Goal: Task Accomplishment & Management: Use online tool/utility

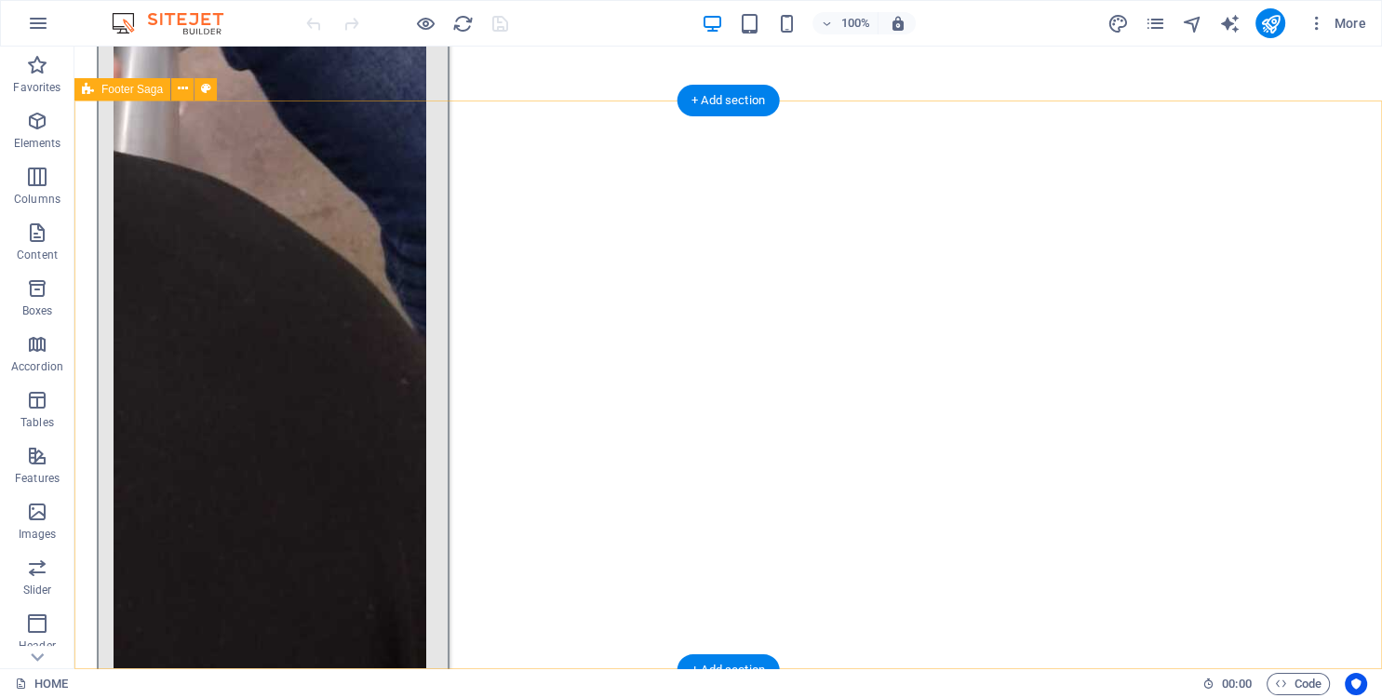
drag, startPoint x: 649, startPoint y: 423, endPoint x: 698, endPoint y: 292, distance: 139.3
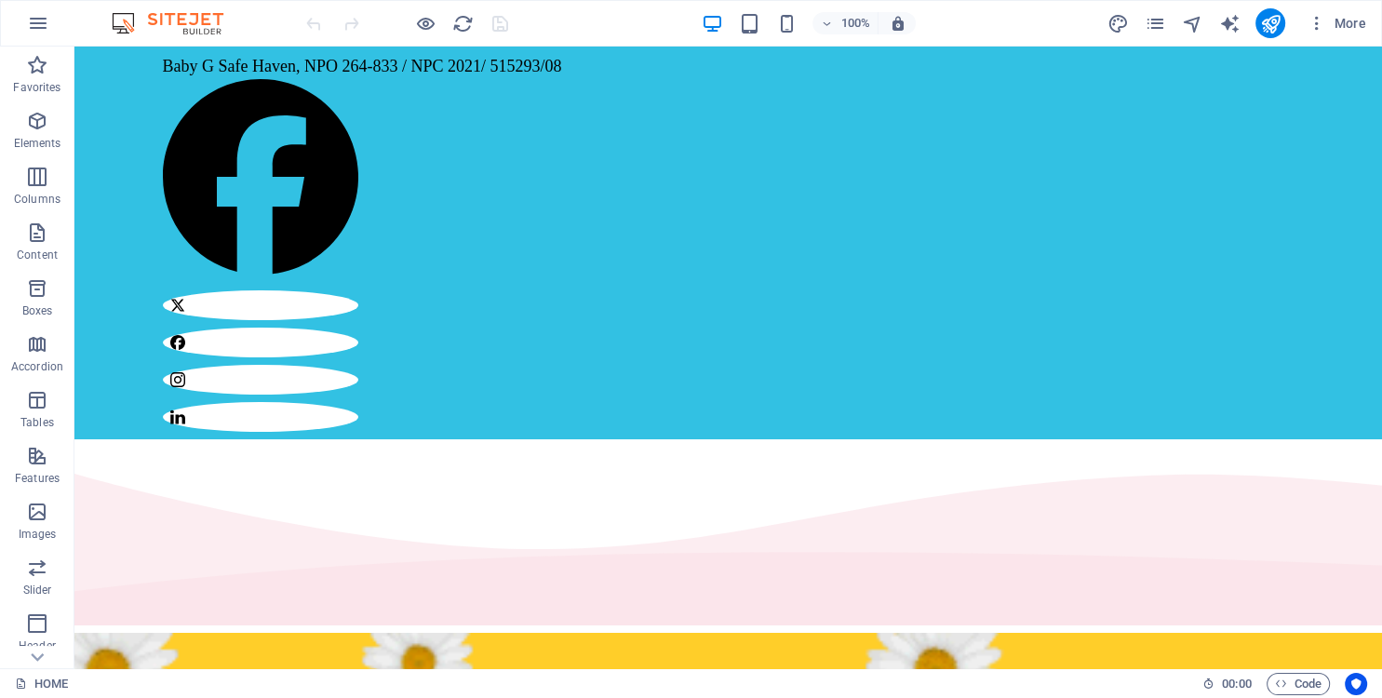
drag, startPoint x: 625, startPoint y: 20, endPoint x: 694, endPoint y: -84, distance: 124.9
click at [1152, 23] on icon "pages" at bounding box center [1154, 23] width 21 height 21
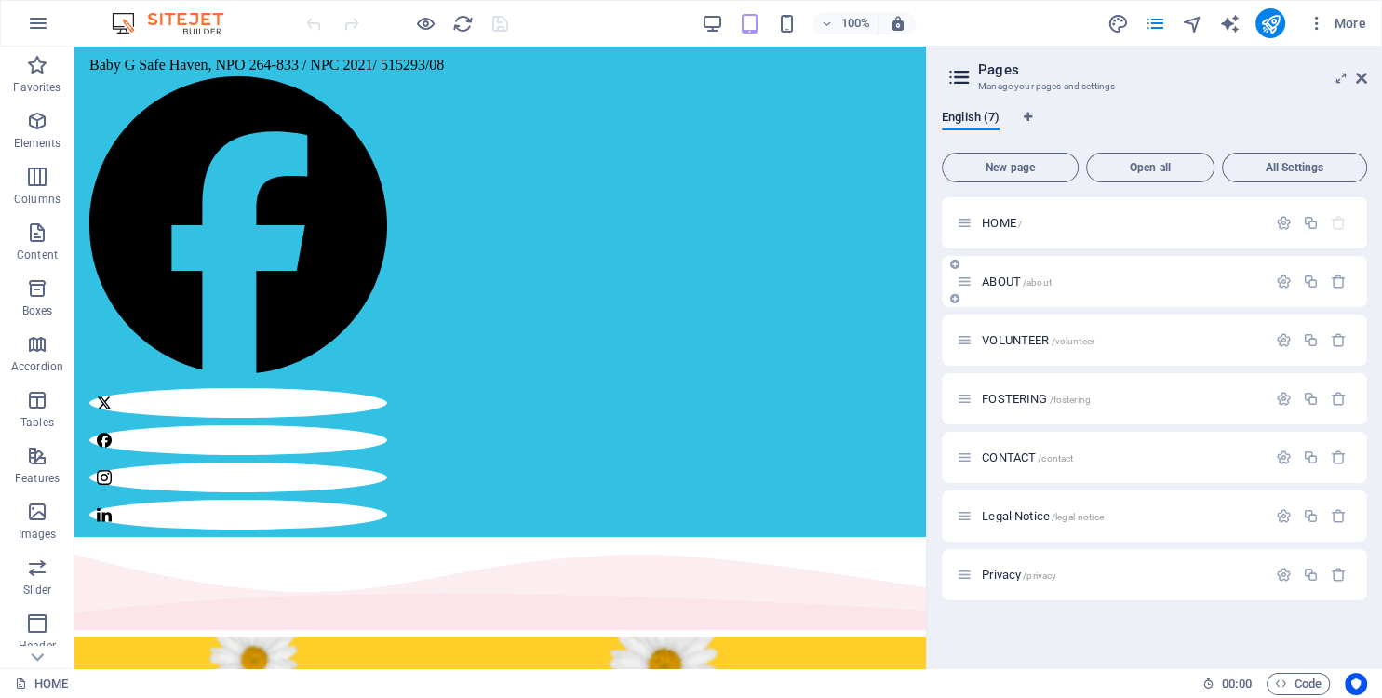
click at [992, 281] on span "ABOUT /about" at bounding box center [1017, 282] width 70 height 14
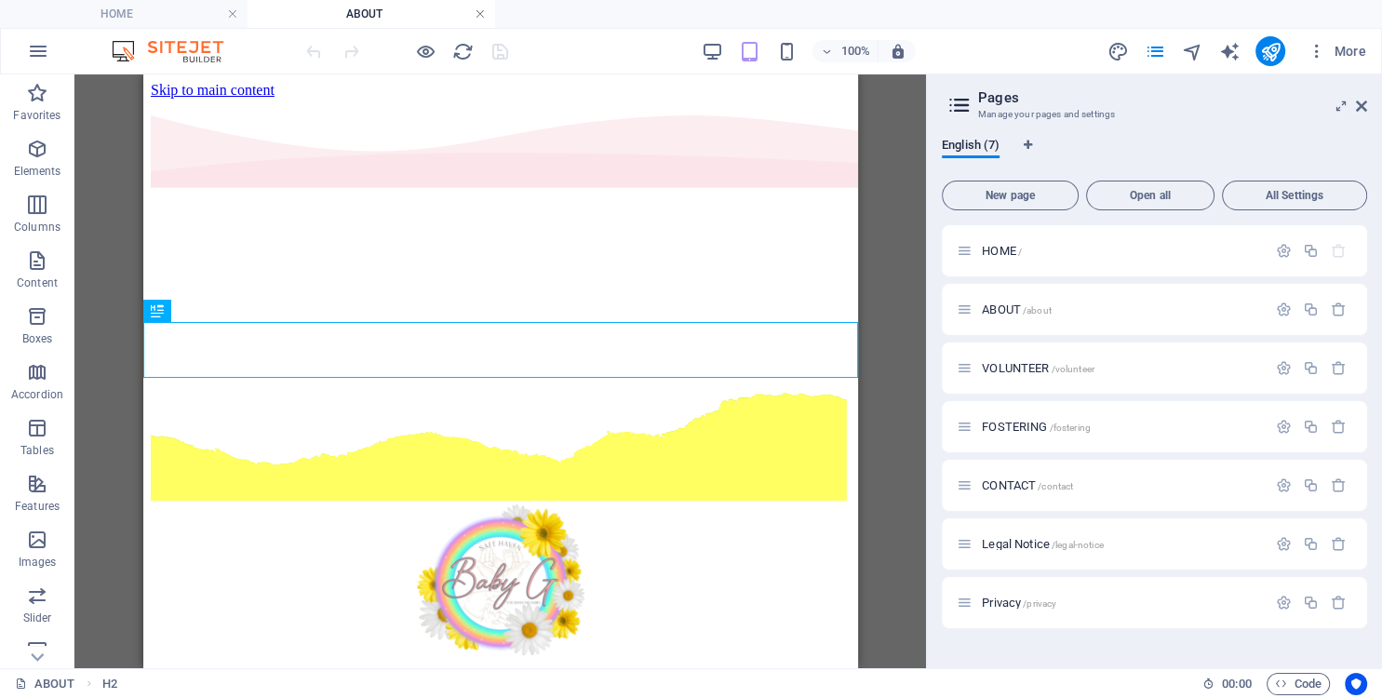
click at [482, 12] on link at bounding box center [480, 15] width 11 height 18
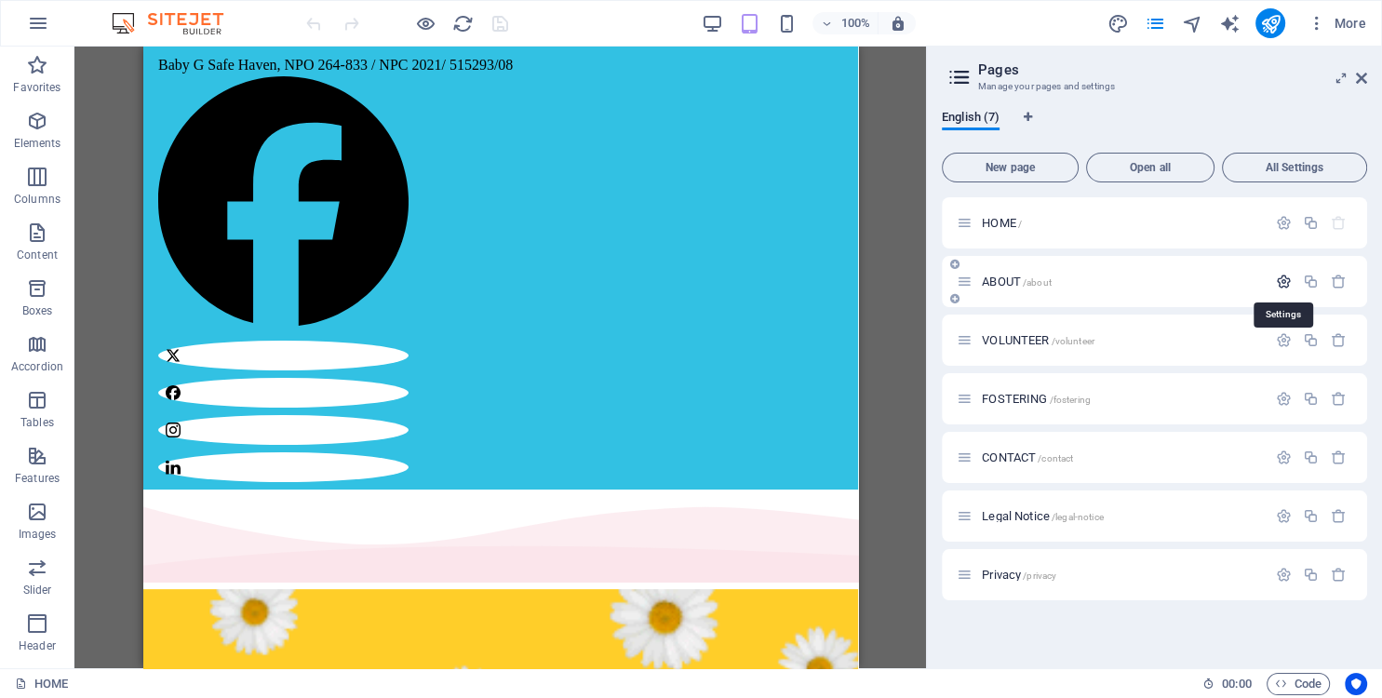
click at [1277, 280] on icon "button" at bounding box center [1284, 282] width 16 height 16
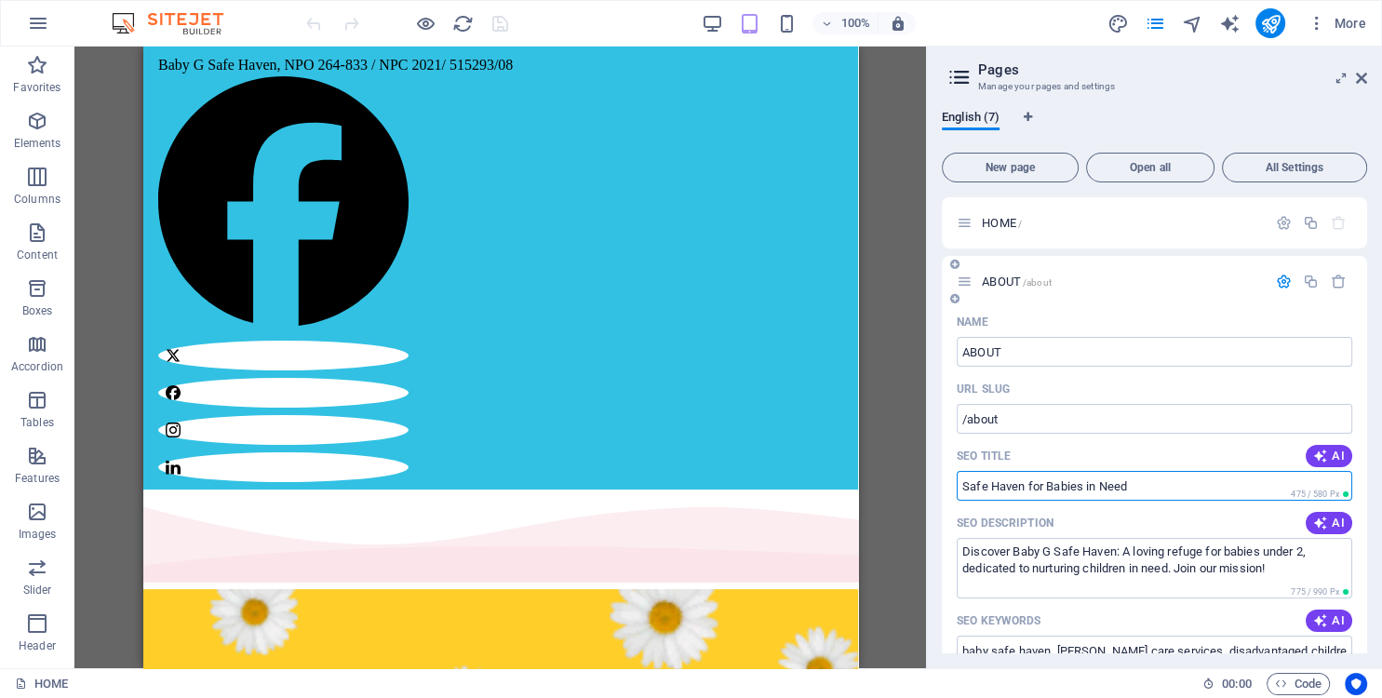
drag, startPoint x: 1149, startPoint y: 482, endPoint x: 931, endPoint y: 471, distance: 218.1
click at [957, 471] on input "Safe Haven for Babies in Need" at bounding box center [1155, 486] width 396 height 30
type input "ABOUT BABY G SAFE HAVEN"
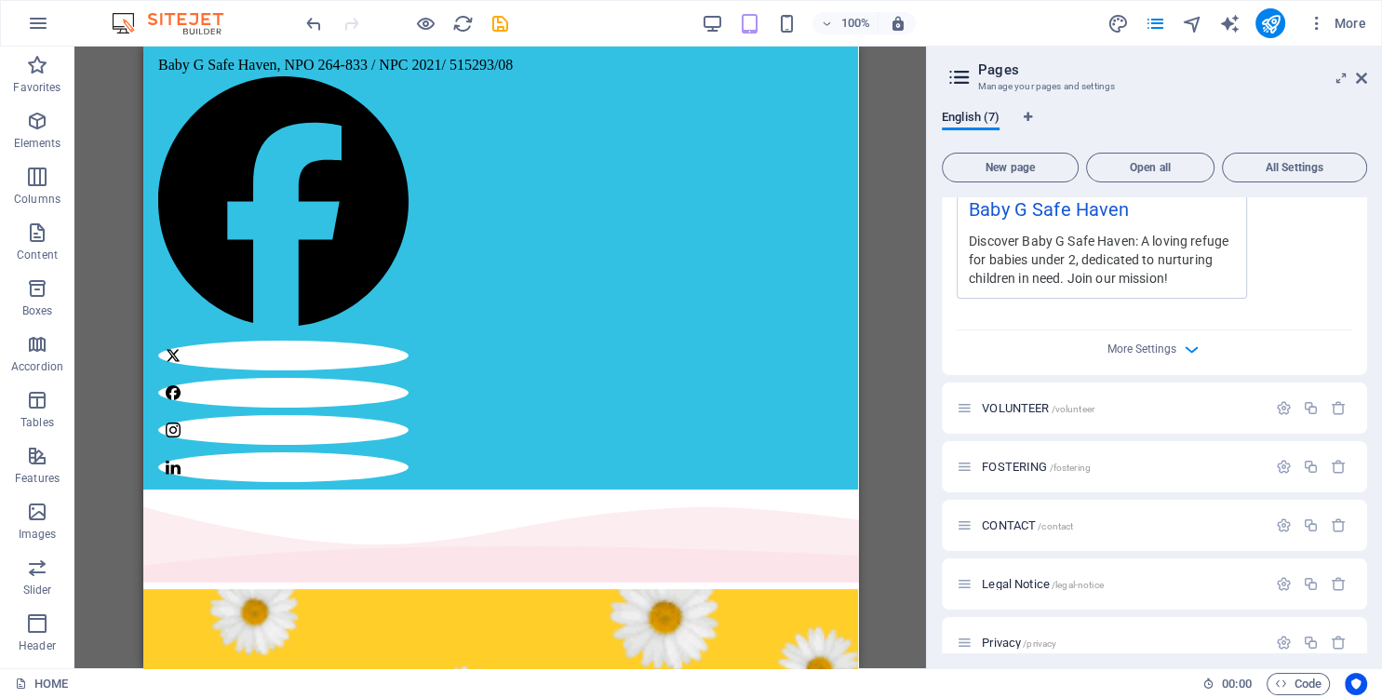
scroll to position [711, 0]
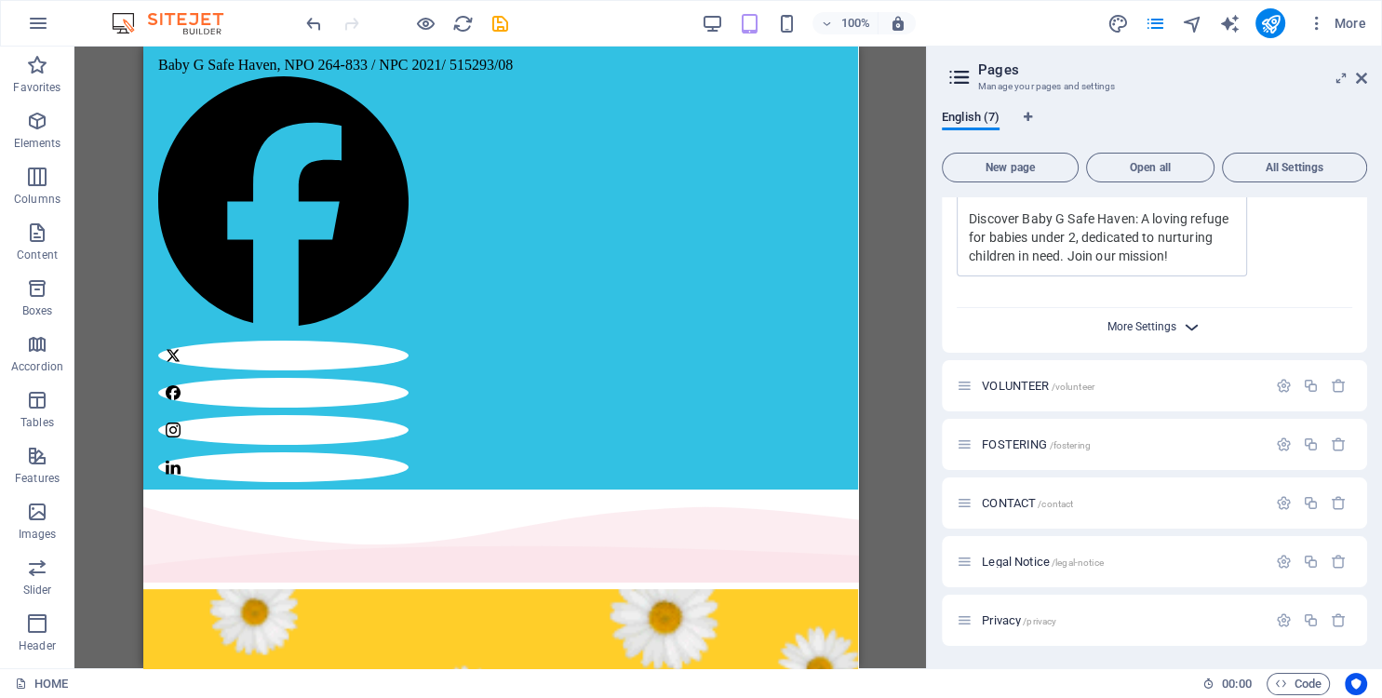
click at [1149, 328] on span "More Settings" at bounding box center [1142, 326] width 69 height 13
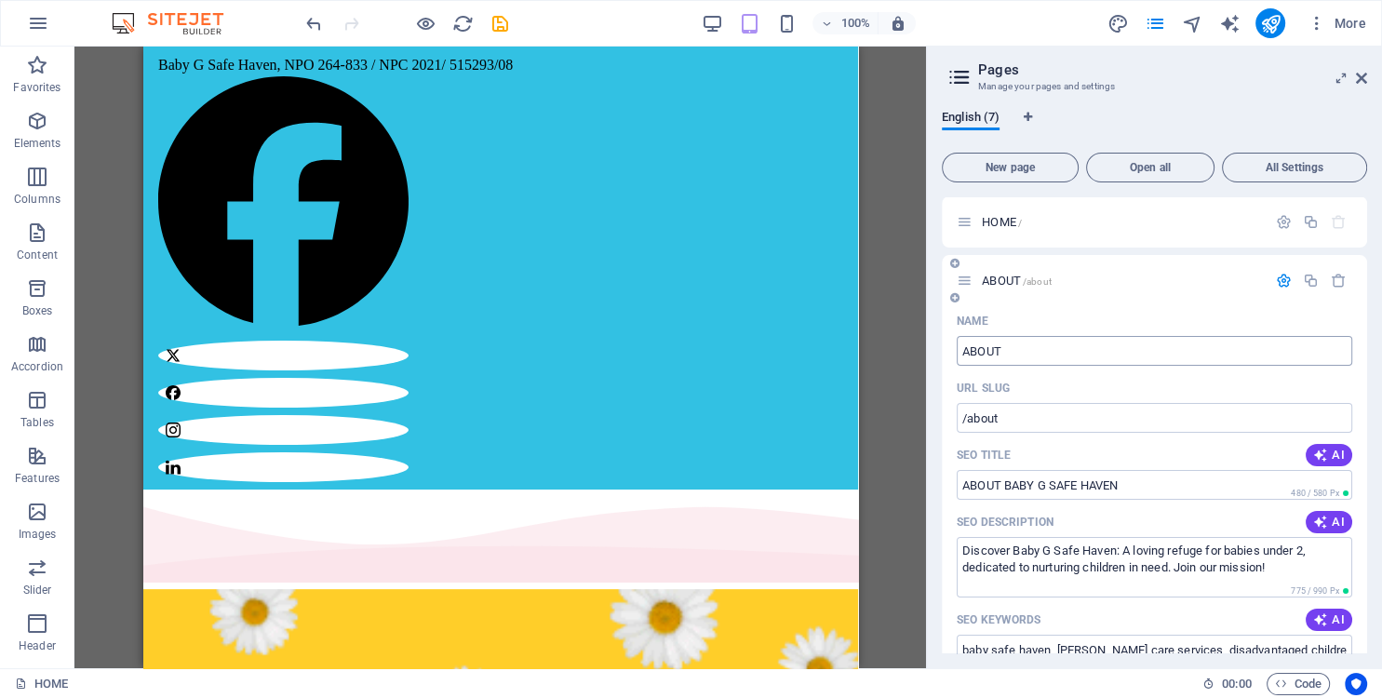
scroll to position [0, 0]
click at [1281, 285] on icon "button" at bounding box center [1284, 282] width 16 height 16
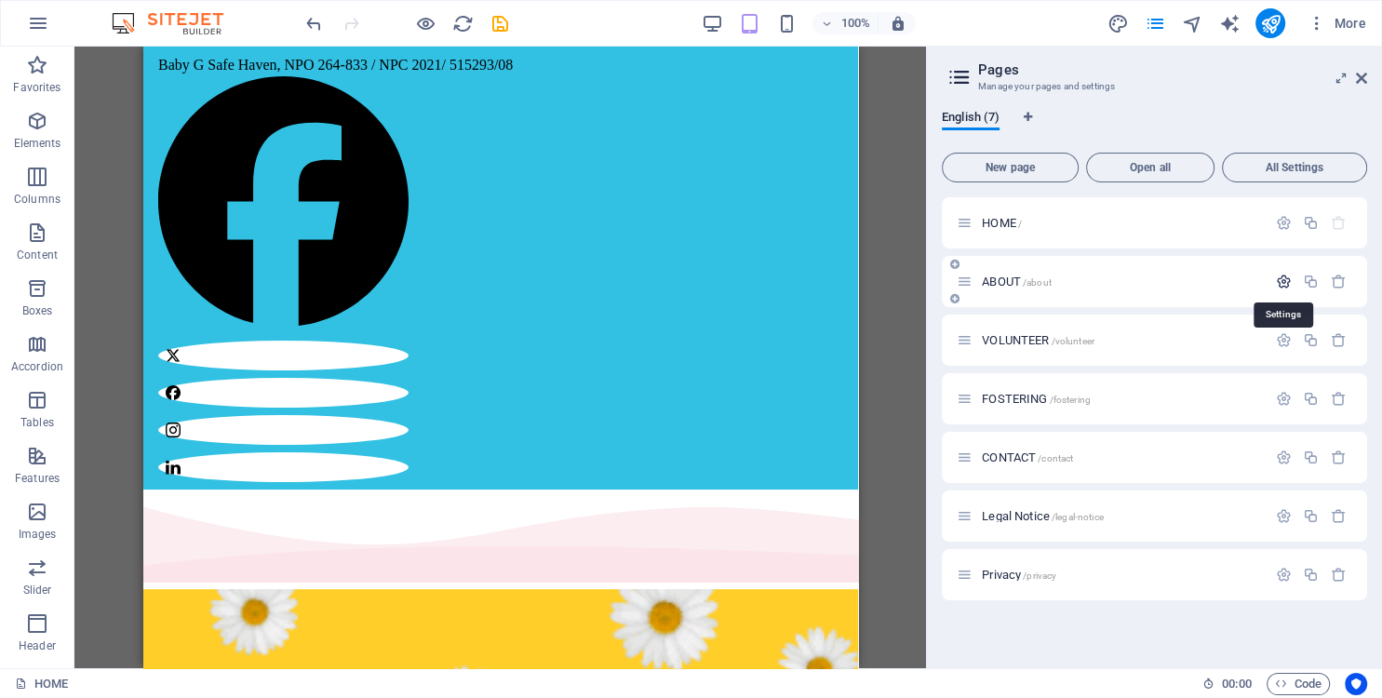
click at [1281, 285] on icon "button" at bounding box center [1284, 282] width 16 height 16
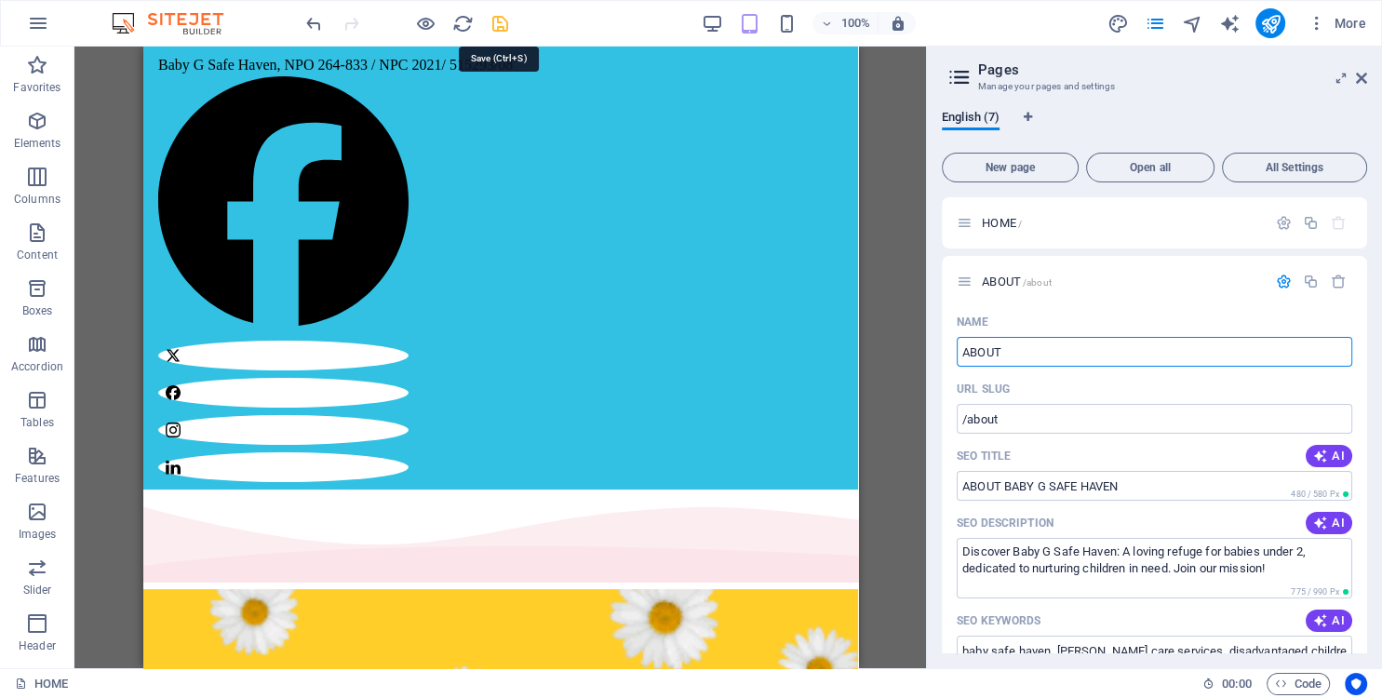
click at [497, 19] on icon "save" at bounding box center [500, 23] width 21 height 21
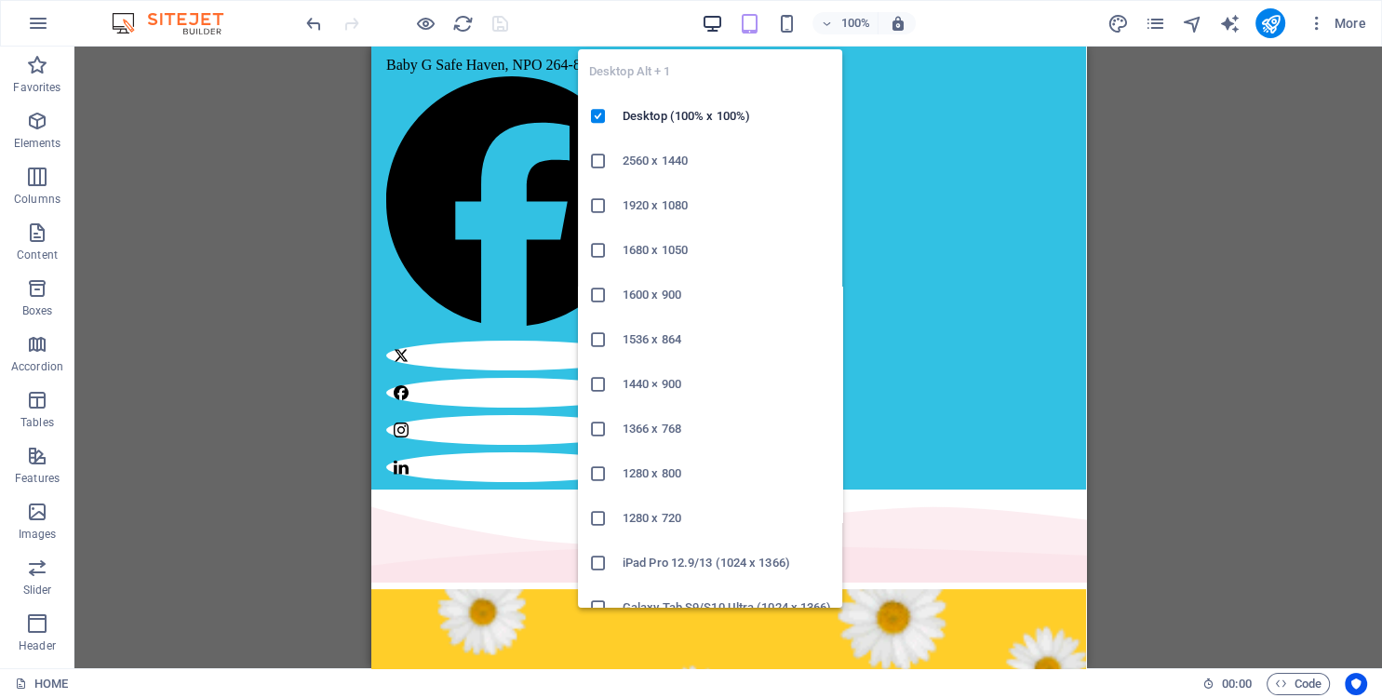
click at [712, 24] on icon "button" at bounding box center [712, 23] width 21 height 21
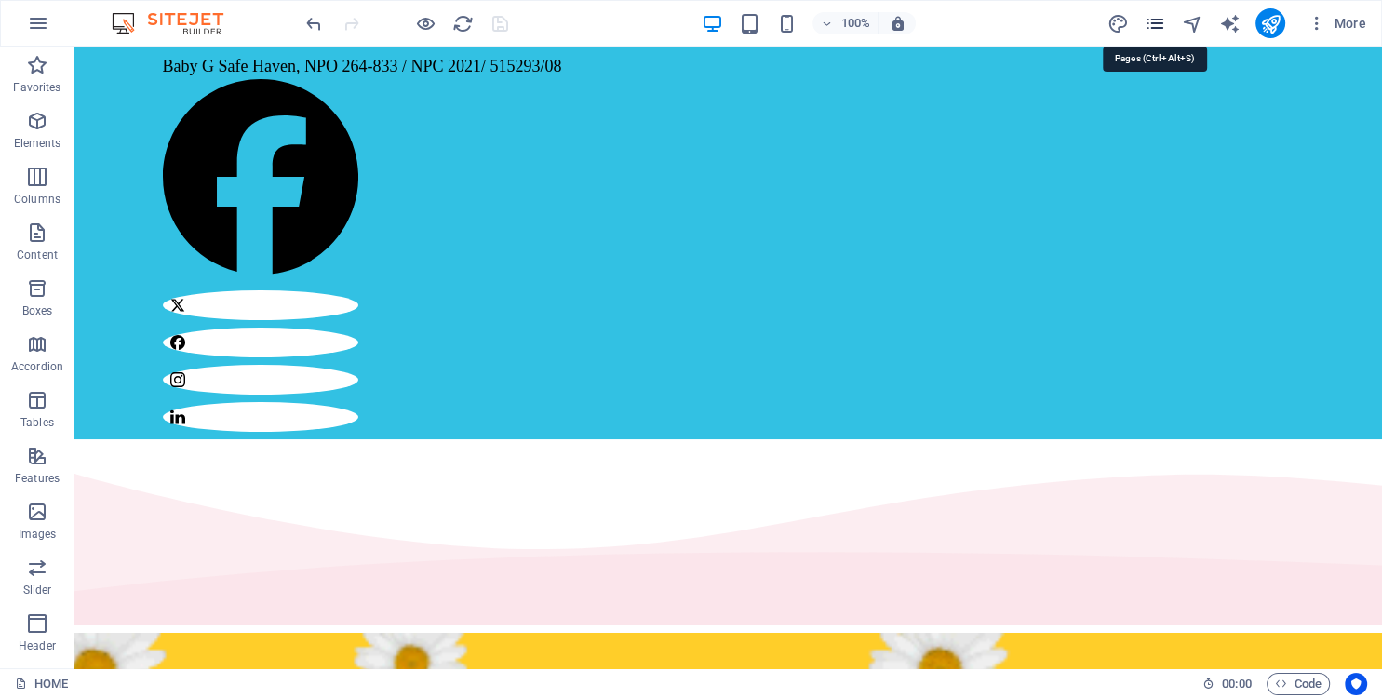
click at [1155, 27] on icon "pages" at bounding box center [1154, 23] width 21 height 21
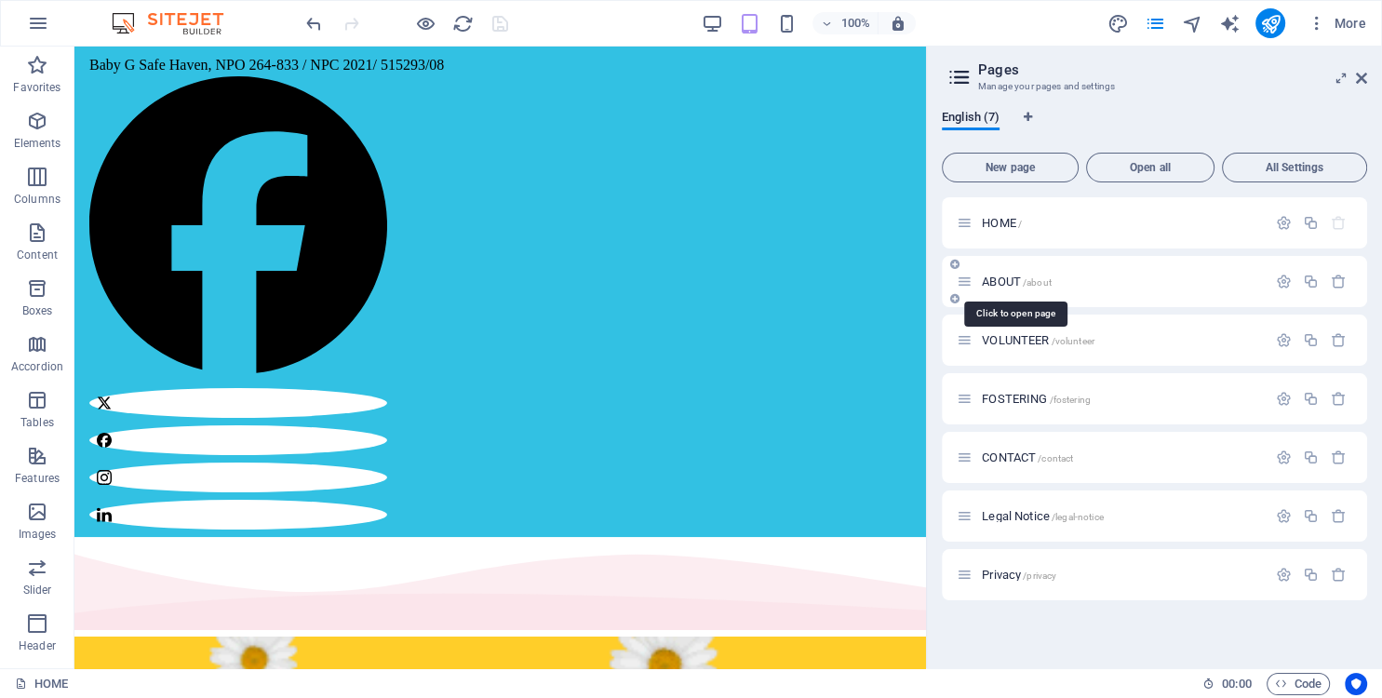
click at [1000, 285] on span "ABOUT /about" at bounding box center [1017, 282] width 70 height 14
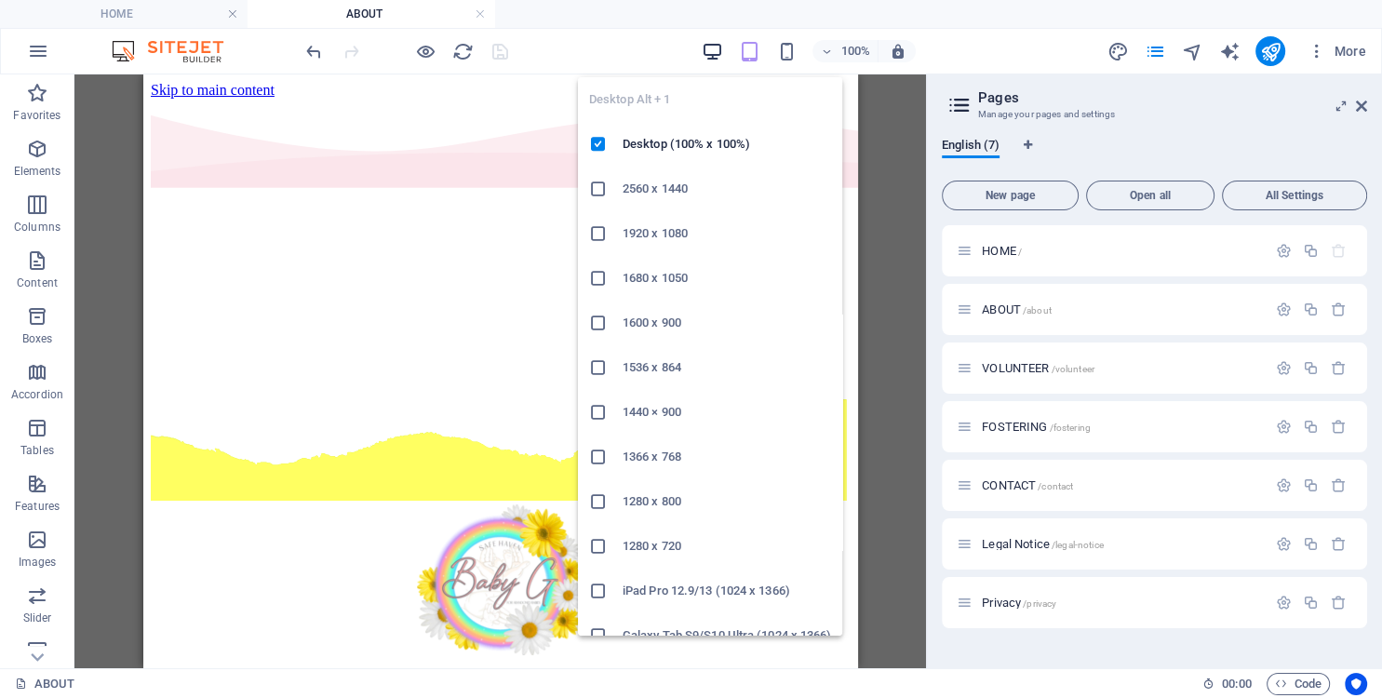
click at [706, 53] on icon "button" at bounding box center [712, 51] width 21 height 21
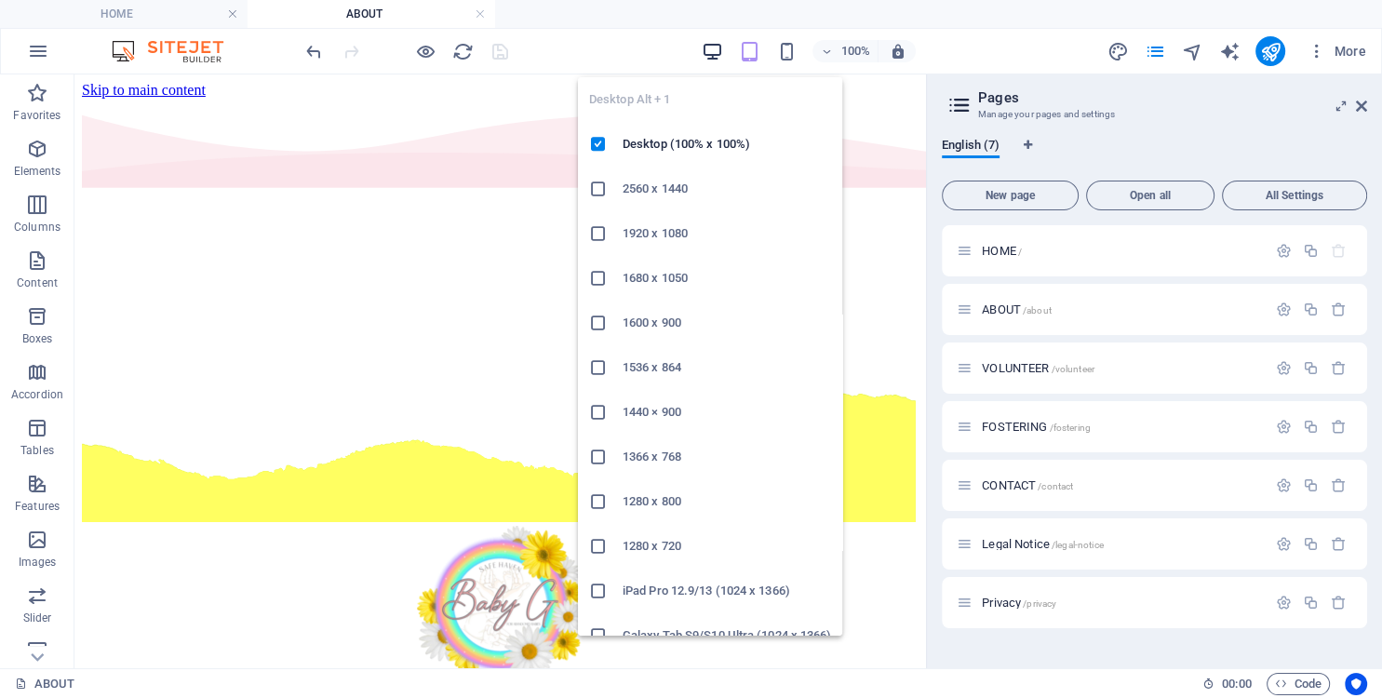
click at [716, 50] on icon "button" at bounding box center [712, 51] width 21 height 21
click at [716, 51] on icon "button" at bounding box center [712, 51] width 21 height 21
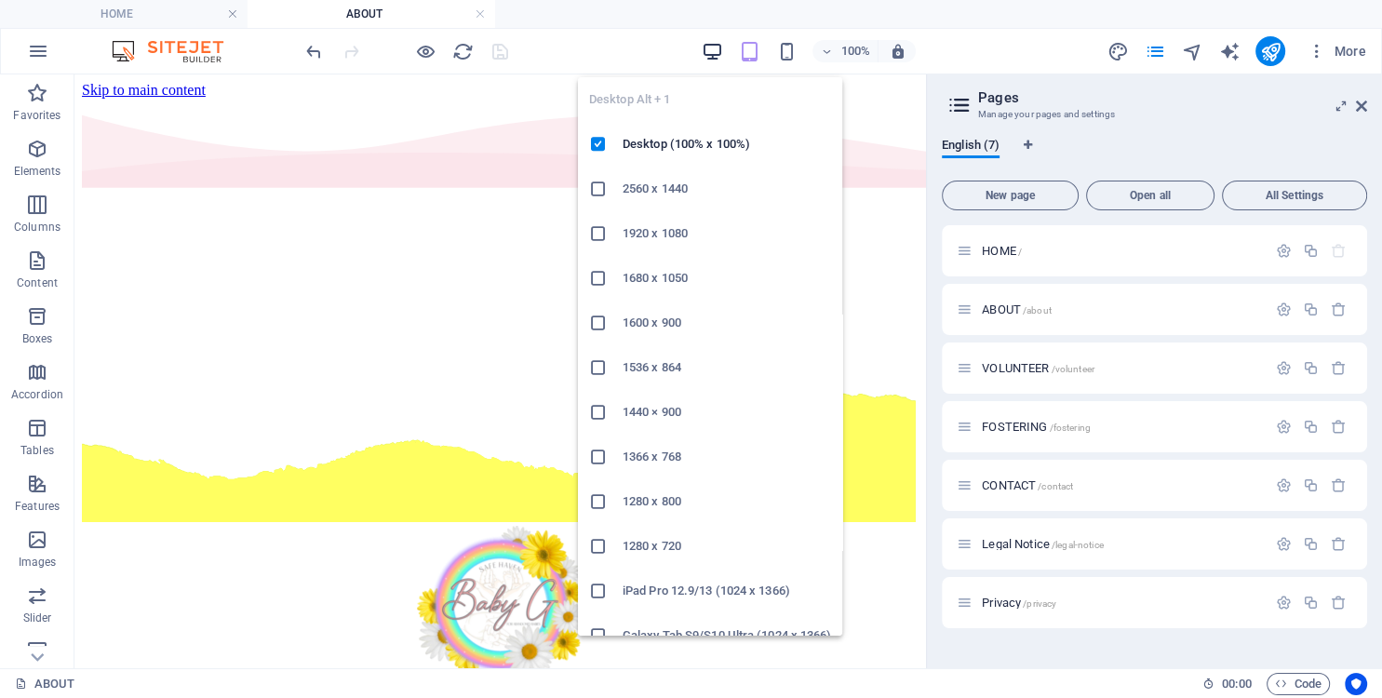
click at [706, 49] on icon "button" at bounding box center [712, 51] width 21 height 21
click at [709, 49] on icon "button" at bounding box center [712, 51] width 21 height 21
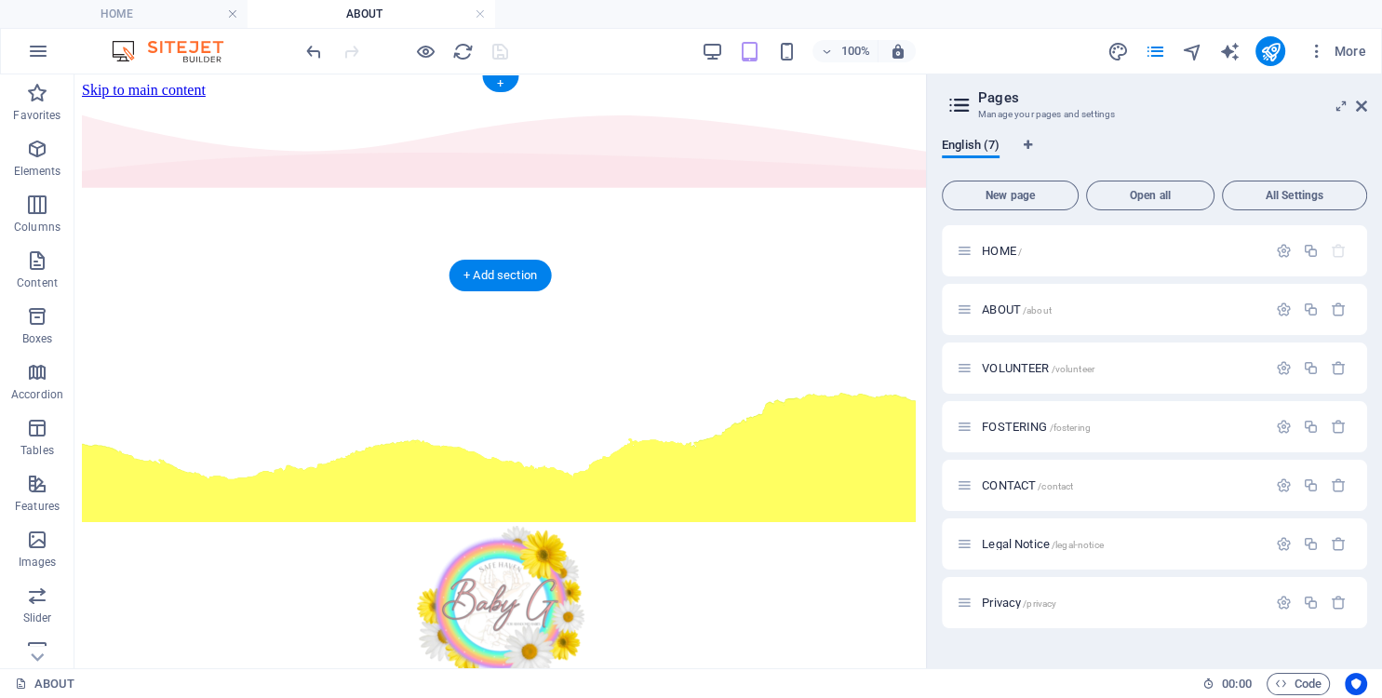
click at [486, 192] on figure at bounding box center [500, 192] width 837 height 0
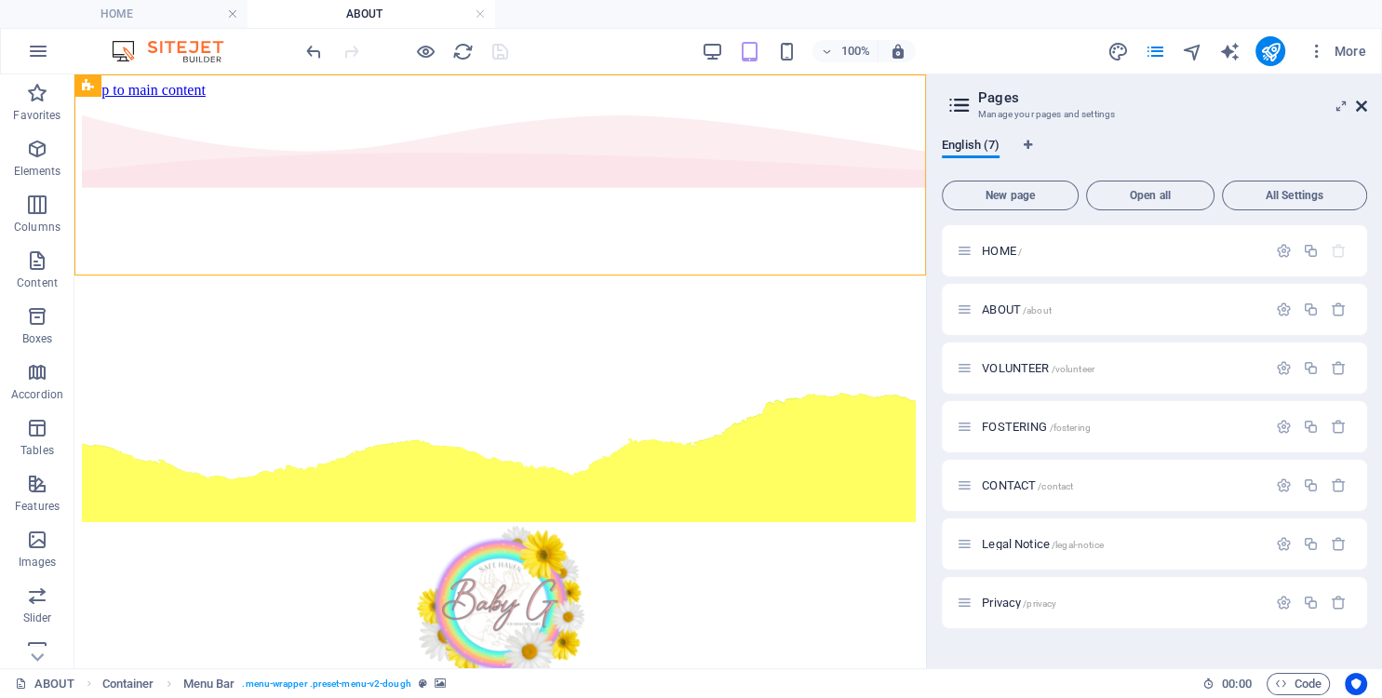
click at [1364, 107] on icon at bounding box center [1361, 106] width 11 height 15
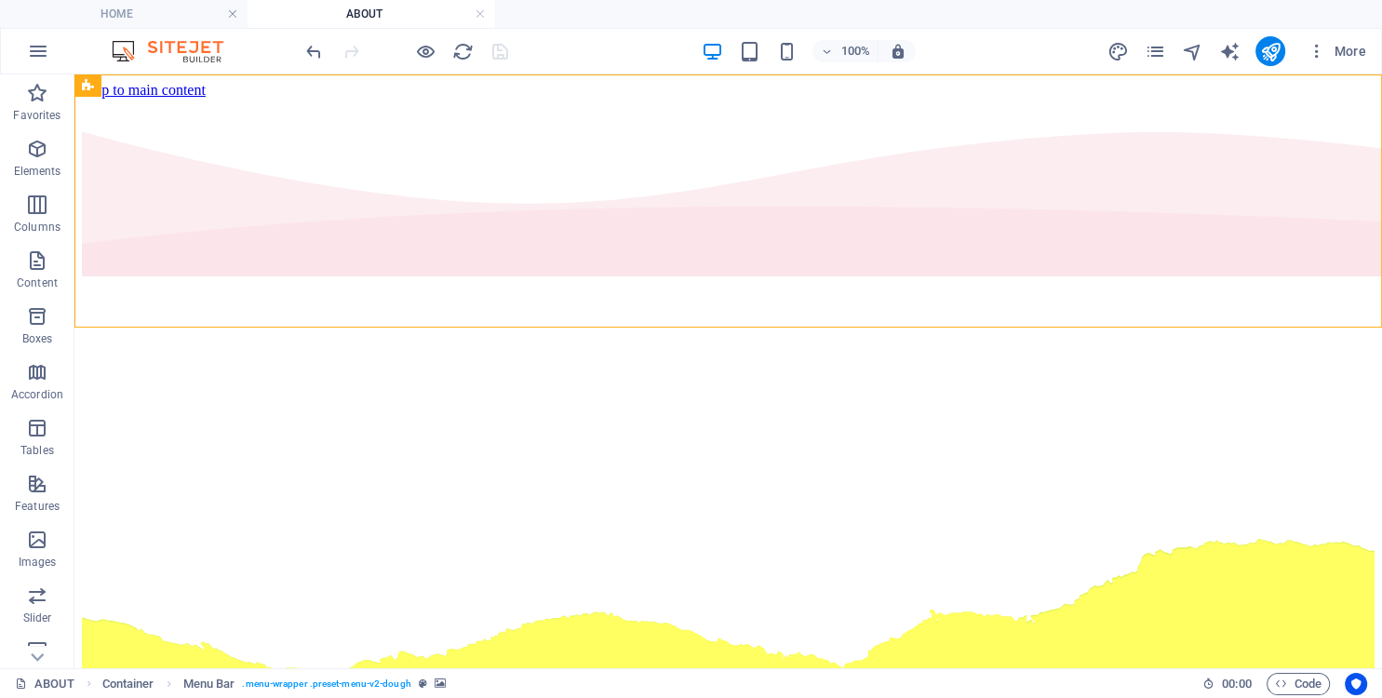
click at [359, 17] on h4 "ABOUT" at bounding box center [372, 14] width 248 height 20
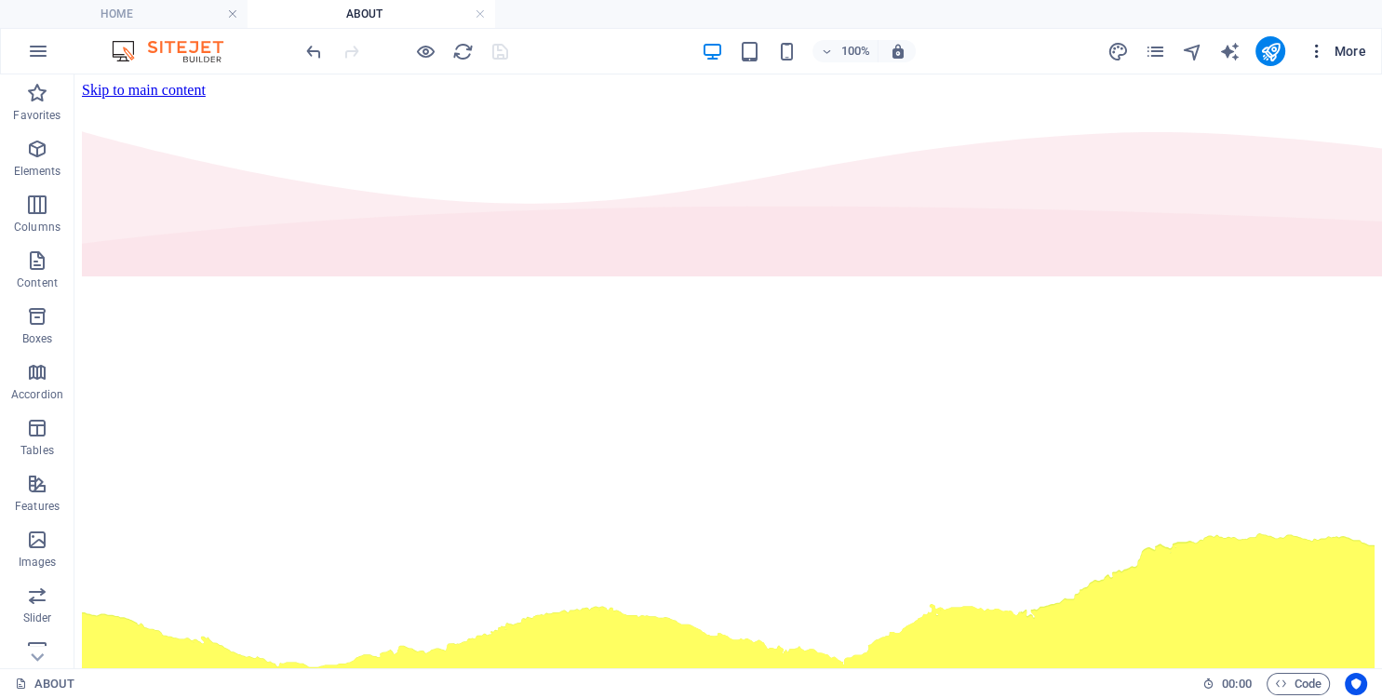
click at [1342, 47] on span "More" at bounding box center [1337, 51] width 59 height 19
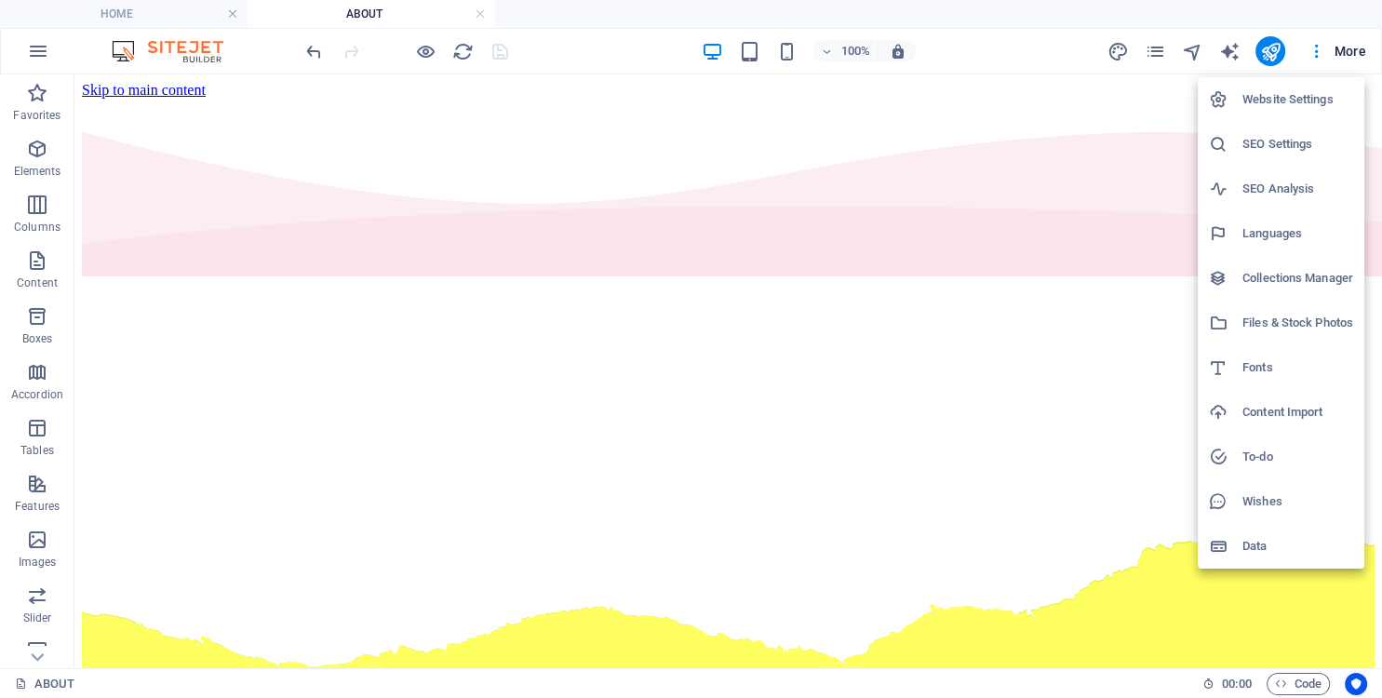
click at [1267, 97] on h6 "Website Settings" at bounding box center [1298, 99] width 111 height 22
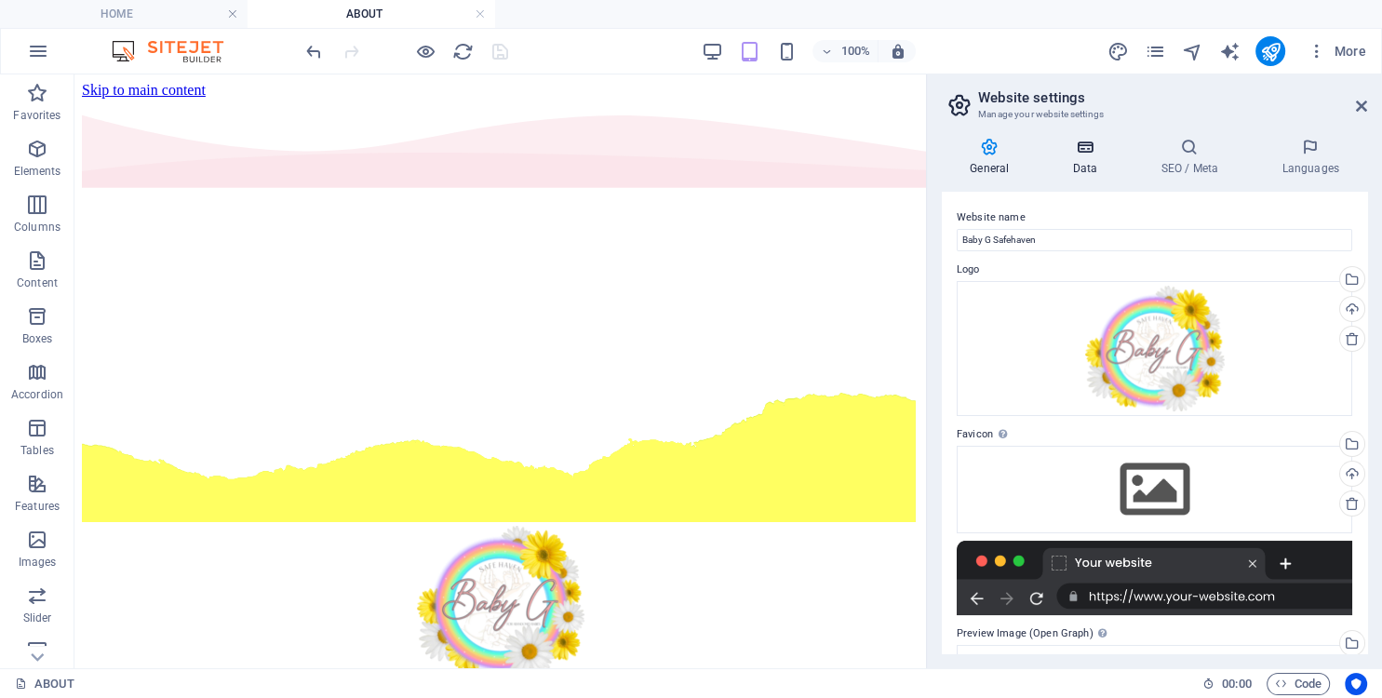
click at [1091, 148] on icon at bounding box center [1084, 147] width 81 height 19
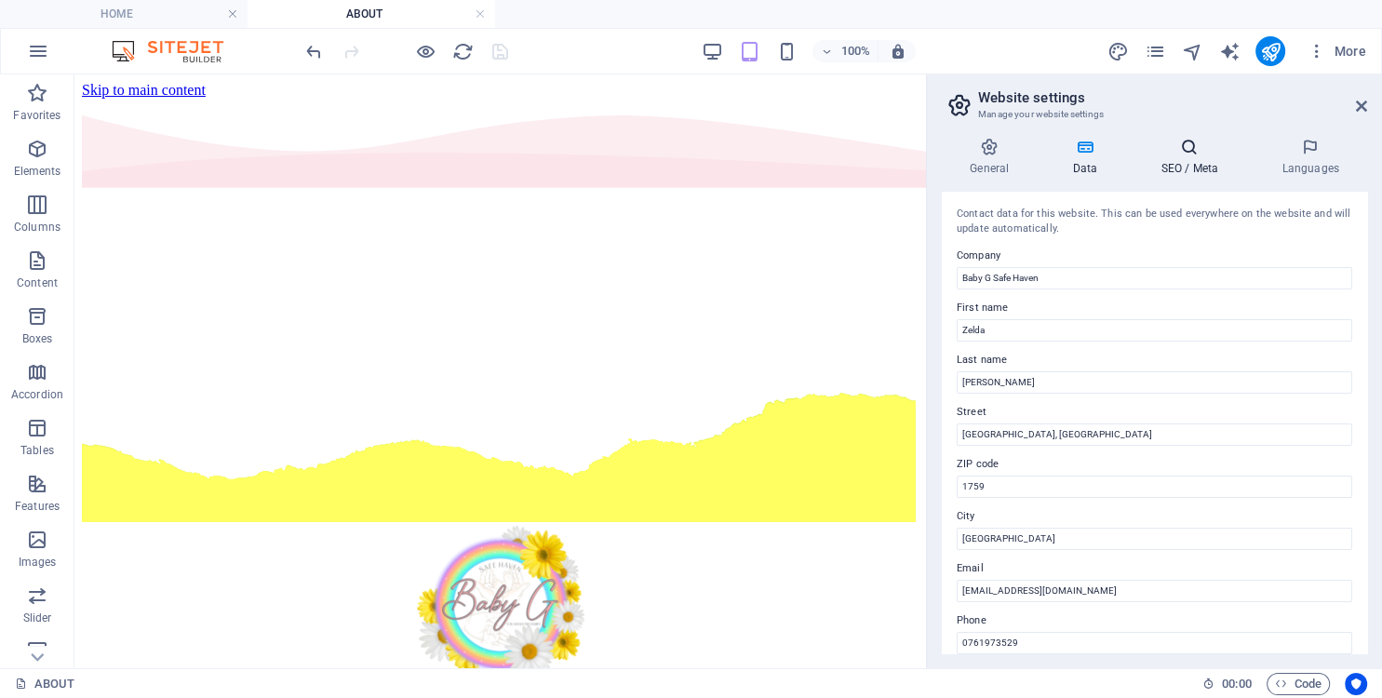
click at [1187, 168] on h4 "SEO / Meta" at bounding box center [1193, 157] width 121 height 39
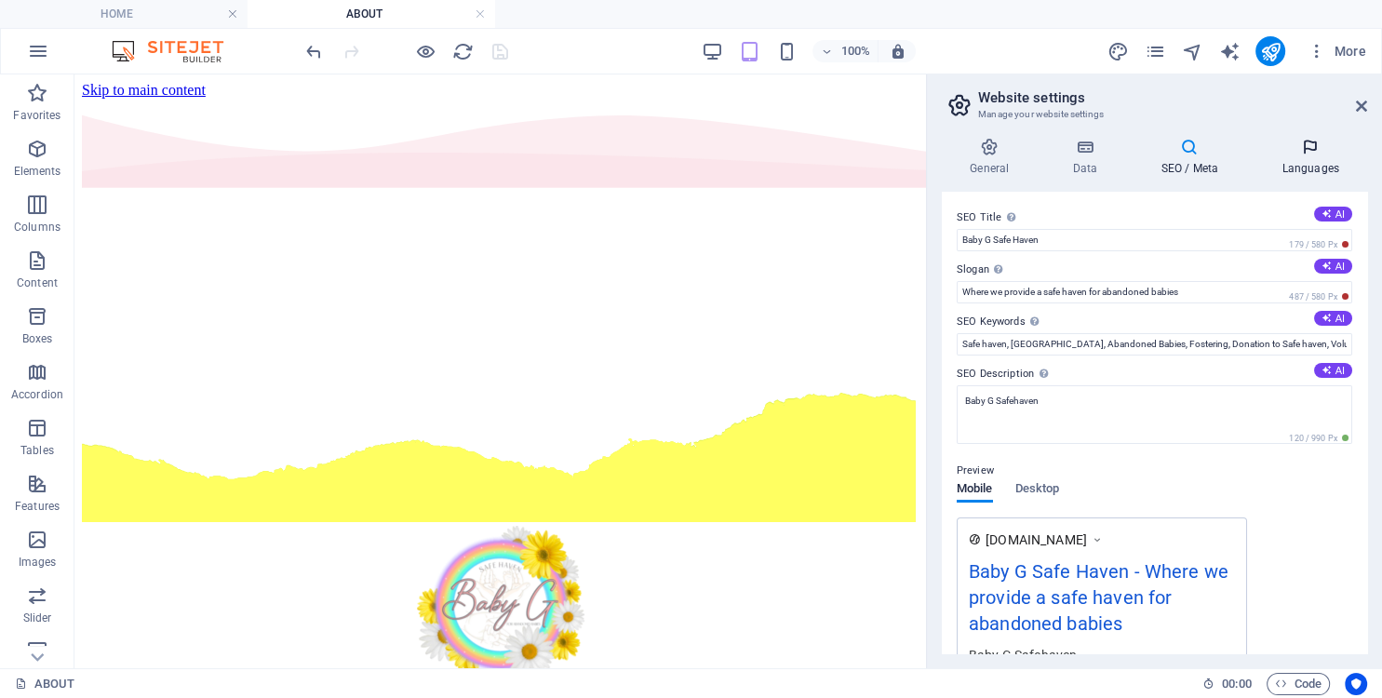
click at [1295, 159] on h4 "Languages" at bounding box center [1311, 157] width 114 height 39
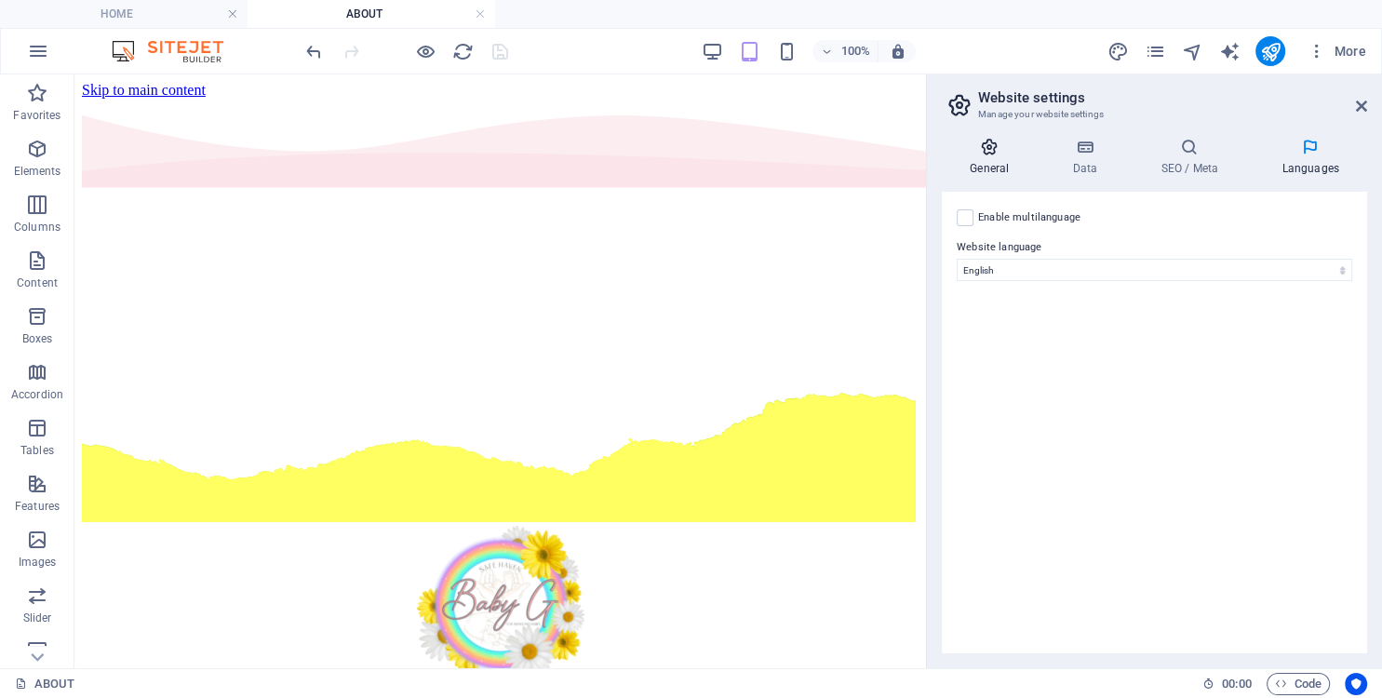
click at [997, 153] on icon at bounding box center [989, 147] width 95 height 19
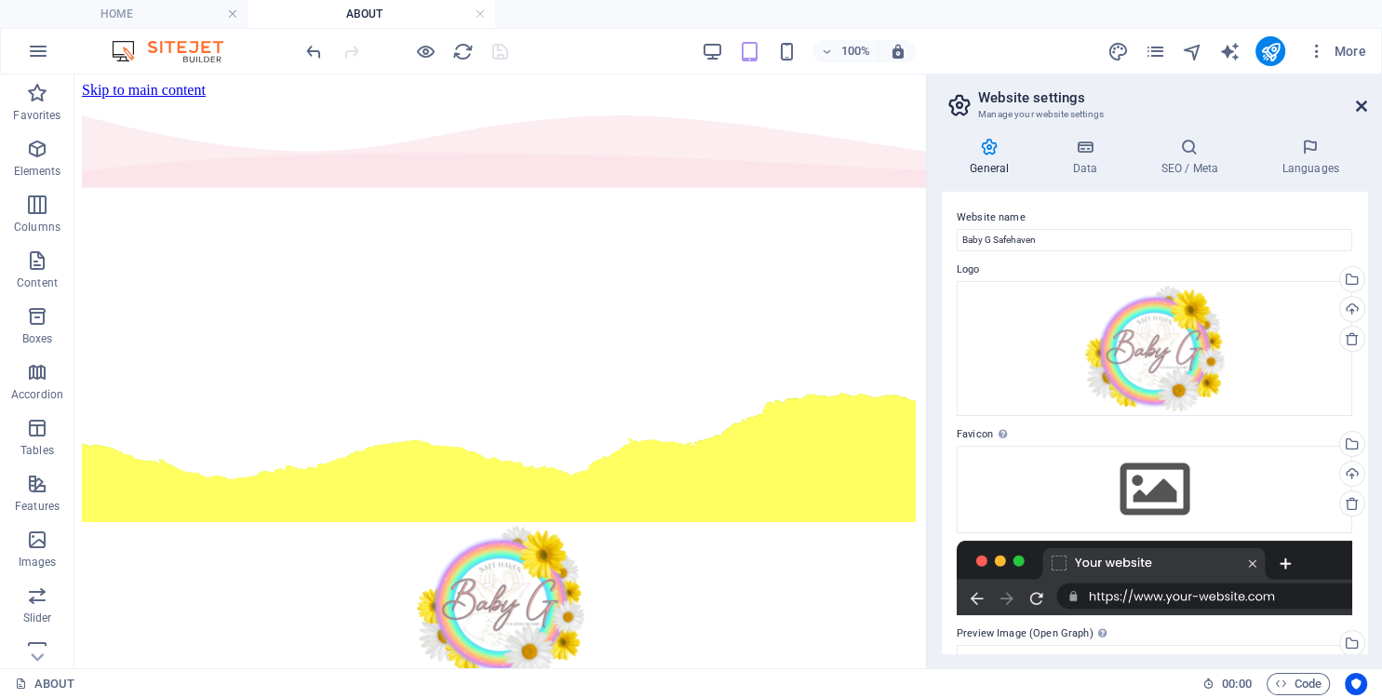
click at [1357, 108] on icon at bounding box center [1361, 106] width 11 height 15
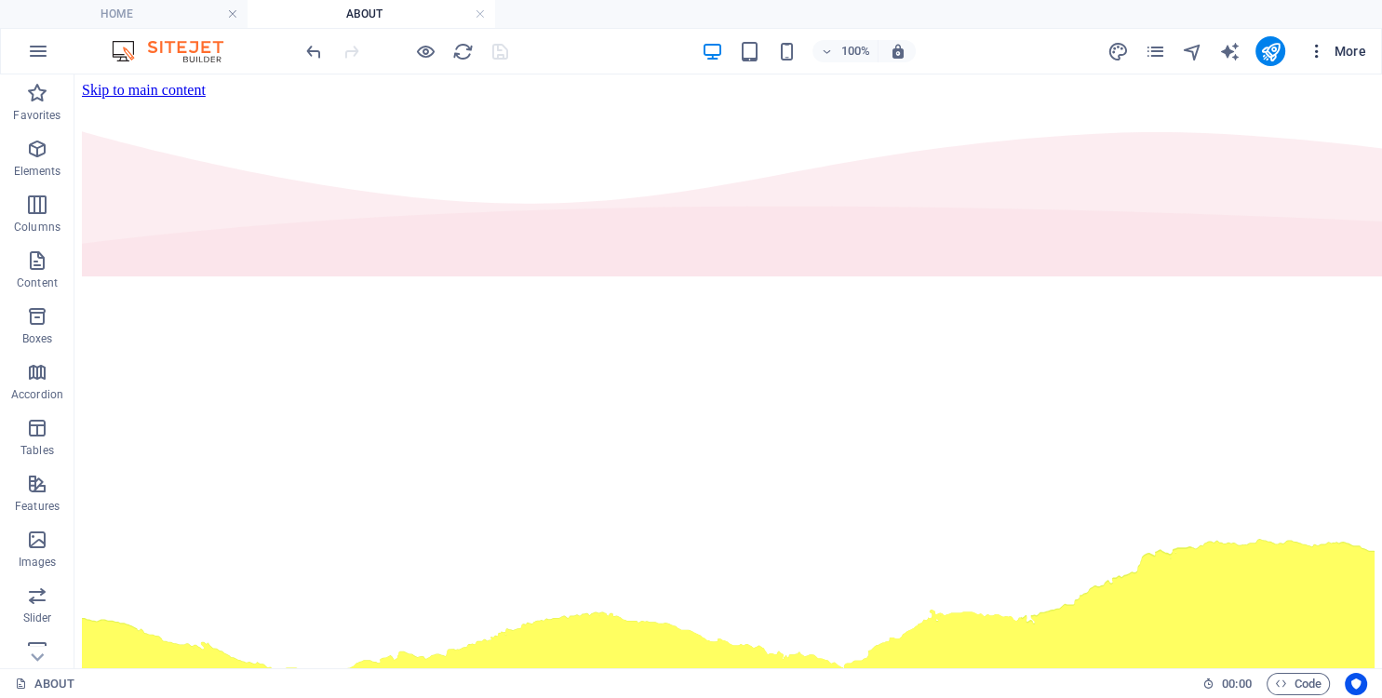
click at [1348, 56] on span "More" at bounding box center [1337, 51] width 59 height 19
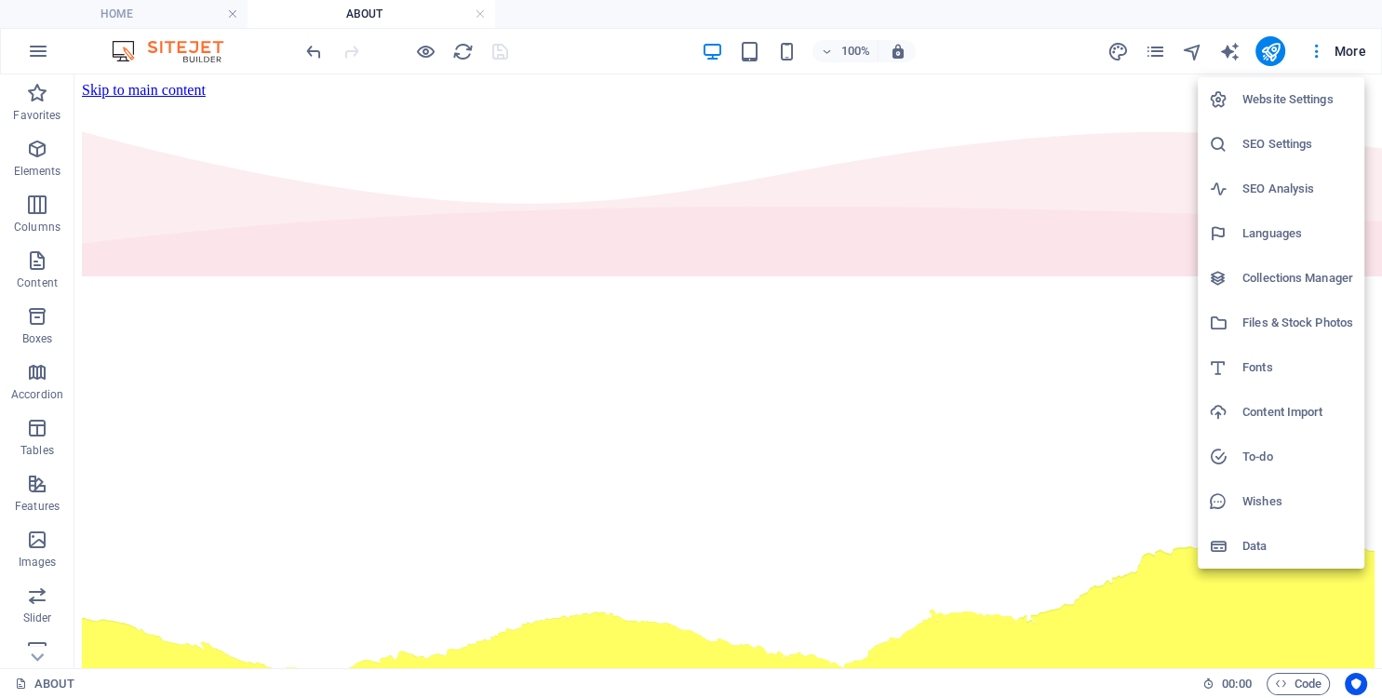
click at [1007, 17] on div at bounding box center [691, 349] width 1382 height 698
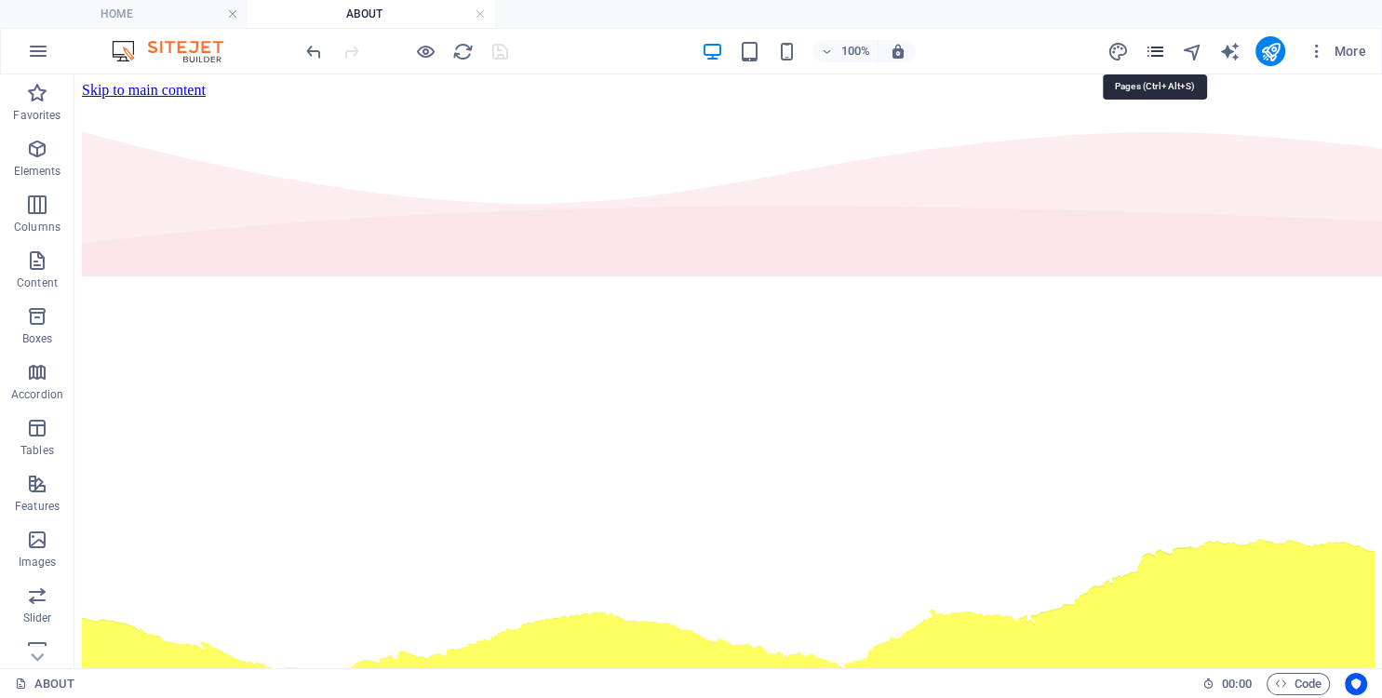
click at [1154, 51] on icon "pages" at bounding box center [1154, 51] width 21 height 21
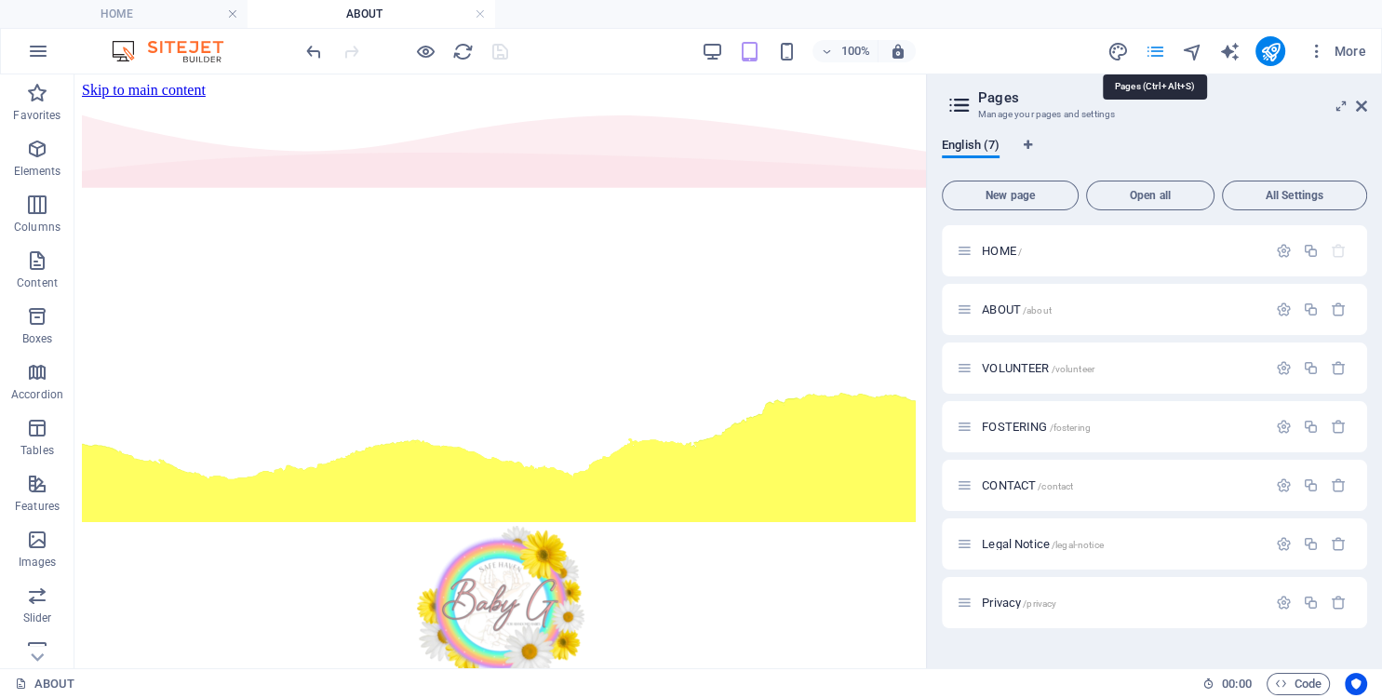
click at [1158, 56] on icon "pages" at bounding box center [1154, 51] width 21 height 21
drag, startPoint x: 1362, startPoint y: 112, endPoint x: 1283, endPoint y: 38, distance: 108.0
click at [1362, 112] on icon at bounding box center [1361, 106] width 11 height 15
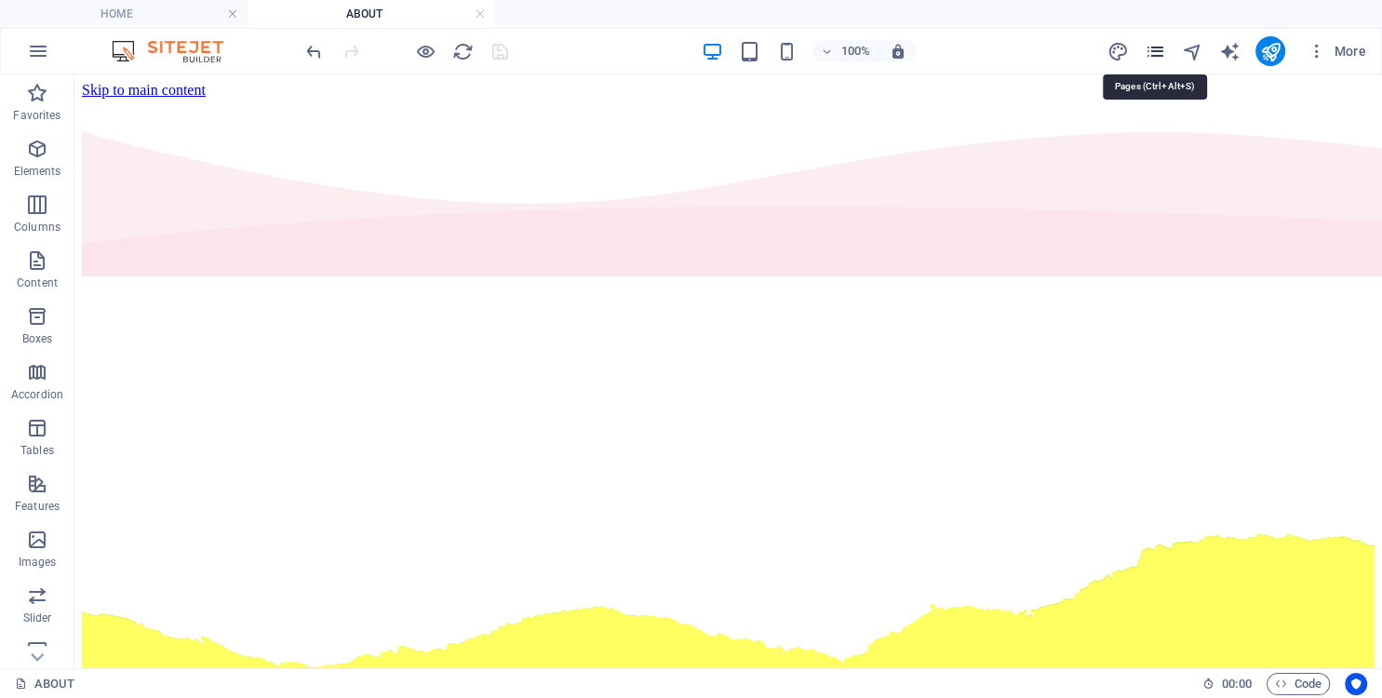
click at [1155, 55] on icon "pages" at bounding box center [1154, 51] width 21 height 21
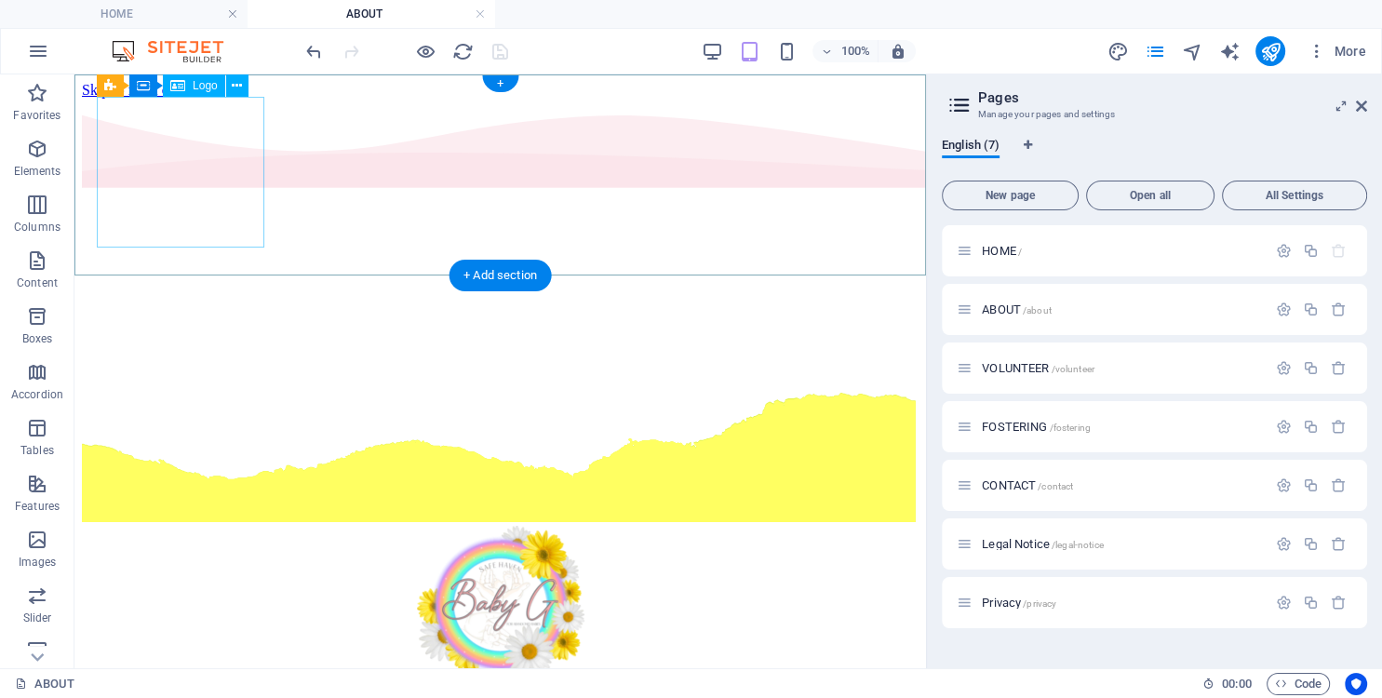
click at [222, 526] on div at bounding box center [500, 603] width 837 height 155
click at [221, 526] on div at bounding box center [500, 603] width 837 height 155
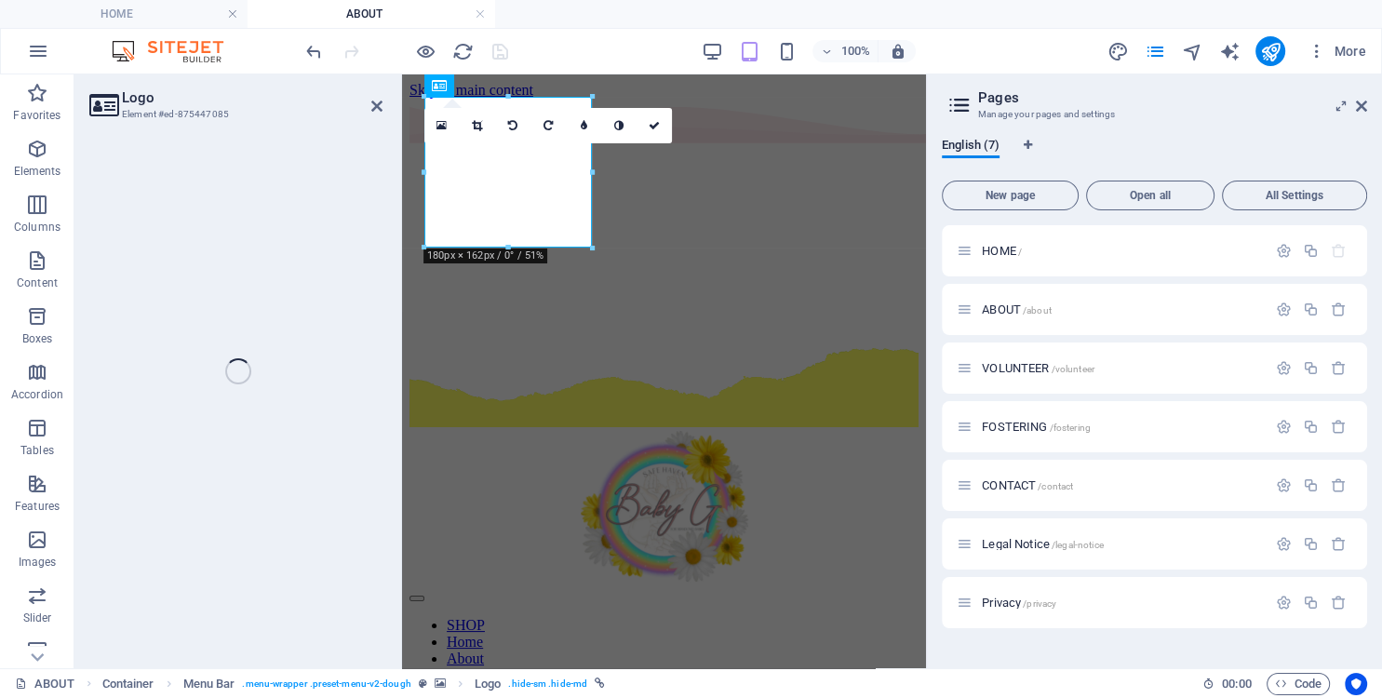
select select "px"
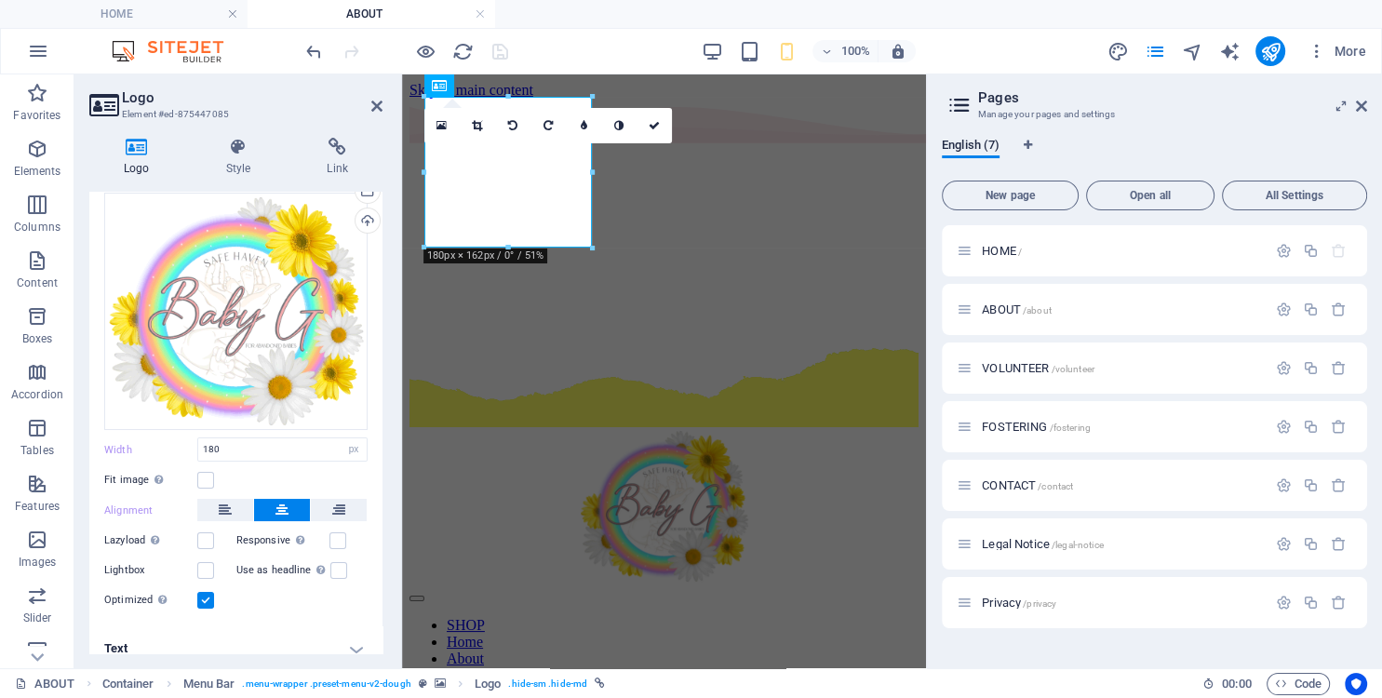
scroll to position [95, 0]
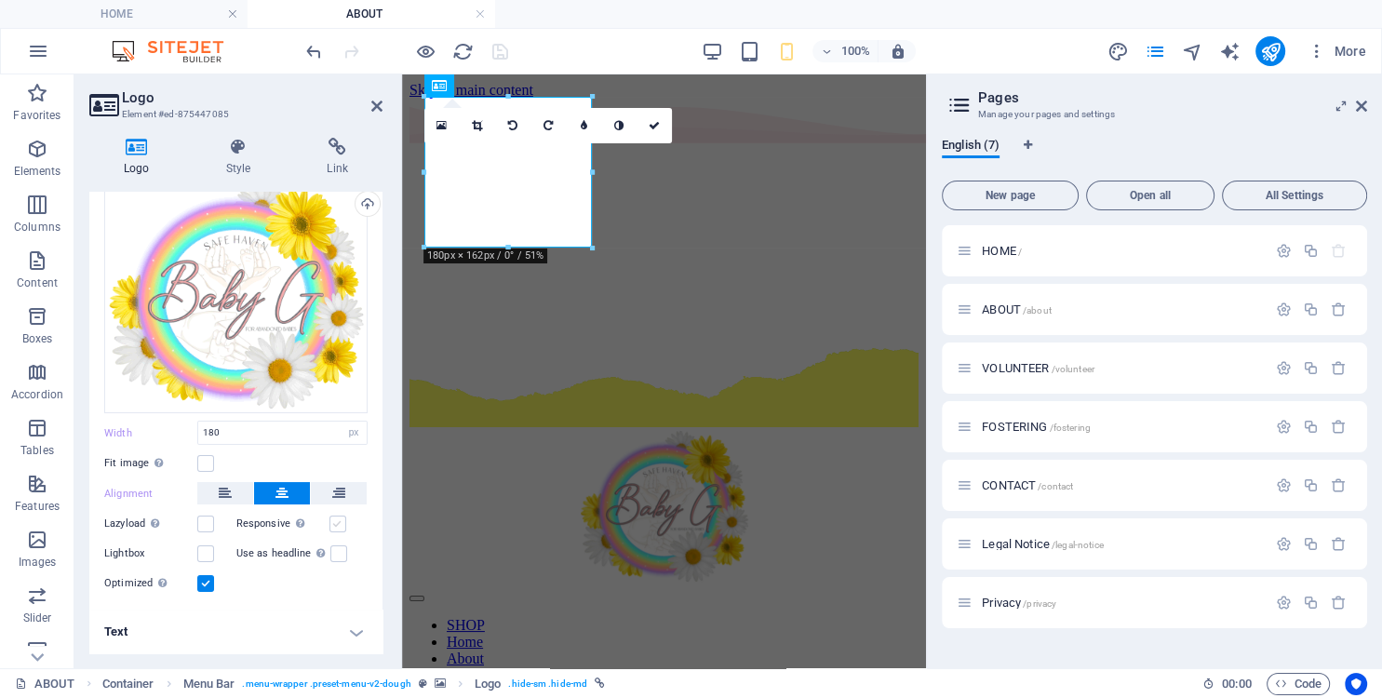
click at [335, 522] on label at bounding box center [337, 524] width 17 height 17
click at [0, 0] on input "Responsive Automatically load retina image and smartphone optimized sizes." at bounding box center [0, 0] width 0 height 0
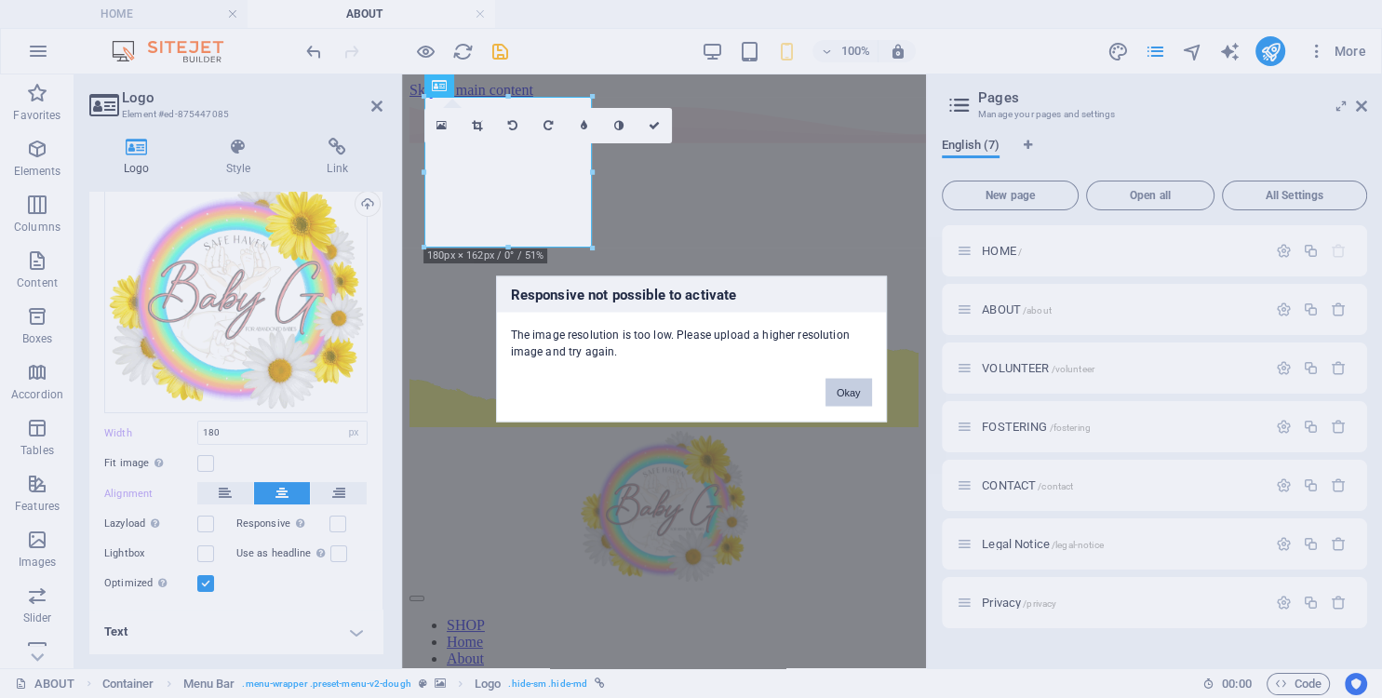
click at [843, 397] on button "Okay" at bounding box center [849, 393] width 47 height 28
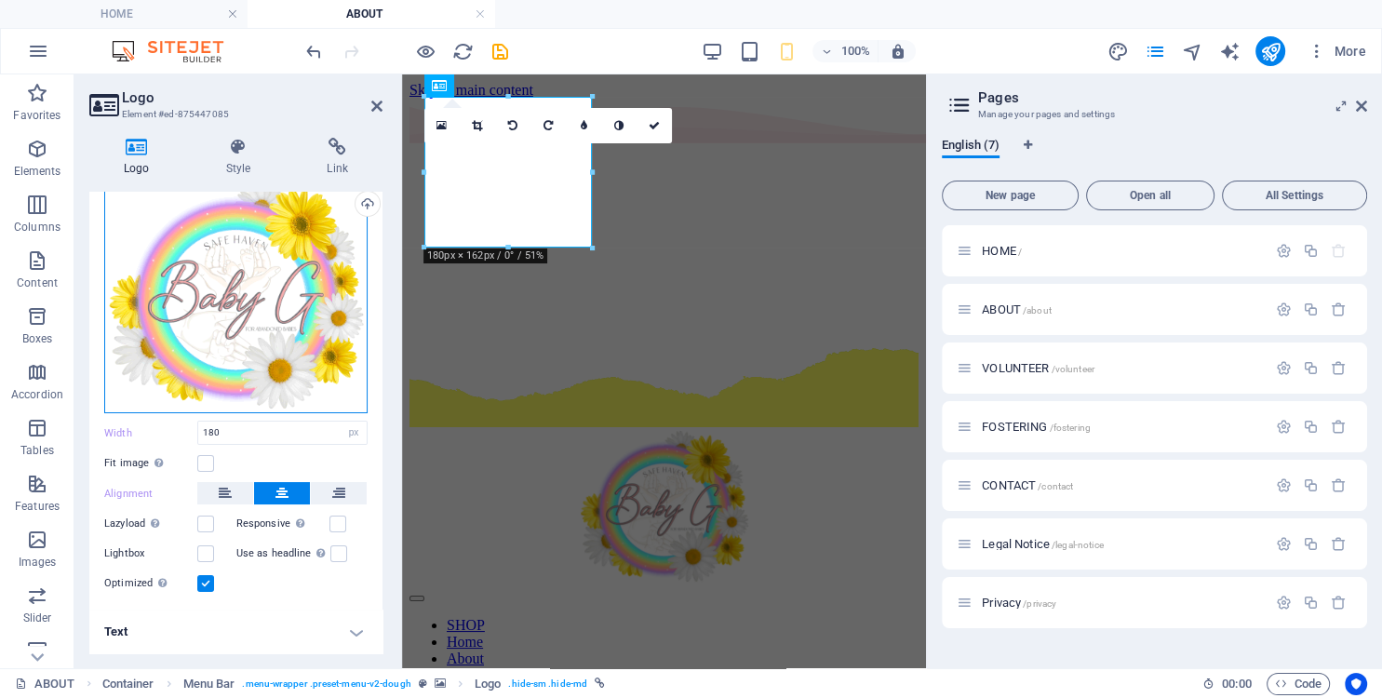
click at [259, 293] on div "Drag files here, click to choose files or select files from Files or our free s…" at bounding box center [235, 295] width 263 height 238
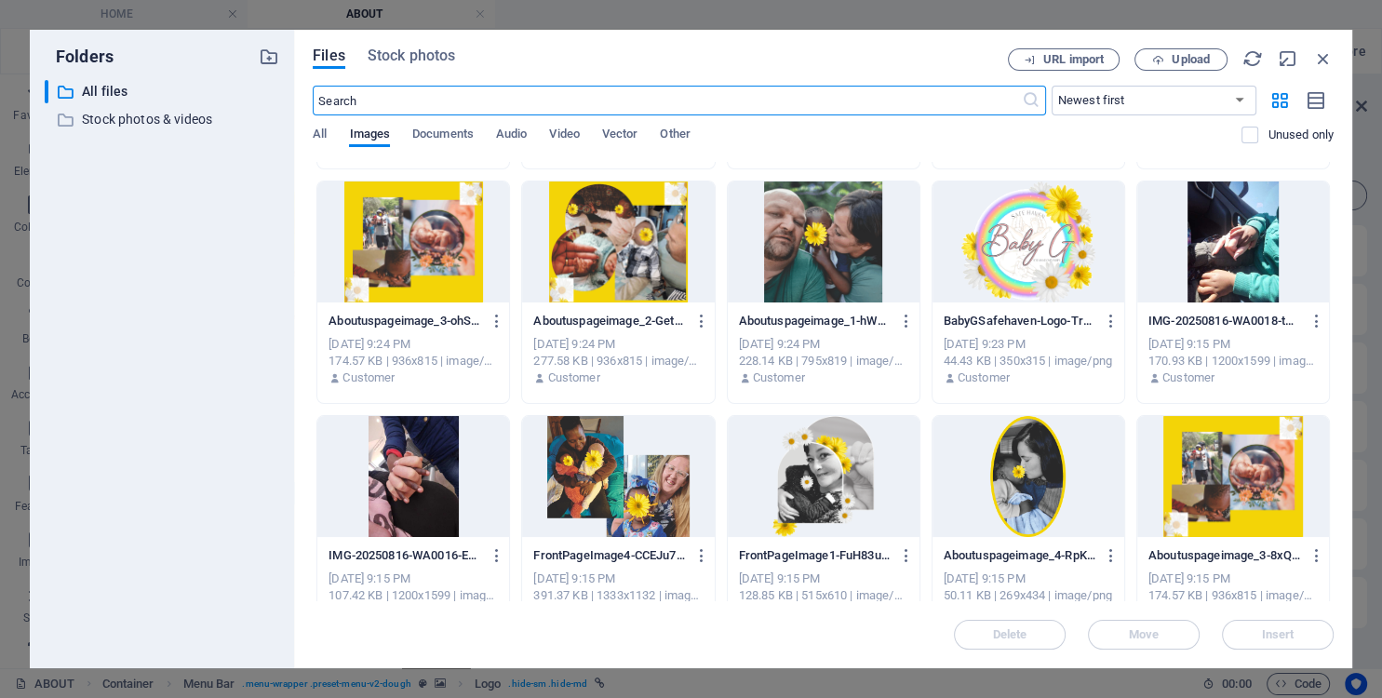
scroll to position [424, 0]
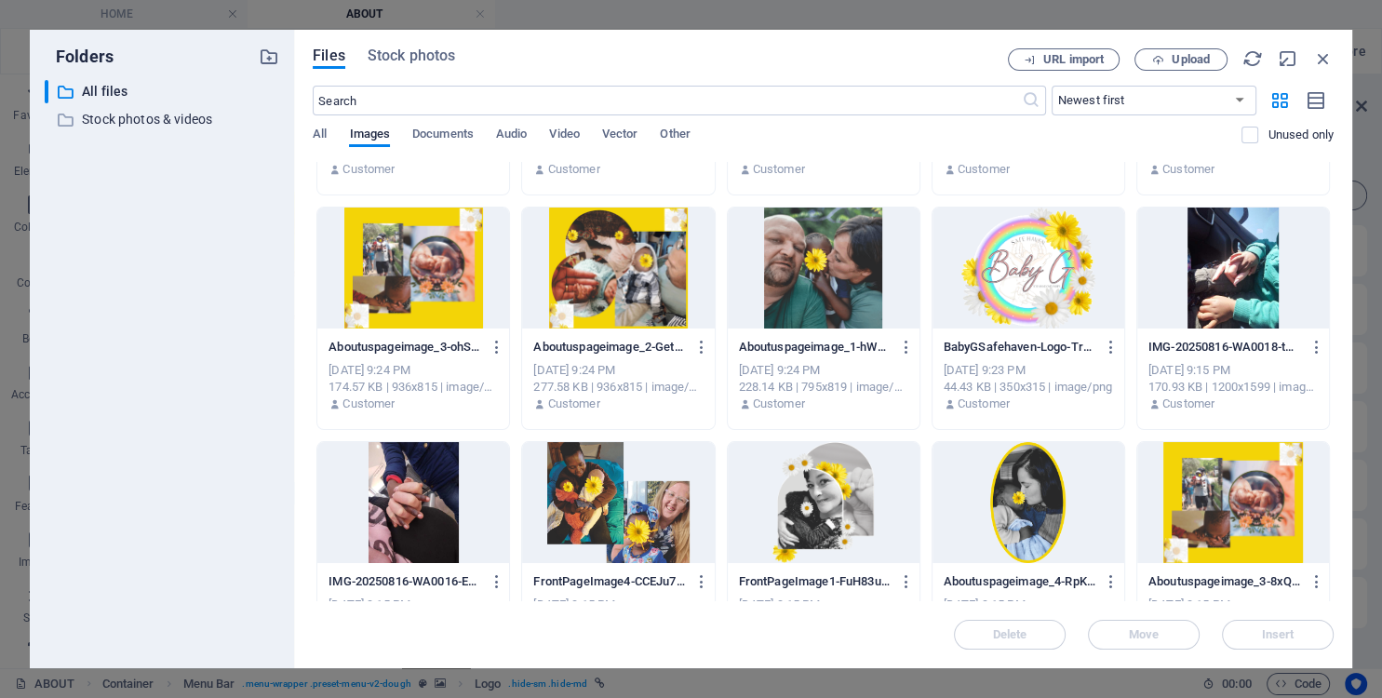
click at [1024, 300] on div at bounding box center [1029, 268] width 192 height 121
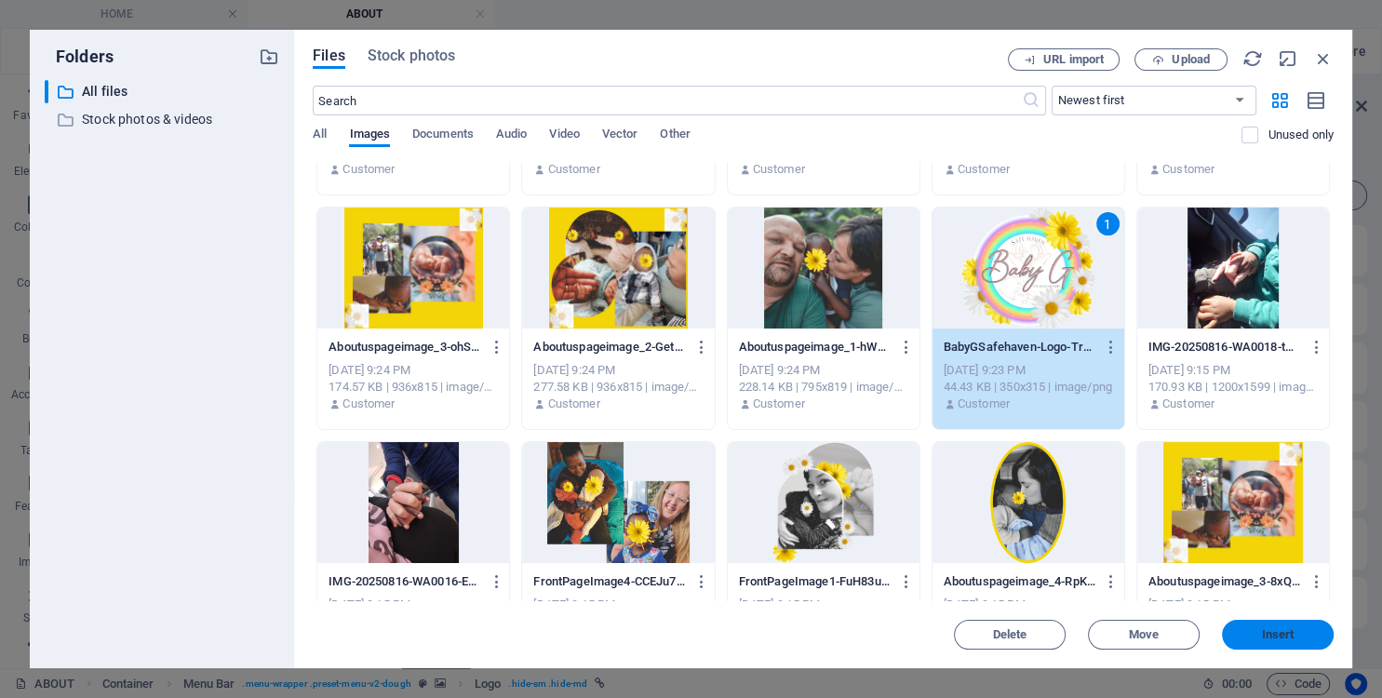
click at [1280, 631] on span "Insert" at bounding box center [1278, 634] width 33 height 11
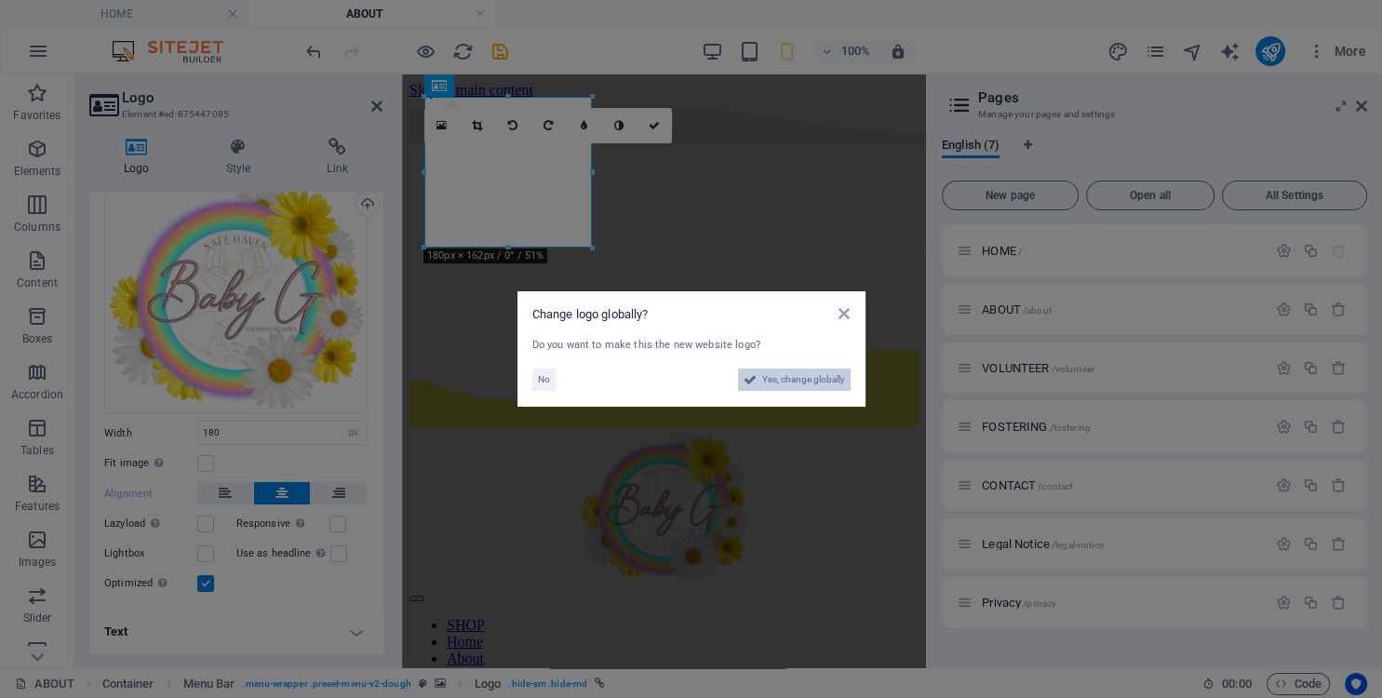
click at [799, 382] on span "Yes, change globally" at bounding box center [803, 380] width 83 height 22
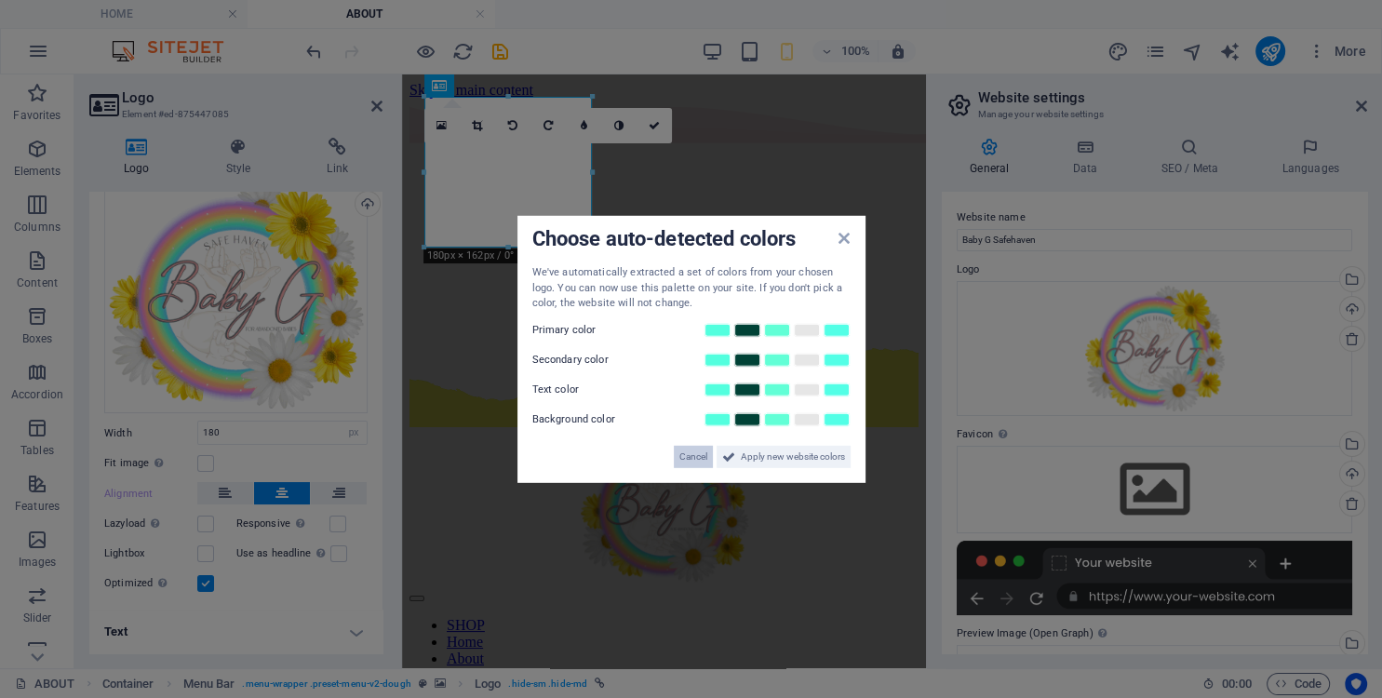
click at [687, 463] on span "Cancel" at bounding box center [693, 456] width 28 height 22
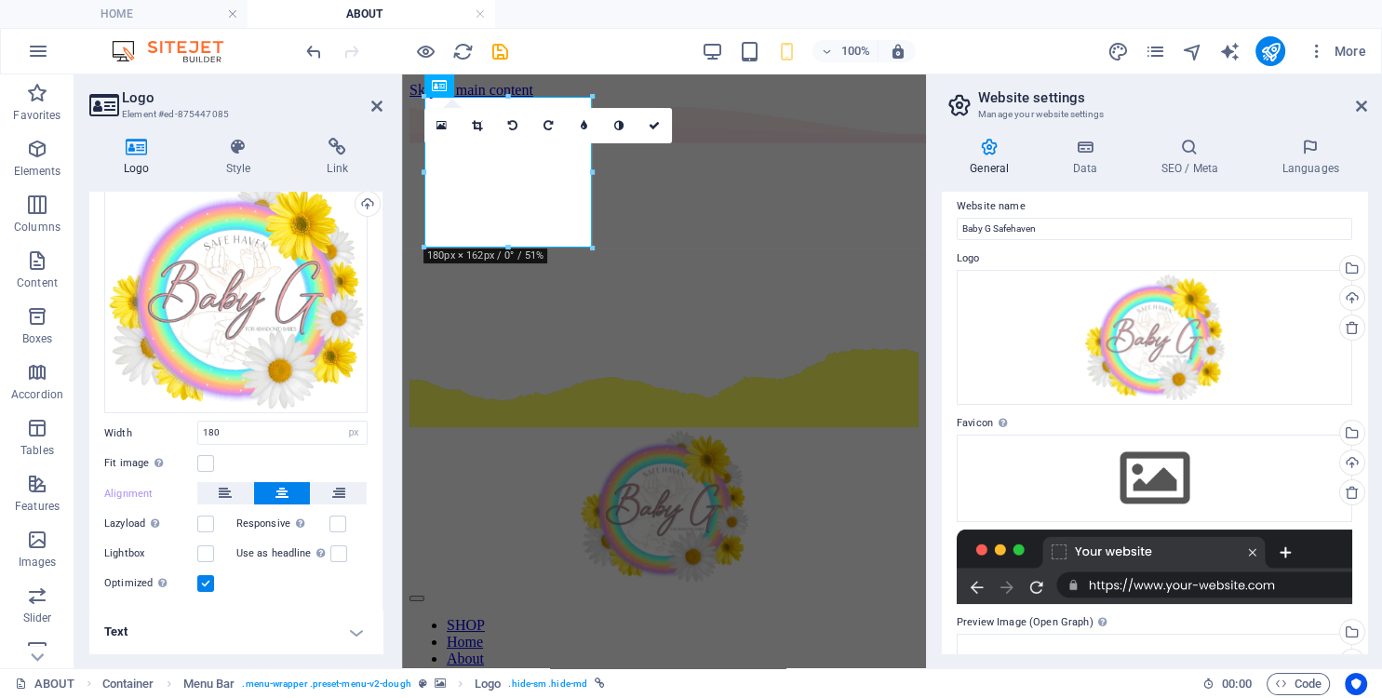
scroll to position [0, 0]
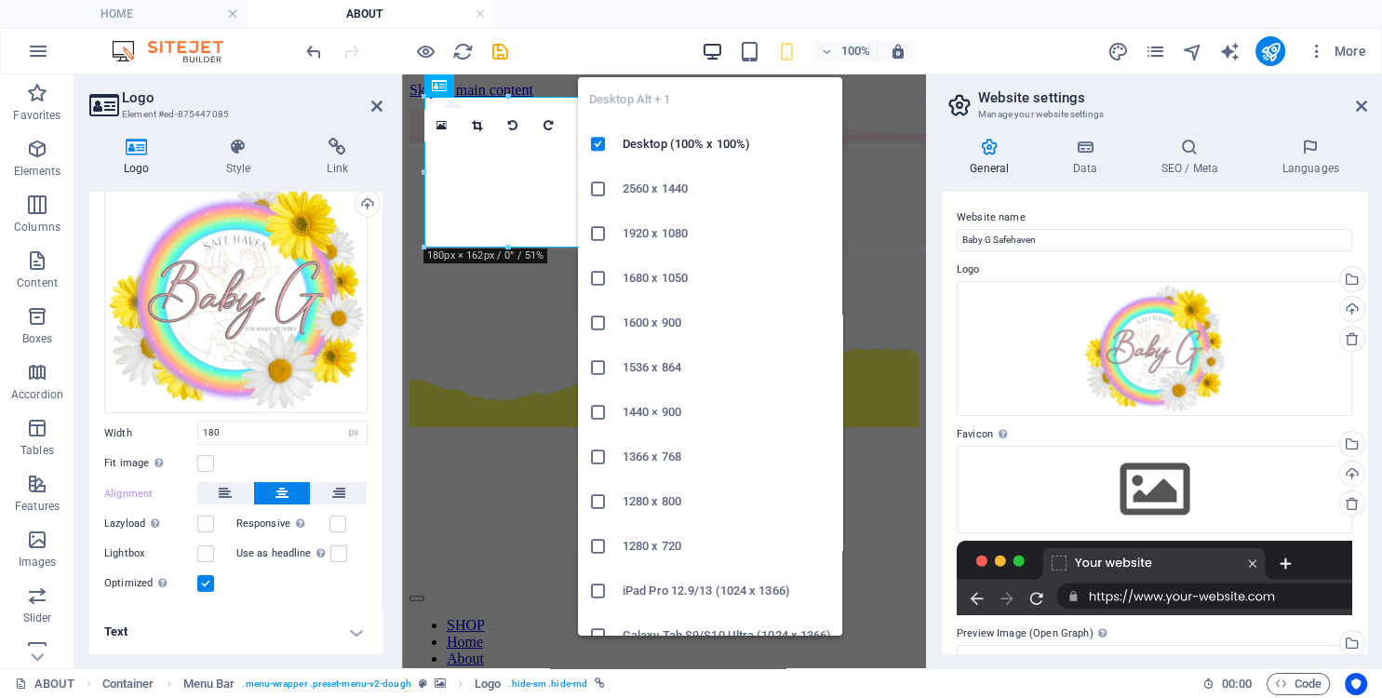
click at [716, 47] on icon "button" at bounding box center [712, 51] width 21 height 21
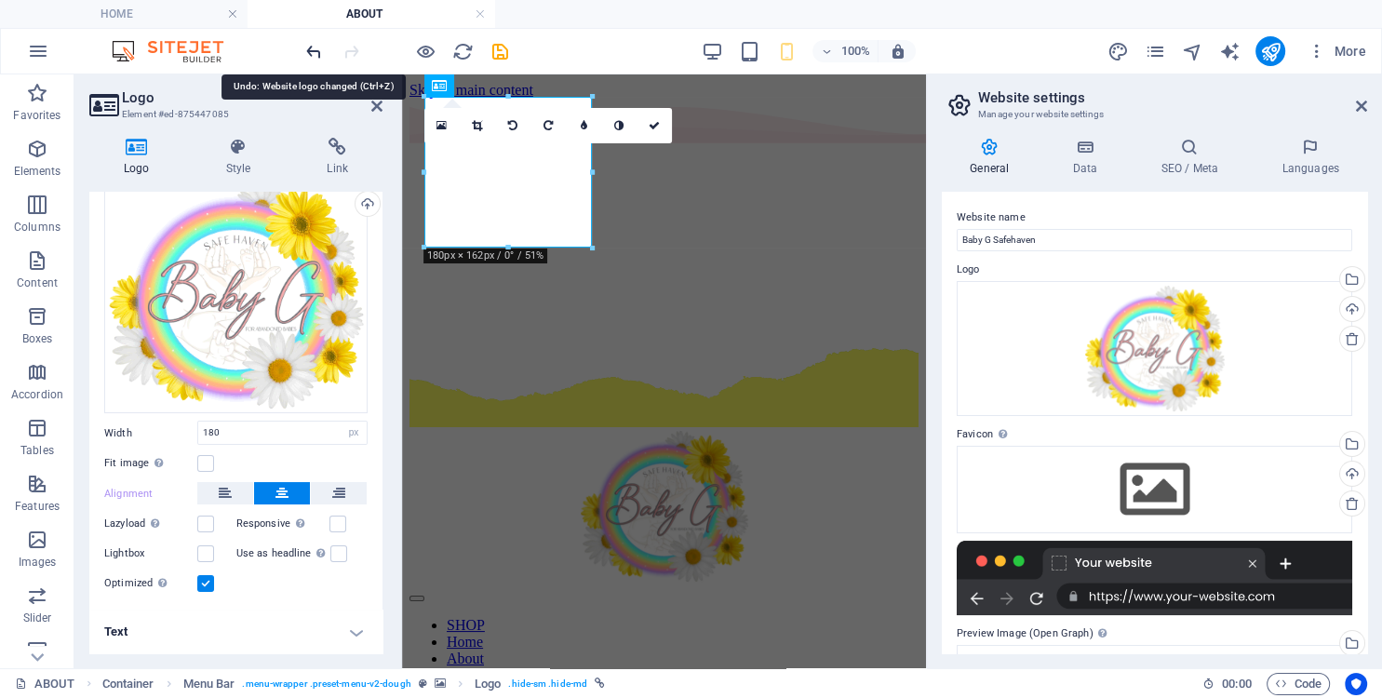
click at [313, 54] on icon "undo" at bounding box center [313, 51] width 21 height 21
click at [769, 147] on figure at bounding box center [664, 147] width 509 height 0
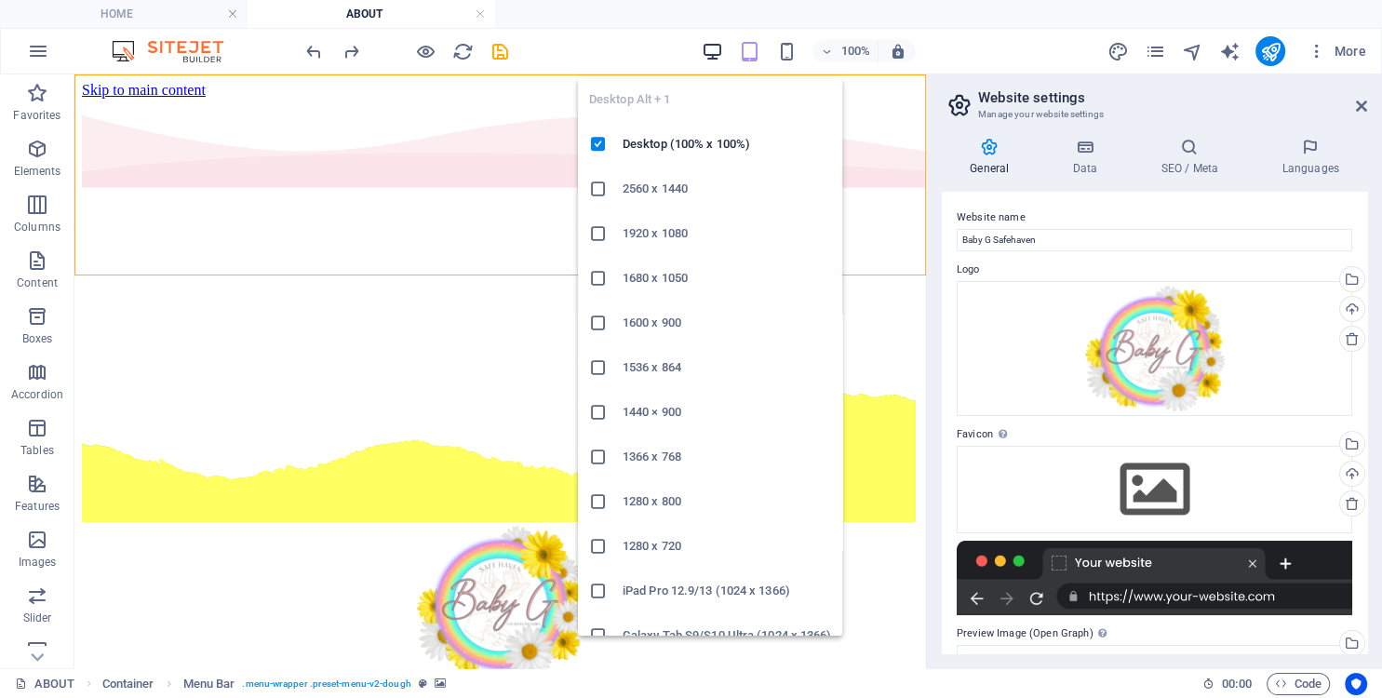
click at [702, 47] on icon "button" at bounding box center [712, 51] width 21 height 21
click at [706, 47] on icon "button" at bounding box center [712, 51] width 21 height 21
click at [706, 46] on icon "button" at bounding box center [712, 51] width 21 height 21
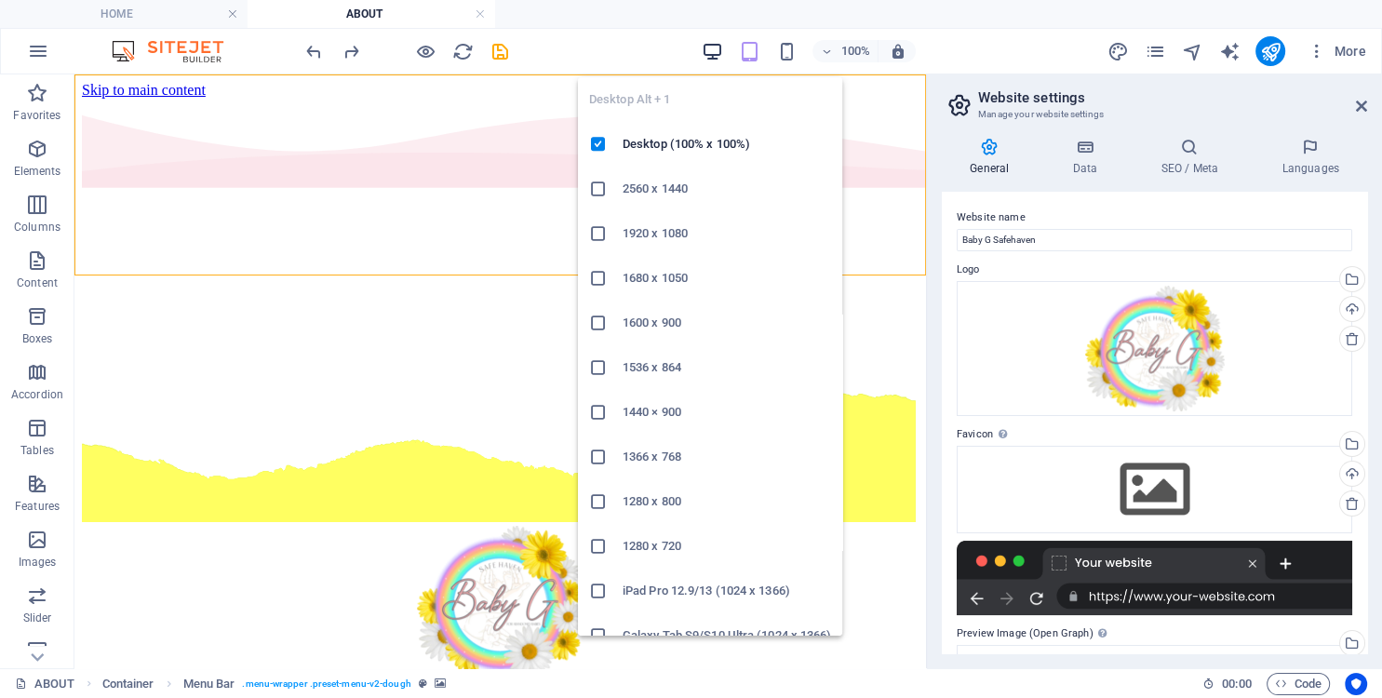
click at [706, 46] on icon "button" at bounding box center [712, 51] width 21 height 21
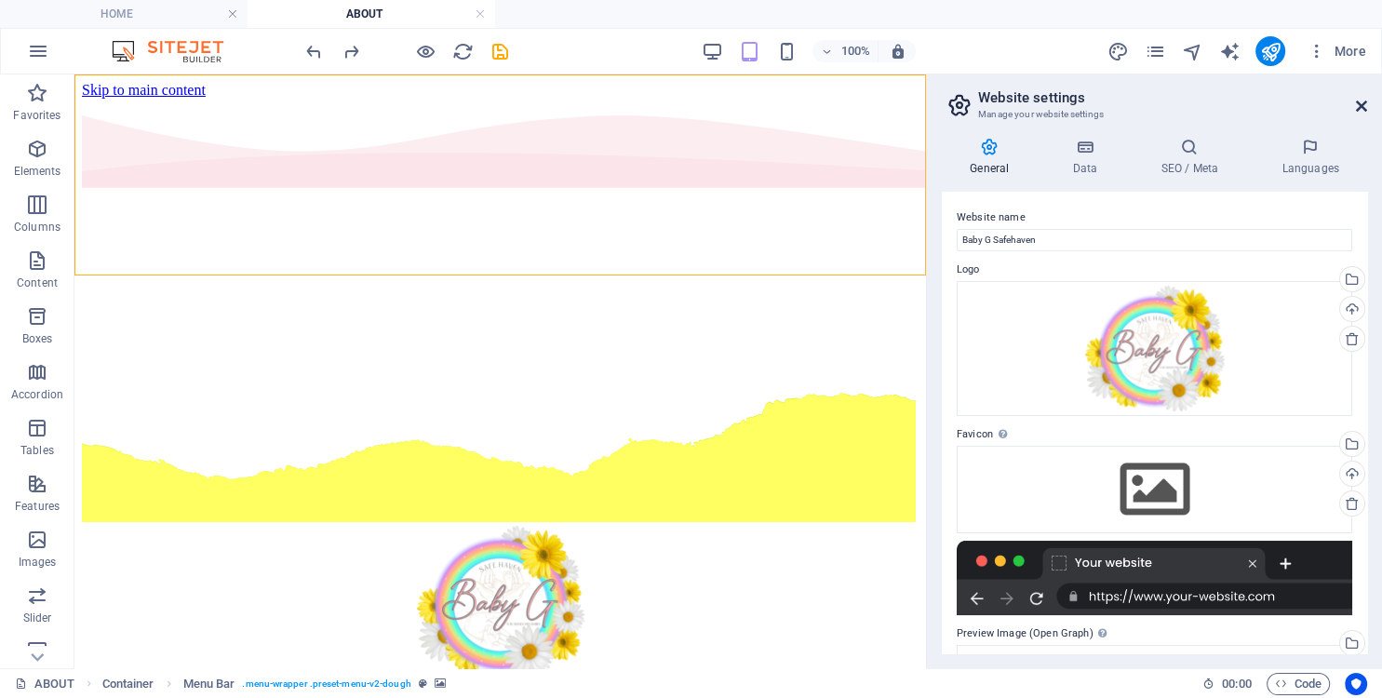
click at [1361, 105] on icon at bounding box center [1361, 106] width 11 height 15
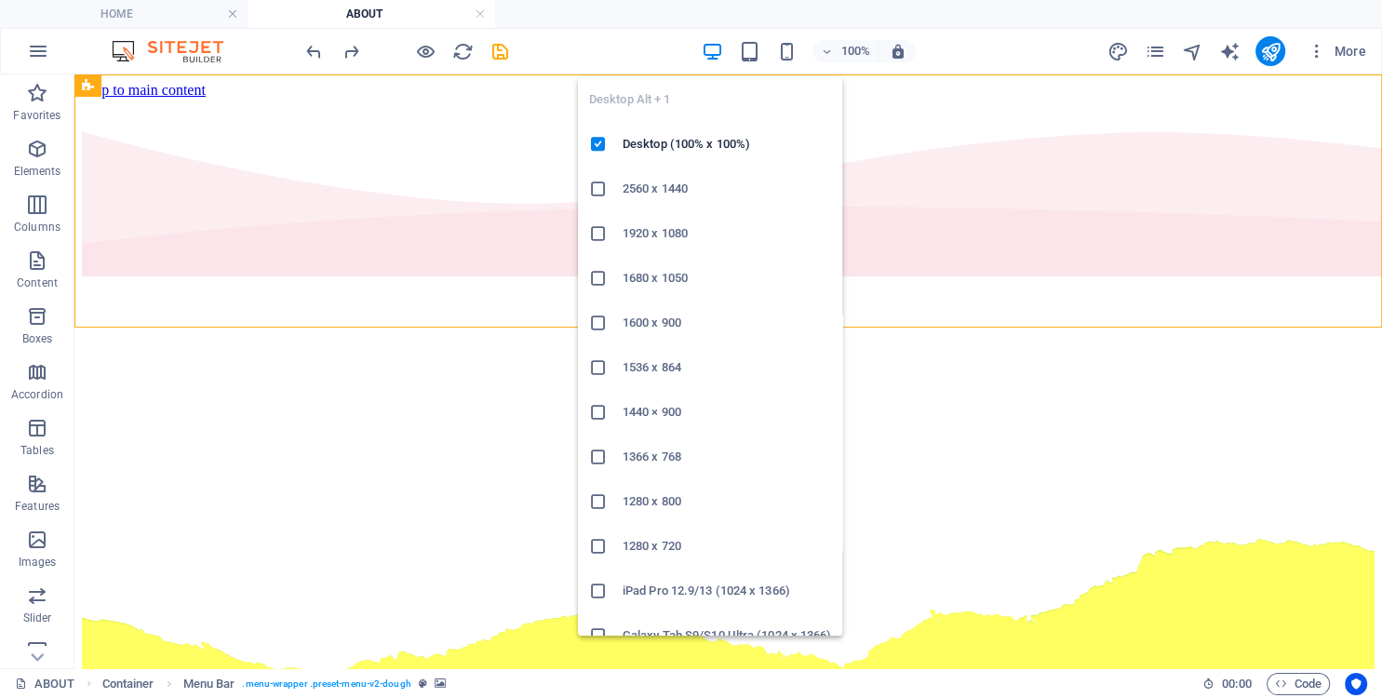
click at [713, 45] on icon "button" at bounding box center [712, 51] width 21 height 21
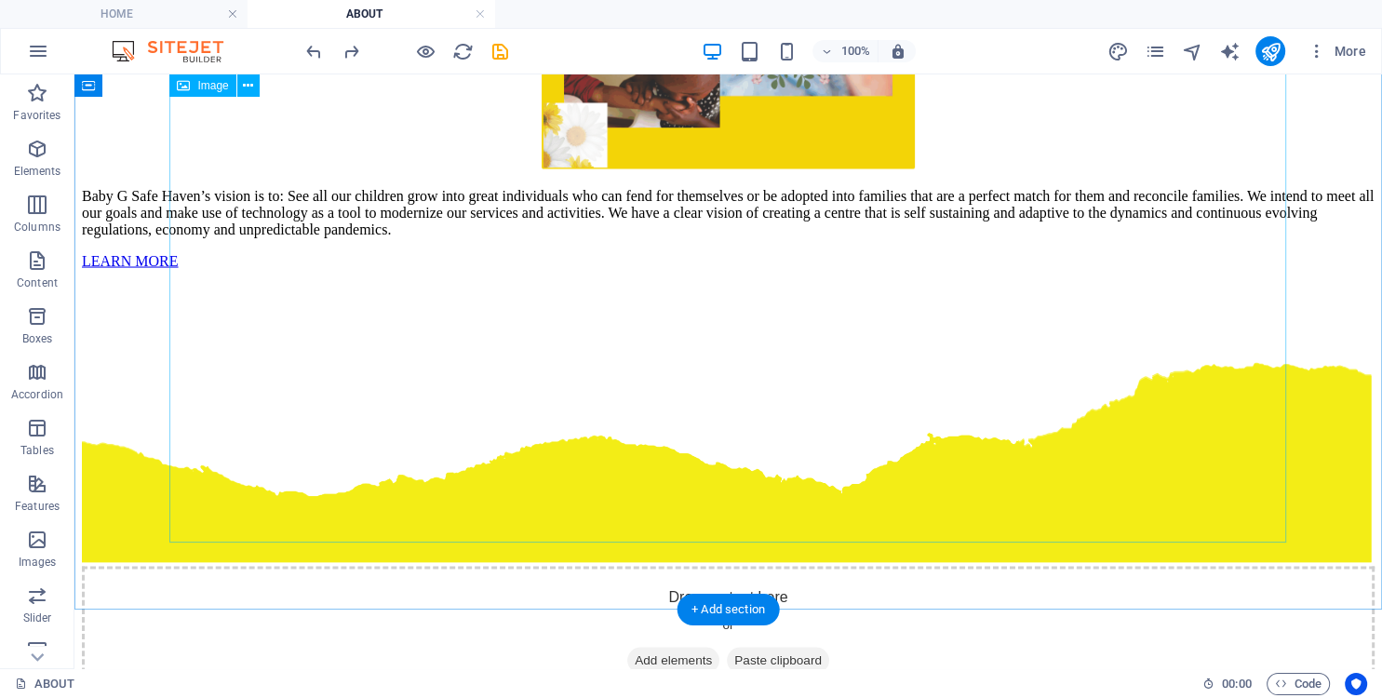
scroll to position [3243, 0]
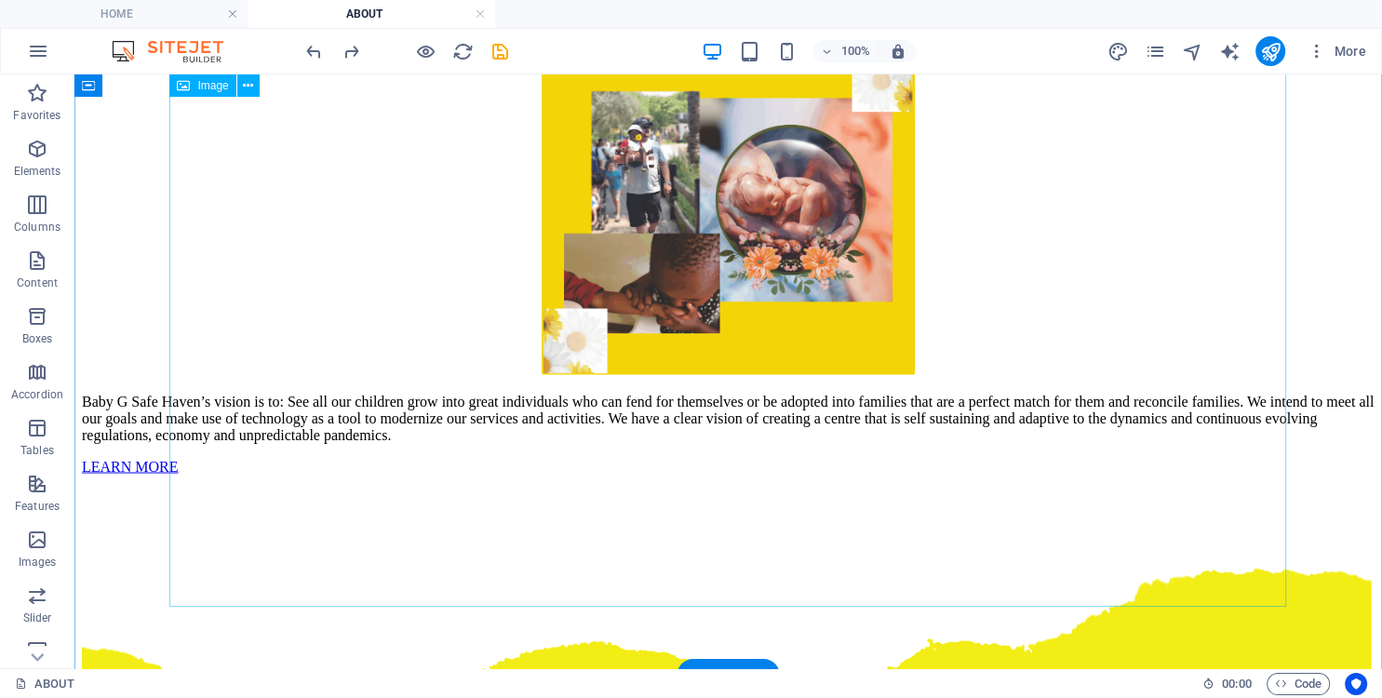
select select "vw"
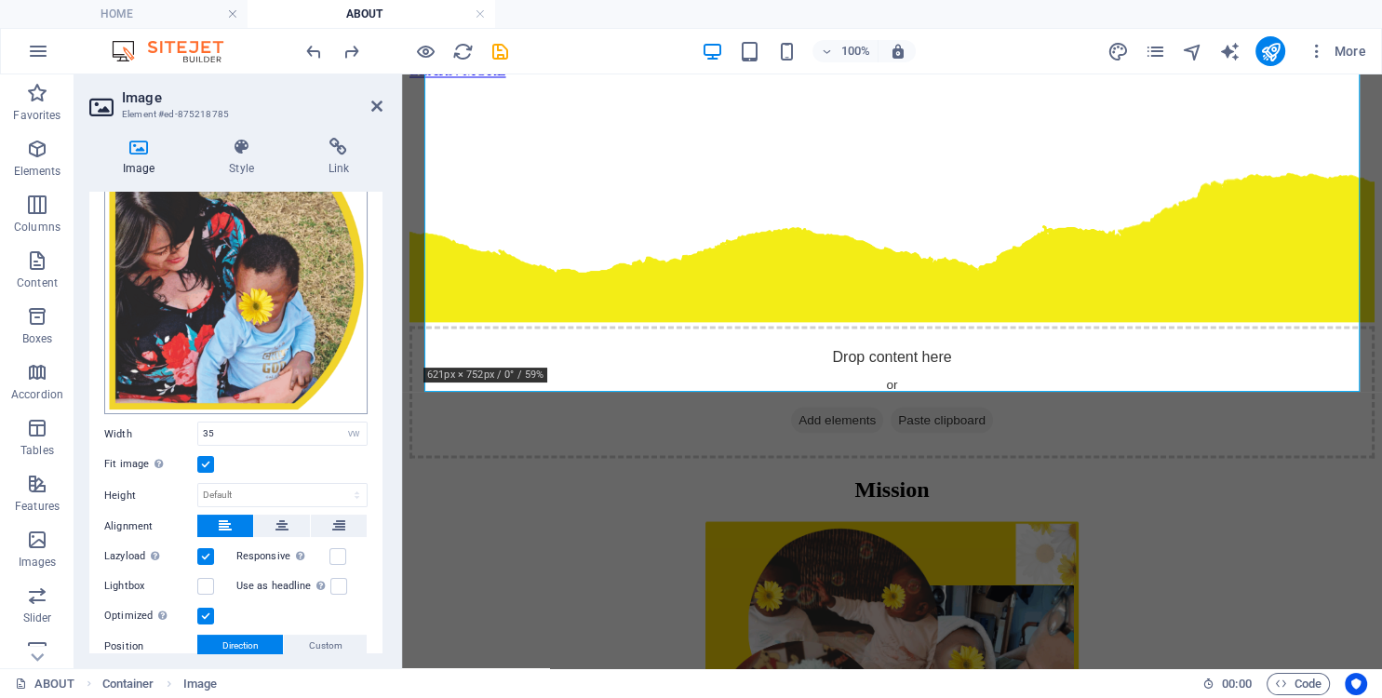
scroll to position [268, 0]
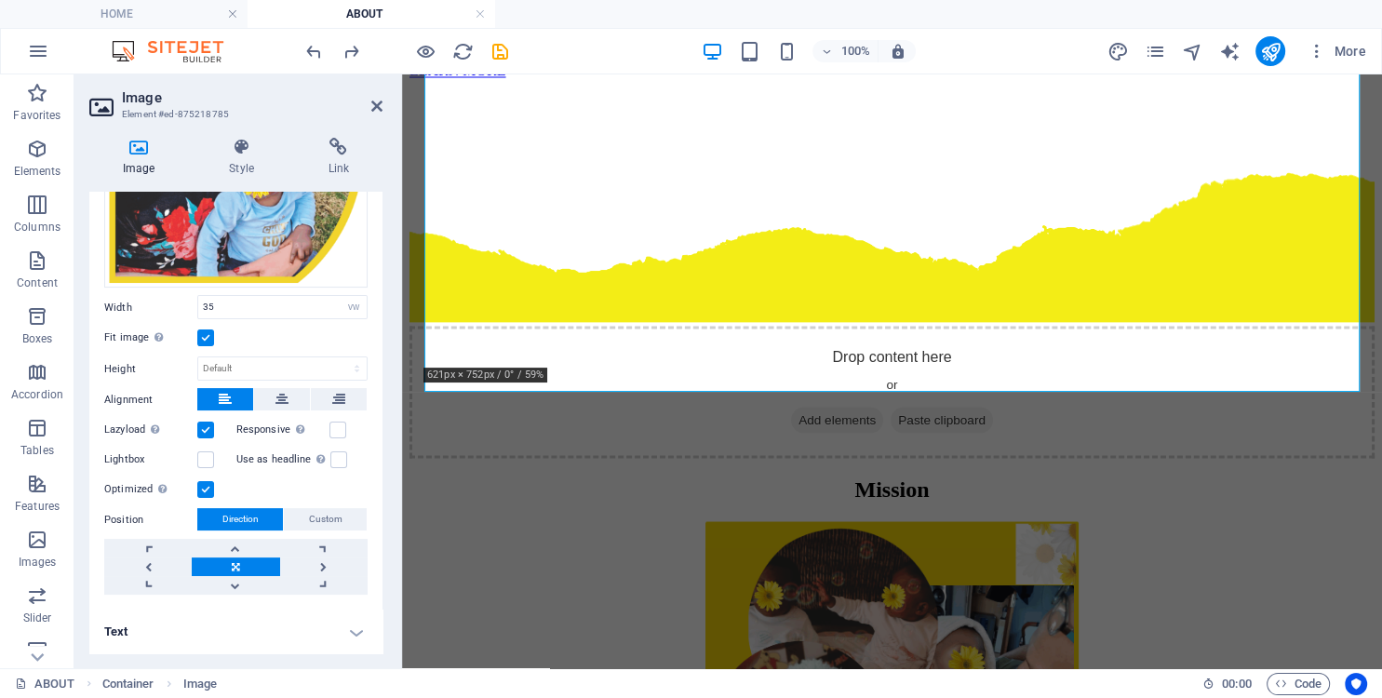
click at [289, 634] on h4 "Text" at bounding box center [235, 632] width 293 height 45
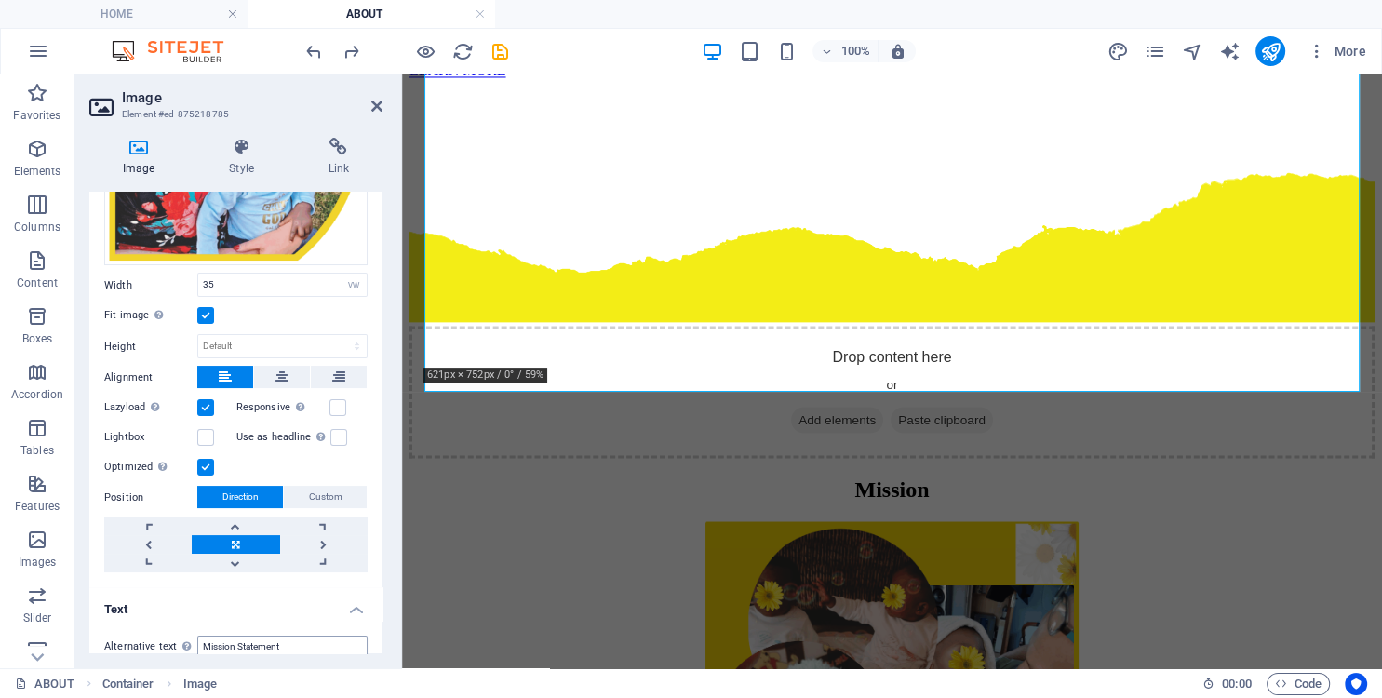
scroll to position [286, 0]
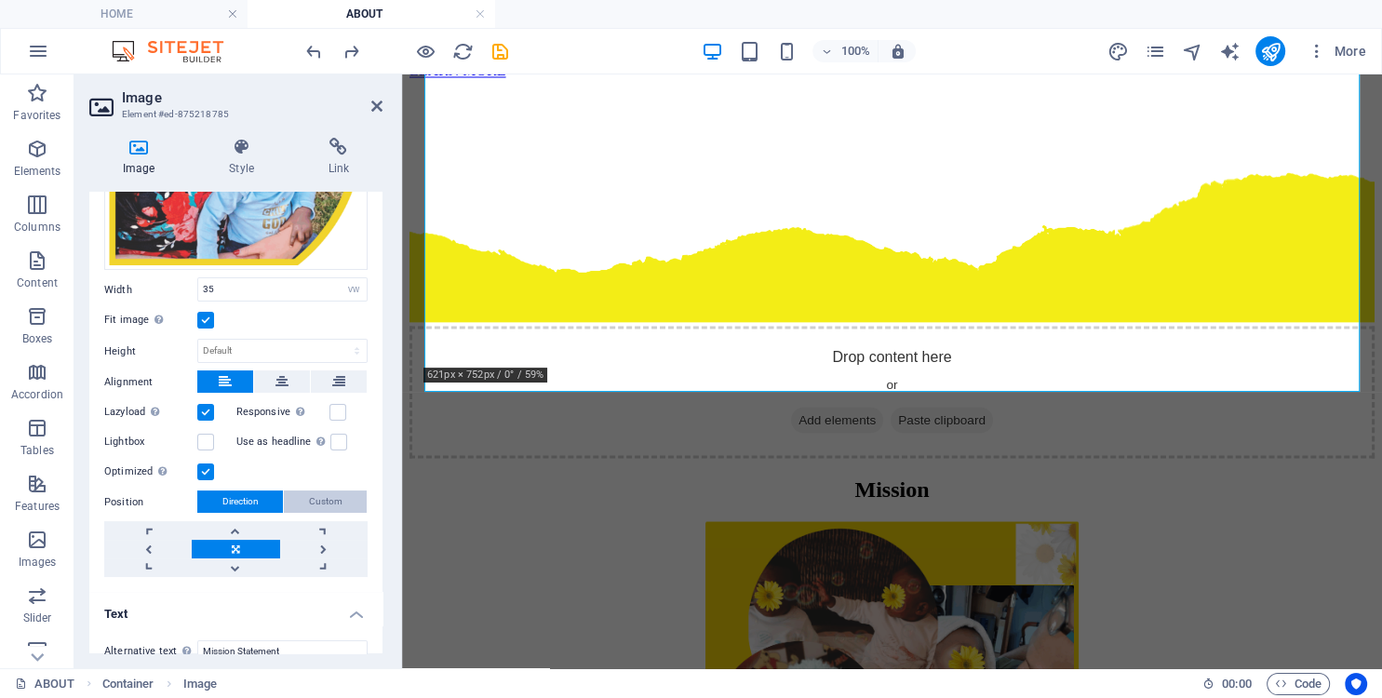
click at [327, 501] on span "Custom" at bounding box center [326, 502] width 34 height 22
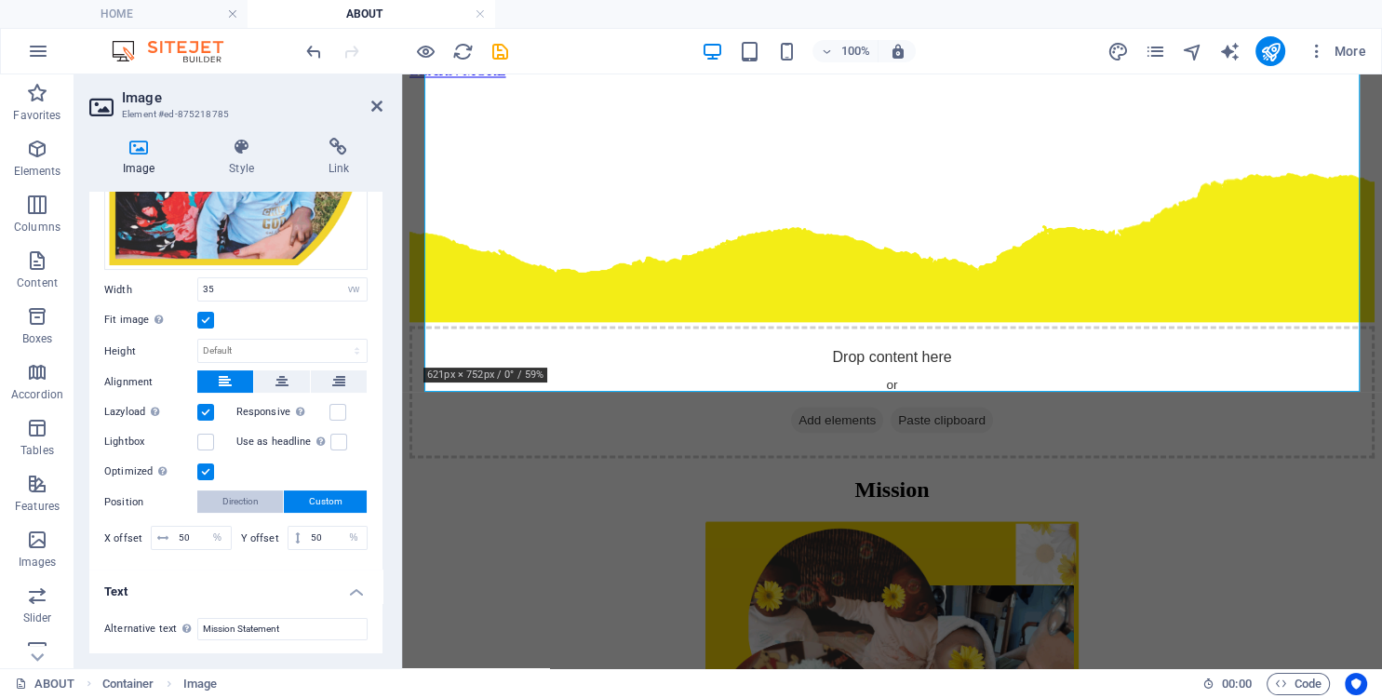
click at [218, 497] on button "Direction" at bounding box center [240, 502] width 86 height 22
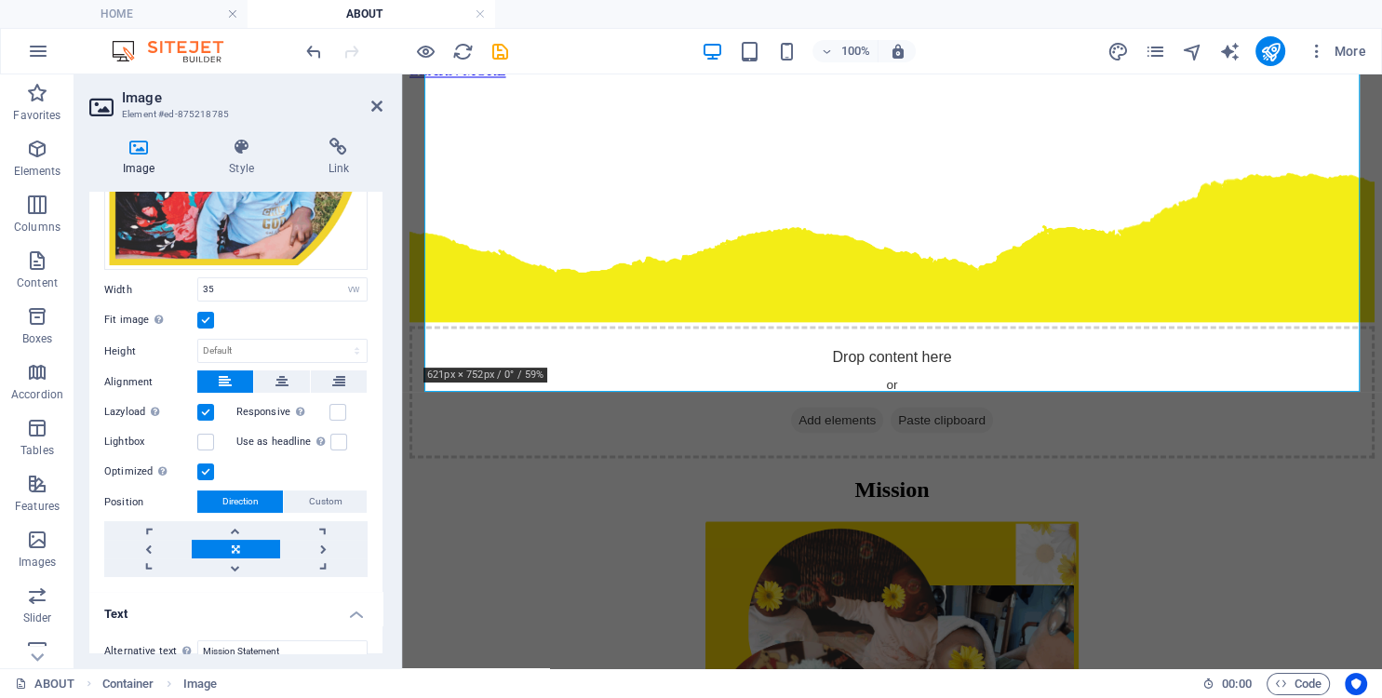
click at [208, 477] on label at bounding box center [205, 472] width 17 height 17
click at [0, 0] on input "Optimized Images are compressed to improve page speed." at bounding box center [0, 0] width 0 height 0
click at [208, 475] on label at bounding box center [205, 472] width 17 height 17
click at [0, 0] on input "Optimized Images are compressed to improve page speed." at bounding box center [0, 0] width 0 height 0
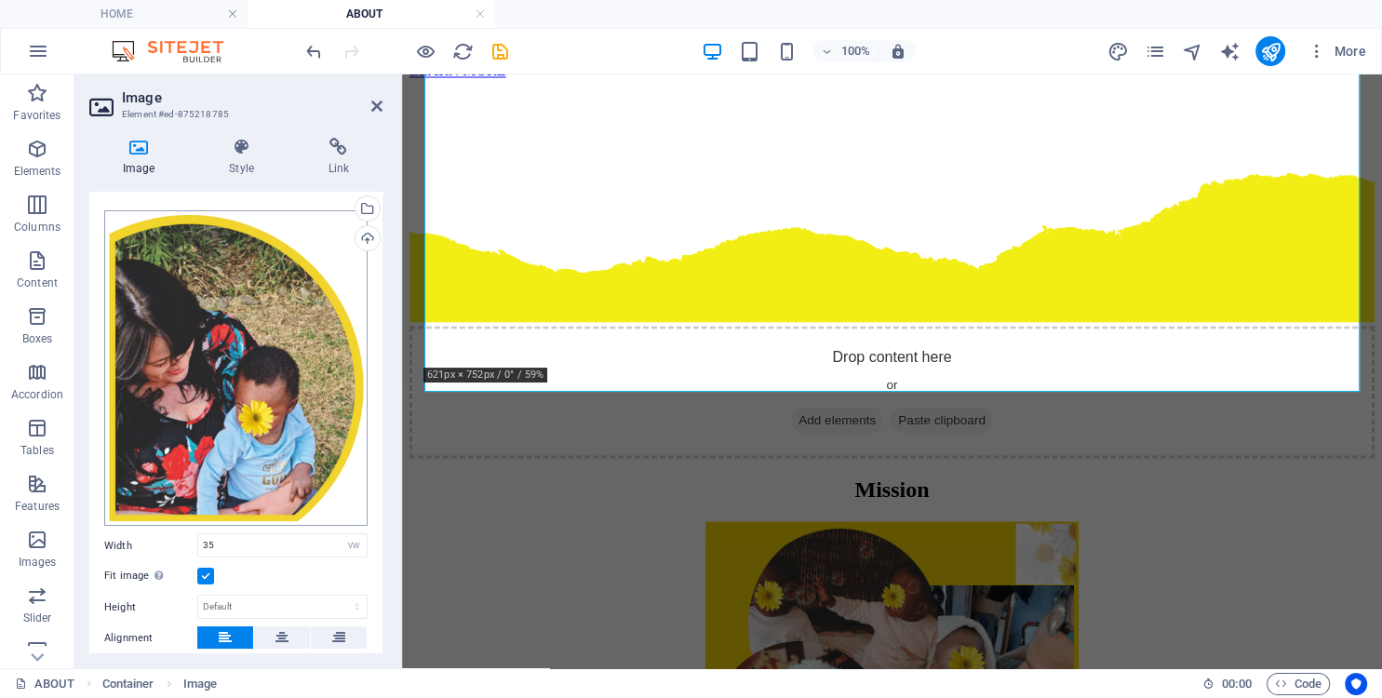
scroll to position [0, 0]
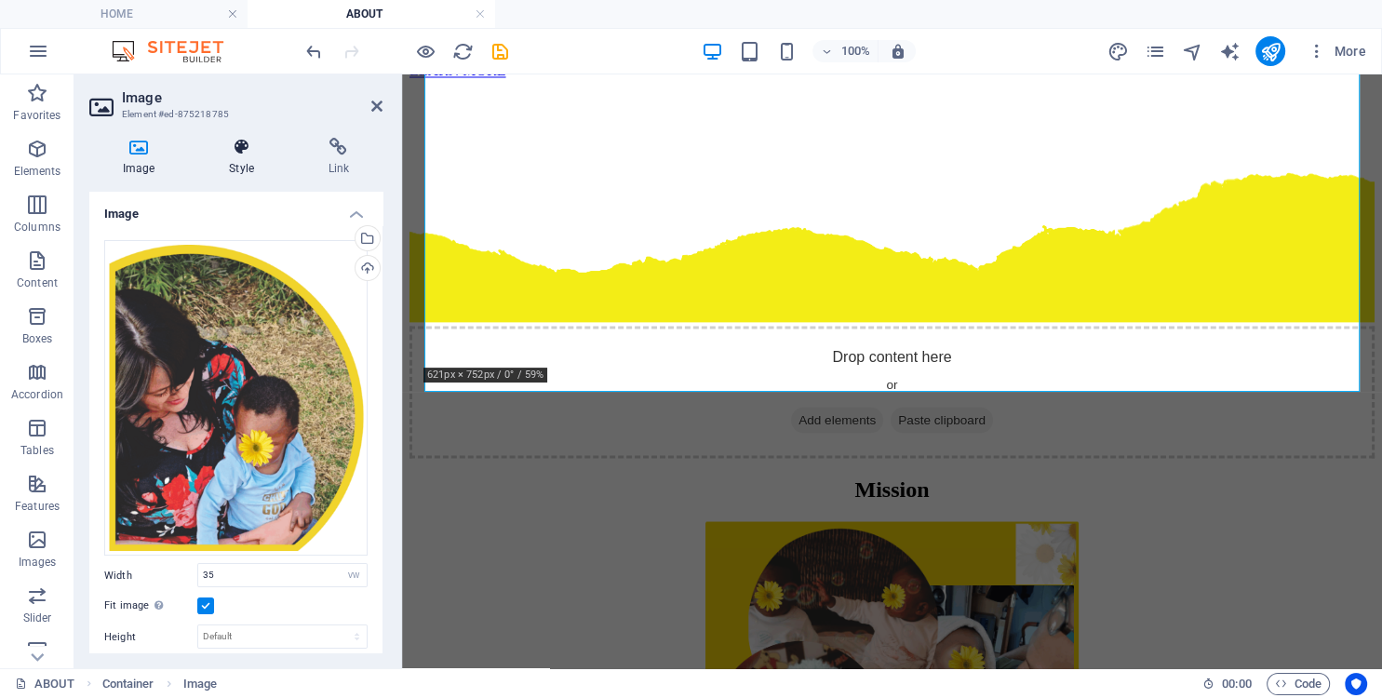
click at [247, 169] on h4 "Style" at bounding box center [244, 157] width 99 height 39
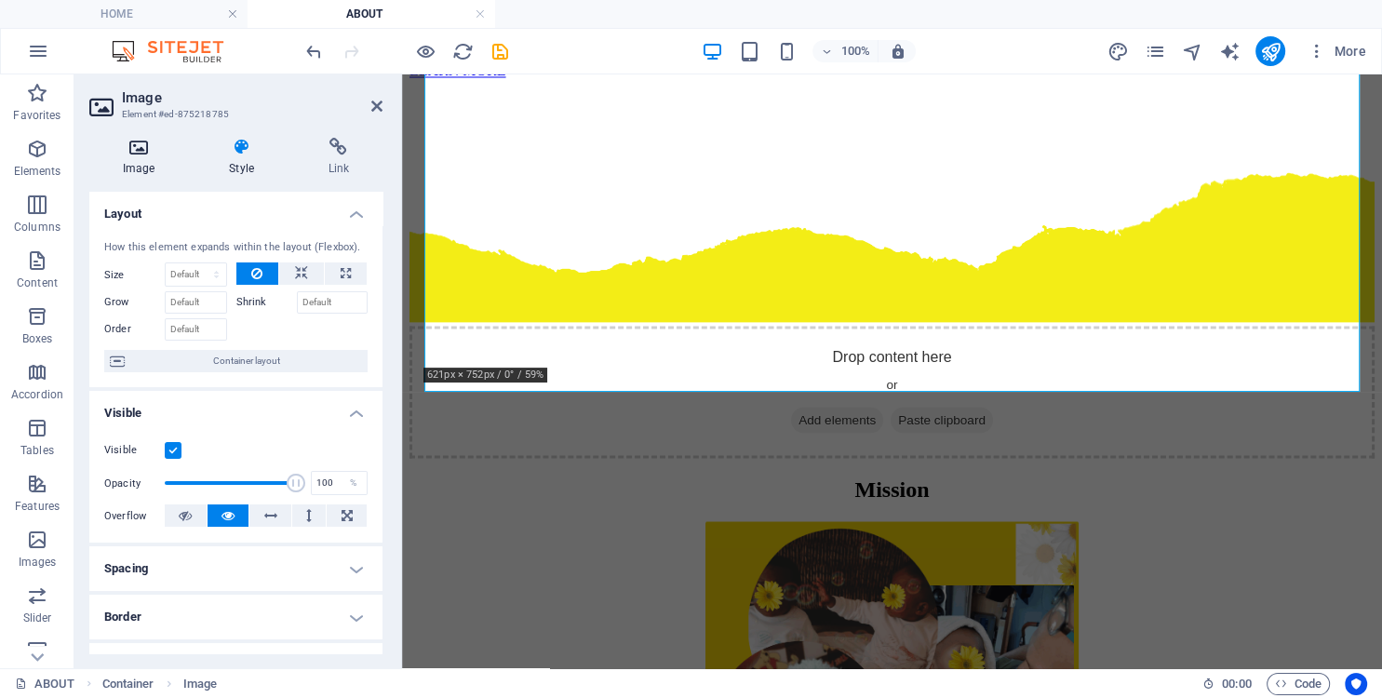
click at [140, 160] on h4 "Image" at bounding box center [142, 157] width 106 height 39
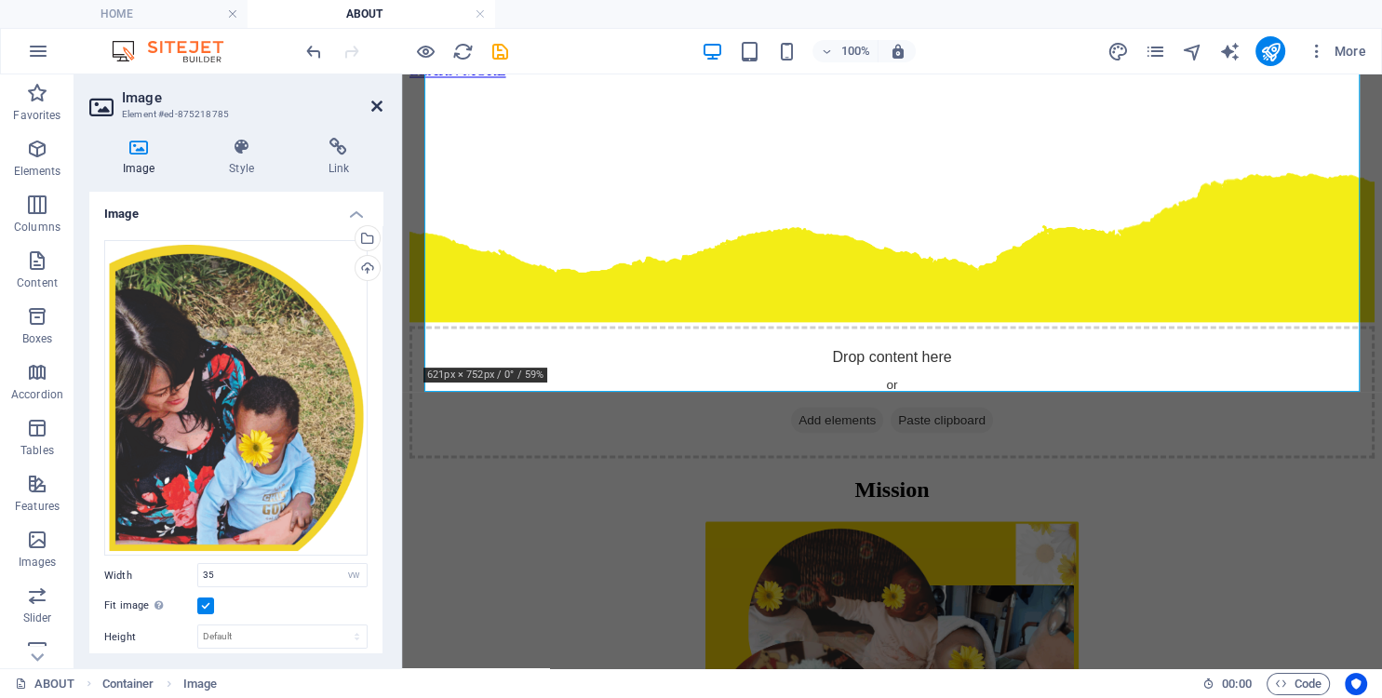
click at [374, 106] on icon at bounding box center [376, 106] width 11 height 15
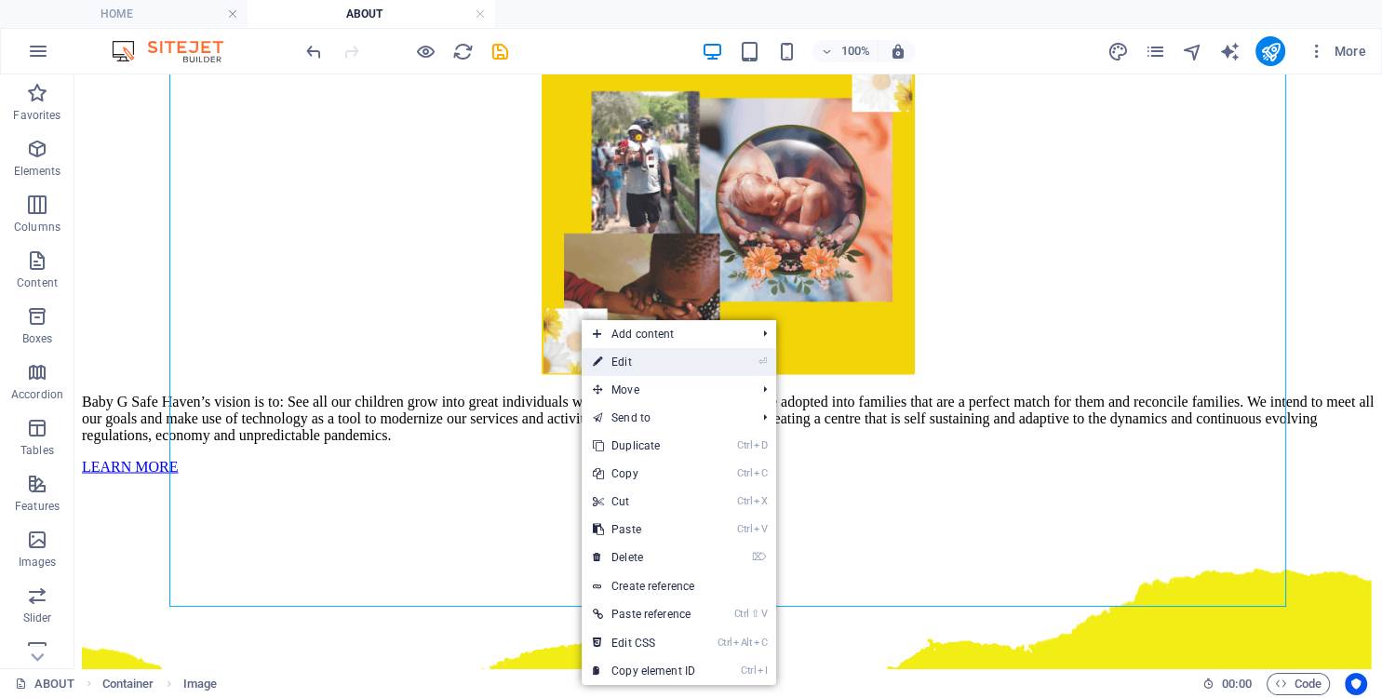
click at [652, 368] on link "⏎ Edit" at bounding box center [644, 362] width 125 height 28
select select "vw"
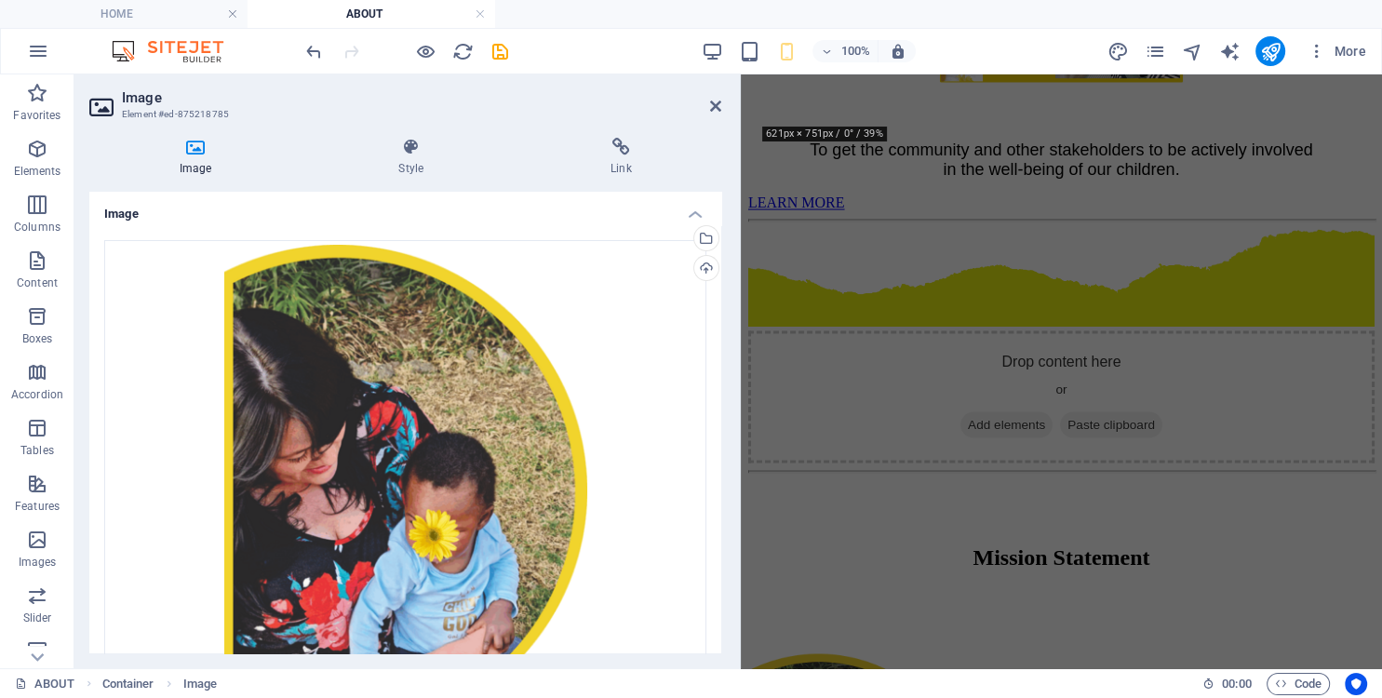
scroll to position [2848, 0]
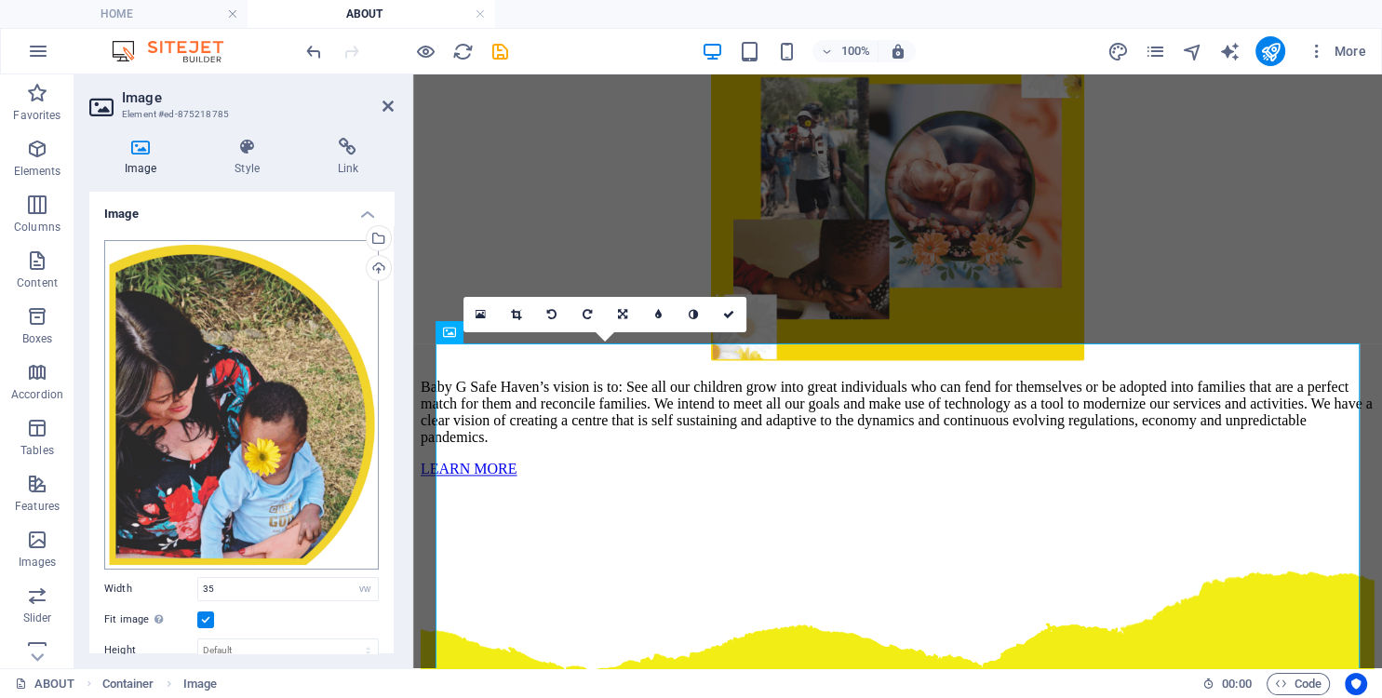
drag, startPoint x: 400, startPoint y: 475, endPoint x: 374, endPoint y: 485, distance: 28.0
click at [374, 485] on aside "Image Element #ed-875218785 Image Style Link Image Drag files here, click to ch…" at bounding box center [243, 371] width 339 height 594
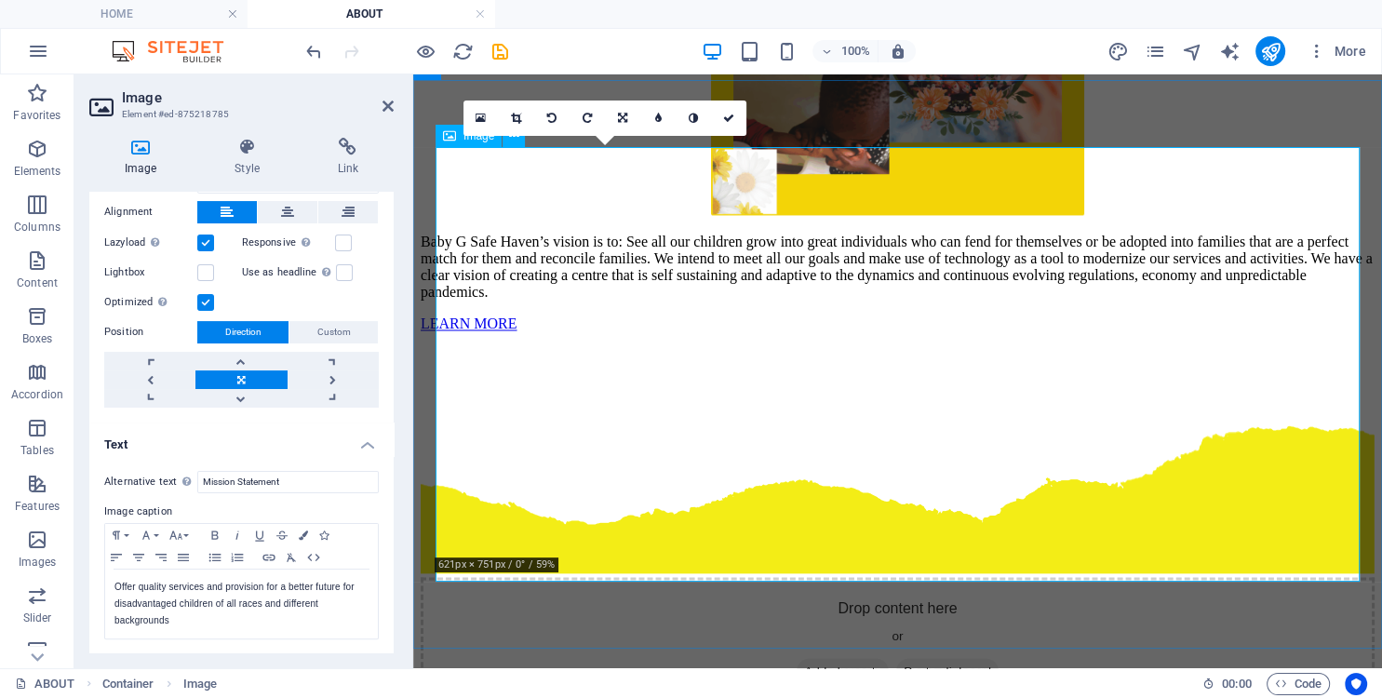
scroll to position [2947, 0]
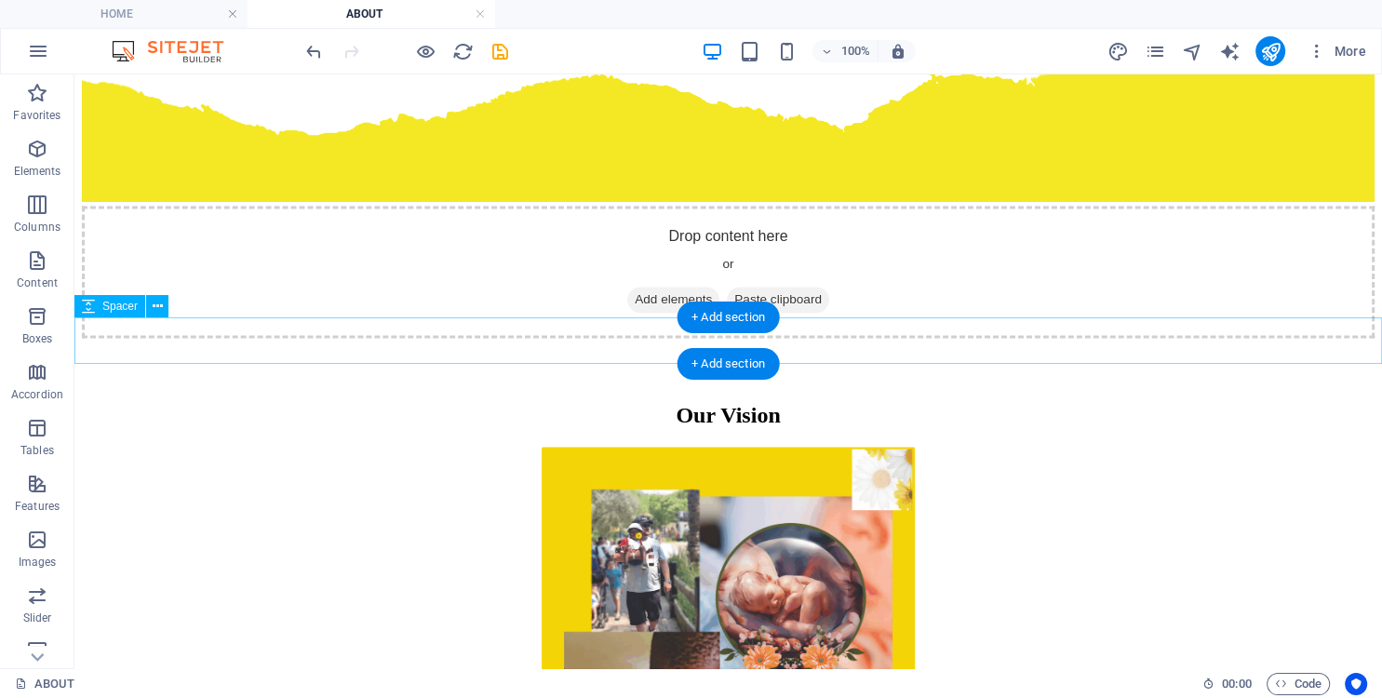
scroll to position [2841, 0]
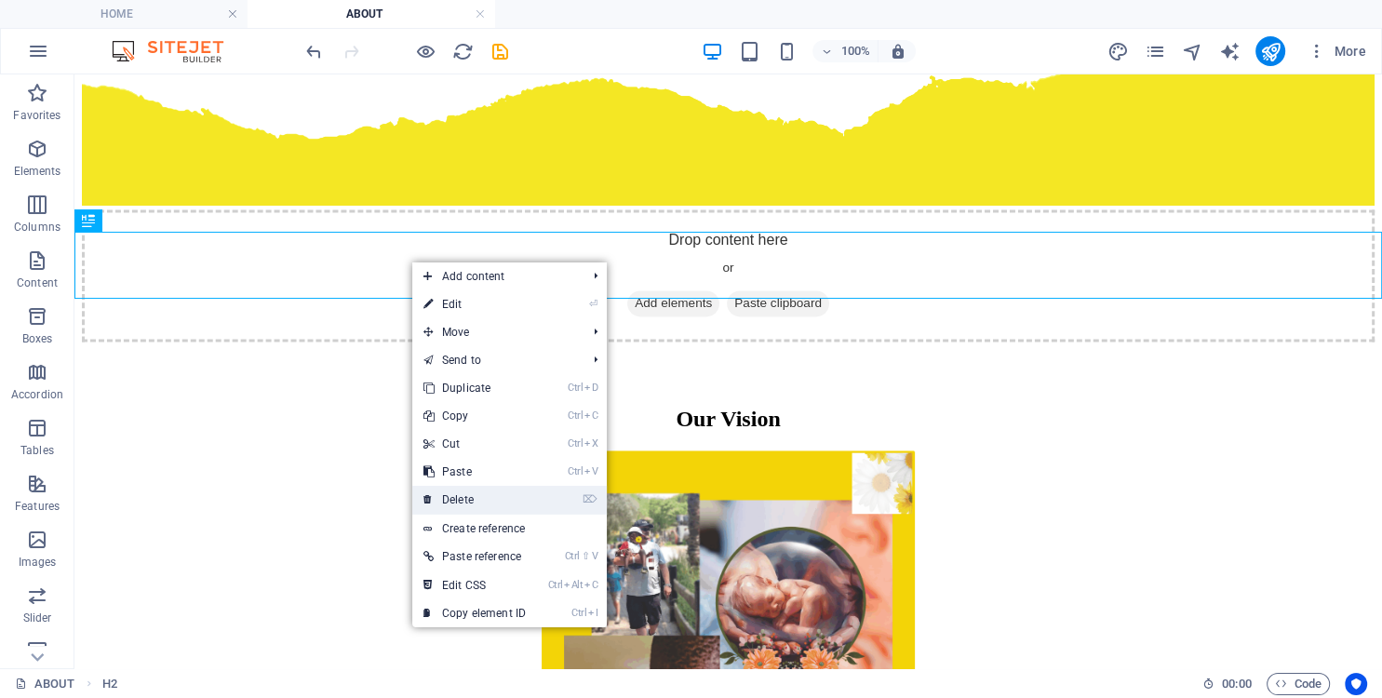
click at [465, 494] on link "⌦ Delete" at bounding box center [474, 500] width 125 height 28
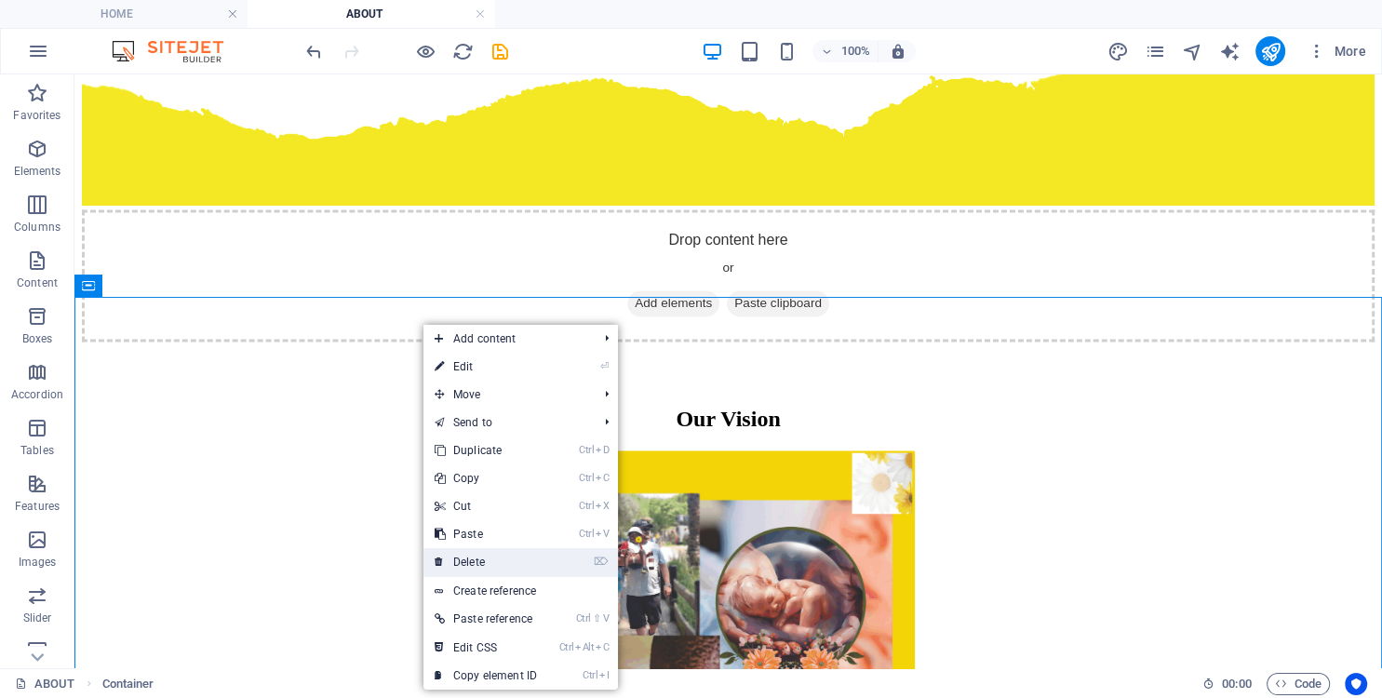
click at [488, 557] on link "⌦ Delete" at bounding box center [486, 562] width 125 height 28
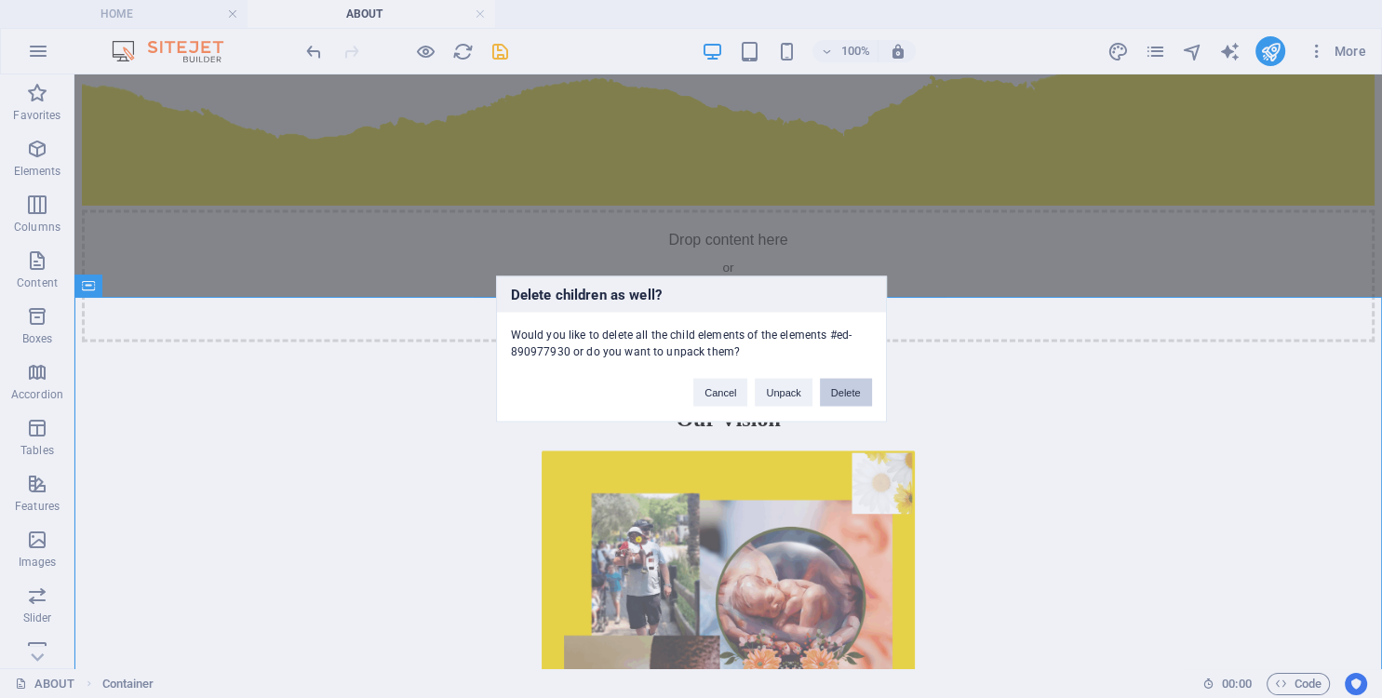
click at [860, 387] on button "Delete" at bounding box center [846, 393] width 52 height 28
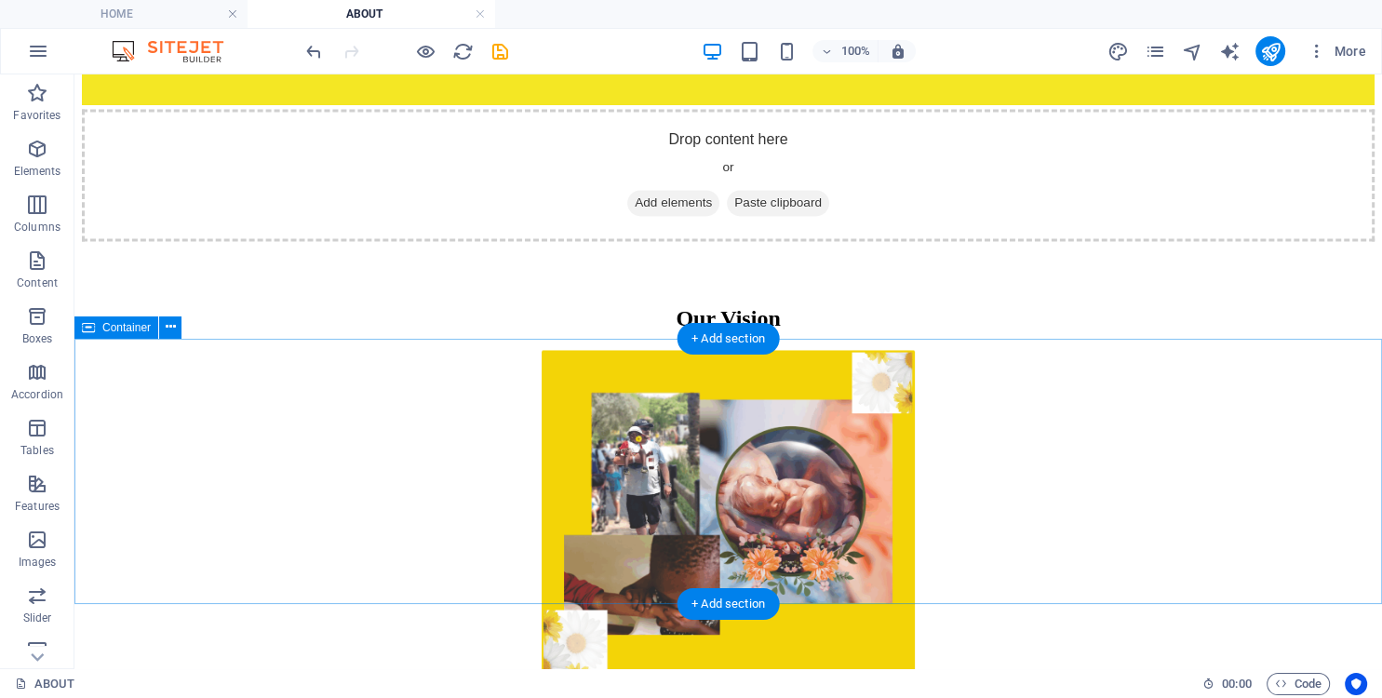
scroll to position [2939, 0]
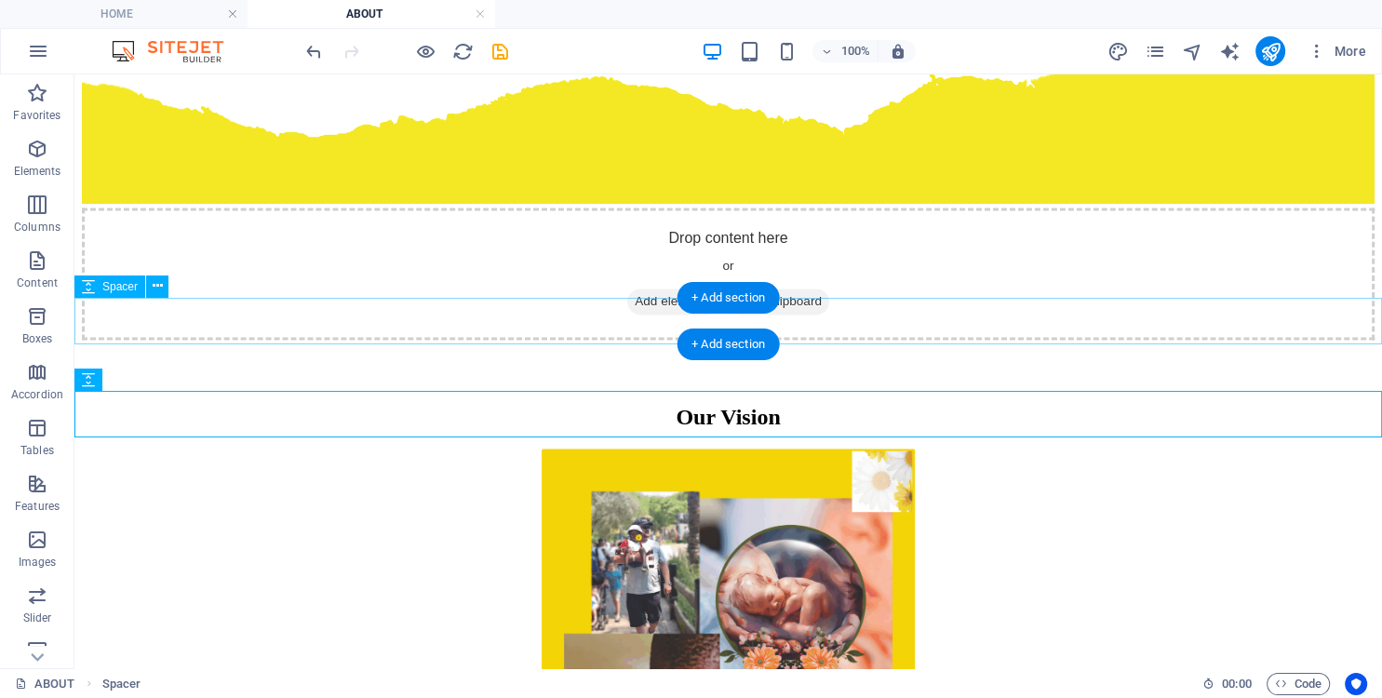
scroll to position [2841, 0]
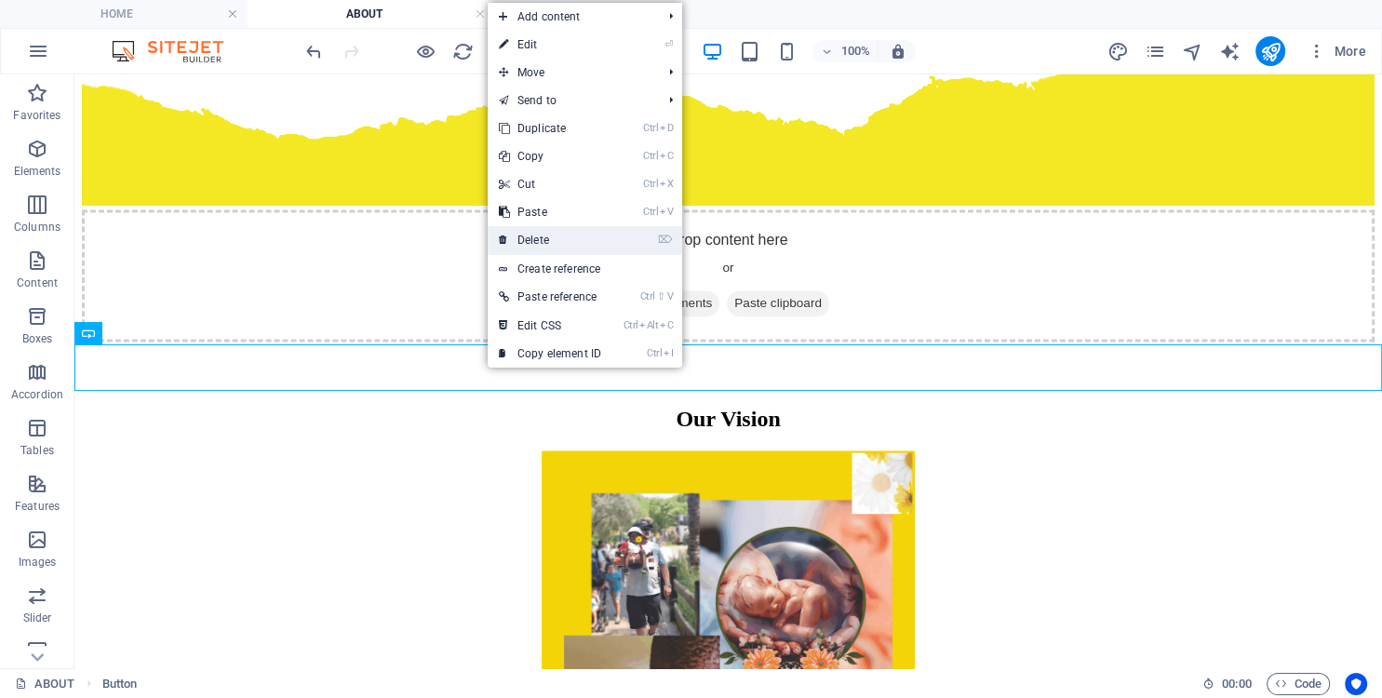
click at [553, 233] on link "⌦ Delete" at bounding box center [550, 240] width 125 height 28
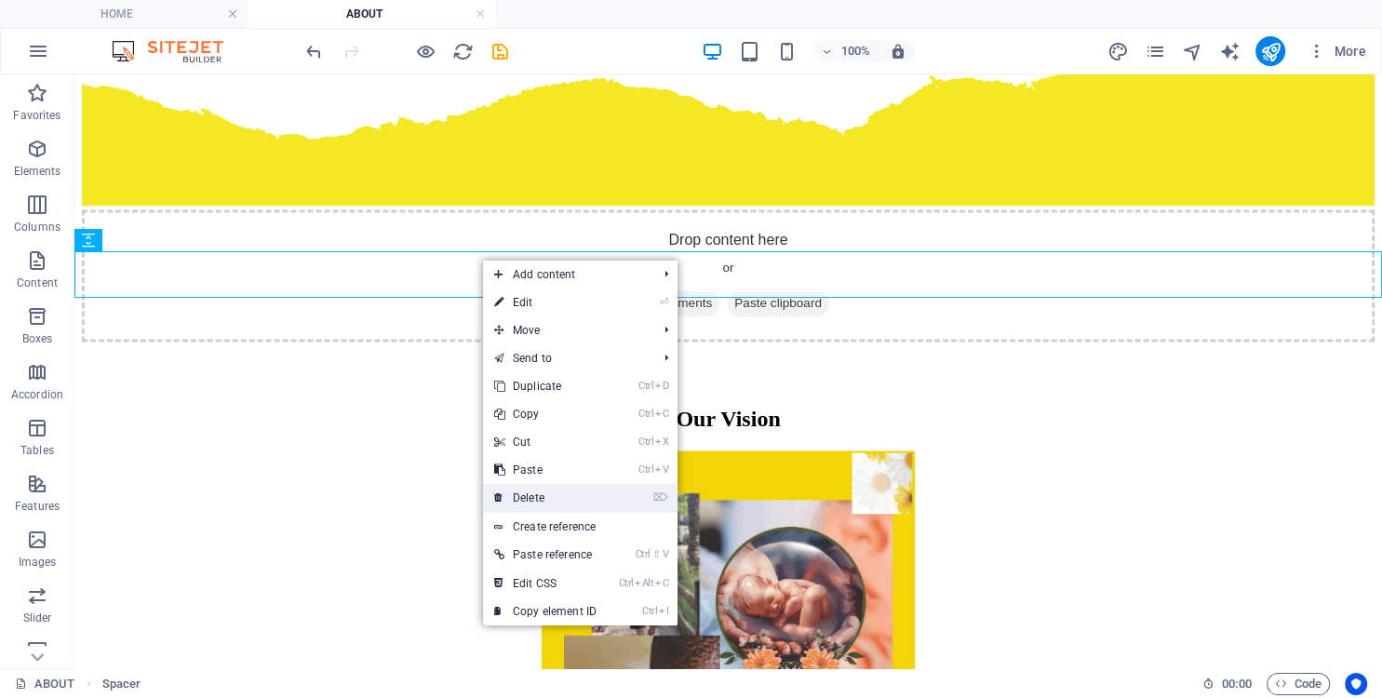
click at [527, 491] on link "⌦ Delete" at bounding box center [545, 498] width 125 height 28
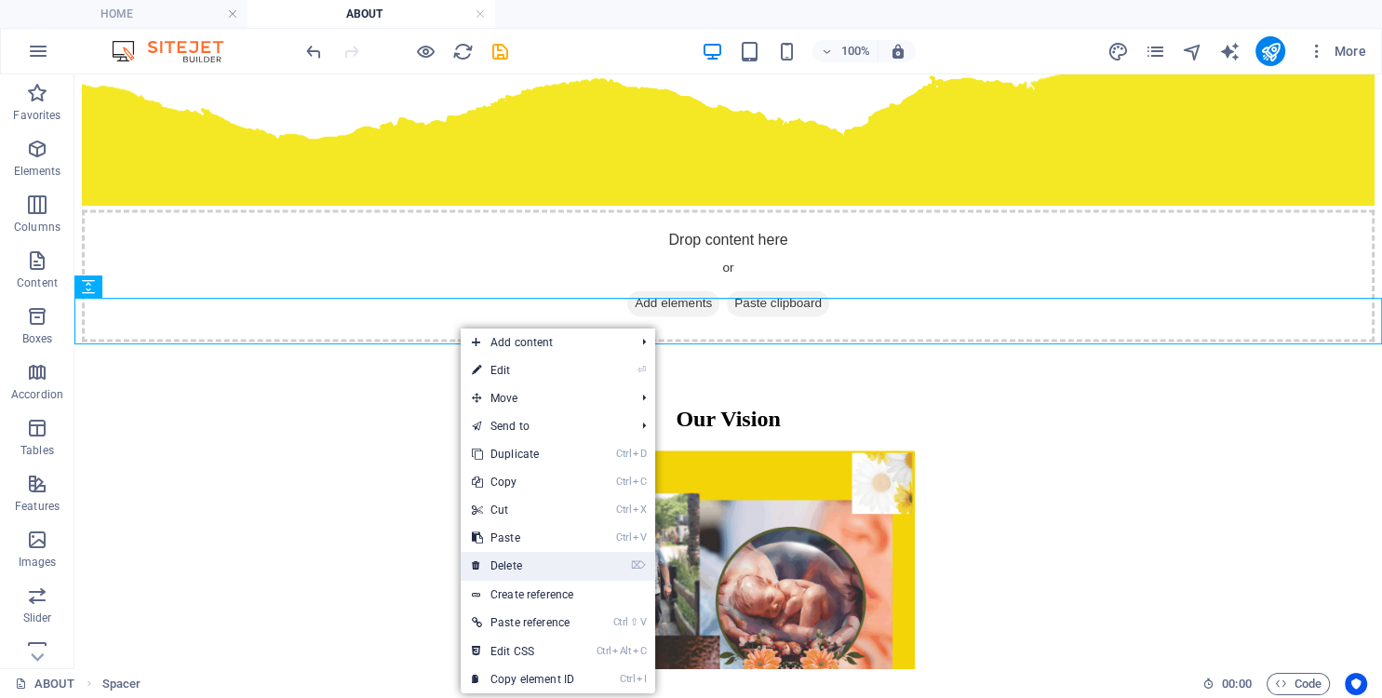
click at [508, 555] on link "⌦ Delete" at bounding box center [523, 566] width 125 height 28
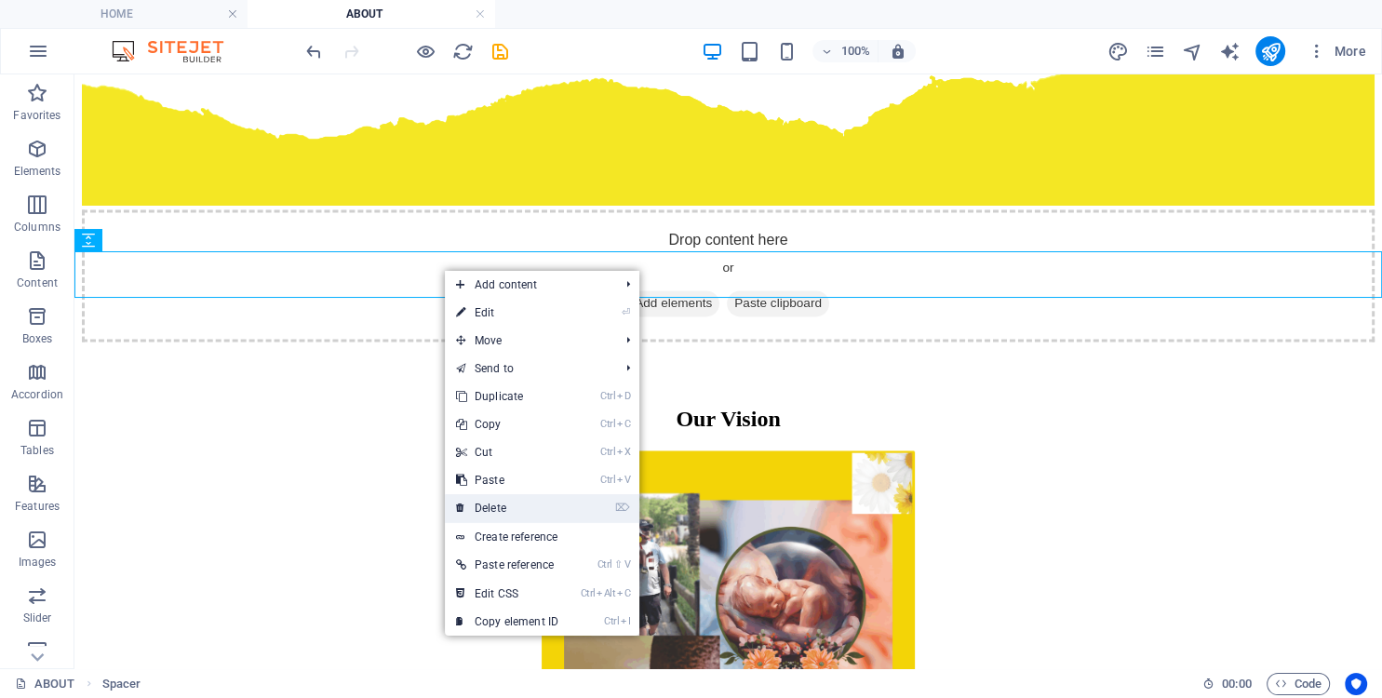
click at [503, 508] on link "⌦ Delete" at bounding box center [507, 508] width 125 height 28
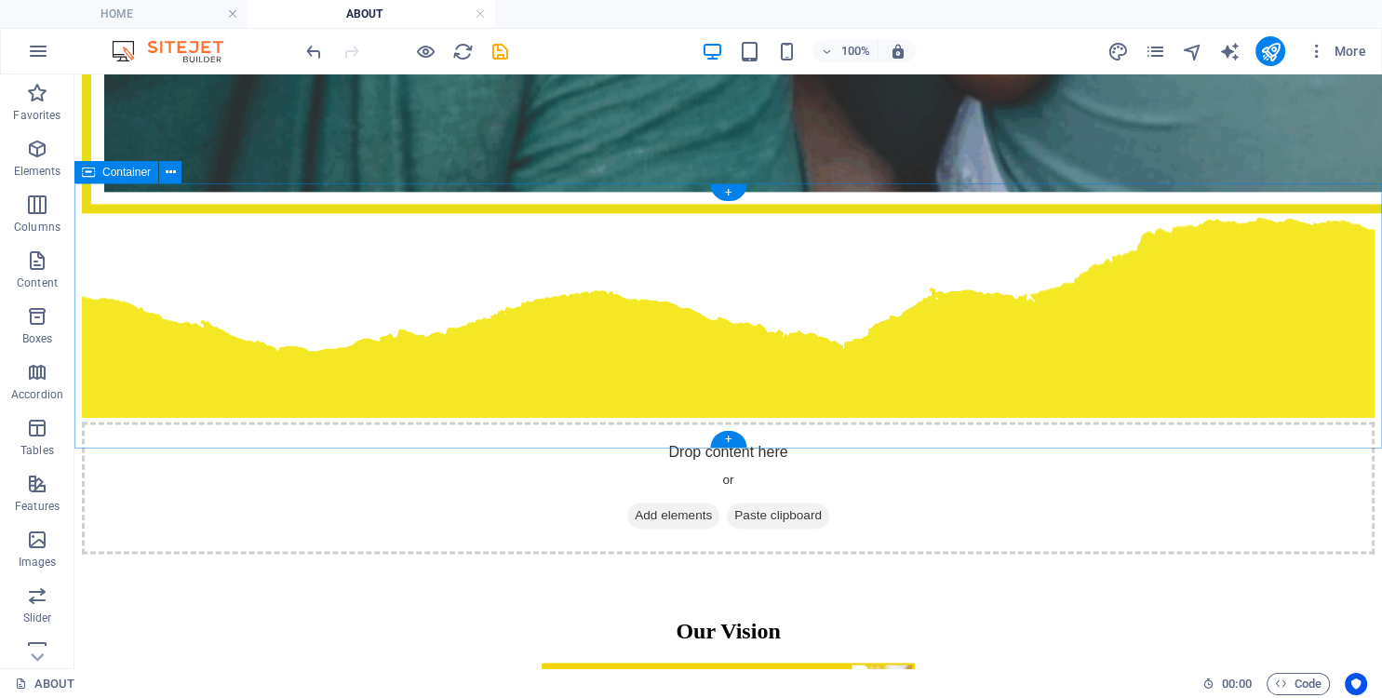
scroll to position [2743, 0]
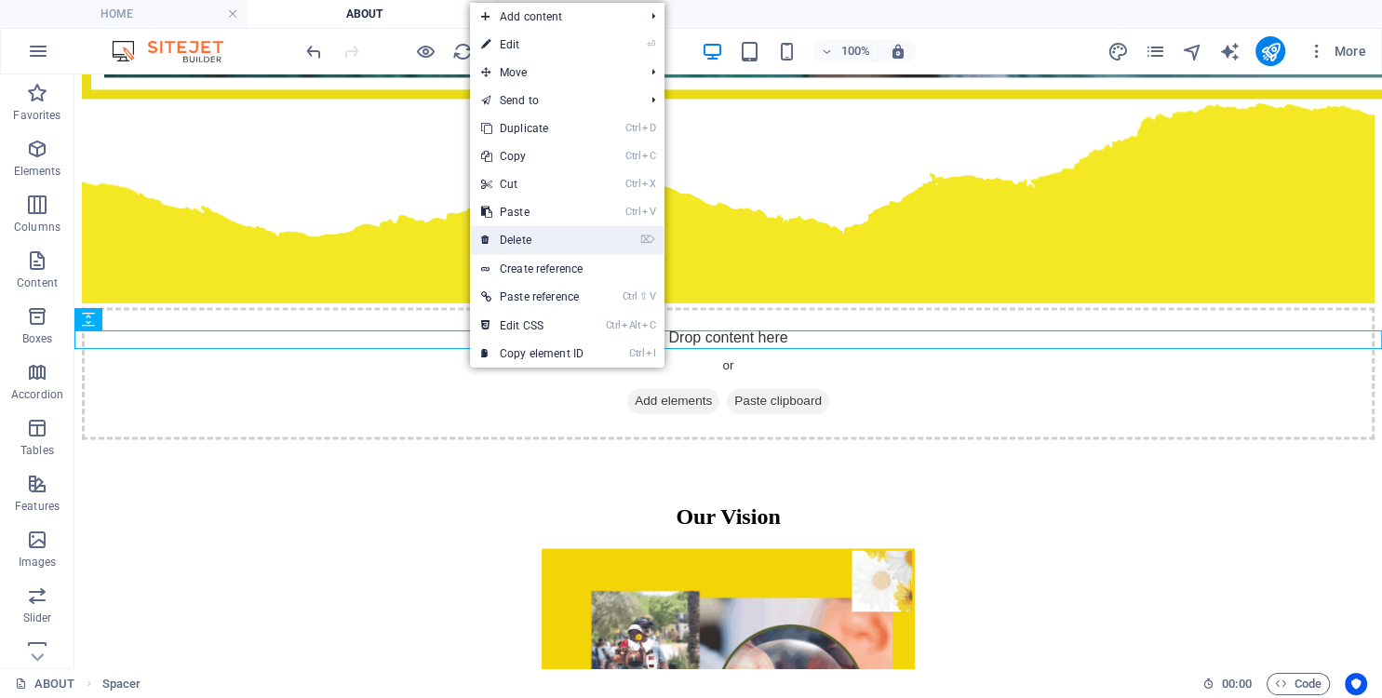
click at [531, 235] on link "⌦ Delete" at bounding box center [532, 240] width 125 height 28
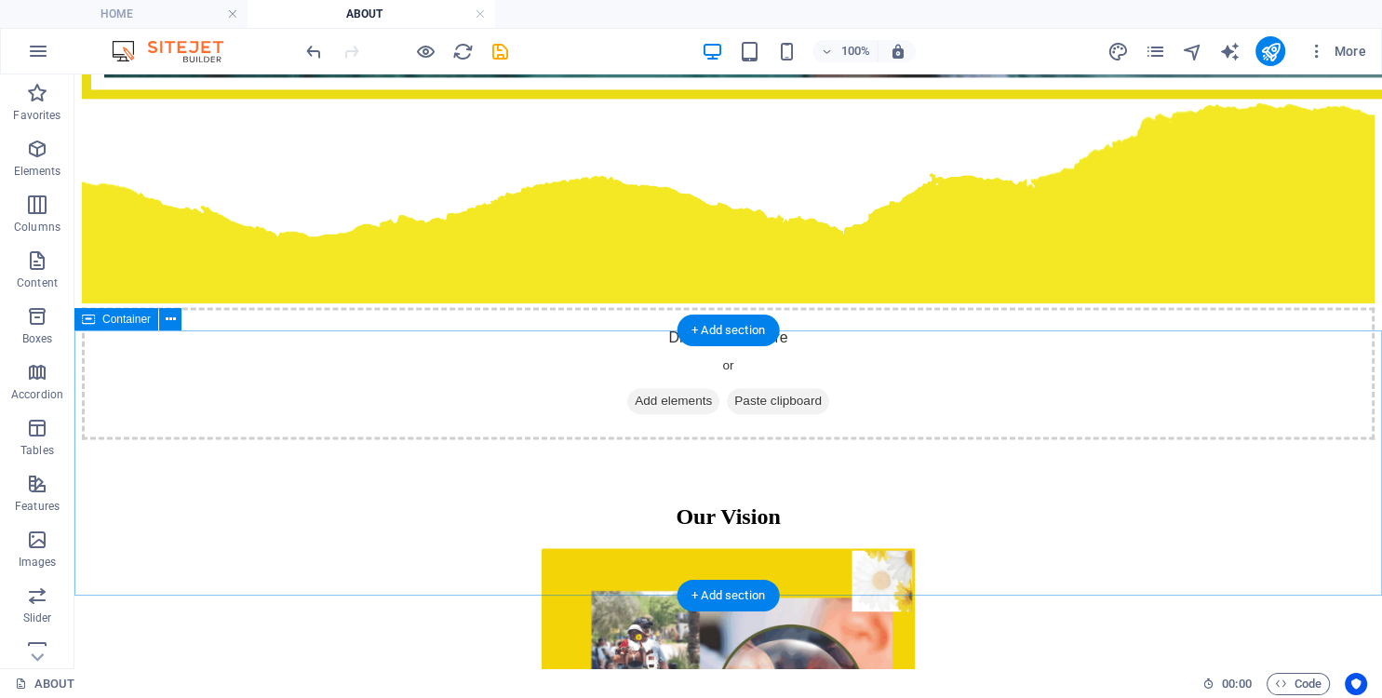
select select "shredded-paper"
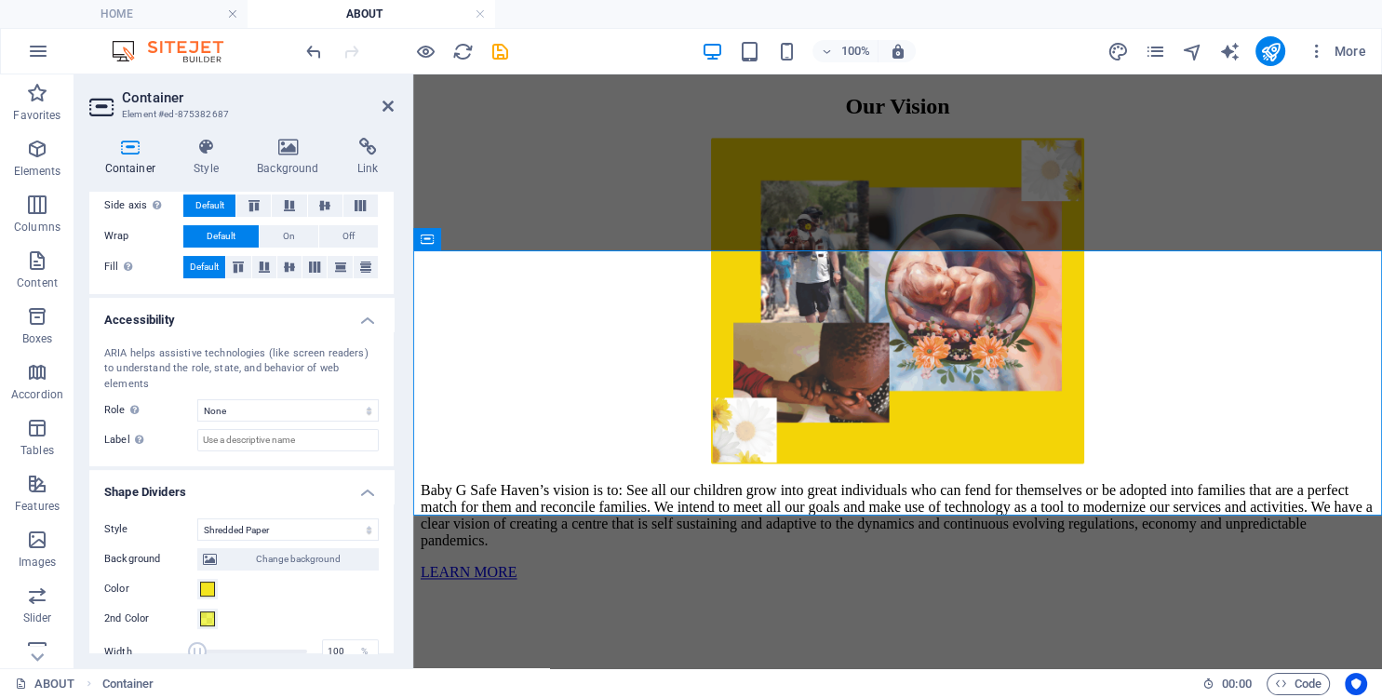
scroll to position [527, 0]
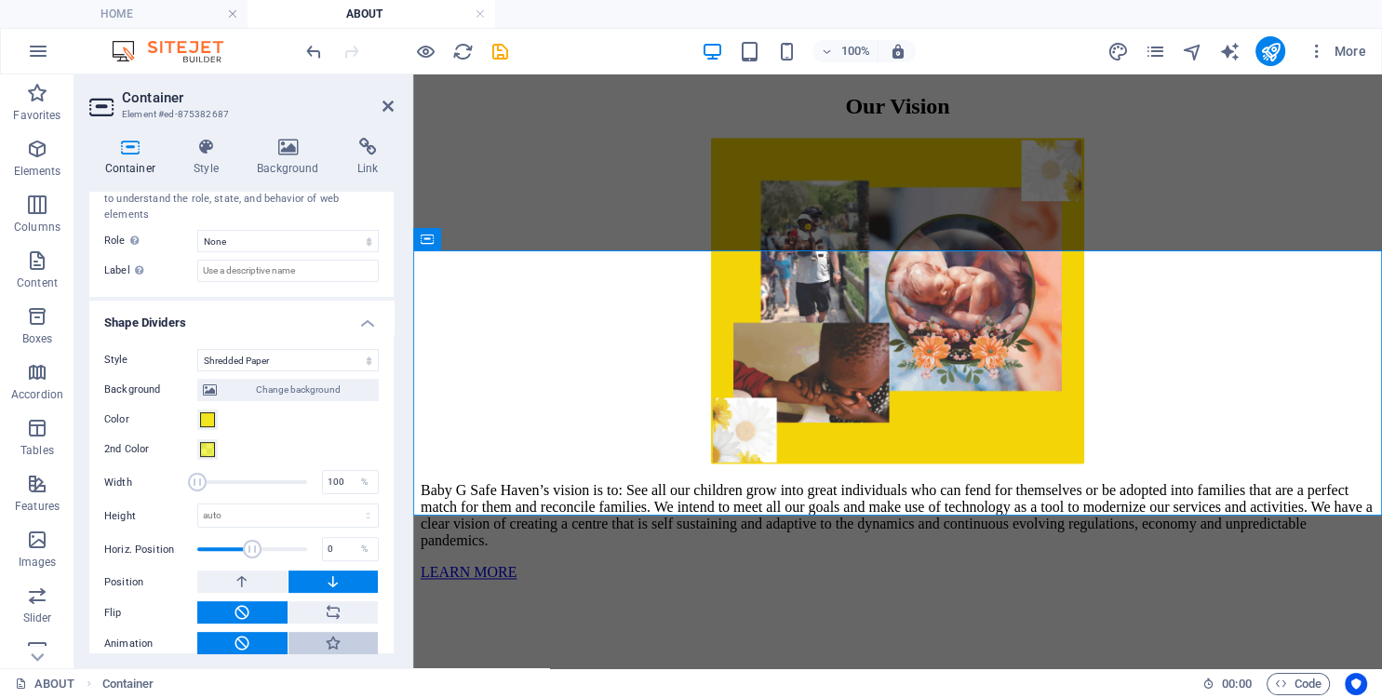
click at [345, 632] on button at bounding box center [334, 643] width 90 height 22
type input "400"
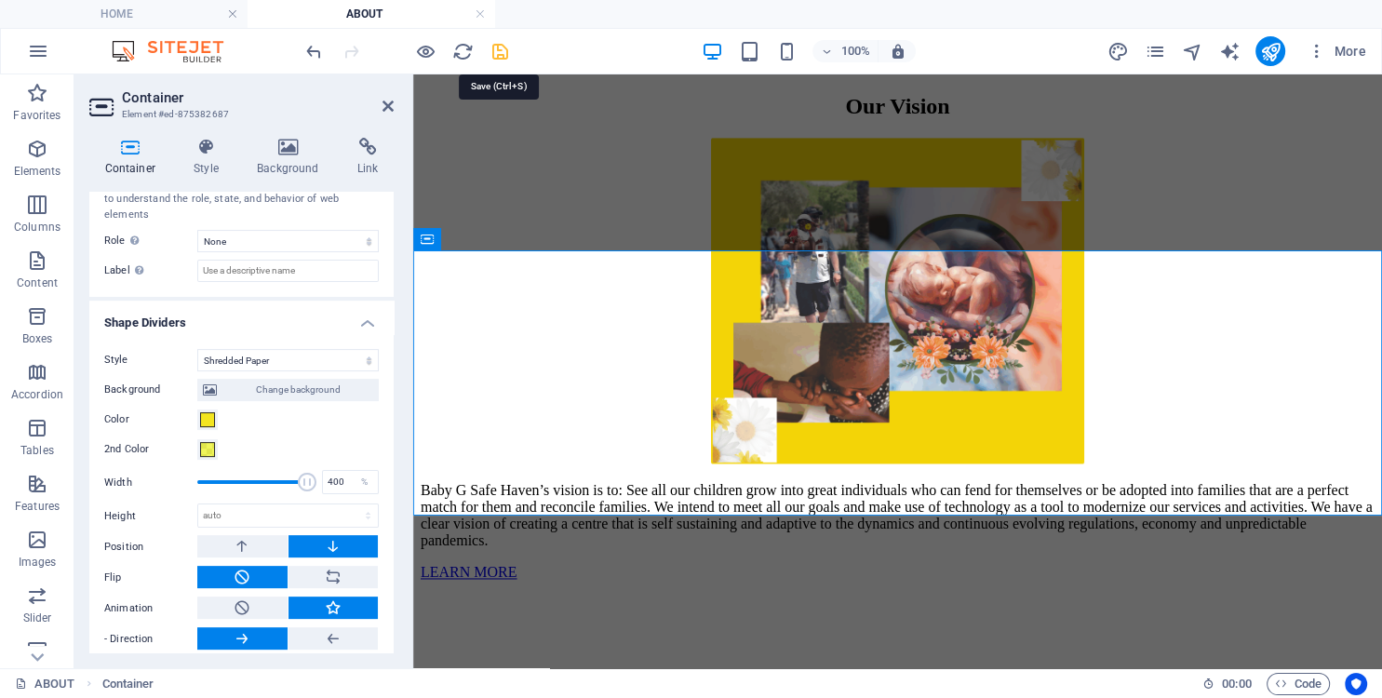
click at [501, 55] on icon "save" at bounding box center [500, 51] width 21 height 21
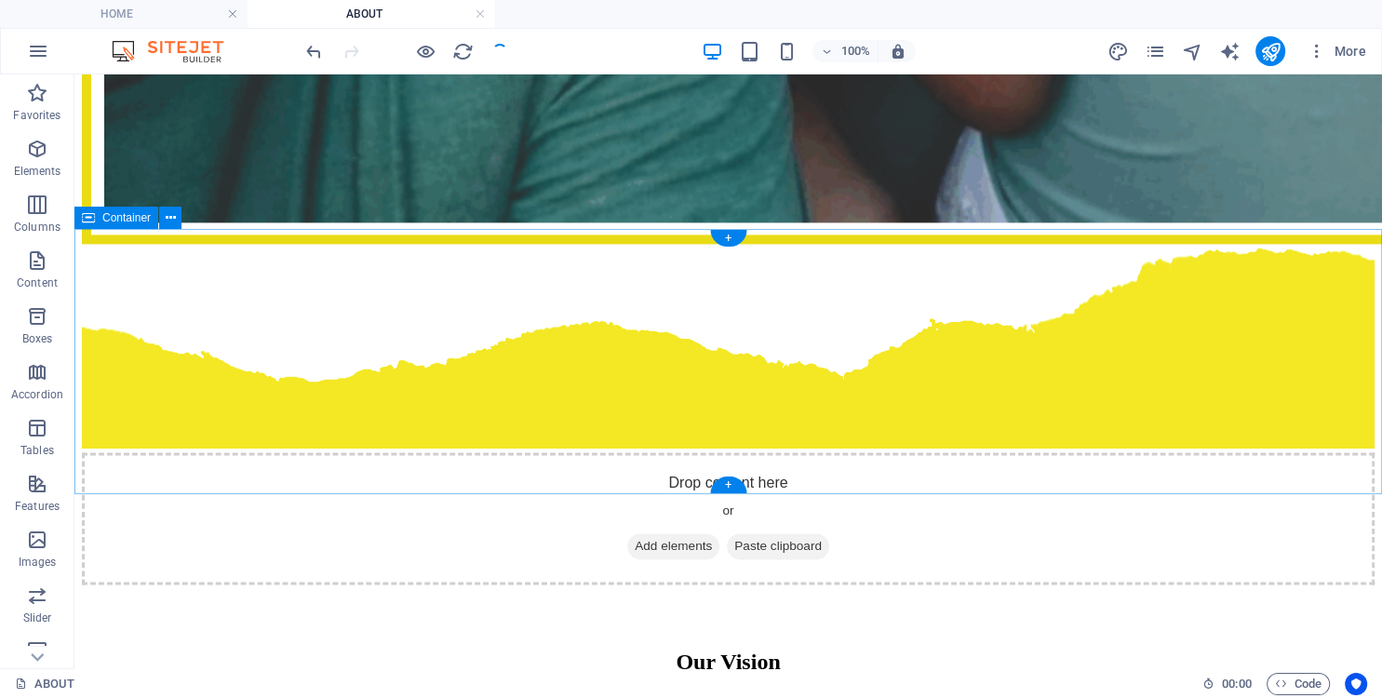
scroll to position [2644, 0]
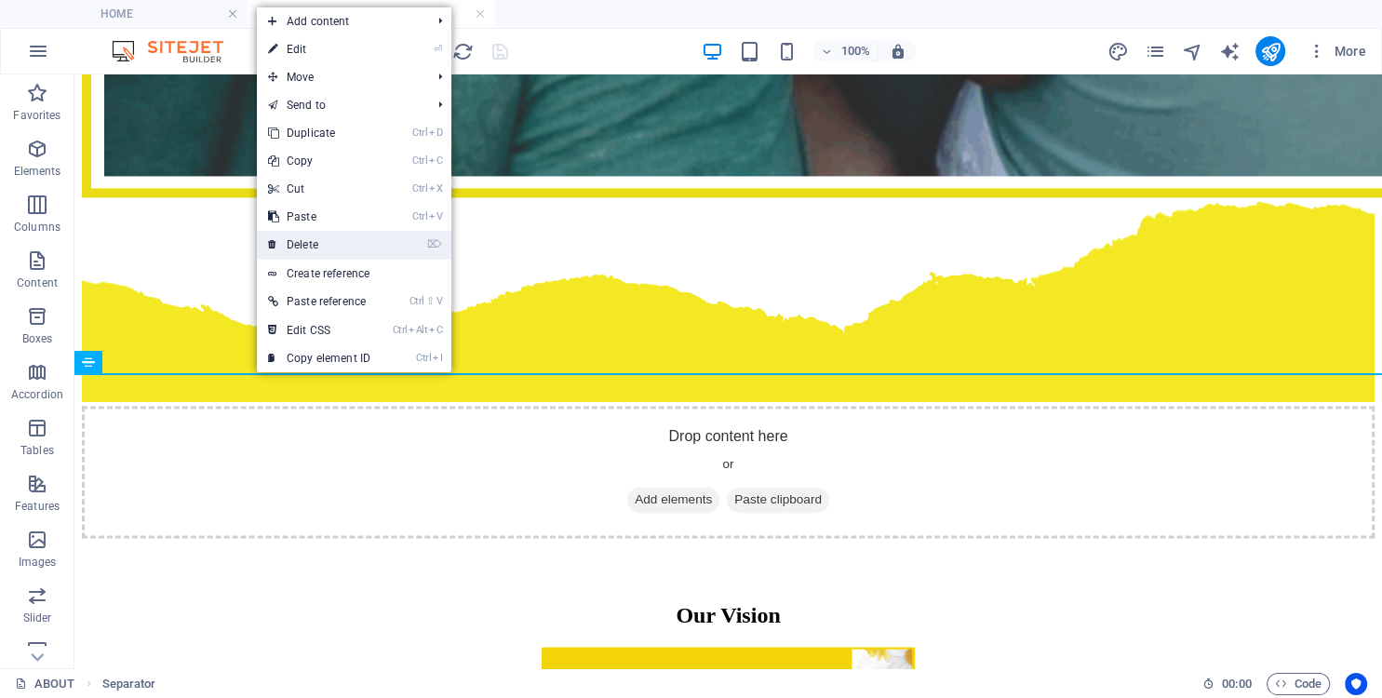
click at [316, 248] on link "⌦ Delete" at bounding box center [319, 245] width 125 height 28
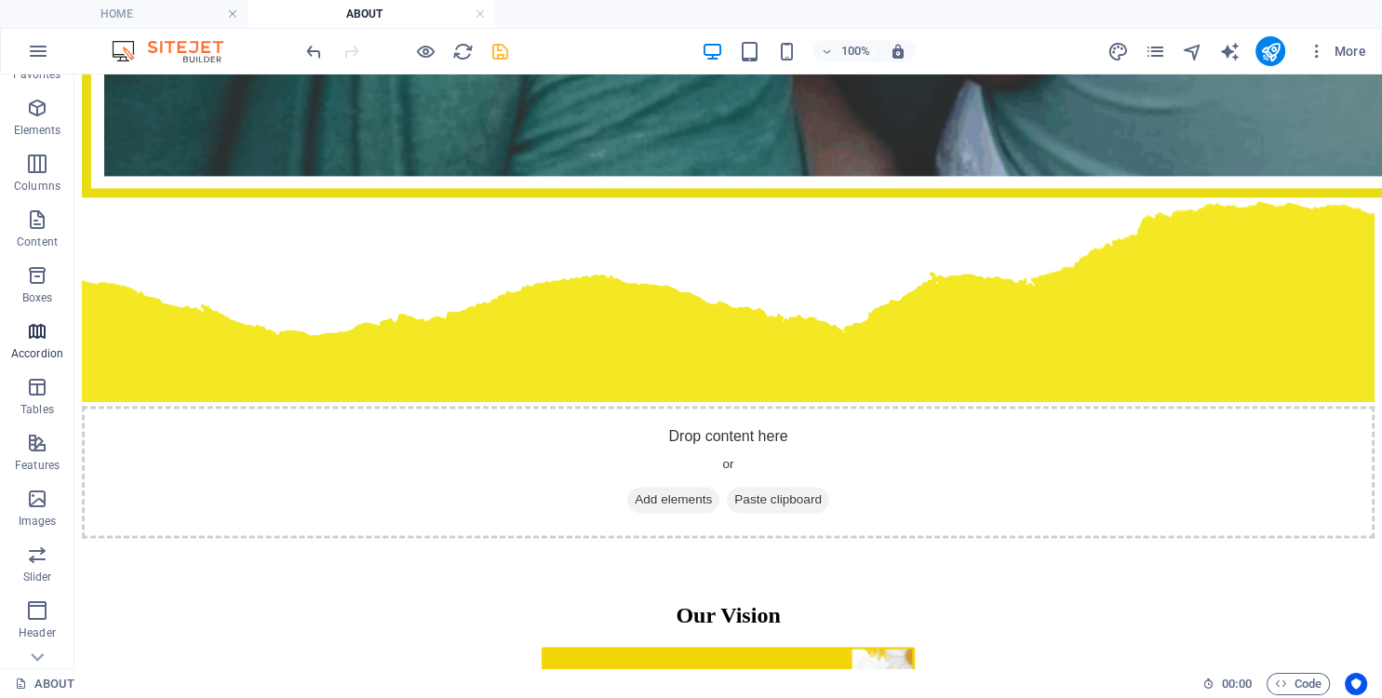
scroll to position [85, 0]
click at [35, 352] on icon "button" at bounding box center [37, 343] width 22 height 22
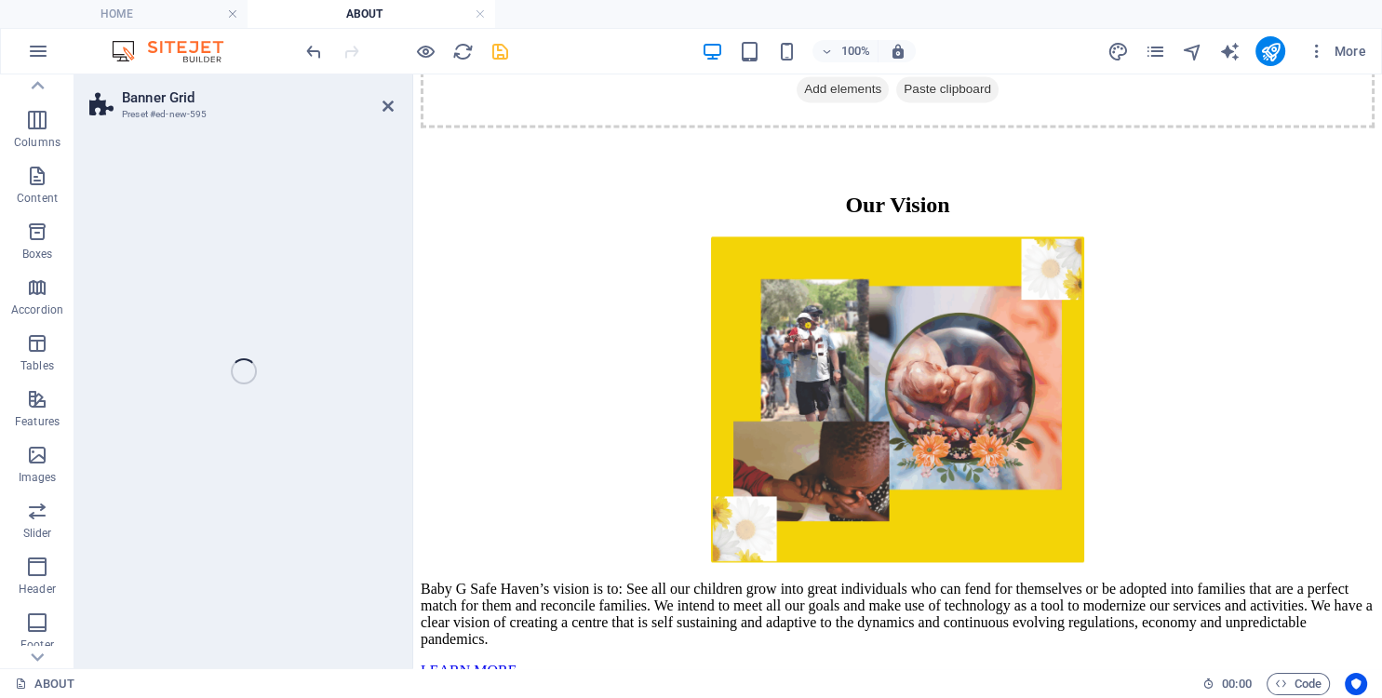
select select "vh"
select select "rem"
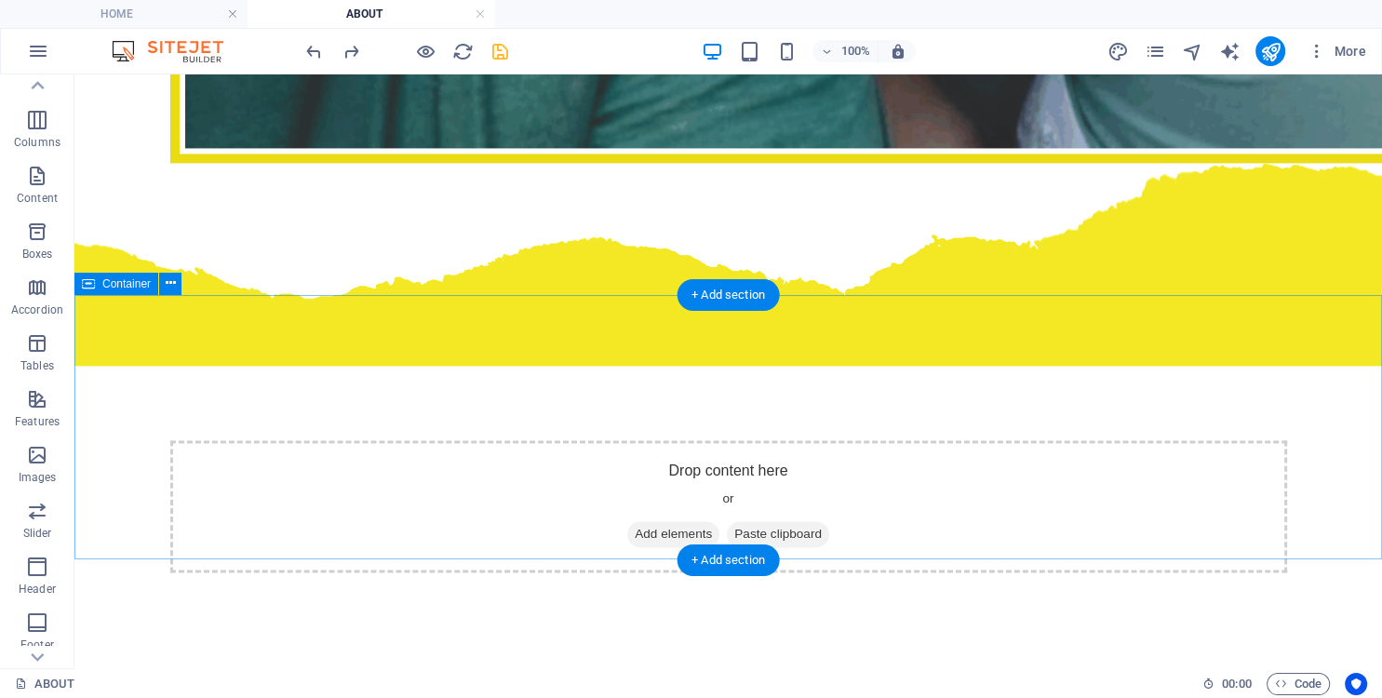
scroll to position [2743, 0]
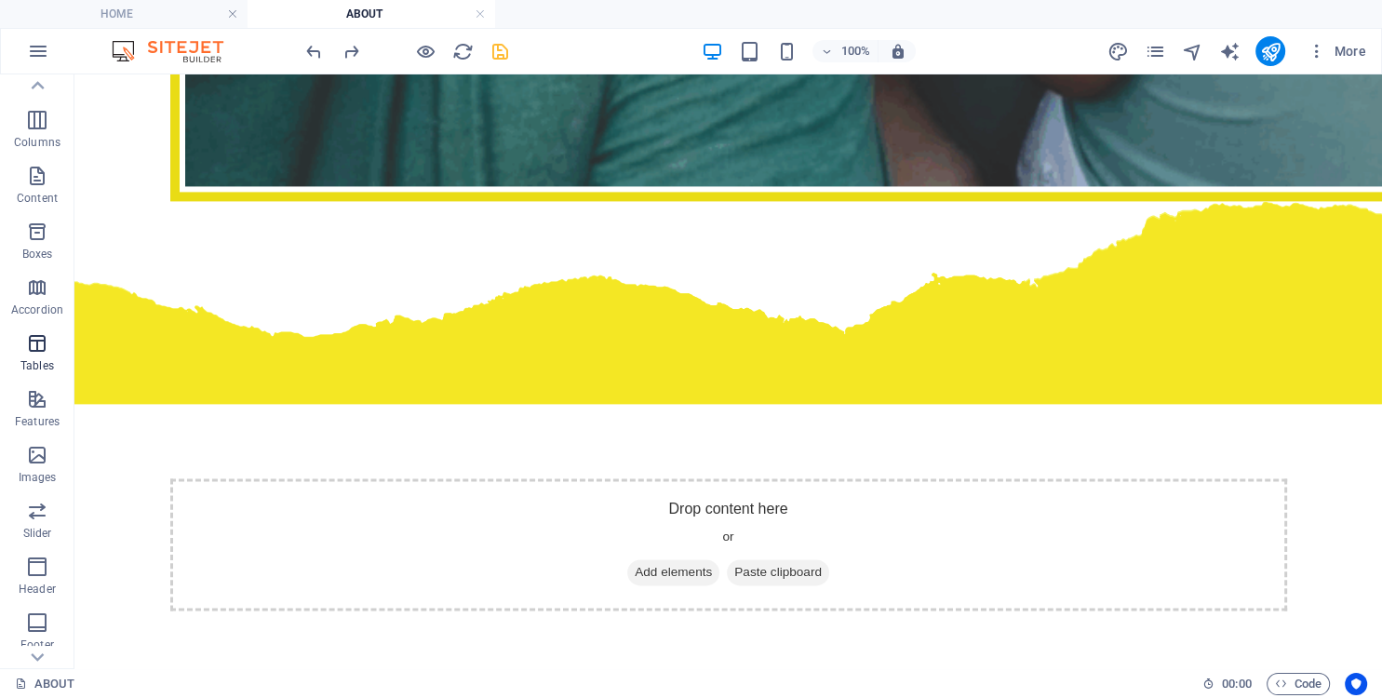
click at [35, 354] on icon "button" at bounding box center [37, 343] width 22 height 22
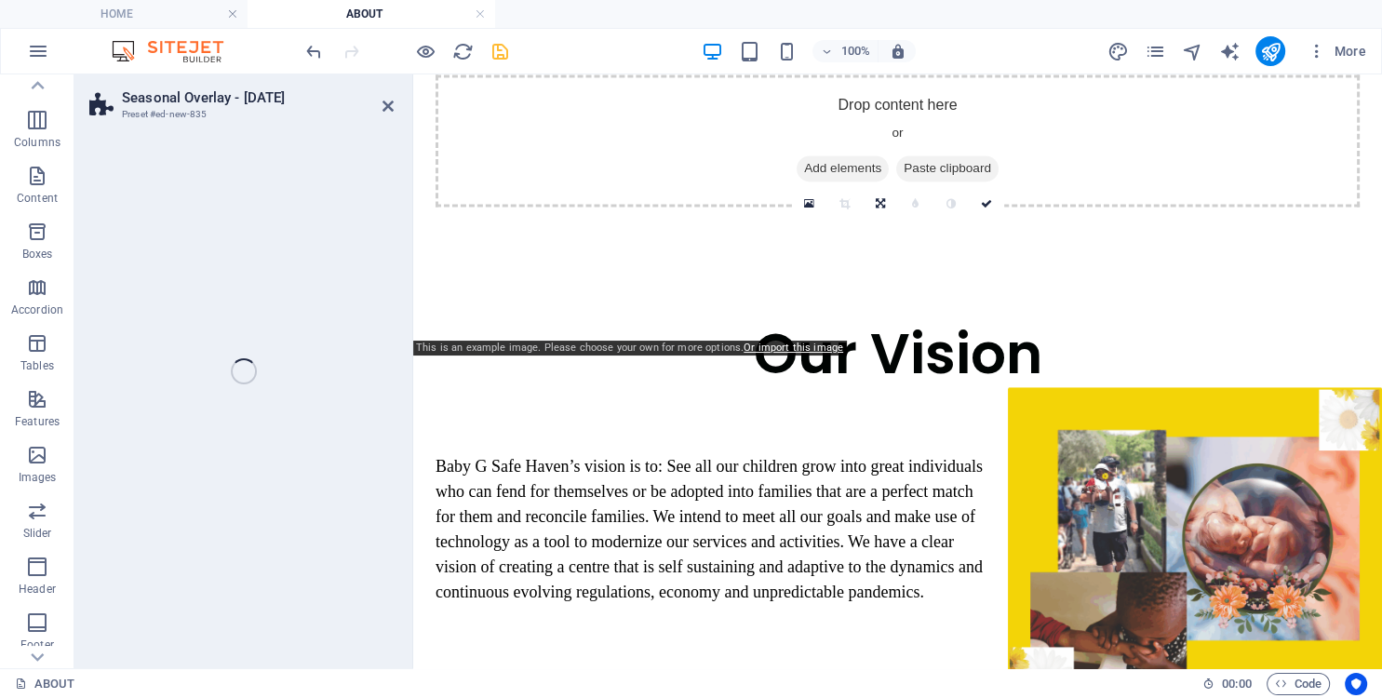
scroll to position [85, 0]
select select "px"
select select "rem"
select select "%"
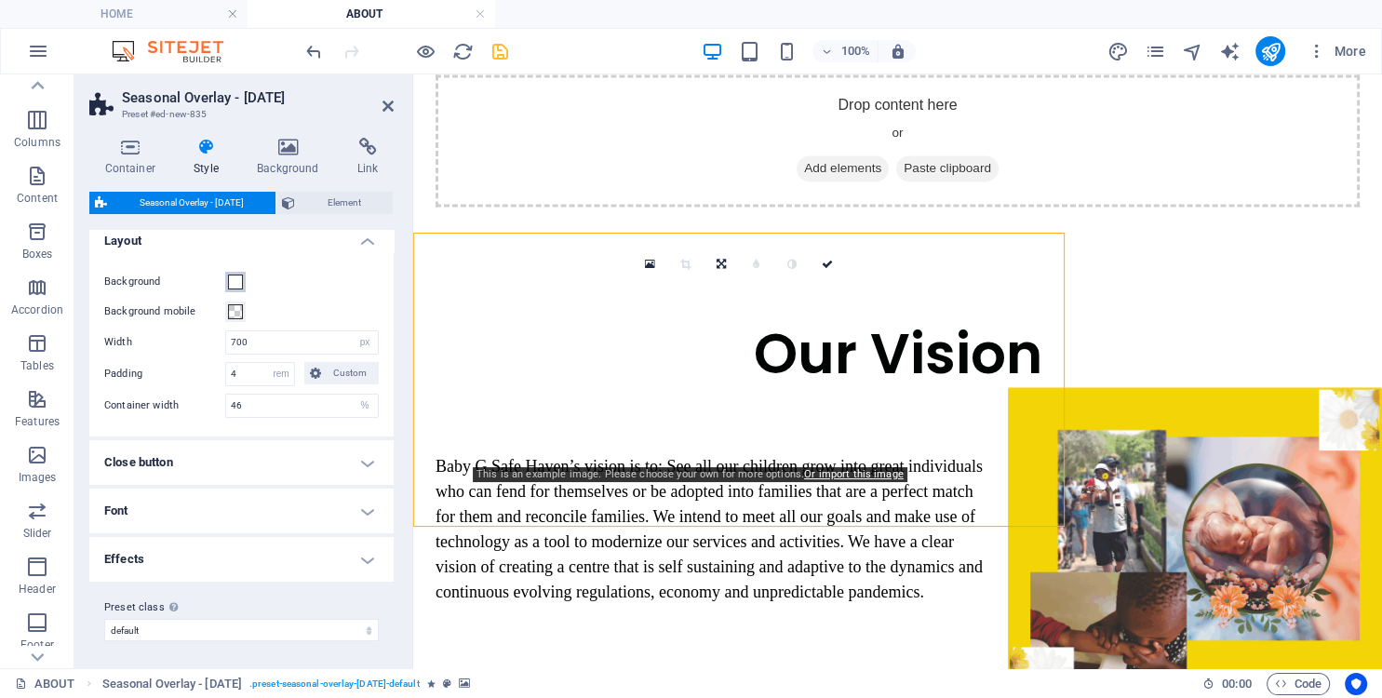
scroll to position [0, 0]
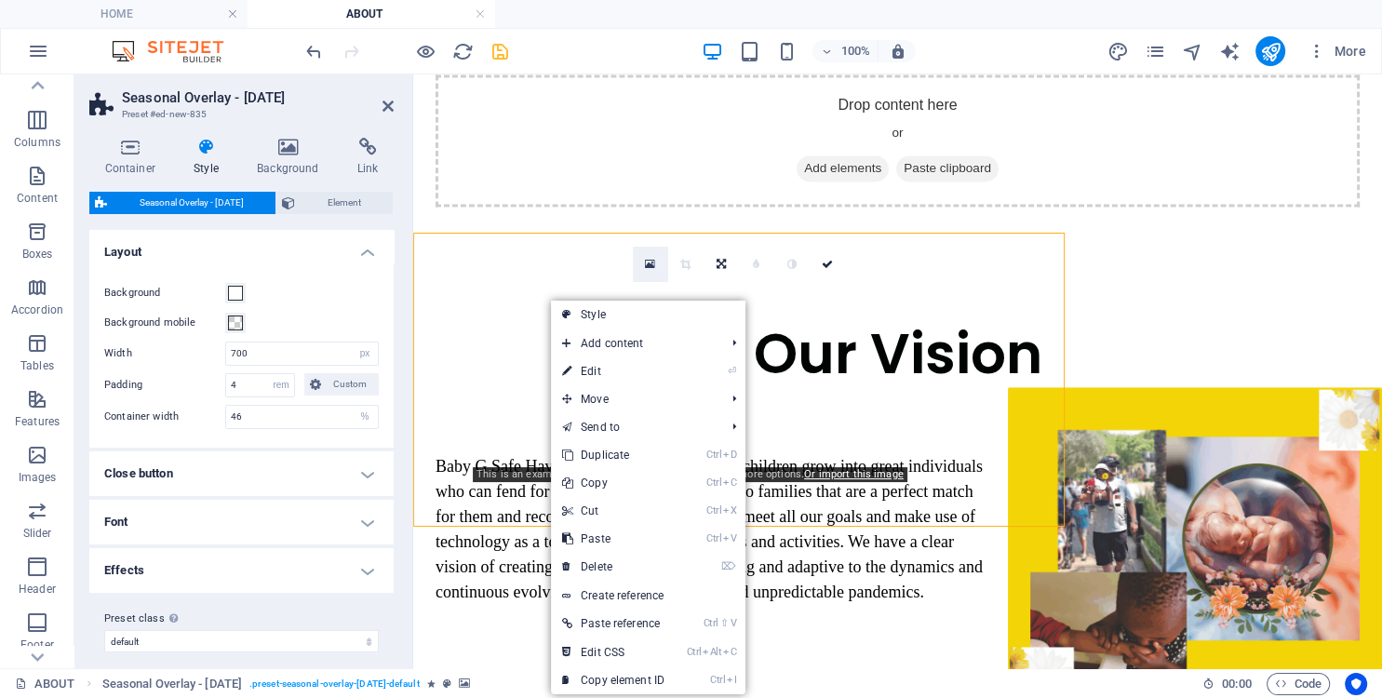
click at [649, 266] on icon at bounding box center [650, 264] width 10 height 13
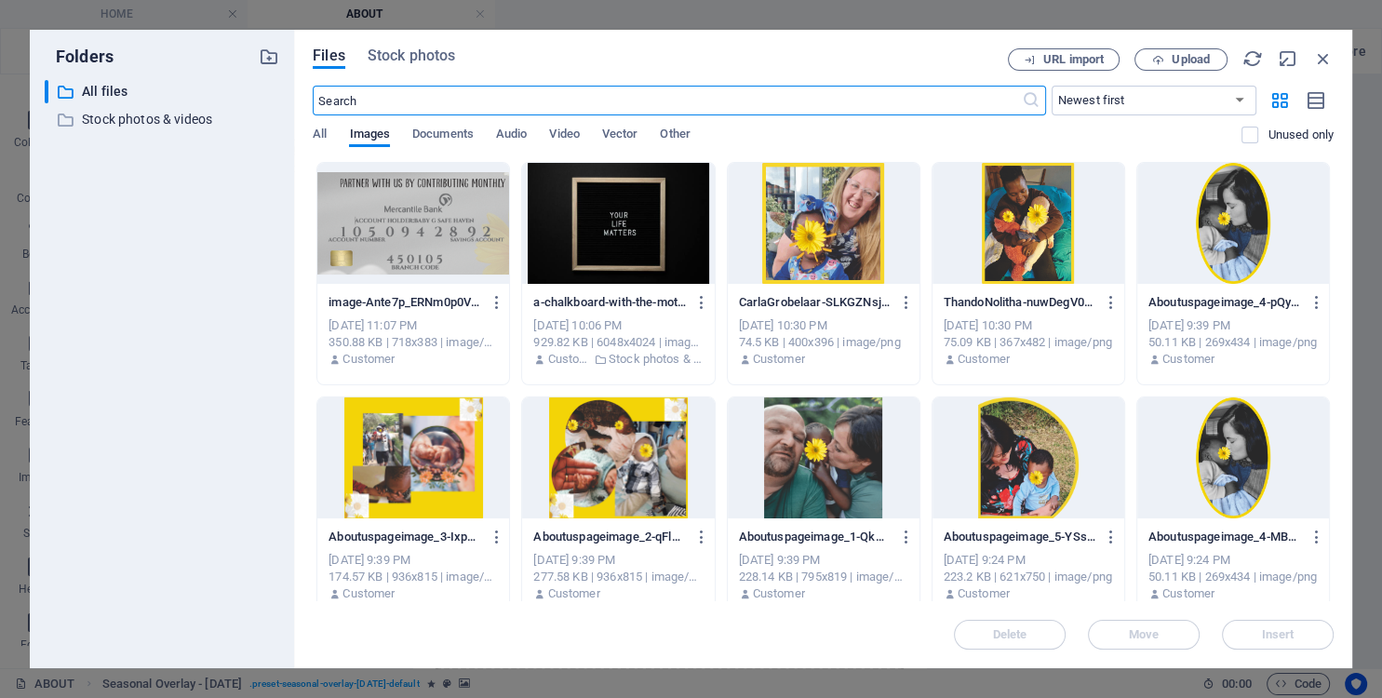
type input "100"
select select "%"
type input "1"
type input "100"
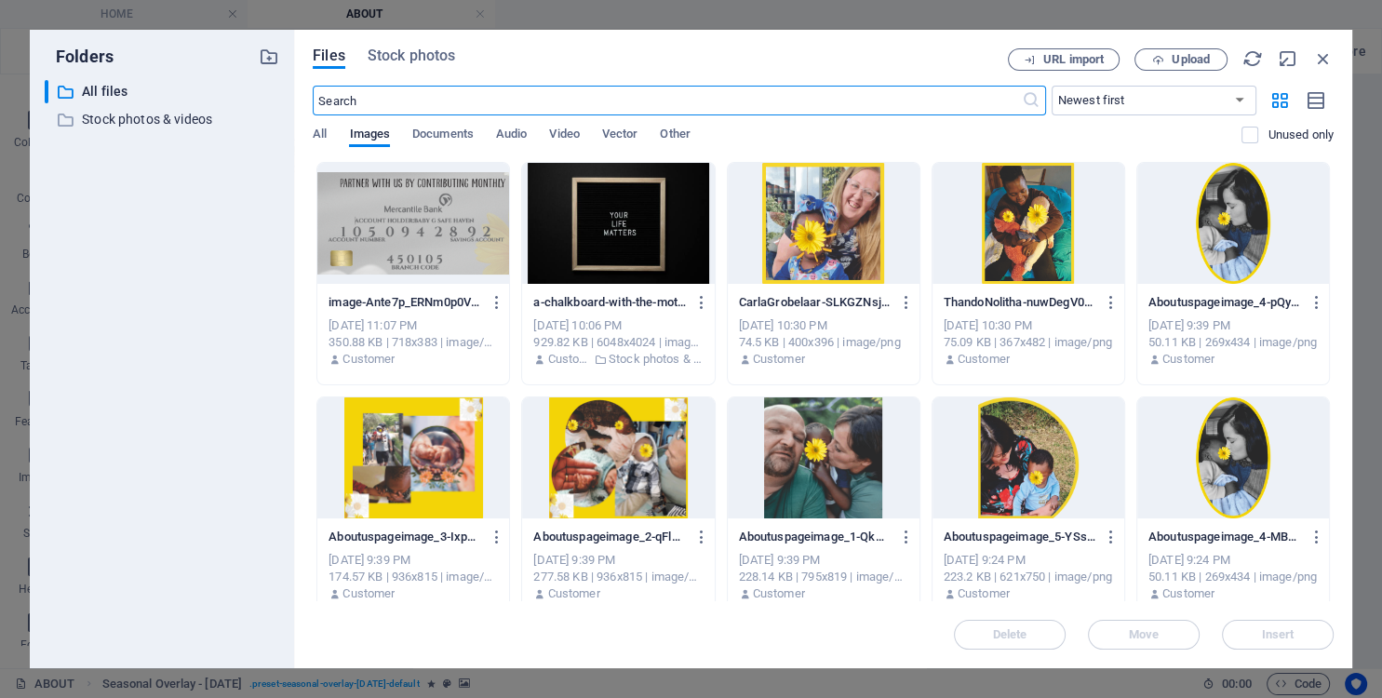
click at [1010, 439] on div at bounding box center [1029, 457] width 192 height 121
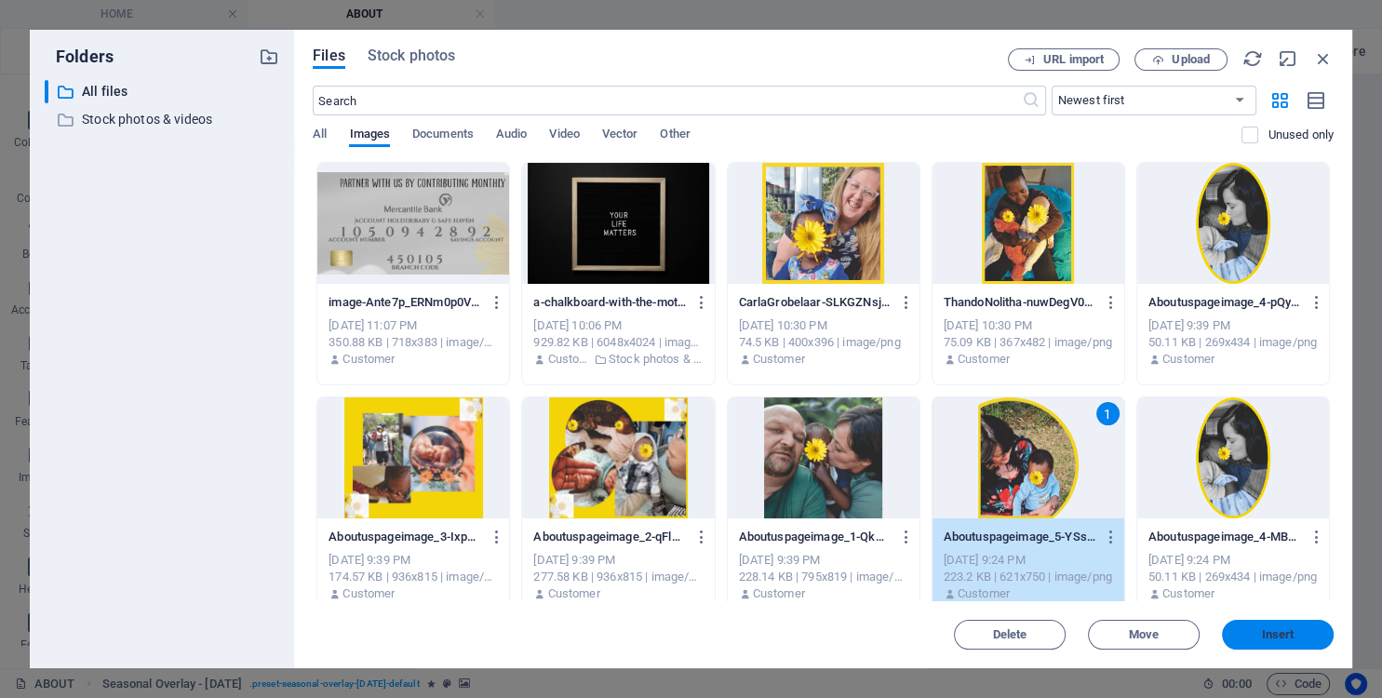
drag, startPoint x: 1282, startPoint y: 642, endPoint x: 812, endPoint y: 542, distance: 480.7
click at [1282, 642] on button "Insert" at bounding box center [1278, 635] width 112 height 30
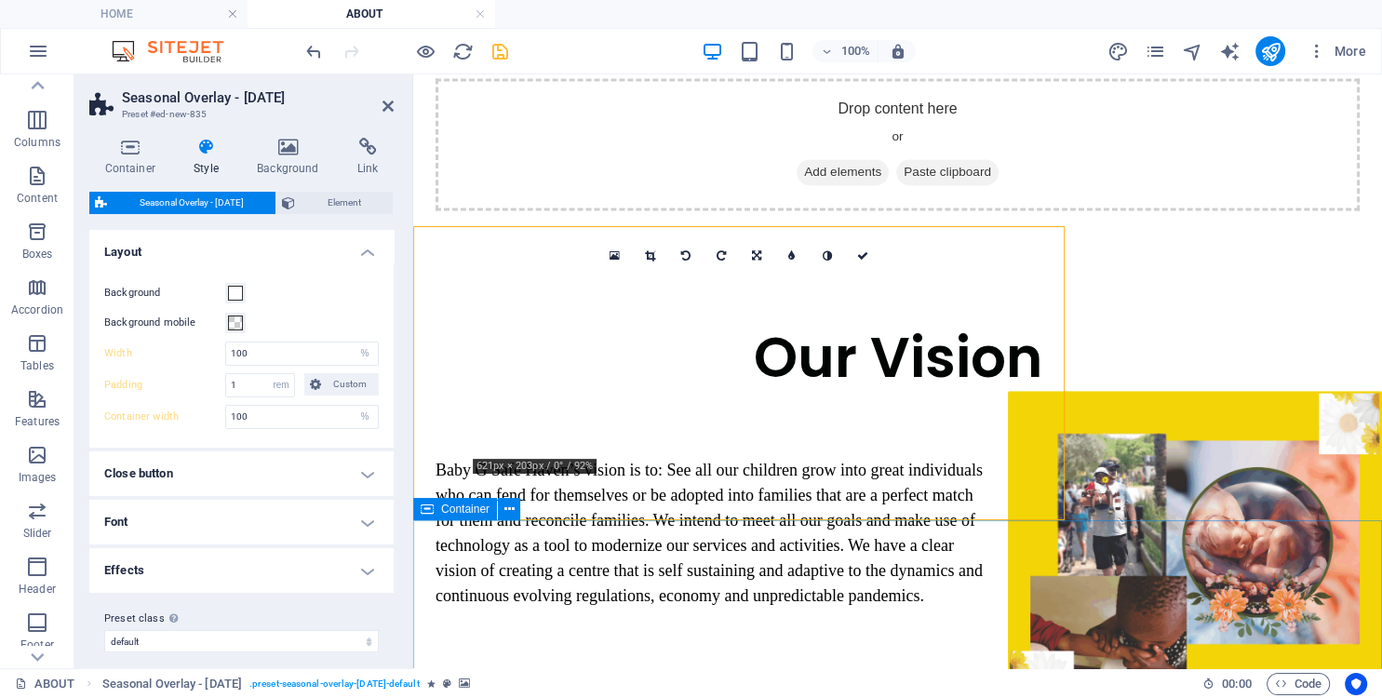
type input "700"
select select "px"
type input "4"
type input "46"
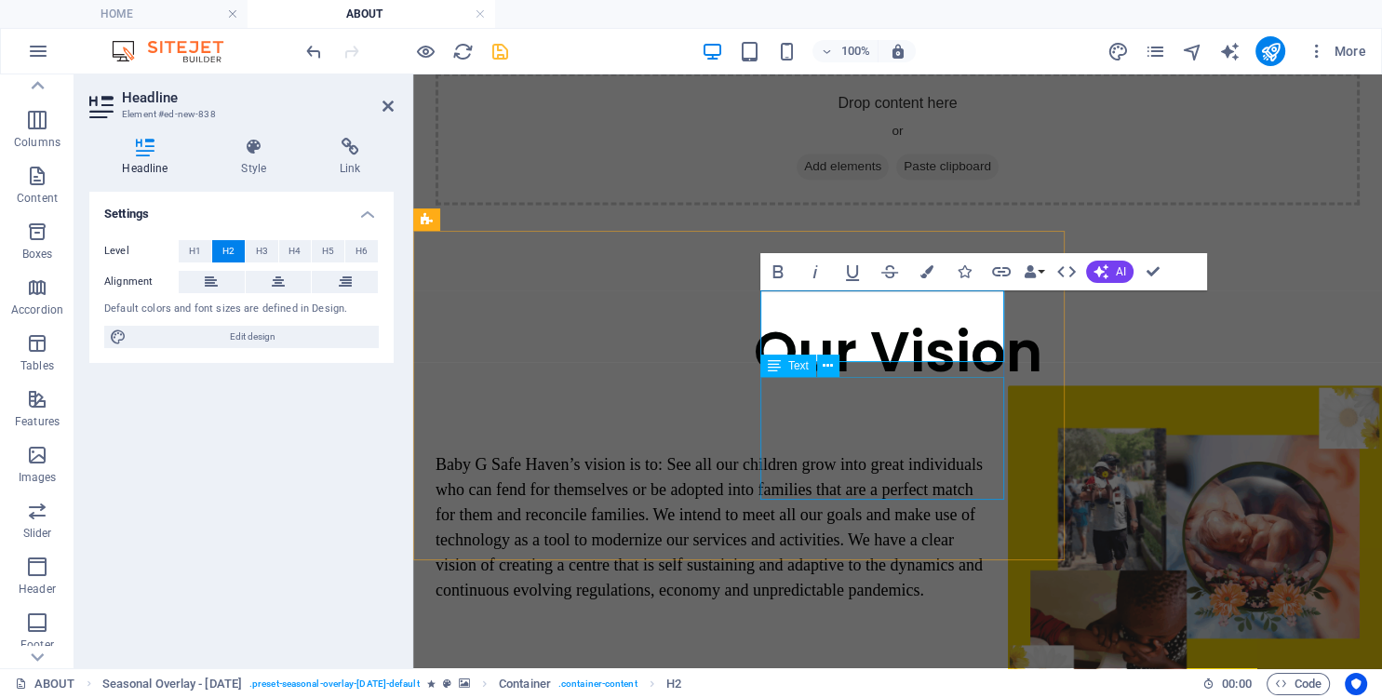
scroll to position [0, 9]
drag, startPoint x: 910, startPoint y: 312, endPoint x: 998, endPoint y: 339, distance: 91.6
click at [931, 271] on icon "button" at bounding box center [927, 271] width 13 height 13
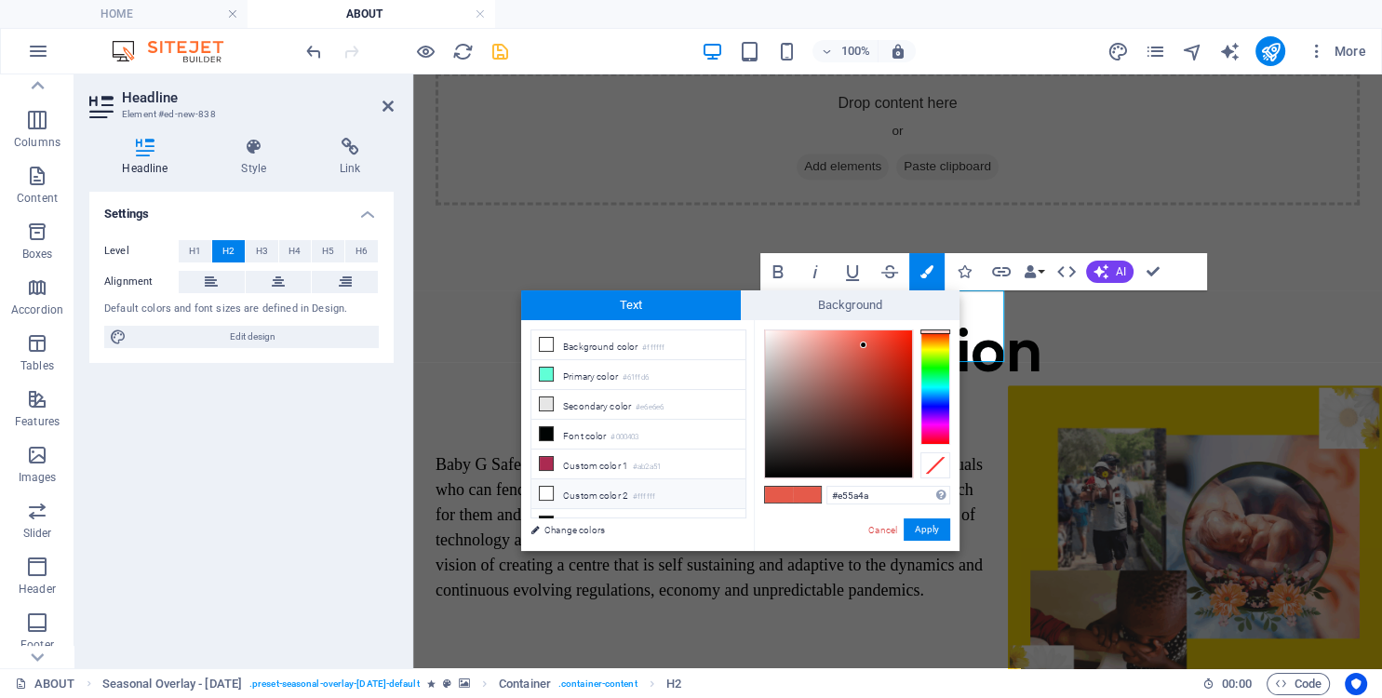
click at [545, 490] on icon at bounding box center [546, 493] width 13 height 13
type input "#ffffff"
click at [925, 528] on button "Apply" at bounding box center [927, 529] width 47 height 22
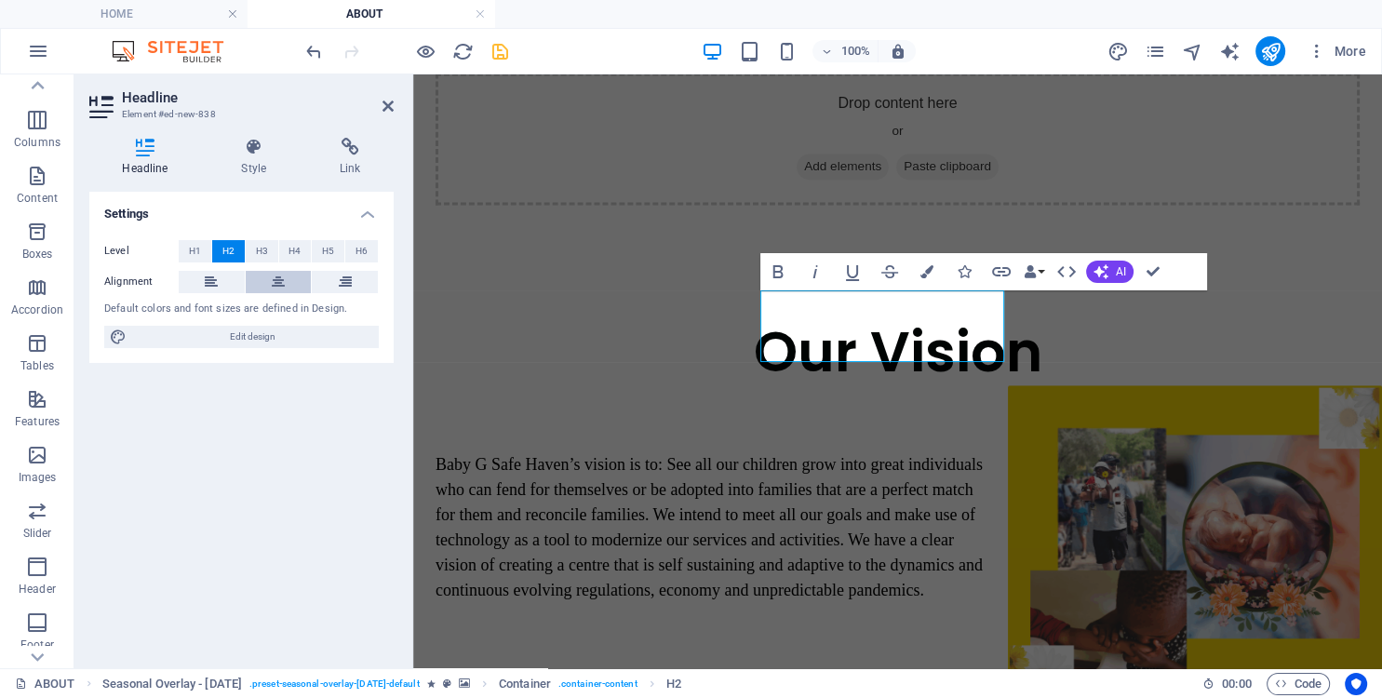
click at [277, 283] on icon at bounding box center [278, 282] width 13 height 22
click at [260, 251] on span "H3" at bounding box center [262, 251] width 12 height 22
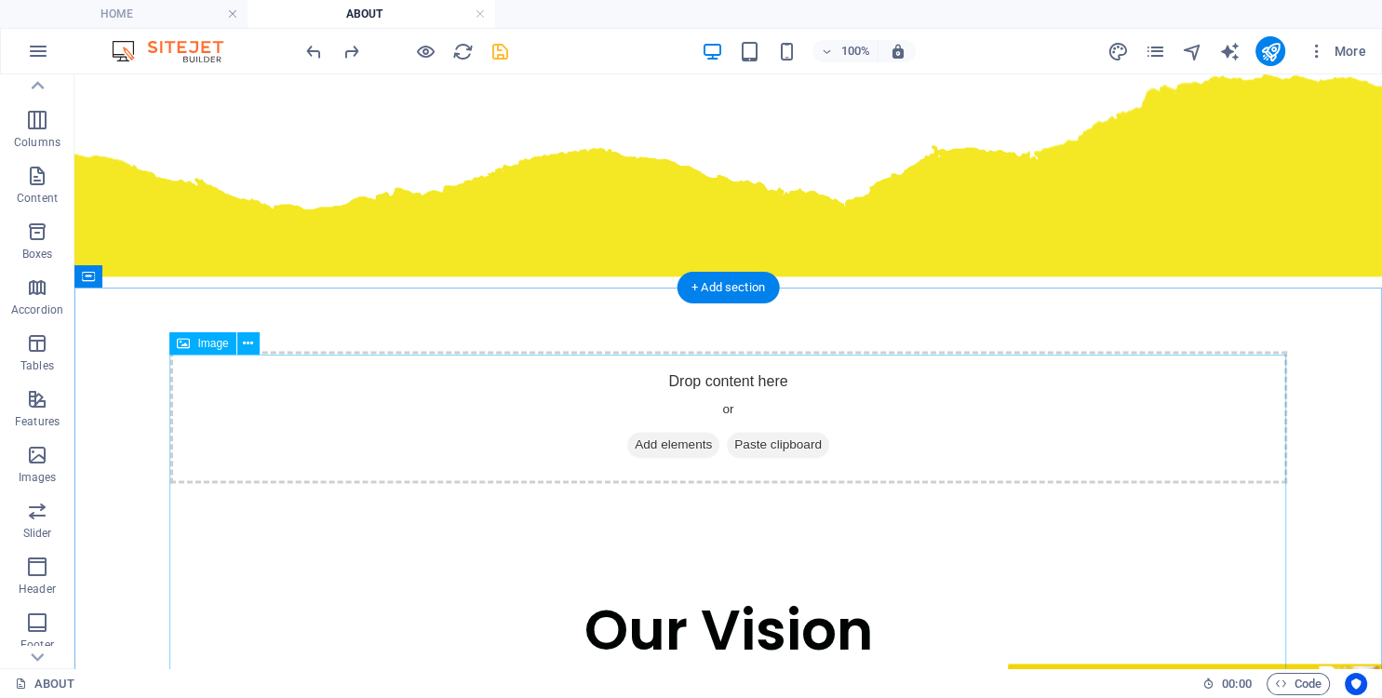
scroll to position [2850, 0]
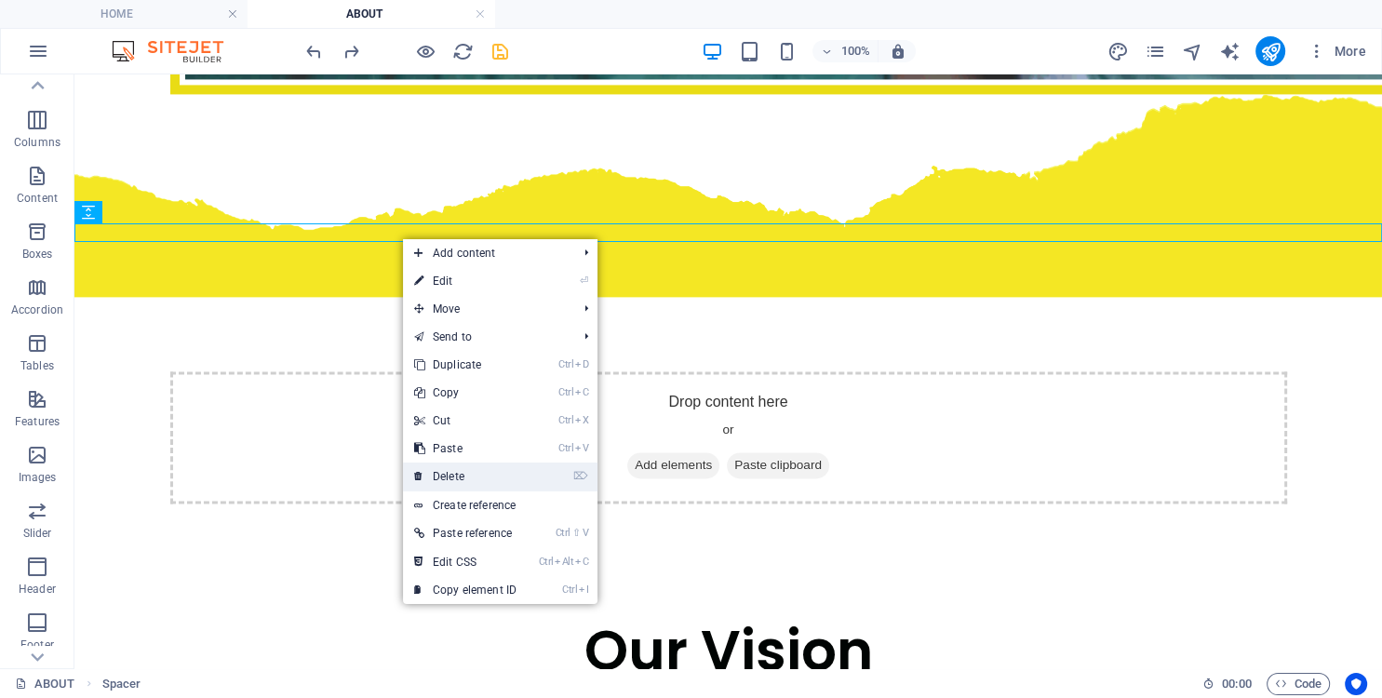
drag, startPoint x: 461, startPoint y: 474, endPoint x: 382, endPoint y: 388, distance: 116.6
click at [461, 474] on link "⌦ Delete" at bounding box center [465, 477] width 125 height 28
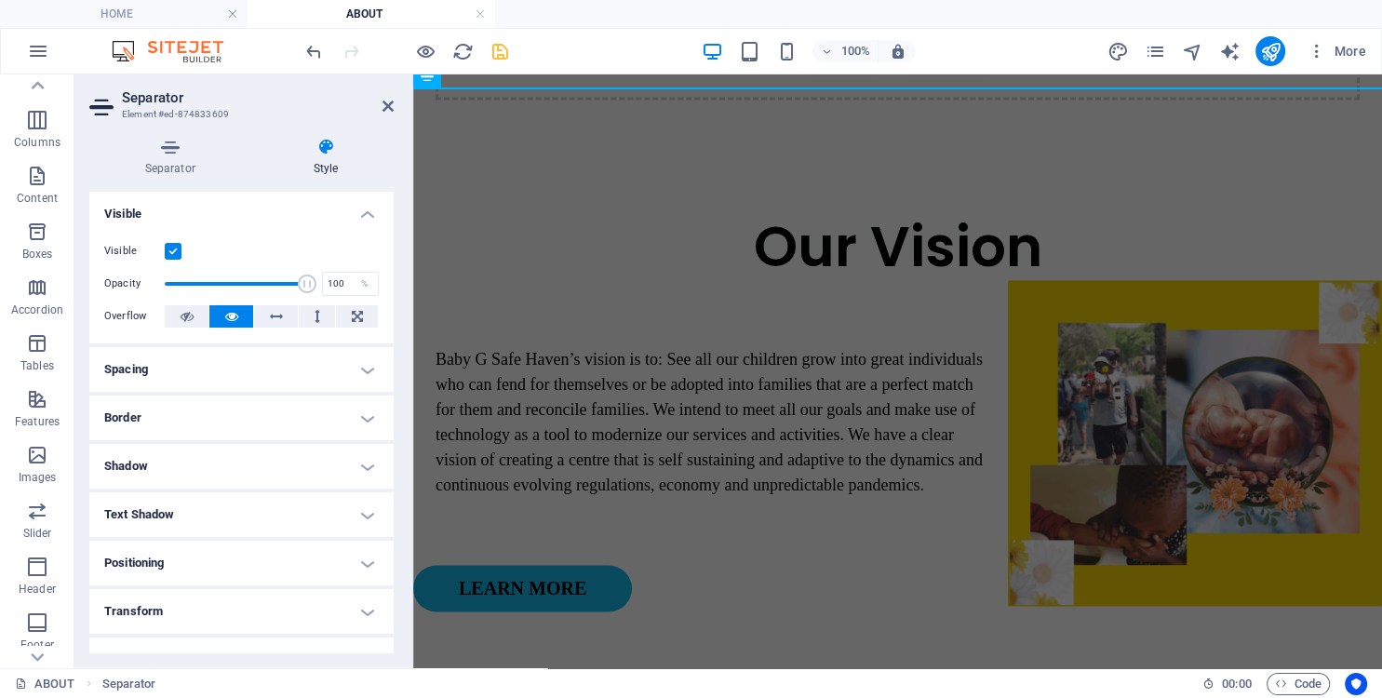
click at [259, 168] on h4 "Style" at bounding box center [326, 157] width 136 height 39
drag, startPoint x: 393, startPoint y: 259, endPoint x: 145, endPoint y: 258, distance: 247.6
click at [386, 107] on icon at bounding box center [388, 106] width 11 height 15
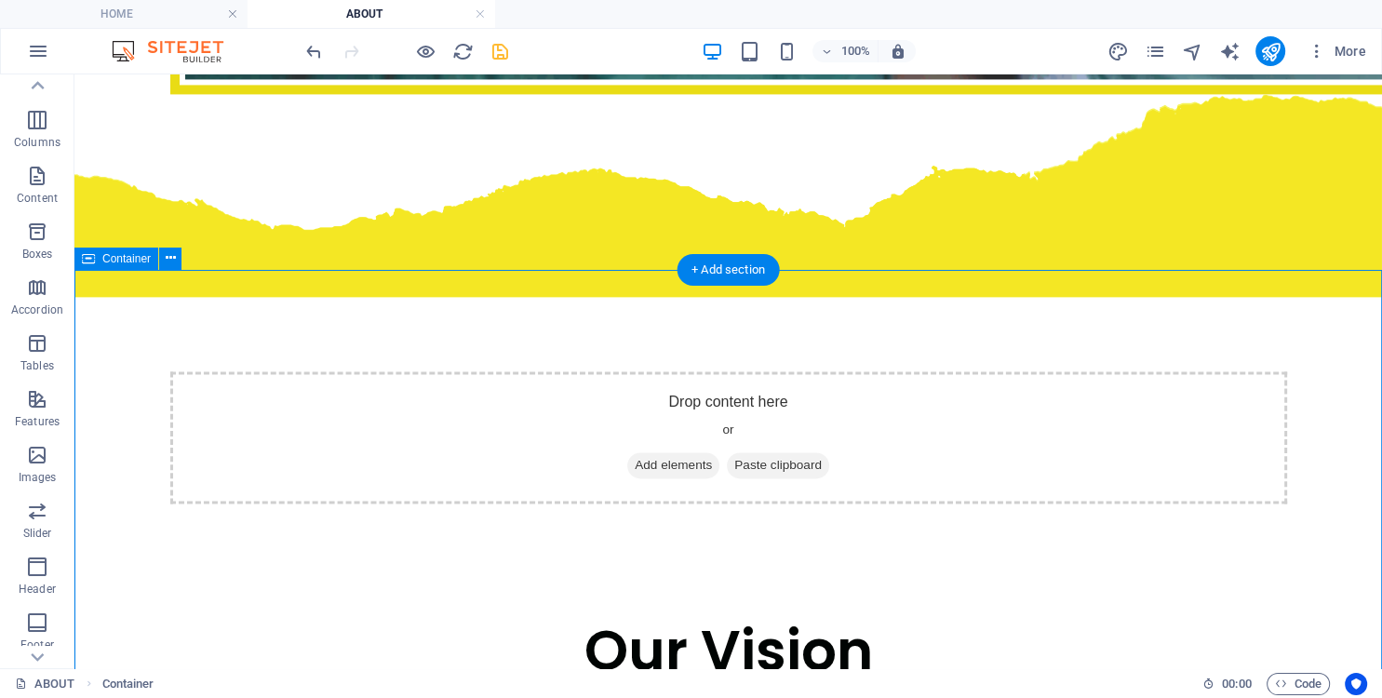
drag, startPoint x: 437, startPoint y: 318, endPoint x: 437, endPoint y: 288, distance: 30.7
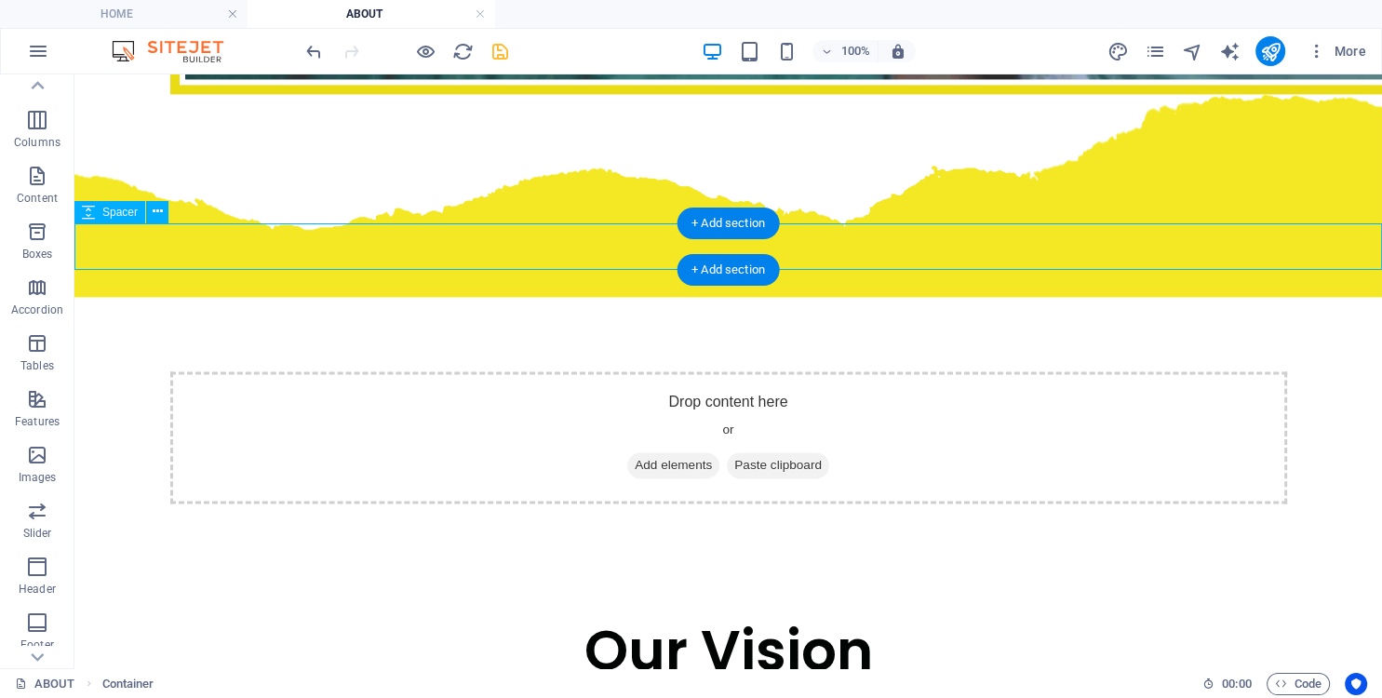
drag, startPoint x: 411, startPoint y: 240, endPoint x: 411, endPoint y: 228, distance: 12.1
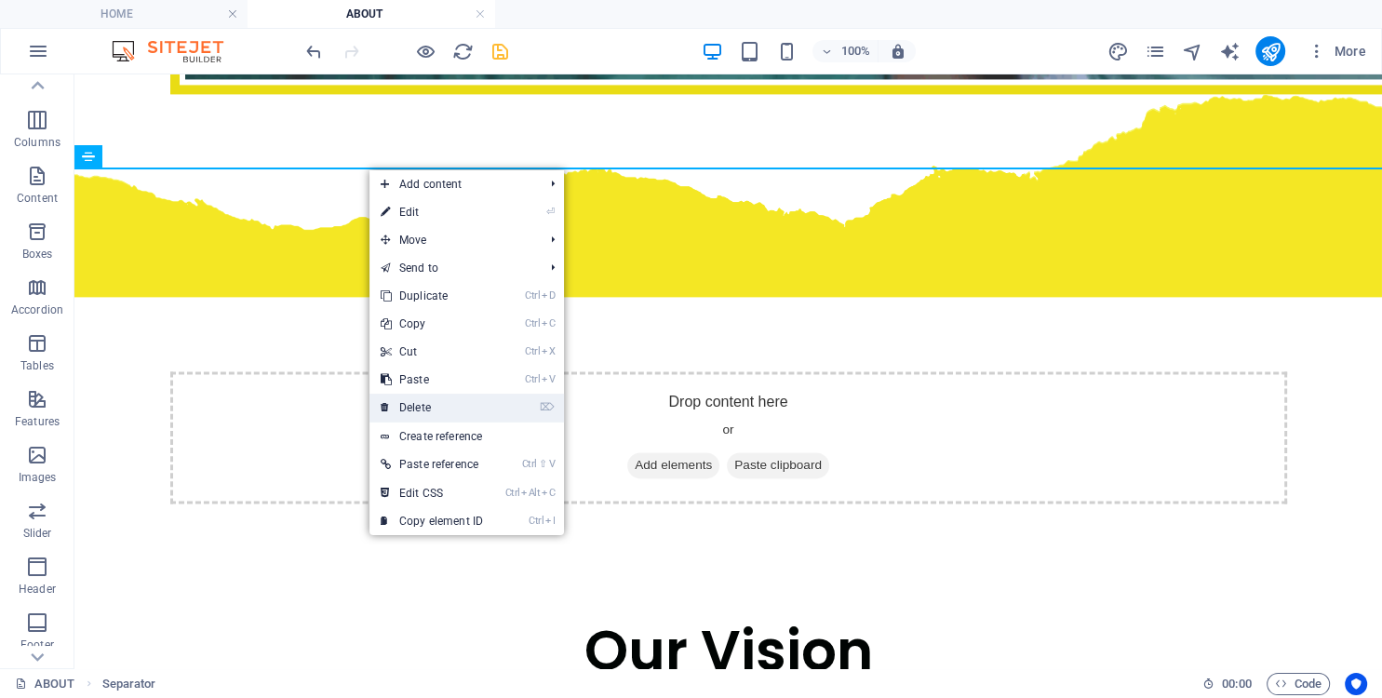
click at [423, 414] on link "⌦ Delete" at bounding box center [432, 408] width 125 height 28
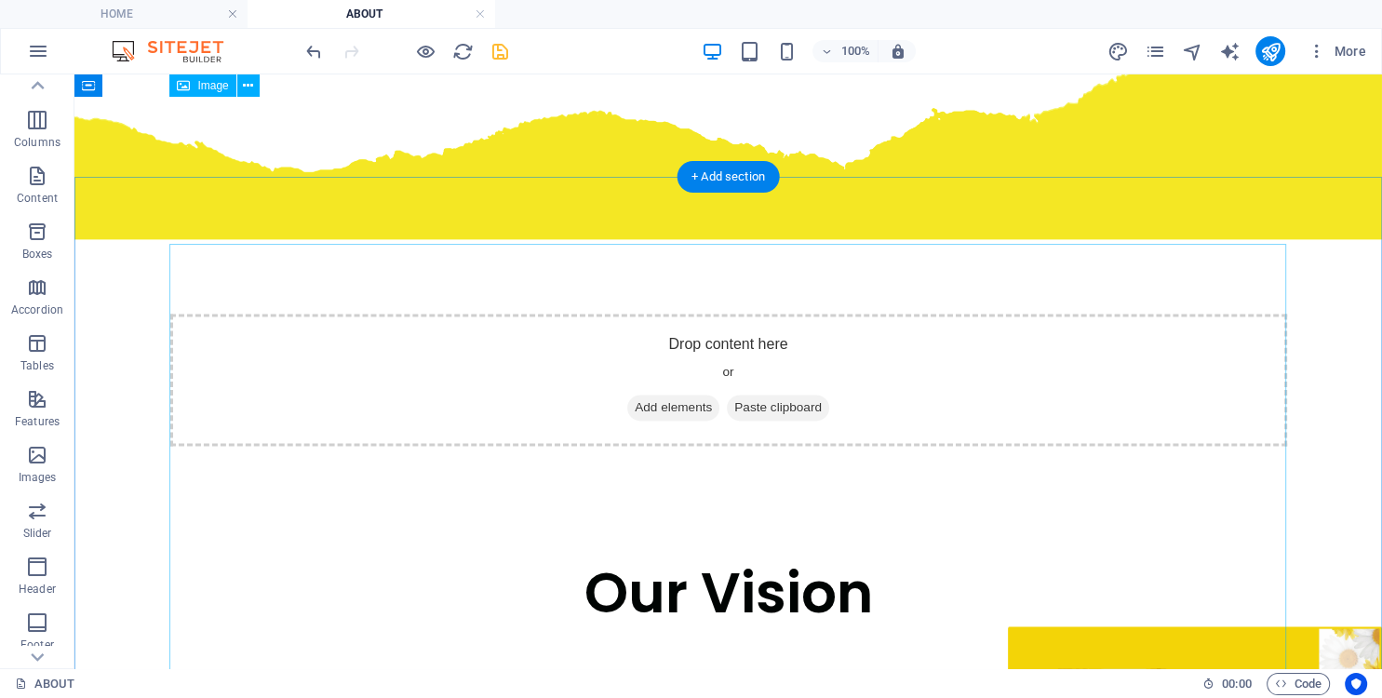
scroll to position [2850, 0]
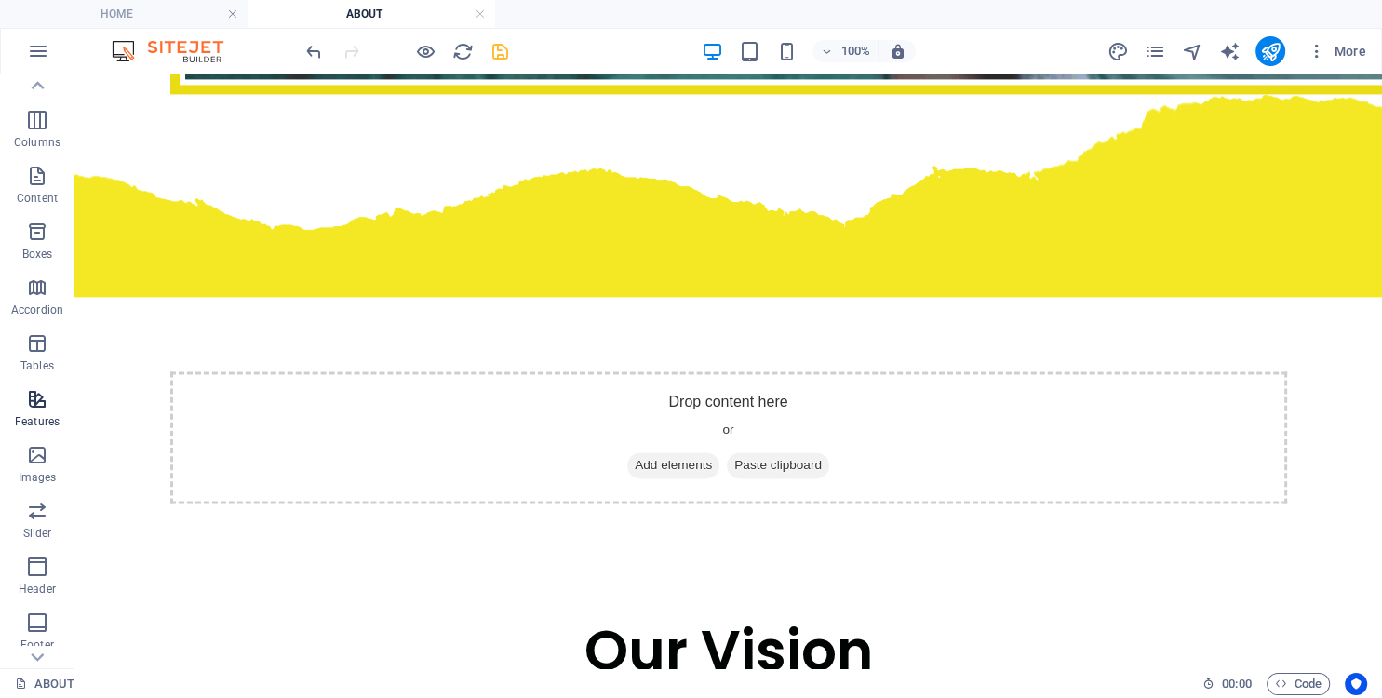
click at [36, 408] on icon "button" at bounding box center [37, 399] width 22 height 22
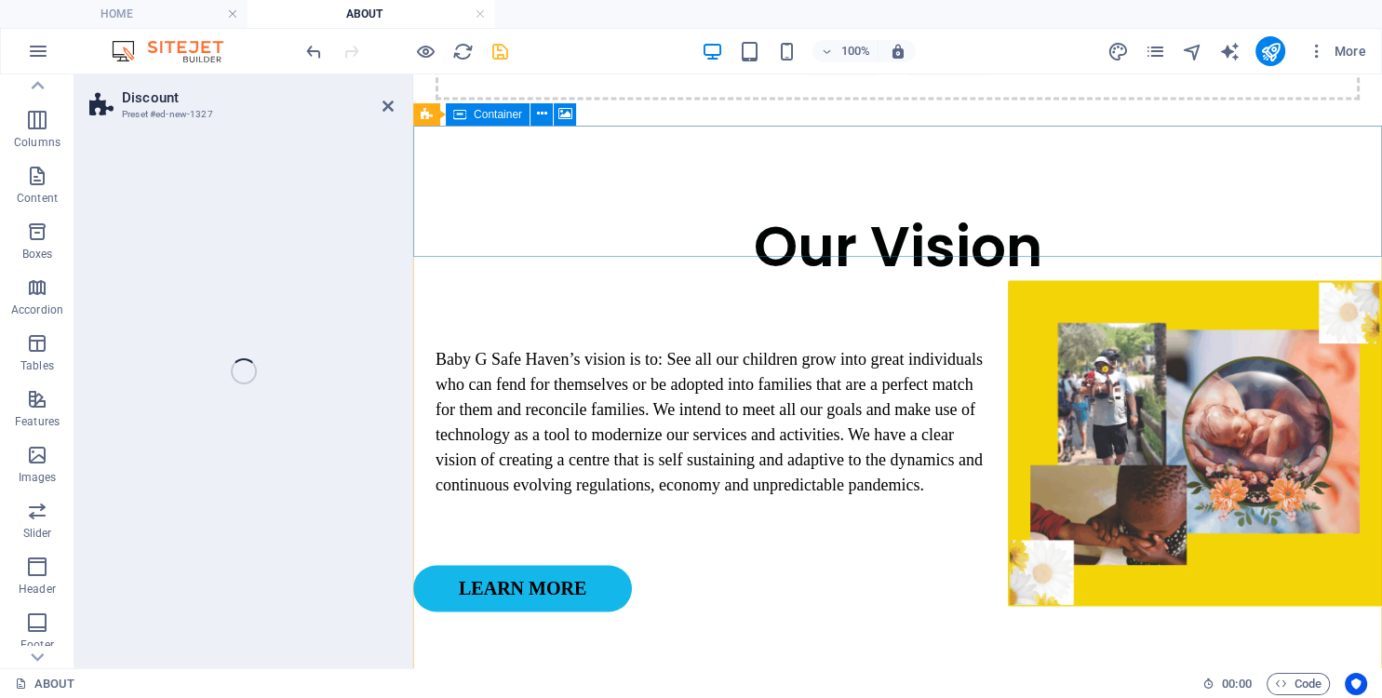
scroll to position [85, 0]
select select "rem"
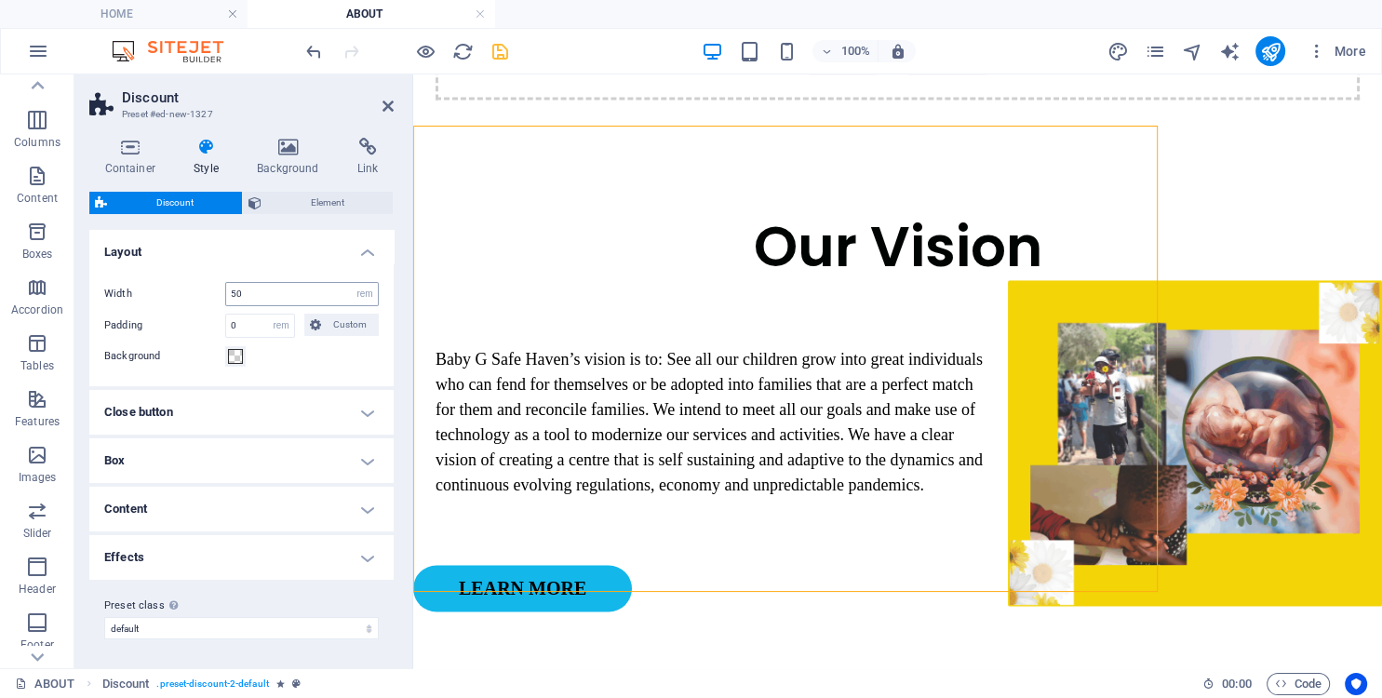
drag, startPoint x: 262, startPoint y: 289, endPoint x: 179, endPoint y: 289, distance: 83.8
click at [226, 289] on input "50" at bounding box center [302, 294] width 152 height 22
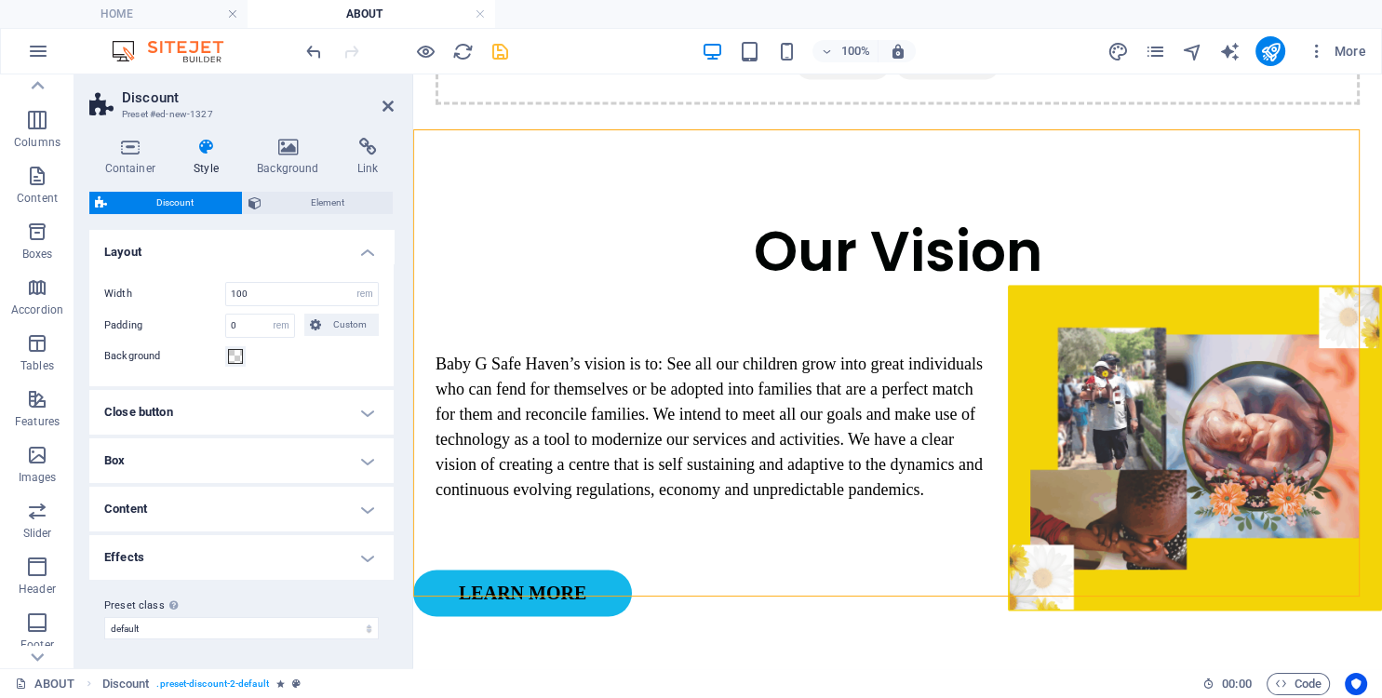
scroll to position [2850, 0]
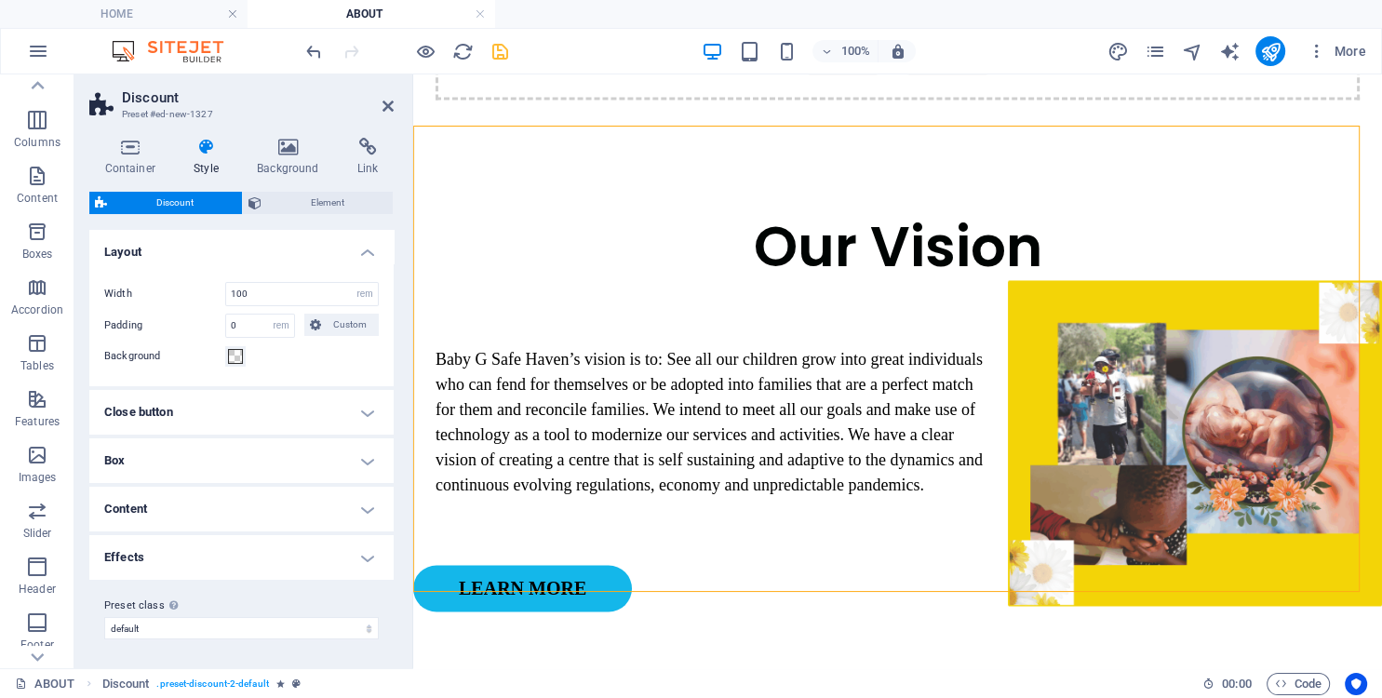
type input "100"
drag, startPoint x: 701, startPoint y: 354, endPoint x: 691, endPoint y: 354, distance: 10.2
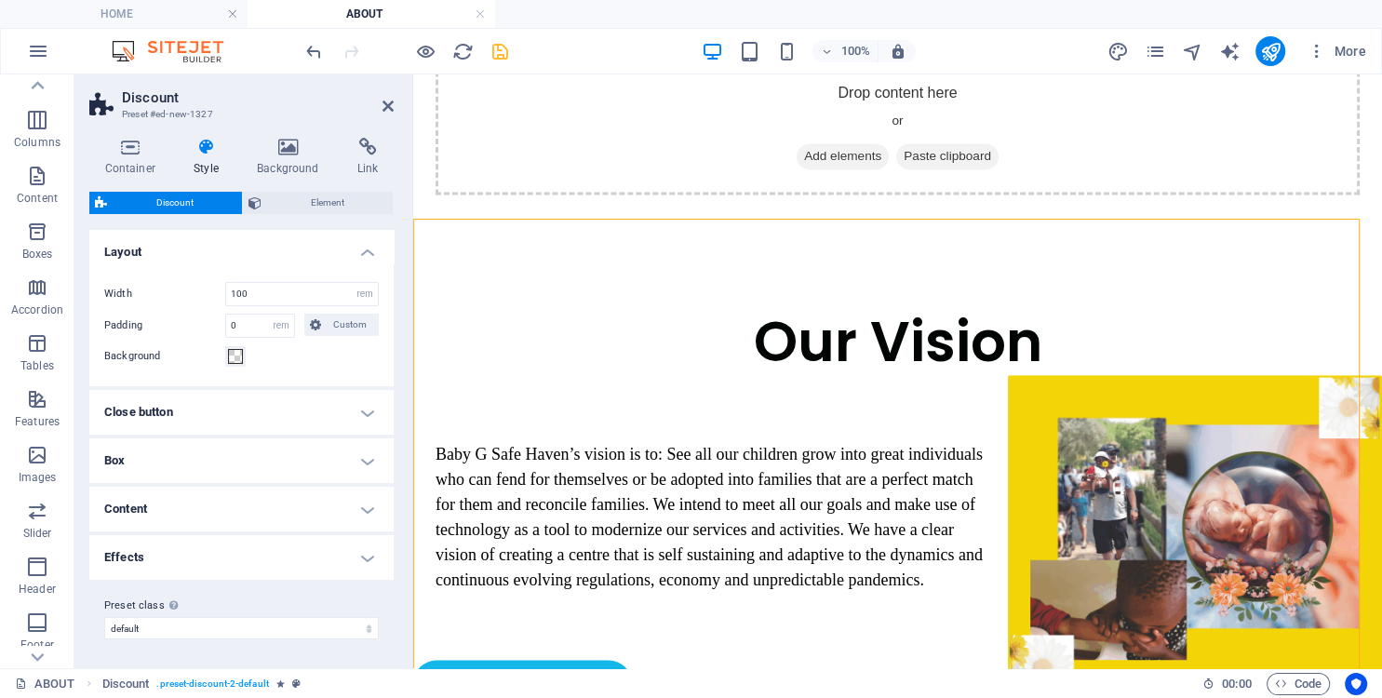
scroll to position [2751, 0]
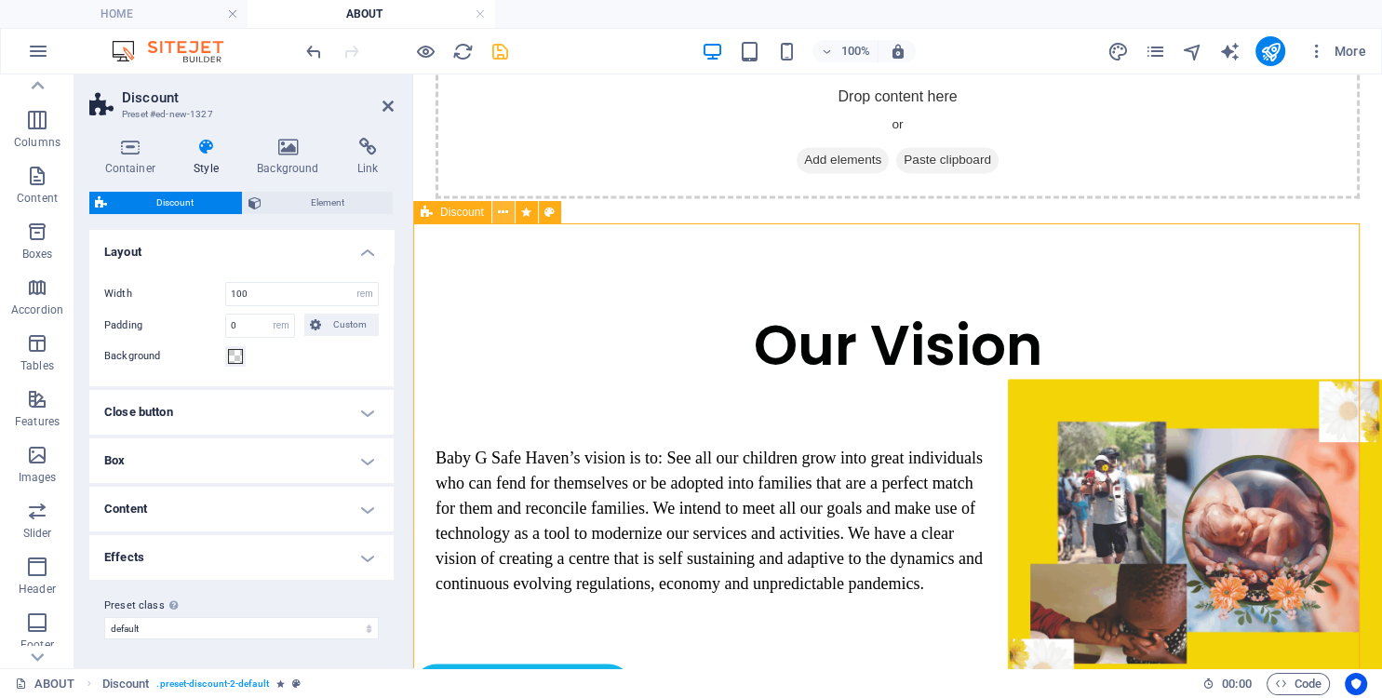
click at [502, 214] on icon at bounding box center [503, 213] width 10 height 20
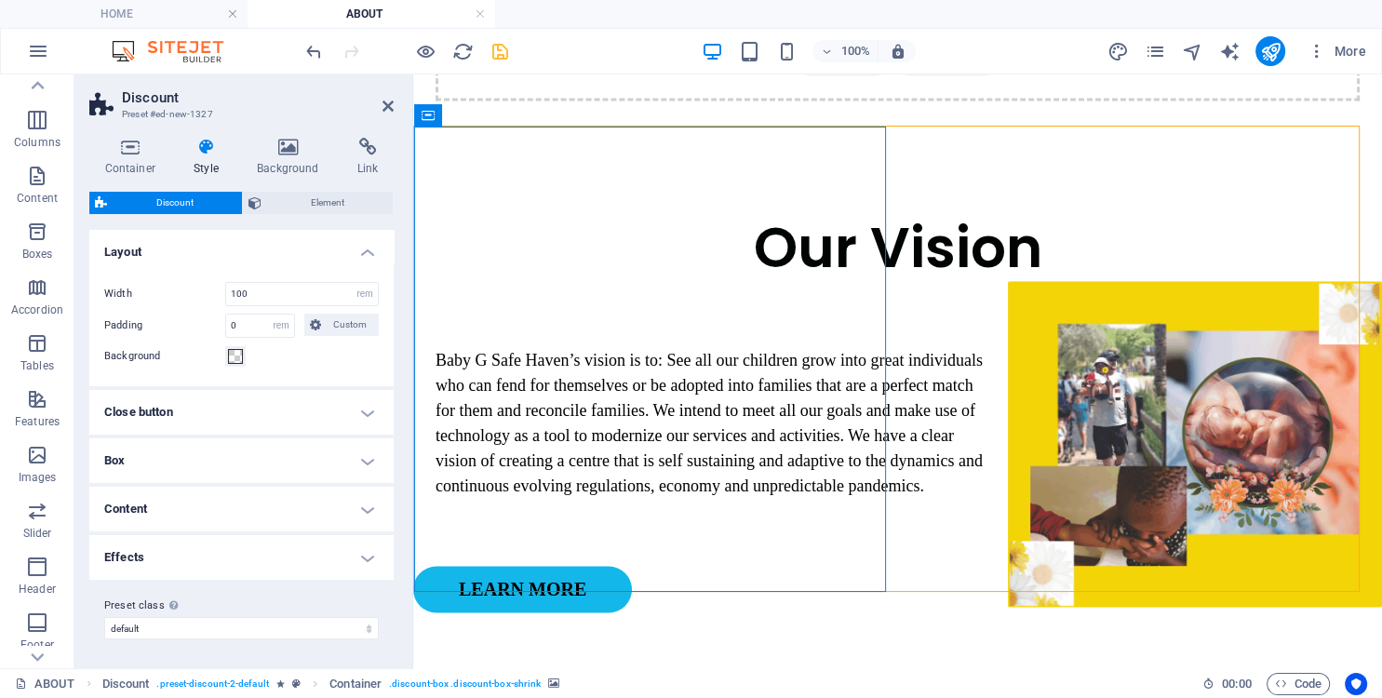
scroll to position [2850, 0]
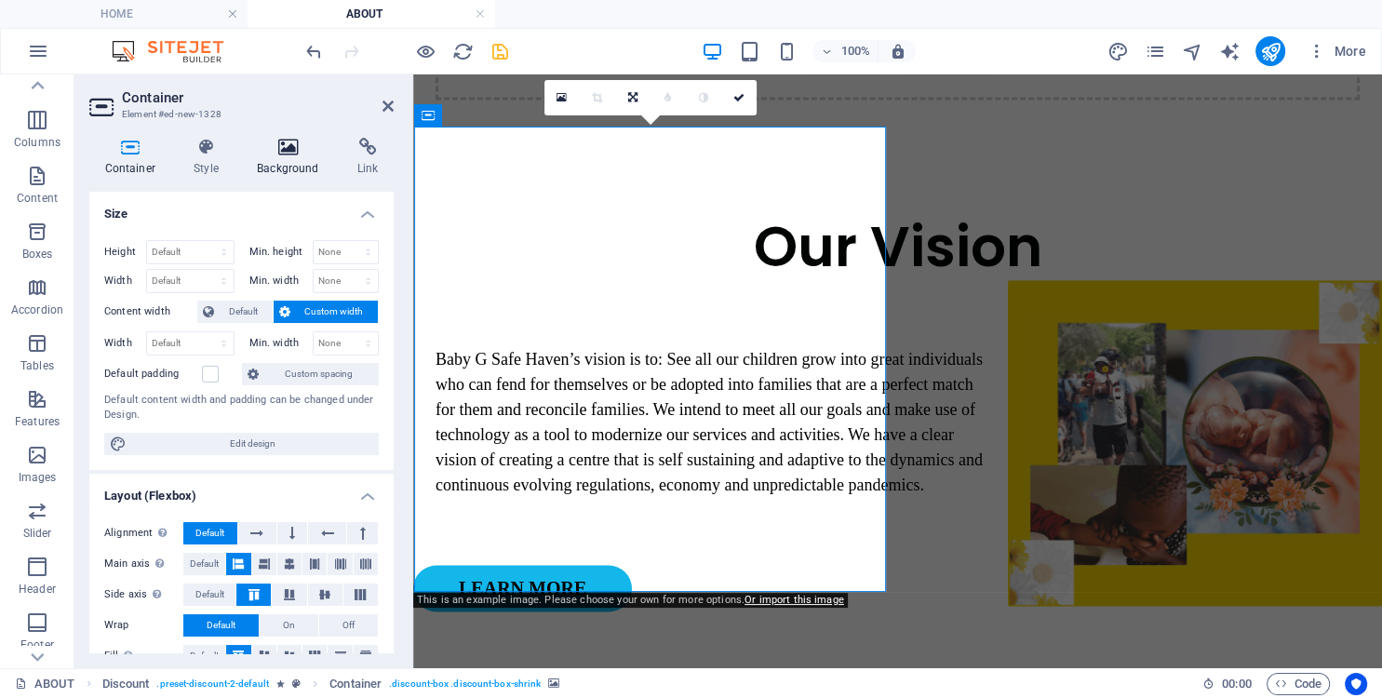
click at [299, 155] on icon at bounding box center [288, 147] width 93 height 19
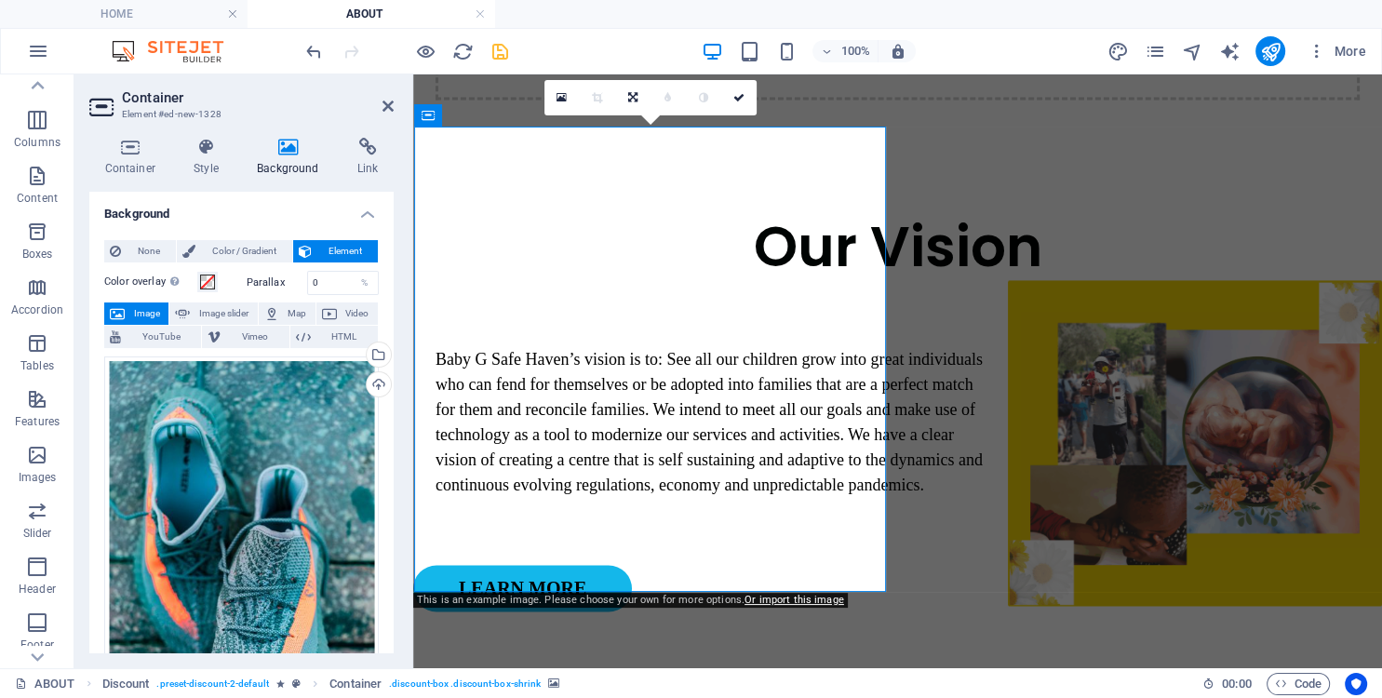
click at [239, 415] on div "Drag files here, click to choose files or select files from Files or our free s…" at bounding box center [241, 560] width 275 height 408
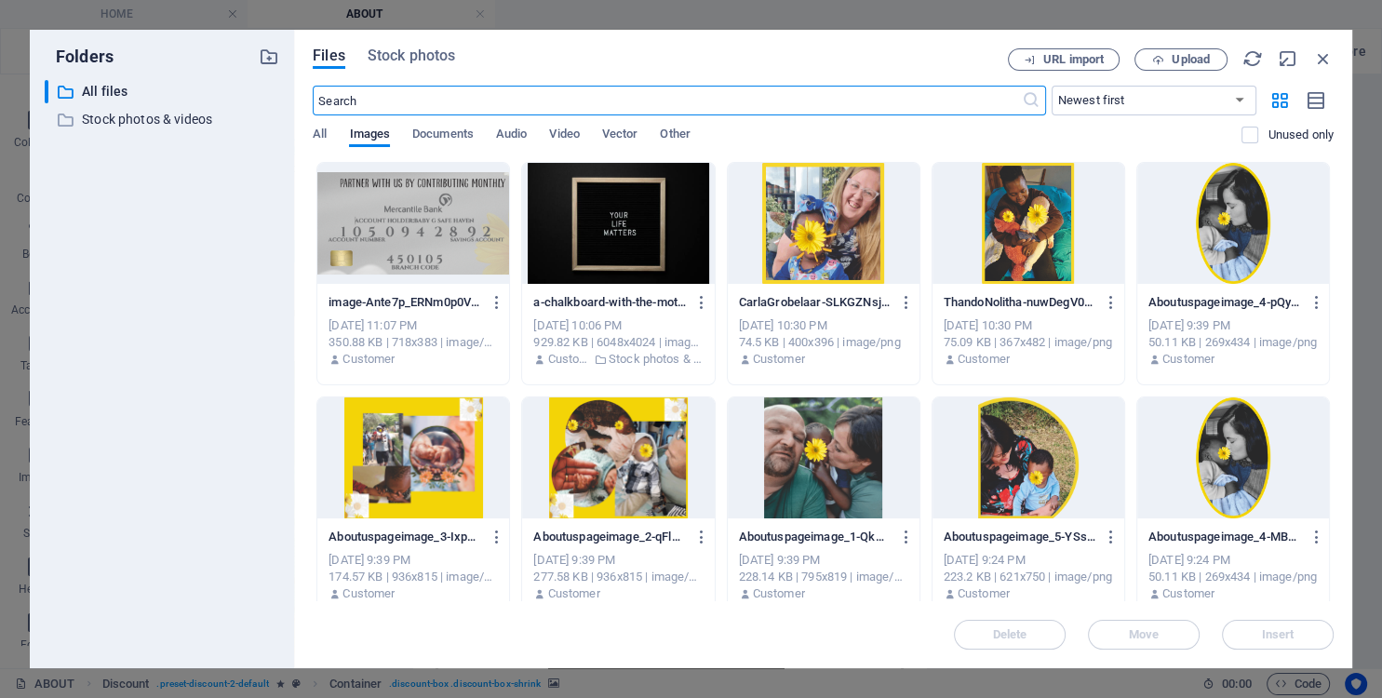
scroll to position [3440, 0]
click at [1028, 482] on div at bounding box center [1029, 457] width 192 height 121
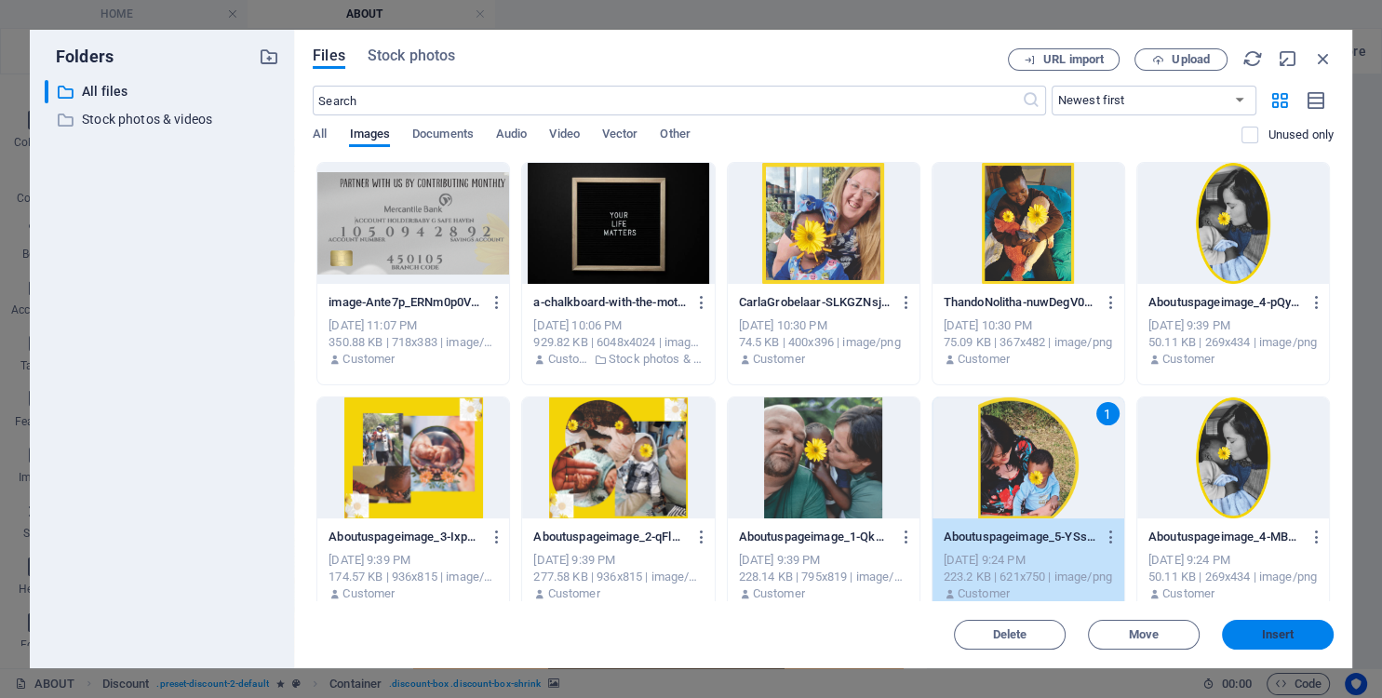
click at [1271, 640] on span "Insert" at bounding box center [1278, 634] width 33 height 11
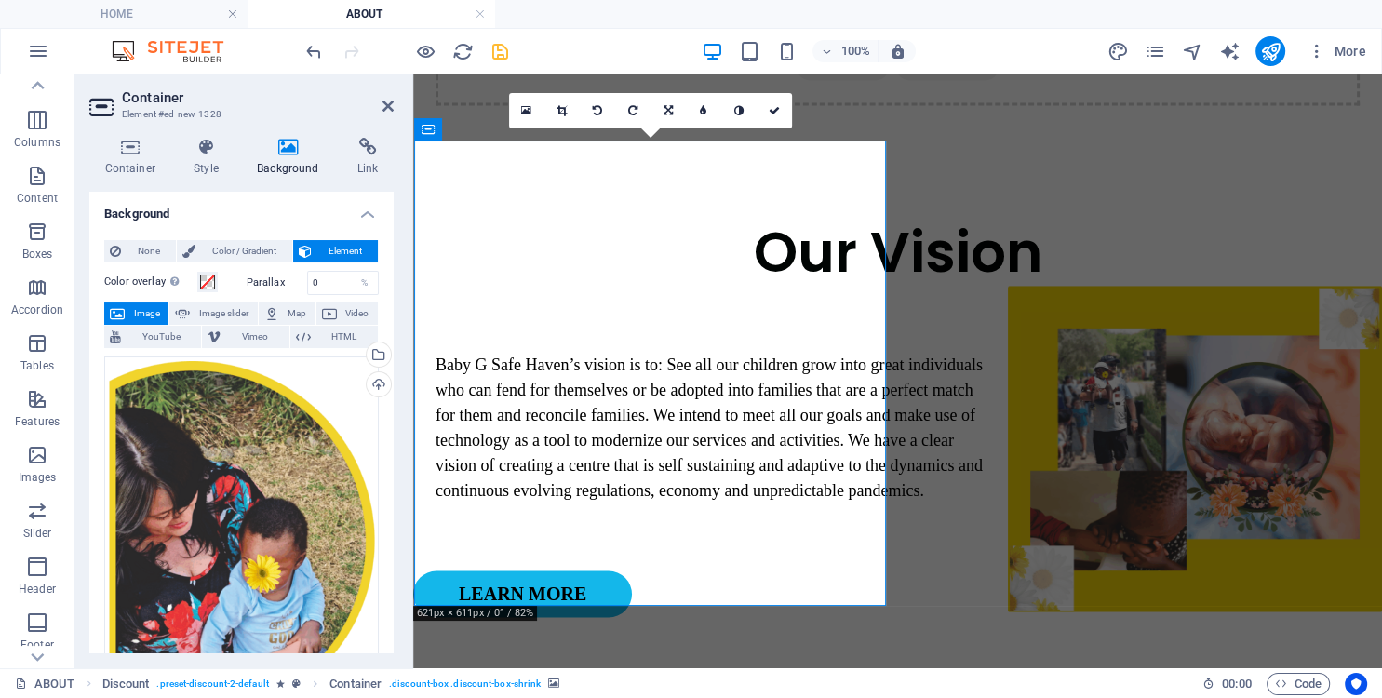
scroll to position [2831, 0]
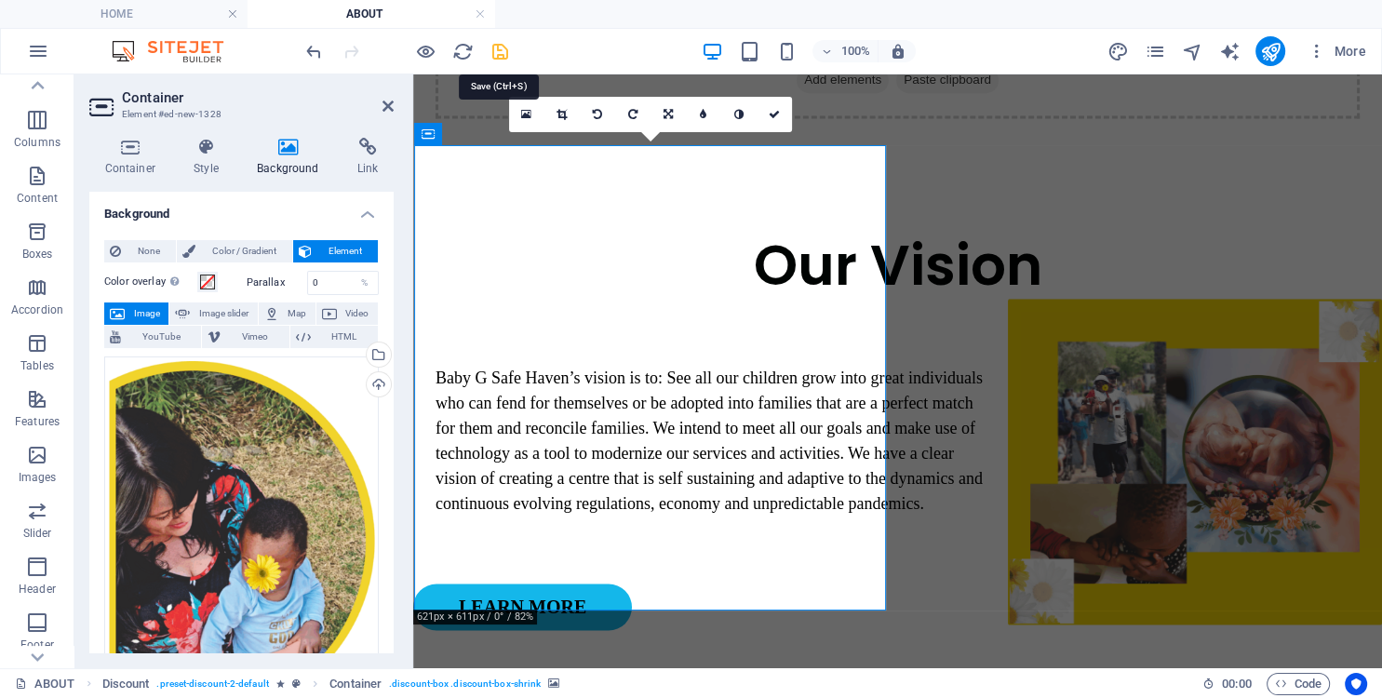
click at [501, 54] on icon "save" at bounding box center [500, 51] width 21 height 21
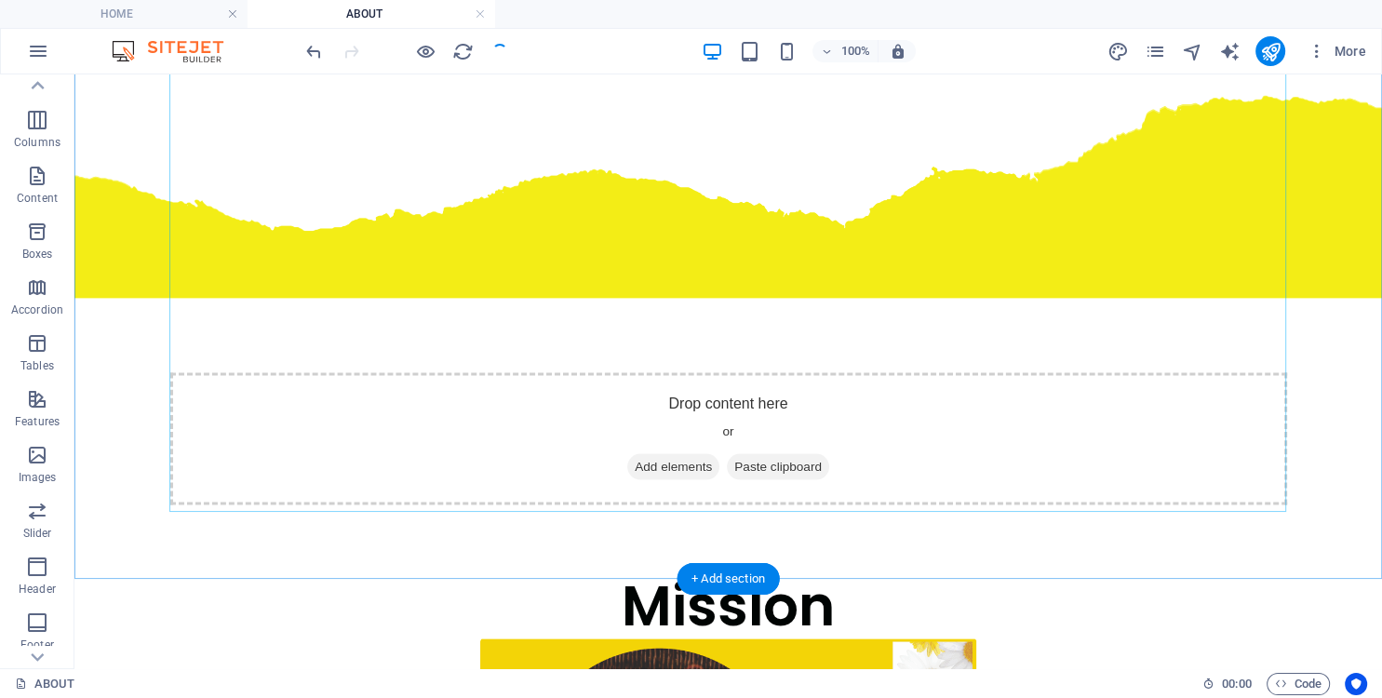
scroll to position [3814, 0]
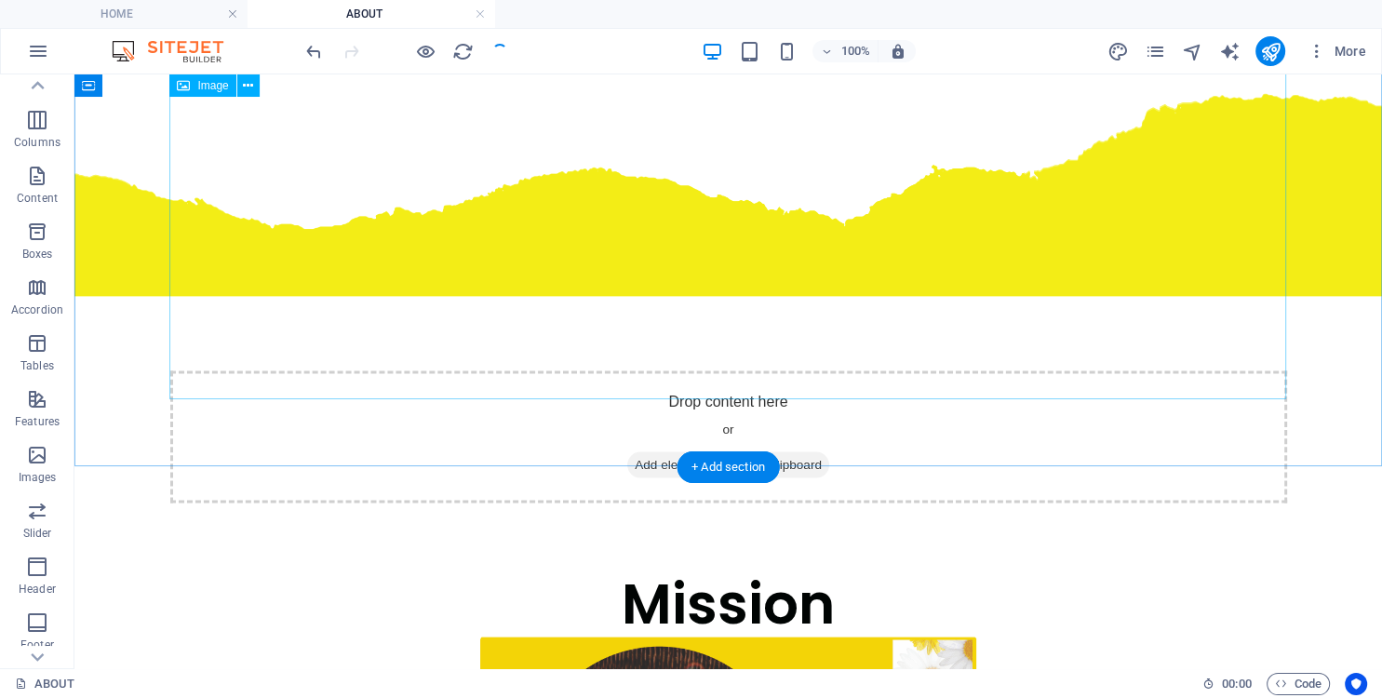
select select "vw"
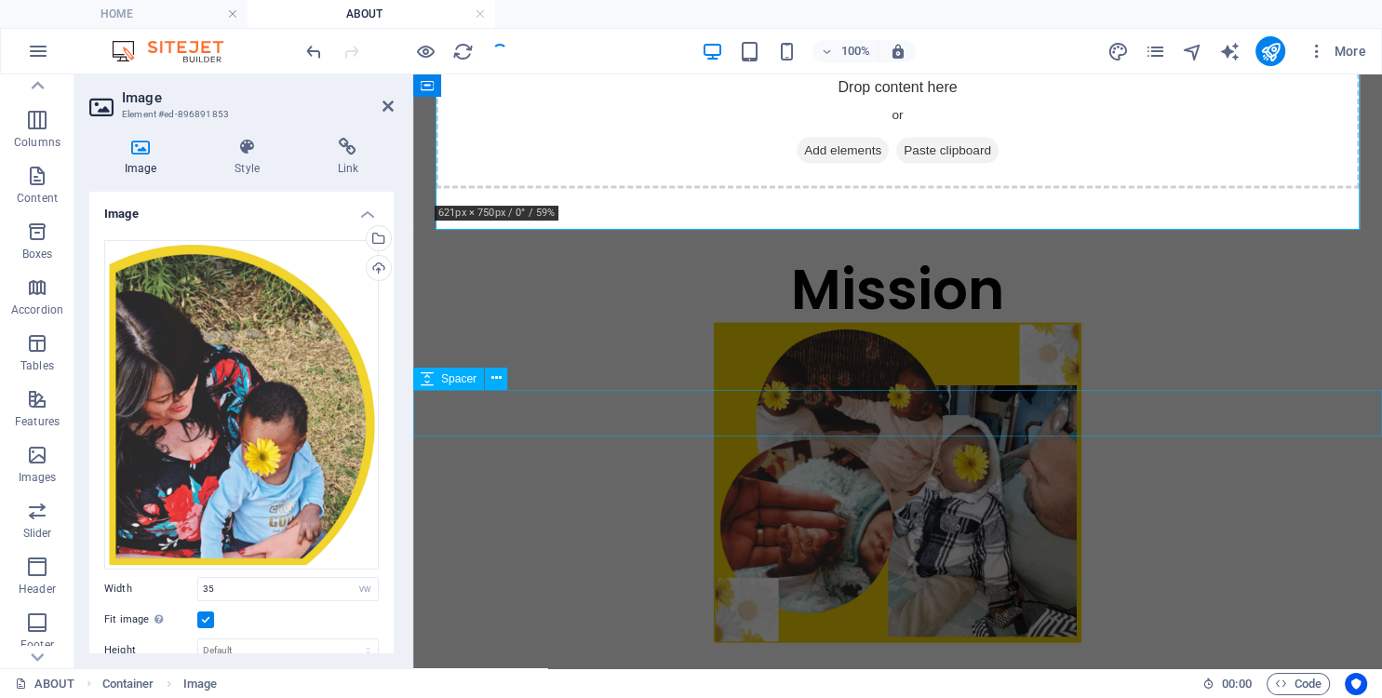
scroll to position [3716, 0]
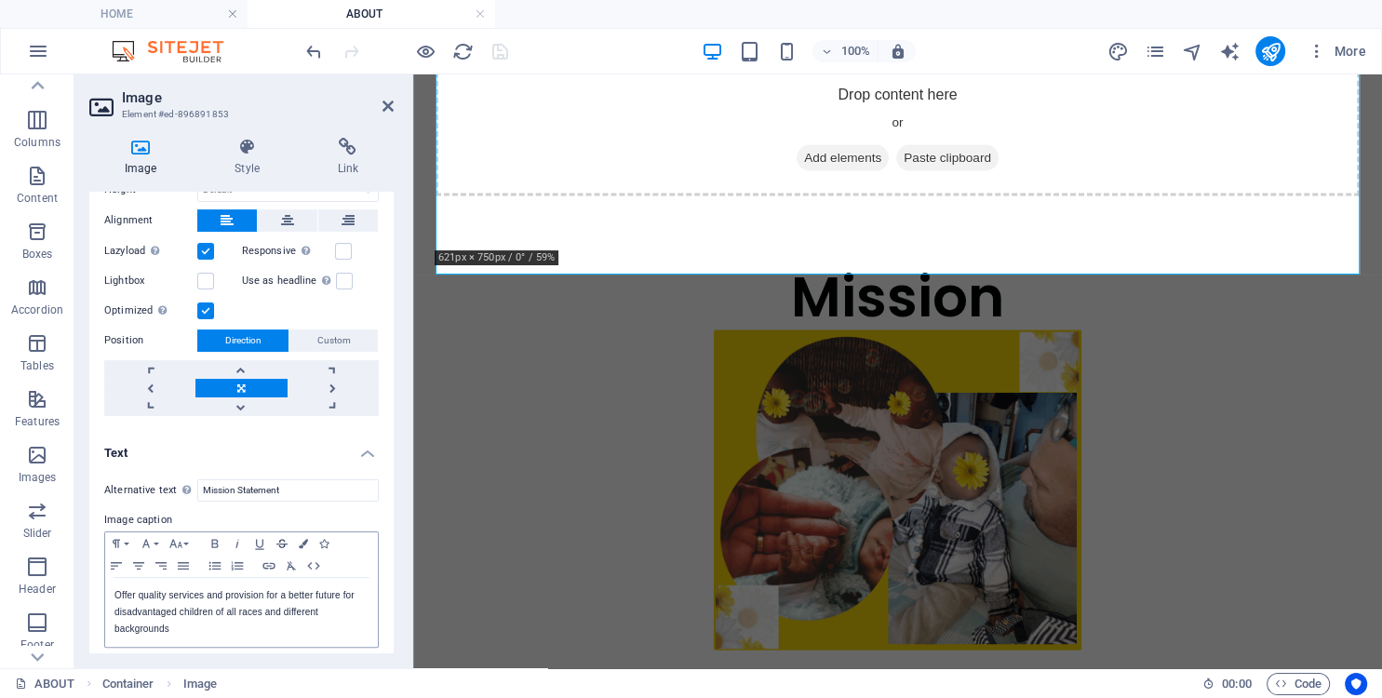
scroll to position [469, 0]
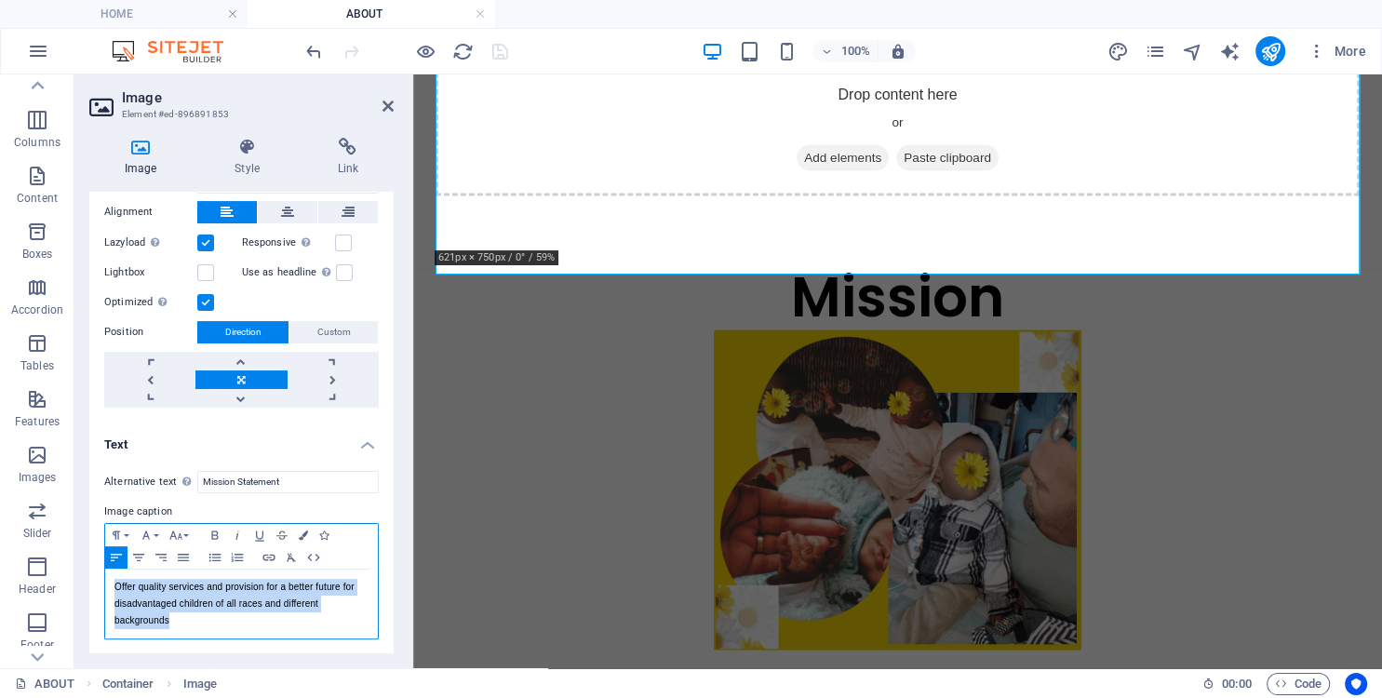
drag, startPoint x: 178, startPoint y: 620, endPoint x: 111, endPoint y: 585, distance: 75.8
click at [111, 585] on div "Offer quality services and provision for a better future for disadvantaged chil…" at bounding box center [241, 604] width 273 height 69
copy p "Offer quality services and provision for a better future for disadvantaged chil…"
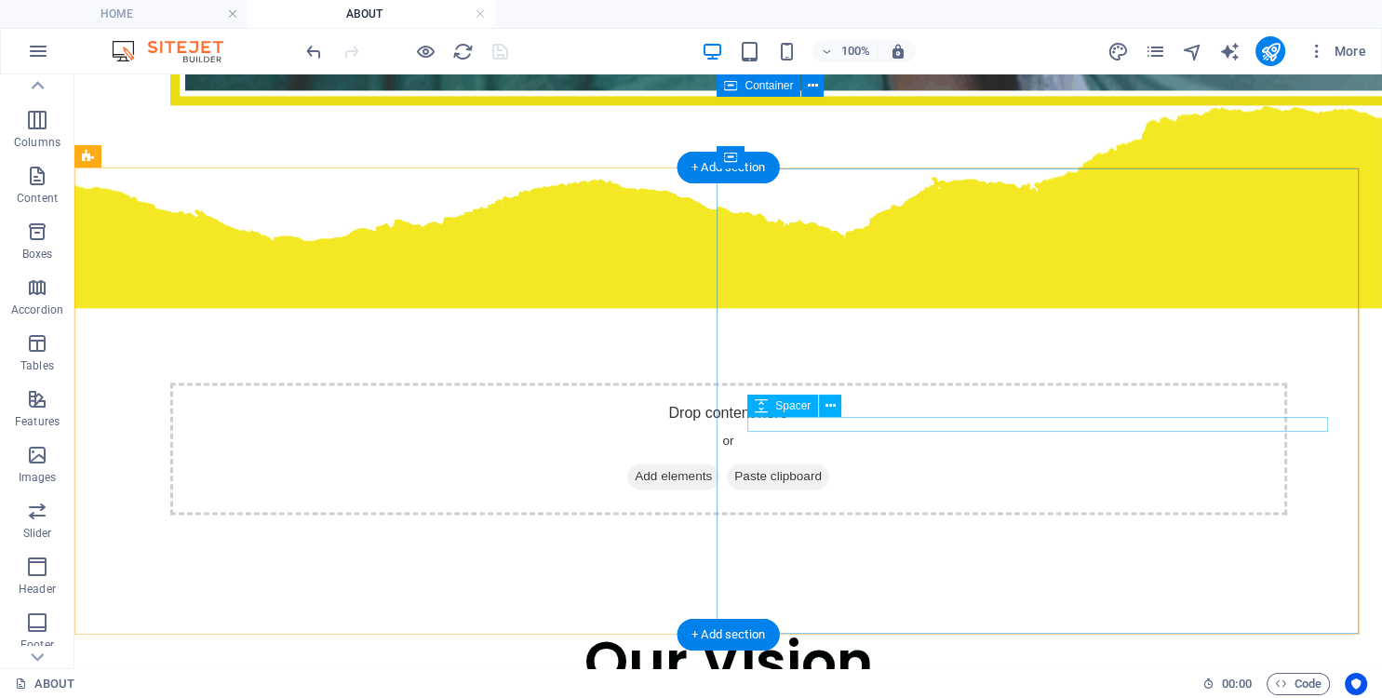
scroll to position [2831, 0]
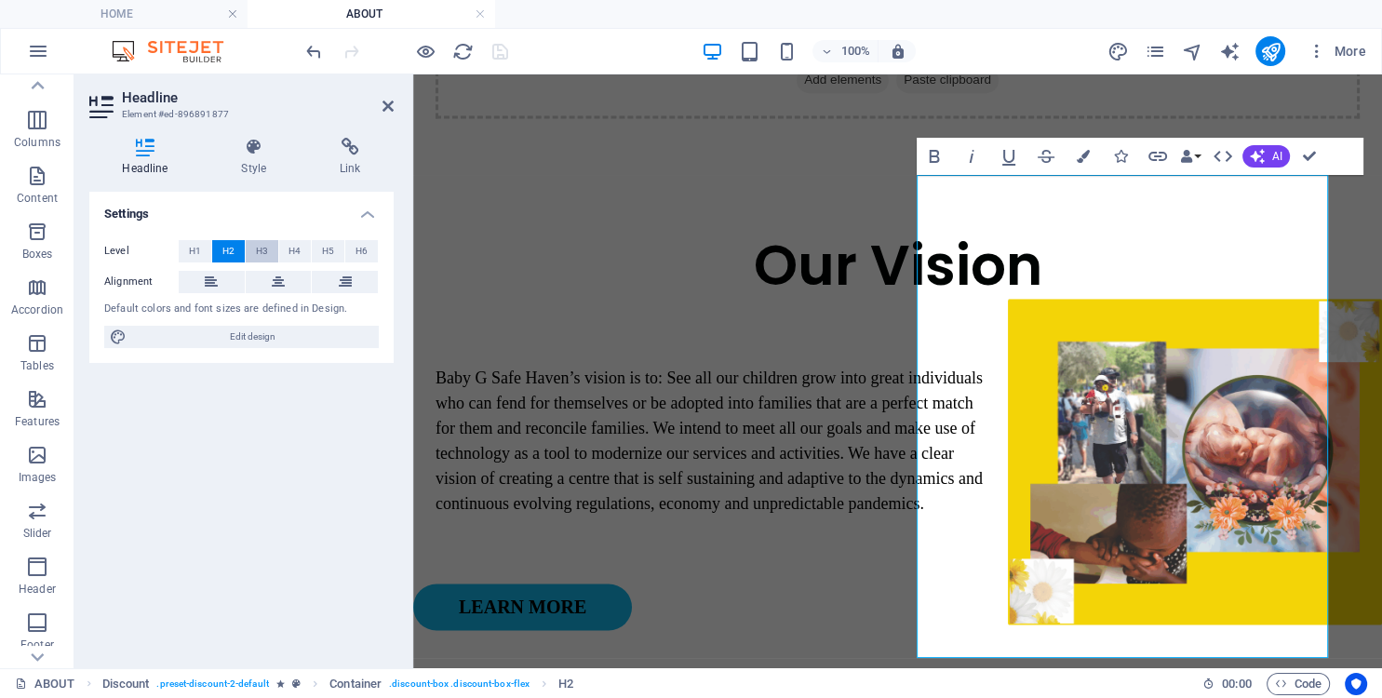
click at [256, 253] on span "H3" at bounding box center [262, 251] width 12 height 22
drag, startPoint x: 982, startPoint y: 203, endPoint x: 1308, endPoint y: 631, distance: 538.0
click at [259, 249] on span "H3" at bounding box center [262, 251] width 12 height 22
click at [296, 251] on span "H4" at bounding box center [295, 251] width 12 height 22
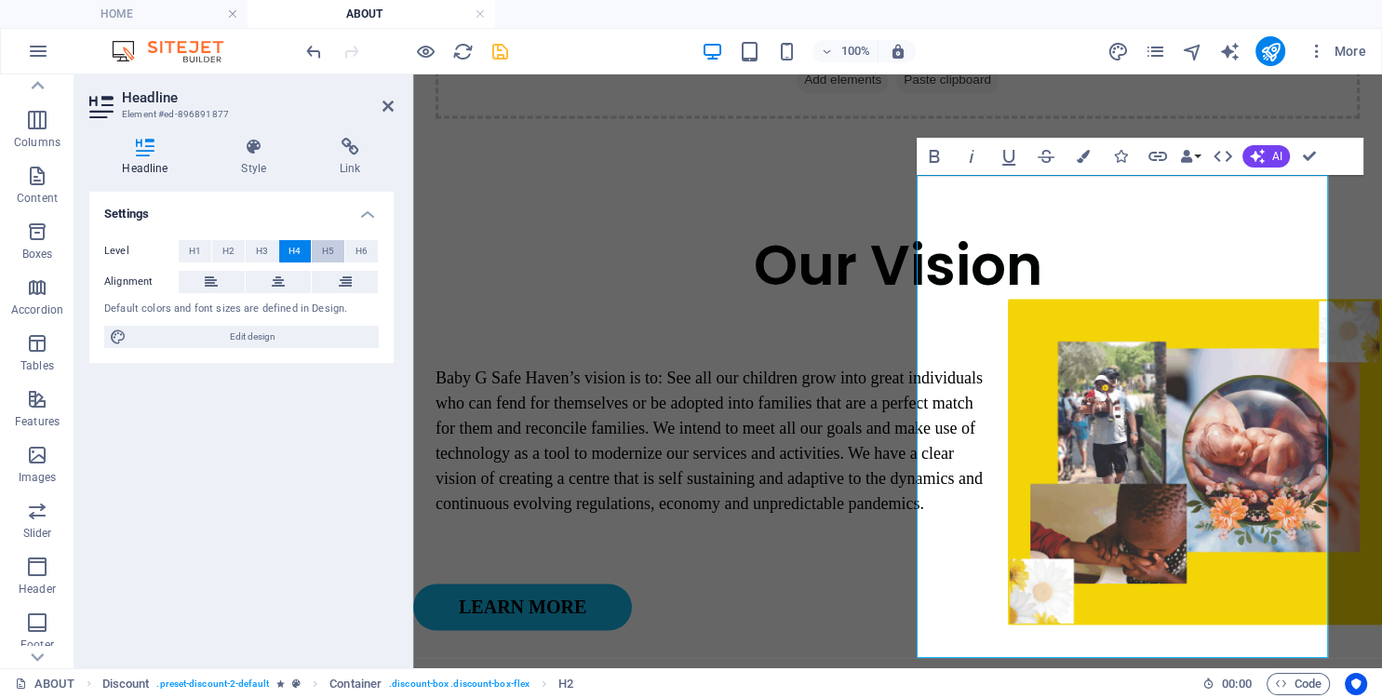
click at [324, 252] on span "H5" at bounding box center [328, 251] width 12 height 22
click at [363, 252] on span "H6" at bounding box center [362, 251] width 12 height 22
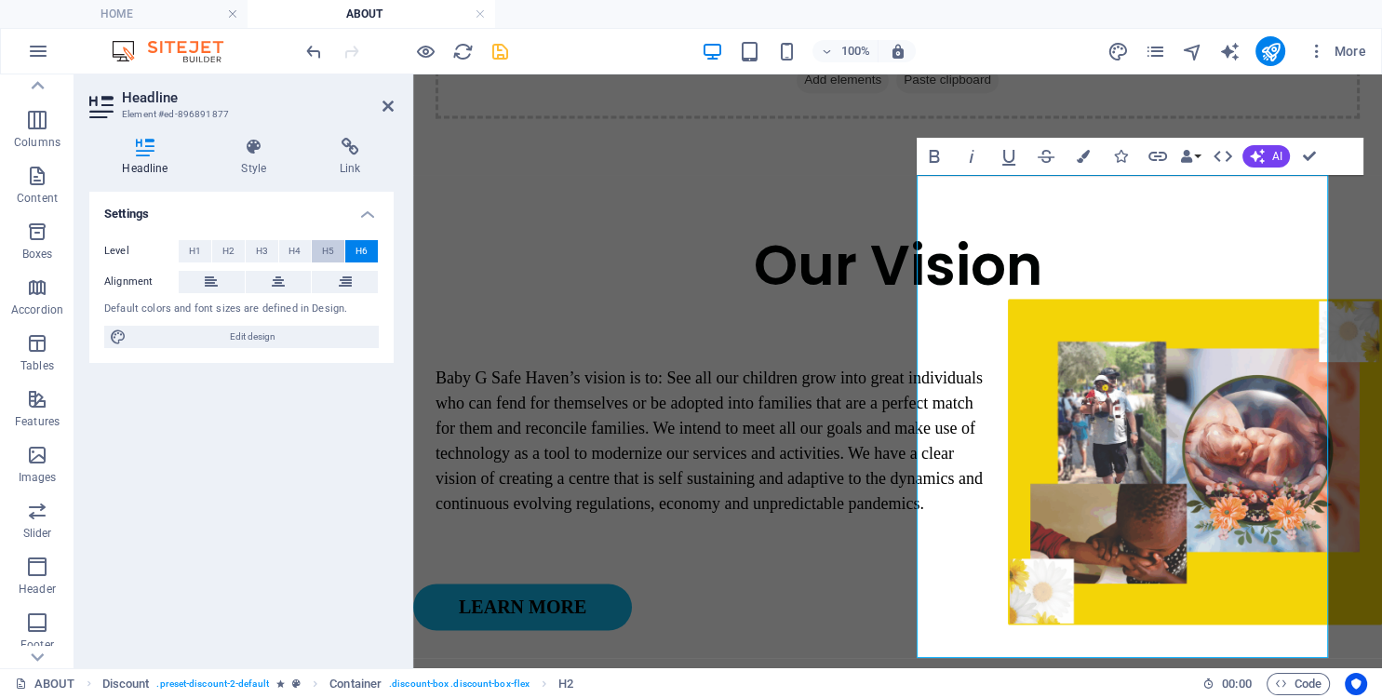
click at [332, 253] on span "H5" at bounding box center [328, 251] width 12 height 22
click at [361, 248] on span "H6" at bounding box center [362, 251] width 12 height 22
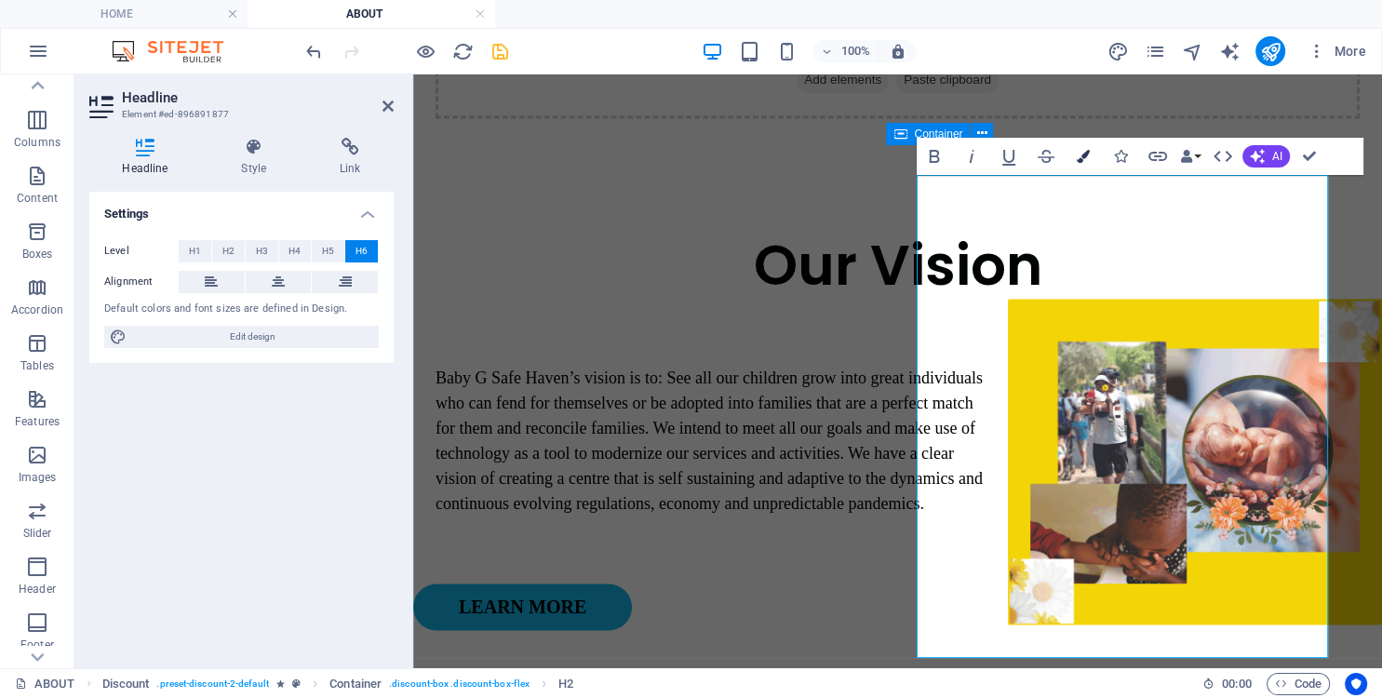
click at [1086, 158] on icon "button" at bounding box center [1083, 156] width 13 height 13
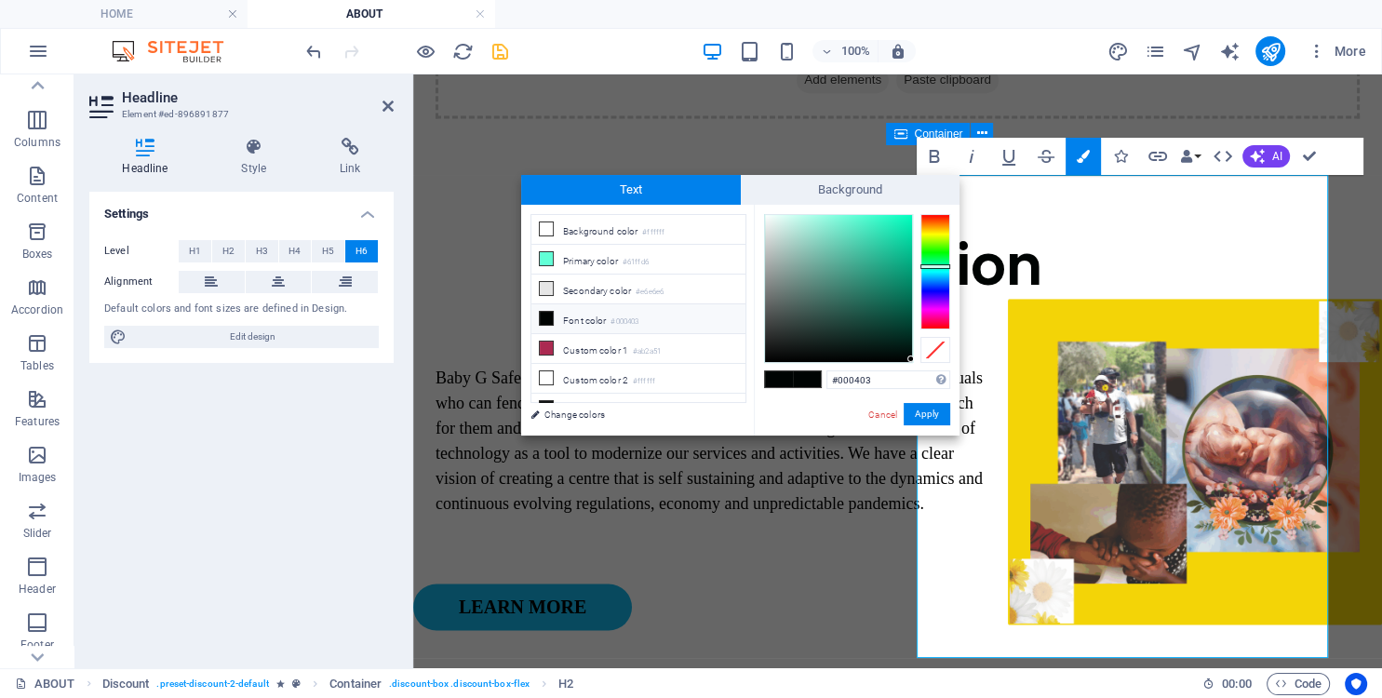
click at [545, 312] on icon at bounding box center [546, 318] width 13 height 13
click at [940, 413] on button "Apply" at bounding box center [927, 414] width 47 height 22
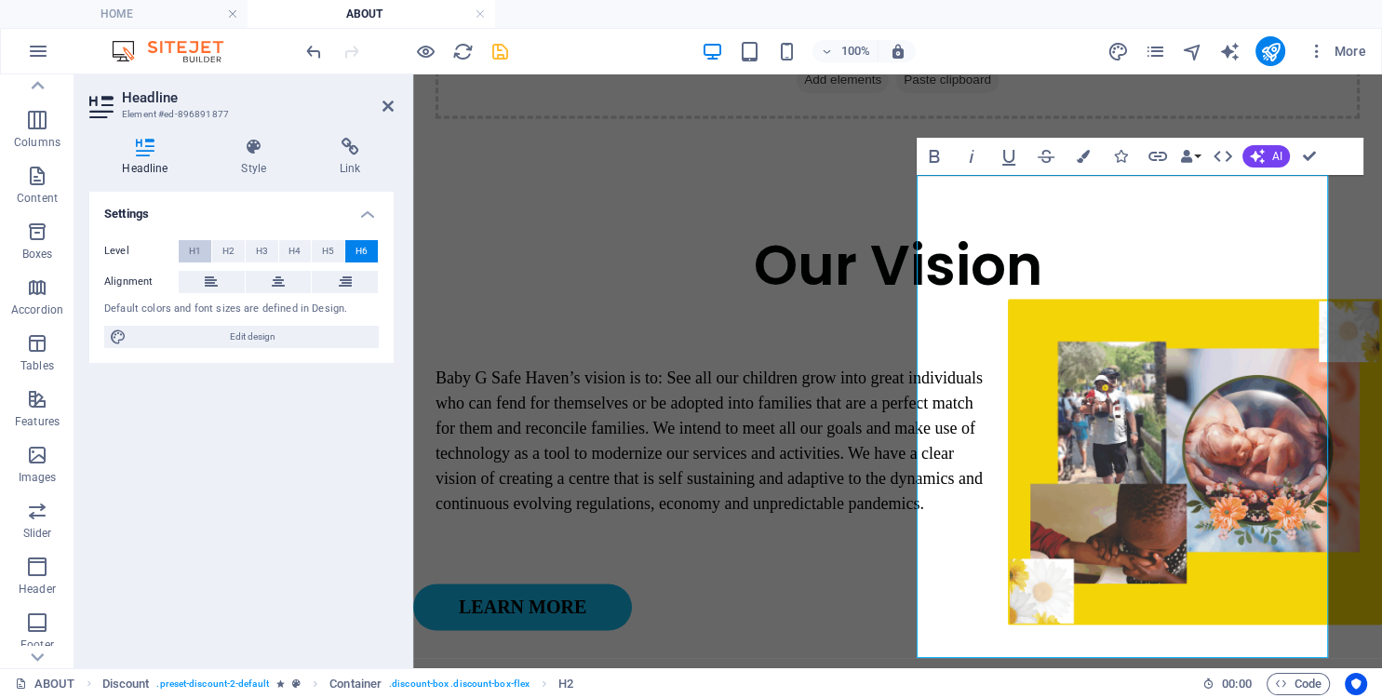
click at [199, 255] on span "H1" at bounding box center [195, 251] width 12 height 22
click at [369, 258] on button "H6" at bounding box center [361, 251] width 33 height 22
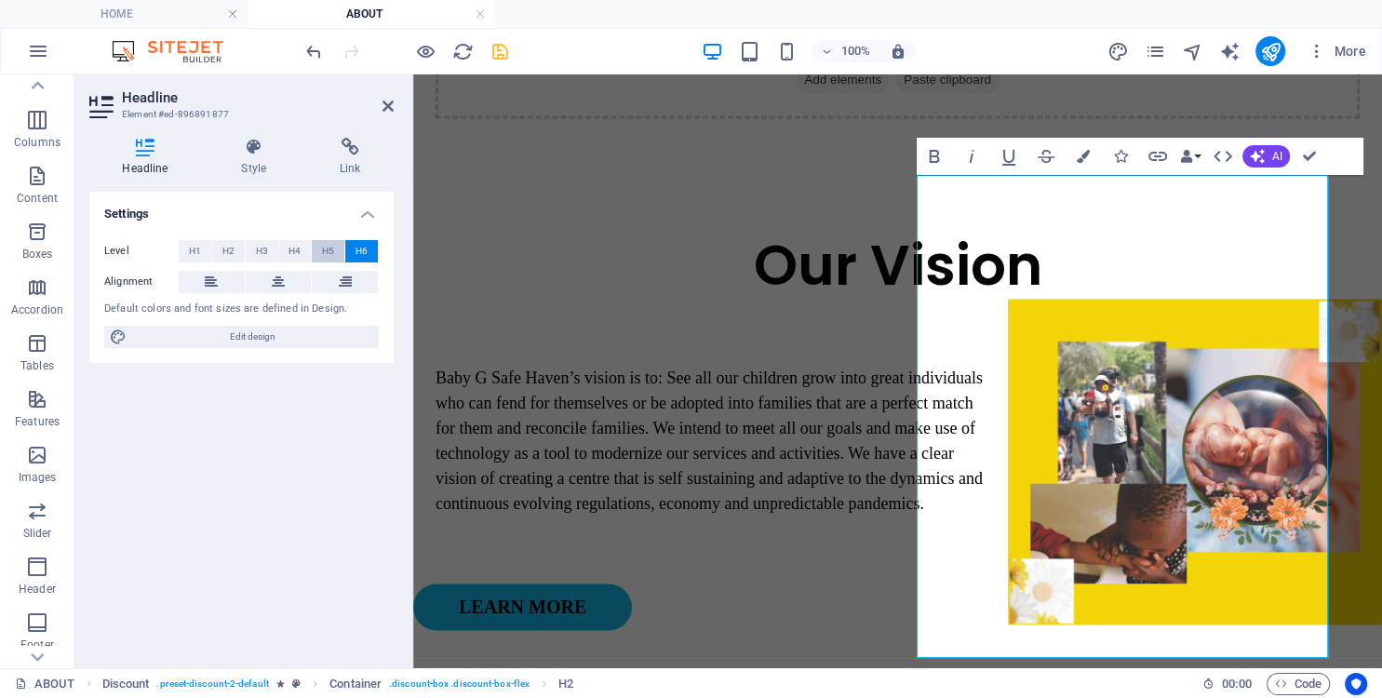
click at [334, 251] on span "H5" at bounding box center [328, 251] width 12 height 22
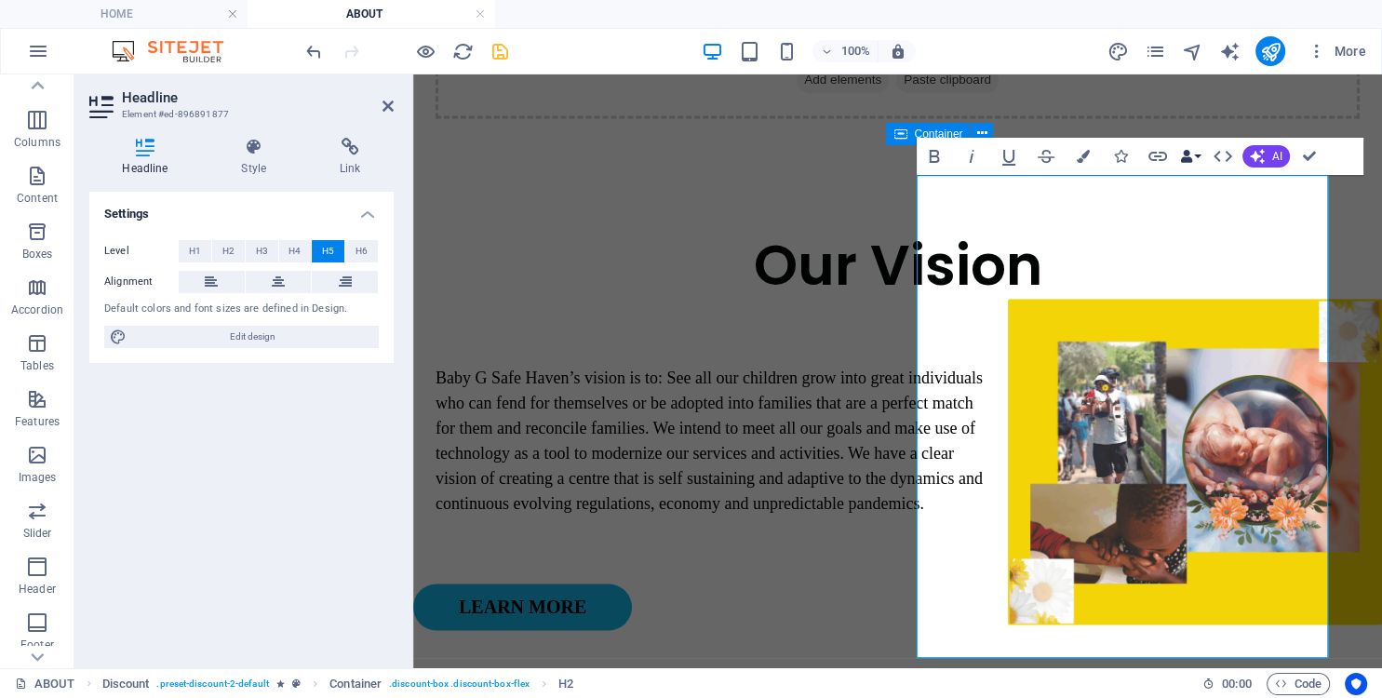
click at [1195, 156] on button "Data Bindings" at bounding box center [1190, 156] width 26 height 37
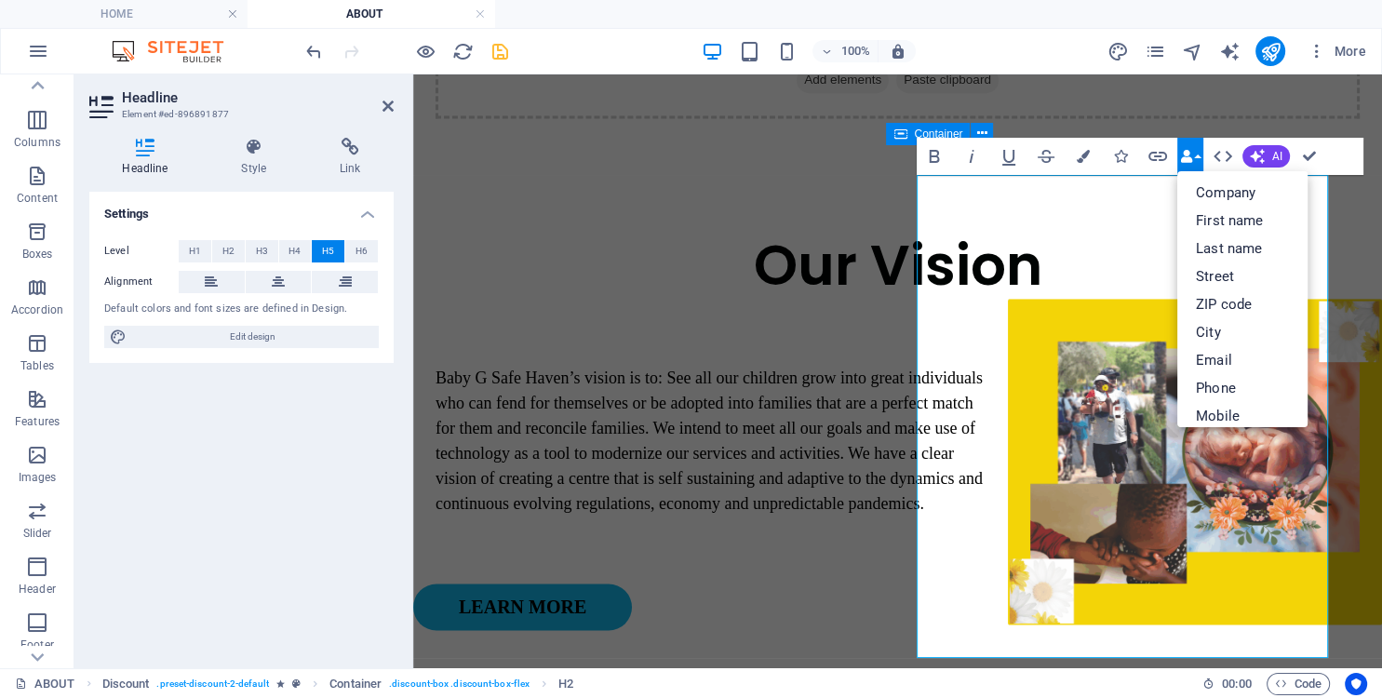
click at [1195, 156] on button "Data Bindings" at bounding box center [1190, 156] width 26 height 37
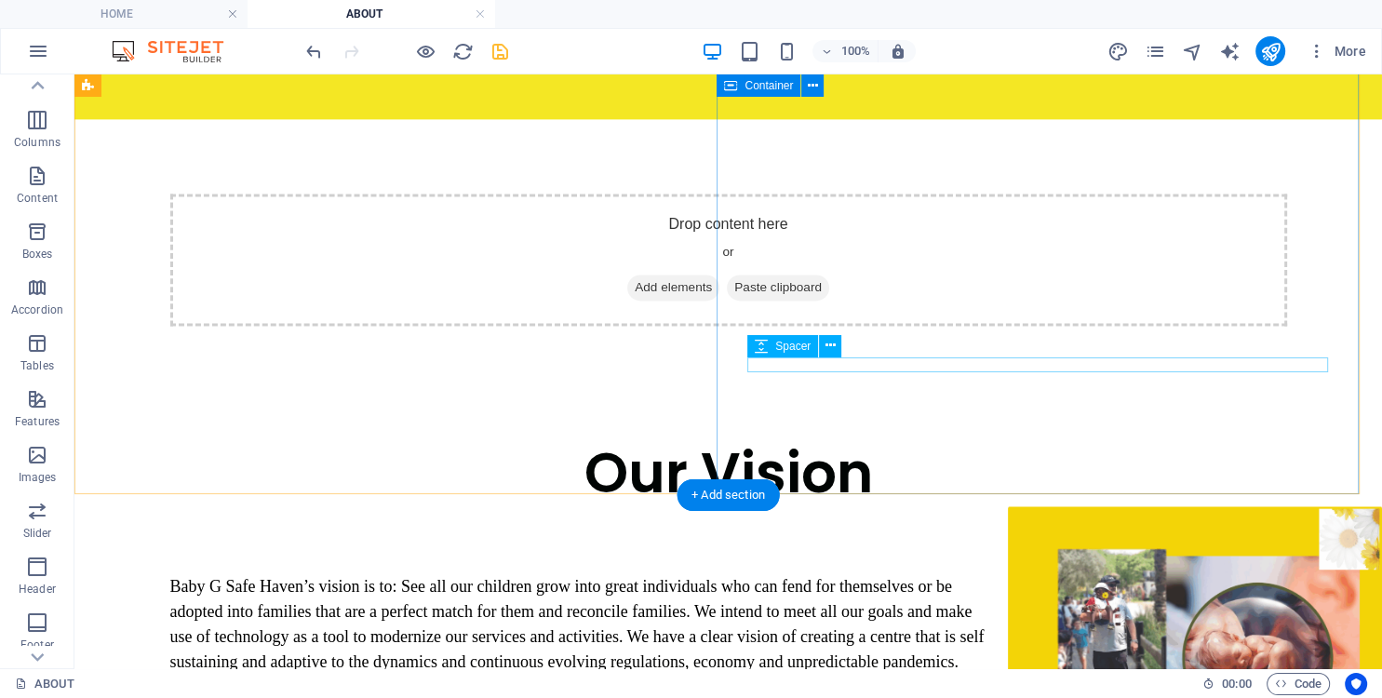
scroll to position [2930, 0]
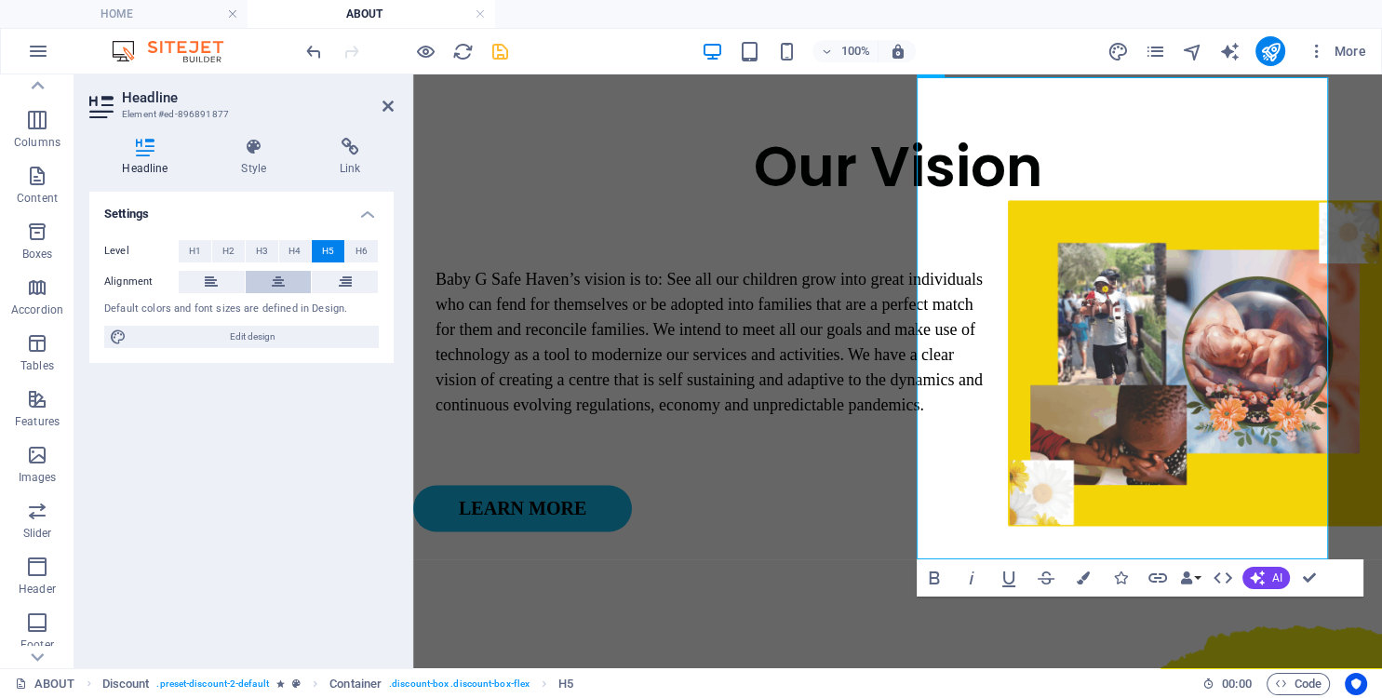
click at [265, 282] on button at bounding box center [279, 282] width 66 height 22
click at [354, 249] on button "H6" at bounding box center [361, 251] width 33 height 22
click at [199, 248] on span "H1" at bounding box center [195, 251] width 12 height 22
click at [364, 249] on span "H6" at bounding box center [362, 251] width 12 height 22
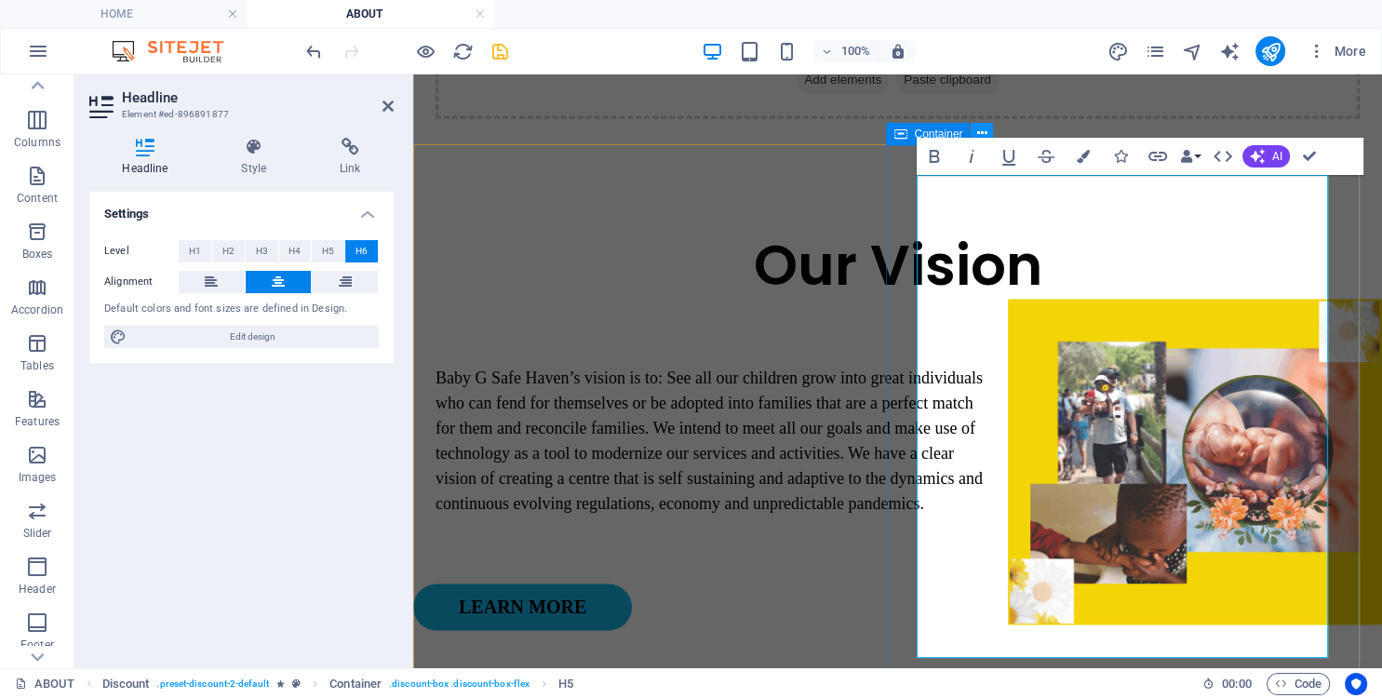
click at [987, 133] on icon at bounding box center [982, 134] width 10 height 20
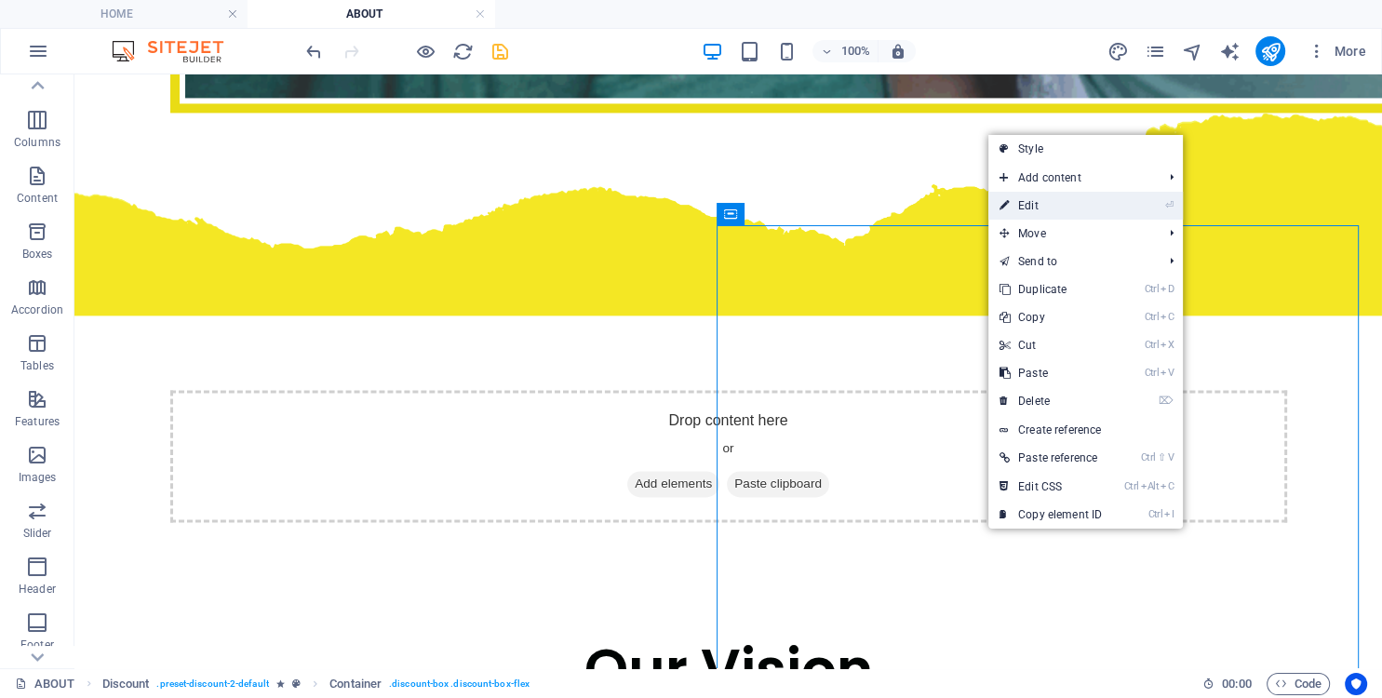
click at [1041, 204] on link "⏎ Edit" at bounding box center [1050, 206] width 125 height 28
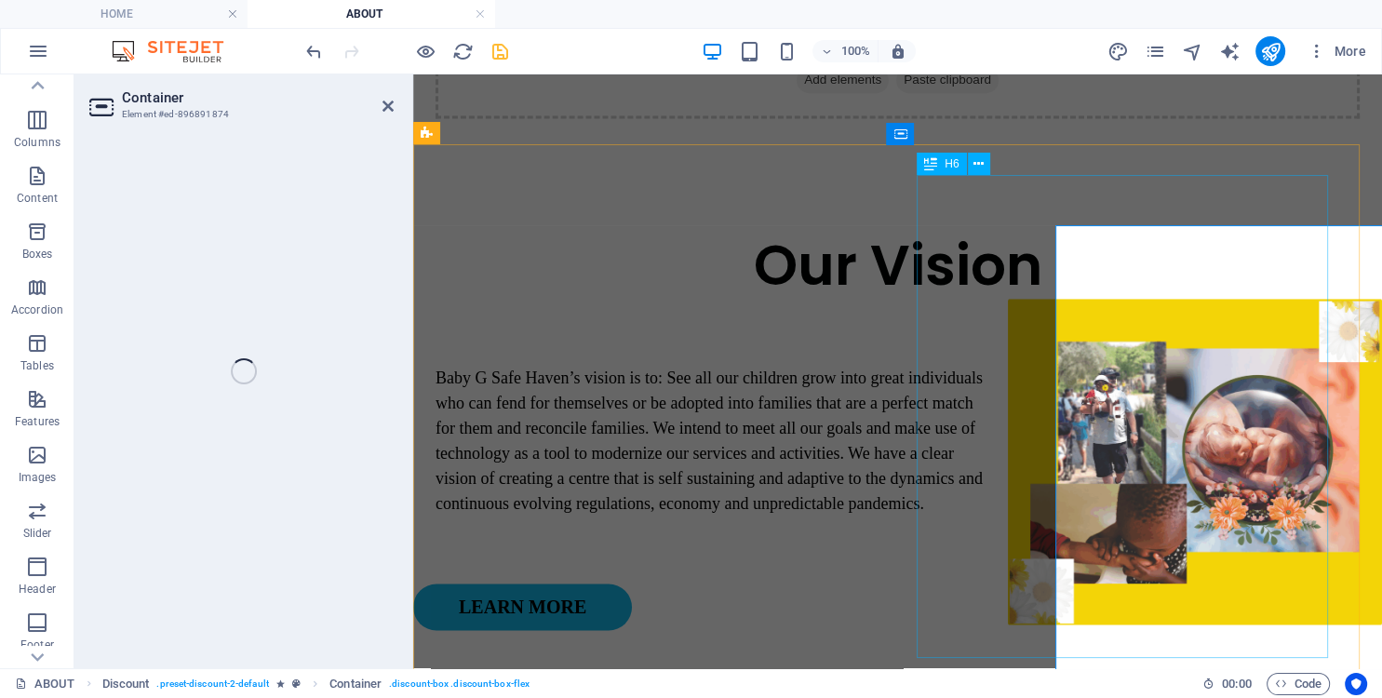
select select "px"
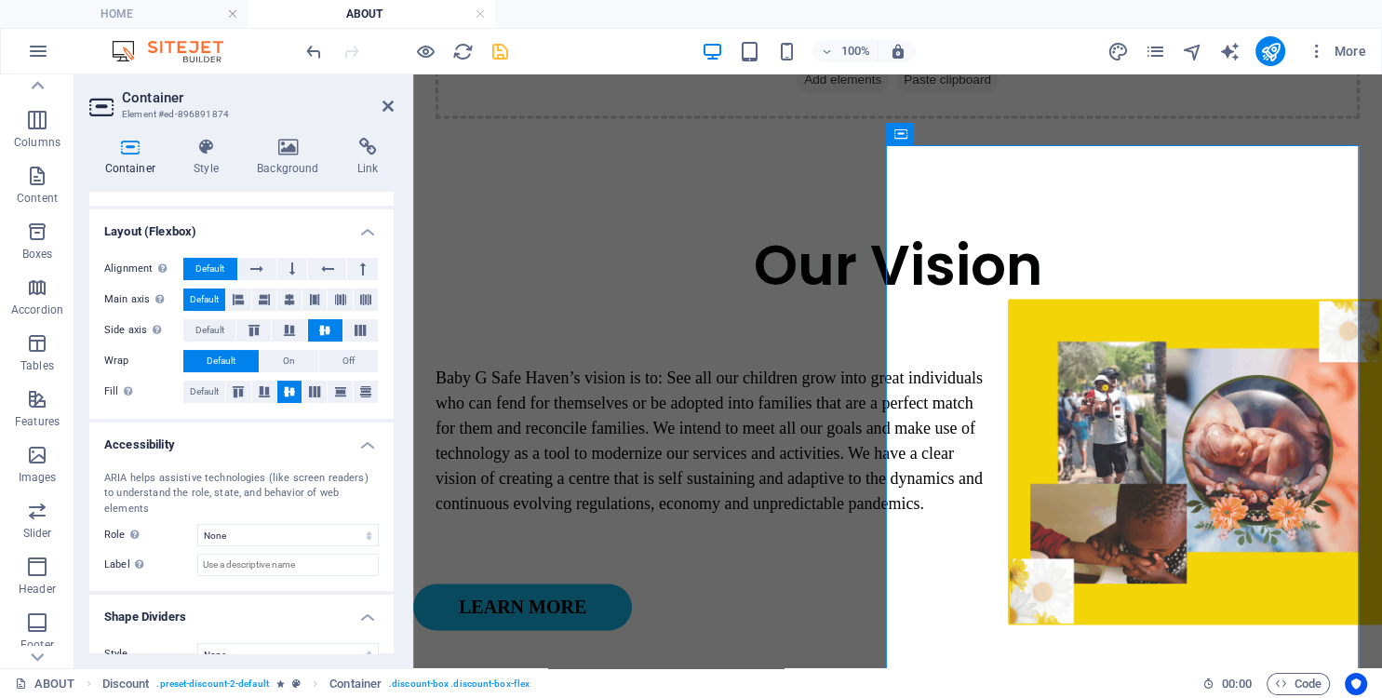
scroll to position [275, 0]
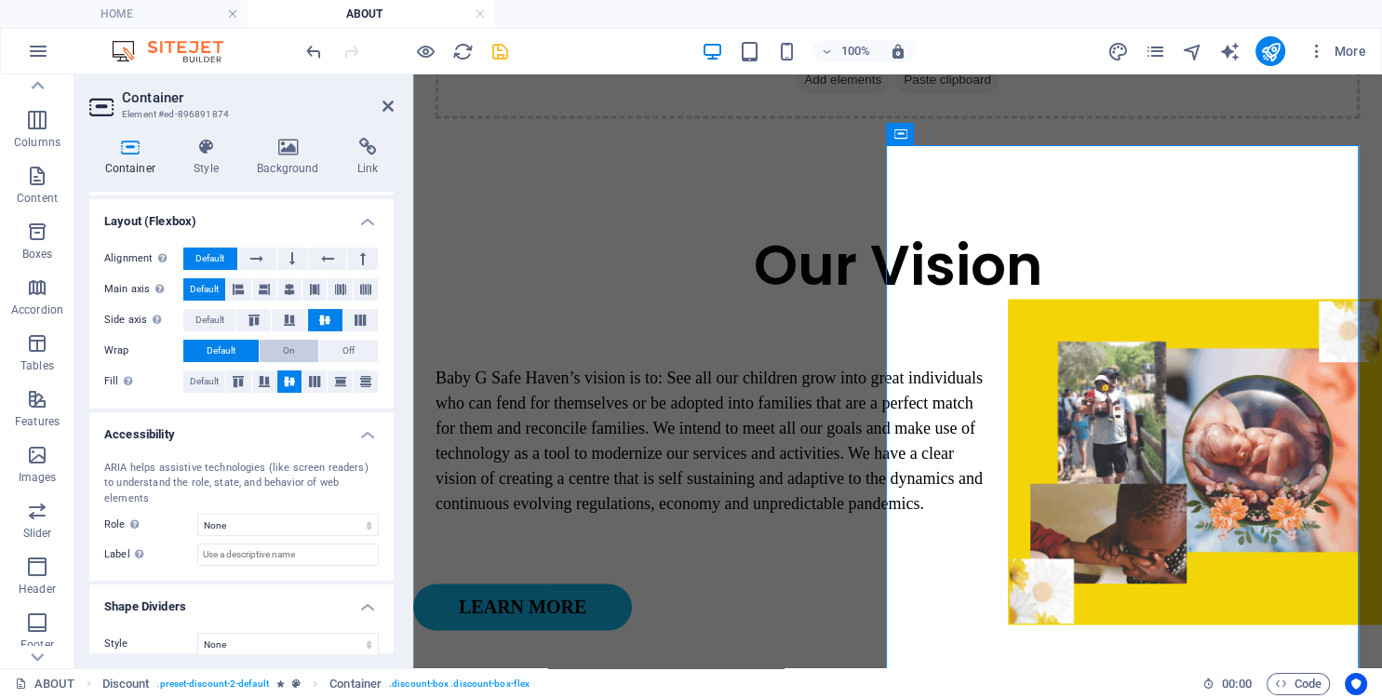
click at [277, 347] on button "On" at bounding box center [289, 351] width 59 height 22
click at [235, 347] on span "Default" at bounding box center [221, 351] width 29 height 22
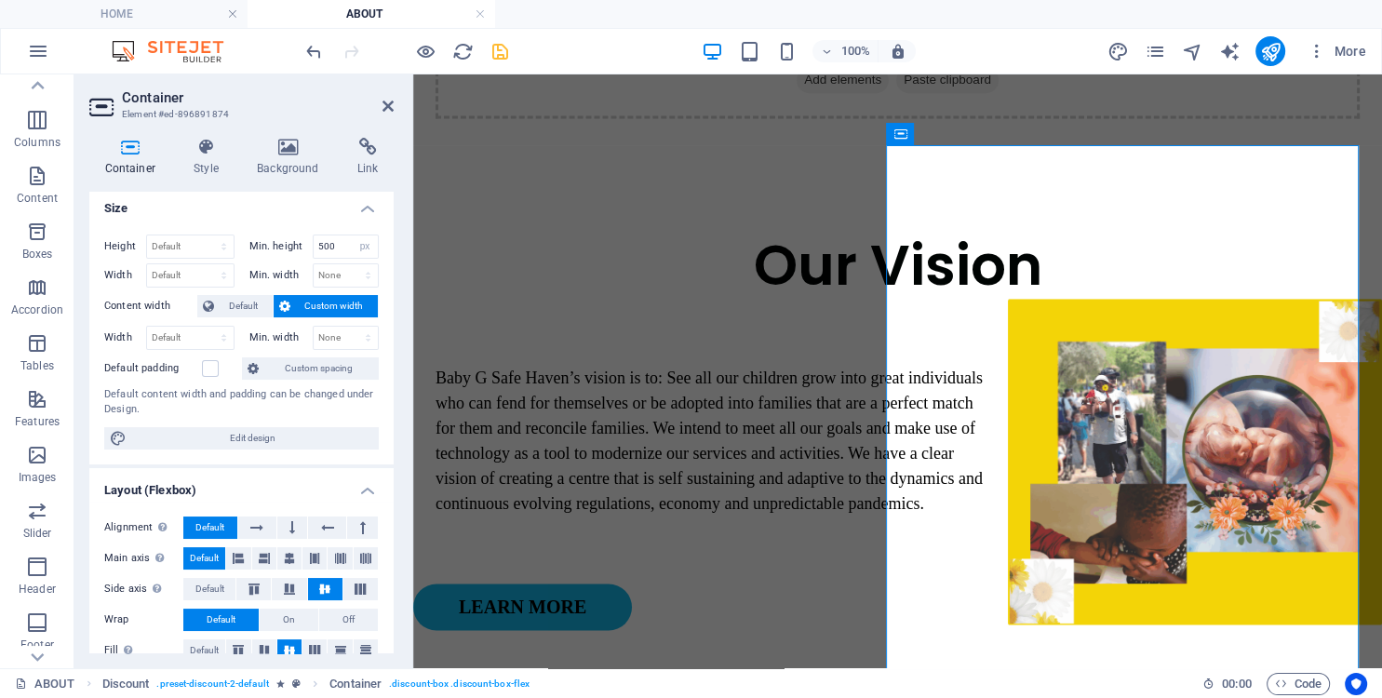
scroll to position [0, 0]
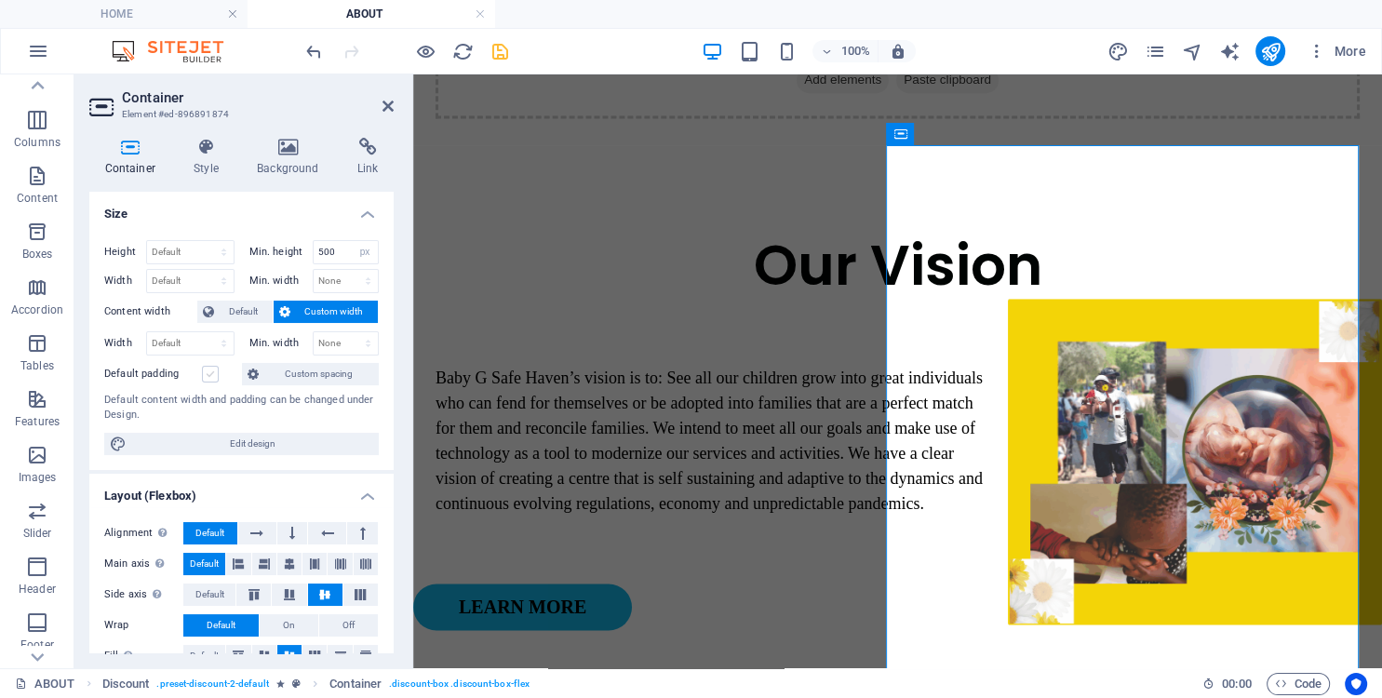
click at [213, 378] on label at bounding box center [210, 374] width 17 height 17
click at [0, 0] on input "Default padding" at bounding box center [0, 0] width 0 height 0
click at [213, 378] on label at bounding box center [210, 374] width 17 height 17
click at [0, 0] on input "Default padding" at bounding box center [0, 0] width 0 height 0
click at [203, 153] on icon at bounding box center [207, 147] width 56 height 19
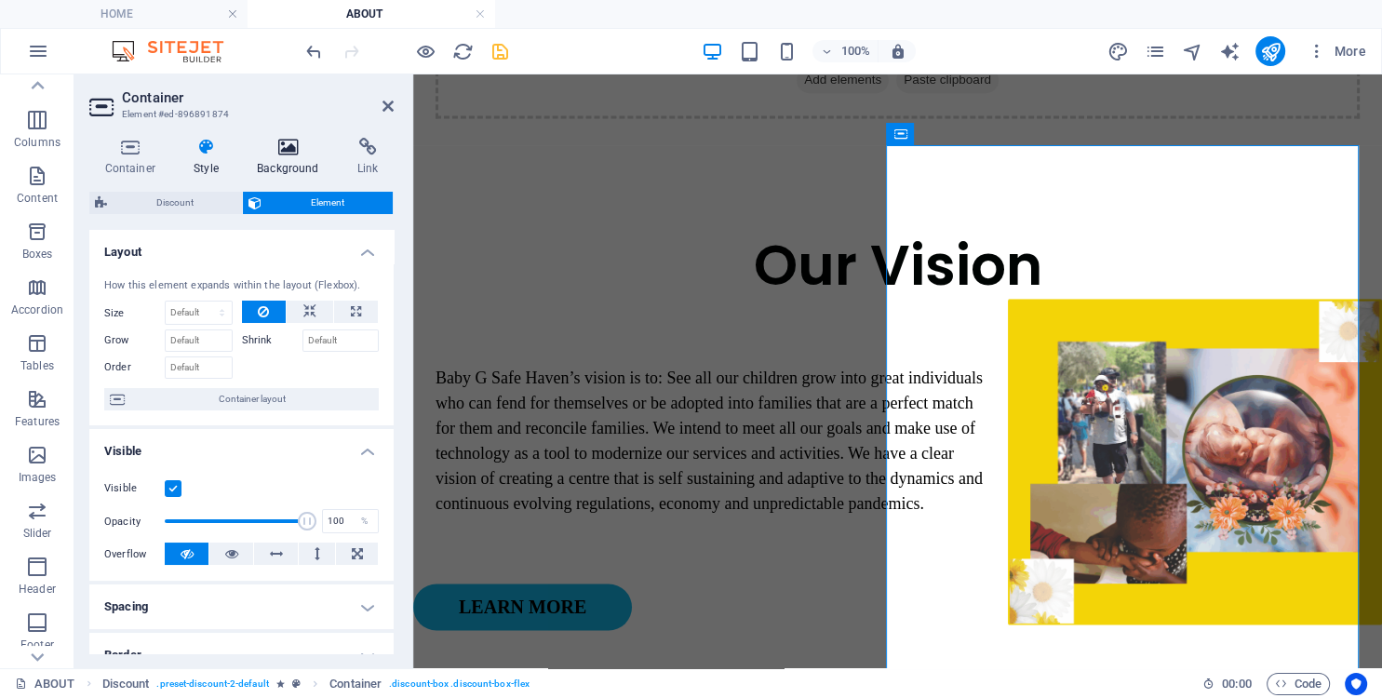
click at [281, 154] on icon at bounding box center [288, 147] width 93 height 19
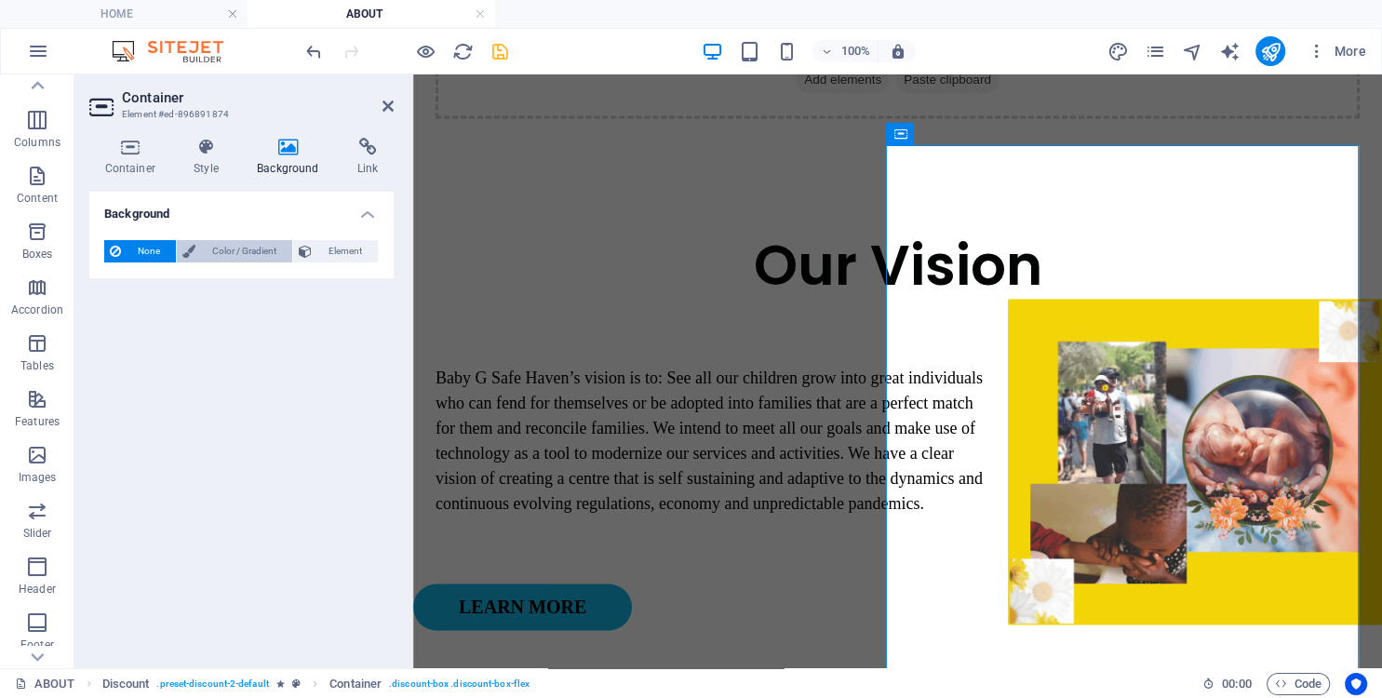
click at [243, 249] on span "Color / Gradient" at bounding box center [244, 251] width 86 height 22
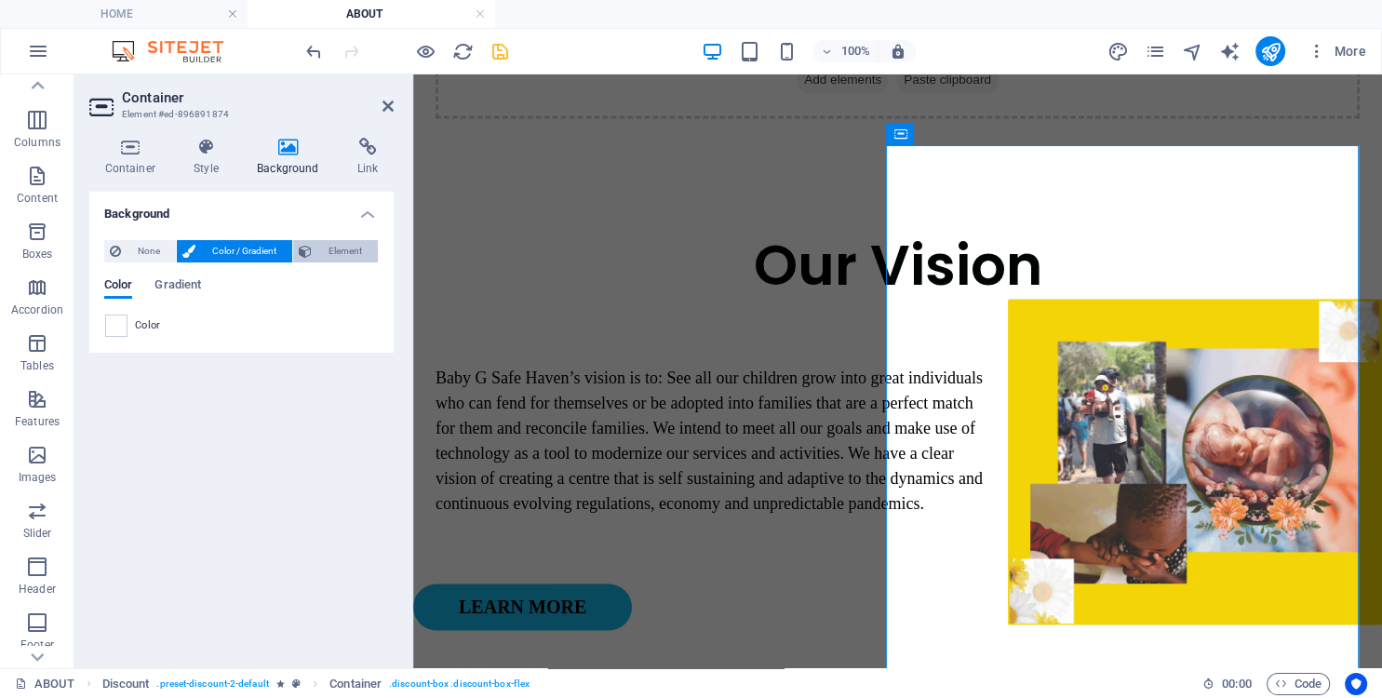
click at [317, 249] on button "Element" at bounding box center [335, 251] width 85 height 22
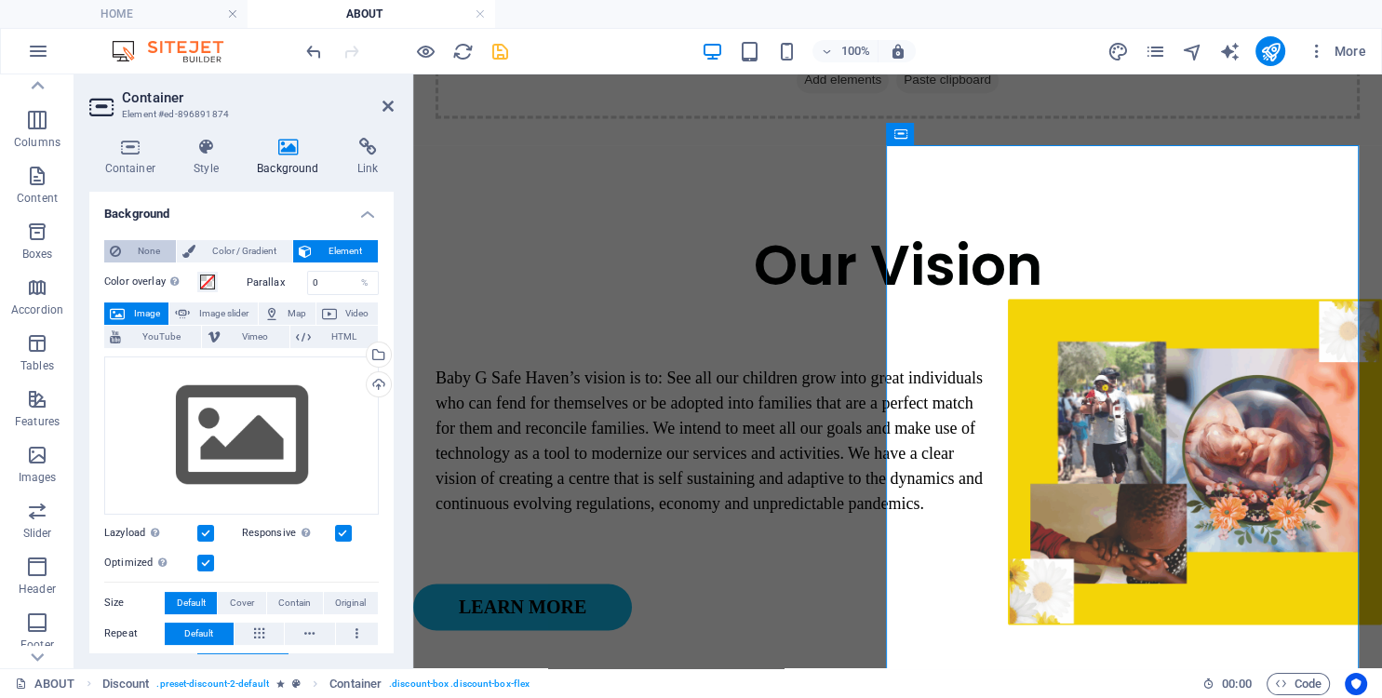
click at [150, 248] on span "None" at bounding box center [149, 251] width 44 height 22
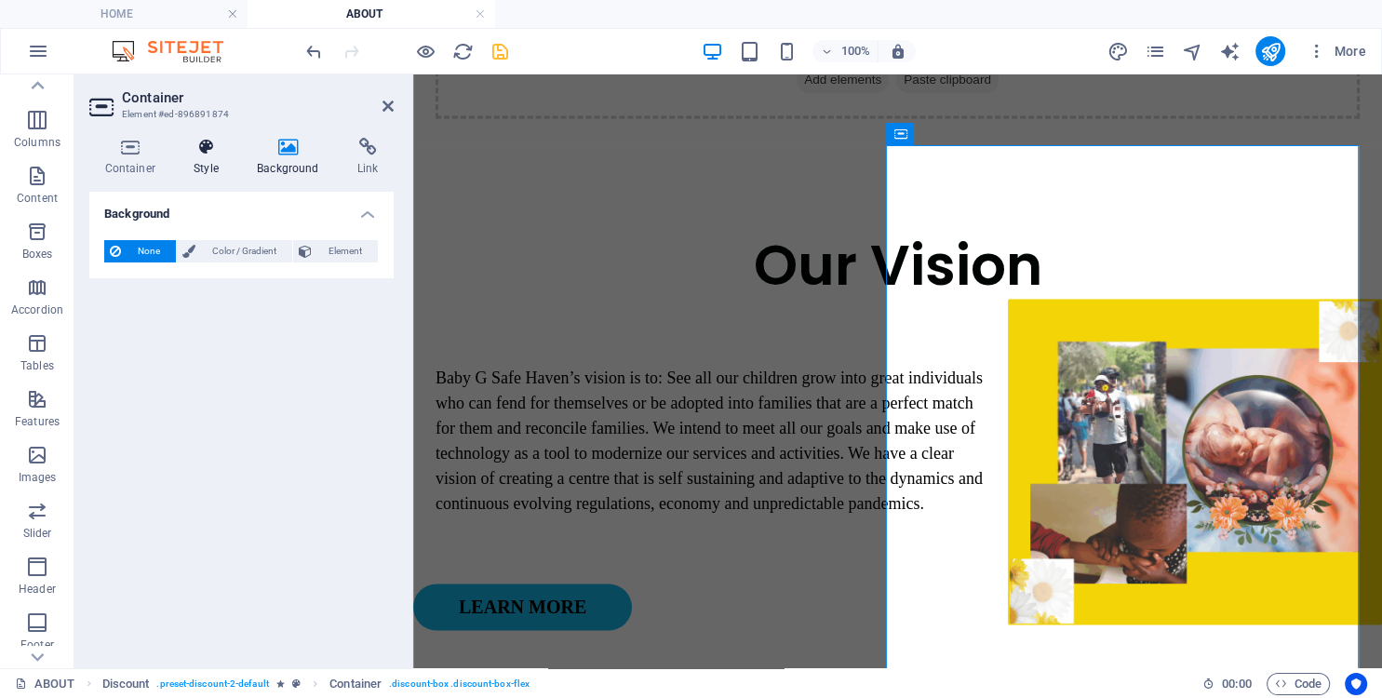
click at [211, 162] on h4 "Style" at bounding box center [210, 157] width 63 height 39
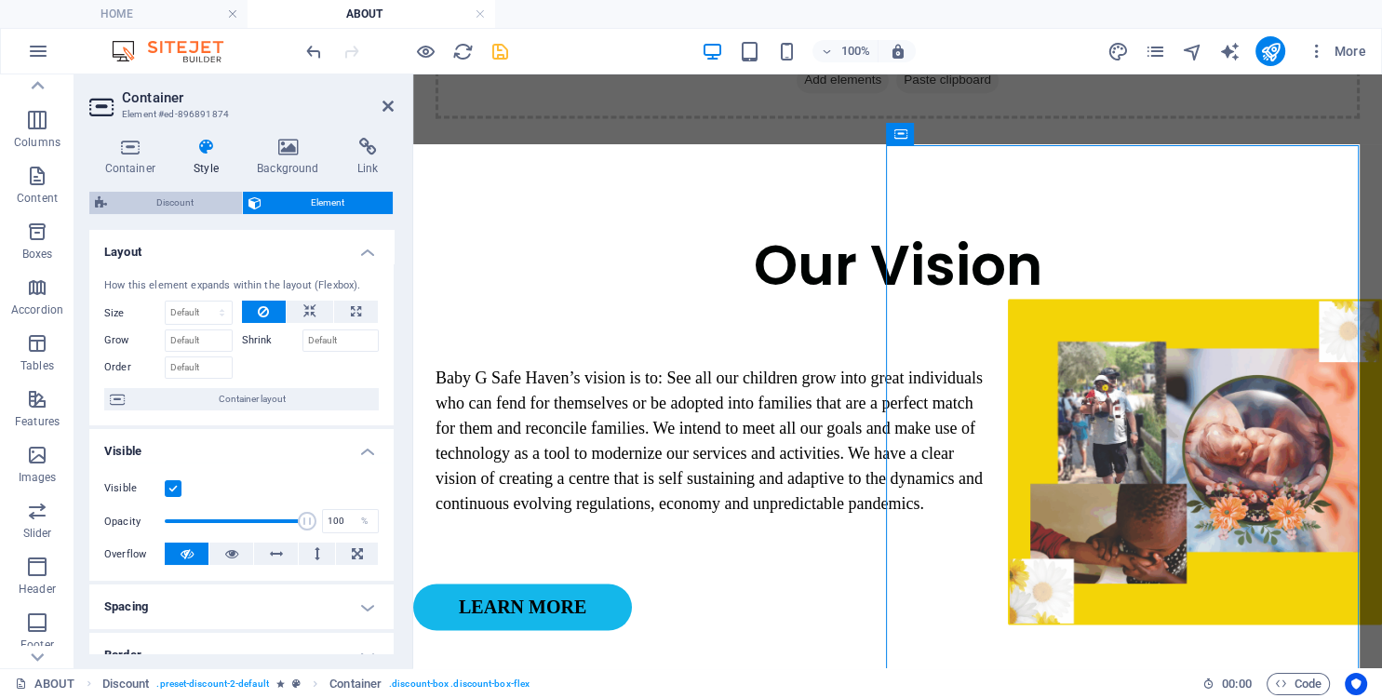
click at [182, 202] on span "Discount" at bounding box center [175, 203] width 124 height 22
select select "rem"
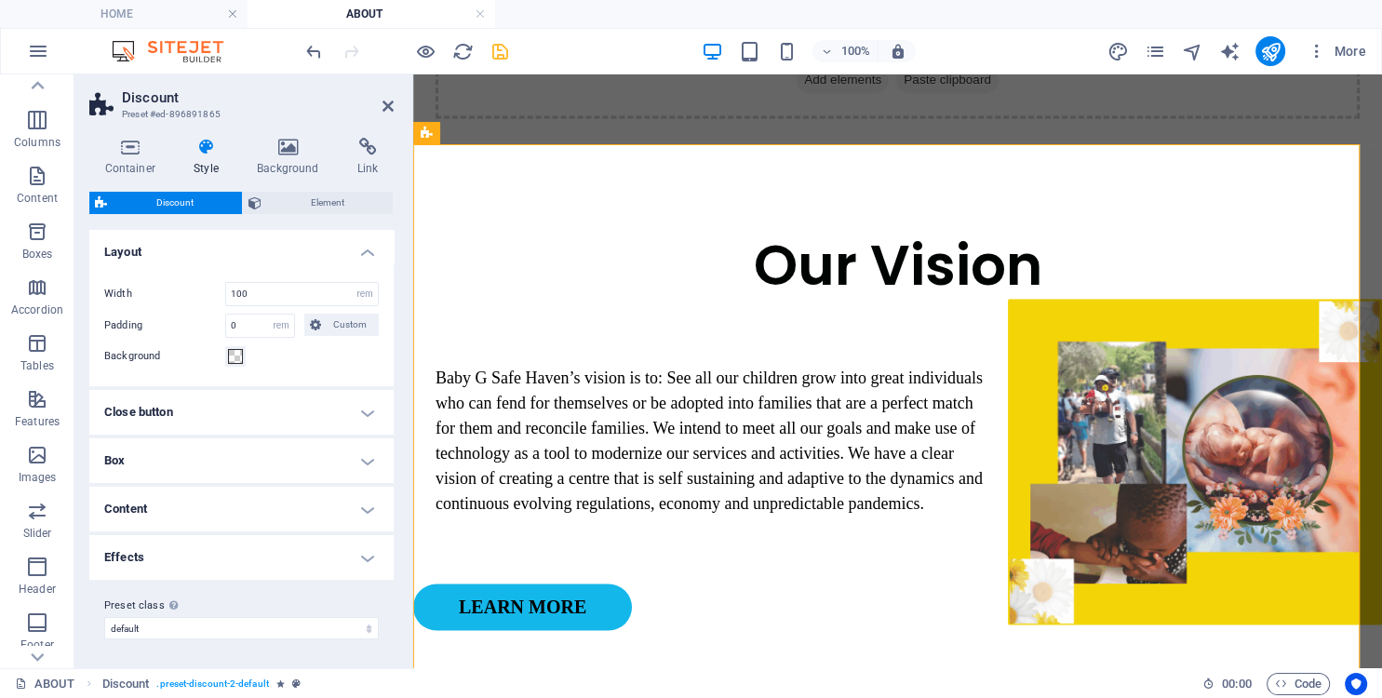
click at [197, 511] on h4 "Content" at bounding box center [241, 509] width 304 height 45
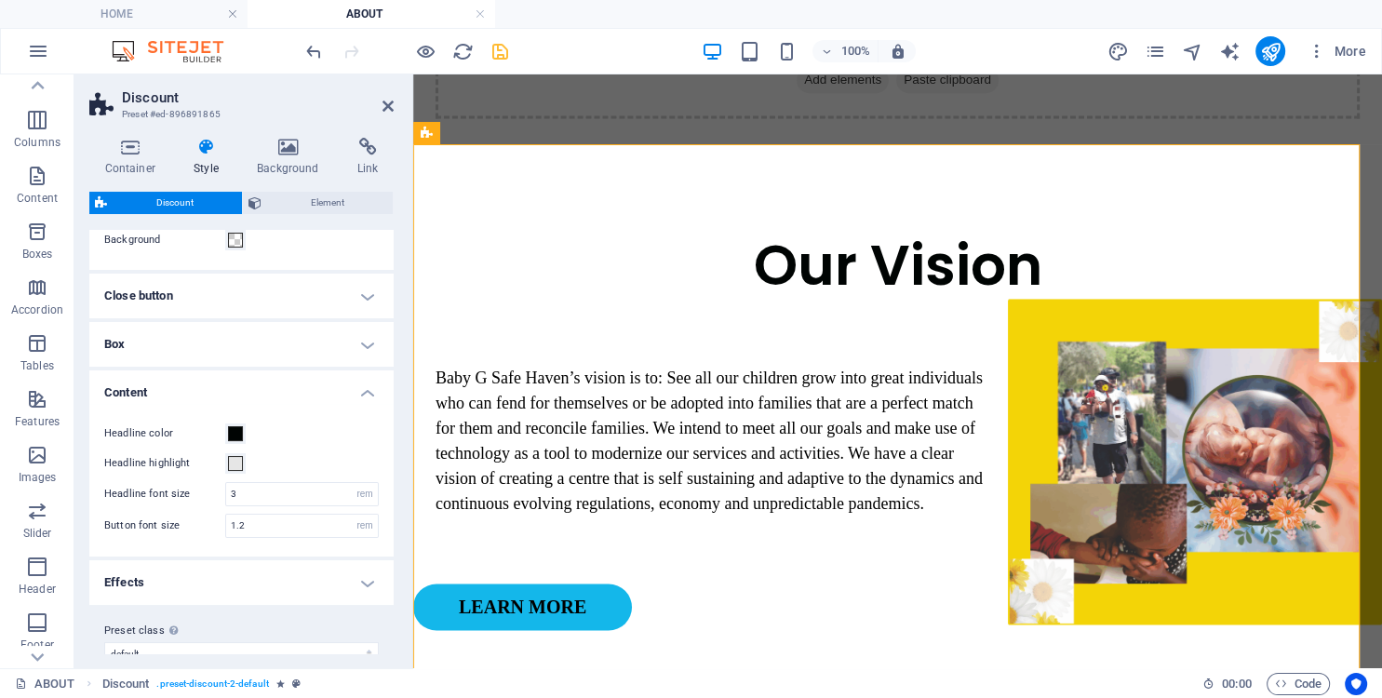
scroll to position [140, 0]
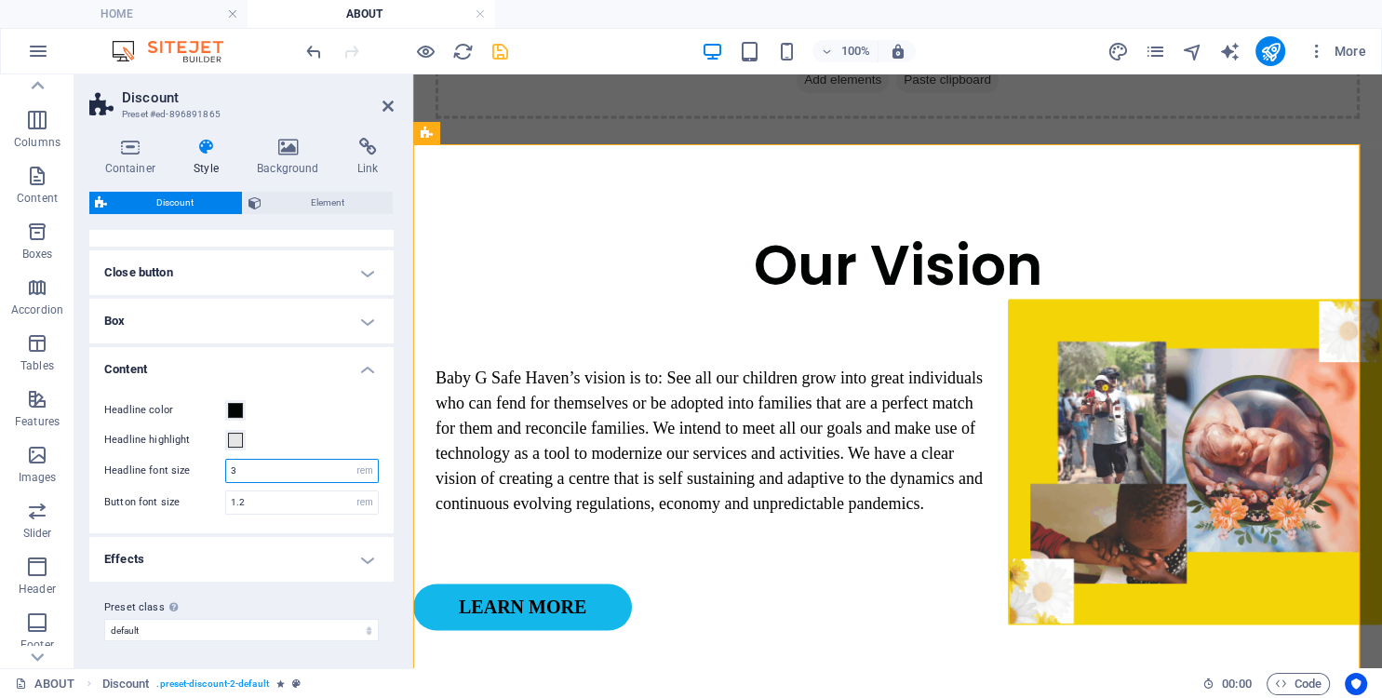
drag, startPoint x: 248, startPoint y: 471, endPoint x: 192, endPoint y: 472, distance: 55.9
click at [226, 472] on input "3" at bounding box center [302, 471] width 152 height 22
type input "2"
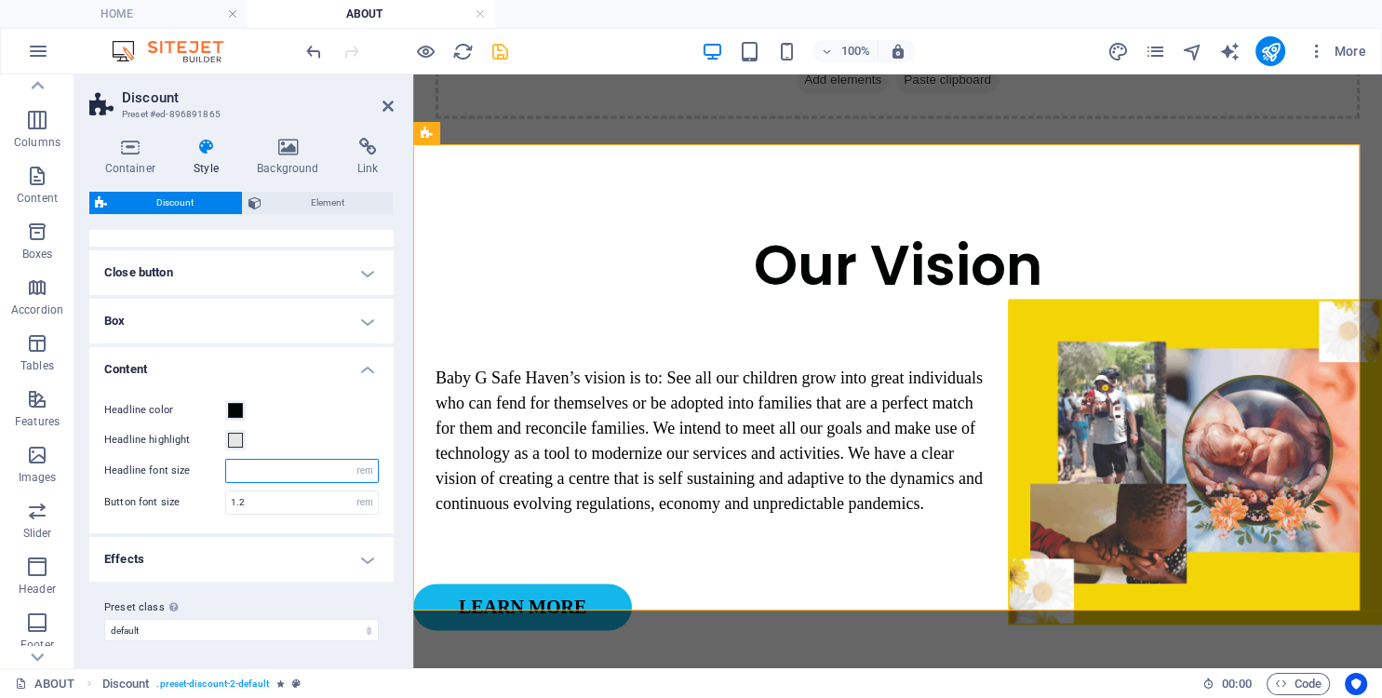
type input "1"
click at [352, 460] on select "px rem % vh vw" at bounding box center [365, 471] width 26 height 22
select select "%"
click option "%" at bounding box center [0, 0] width 0 height 0
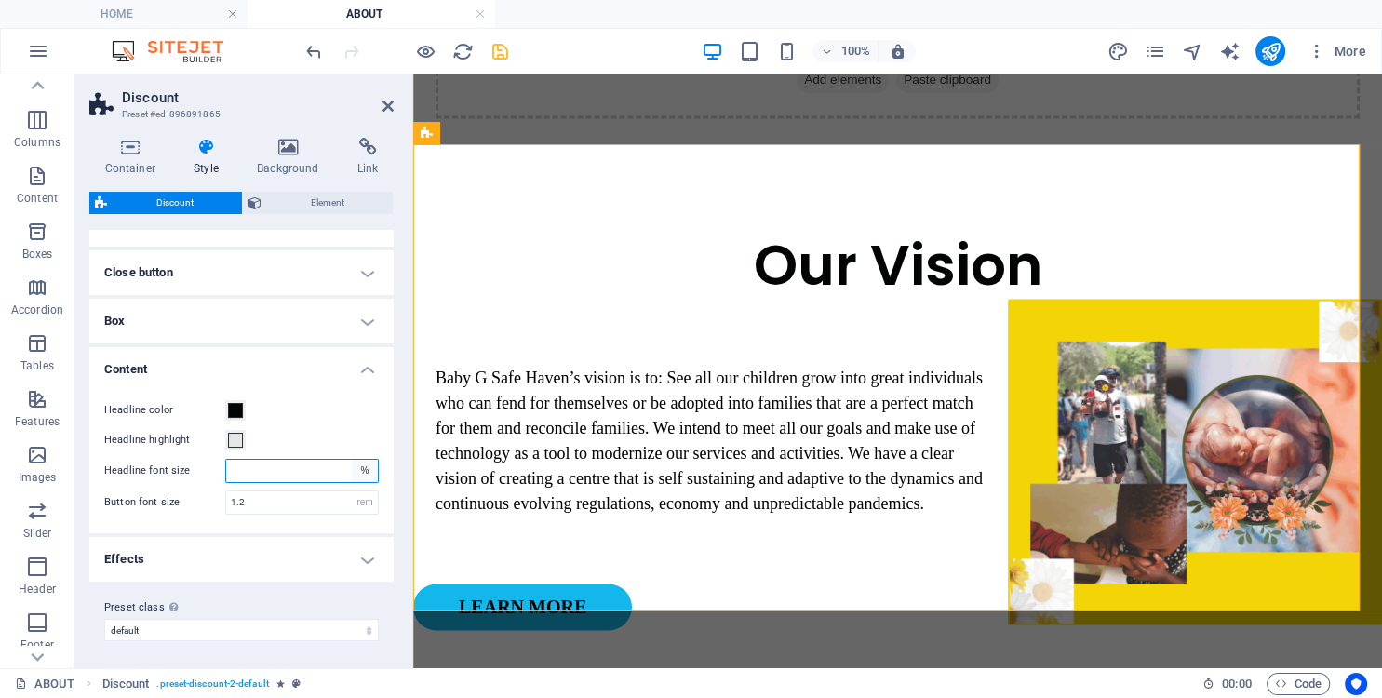
type input "100"
type input "1"
drag, startPoint x: 259, startPoint y: 475, endPoint x: 204, endPoint y: 475, distance: 54.9
click at [226, 475] on input "10" at bounding box center [302, 471] width 152 height 22
drag, startPoint x: 259, startPoint y: 467, endPoint x: 201, endPoint y: 468, distance: 57.7
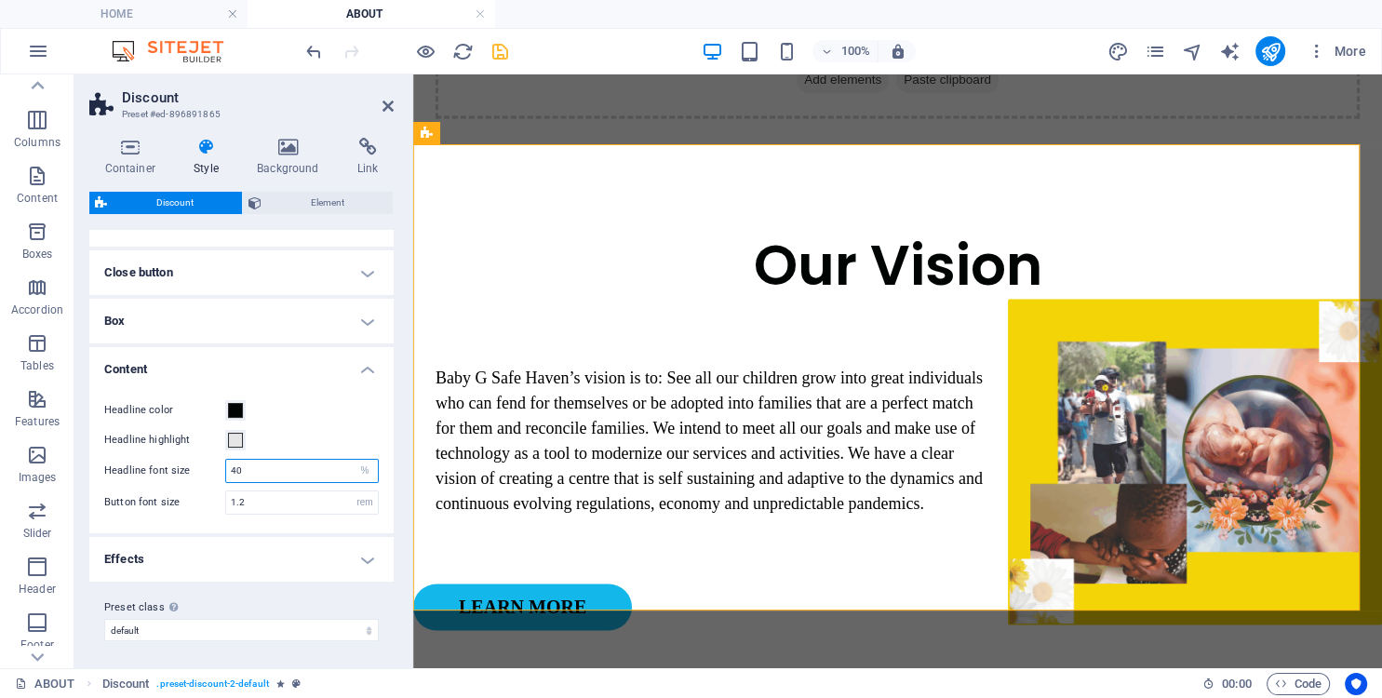
click at [226, 468] on input "40" at bounding box center [302, 471] width 152 height 22
type input "6"
drag, startPoint x: 246, startPoint y: 467, endPoint x: 192, endPoint y: 471, distance: 54.1
click at [226, 471] on input "70" at bounding box center [302, 471] width 152 height 22
type input "7"
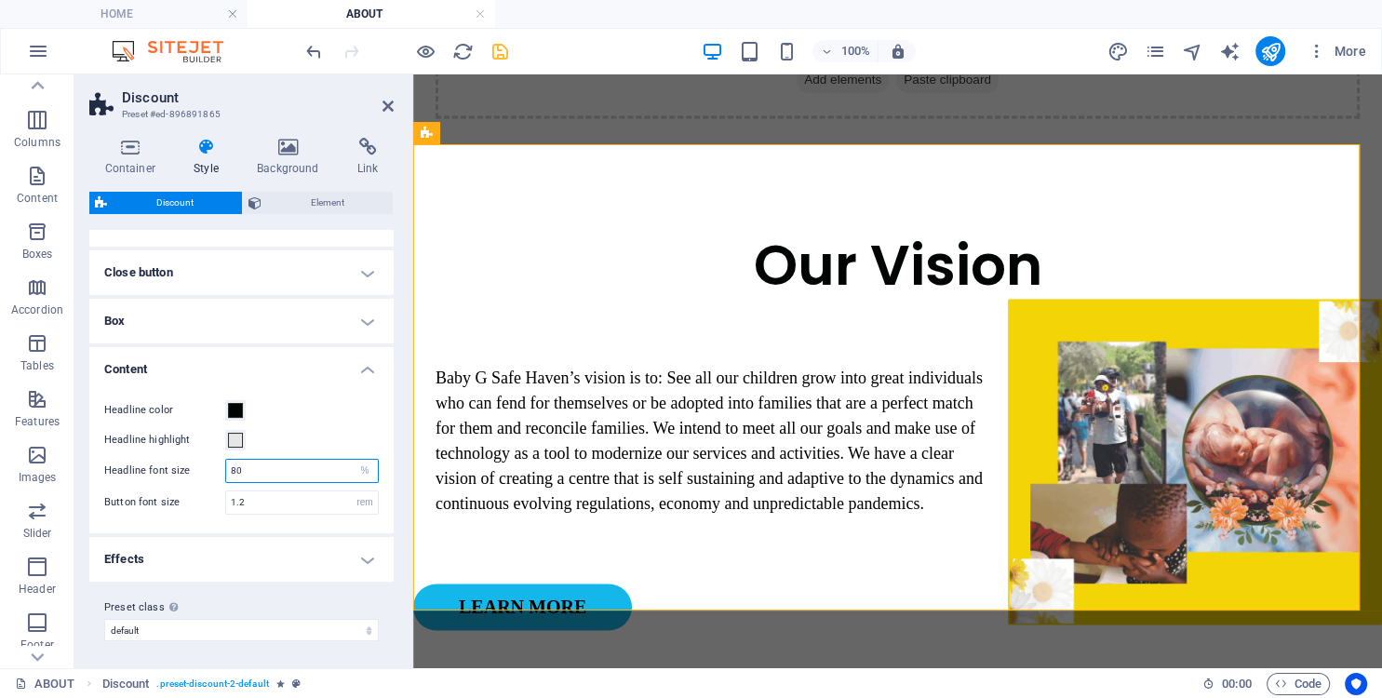
type input "8"
type input "85"
click at [501, 43] on icon "save" at bounding box center [500, 51] width 21 height 21
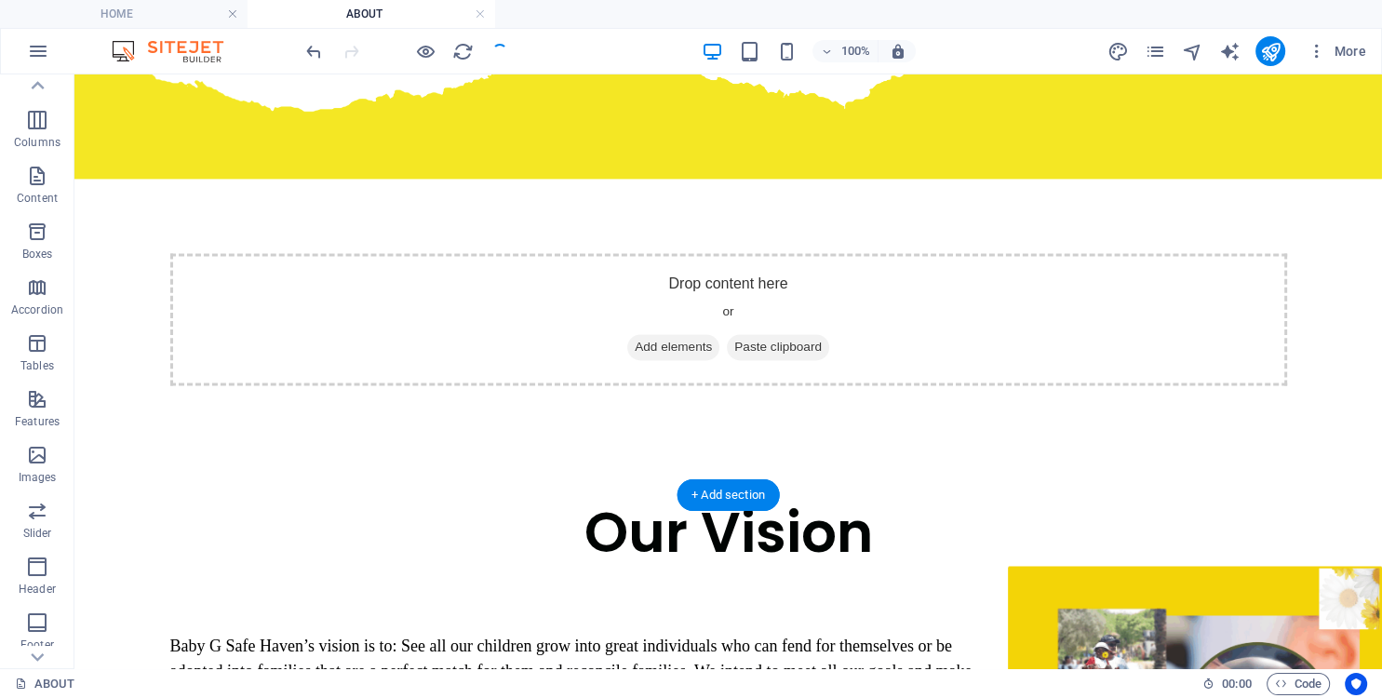
scroll to position [2930, 0]
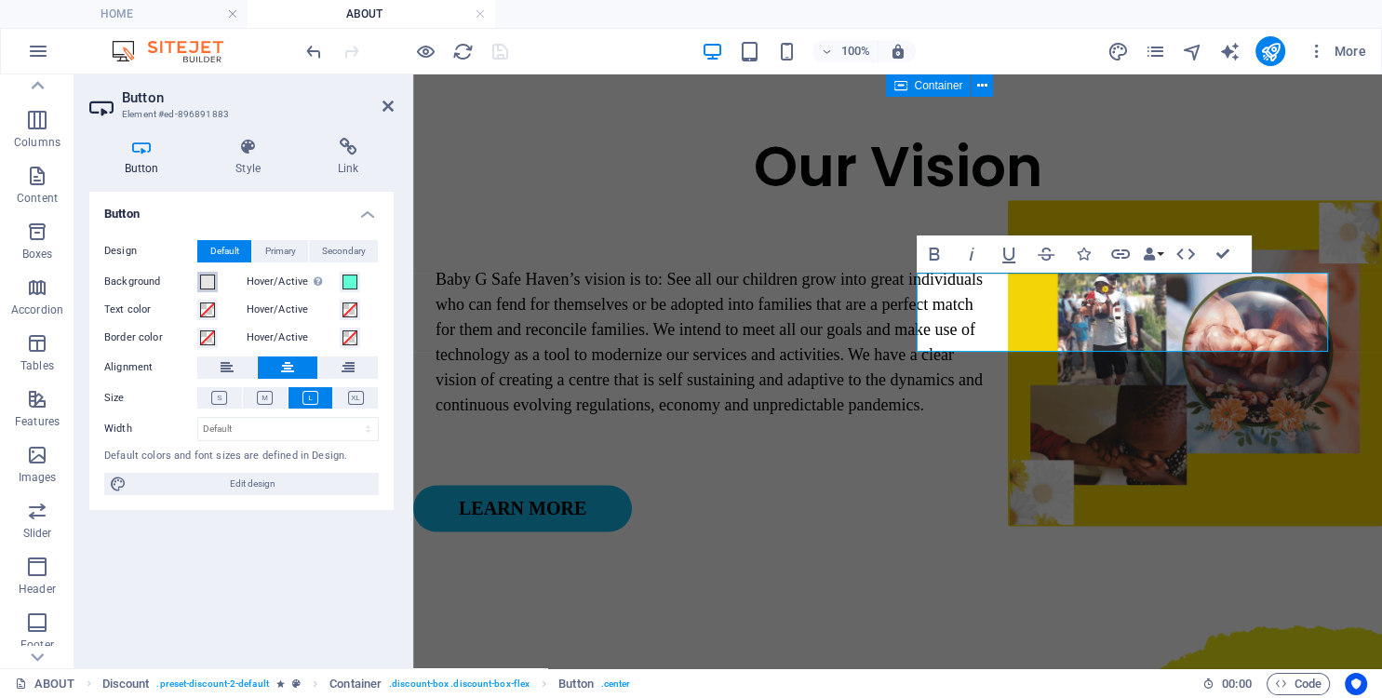
click at [211, 281] on span at bounding box center [207, 282] width 15 height 15
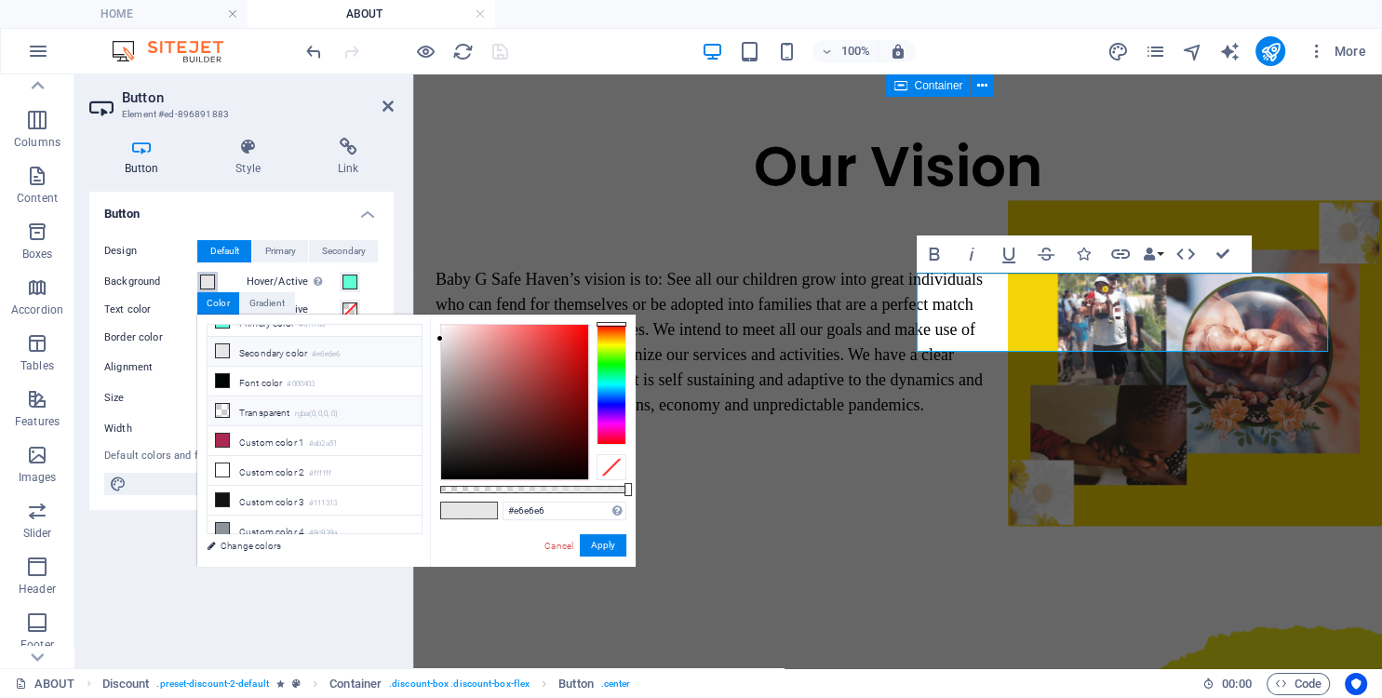
scroll to position [0, 0]
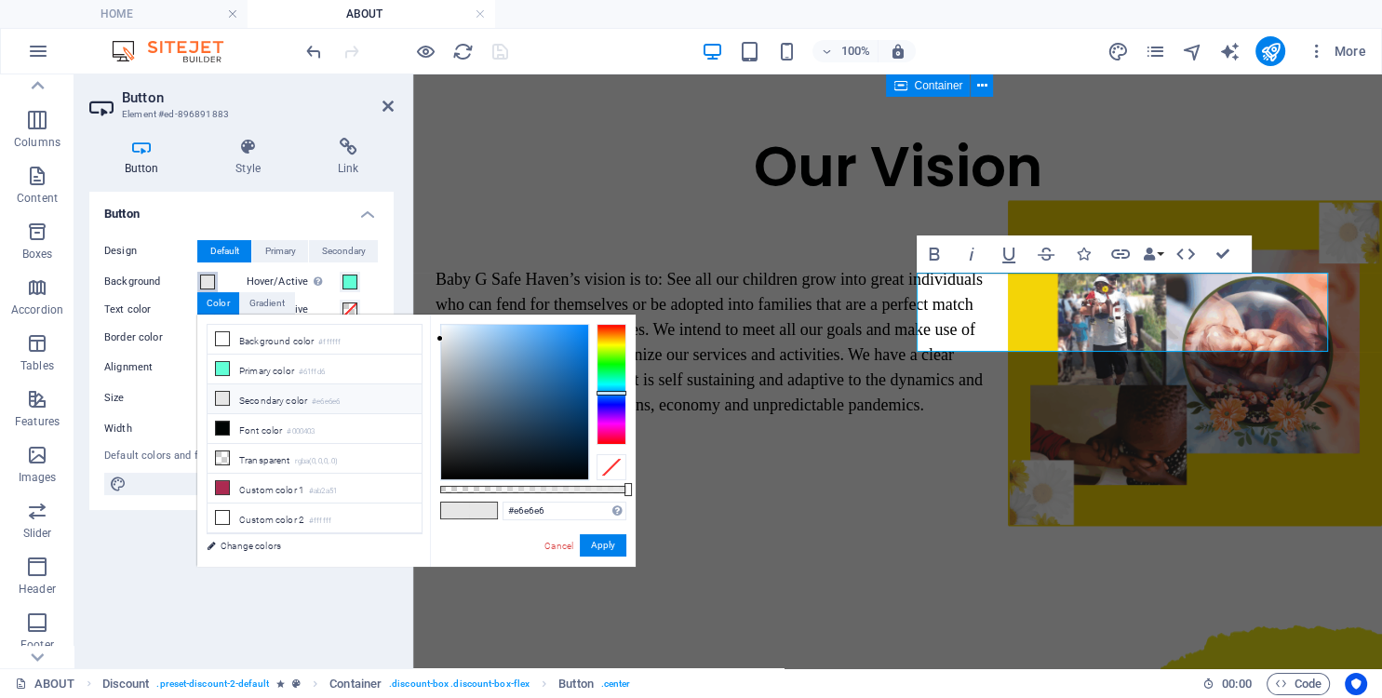
click at [612, 393] on div at bounding box center [612, 384] width 30 height 121
type input "#1184ea"
drag, startPoint x: 566, startPoint y: 353, endPoint x: 577, endPoint y: 336, distance: 20.1
click at [577, 336] on div at bounding box center [514, 402] width 147 height 155
click at [598, 548] on button "Apply" at bounding box center [603, 545] width 47 height 22
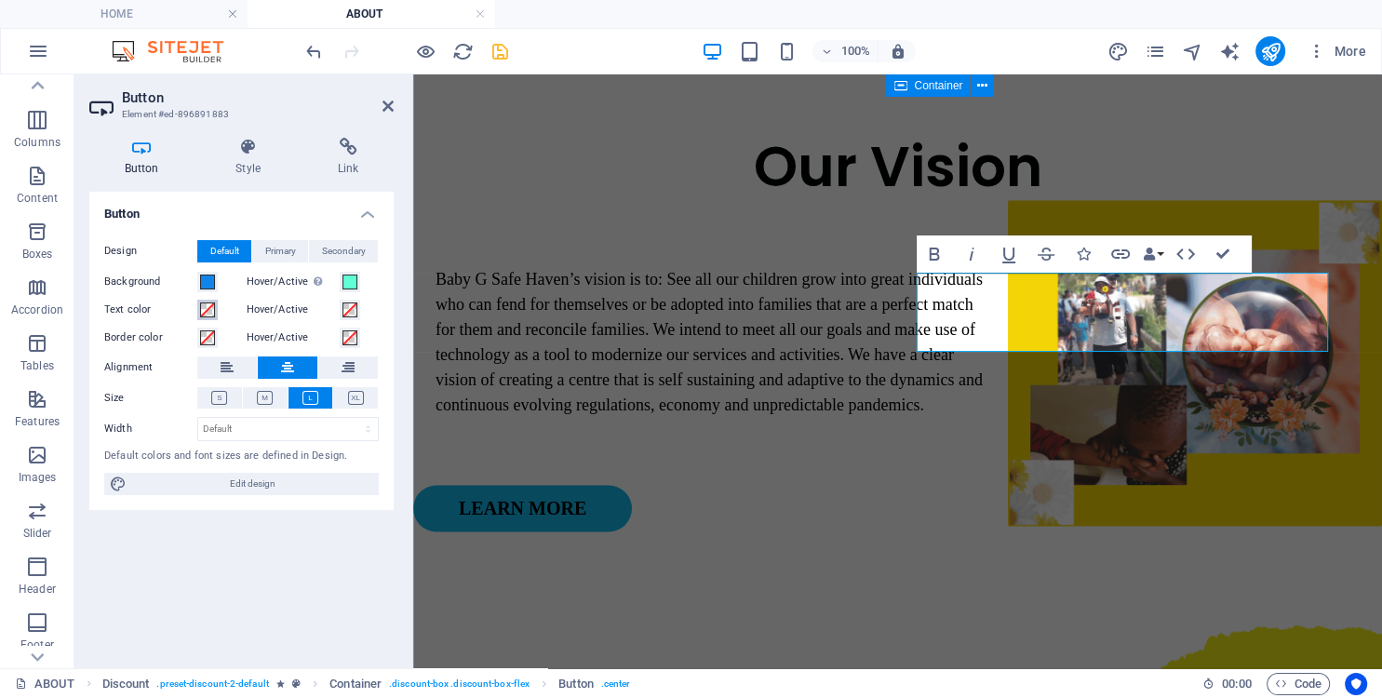
click at [202, 309] on span at bounding box center [207, 310] width 15 height 15
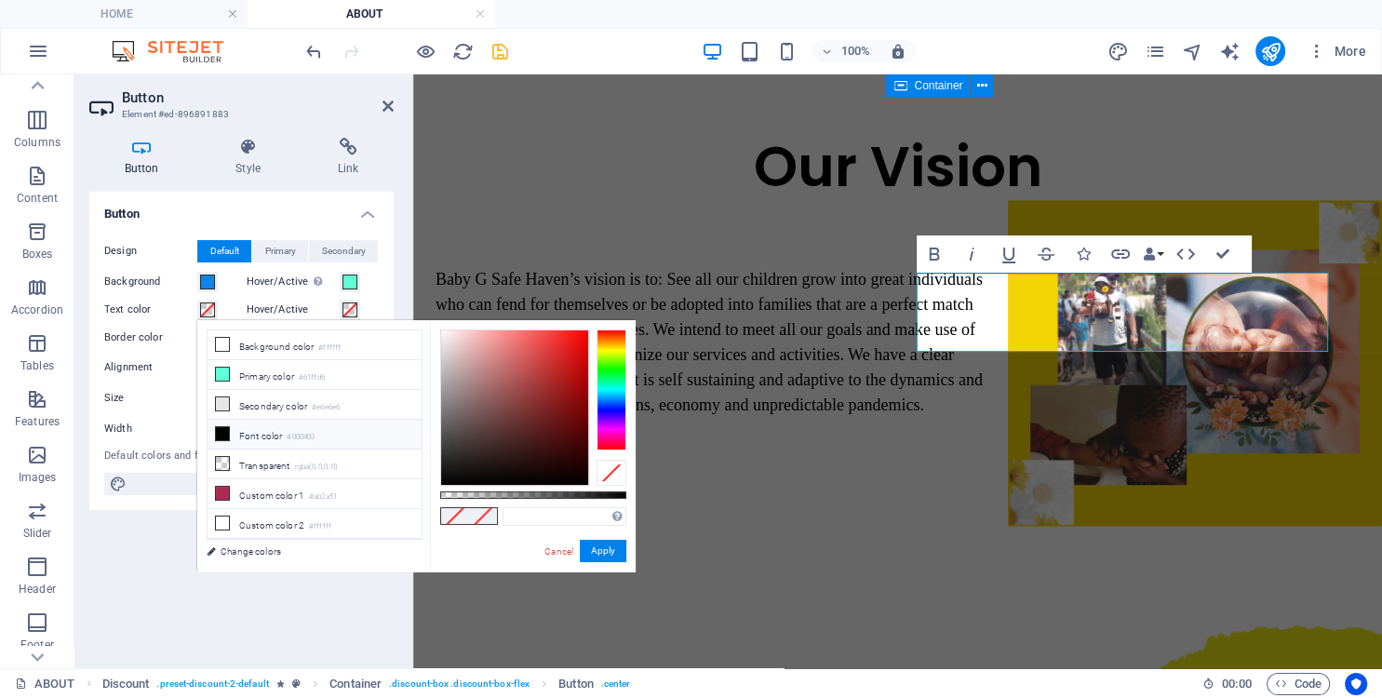
click at [222, 432] on icon at bounding box center [222, 433] width 13 height 13
type input "#000403"
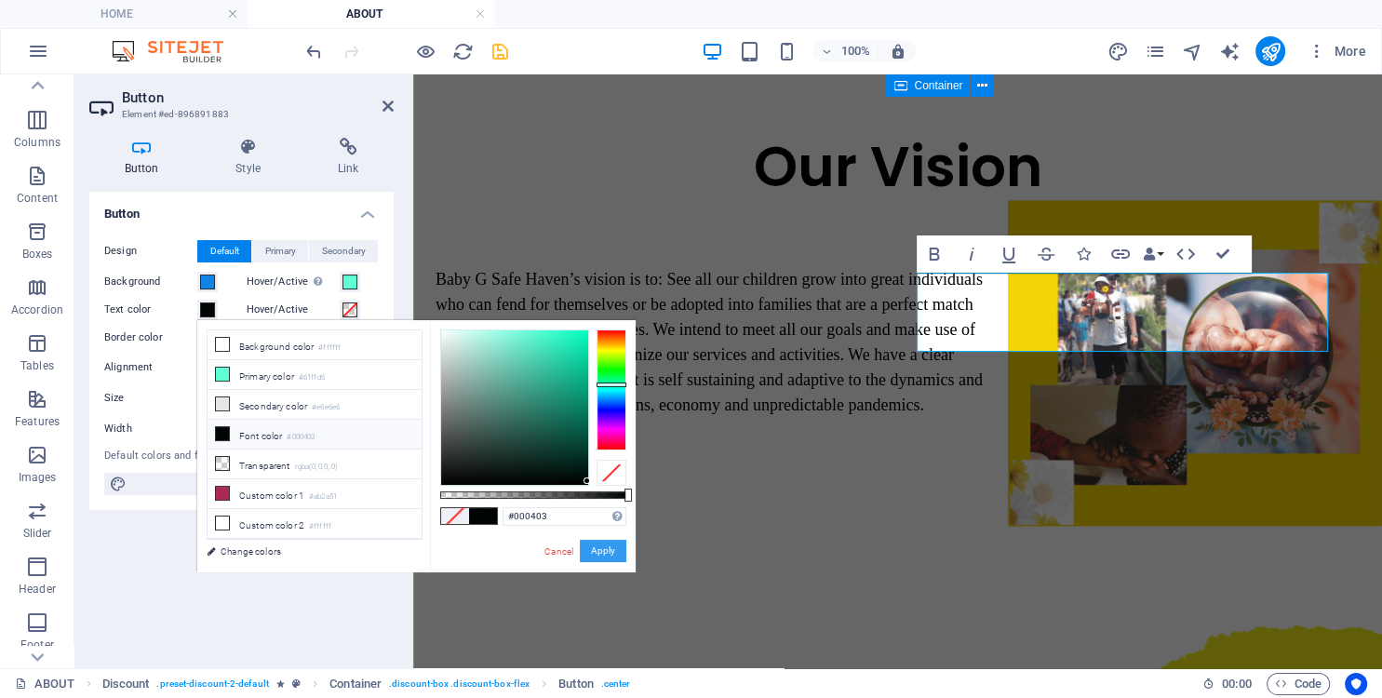
drag, startPoint x: 612, startPoint y: 559, endPoint x: 96, endPoint y: 441, distance: 529.9
click at [612, 559] on button "Apply" at bounding box center [603, 551] width 47 height 22
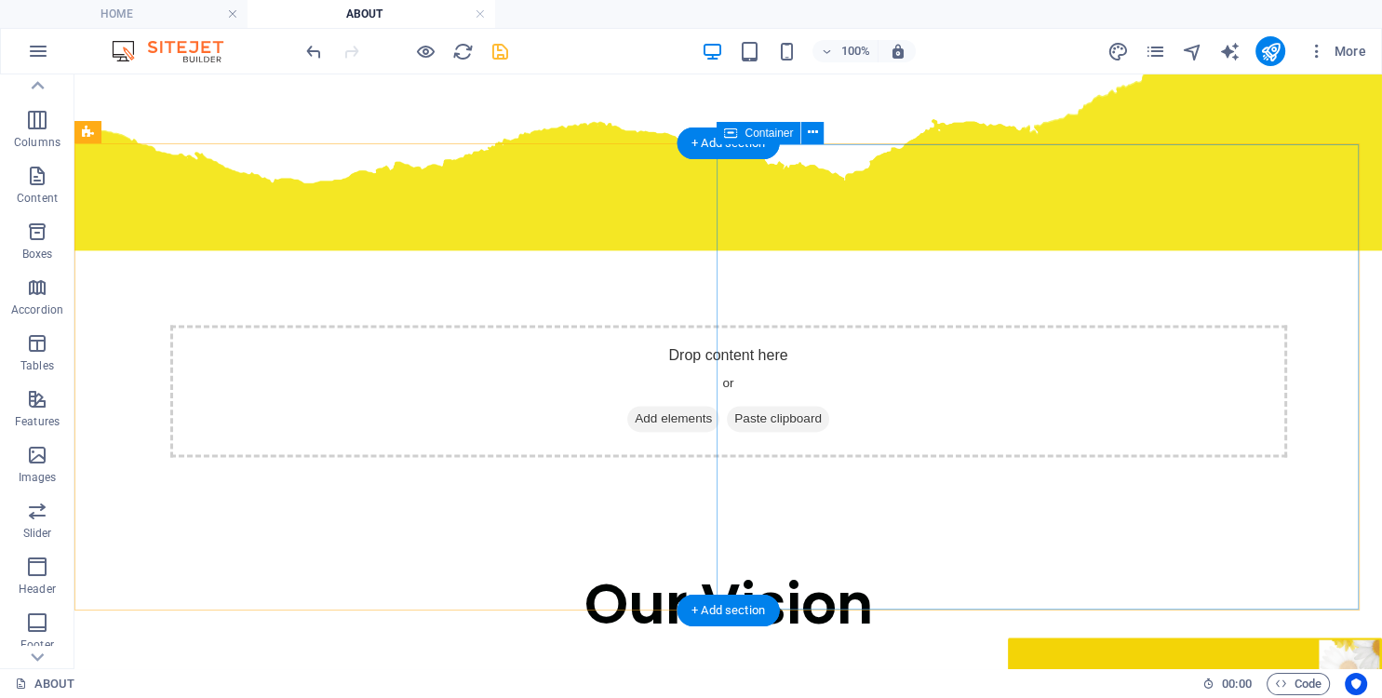
scroll to position [2930, 0]
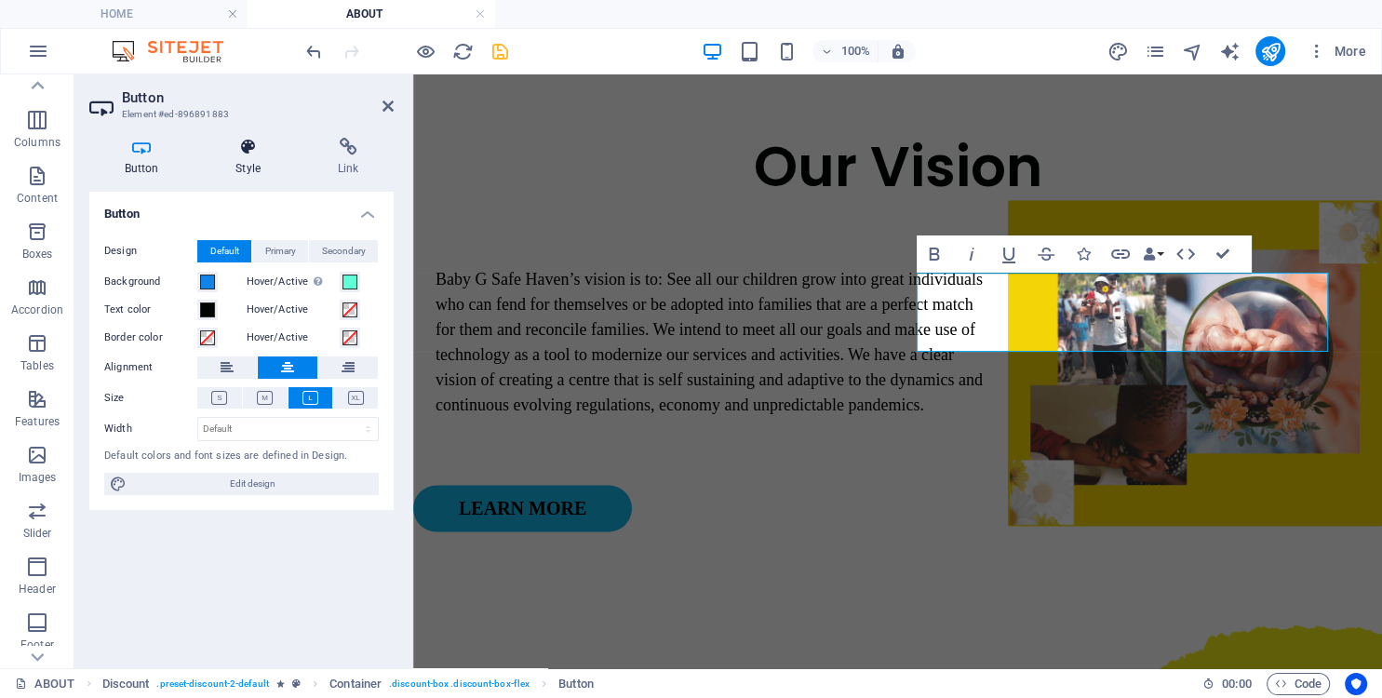
click at [253, 152] on icon at bounding box center [248, 147] width 95 height 19
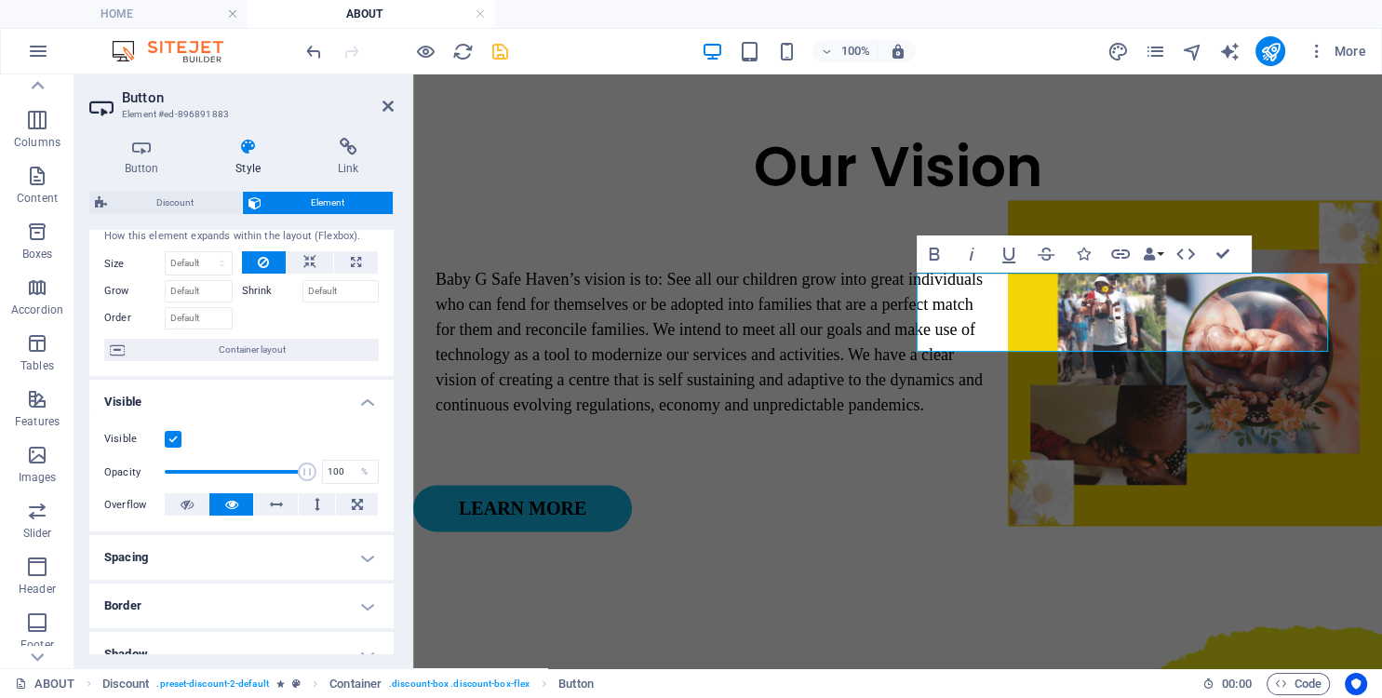
scroll to position [0, 0]
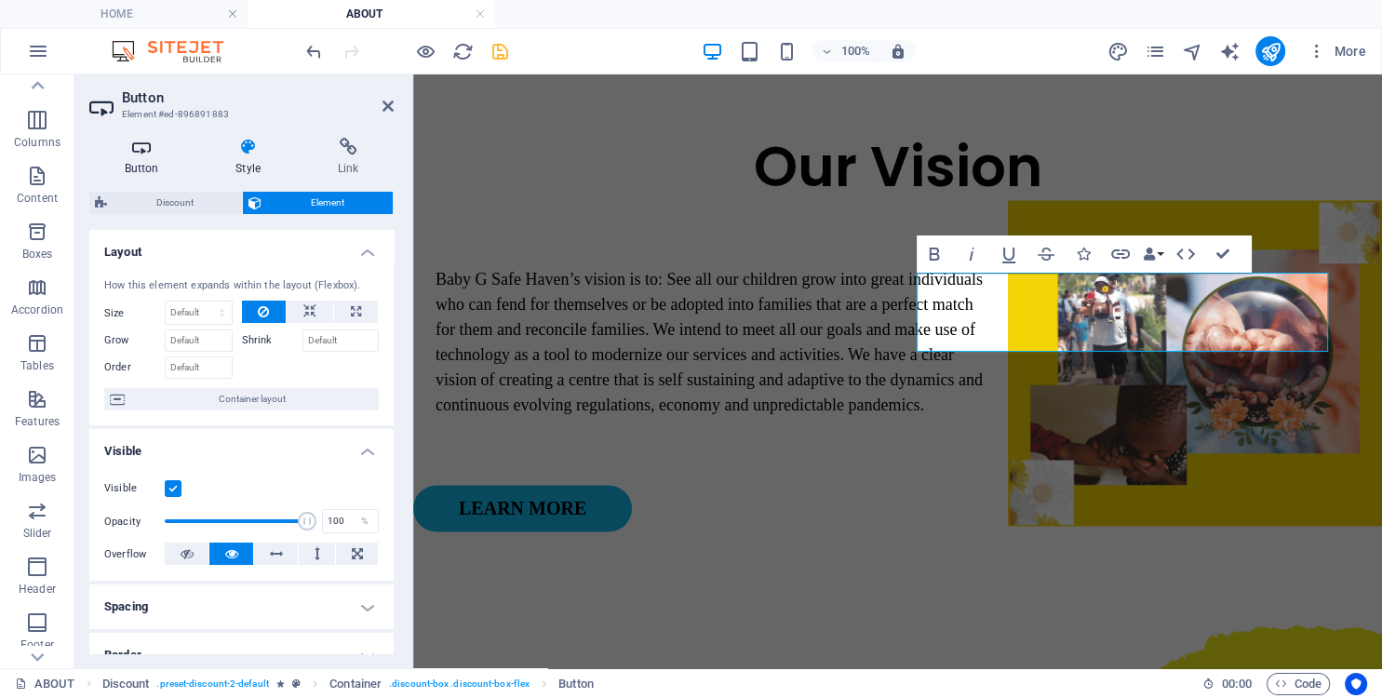
click at [144, 142] on icon at bounding box center [141, 147] width 104 height 19
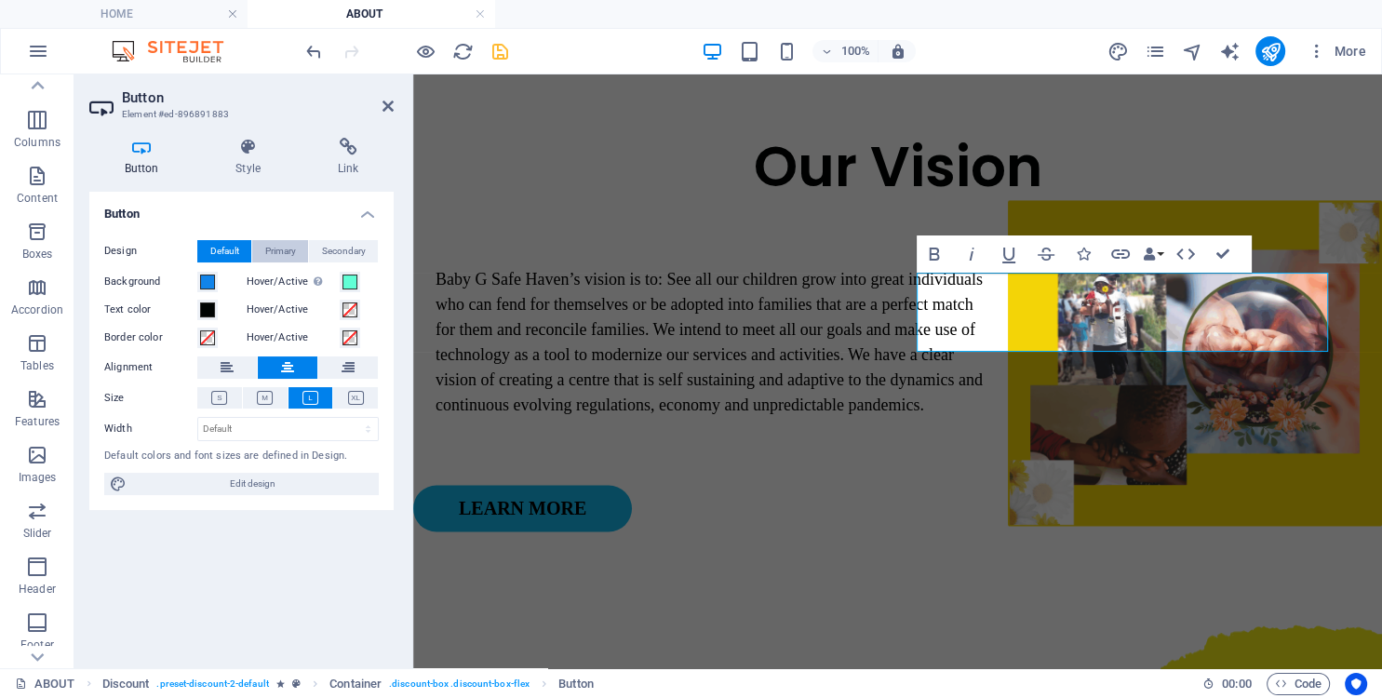
click at [281, 248] on span "Primary" at bounding box center [280, 251] width 31 height 22
click at [333, 253] on span "Secondary" at bounding box center [344, 251] width 44 height 22
click at [239, 253] on span "Default" at bounding box center [224, 251] width 29 height 22
click at [198, 418] on select "Default px rem % em vh vw" at bounding box center [288, 429] width 180 height 22
click at [236, 426] on select "Default px rem % em vh vw" at bounding box center [288, 429] width 180 height 22
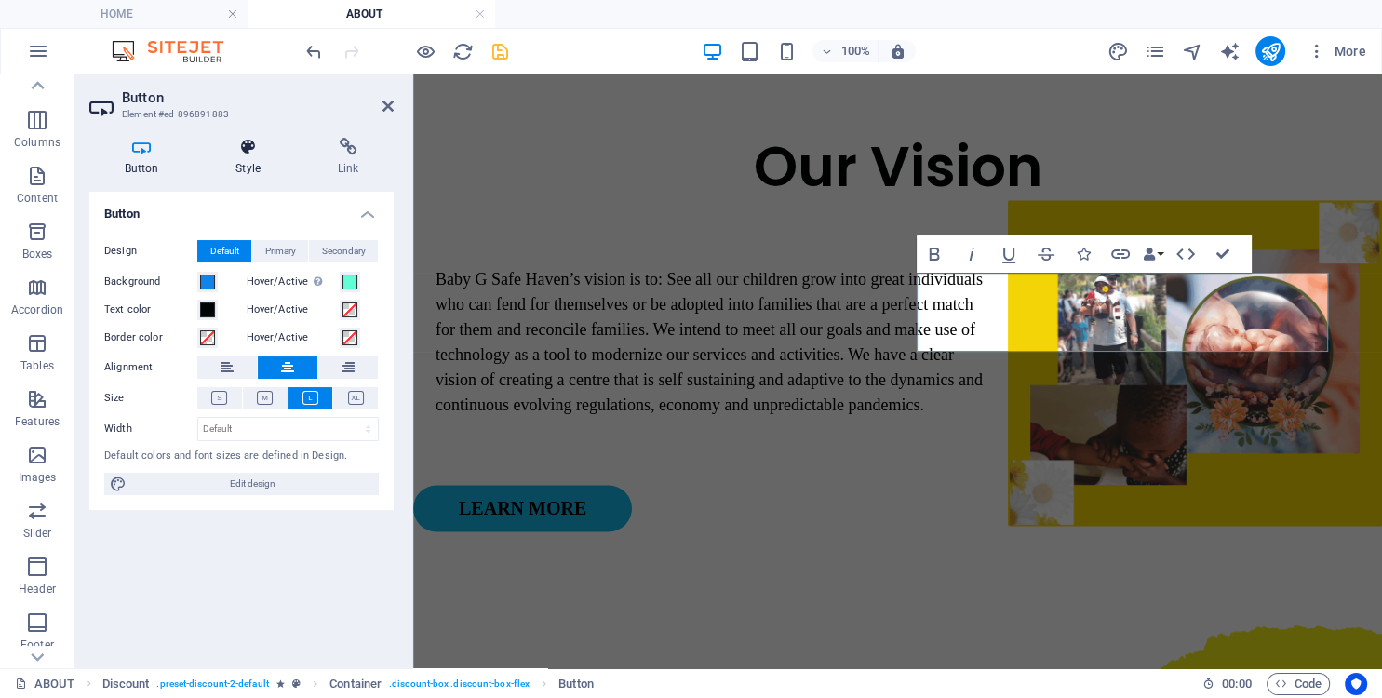
click at [246, 156] on h4 "Style" at bounding box center [252, 157] width 102 height 39
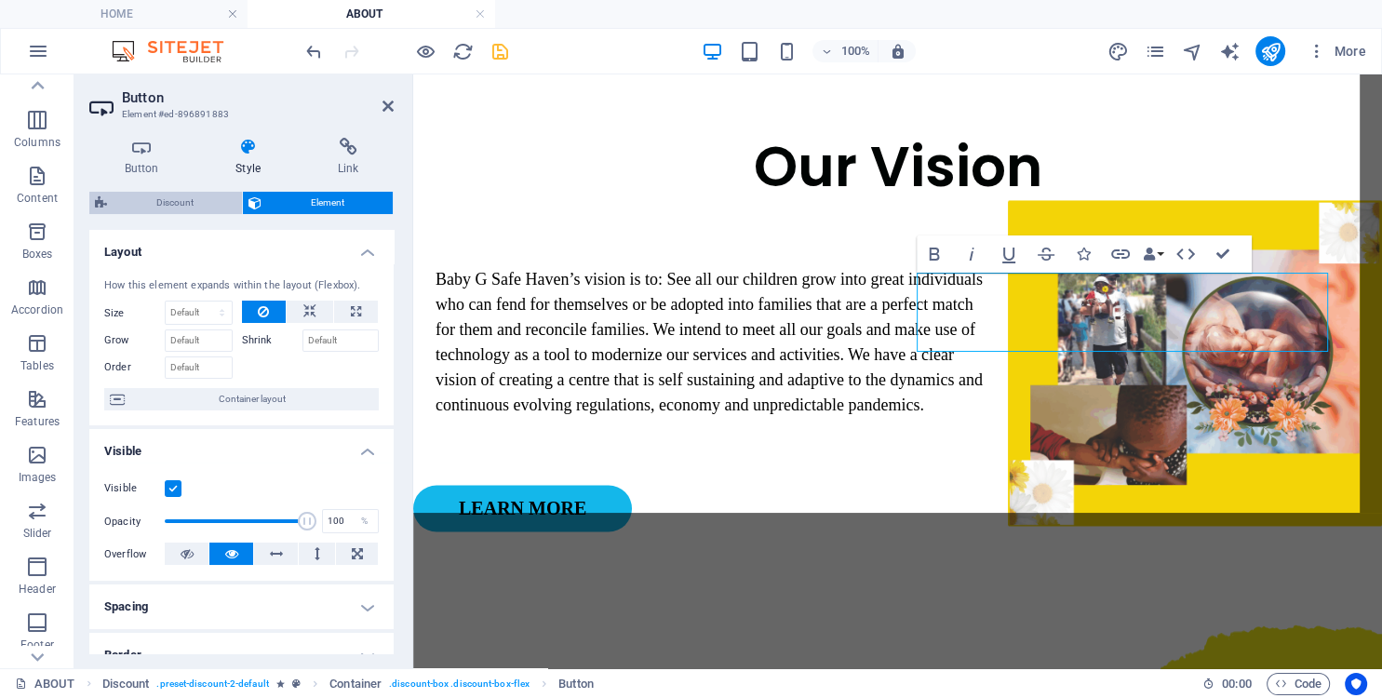
click at [155, 203] on span "Discount" at bounding box center [175, 203] width 124 height 22
select select "rem"
select select "%"
select select "rem"
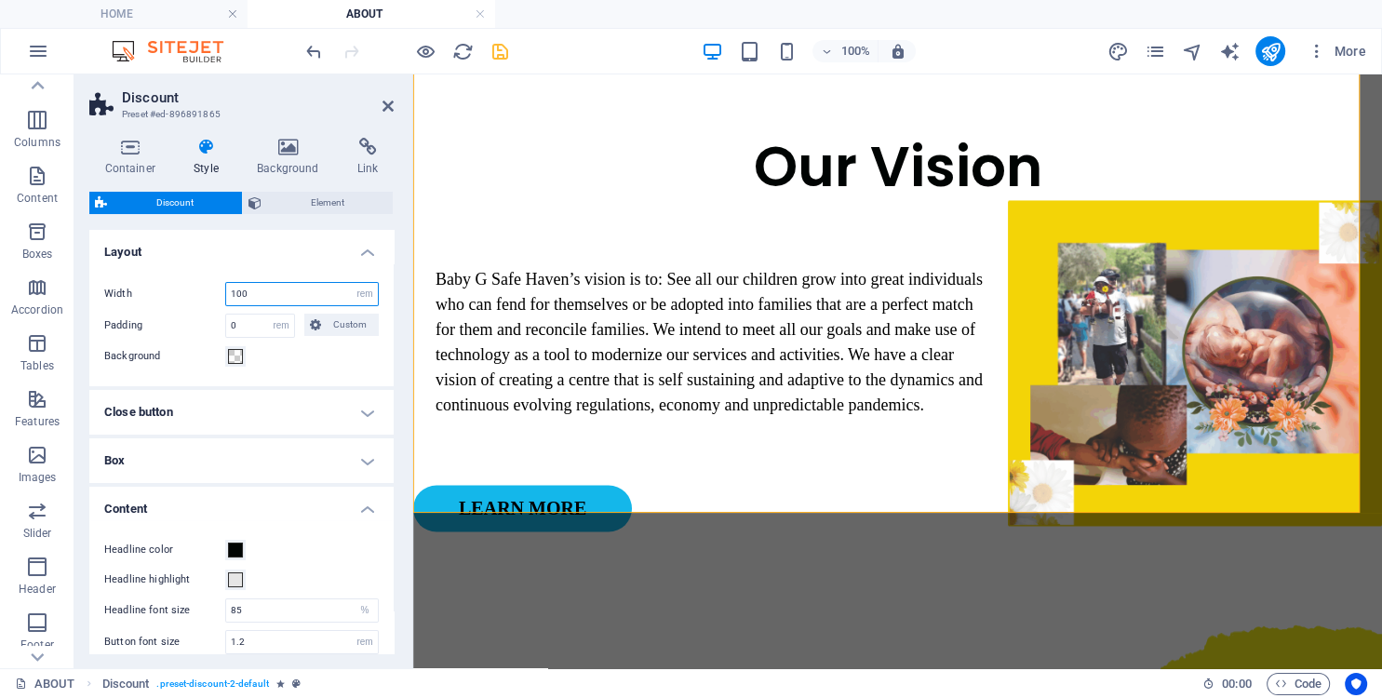
drag, startPoint x: 265, startPoint y: 296, endPoint x: 162, endPoint y: 296, distance: 103.3
click at [226, 296] on input "100" at bounding box center [302, 294] width 152 height 22
type input "7"
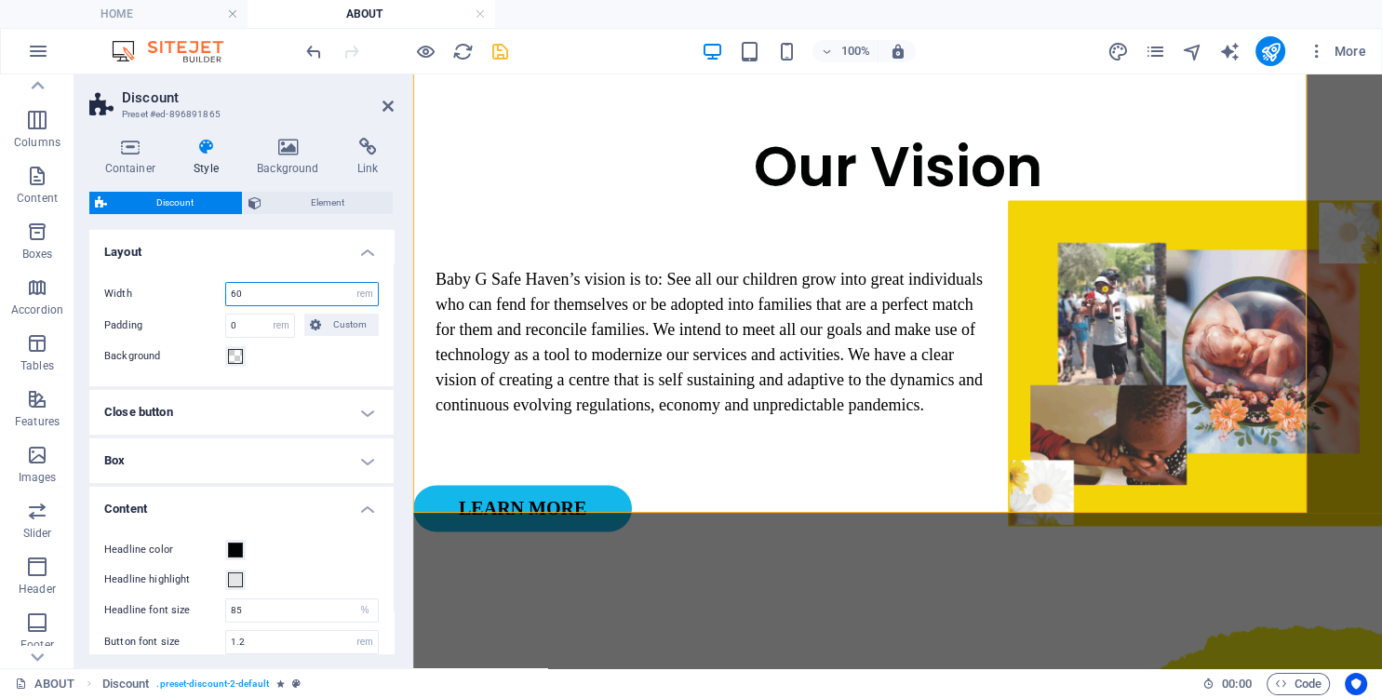
drag, startPoint x: 261, startPoint y: 298, endPoint x: 227, endPoint y: 296, distance: 33.6
click at [227, 296] on input "60" at bounding box center [302, 294] width 152 height 22
type input "100"
click at [166, 196] on span "Discount" at bounding box center [175, 203] width 124 height 22
click at [207, 406] on h4 "Close button" at bounding box center [241, 412] width 304 height 45
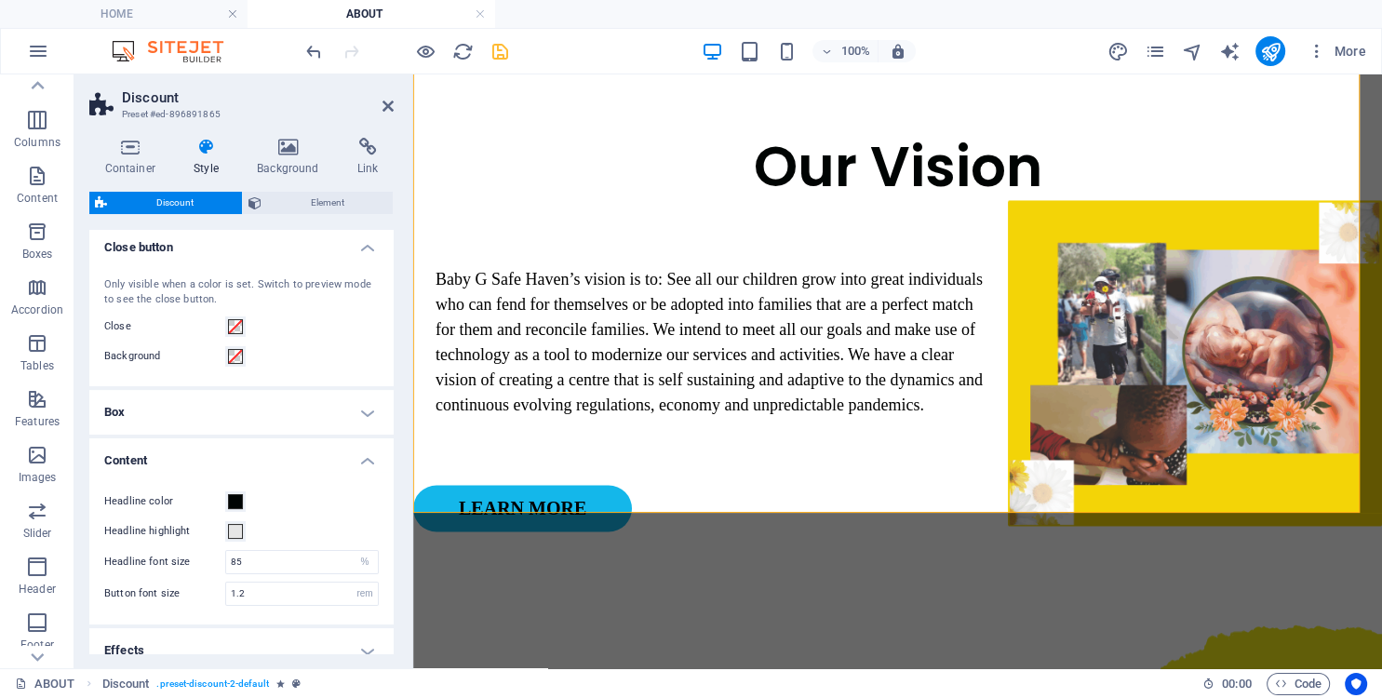
scroll to position [169, 0]
click at [274, 411] on h4 "Box" at bounding box center [241, 407] width 304 height 45
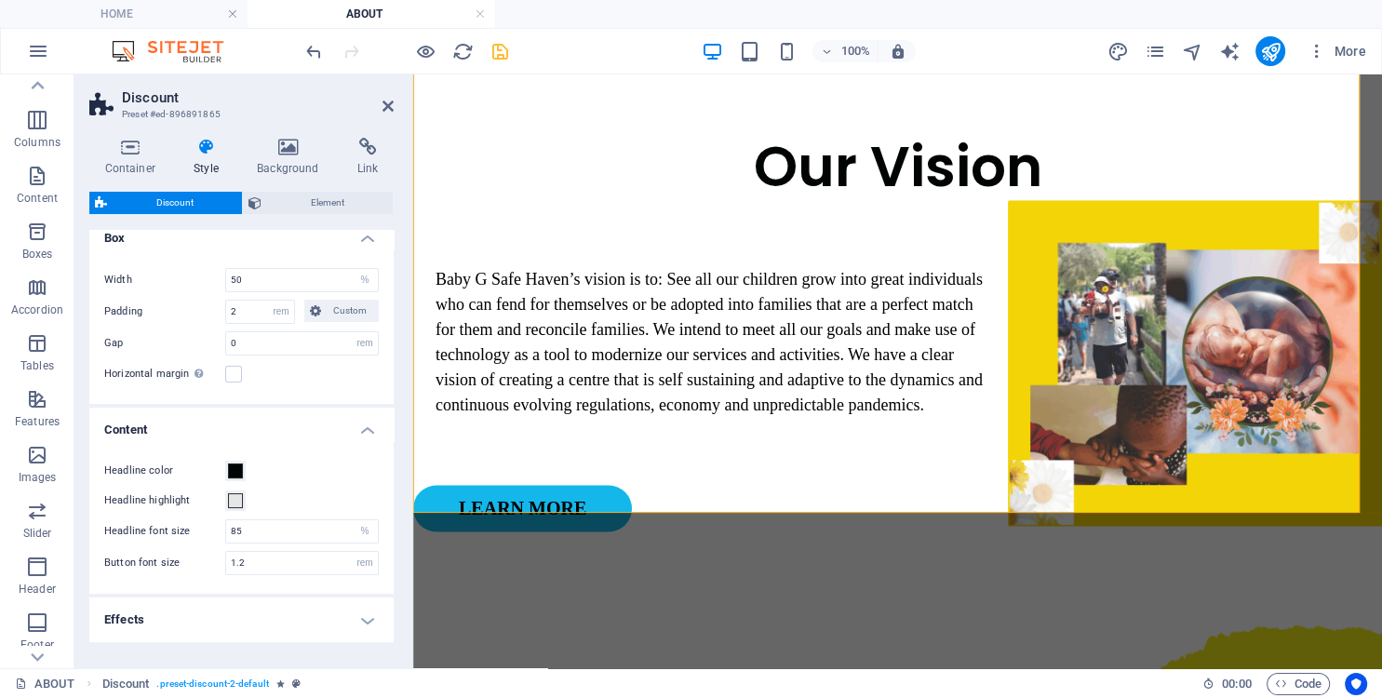
scroll to position [398, 0]
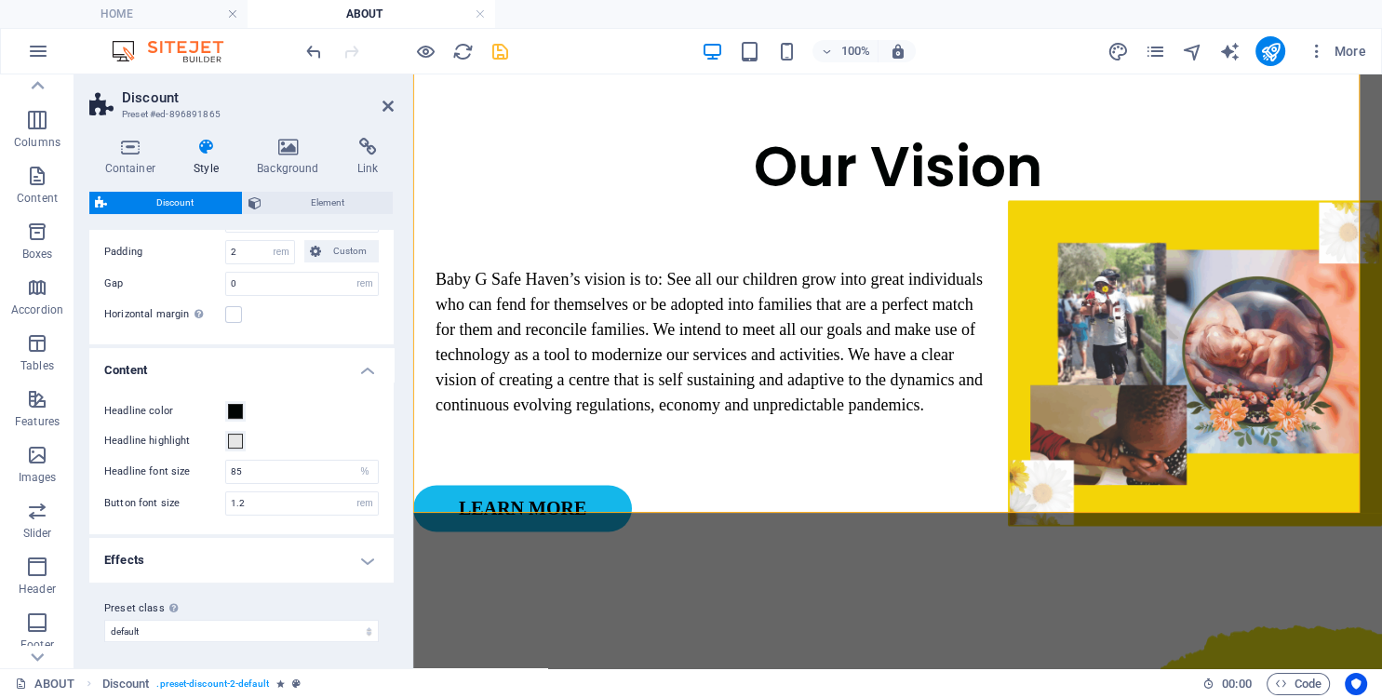
click at [219, 554] on h4 "Effects" at bounding box center [241, 560] width 304 height 45
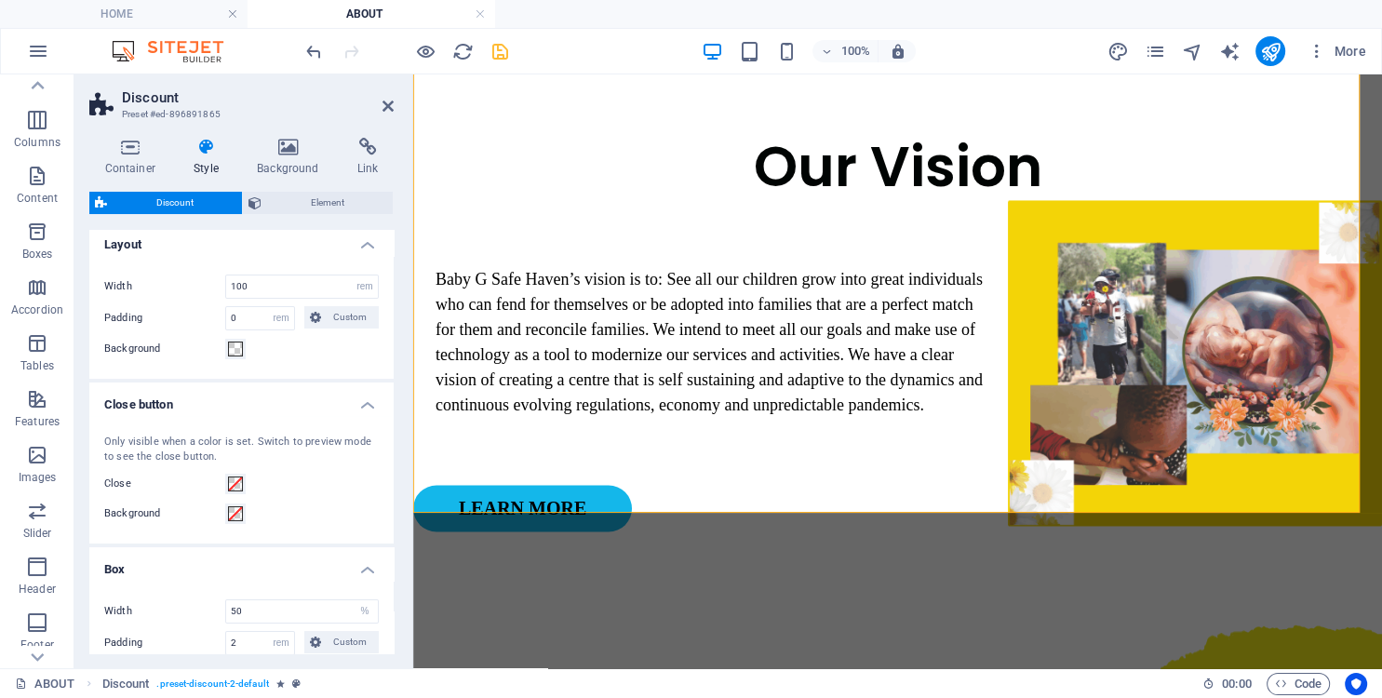
scroll to position [0, 0]
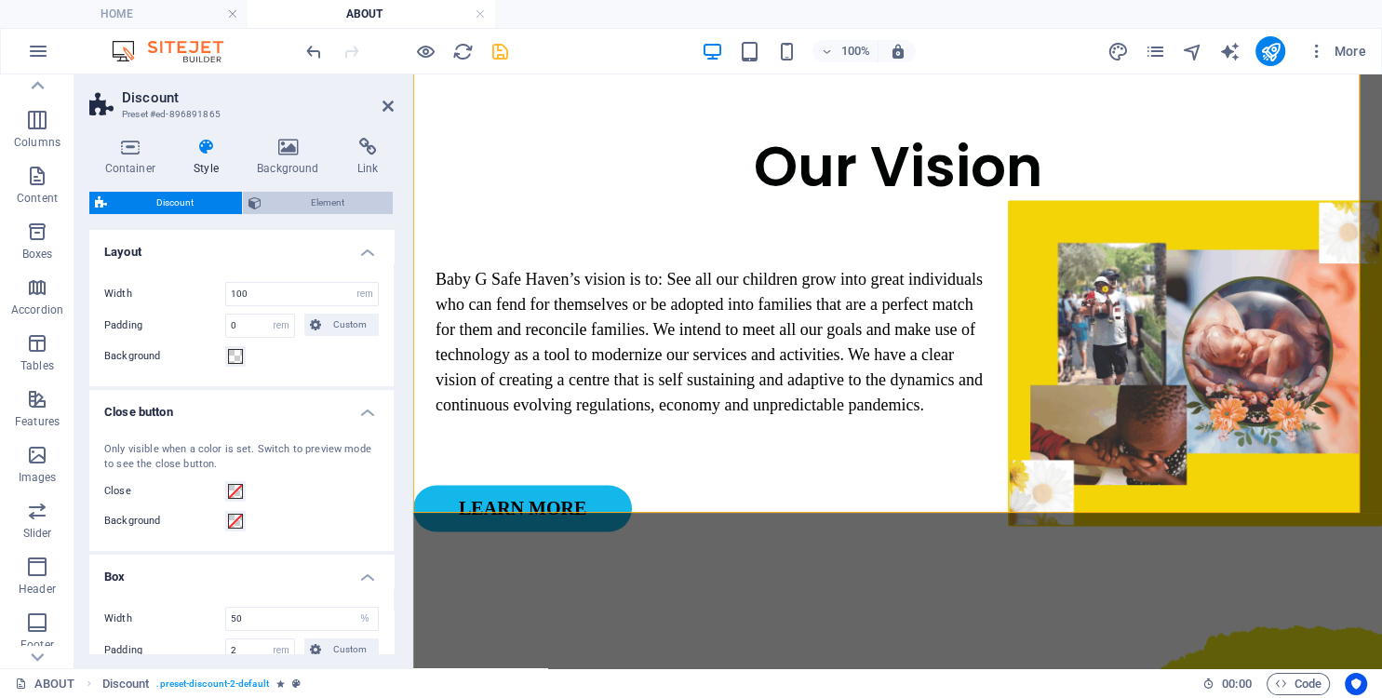
click at [285, 212] on span "Element" at bounding box center [327, 203] width 120 height 22
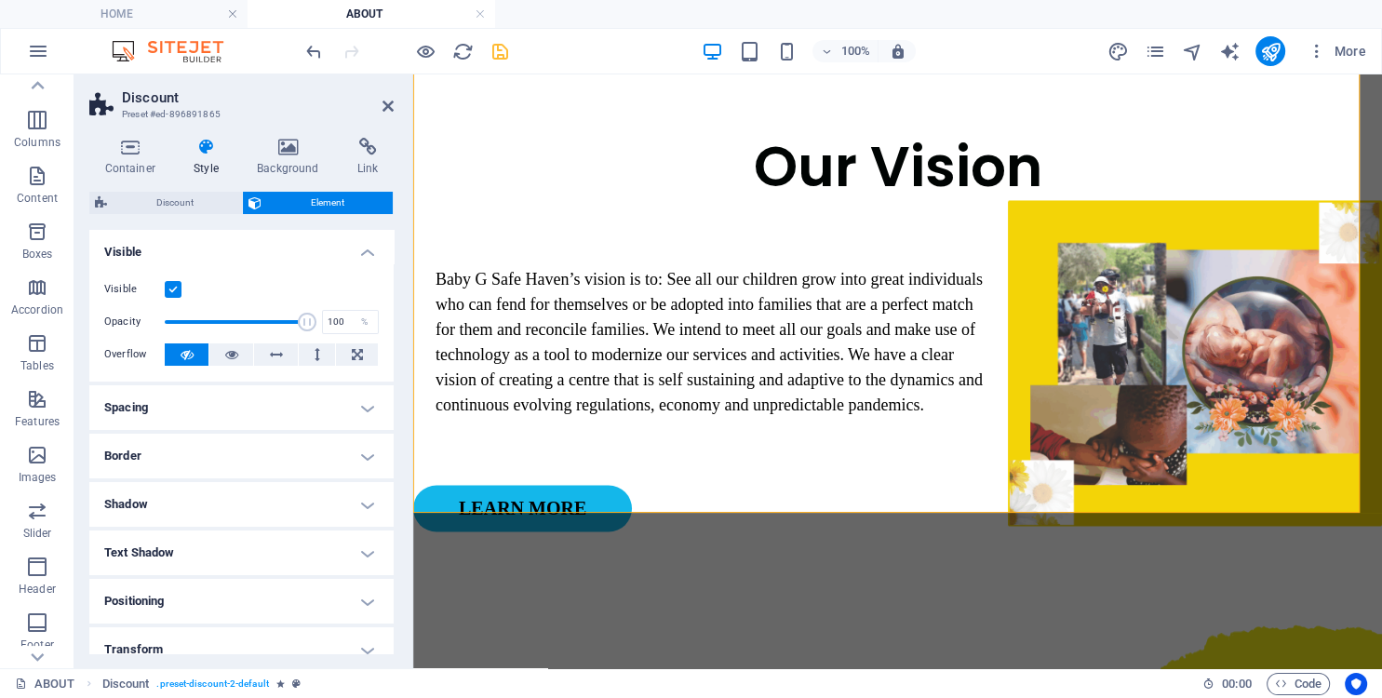
click at [195, 409] on h4 "Spacing" at bounding box center [241, 407] width 304 height 45
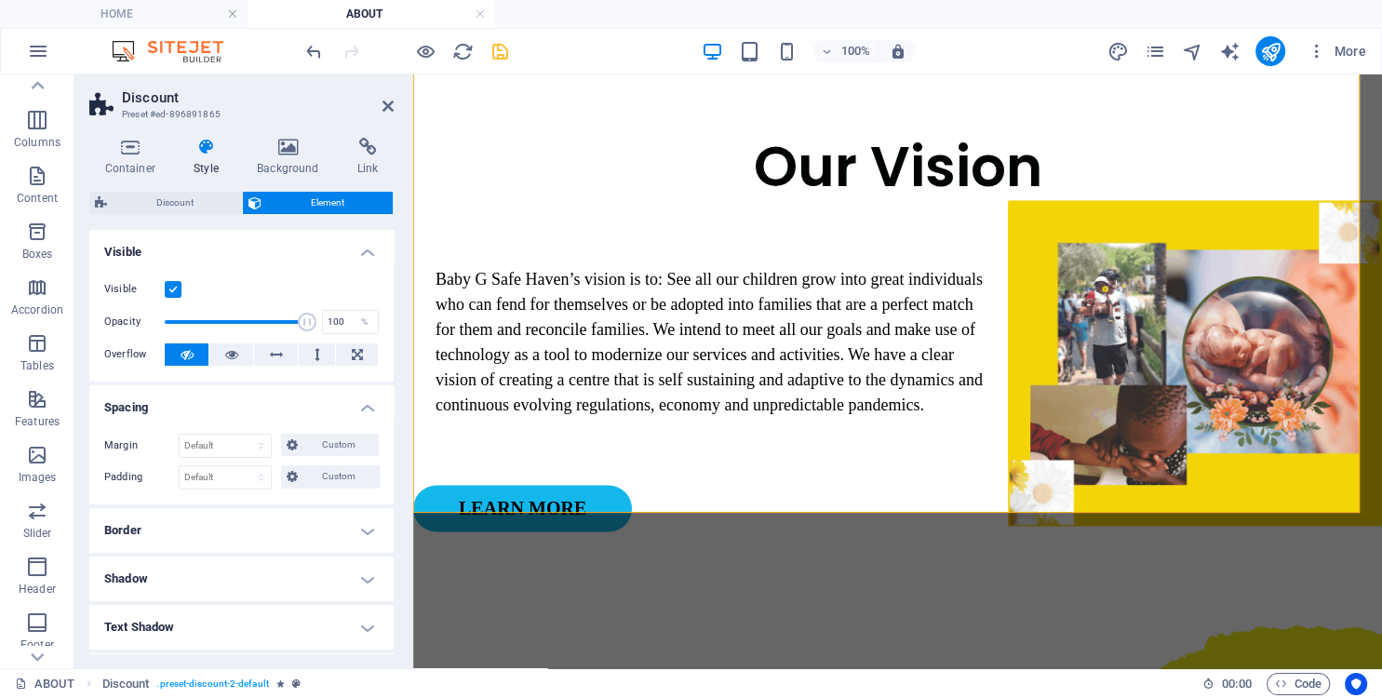
click at [240, 403] on h4 "Spacing" at bounding box center [241, 402] width 304 height 34
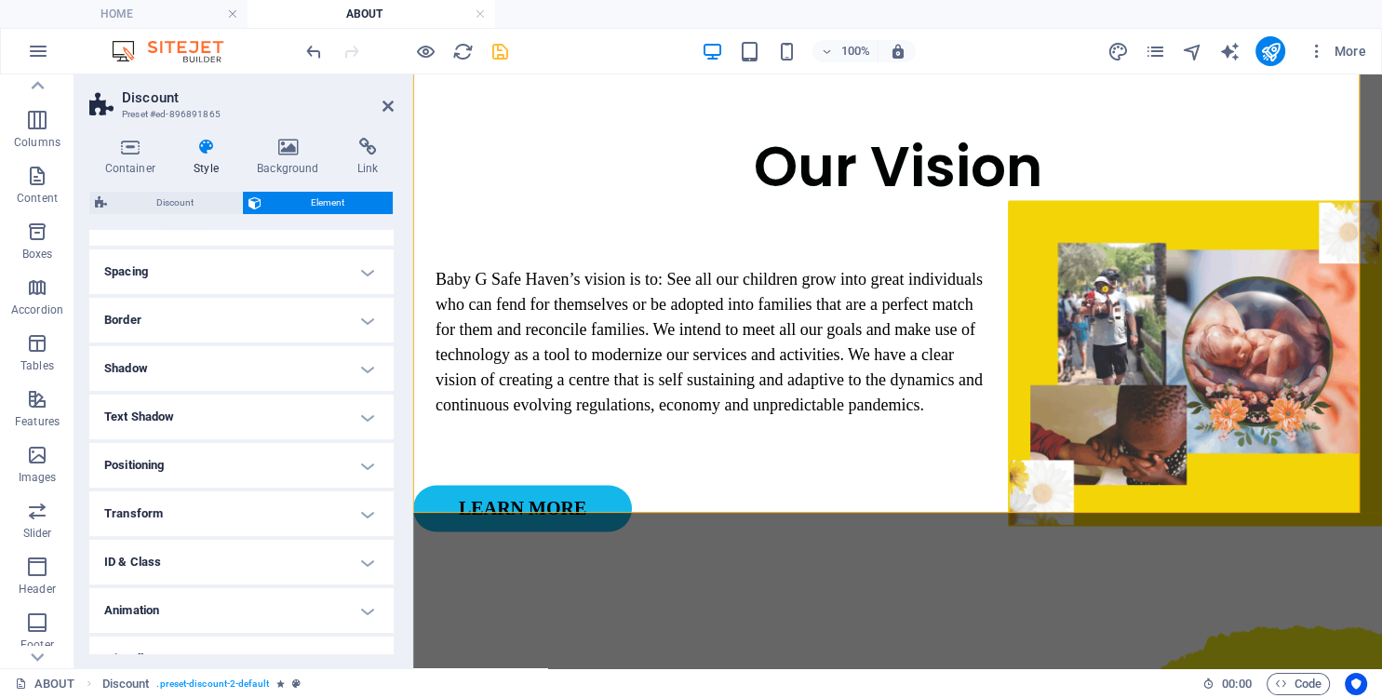
scroll to position [163, 0]
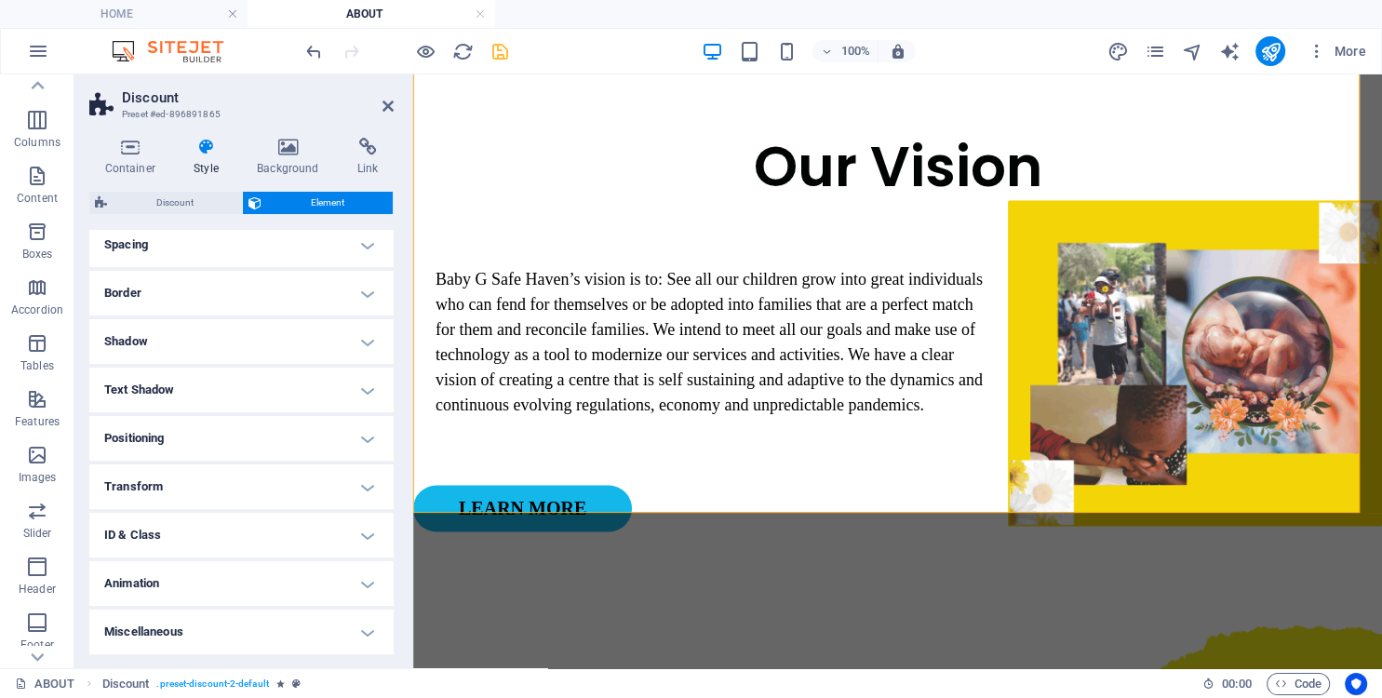
click at [224, 389] on h4 "Text Shadow" at bounding box center [241, 390] width 304 height 45
click at [224, 389] on h4 "Text Shadow" at bounding box center [241, 385] width 304 height 34
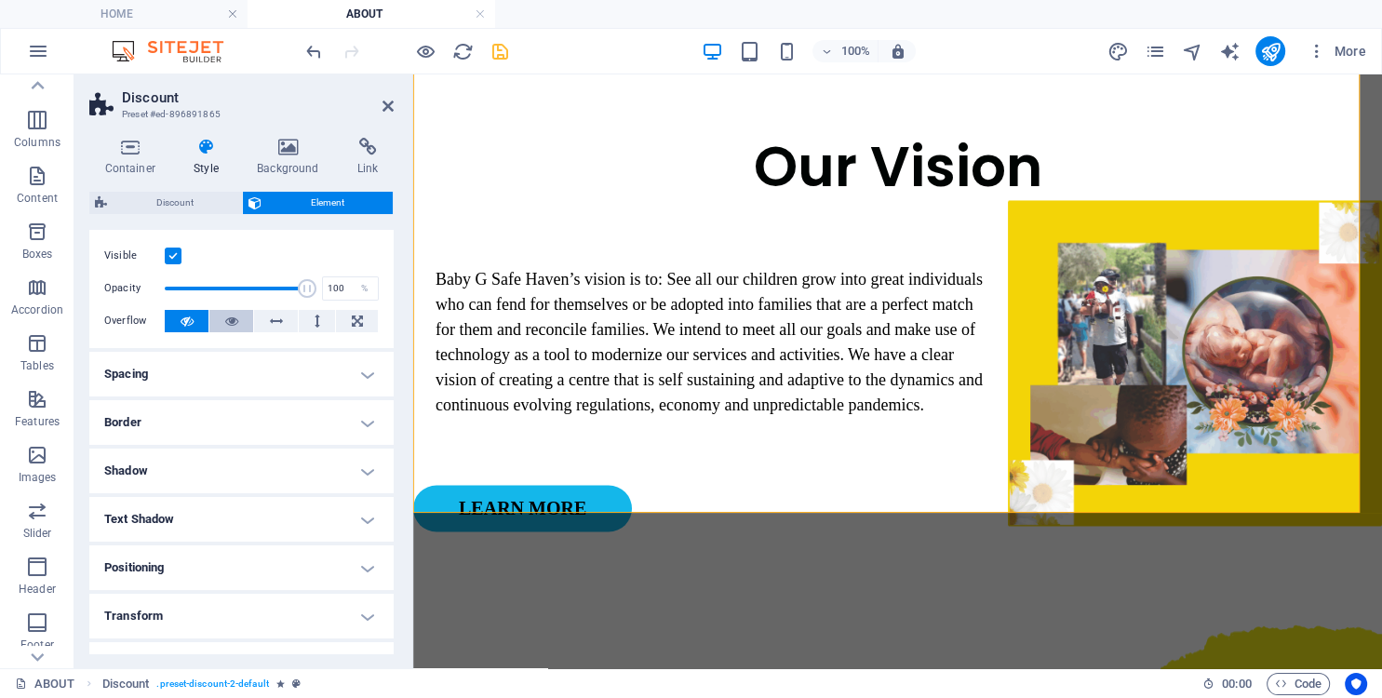
scroll to position [0, 0]
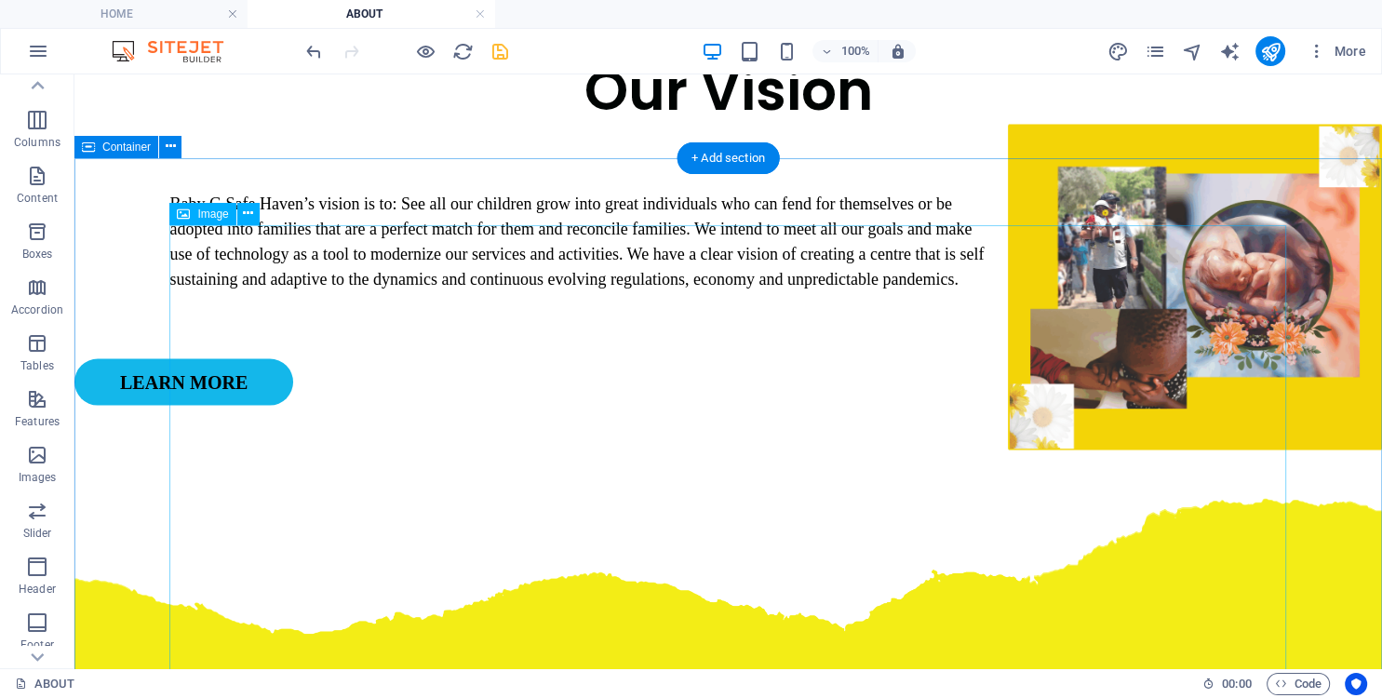
scroll to position [3422, 0]
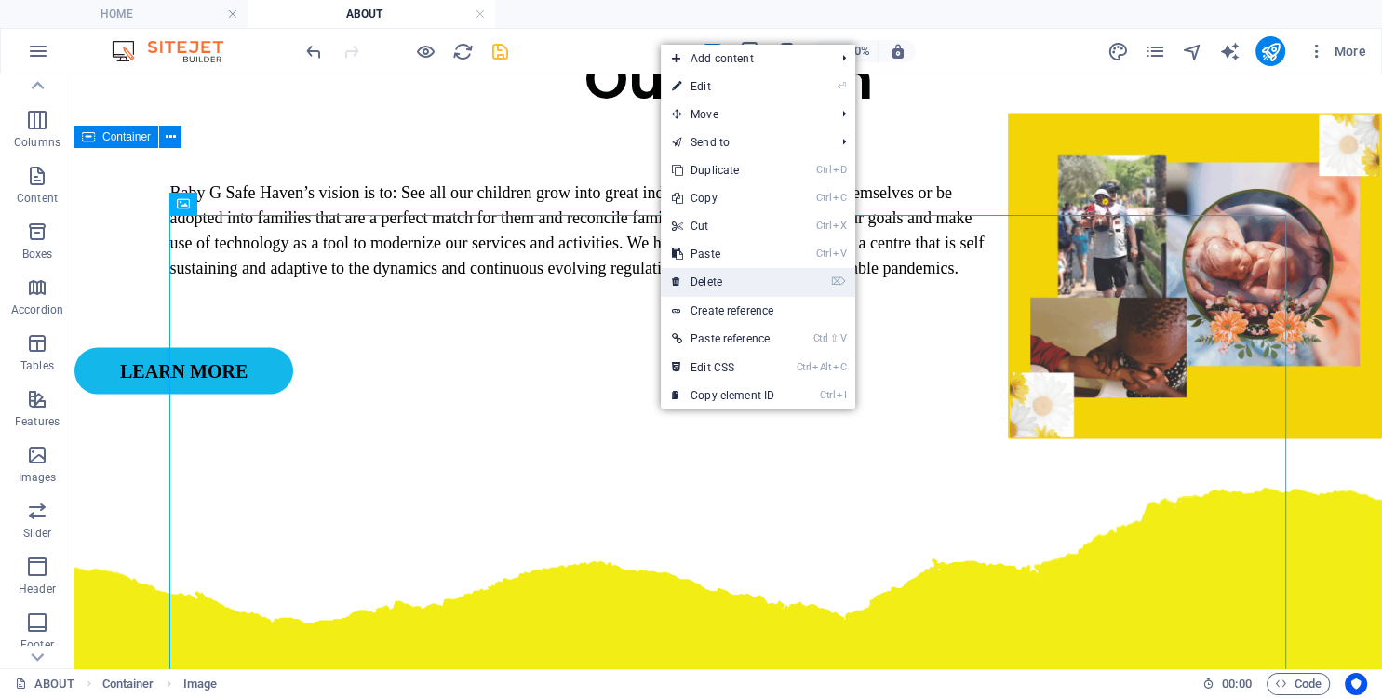
click at [720, 281] on link "⌦ Delete" at bounding box center [723, 282] width 125 height 28
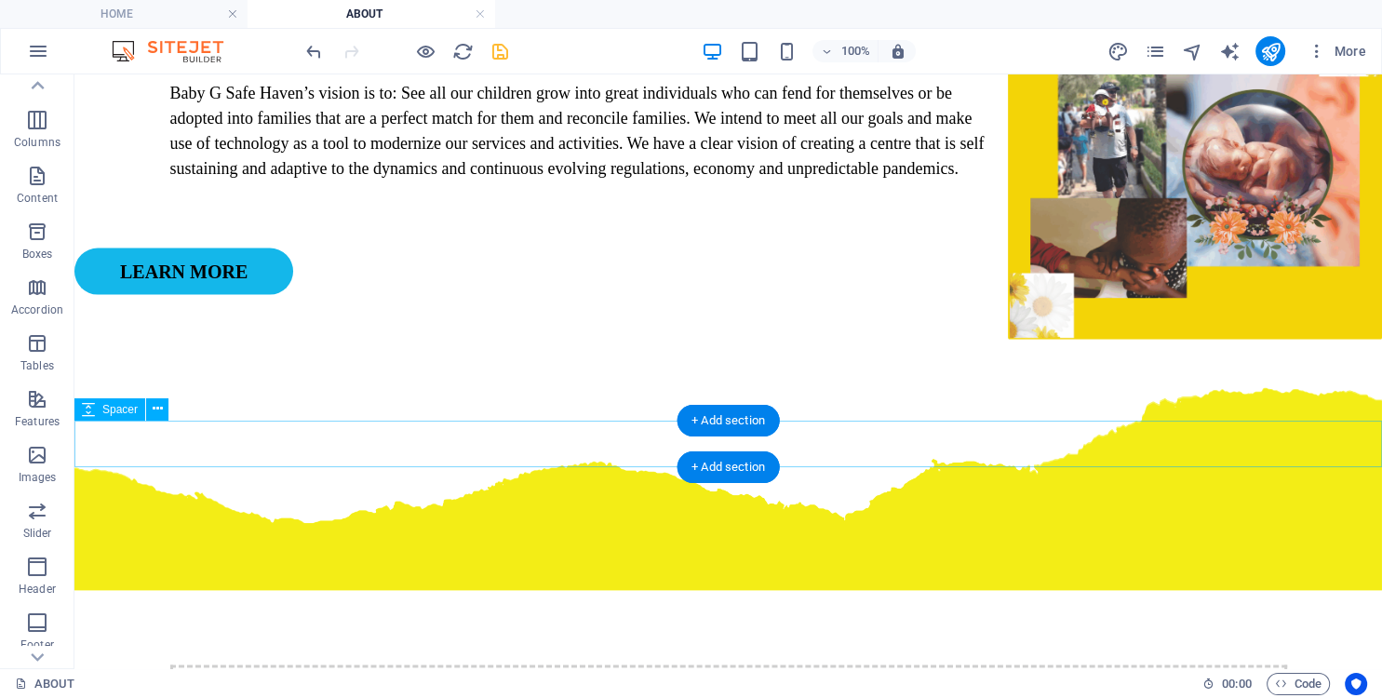
scroll to position [3618, 0]
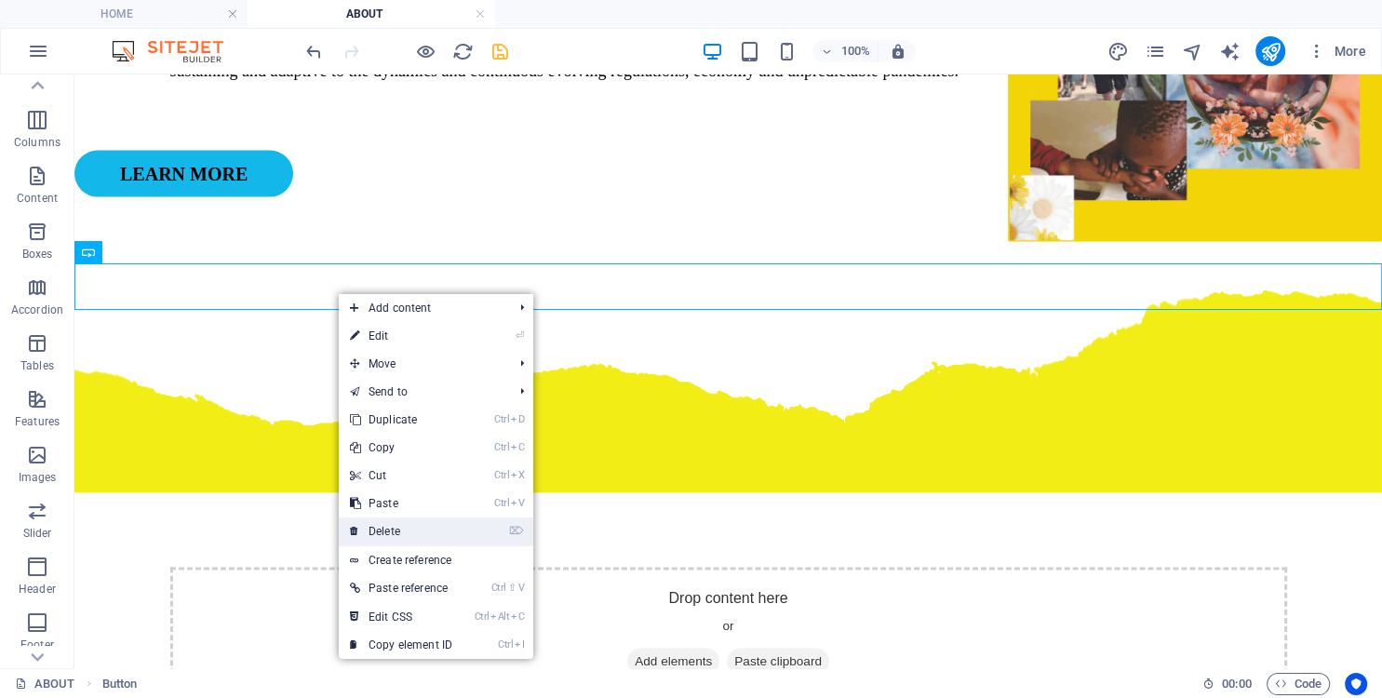
click at [411, 521] on link "⌦ Delete" at bounding box center [401, 532] width 125 height 28
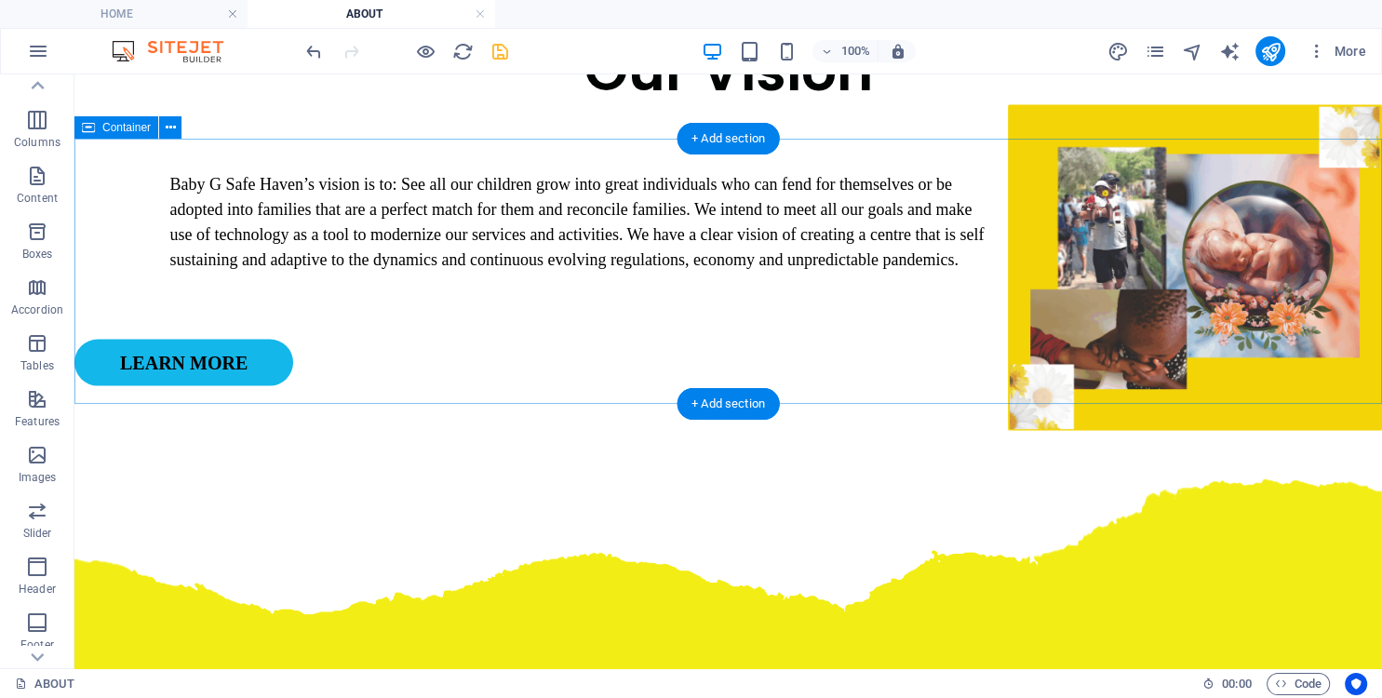
scroll to position [3422, 0]
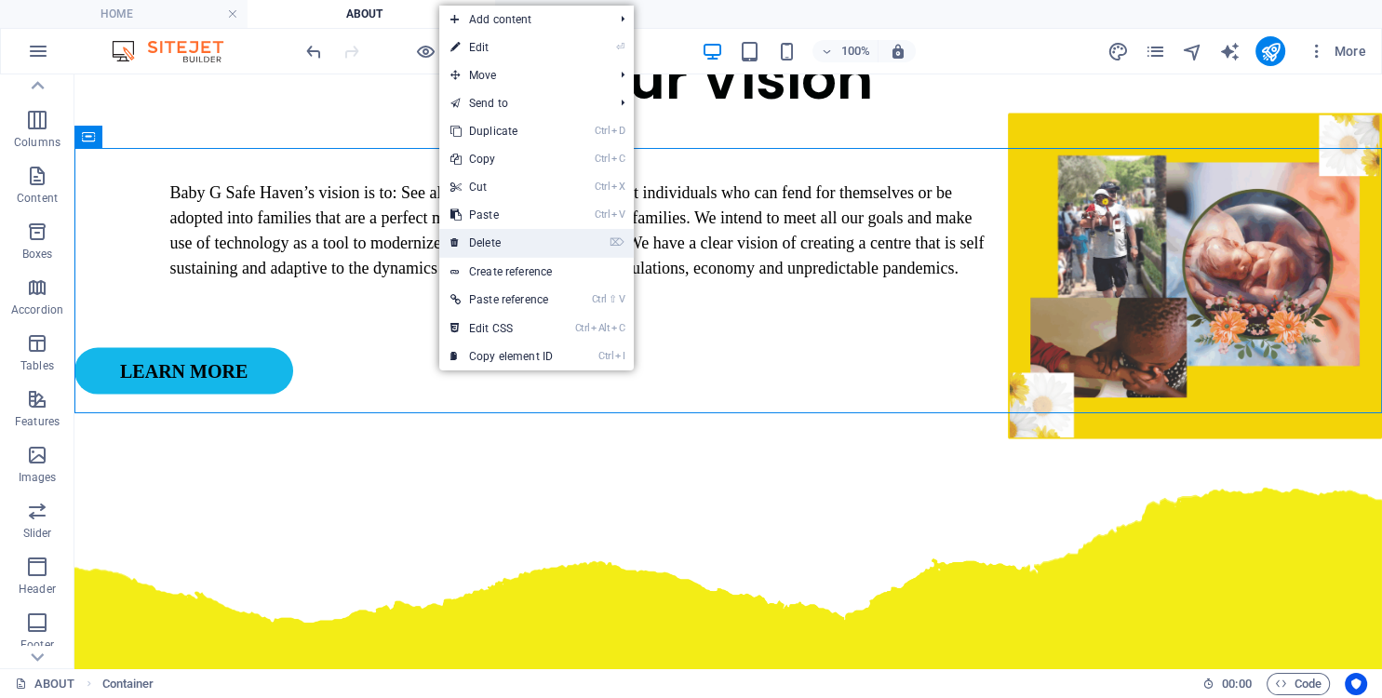
click at [521, 242] on link "⌦ Delete" at bounding box center [501, 243] width 125 height 28
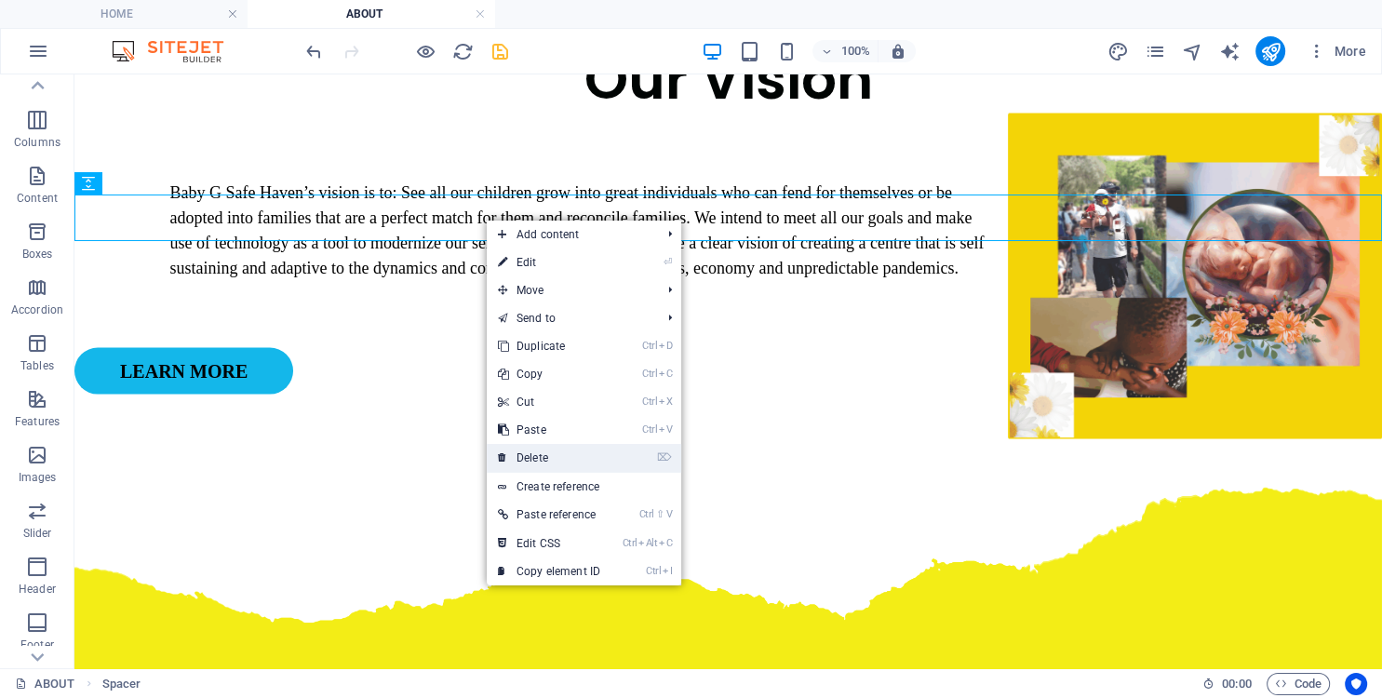
click at [524, 450] on link "⌦ Delete" at bounding box center [549, 458] width 125 height 28
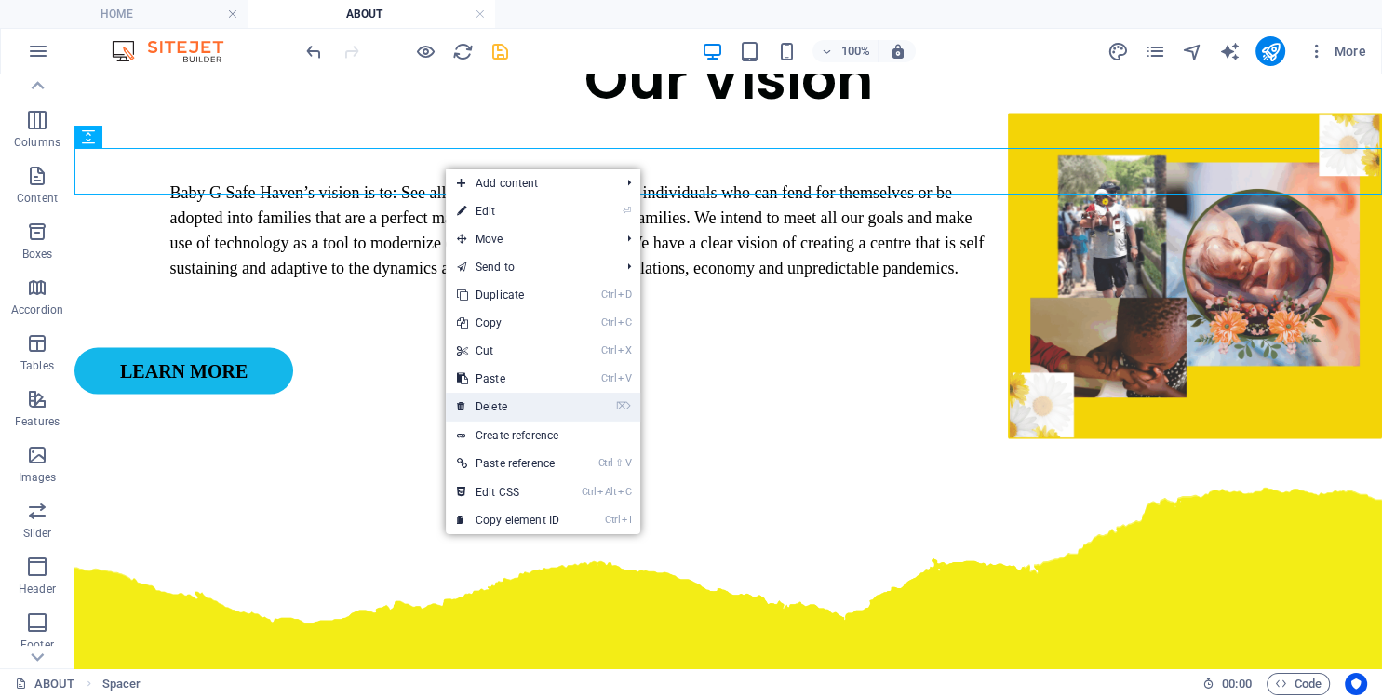
click at [501, 397] on link "⌦ Delete" at bounding box center [508, 407] width 125 height 28
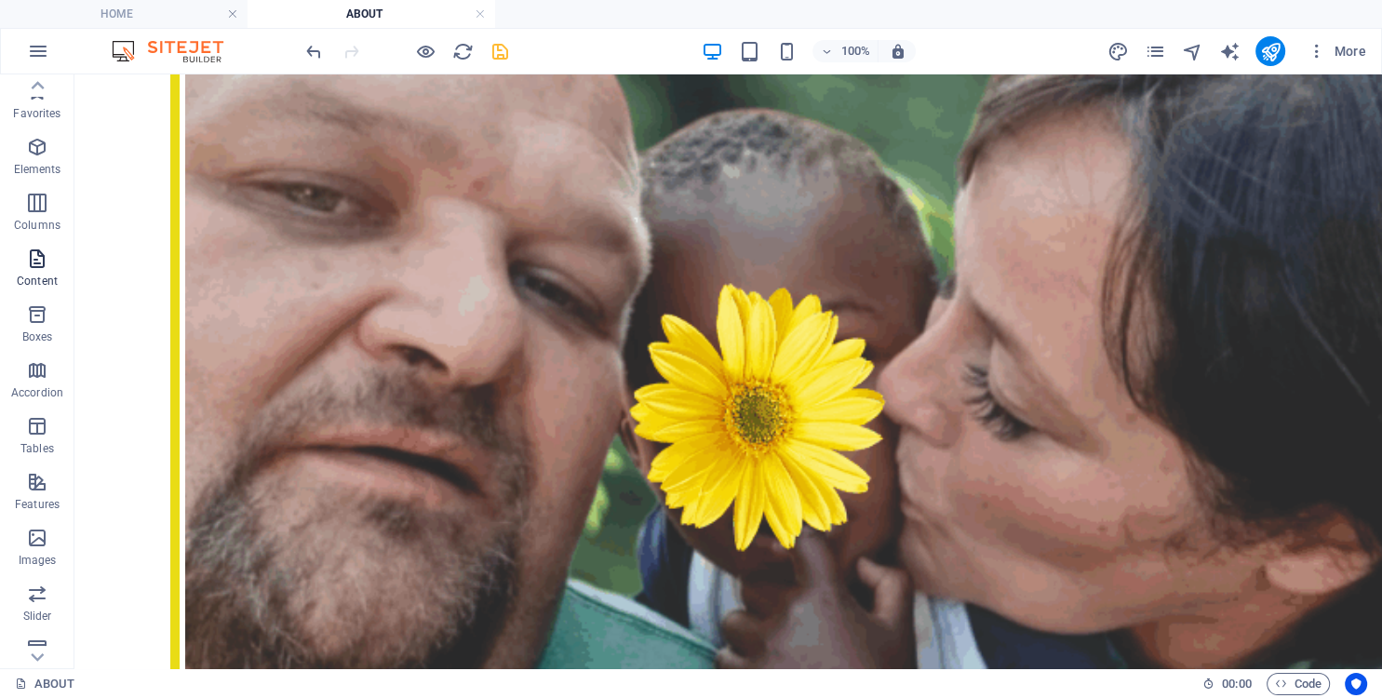
scroll to position [0, 0]
click at [34, 152] on icon "button" at bounding box center [37, 149] width 22 height 22
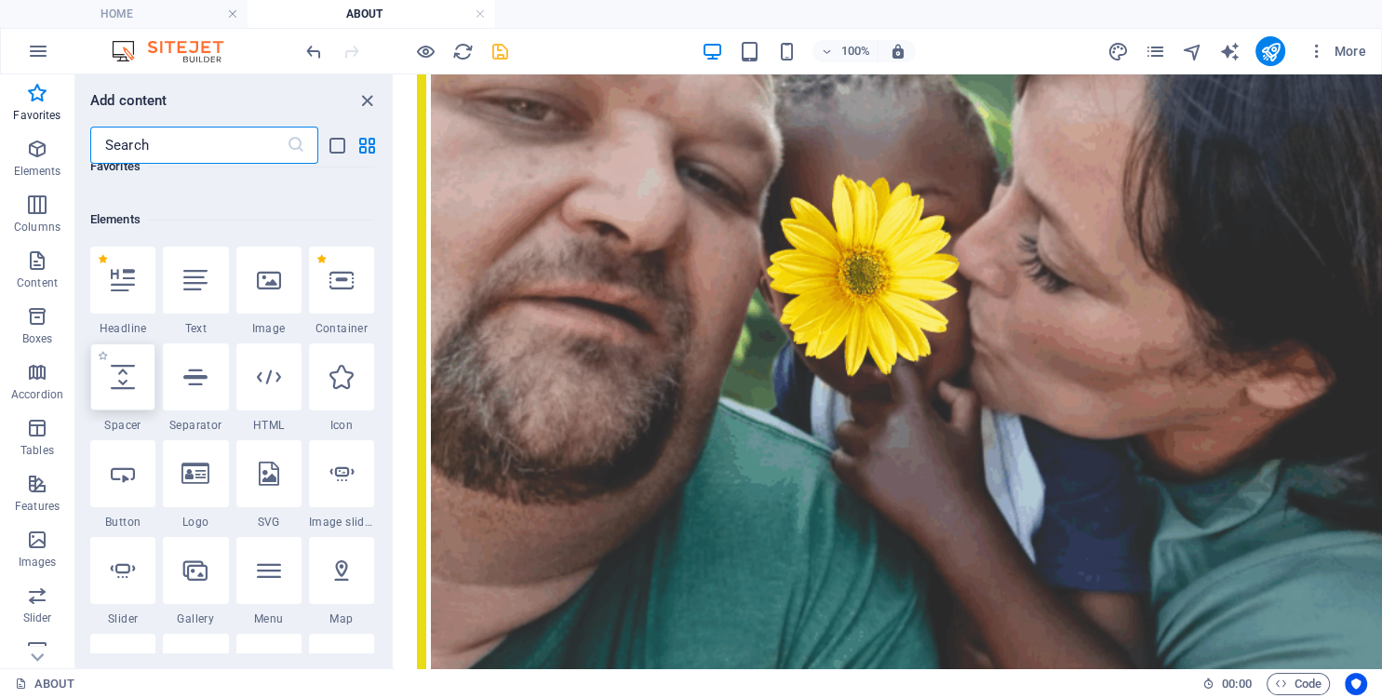
scroll to position [169, 0]
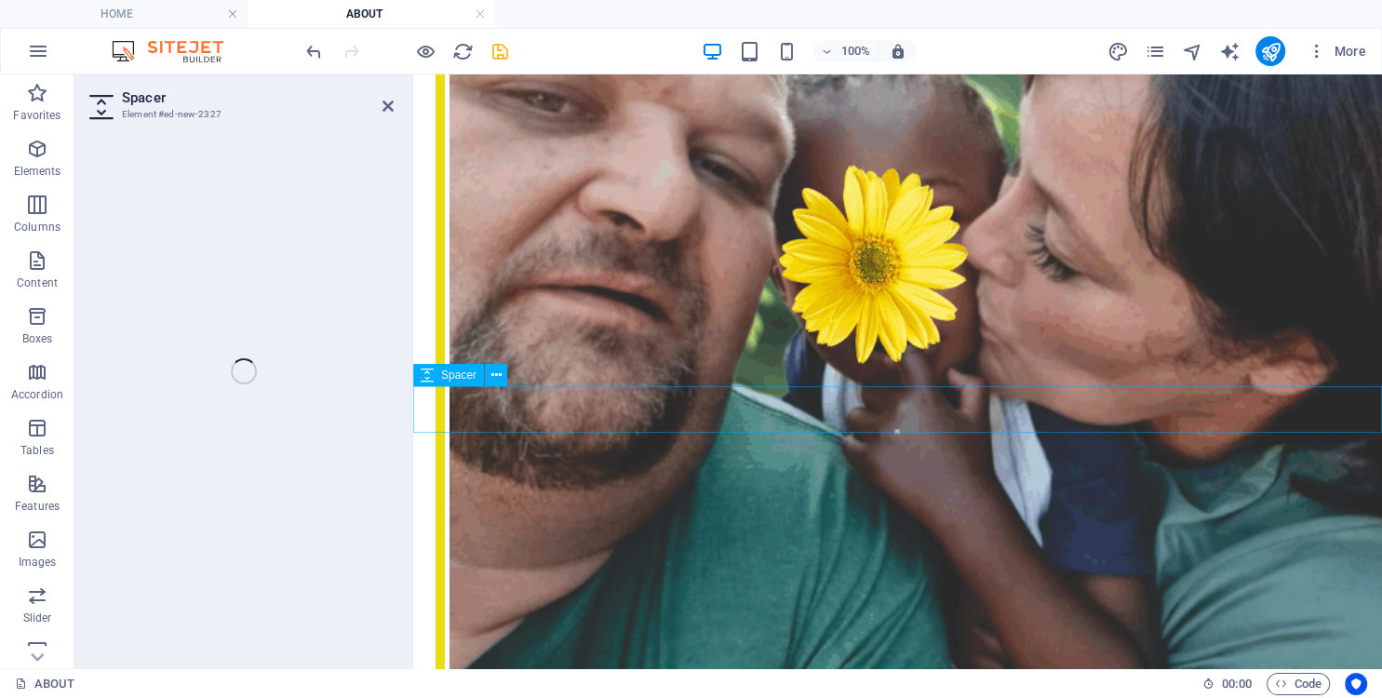
select select "px"
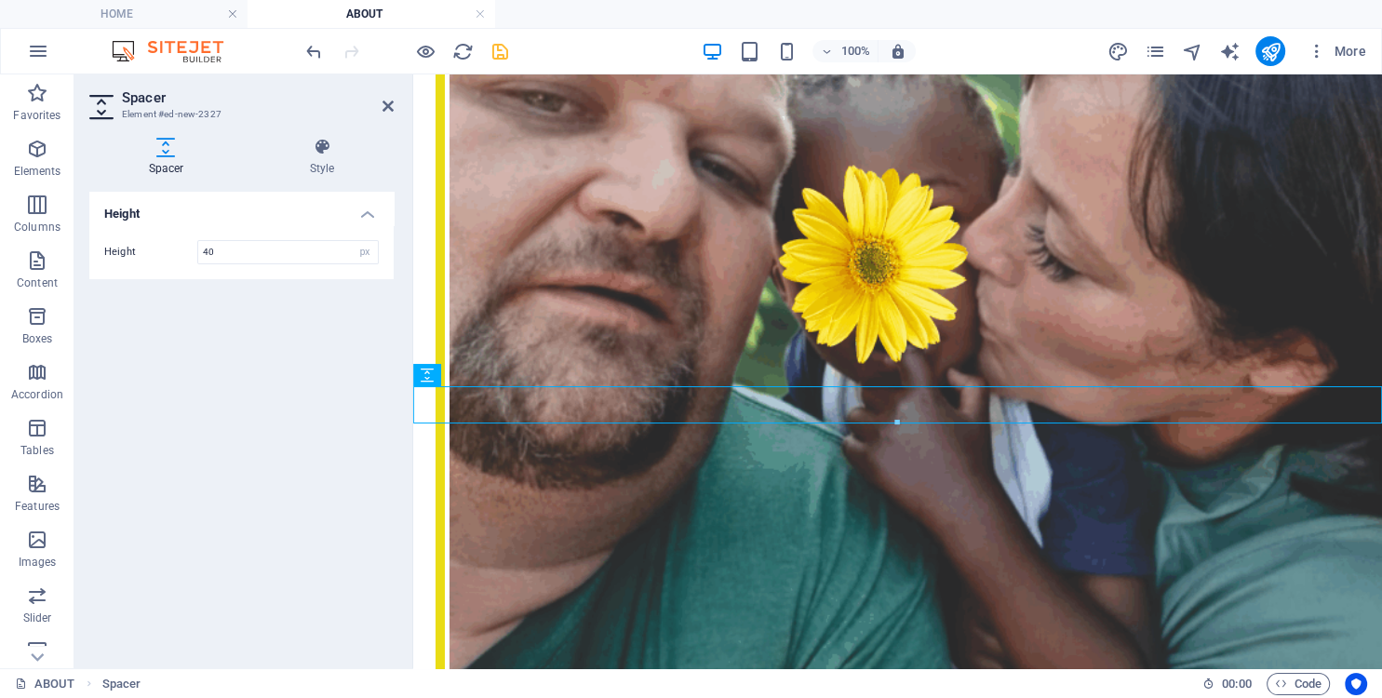
type input "40"
click at [495, 49] on icon "save" at bounding box center [500, 51] width 21 height 21
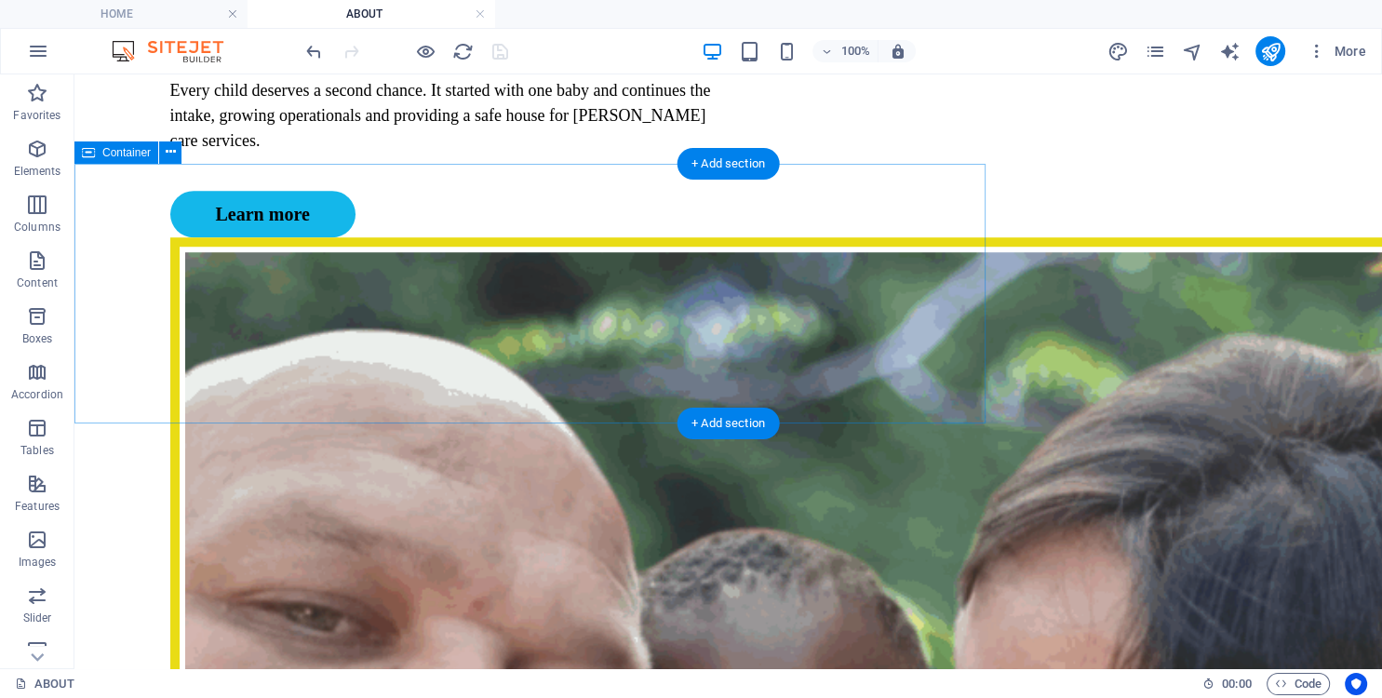
scroll to position [1376, 0]
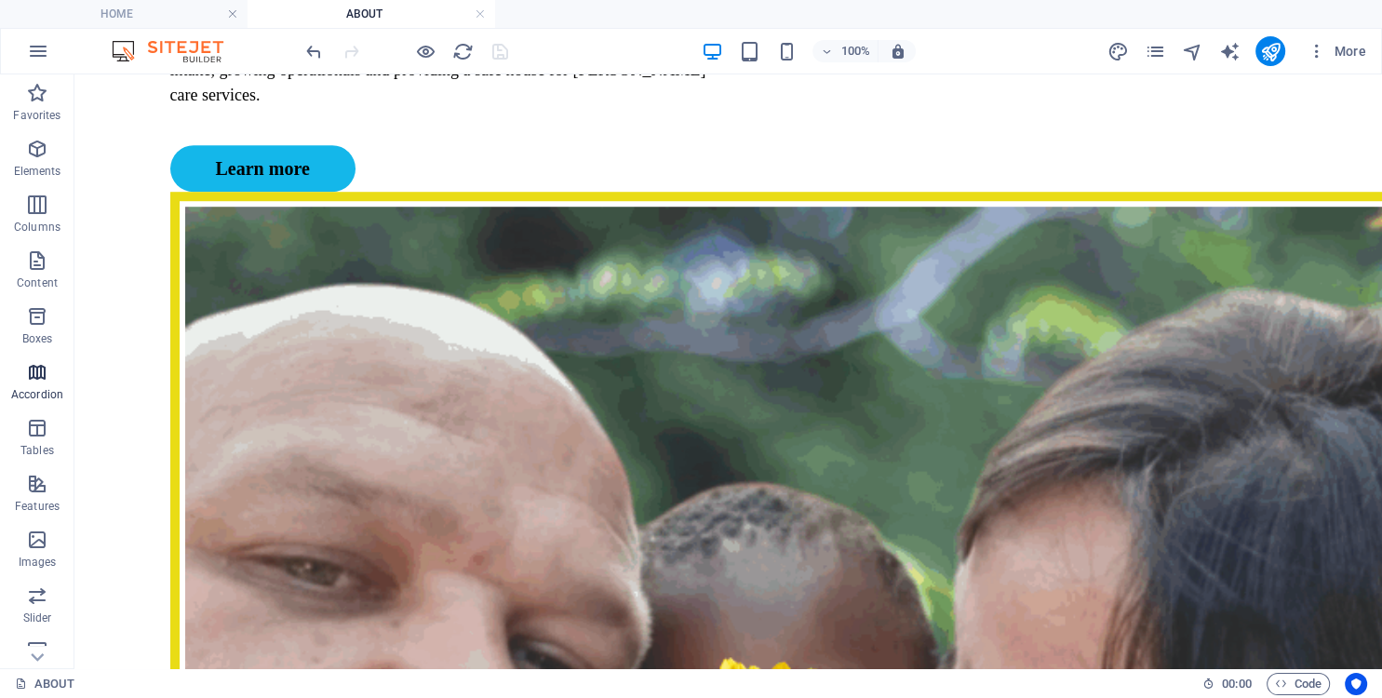
click at [38, 380] on icon "button" at bounding box center [37, 372] width 22 height 22
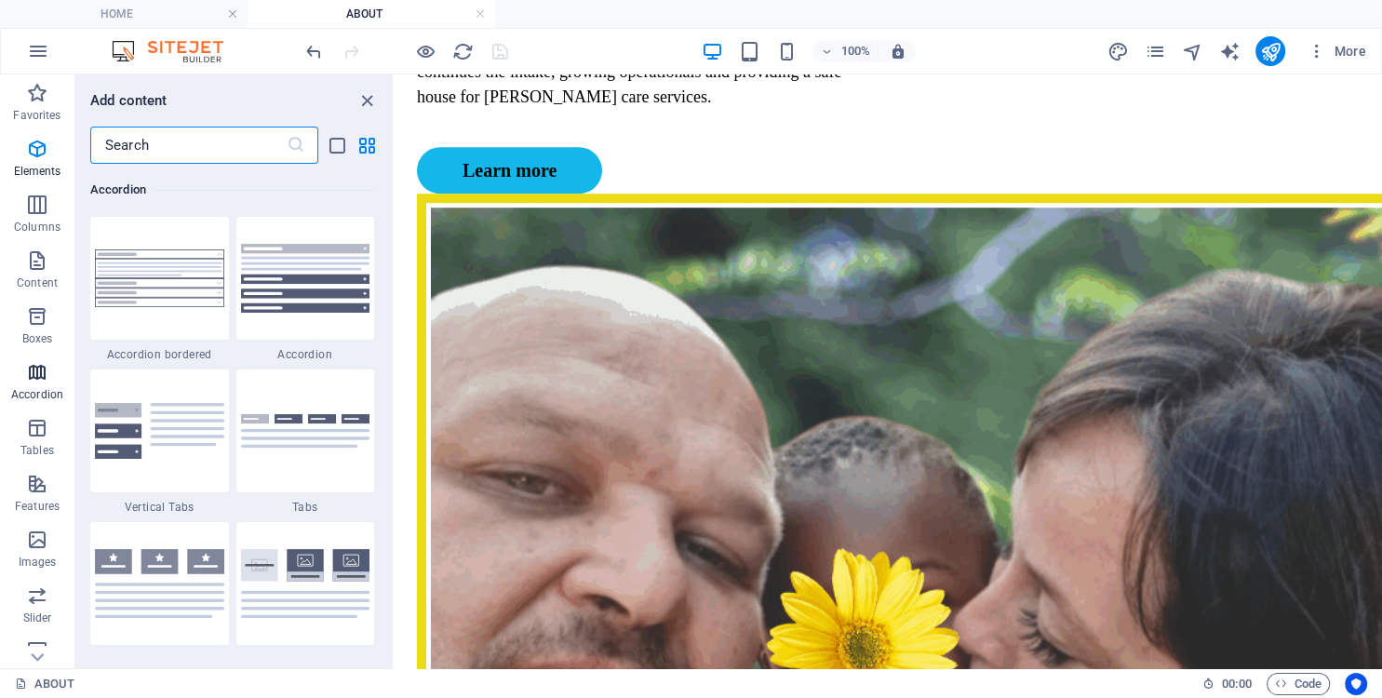
scroll to position [5960, 0]
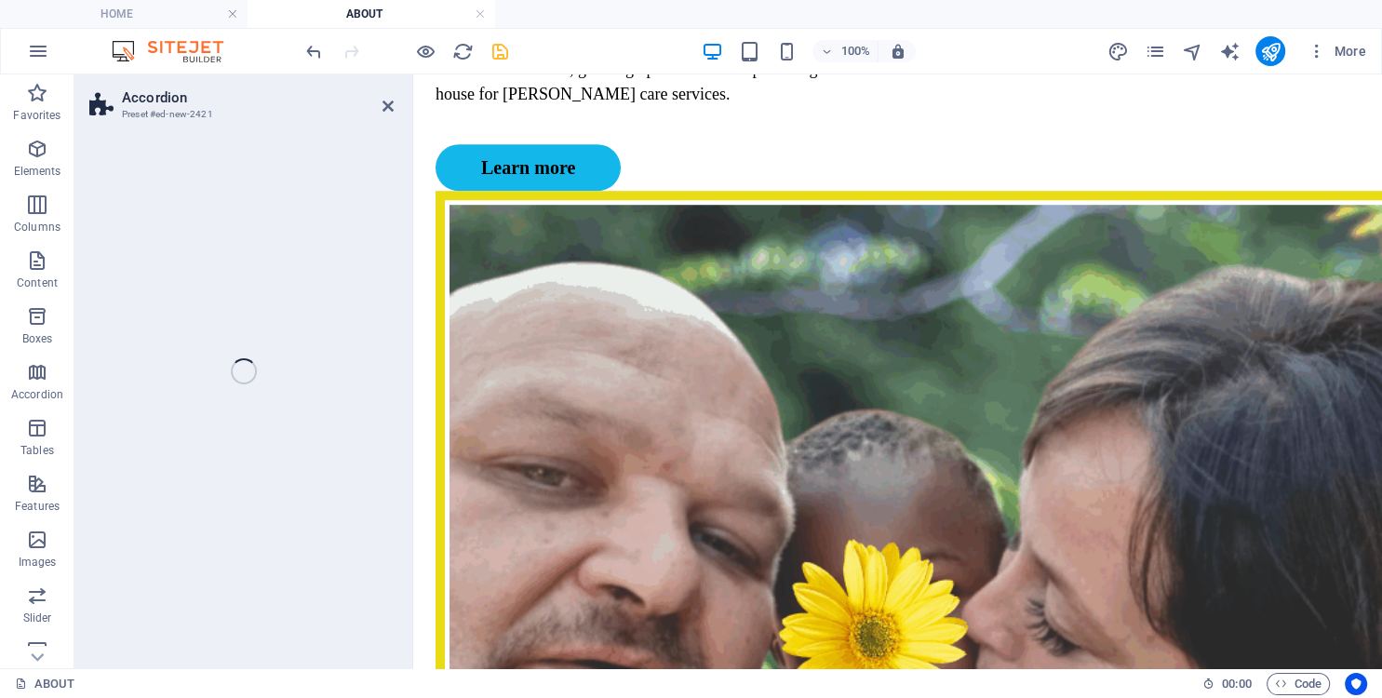
select select "rem"
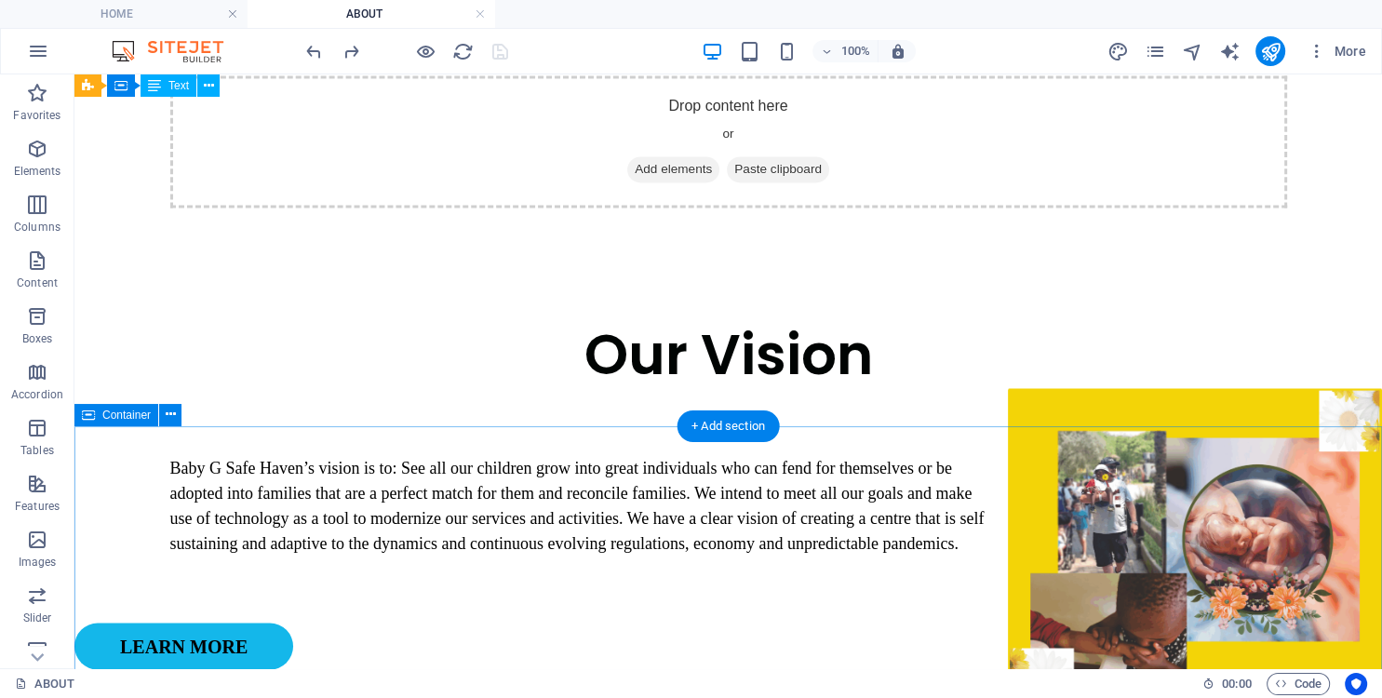
scroll to position [3145, 0]
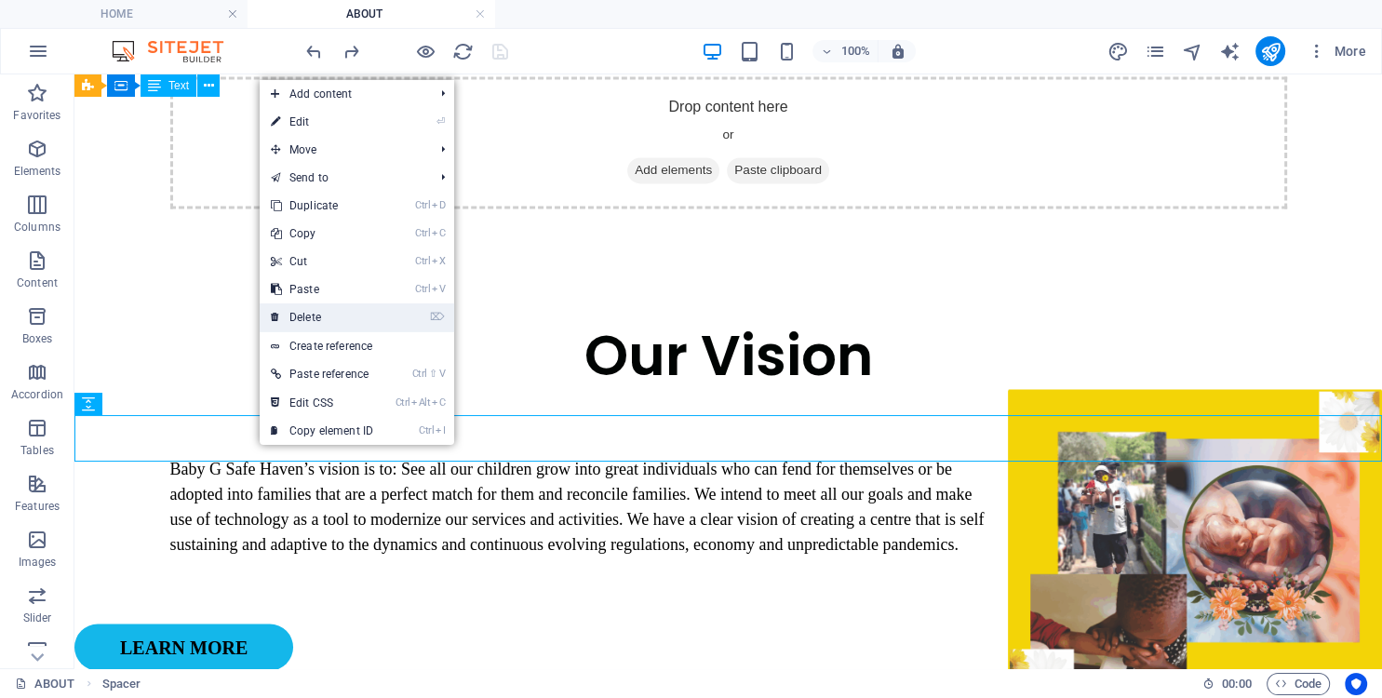
click at [324, 320] on link "⌦ Delete" at bounding box center [322, 317] width 125 height 28
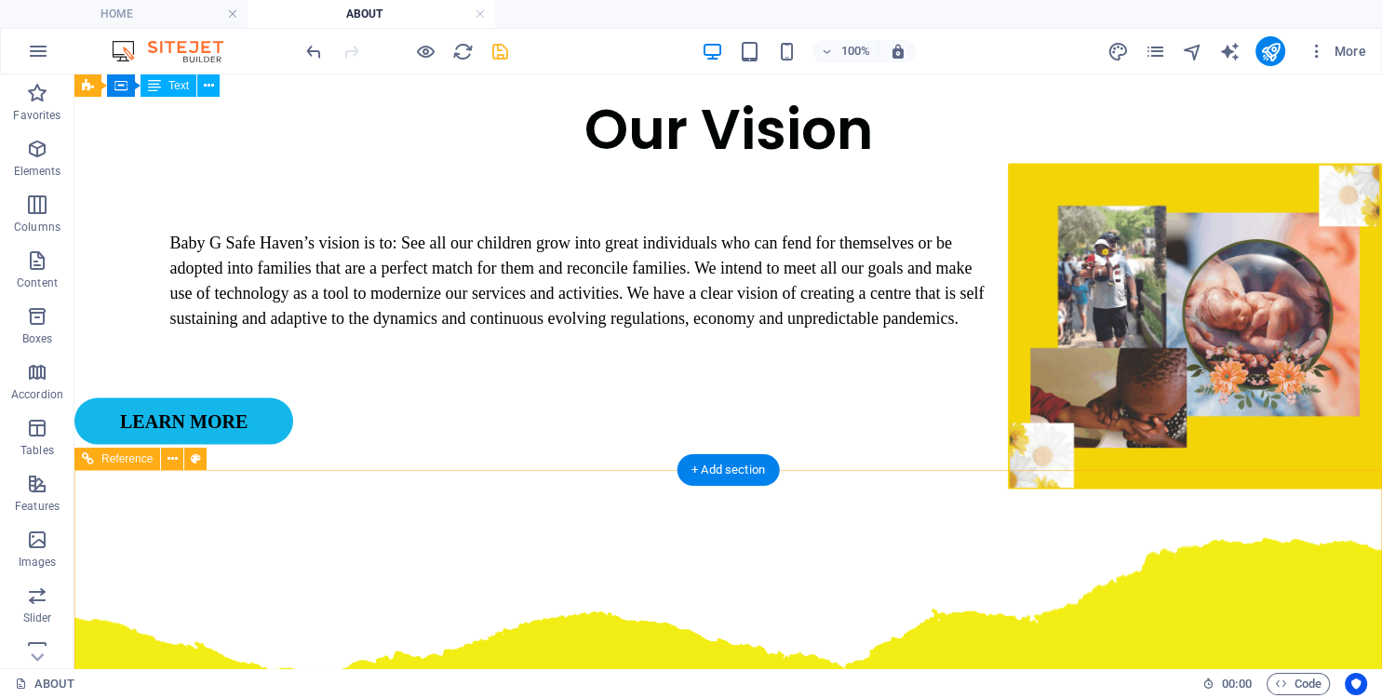
scroll to position [3341, 0]
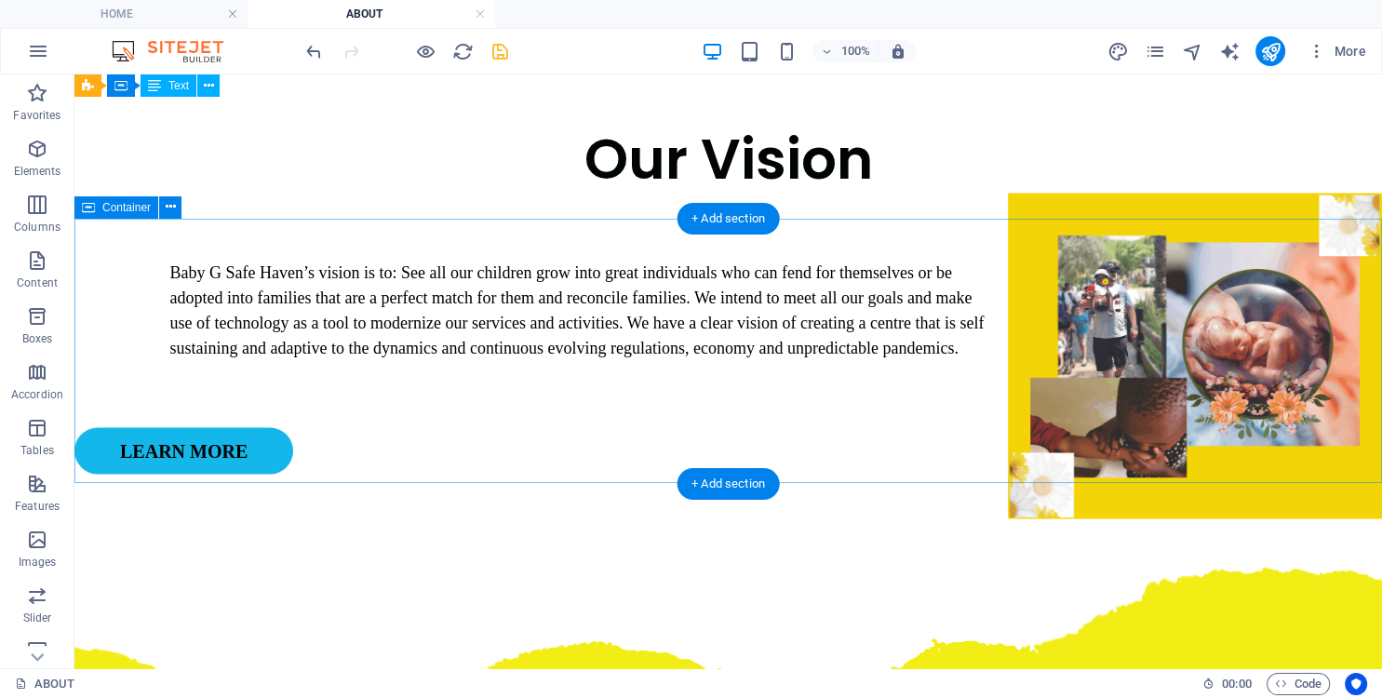
select select "shredded-paper"
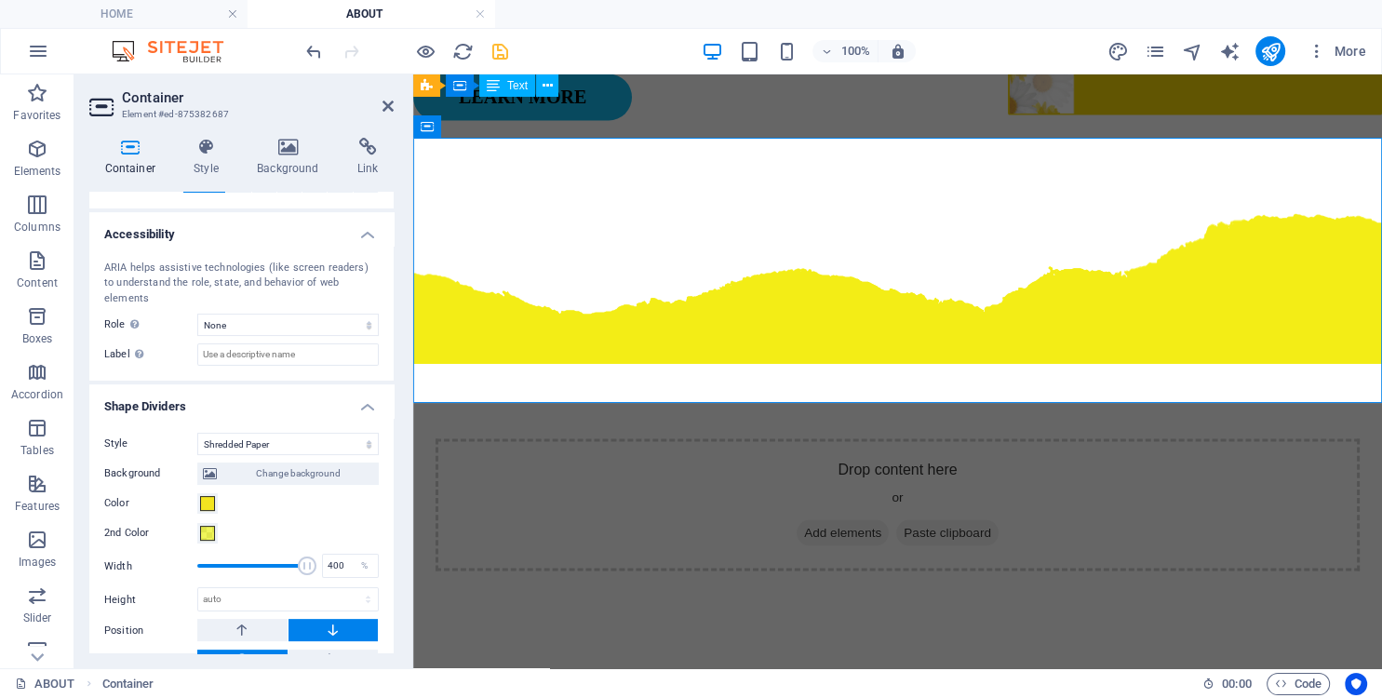
scroll to position [491, 0]
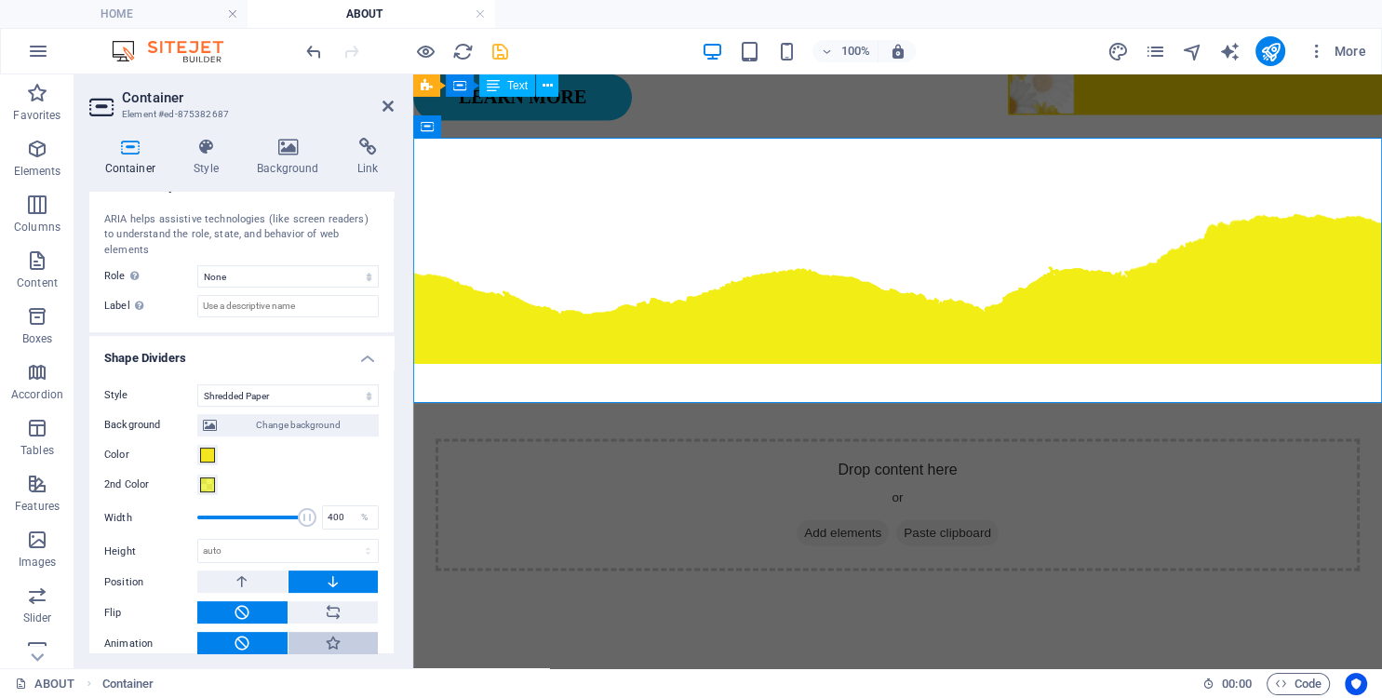
click at [335, 632] on icon at bounding box center [333, 643] width 17 height 22
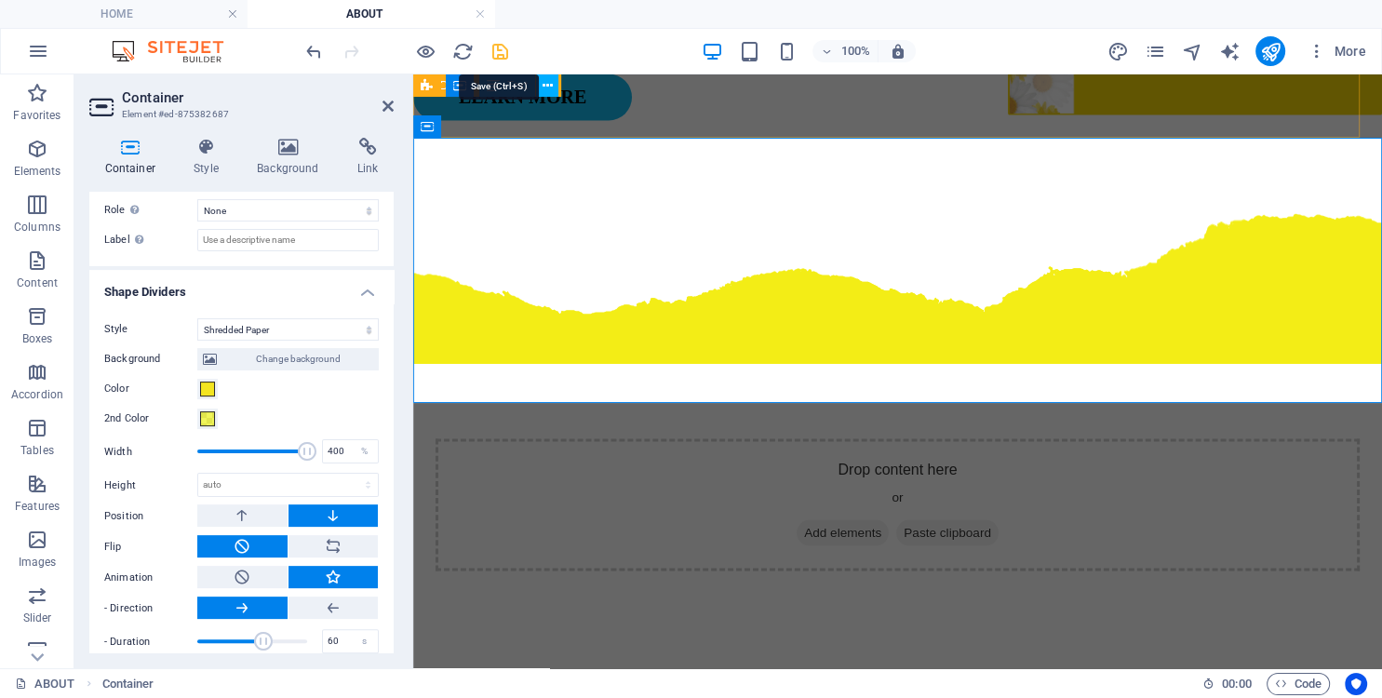
click at [495, 50] on icon "save" at bounding box center [500, 51] width 21 height 21
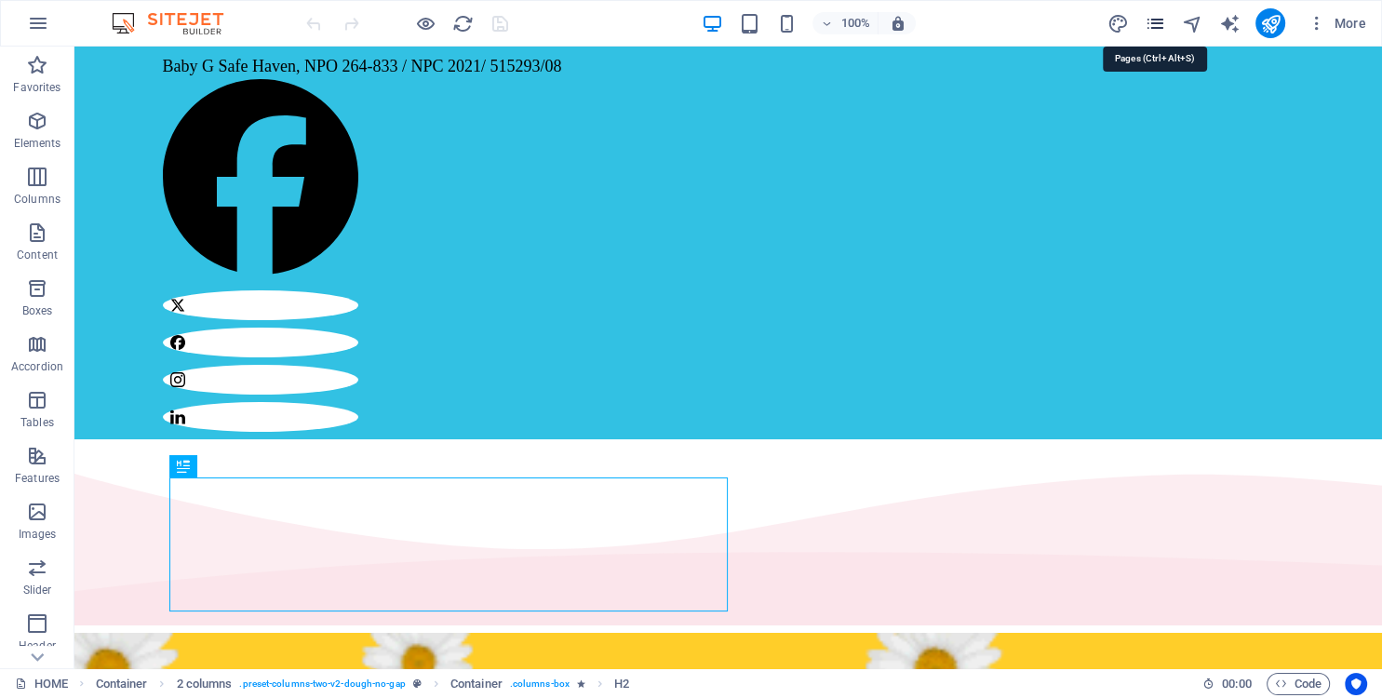
click at [1157, 26] on icon "pages" at bounding box center [1154, 23] width 21 height 21
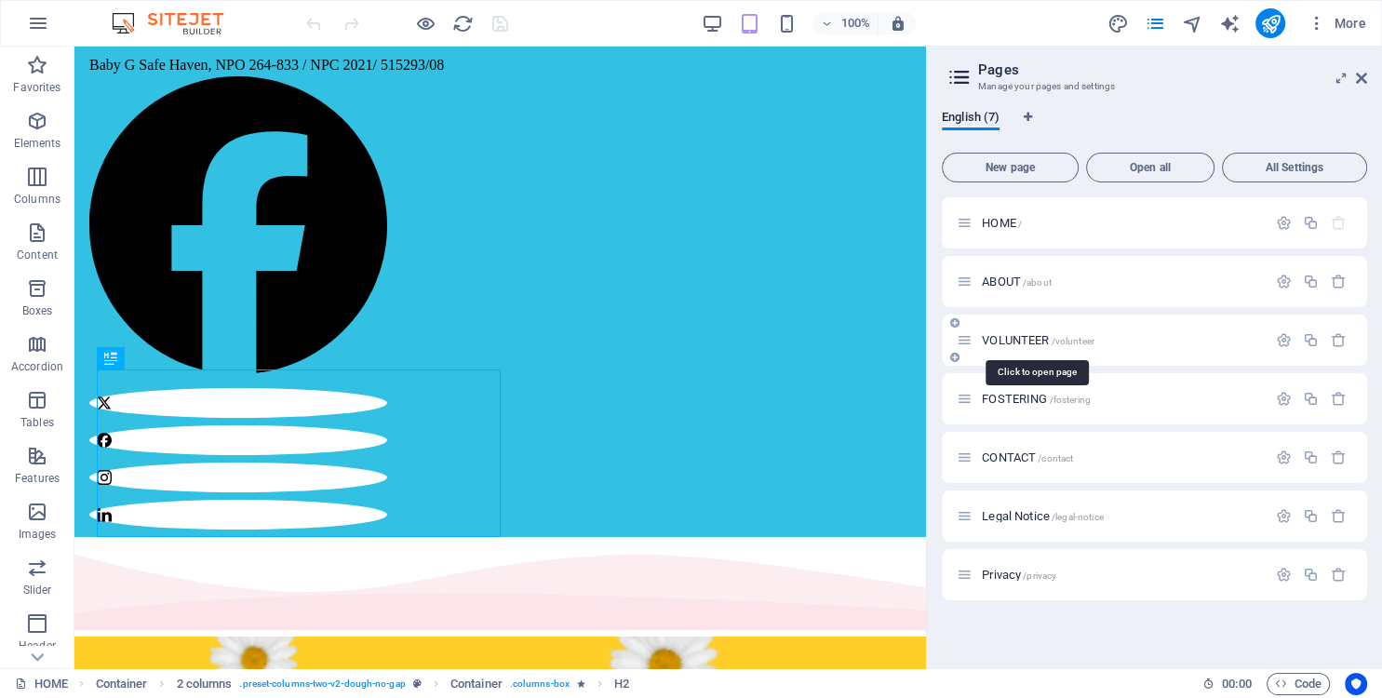
click at [1026, 336] on span "VOLUNTEER /volunteer" at bounding box center [1038, 340] width 113 height 14
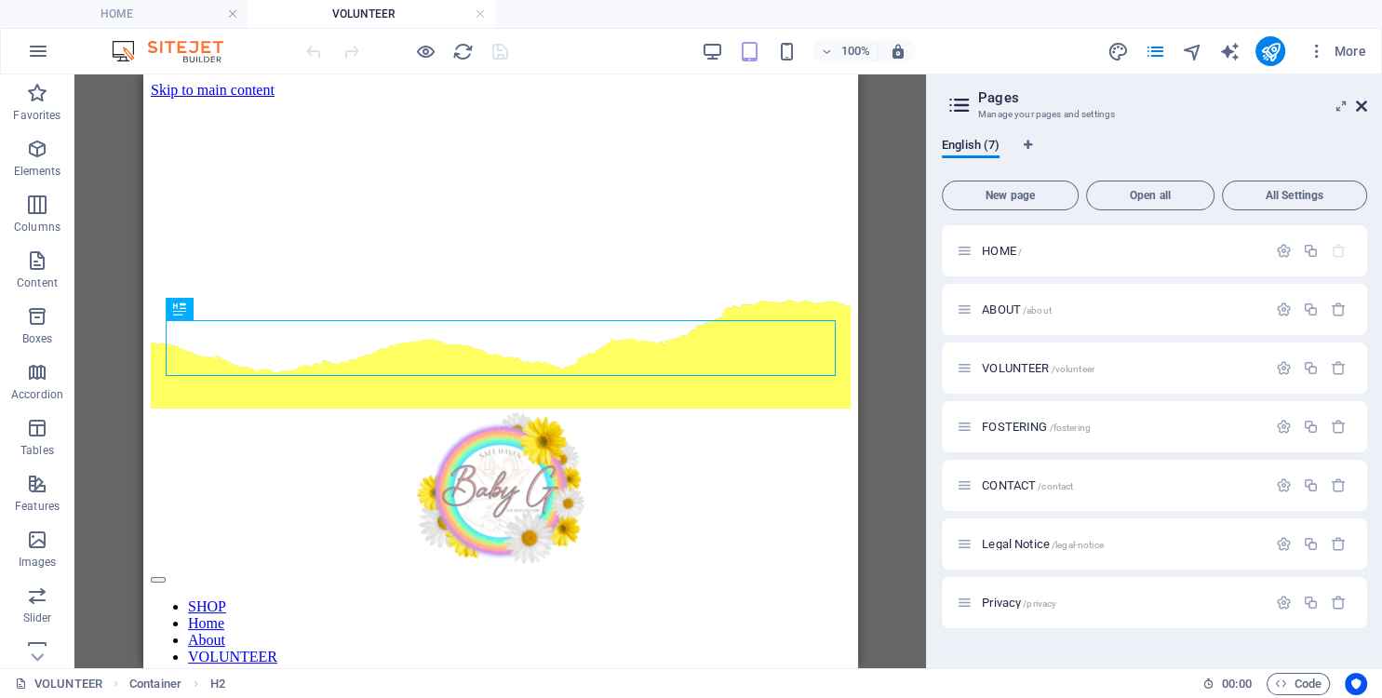
click at [1361, 104] on icon at bounding box center [1361, 106] width 11 height 15
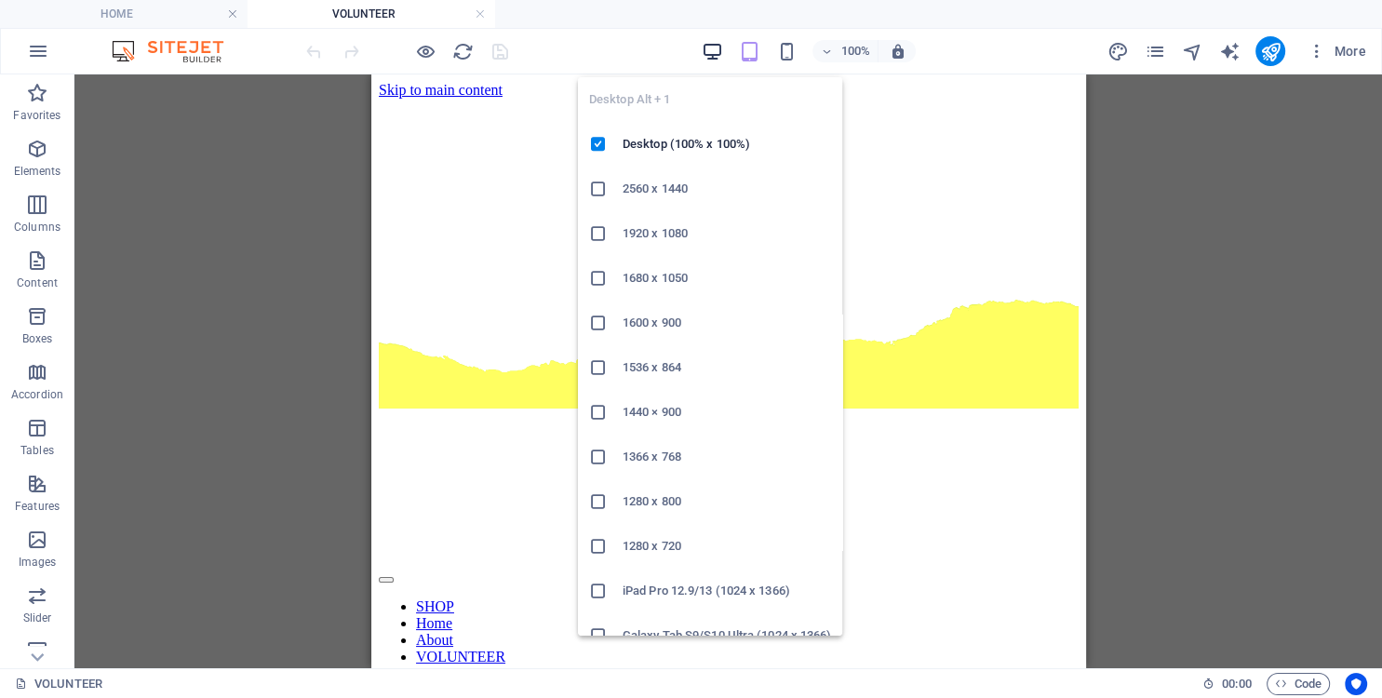
click at [710, 46] on icon "button" at bounding box center [712, 51] width 21 height 21
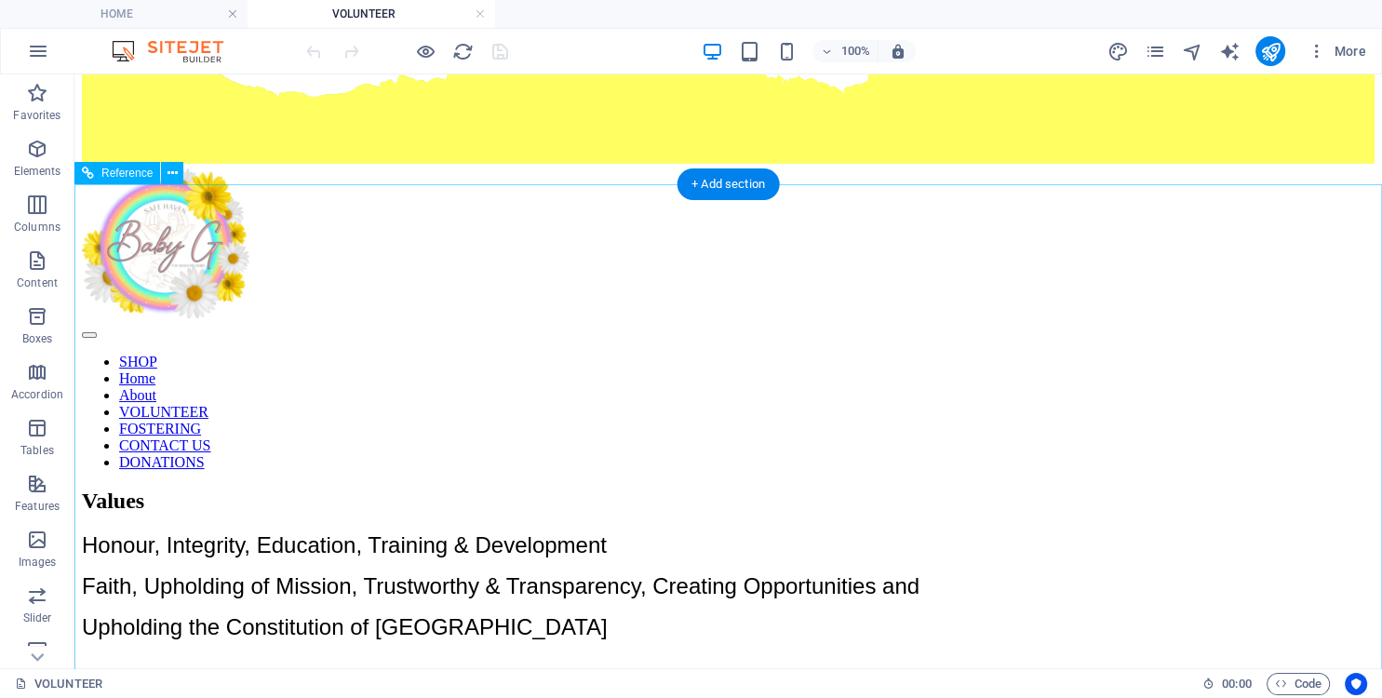
scroll to position [98, 0]
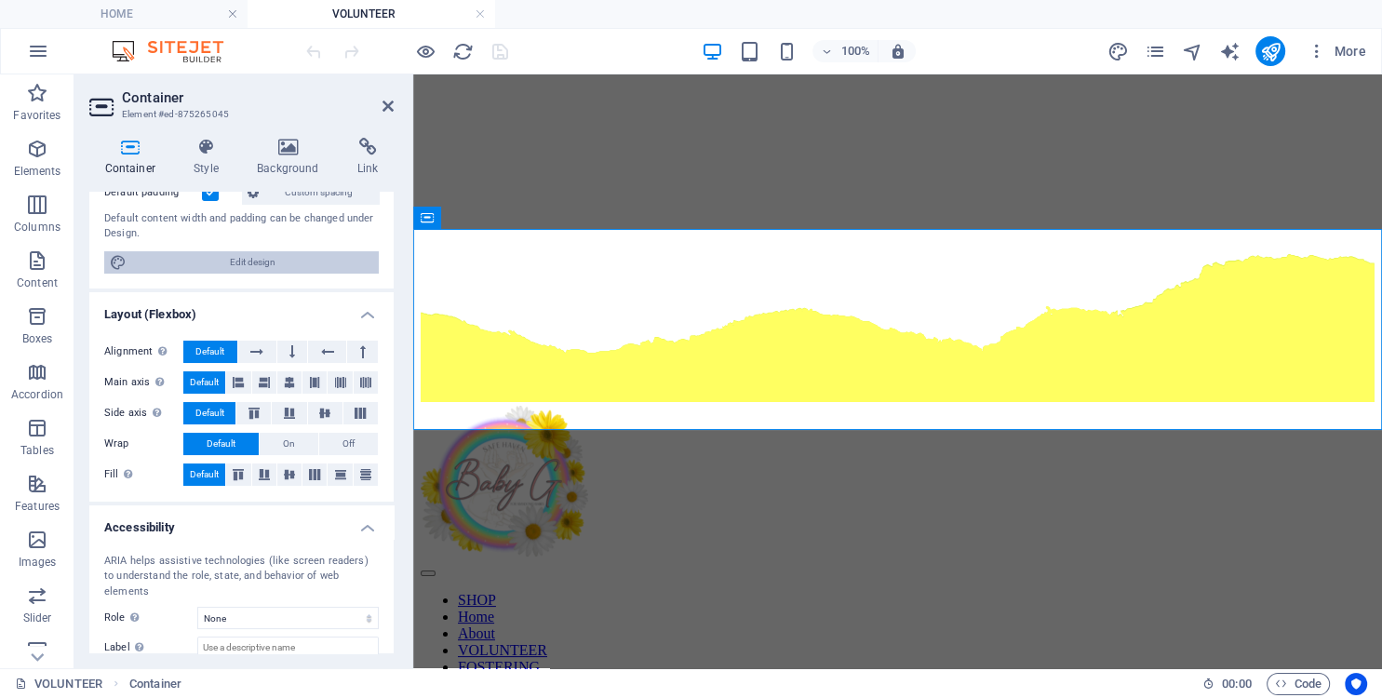
scroll to position [169, 0]
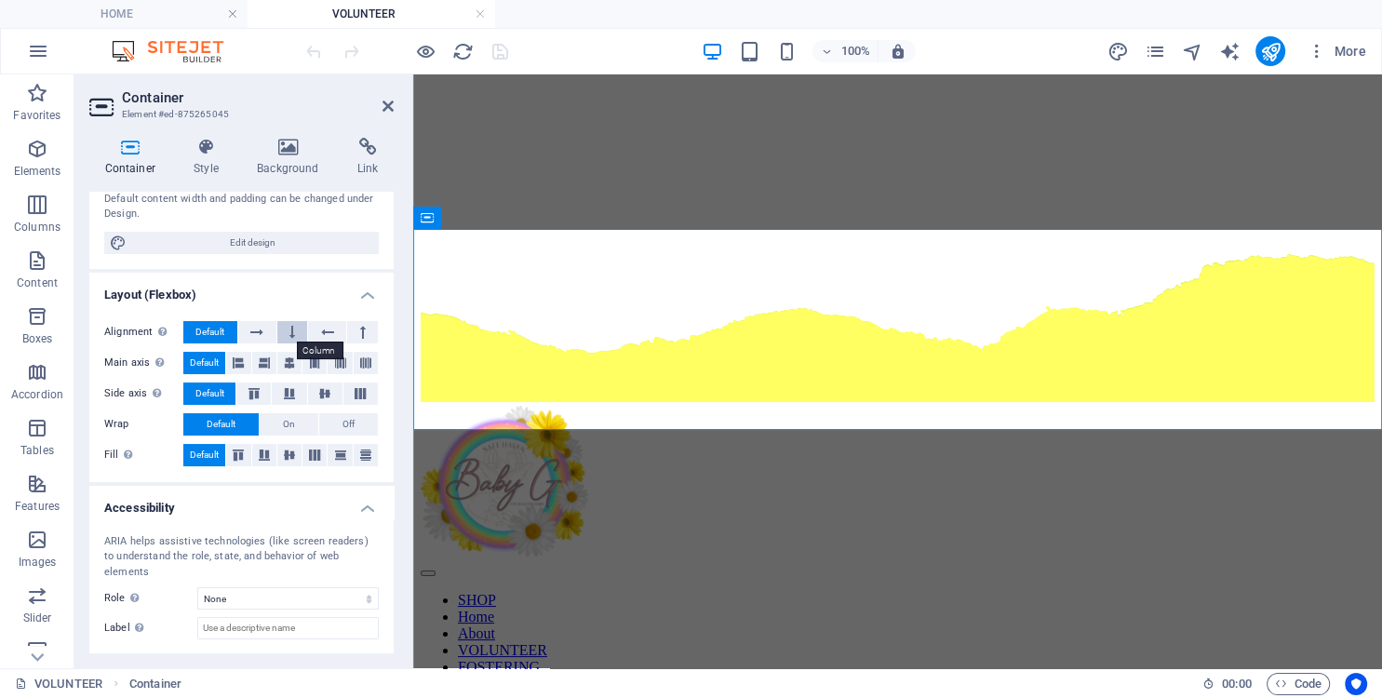
click at [294, 337] on icon at bounding box center [292, 332] width 6 height 22
click at [213, 337] on span "Default" at bounding box center [209, 332] width 29 height 22
click at [238, 364] on icon at bounding box center [238, 363] width 11 height 22
click at [266, 362] on icon at bounding box center [264, 363] width 11 height 22
click at [289, 359] on icon at bounding box center [289, 363] width 11 height 22
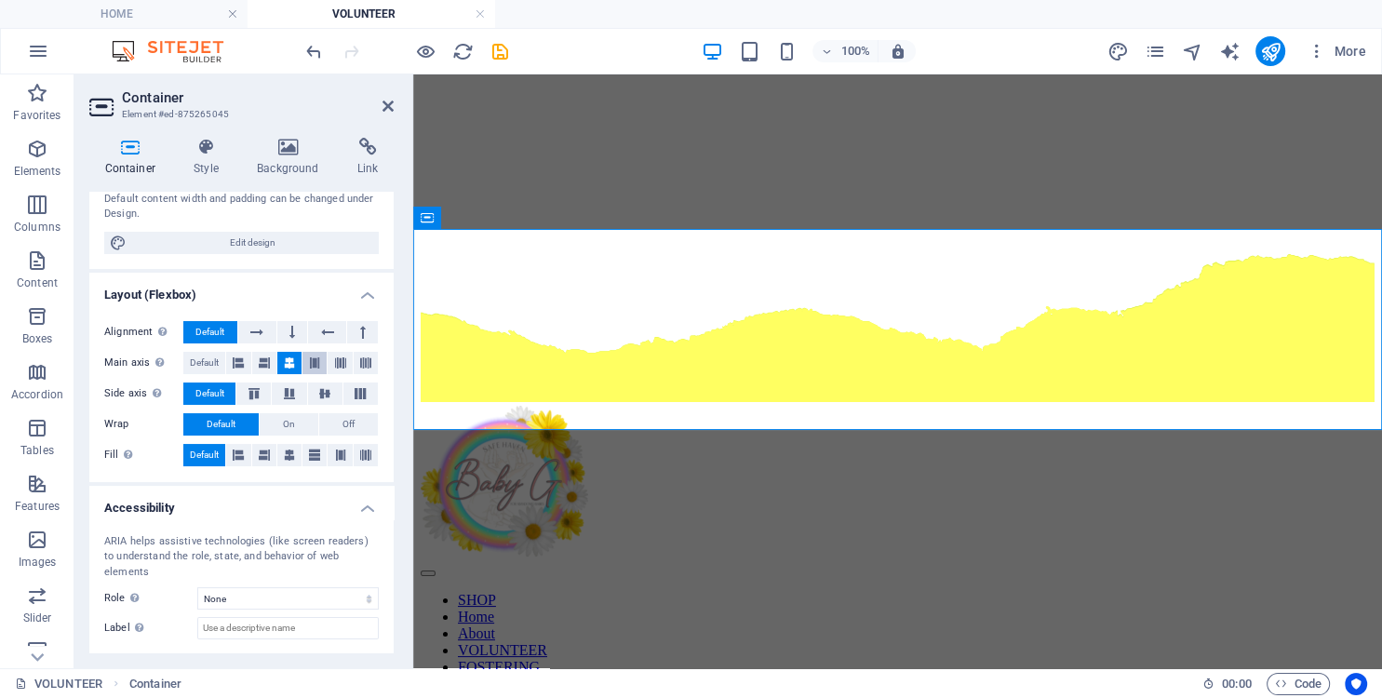
click at [318, 359] on icon at bounding box center [314, 363] width 11 height 22
click at [214, 367] on span "Default" at bounding box center [204, 363] width 29 height 22
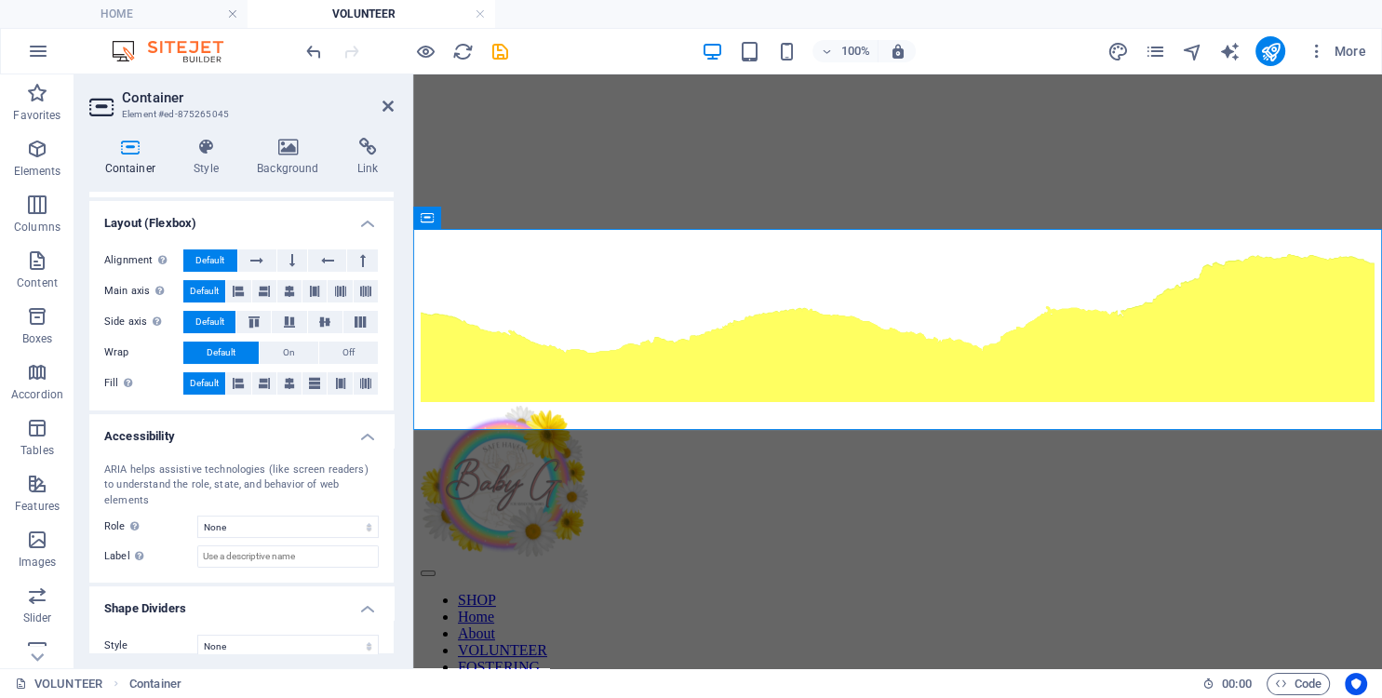
scroll to position [243, 0]
click at [197, 514] on select "None Alert Article Banner Comment Complementary Dialog Footer Header Marquee Pr…" at bounding box center [288, 525] width 182 height 22
click option "Banner" at bounding box center [0, 0] width 0 height 0
click at [197, 514] on select "None Alert Article Banner Comment Complementary Dialog Footer Header Marquee Pr…" at bounding box center [288, 525] width 182 height 22
select select "none"
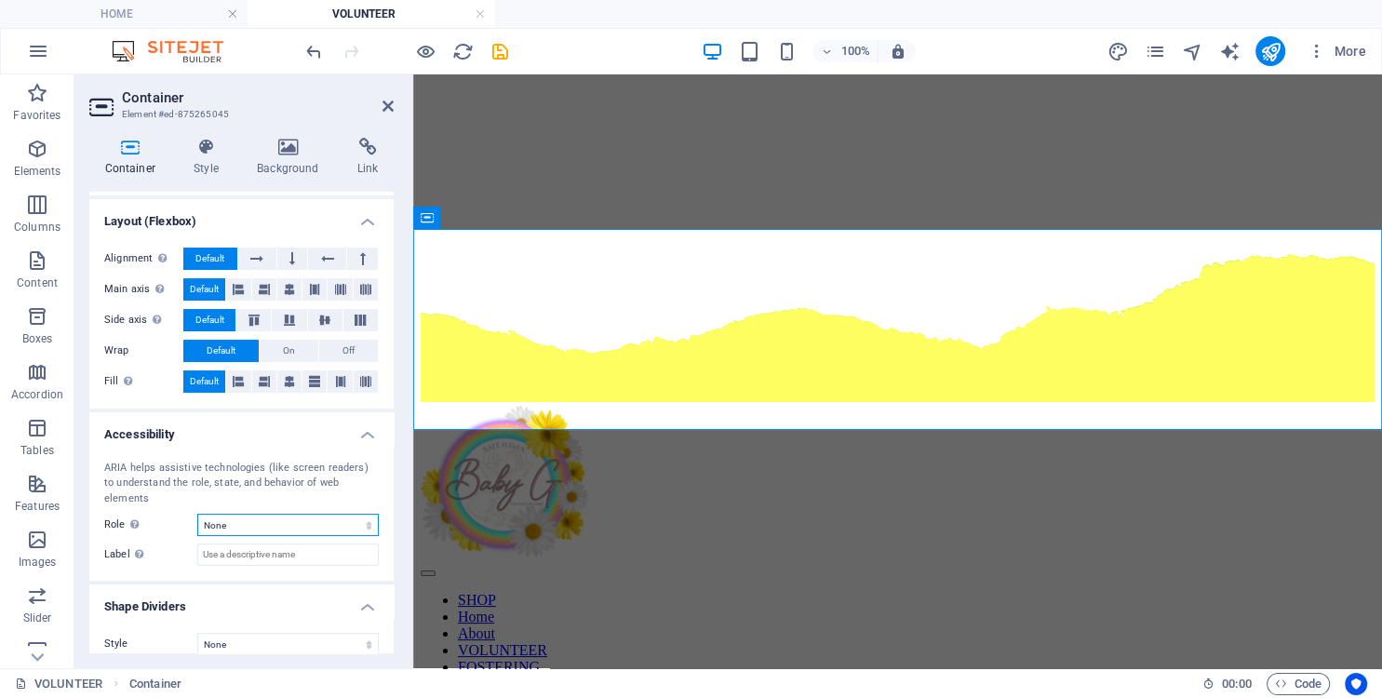
click option "None" at bounding box center [0, 0] width 0 height 0
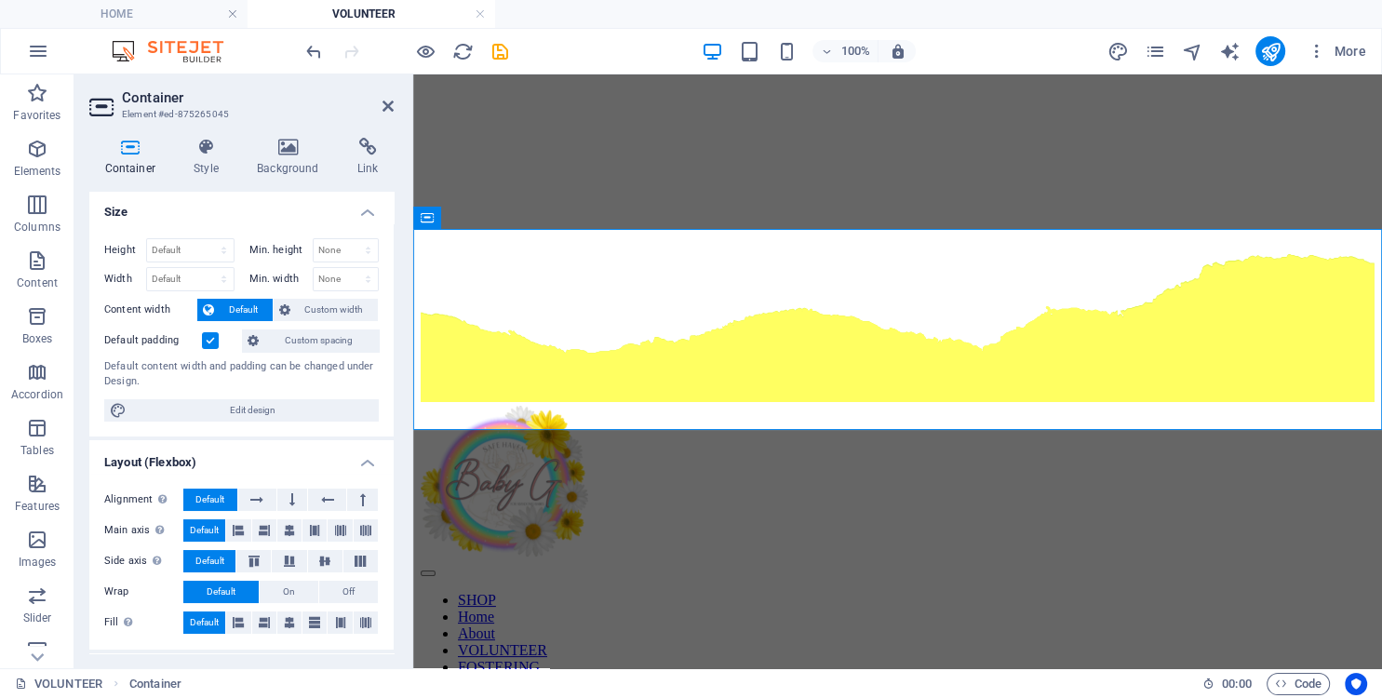
scroll to position [0, 0]
click at [147, 241] on select "Default px rem % vh vw" at bounding box center [190, 252] width 87 height 22
select select "vh"
click option "vh" at bounding box center [0, 0] width 0 height 0
type input "33.9"
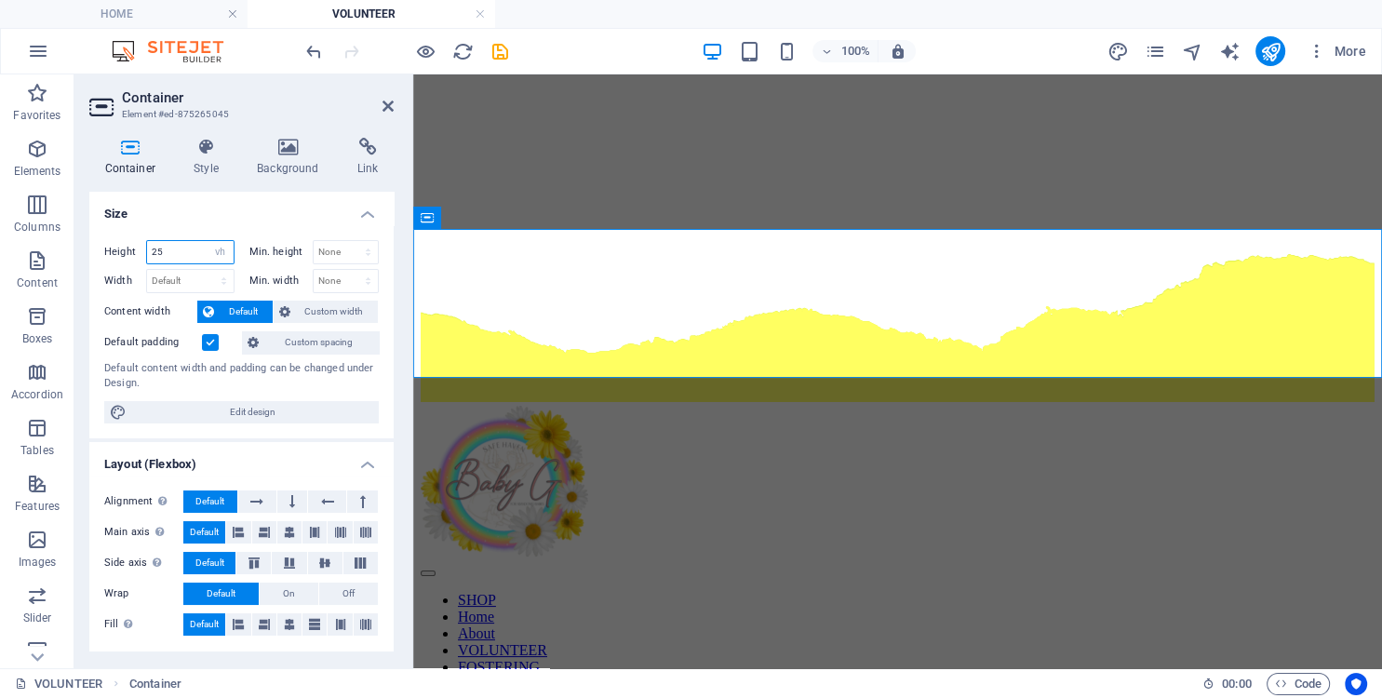
type input "2"
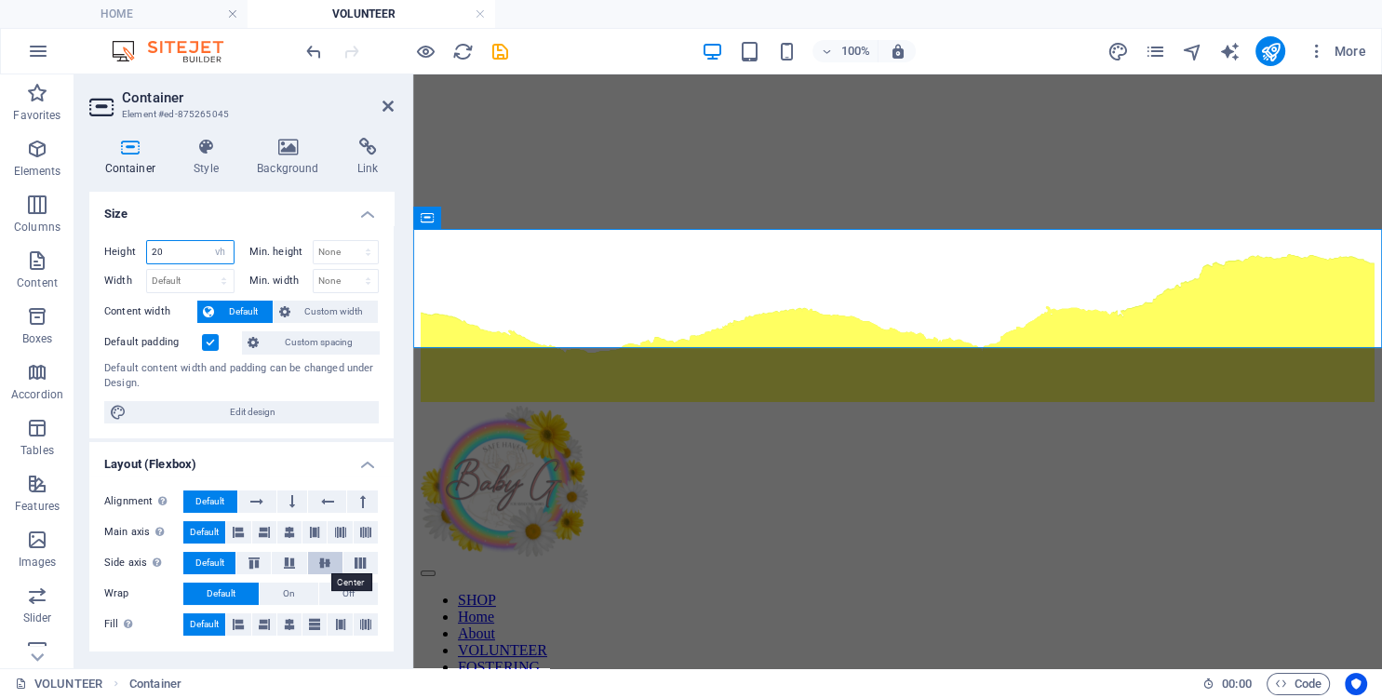
type input "20"
click at [325, 564] on icon at bounding box center [325, 563] width 22 height 11
click at [212, 560] on span "Default" at bounding box center [209, 563] width 29 height 22
click at [199, 140] on icon at bounding box center [207, 147] width 56 height 19
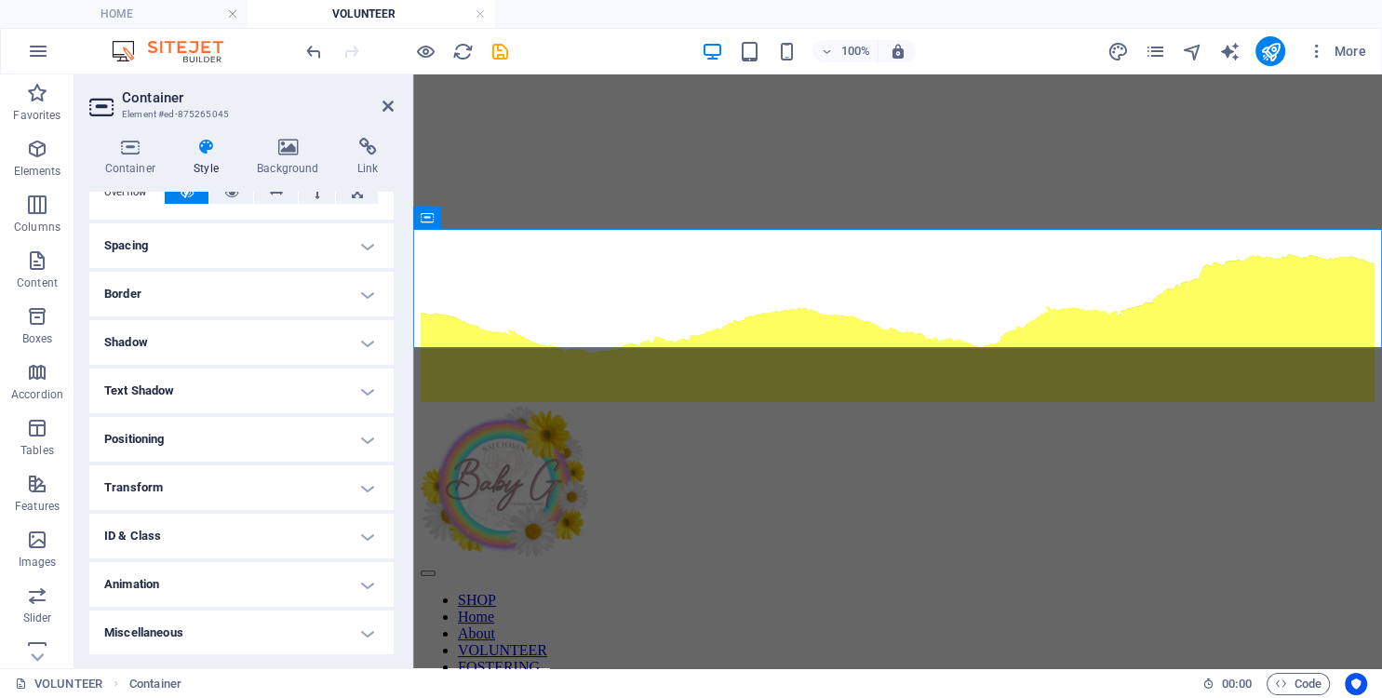
scroll to position [125, 0]
click at [223, 434] on h4 "Positioning" at bounding box center [241, 438] width 304 height 45
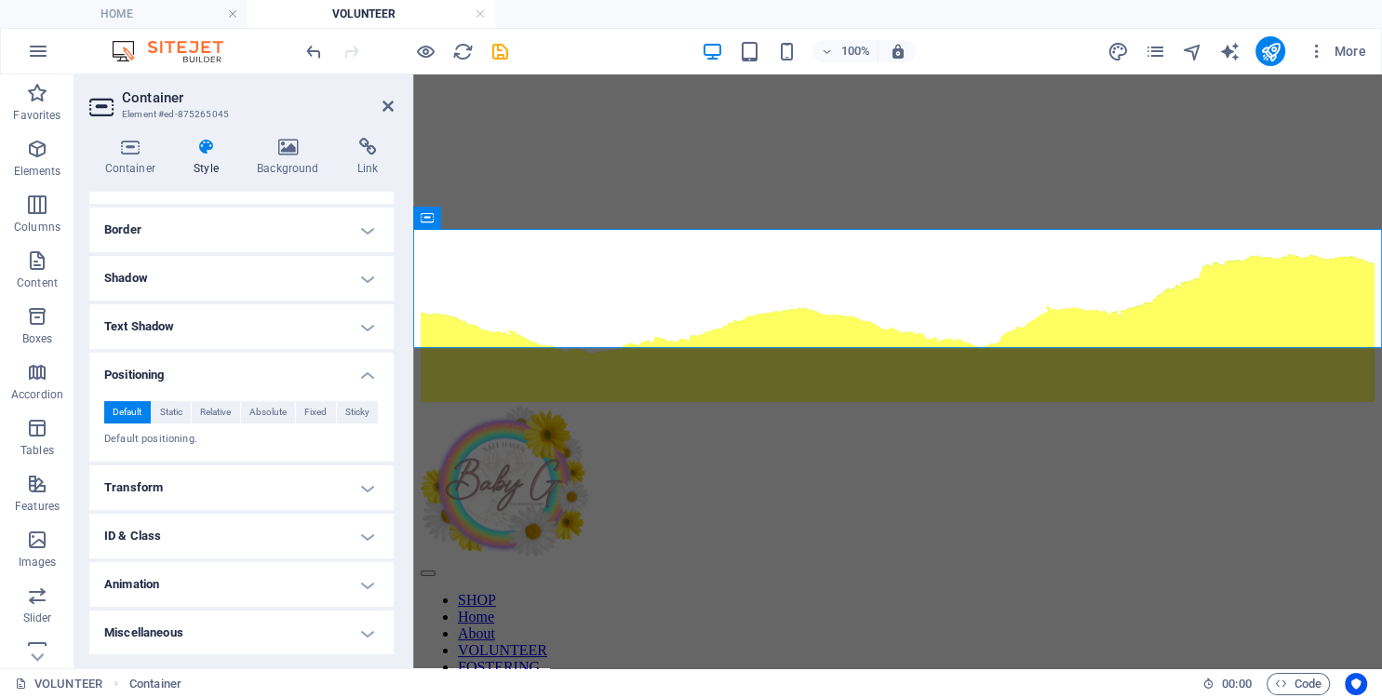
scroll to position [190, 0]
click at [173, 408] on span "Static" at bounding box center [171, 410] width 22 height 22
click at [199, 408] on button "Relative" at bounding box center [216, 410] width 48 height 22
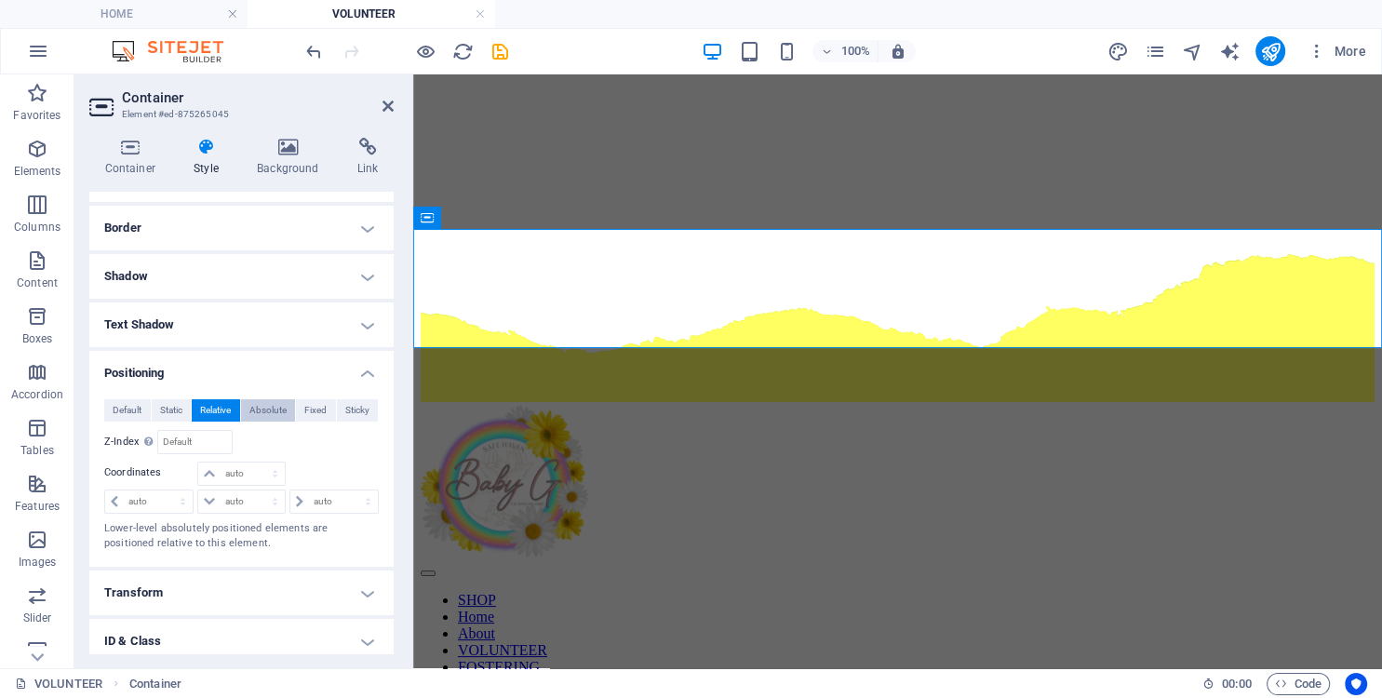
click at [277, 415] on span "Absolute" at bounding box center [267, 410] width 37 height 22
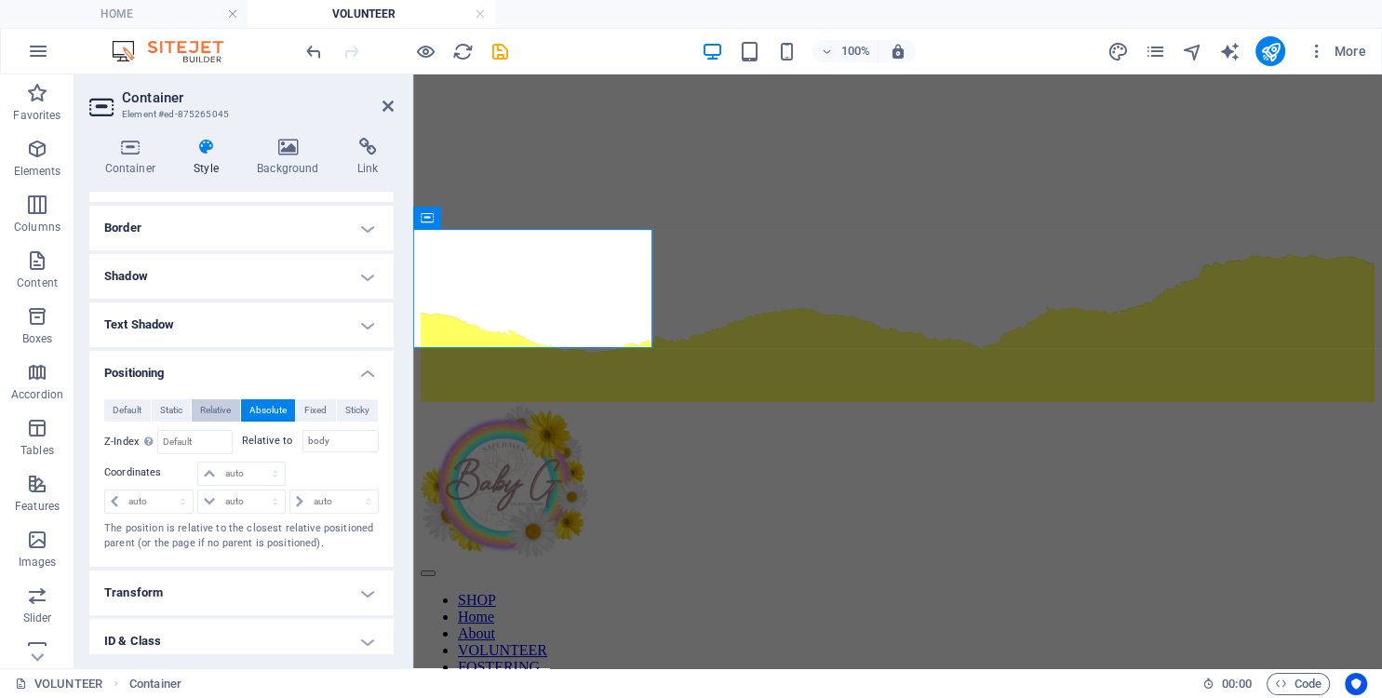
click at [221, 411] on span "Relative" at bounding box center [215, 410] width 31 height 22
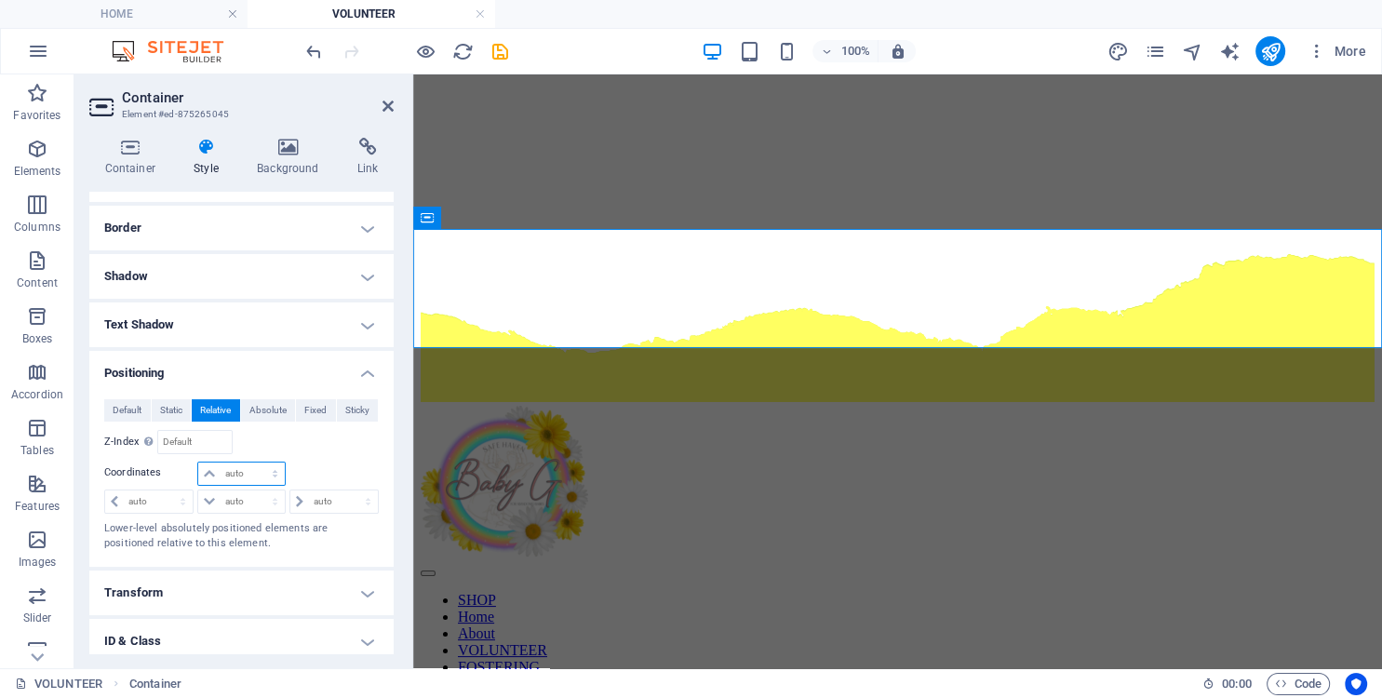
click at [198, 463] on select "auto px rem % em" at bounding box center [241, 474] width 86 height 22
select select "%"
click option "%" at bounding box center [0, 0] width 0 height 0
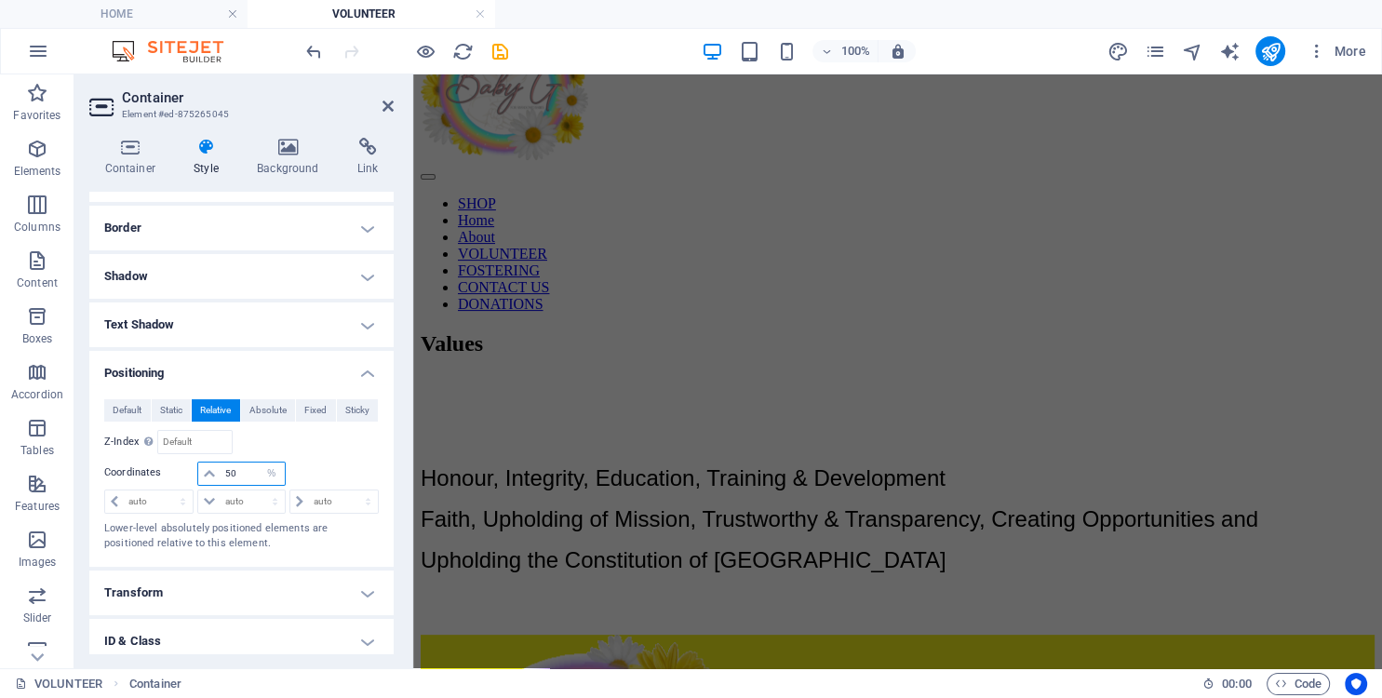
scroll to position [15, 0]
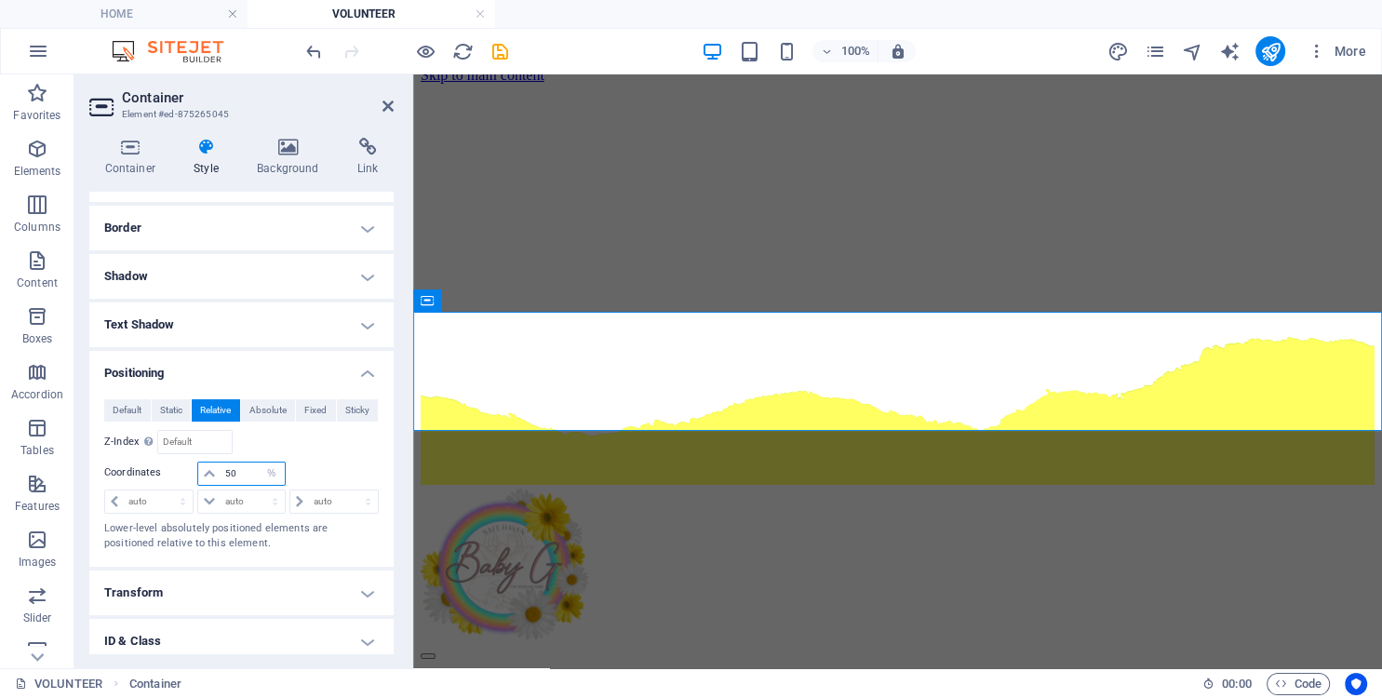
type input "100"
select select "DISABLED_OPTION_VALUE"
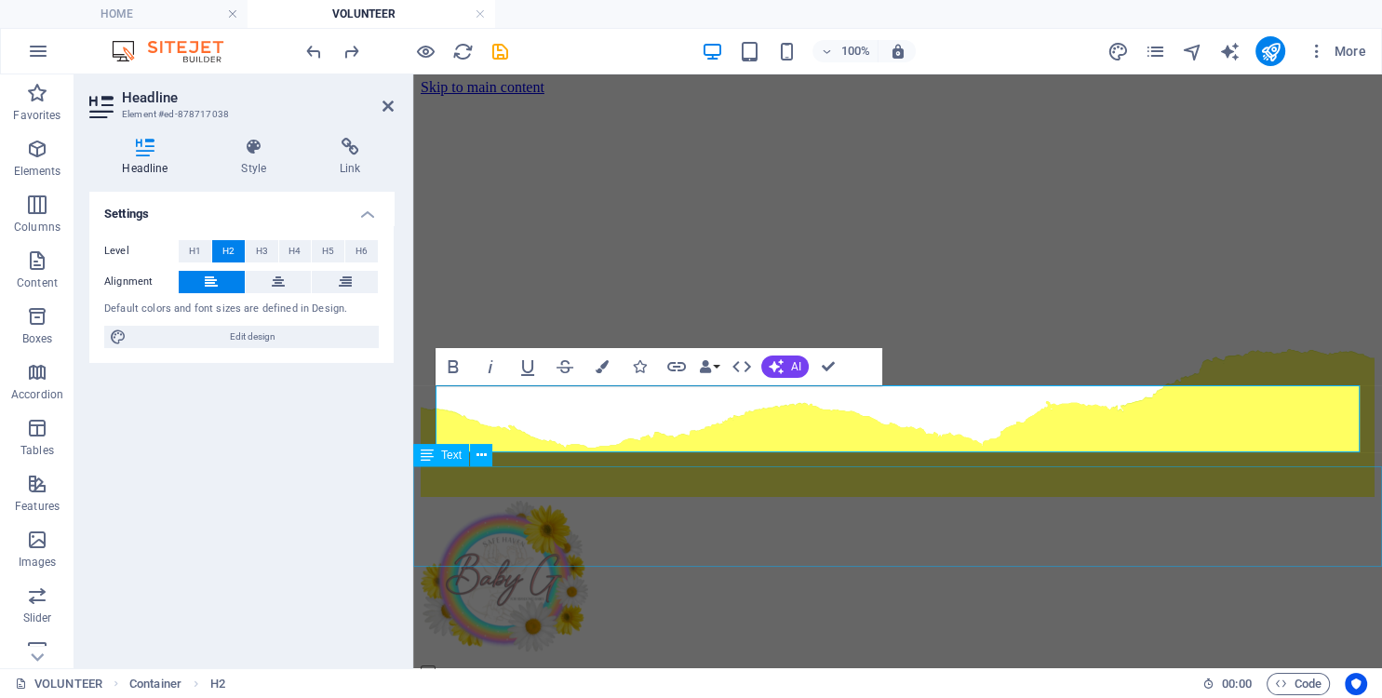
scroll to position [0, 0]
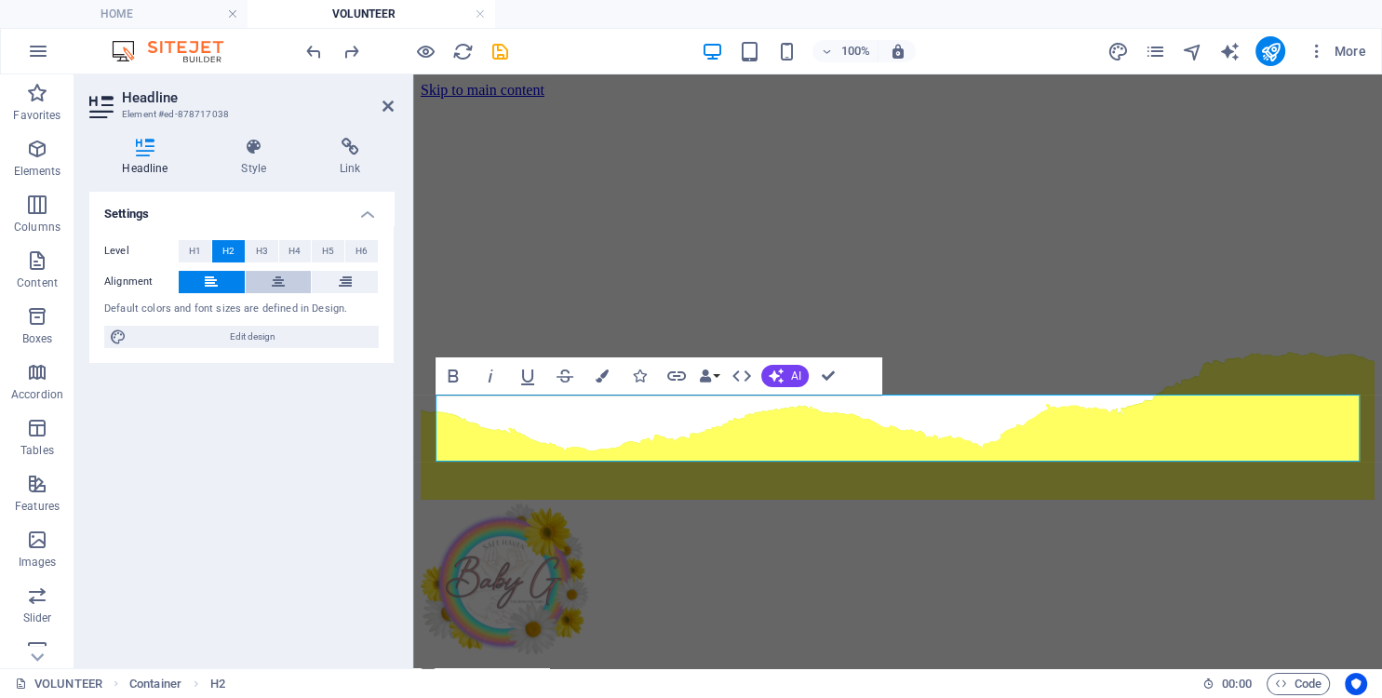
click at [276, 278] on icon at bounding box center [278, 282] width 13 height 22
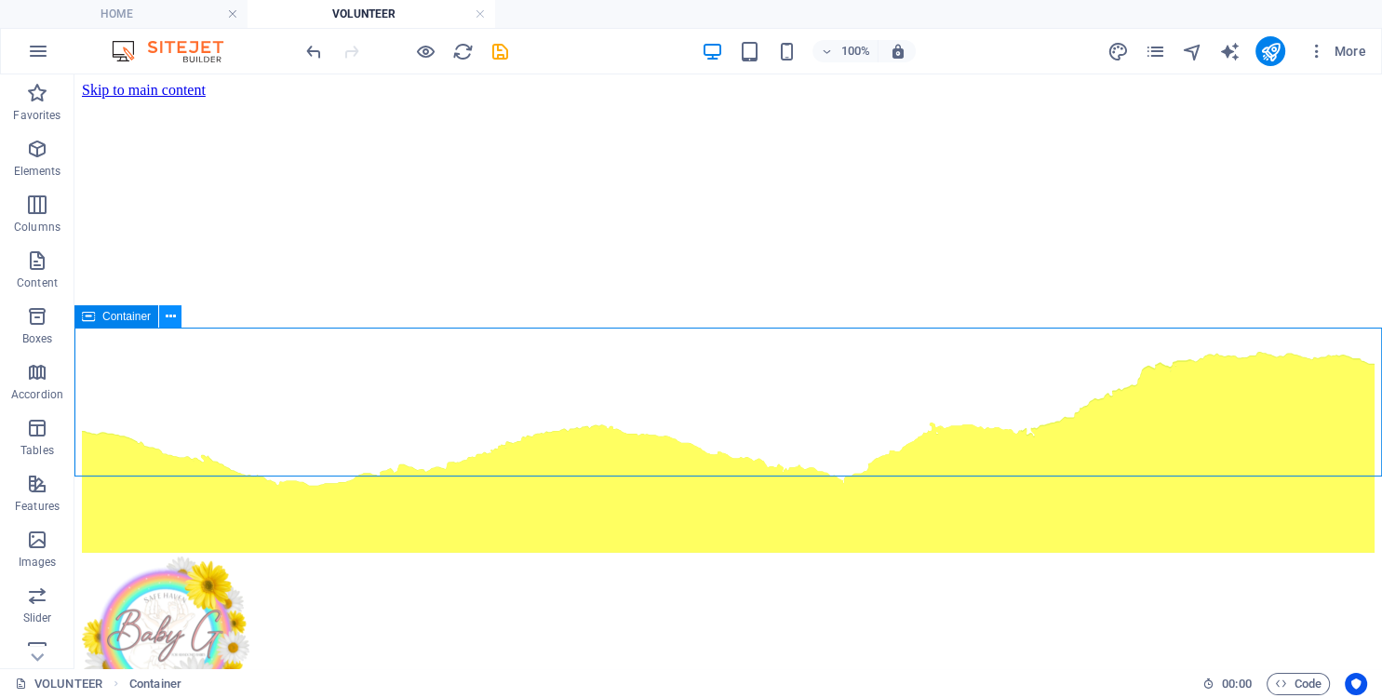
click at [167, 322] on icon at bounding box center [171, 317] width 10 height 20
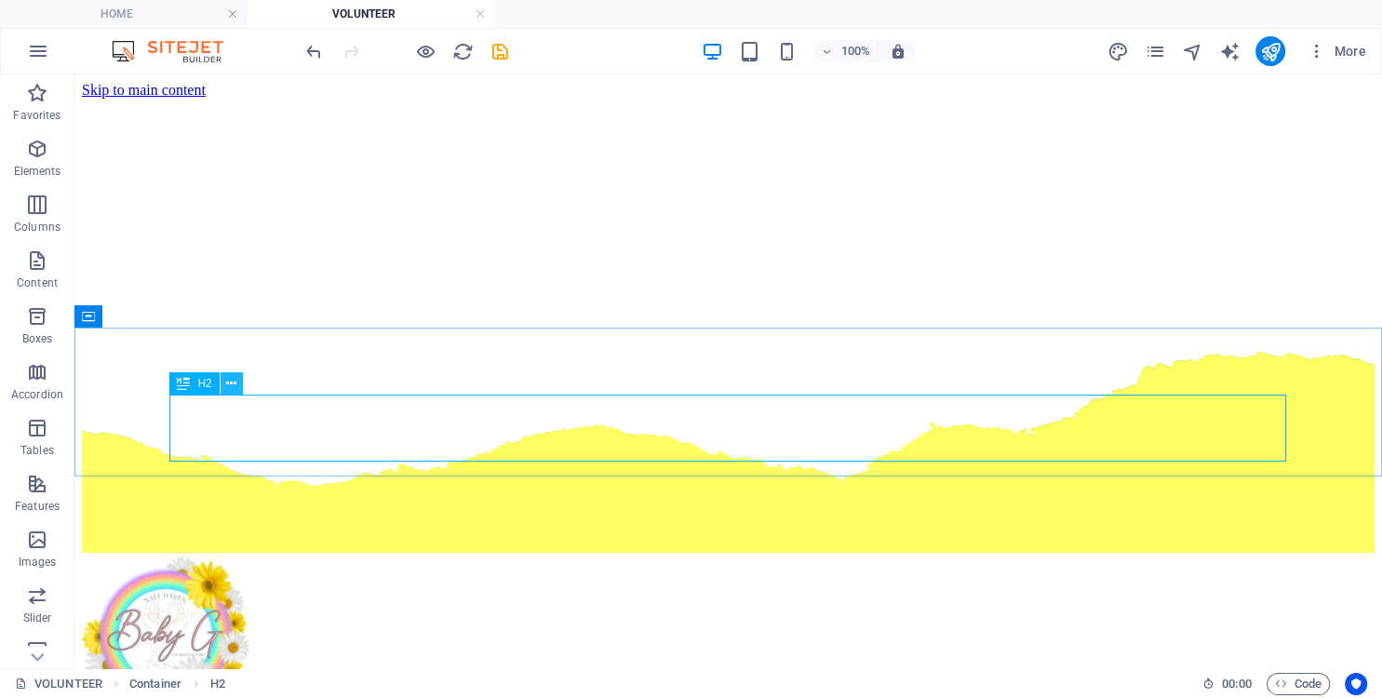
click at [231, 386] on icon at bounding box center [231, 384] width 10 height 20
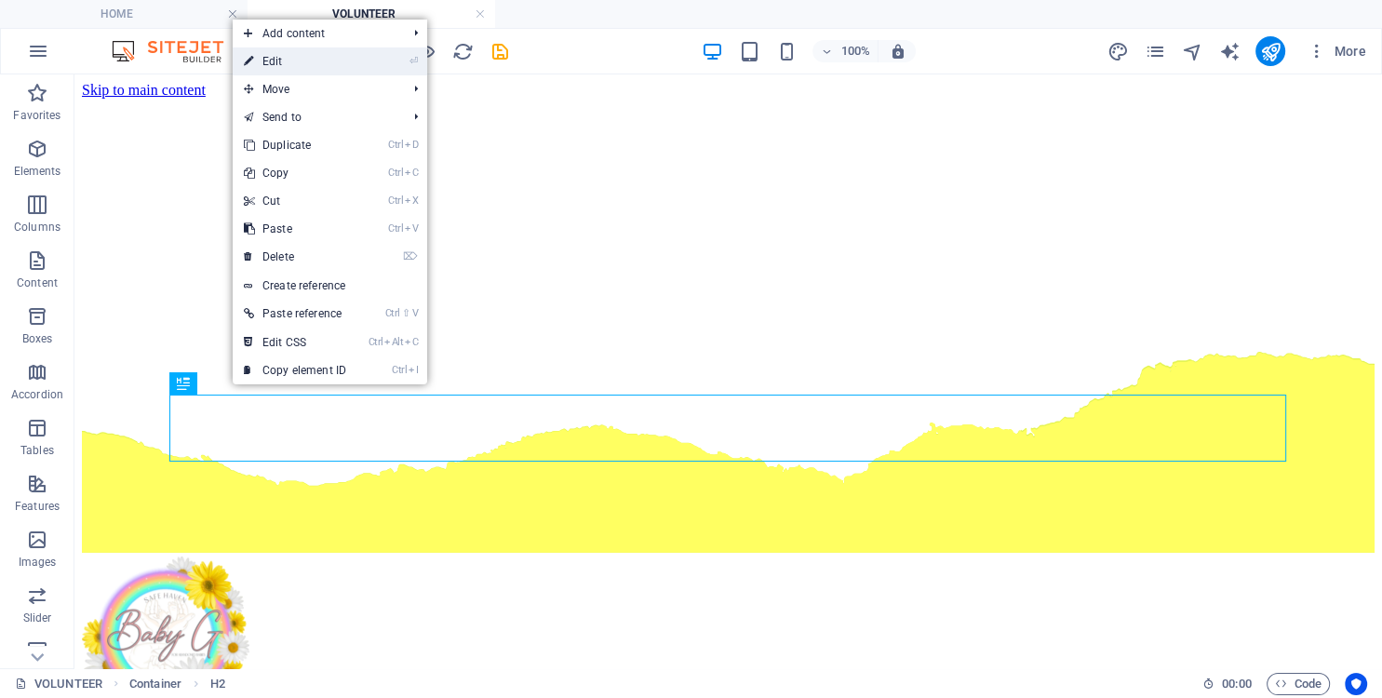
click at [286, 65] on link "⏎ Edit" at bounding box center [295, 61] width 125 height 28
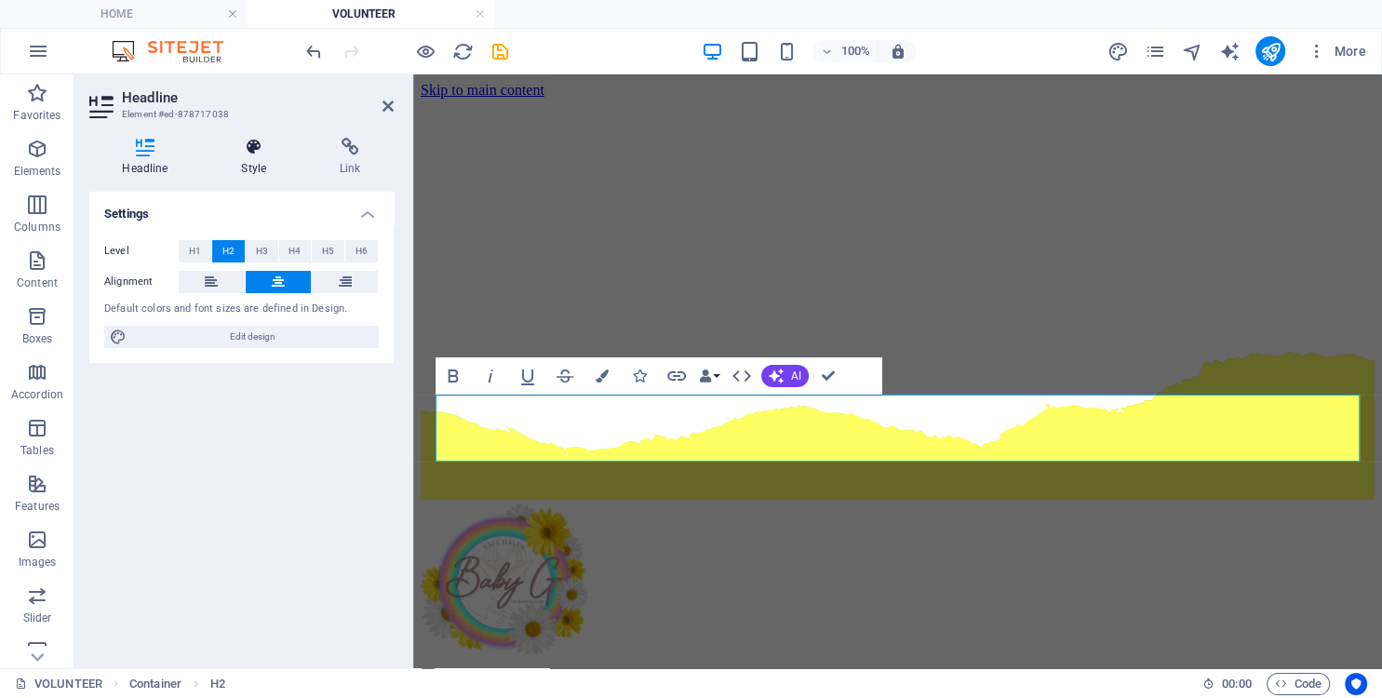
click at [247, 166] on h4 "Style" at bounding box center [257, 157] width 99 height 39
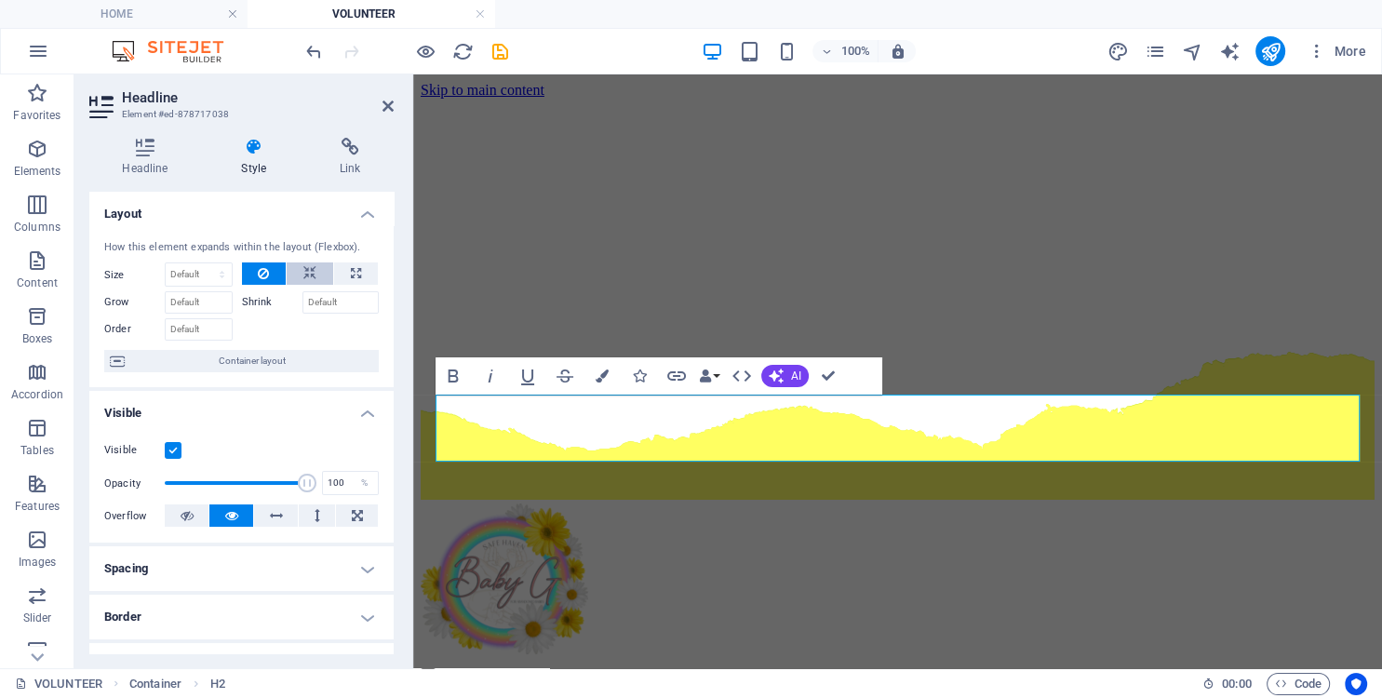
click at [311, 276] on icon at bounding box center [309, 273] width 13 height 22
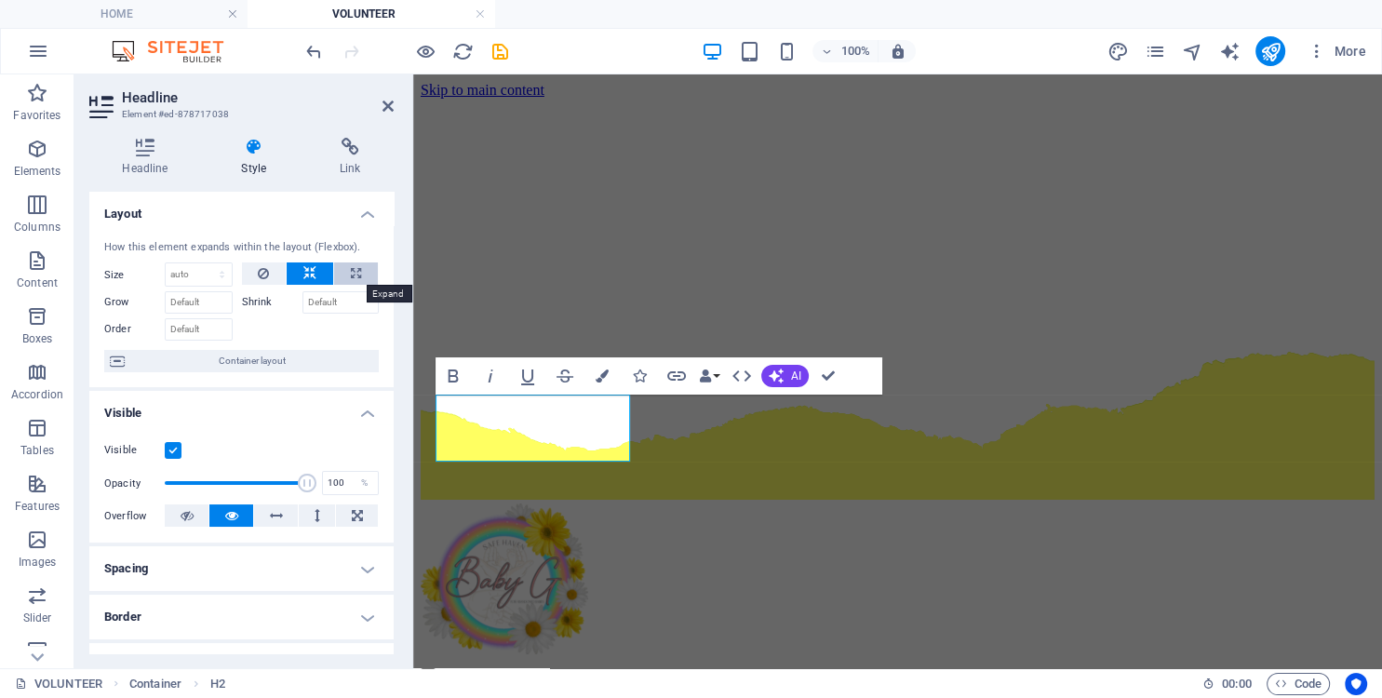
click at [356, 274] on icon at bounding box center [356, 273] width 10 height 22
type input "100"
select select "%"
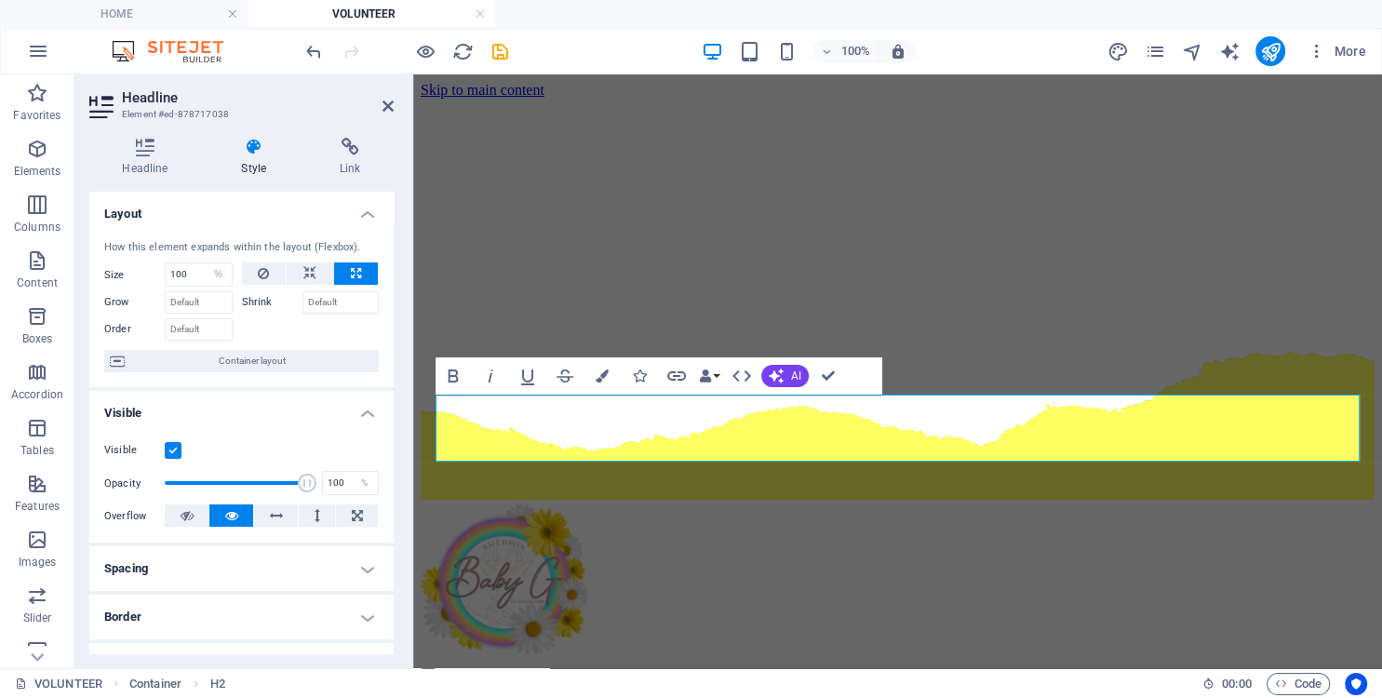
select select "DISABLED_OPTION_VALUE"
click at [209, 416] on h4 "Visible" at bounding box center [241, 408] width 304 height 34
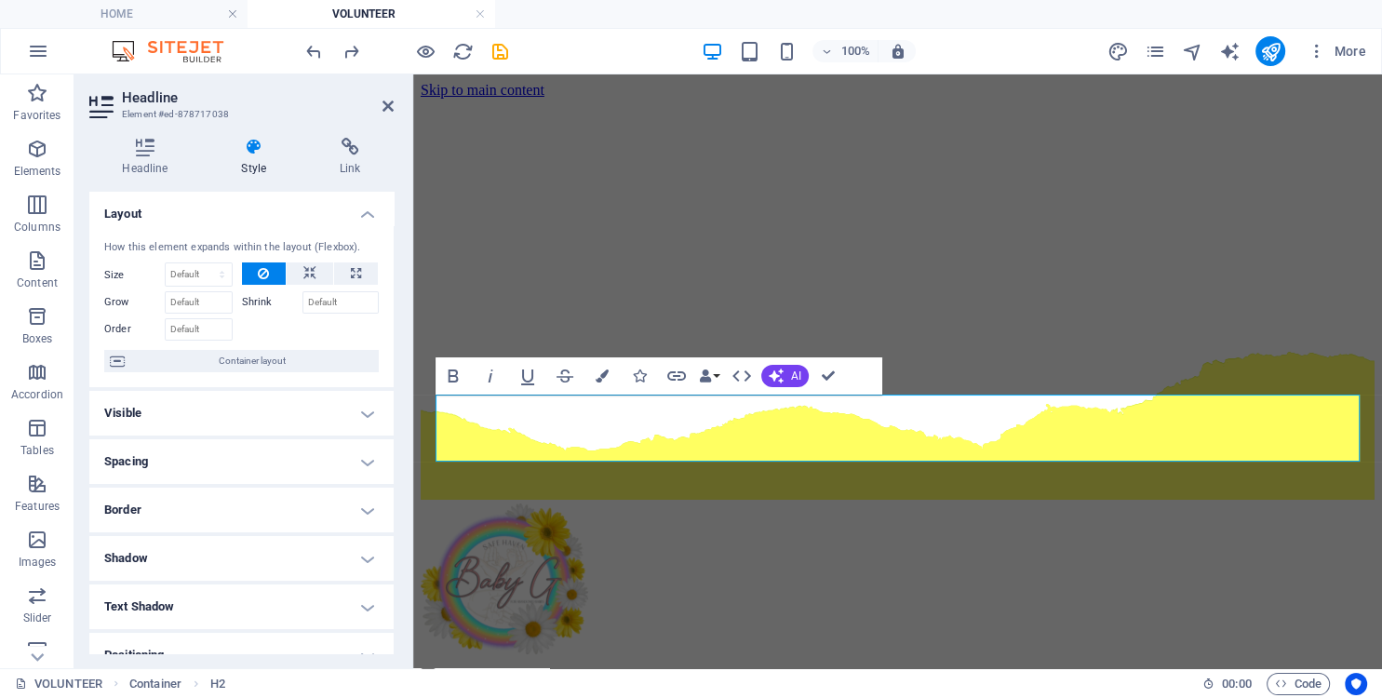
click at [250, 418] on h4 "Visible" at bounding box center [241, 413] width 304 height 45
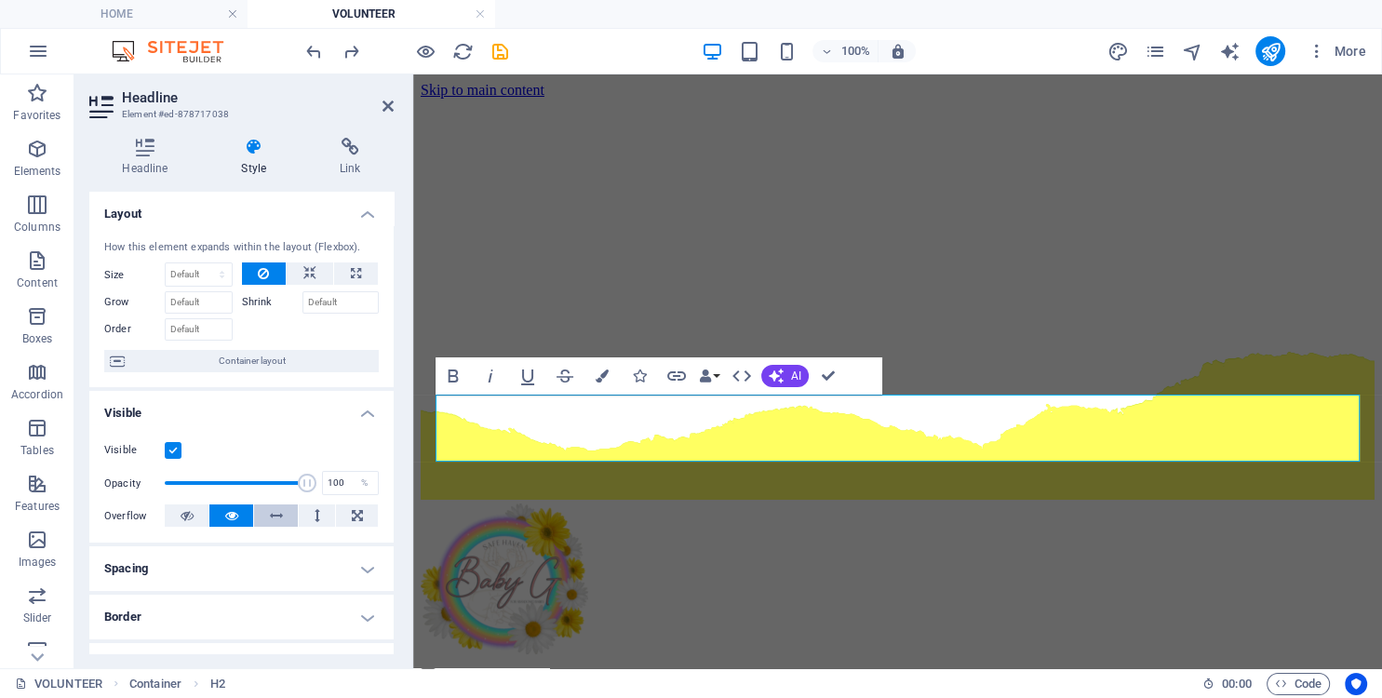
click at [280, 518] on icon at bounding box center [276, 515] width 13 height 22
click at [313, 519] on button at bounding box center [317, 515] width 36 height 22
click at [236, 516] on icon at bounding box center [231, 515] width 13 height 22
click at [316, 521] on icon at bounding box center [318, 515] width 6 height 22
click at [317, 521] on icon at bounding box center [318, 515] width 6 height 22
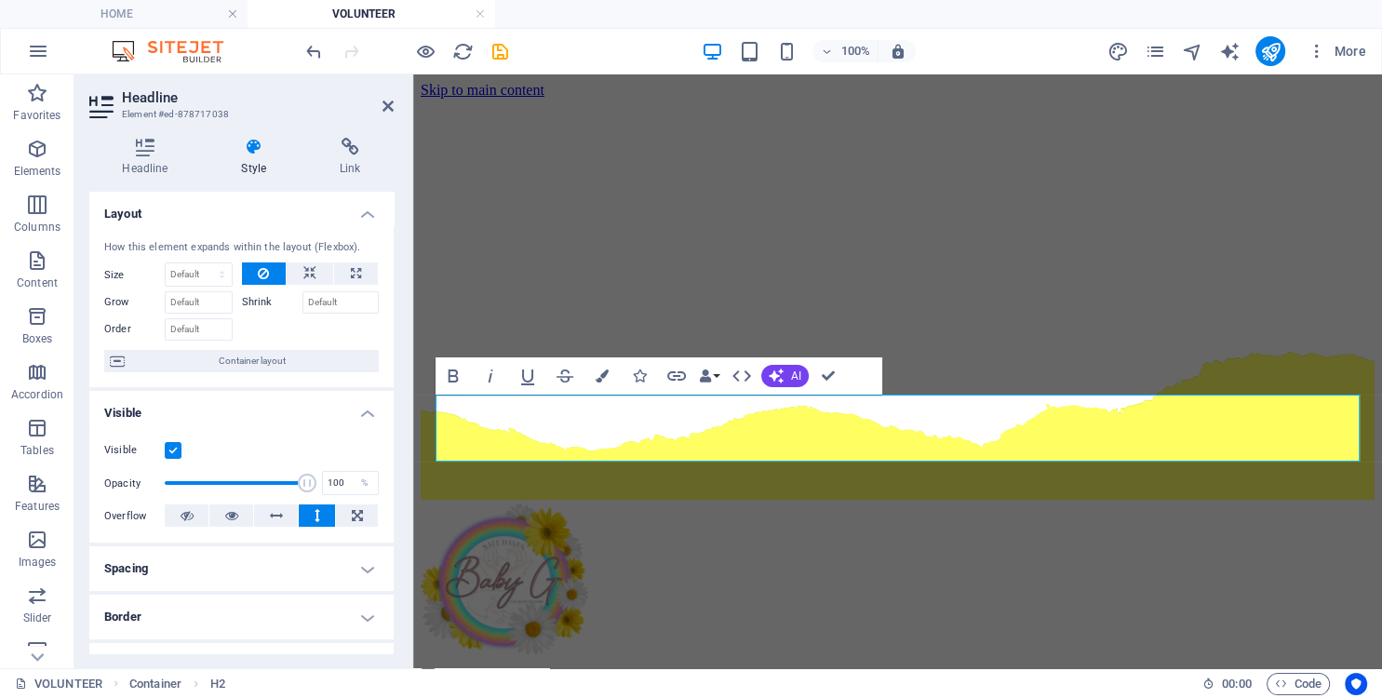
click at [317, 521] on icon at bounding box center [318, 515] width 6 height 22
click at [315, 518] on icon at bounding box center [318, 515] width 6 height 22
click at [239, 514] on button at bounding box center [231, 515] width 44 height 22
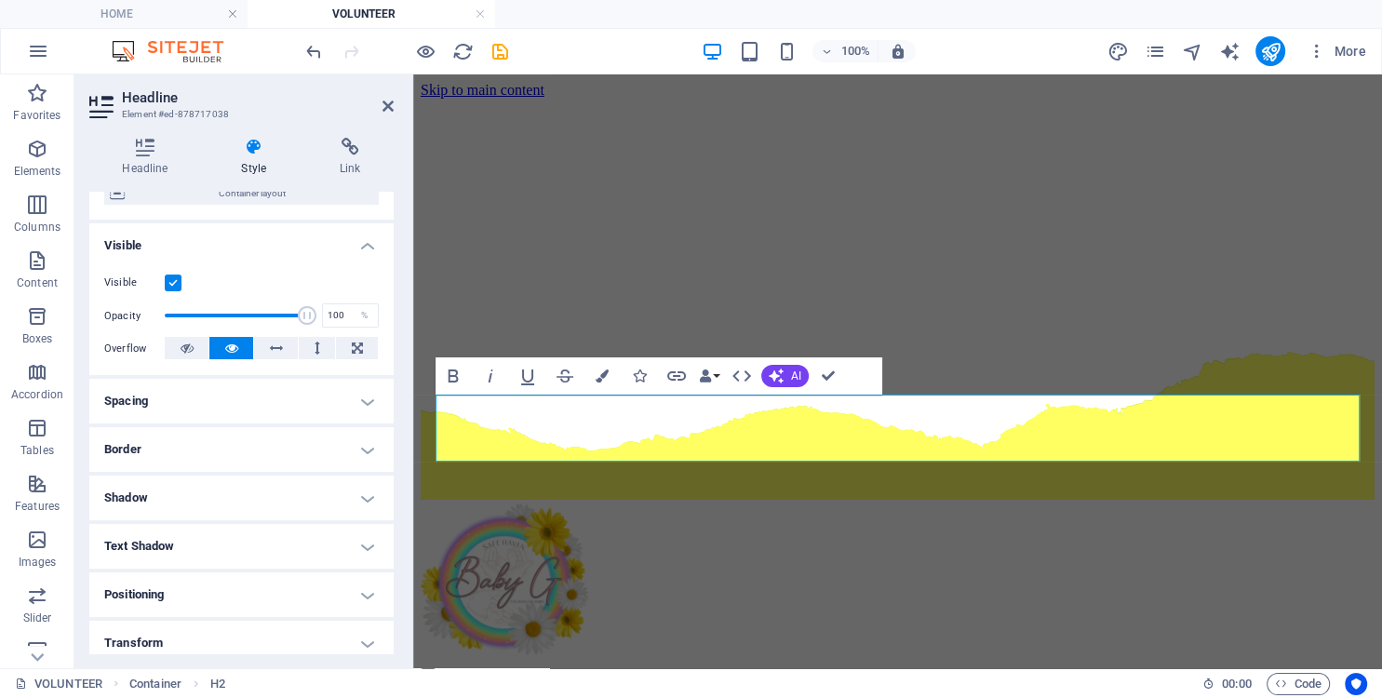
scroll to position [169, 0]
click at [228, 407] on h4 "Spacing" at bounding box center [241, 399] width 304 height 45
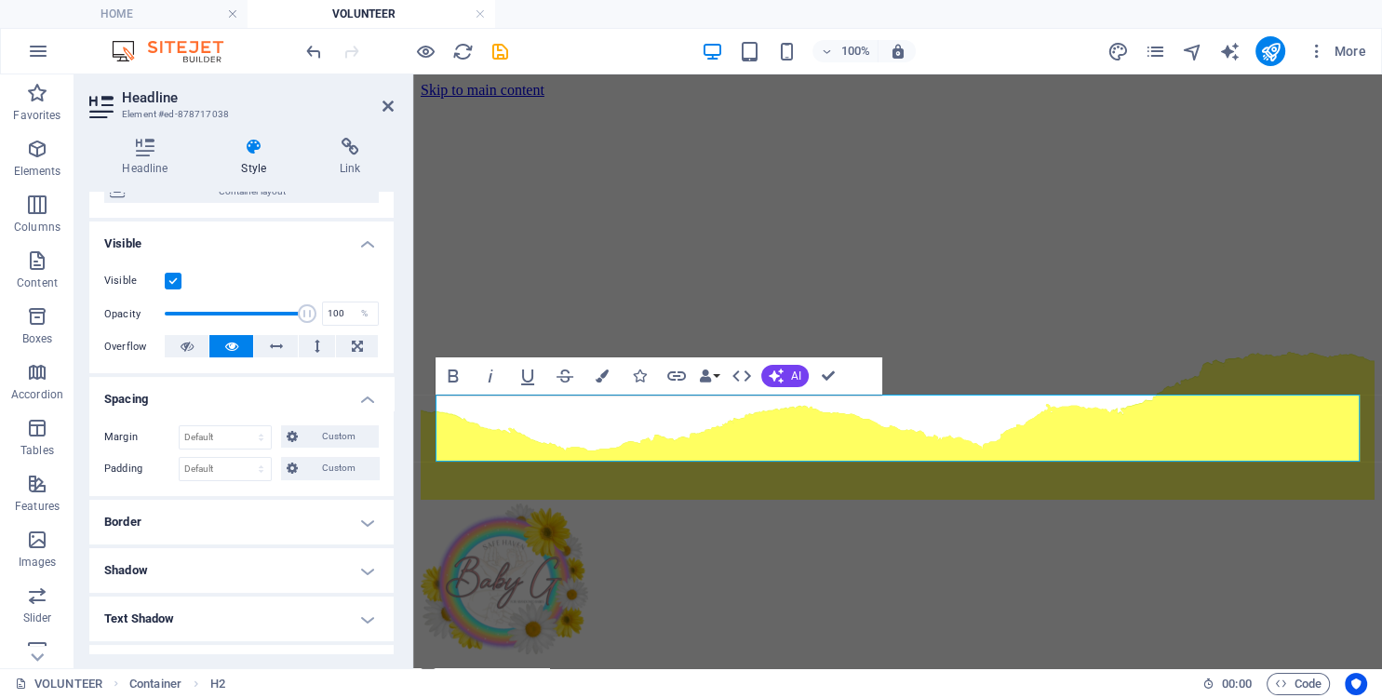
click at [233, 407] on h4 "Spacing" at bounding box center [241, 394] width 304 height 34
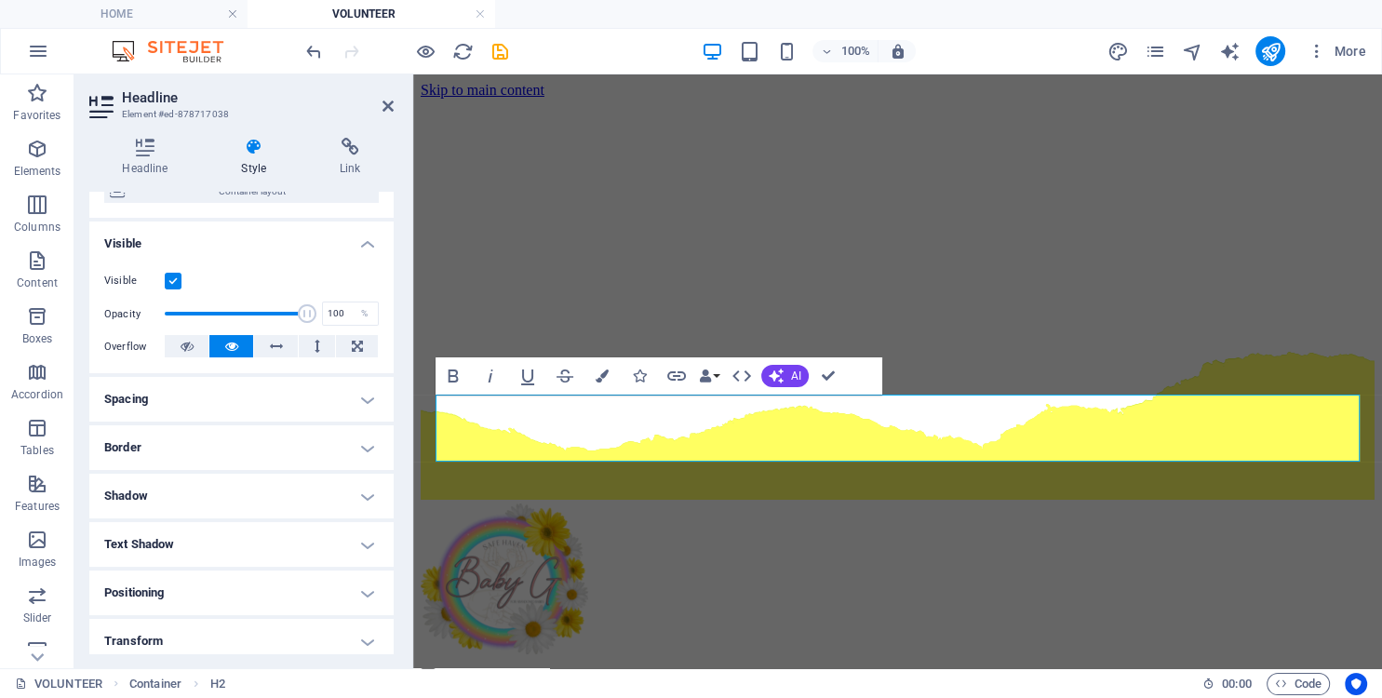
click at [233, 407] on h4 "Spacing" at bounding box center [241, 399] width 304 height 45
click at [230, 422] on li "Spacing Margin Default auto px % rem vw vh Custom Custom auto px % rem vw vh au…" at bounding box center [241, 399] width 304 height 45
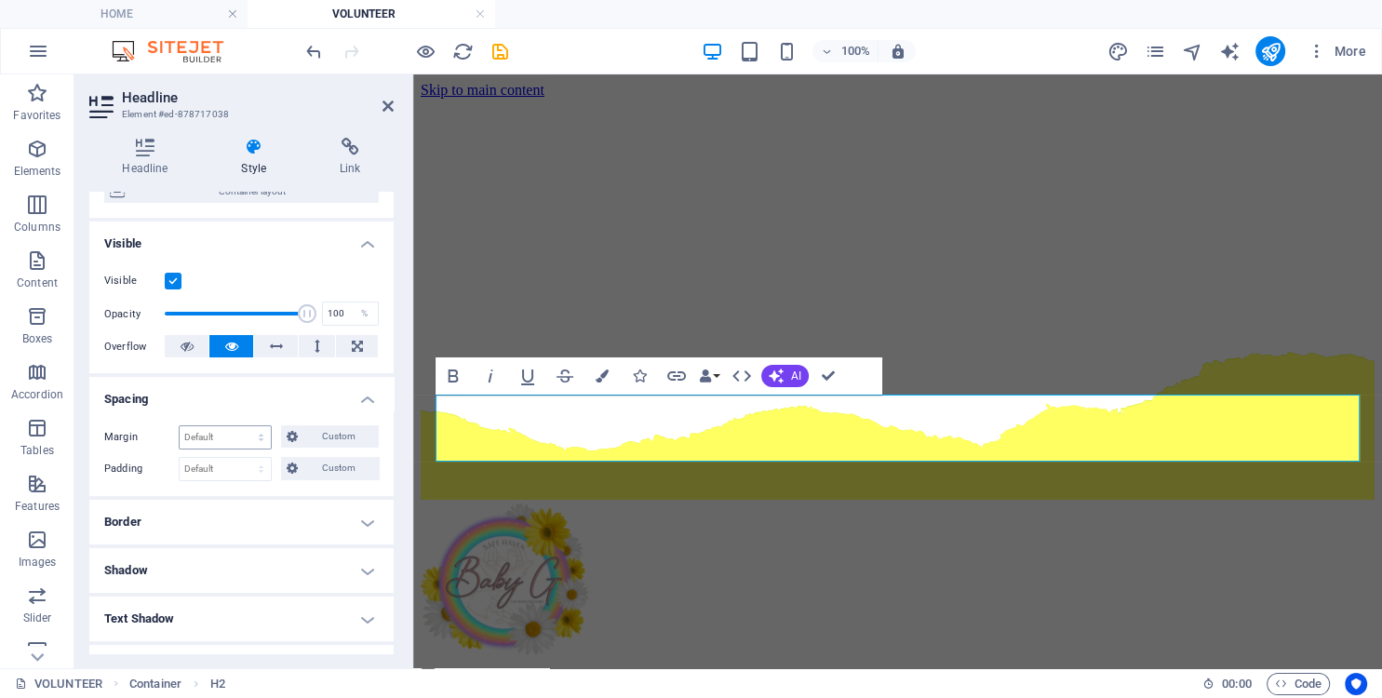
click at [230, 430] on div "Default auto px % rem vw vh Custom" at bounding box center [225, 437] width 93 height 24
click at [232, 450] on div "Margin Default auto px % rem vw vh Custom Custom auto px % rem vw vh auto px % …" at bounding box center [241, 453] width 304 height 86
click at [326, 473] on span "Custom" at bounding box center [338, 468] width 70 height 22
click at [309, 471] on span "Custom" at bounding box center [338, 468] width 70 height 22
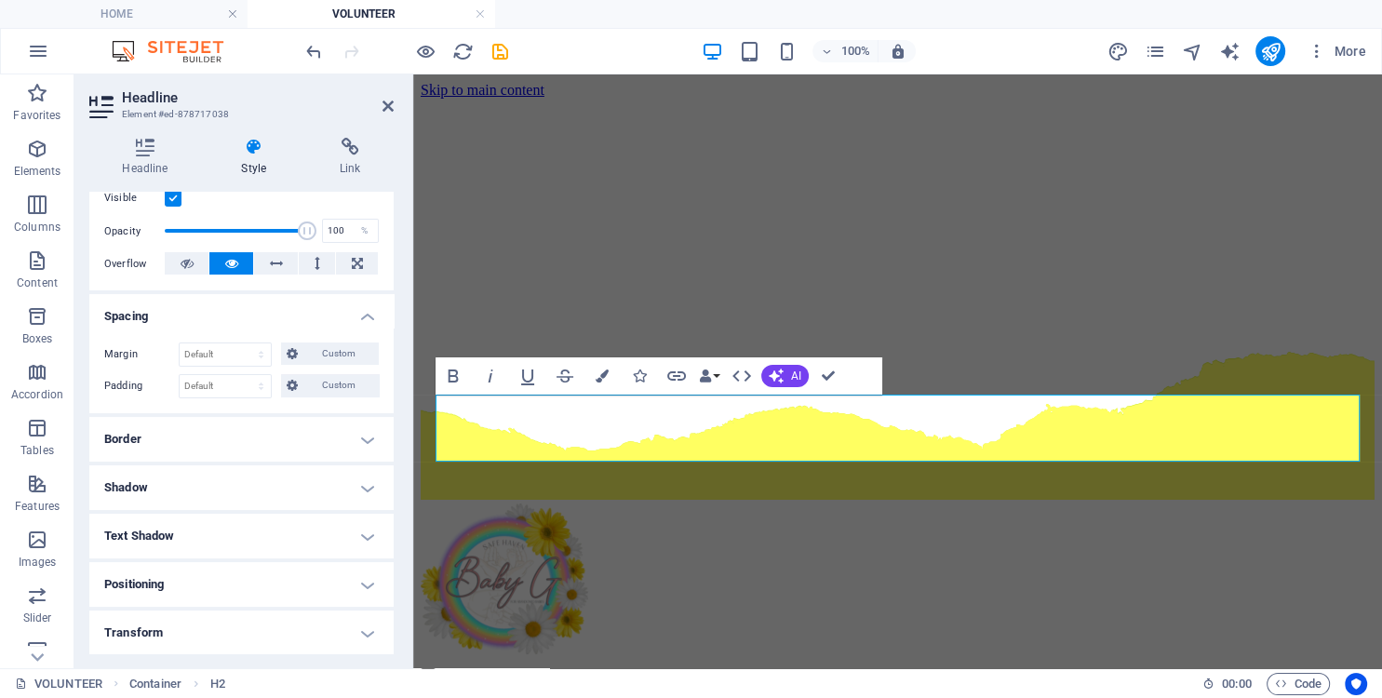
scroll to position [254, 0]
click at [238, 478] on h4 "Shadow" at bounding box center [241, 486] width 304 height 45
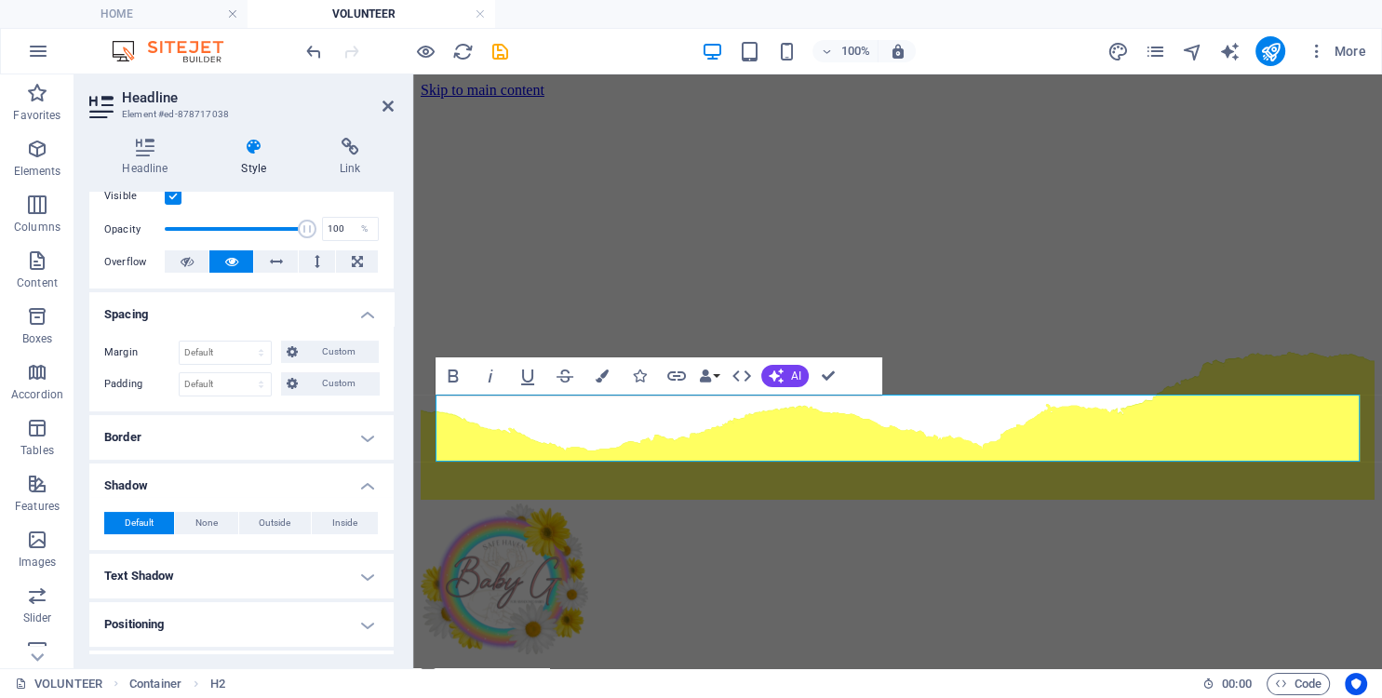
click at [238, 478] on h4 "Shadow" at bounding box center [241, 481] width 304 height 34
click at [238, 478] on h4 "Shadow" at bounding box center [241, 486] width 304 height 45
click at [238, 478] on h4 "Shadow" at bounding box center [241, 481] width 304 height 34
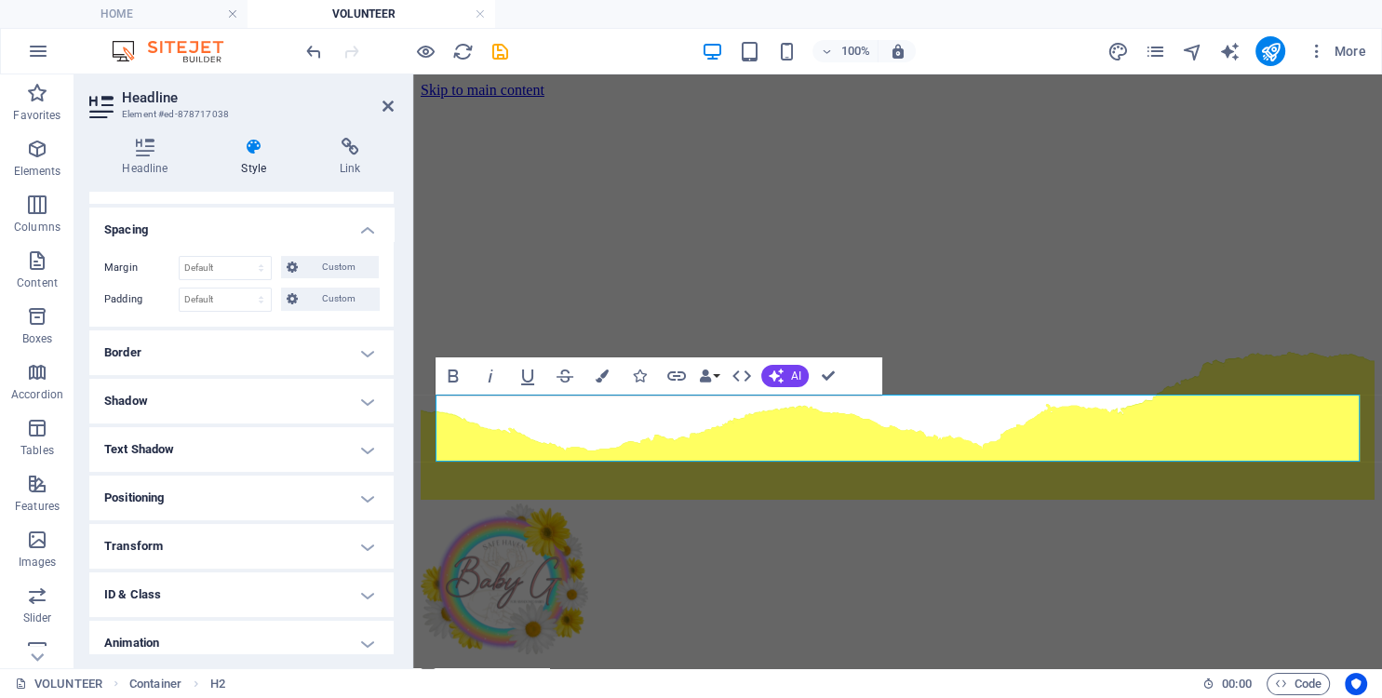
click at [238, 478] on h4 "Positioning" at bounding box center [241, 498] width 304 height 45
click at [247, 449] on h4 "Text Shadow" at bounding box center [241, 449] width 304 height 45
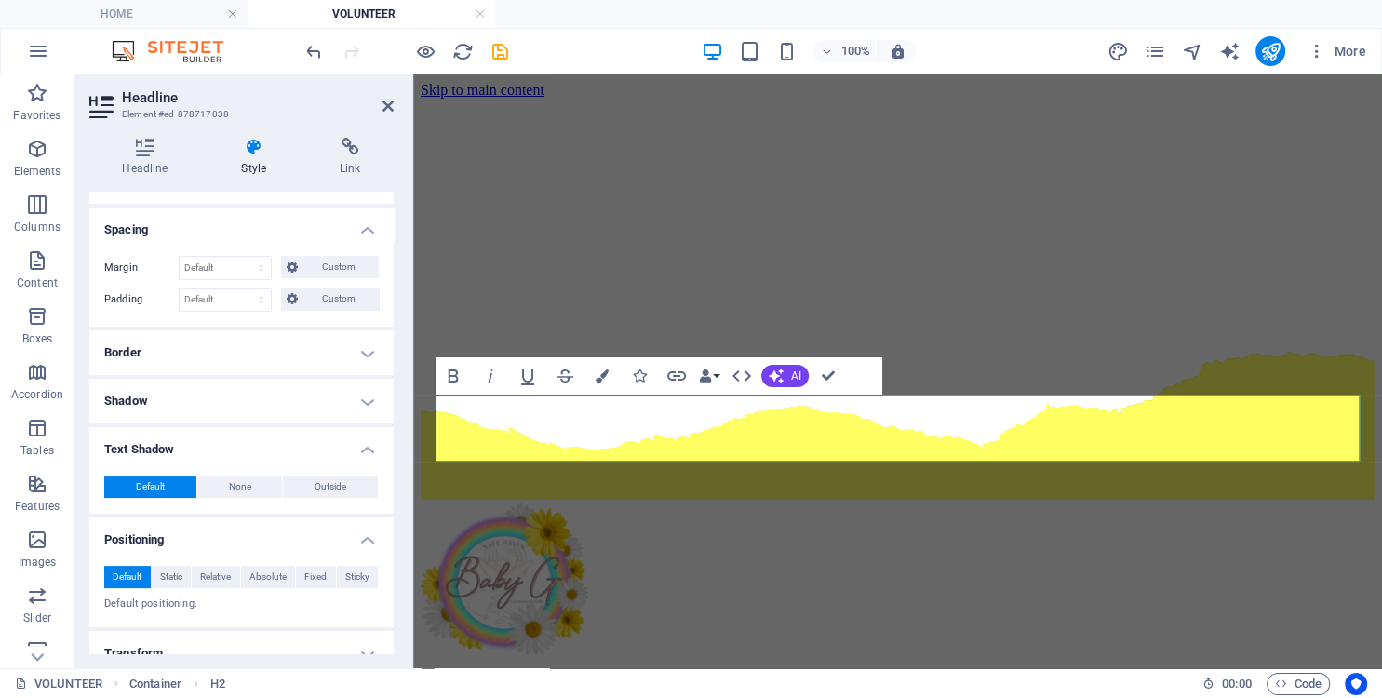
click at [247, 449] on h4 "Text Shadow" at bounding box center [241, 444] width 304 height 34
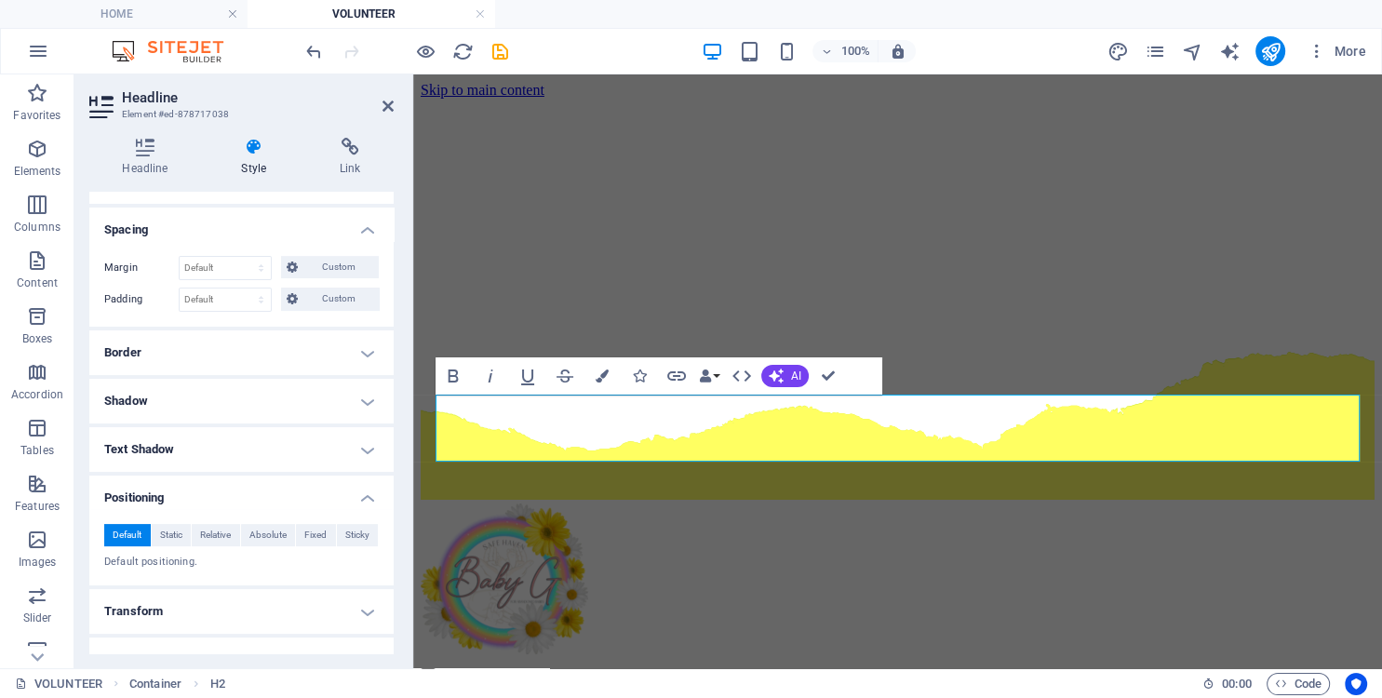
click at [247, 449] on h4 "Text Shadow" at bounding box center [241, 449] width 304 height 45
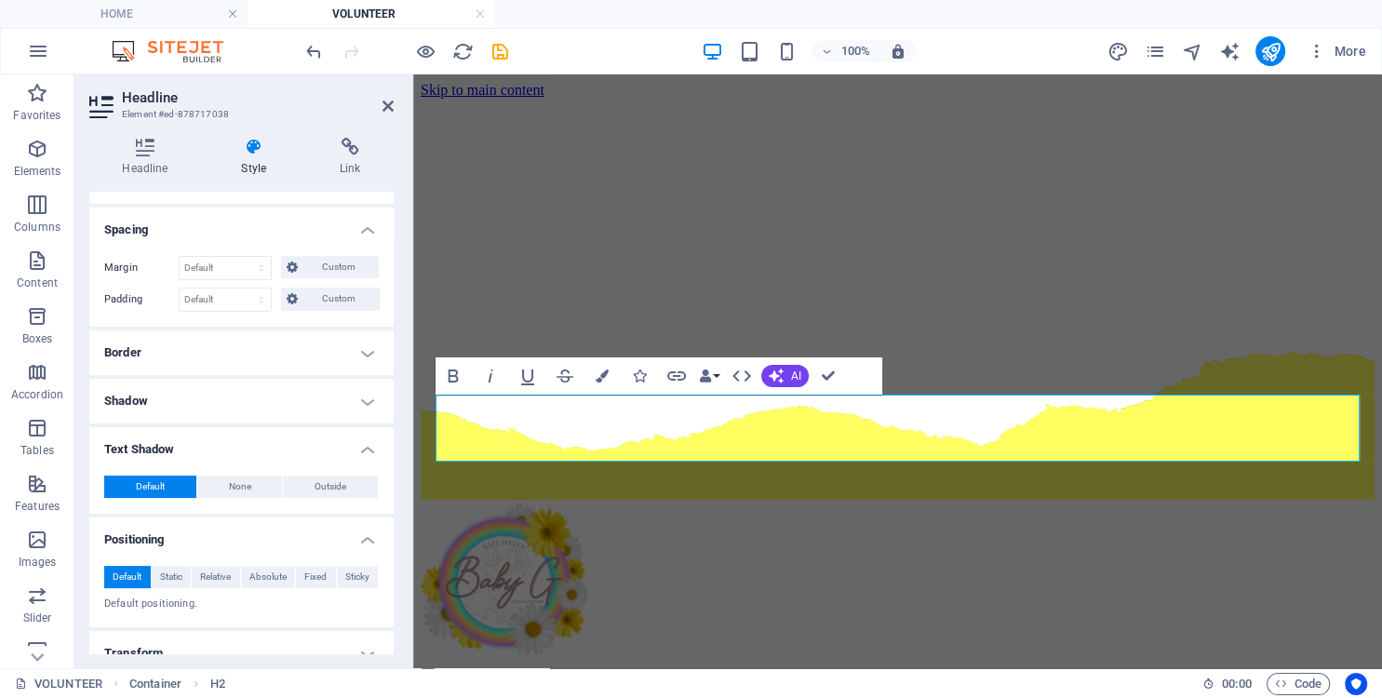
click at [247, 449] on h4 "Text Shadow" at bounding box center [241, 444] width 304 height 34
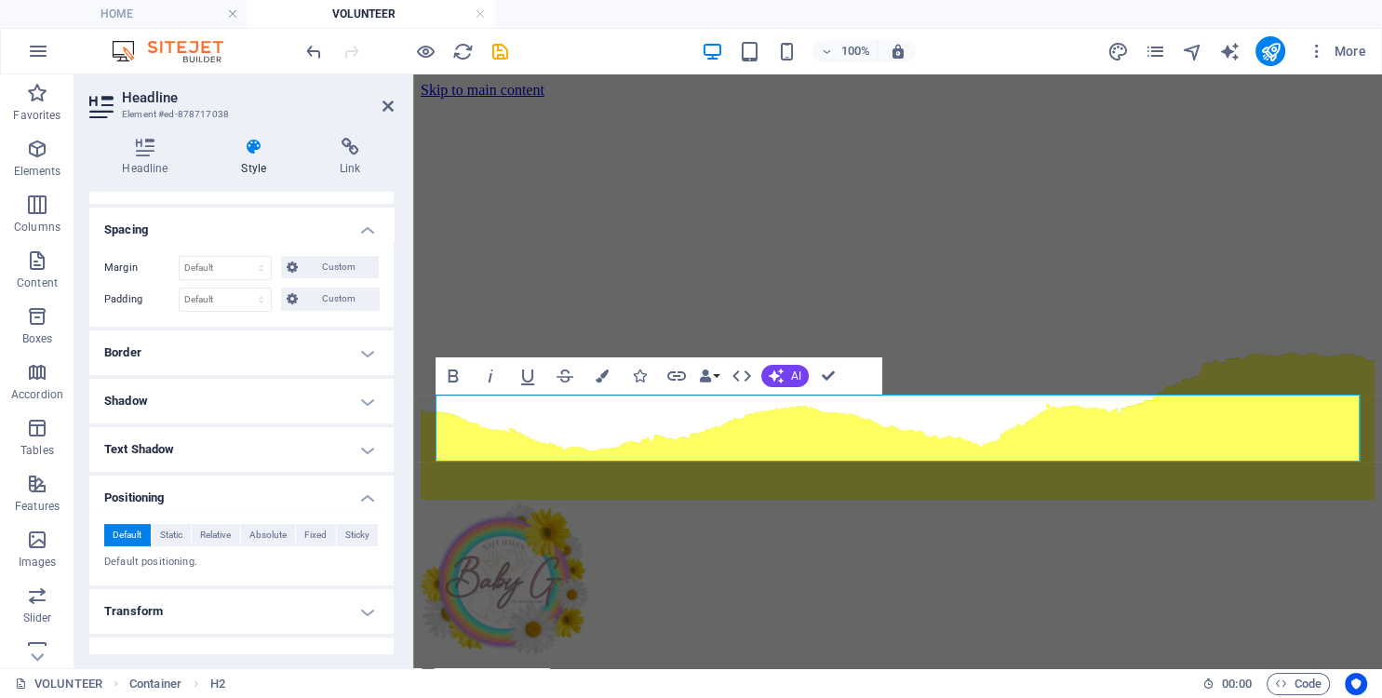
click at [247, 449] on h4 "Text Shadow" at bounding box center [241, 449] width 304 height 45
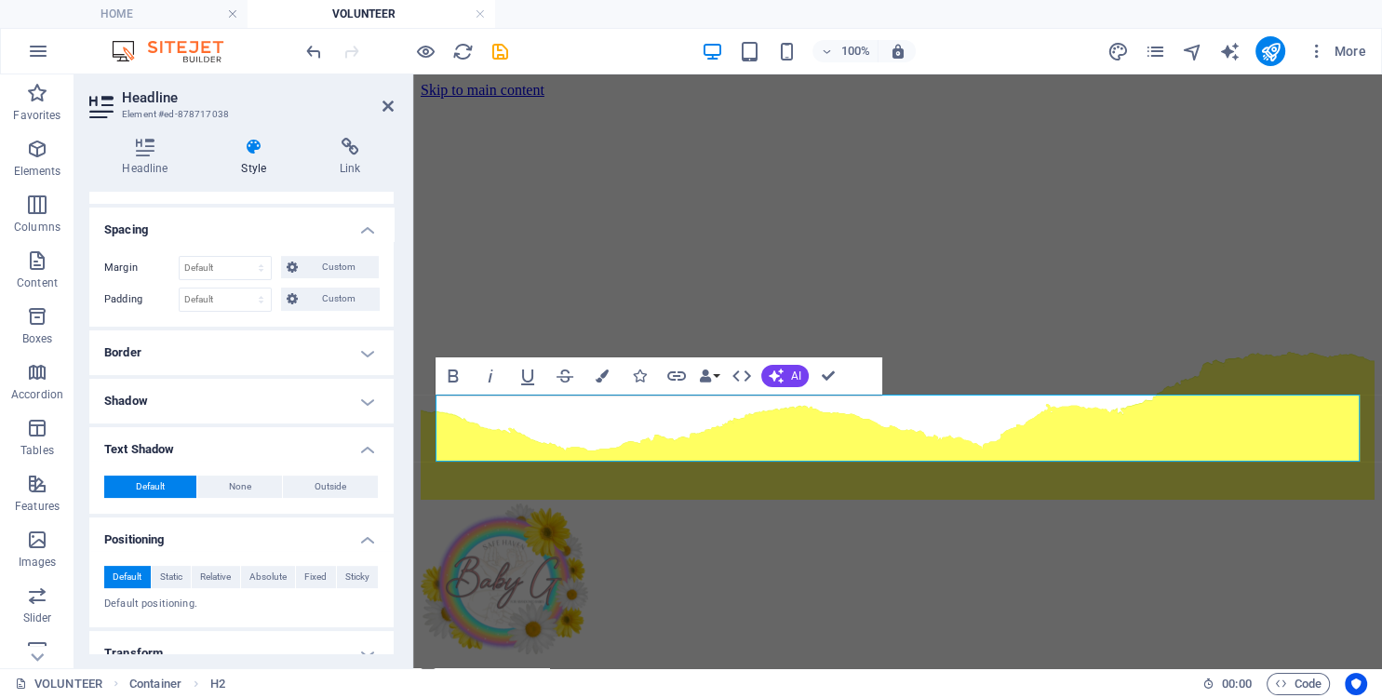
click at [387, 437] on div "Layout How this element expands within the layout (Flexbox). Size Default auto …" at bounding box center [241, 423] width 304 height 462
click at [319, 449] on h4 "Text Shadow" at bounding box center [241, 444] width 304 height 34
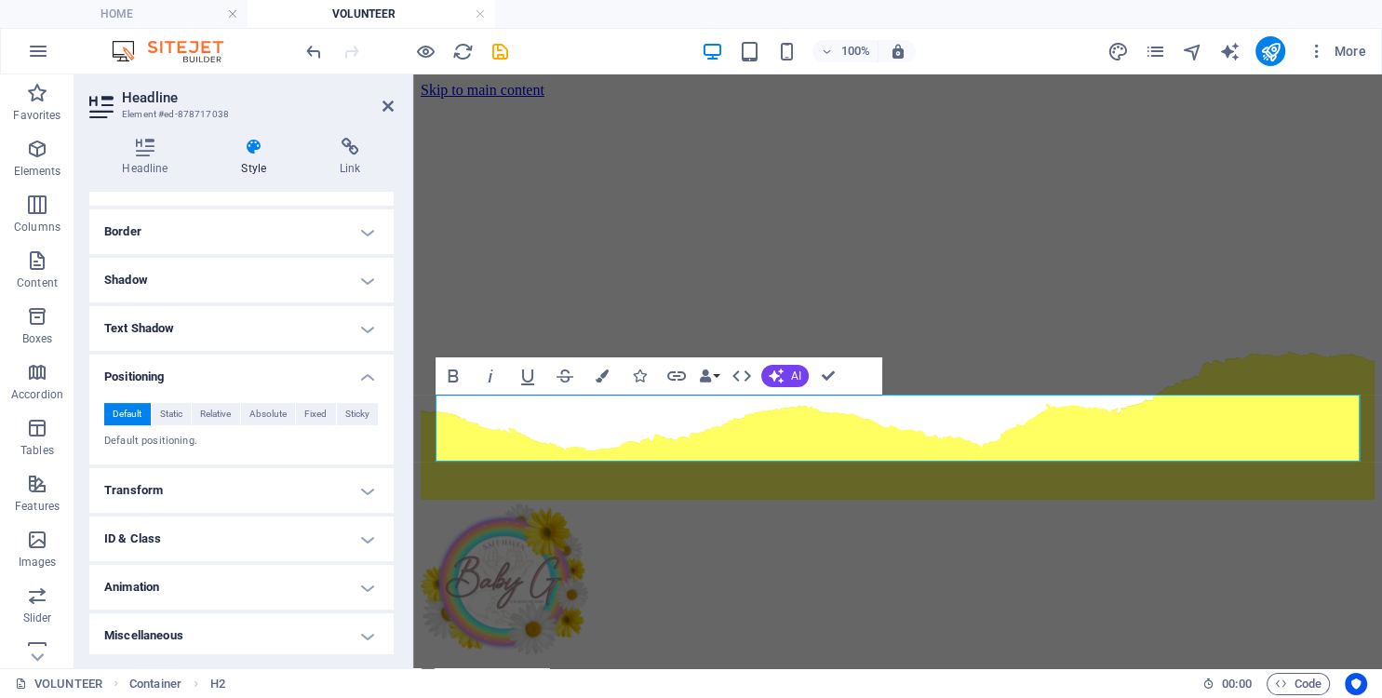
scroll to position [462, 0]
click at [264, 495] on h4 "Transform" at bounding box center [241, 488] width 304 height 45
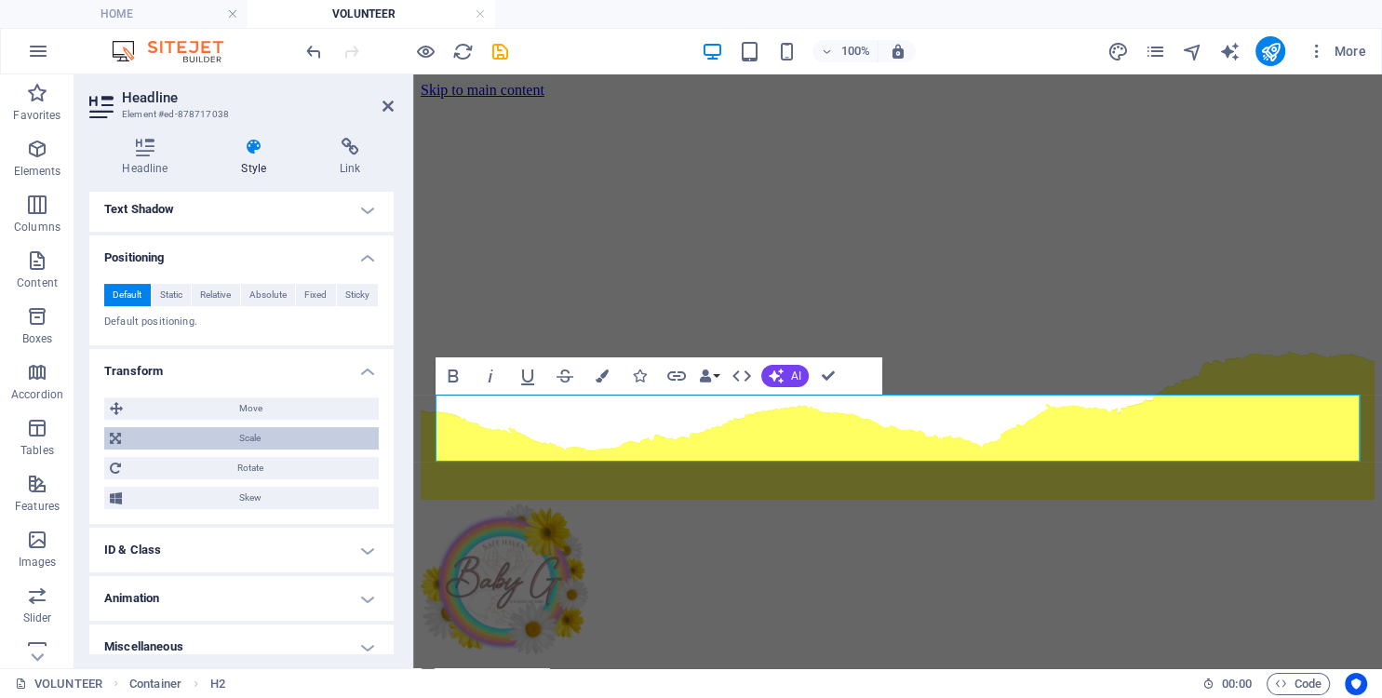
scroll to position [592, 0]
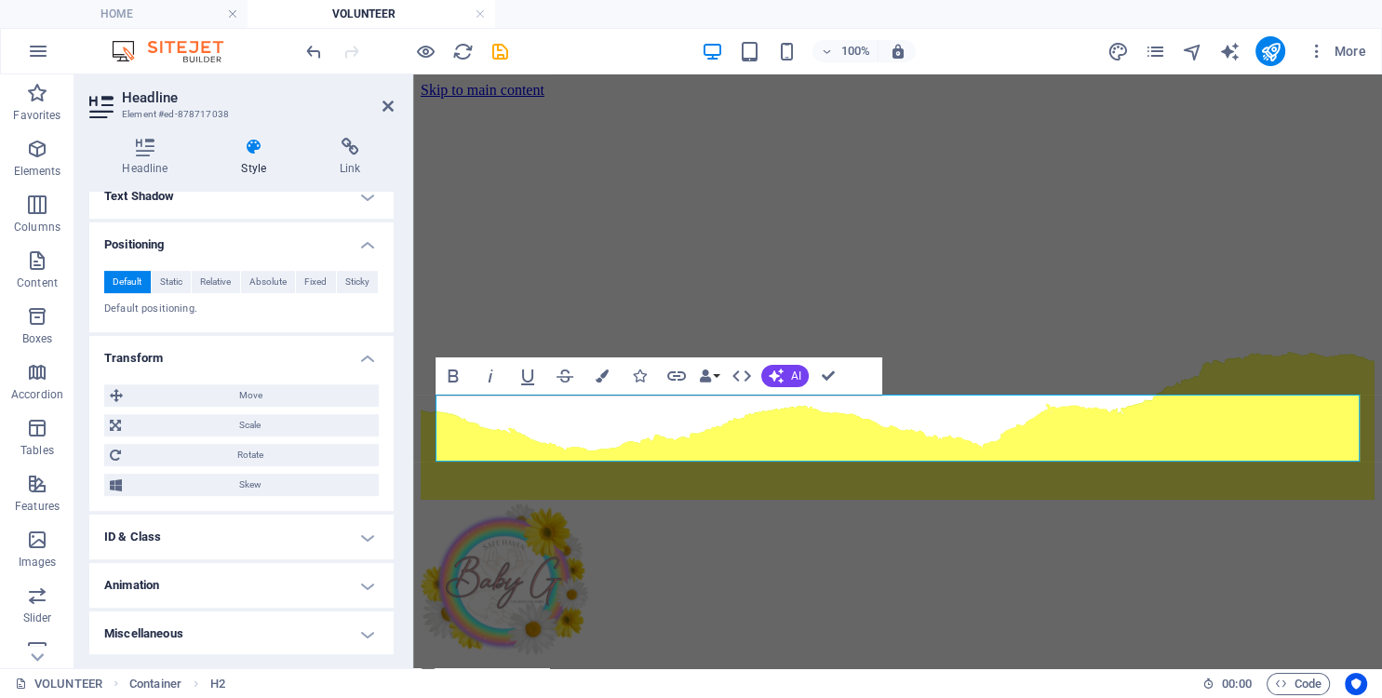
click at [249, 548] on h4 "ID & Class" at bounding box center [241, 537] width 304 height 45
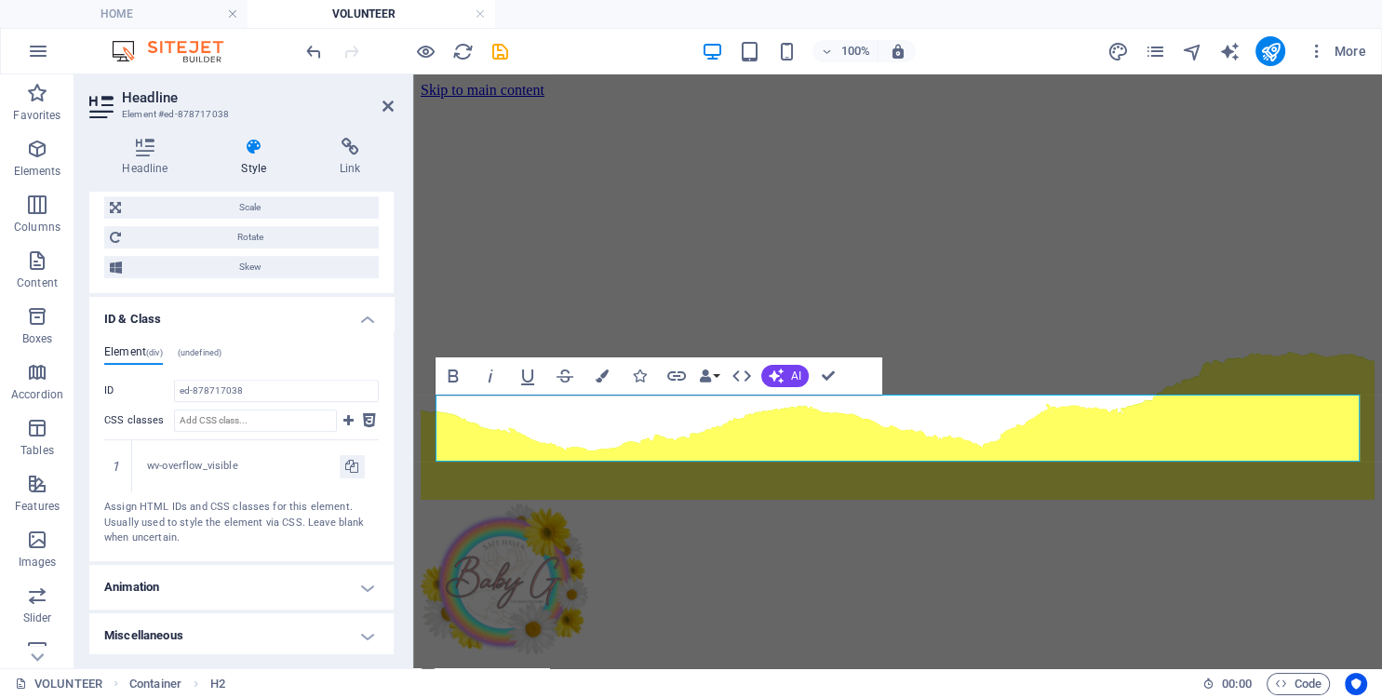
scroll to position [812, 0]
click at [245, 580] on h4 "Animation" at bounding box center [241, 585] width 304 height 45
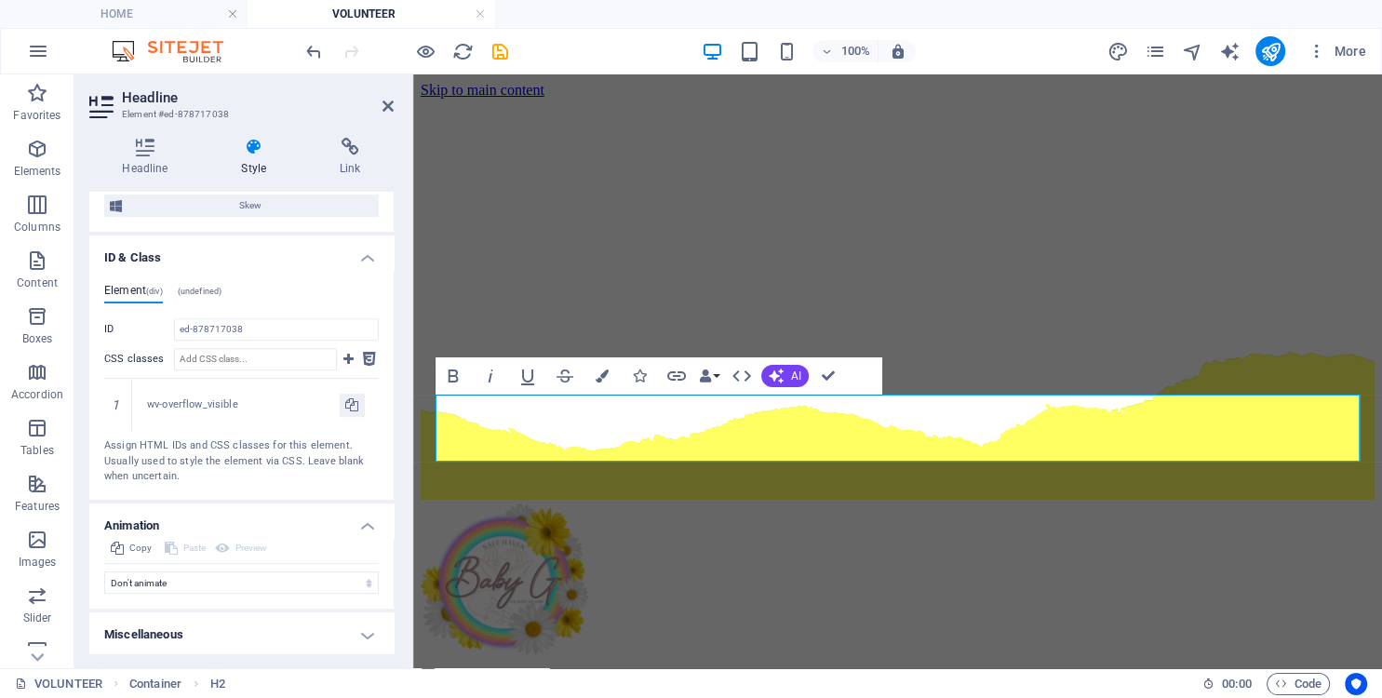
scroll to position [872, 0]
click at [240, 634] on h4 "Miscellaneous" at bounding box center [241, 634] width 304 height 45
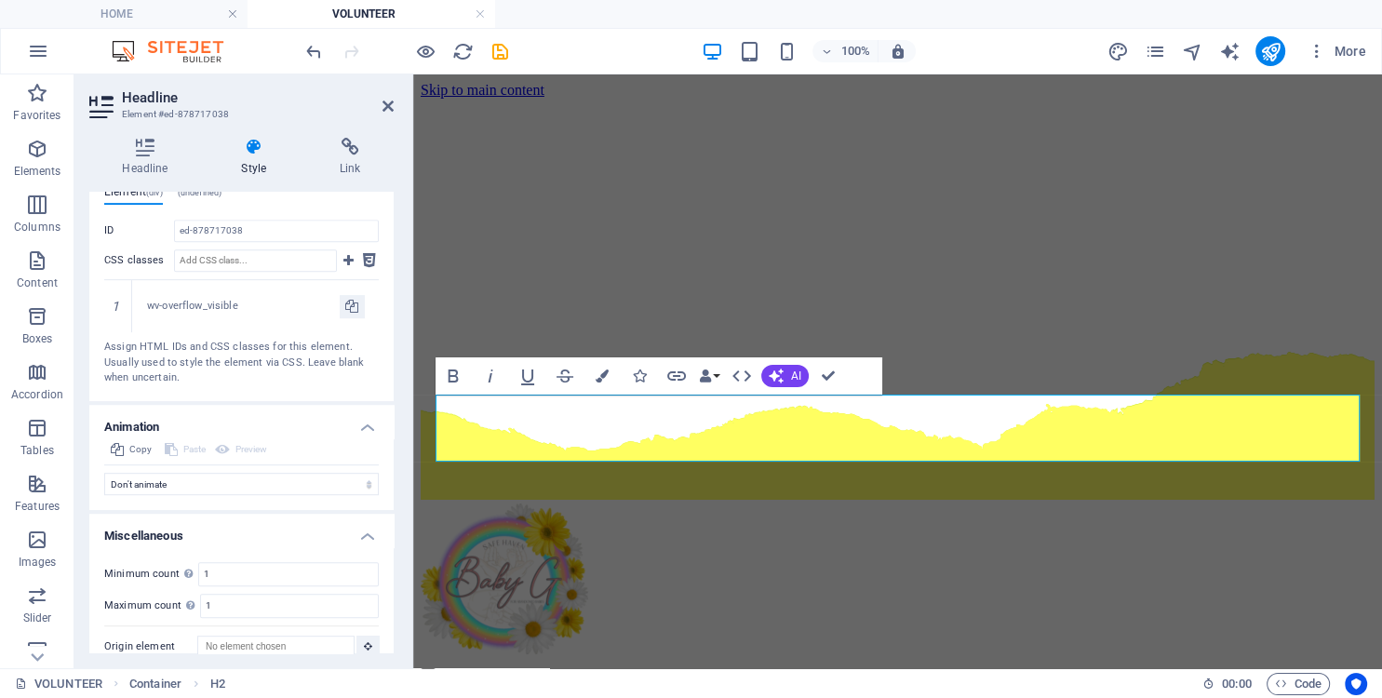
scroll to position [987, 0]
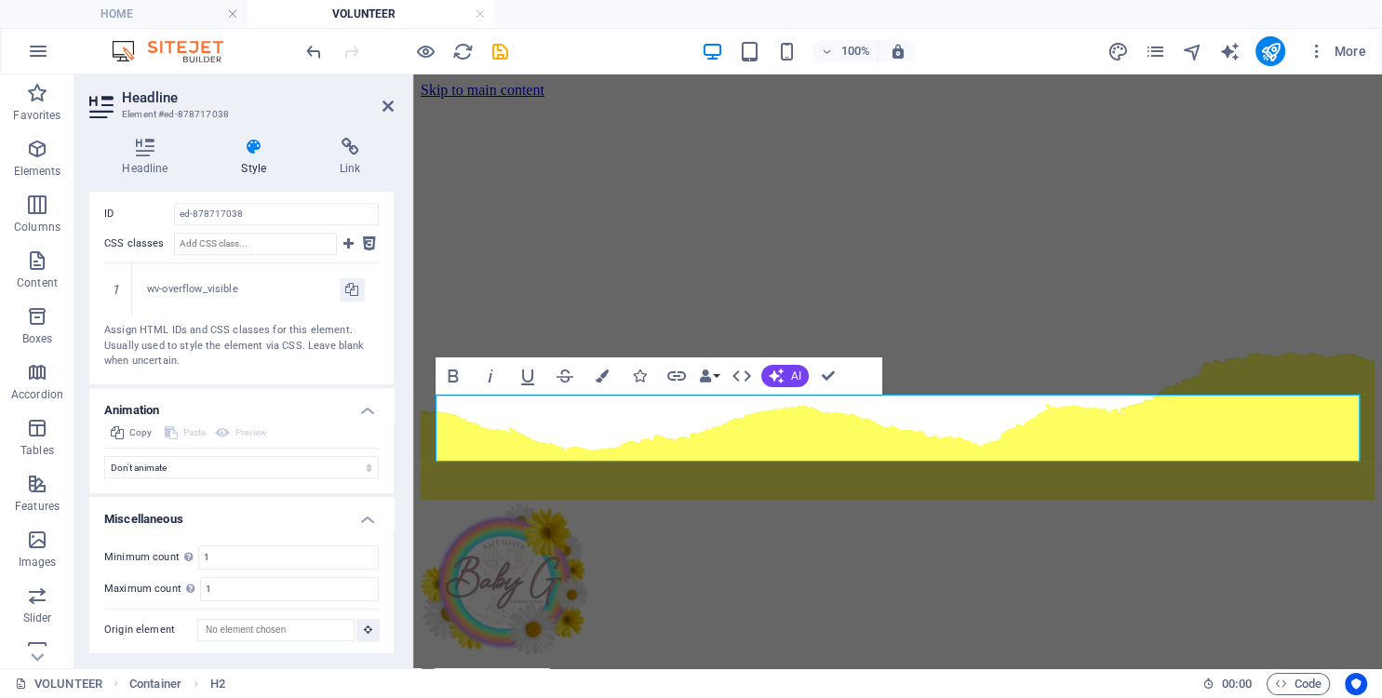
click at [376, 517] on h4 "Miscellaneous" at bounding box center [241, 514] width 304 height 34
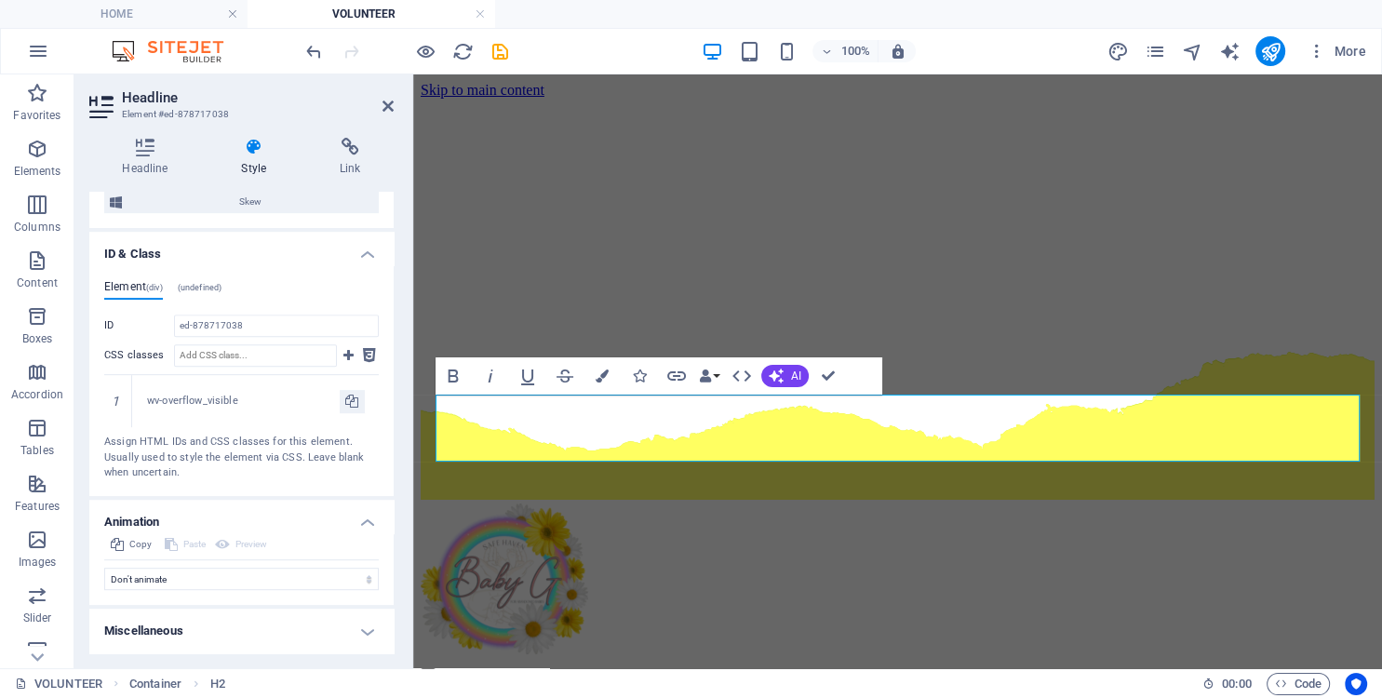
scroll to position [872, 0]
click at [367, 518] on h4 "Animation" at bounding box center [241, 520] width 304 height 34
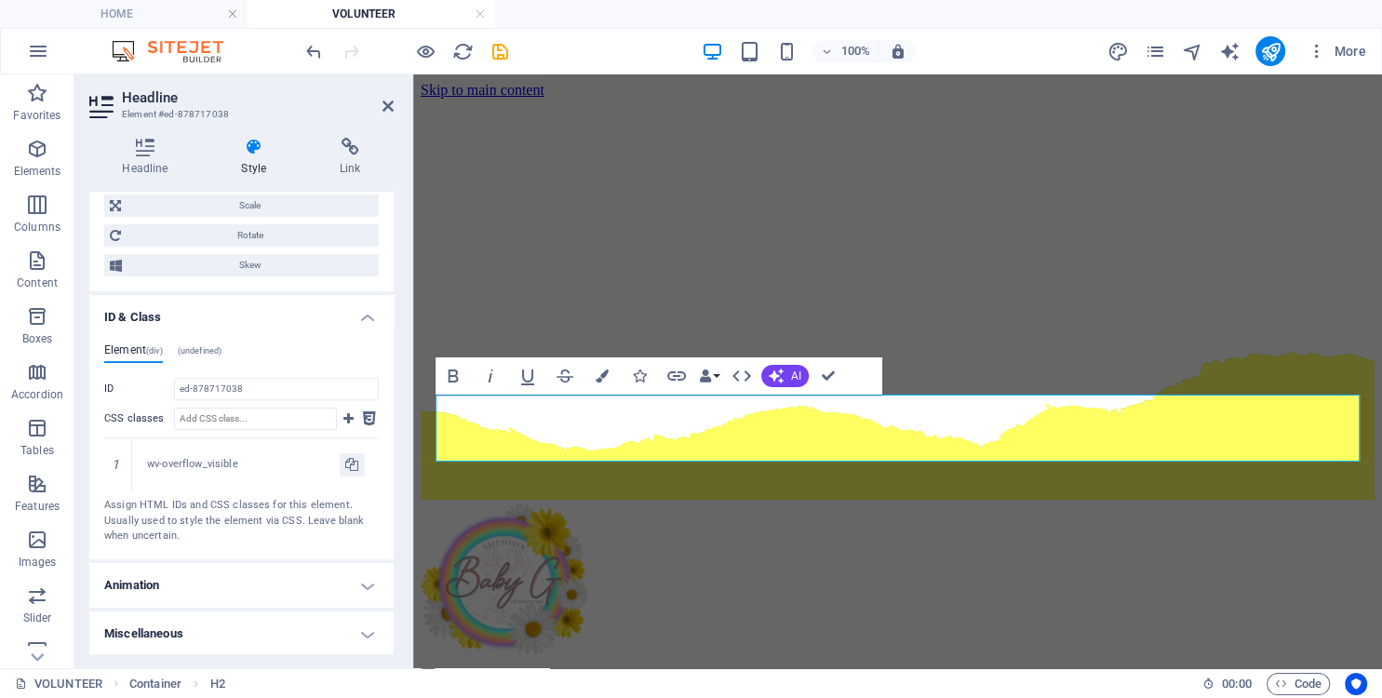
click at [371, 312] on h4 "ID & Class" at bounding box center [241, 312] width 304 height 34
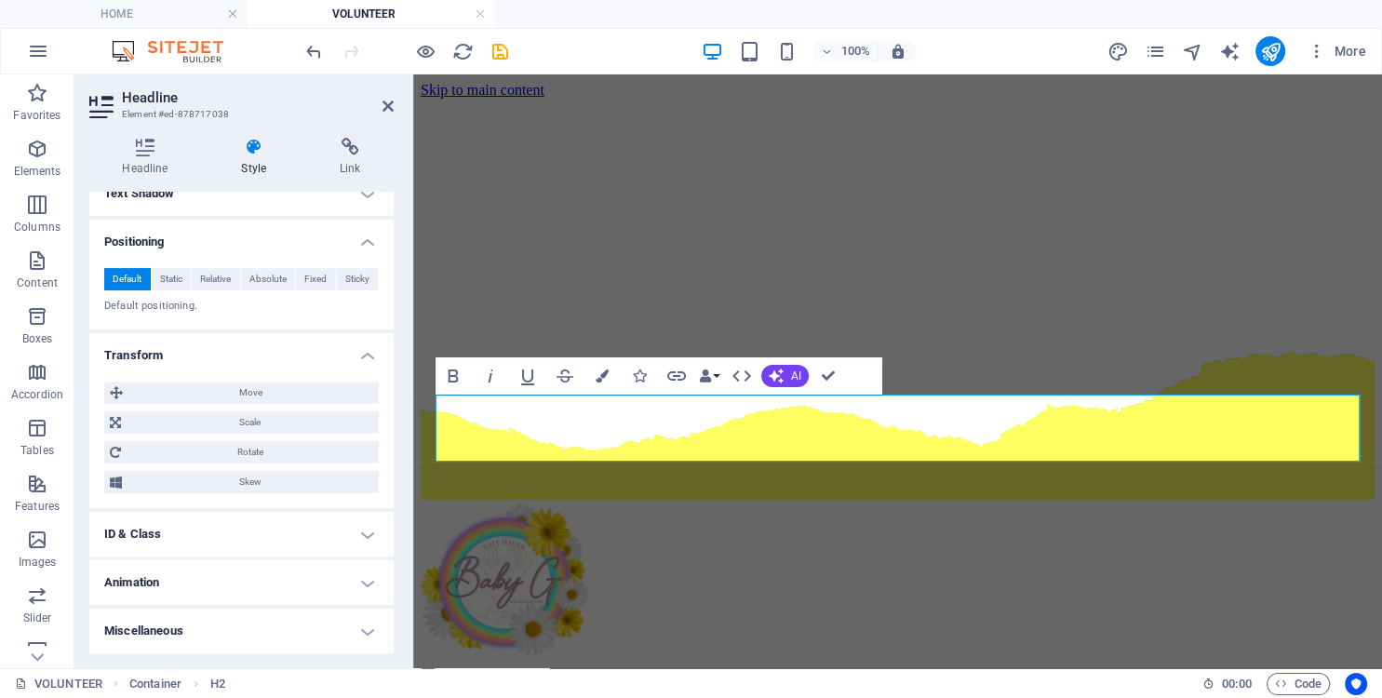
scroll to position [592, 0]
click at [367, 359] on h4 "Transform" at bounding box center [241, 353] width 304 height 34
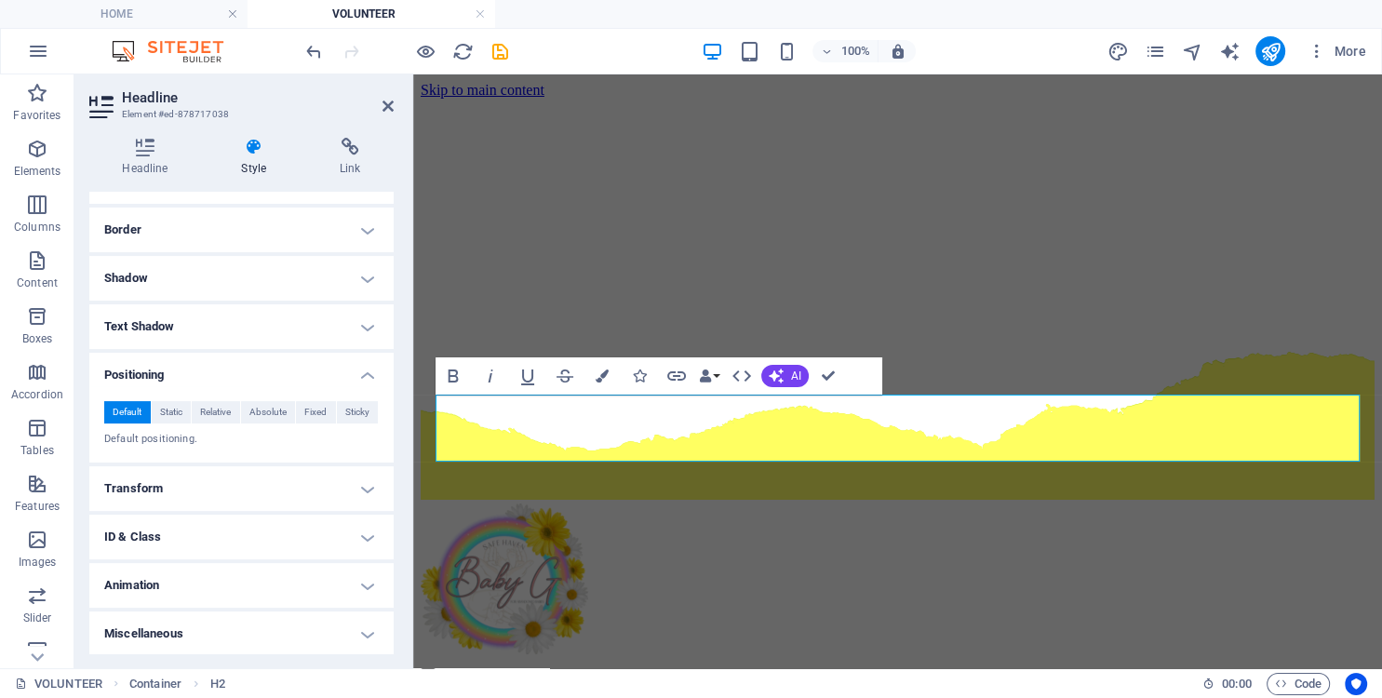
click at [367, 364] on h4 "Positioning" at bounding box center [241, 370] width 304 height 34
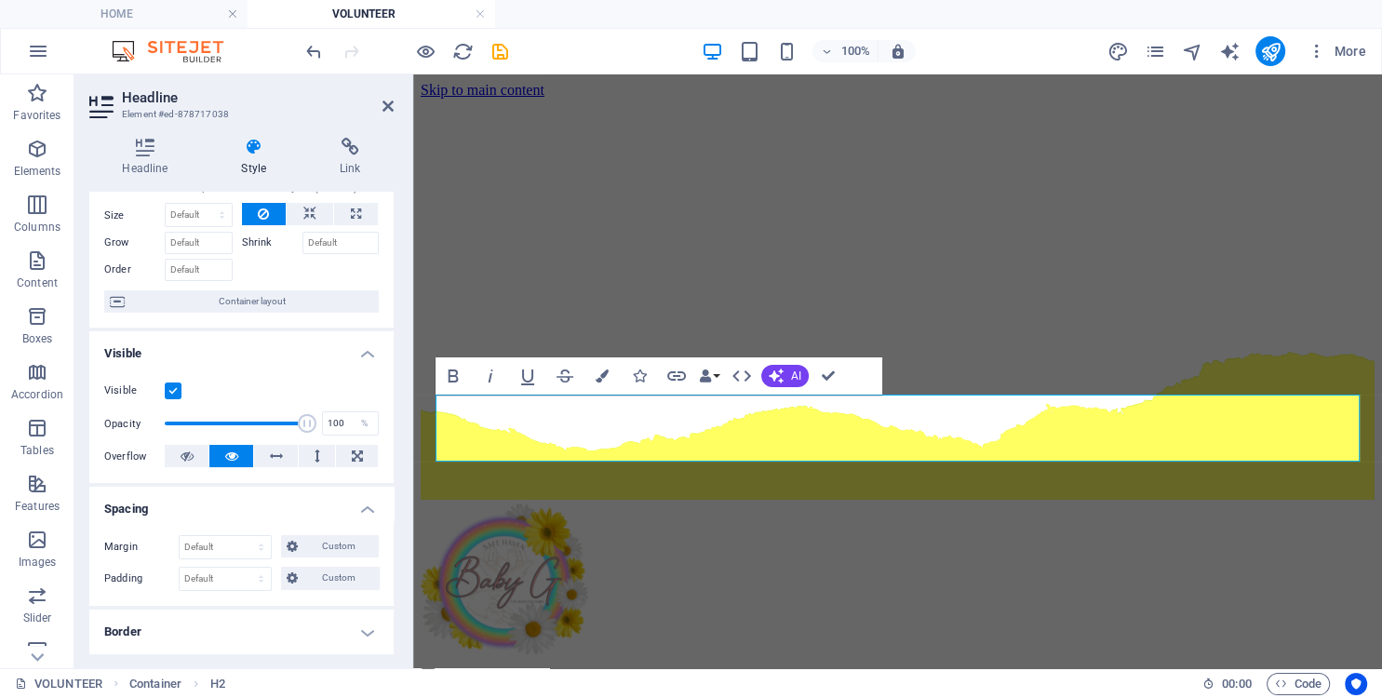
scroll to position [0, 0]
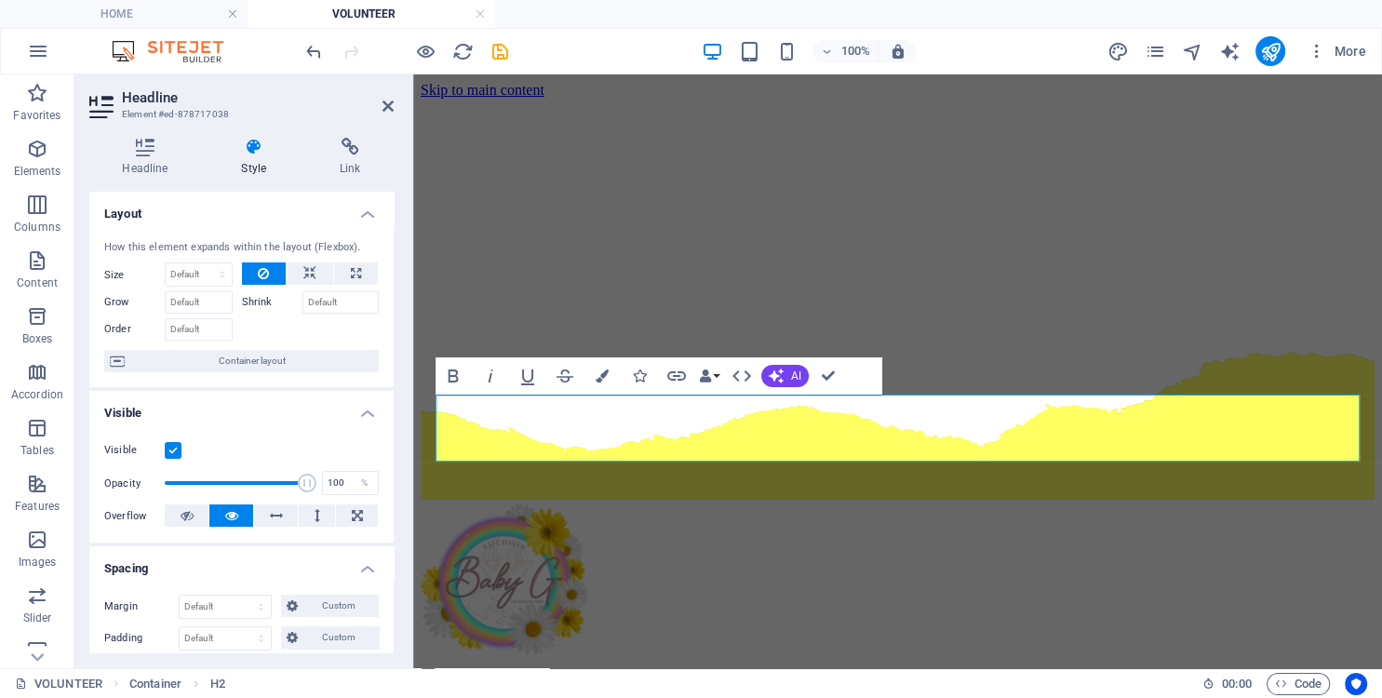
click at [364, 571] on h4 "Spacing" at bounding box center [241, 563] width 304 height 34
click at [361, 417] on h4 "Visible" at bounding box center [241, 408] width 304 height 34
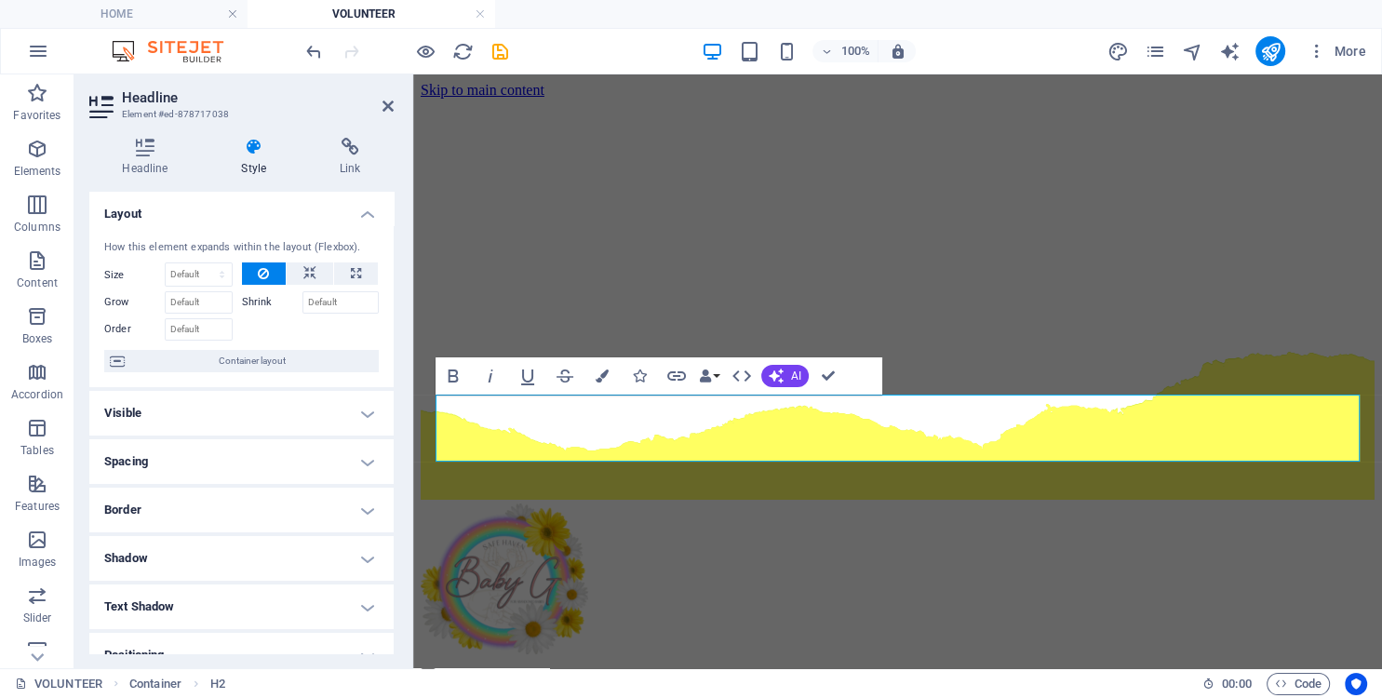
click at [364, 207] on h4 "Layout" at bounding box center [241, 209] width 304 height 34
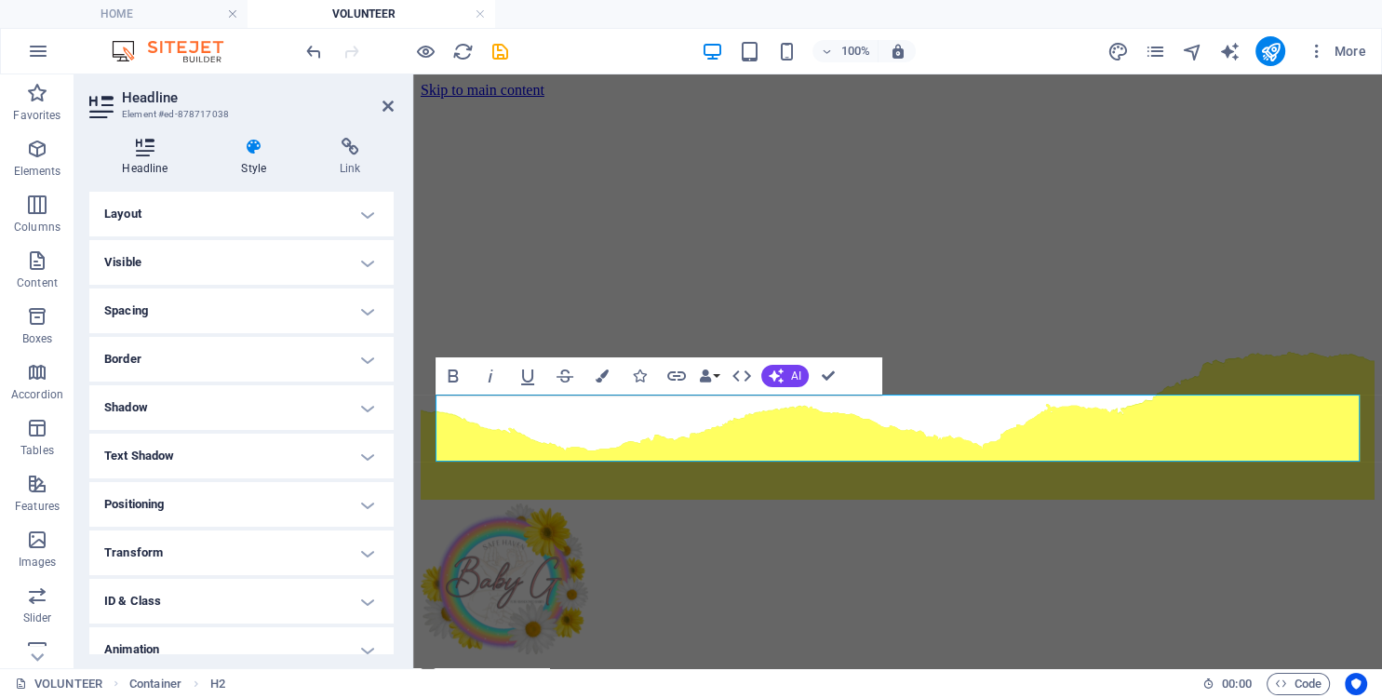
click at [147, 147] on icon at bounding box center [145, 147] width 112 height 19
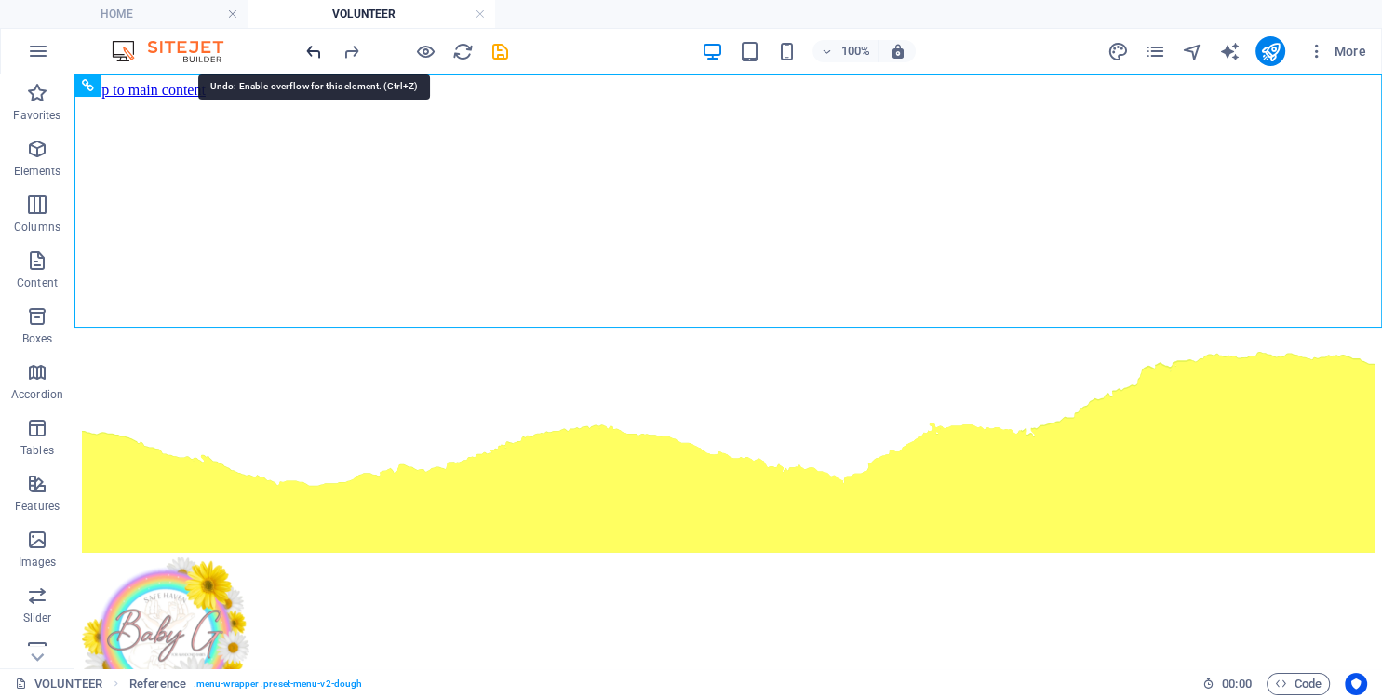
click at [307, 51] on icon "undo" at bounding box center [313, 51] width 21 height 21
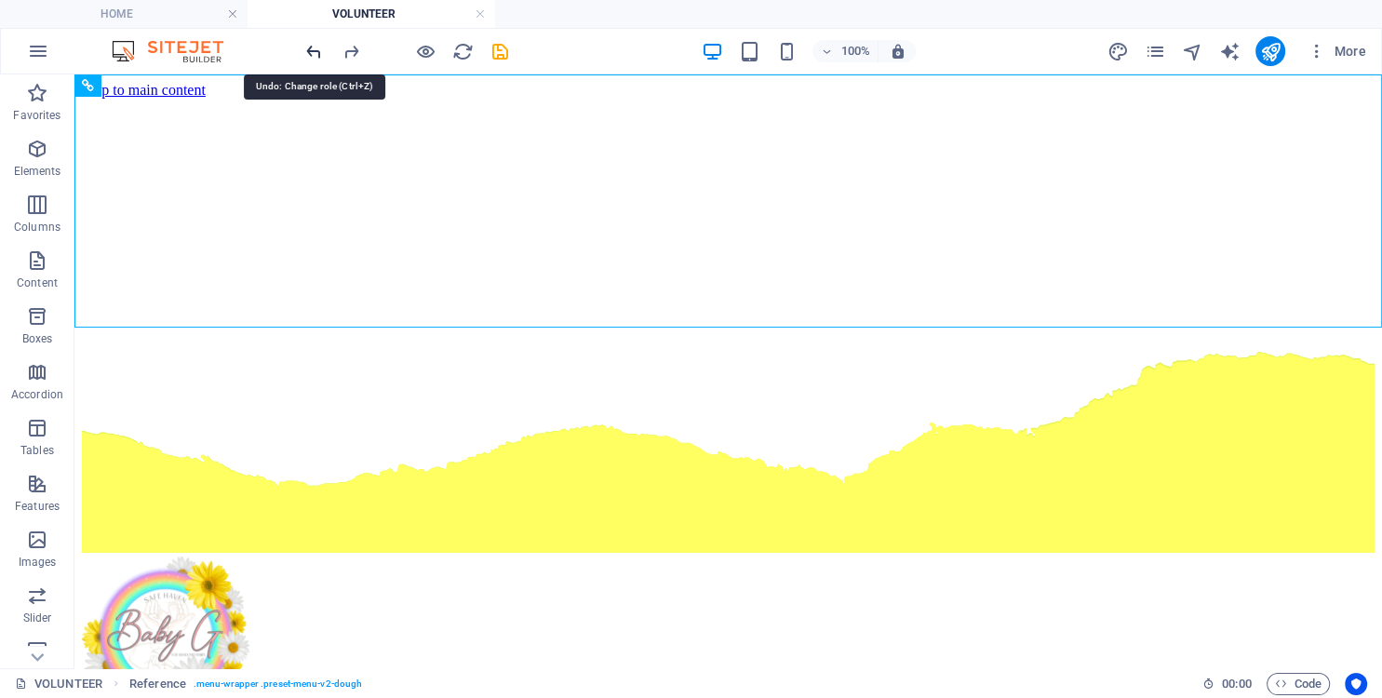
click at [307, 51] on icon "undo" at bounding box center [313, 51] width 21 height 21
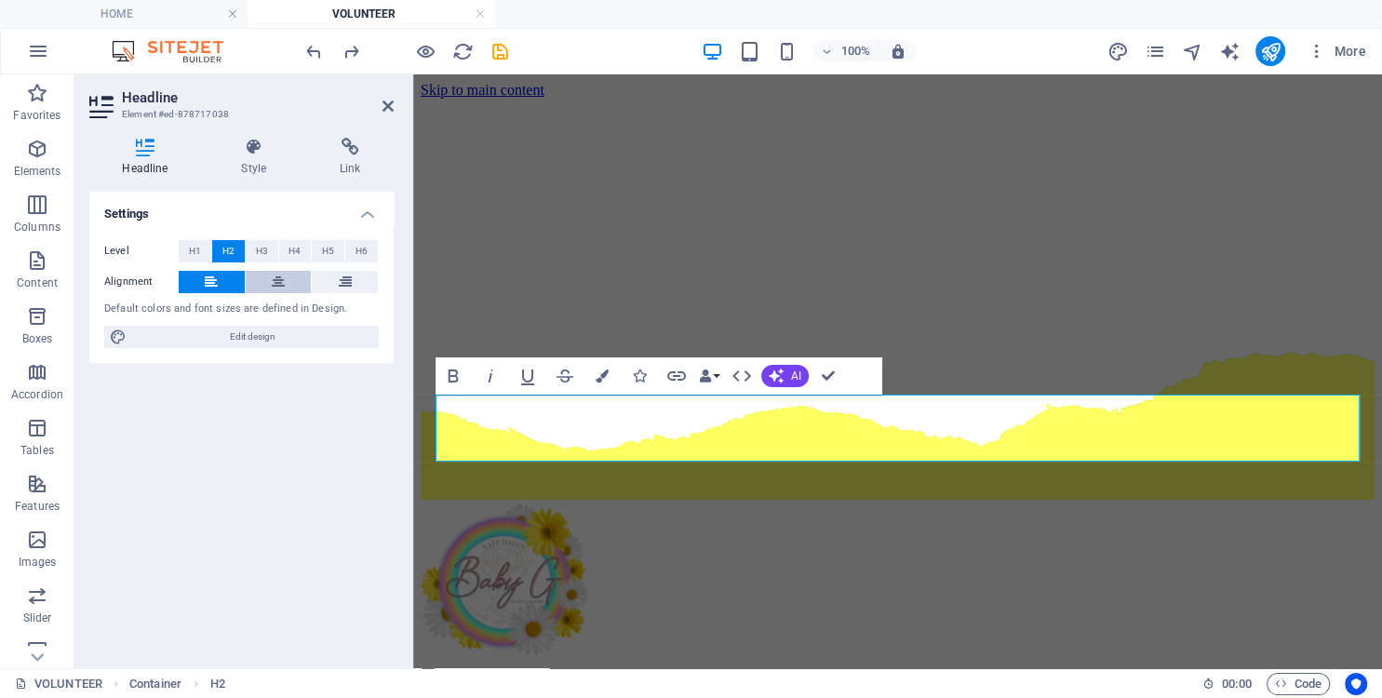
click at [276, 277] on icon at bounding box center [278, 282] width 13 height 22
click at [493, 55] on icon "save" at bounding box center [500, 51] width 21 height 21
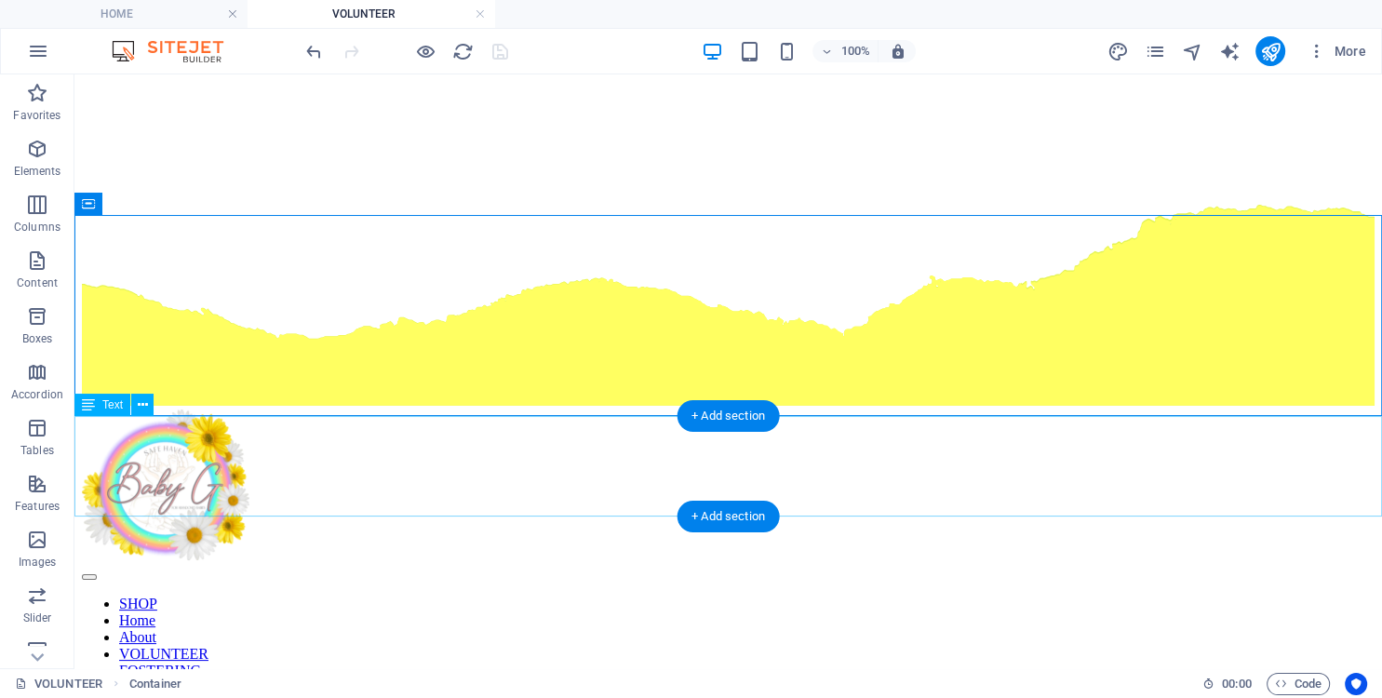
scroll to position [196, 0]
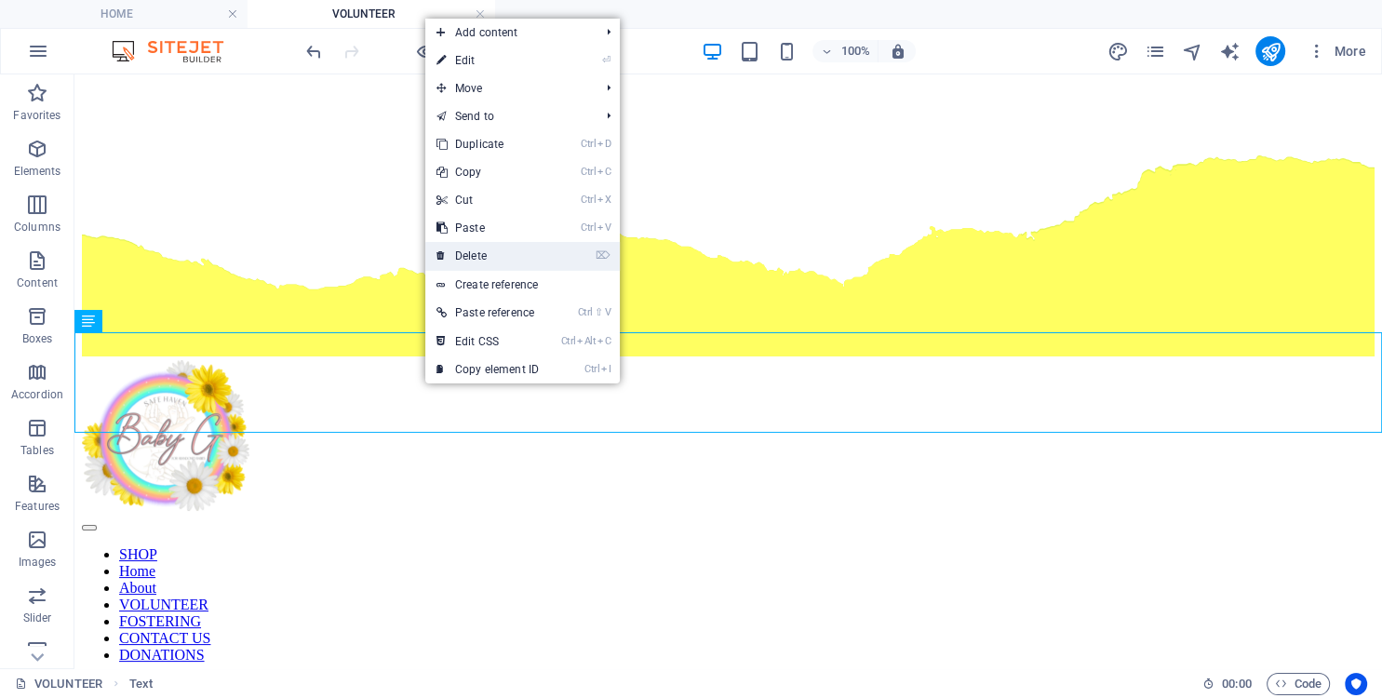
click at [477, 258] on link "⌦ Delete" at bounding box center [487, 256] width 125 height 28
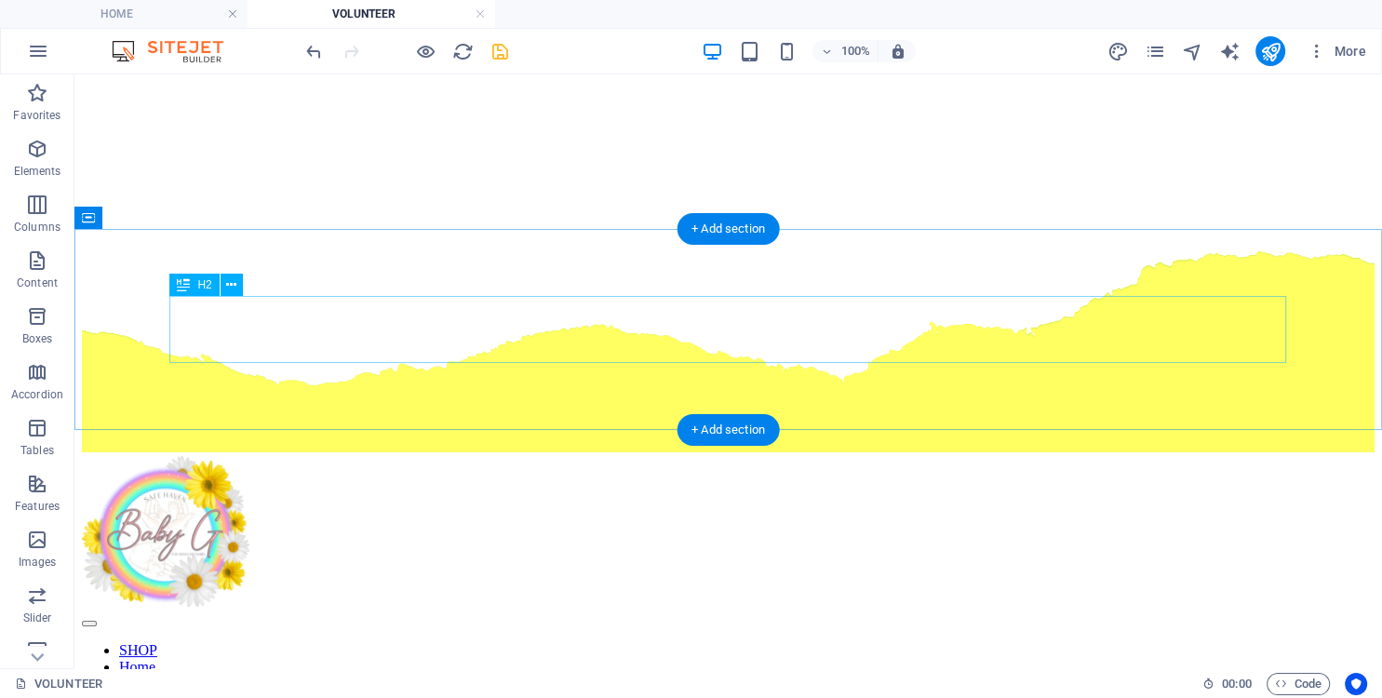
scroll to position [98, 0]
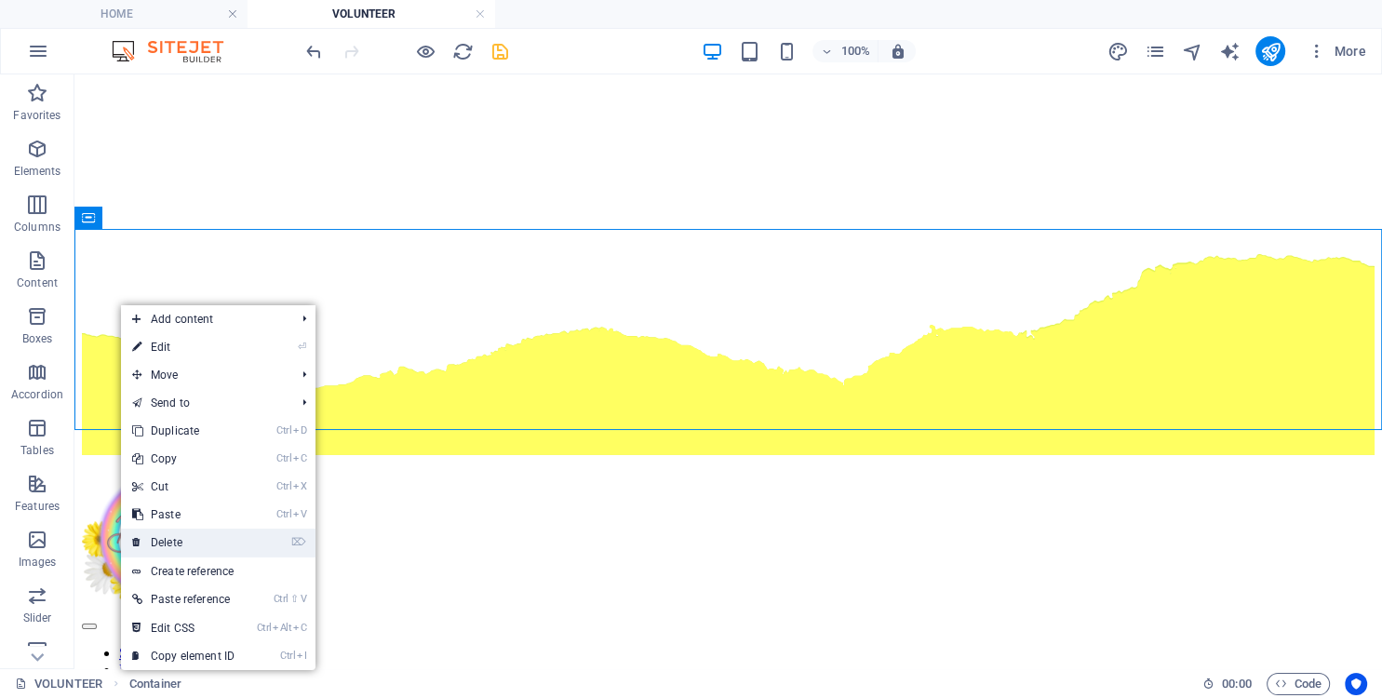
click at [208, 541] on link "⌦ Delete" at bounding box center [183, 543] width 125 height 28
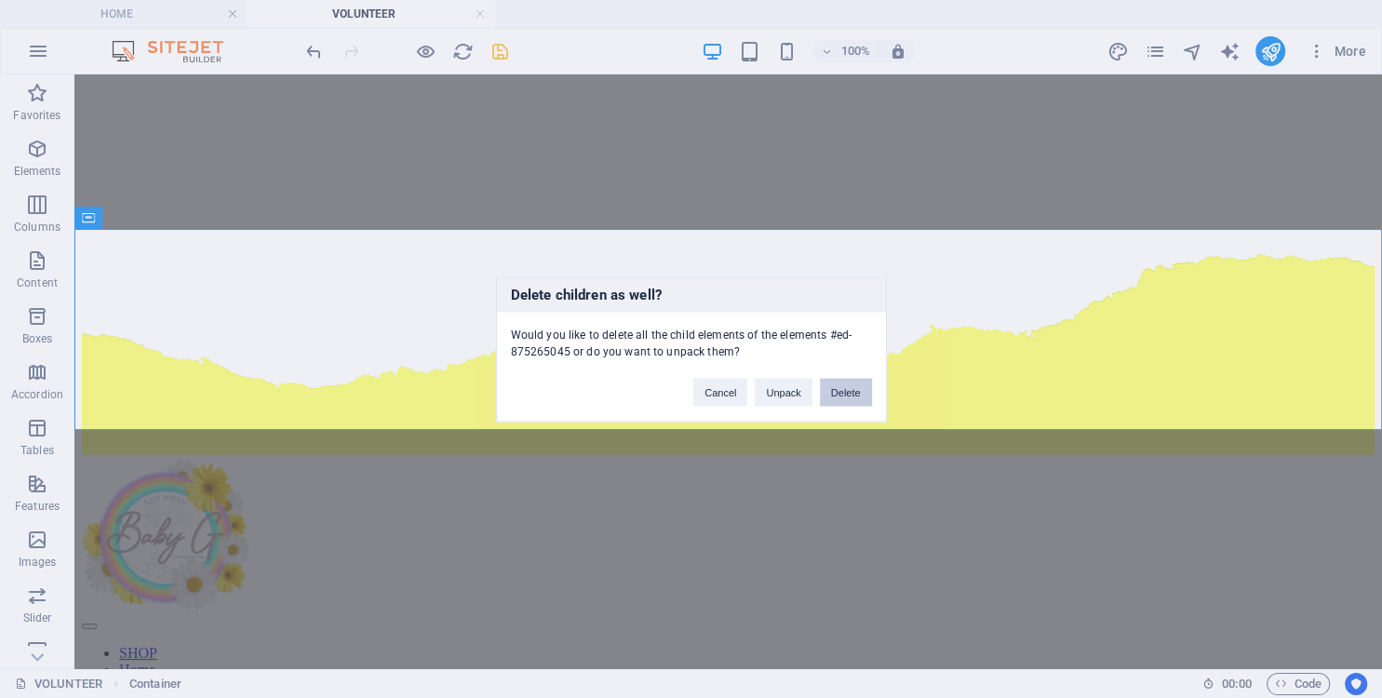
drag, startPoint x: 854, startPoint y: 394, endPoint x: 614, endPoint y: 303, distance: 256.9
click at [854, 394] on button "Delete" at bounding box center [846, 393] width 52 height 28
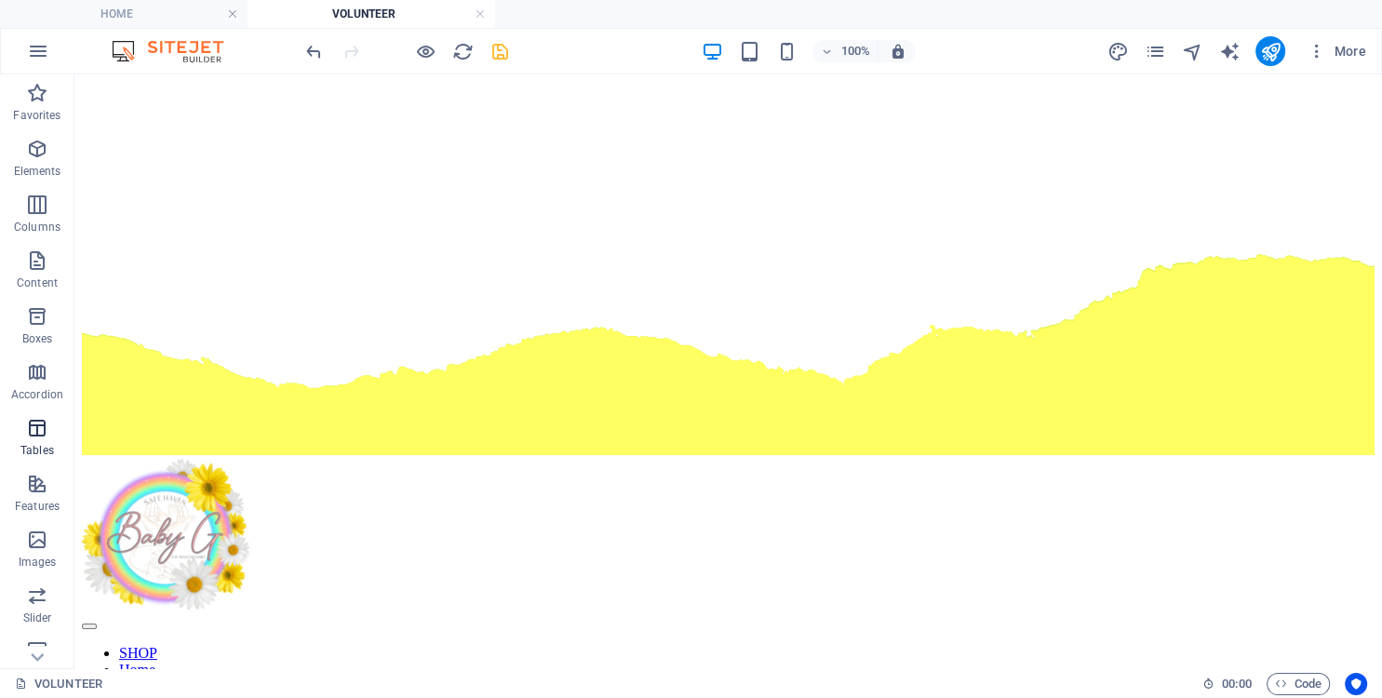
click at [31, 428] on icon "button" at bounding box center [37, 428] width 22 height 22
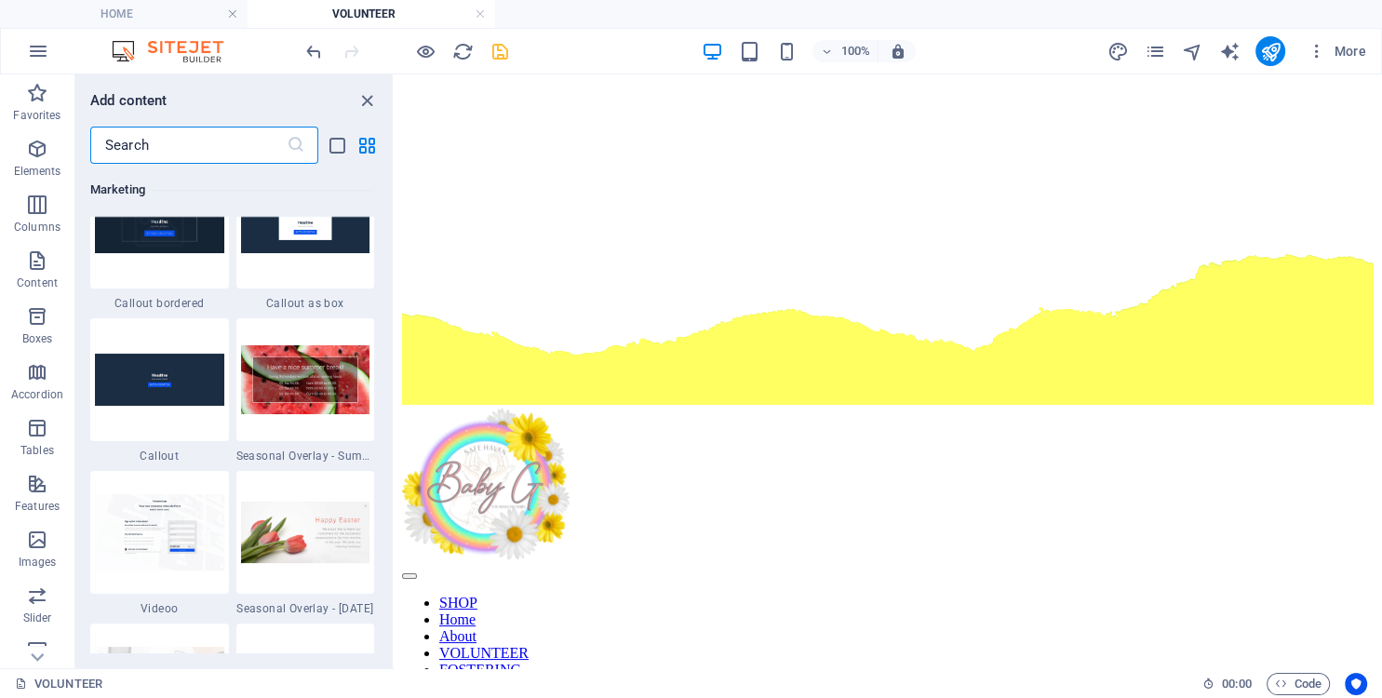
scroll to position [15449, 0]
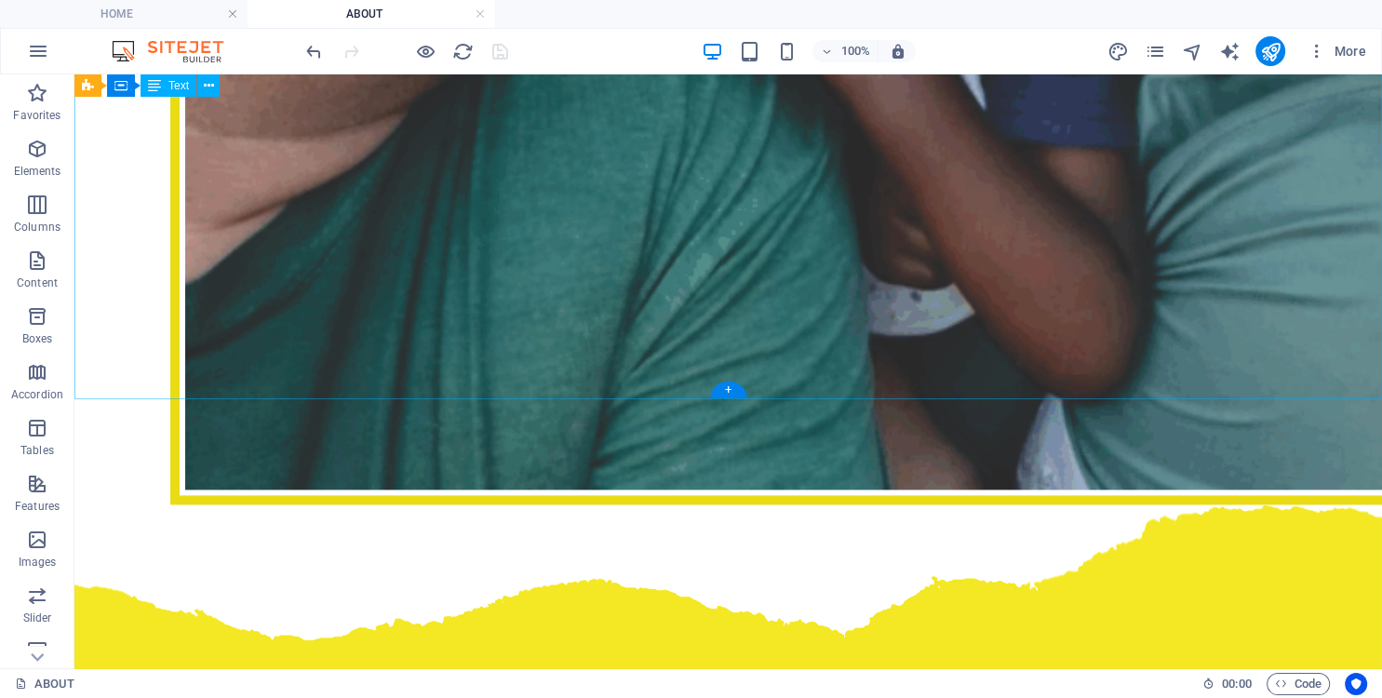
scroll to position [2457, 0]
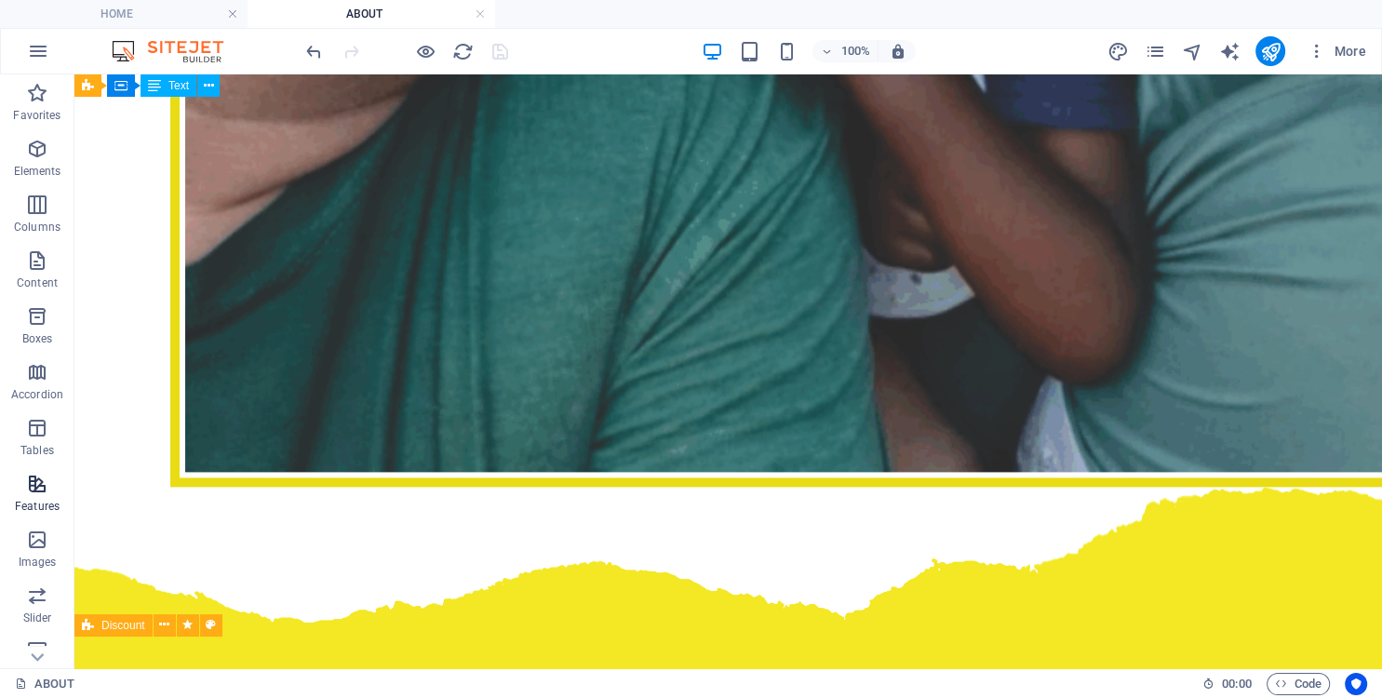
click at [26, 489] on icon "button" at bounding box center [37, 484] width 22 height 22
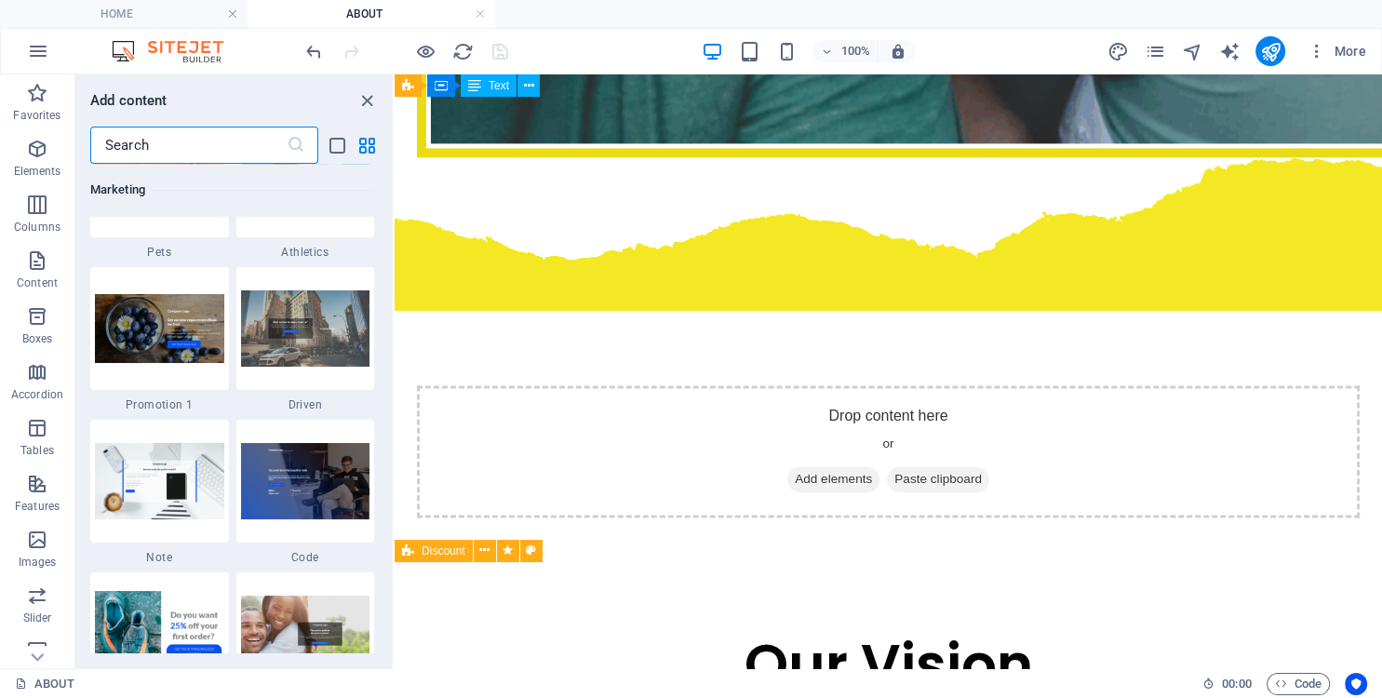
scroll to position [16033, 0]
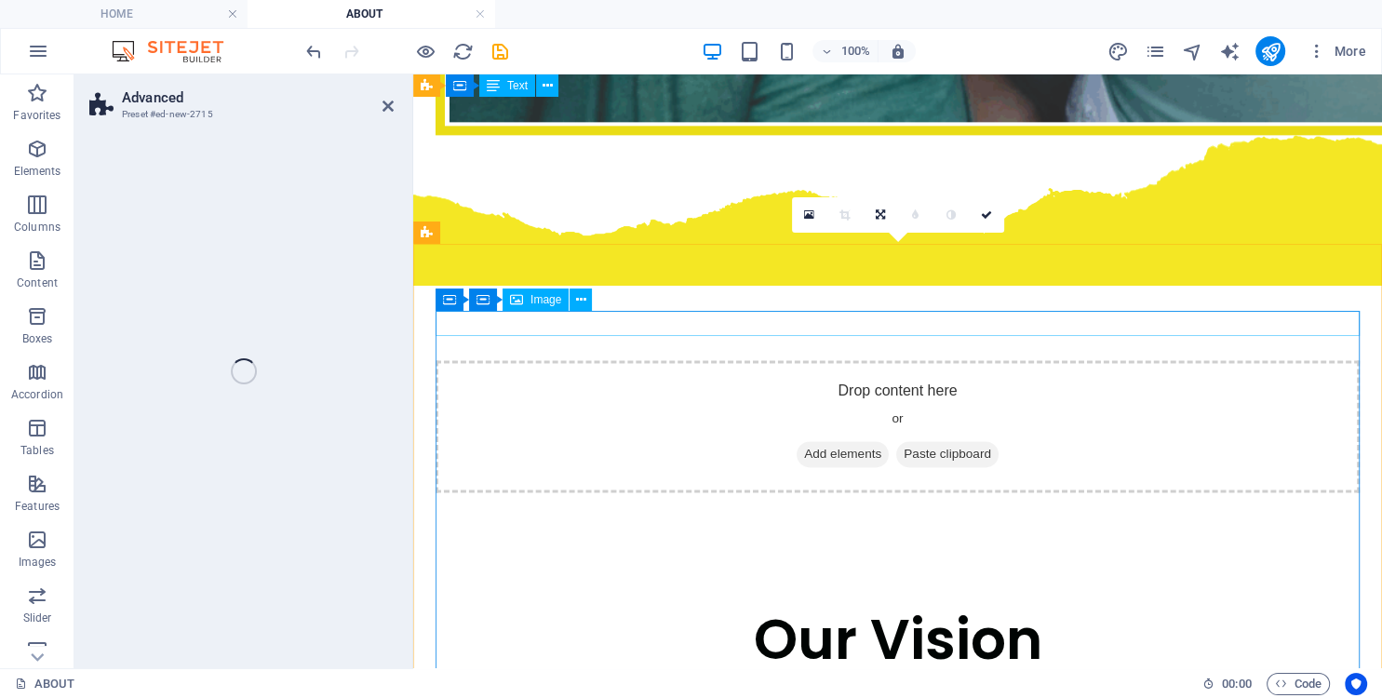
select select "%"
select select "rem"
select select "px"
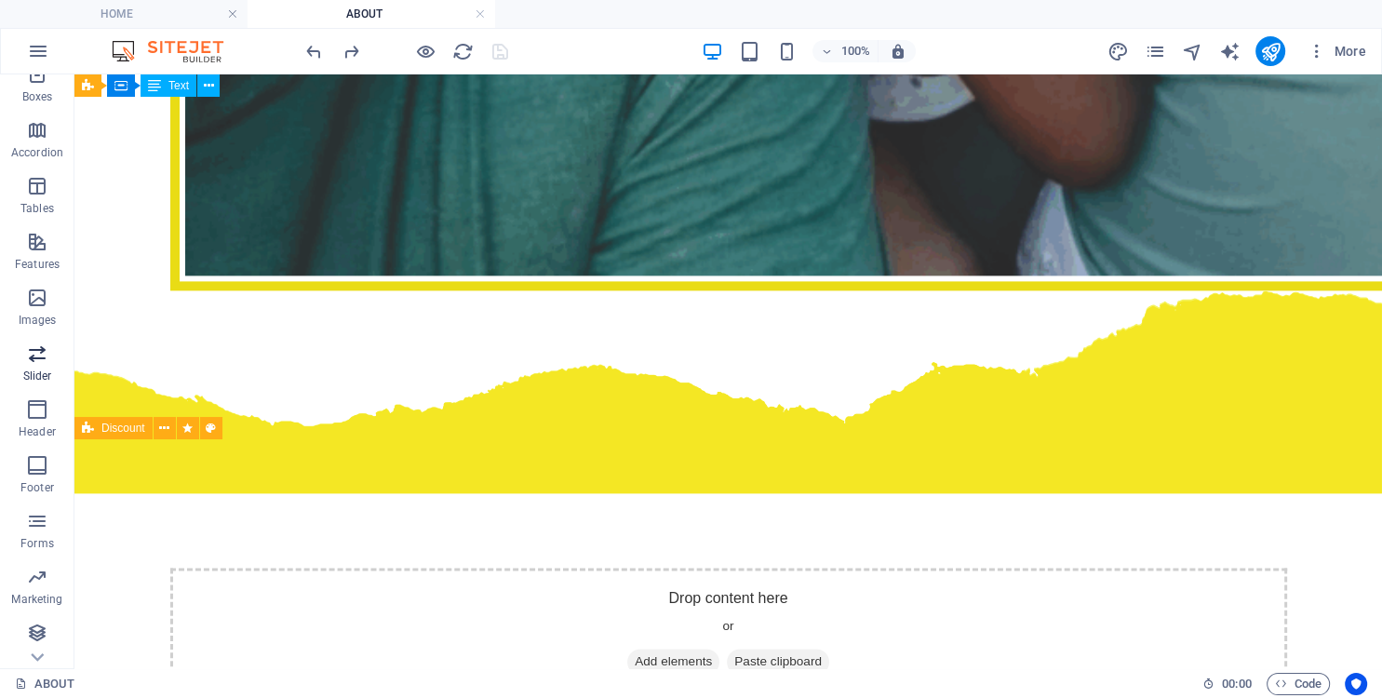
scroll to position [243, 0]
click at [34, 415] on icon "button" at bounding box center [37, 408] width 22 height 22
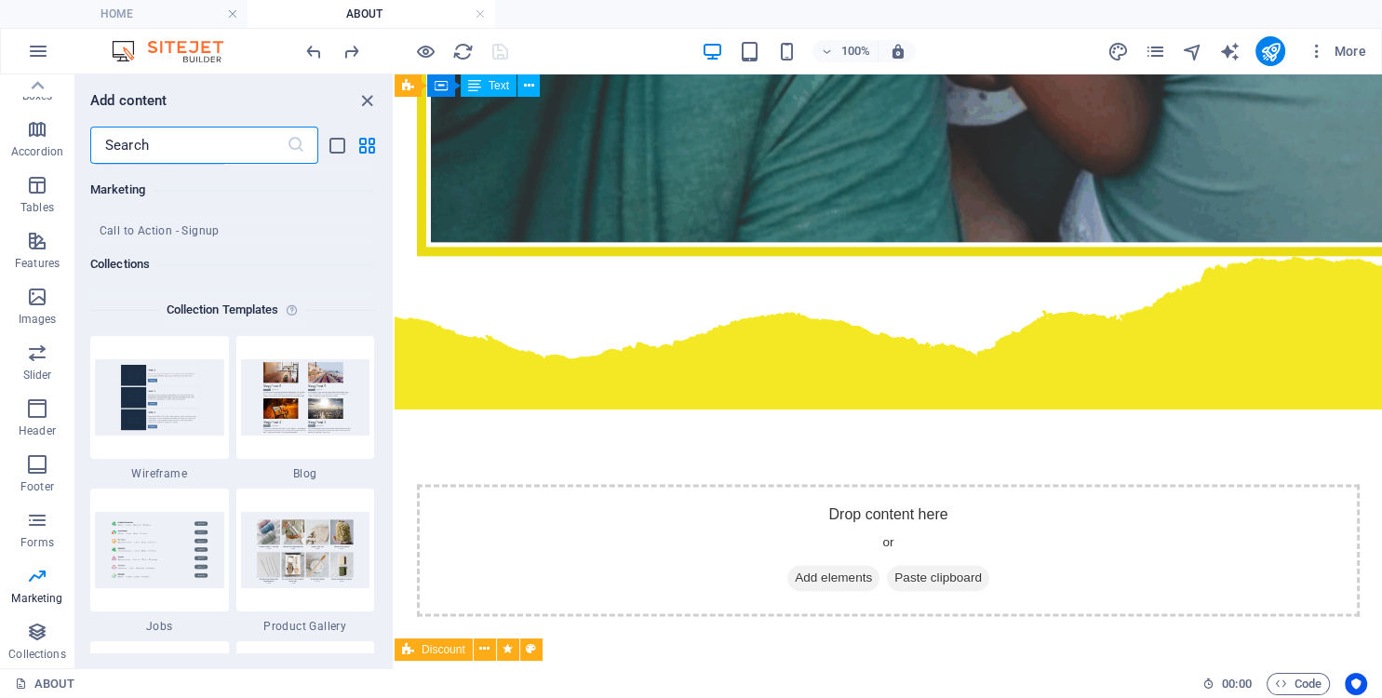
scroll to position [16954, 0]
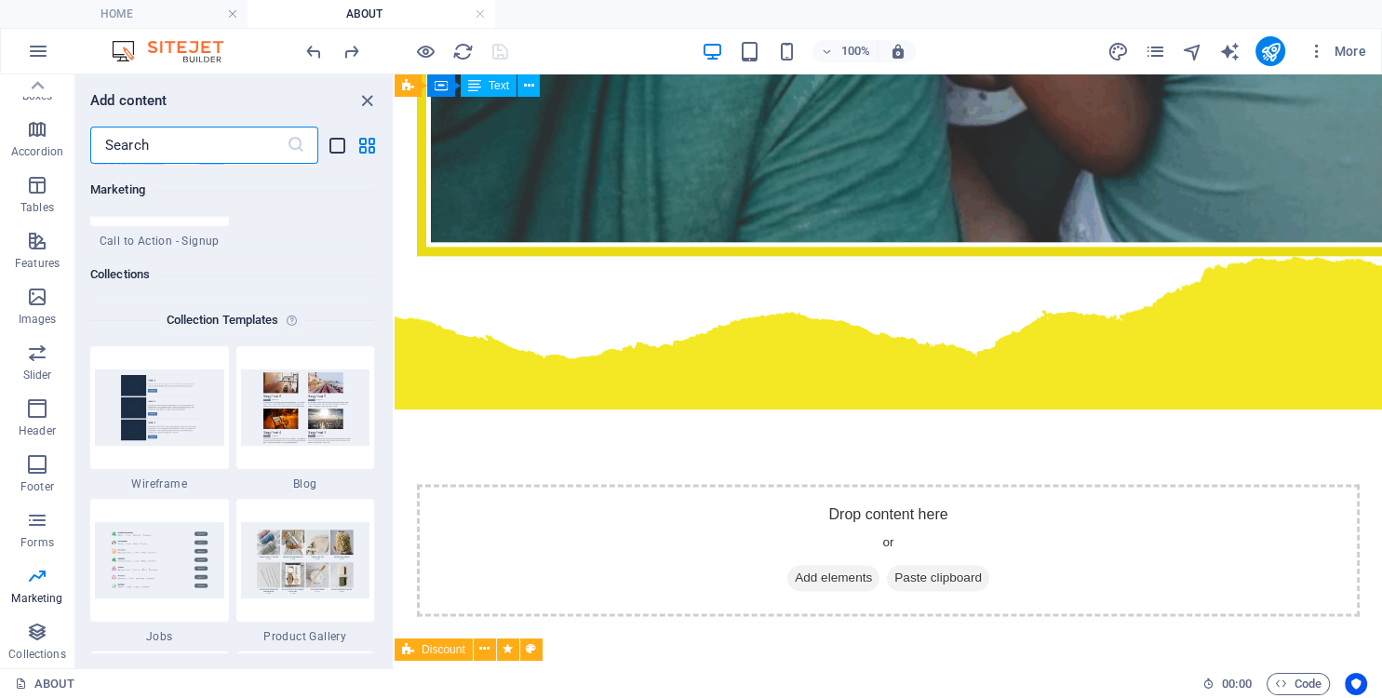
click at [340, 146] on icon "list-view" at bounding box center [337, 145] width 21 height 21
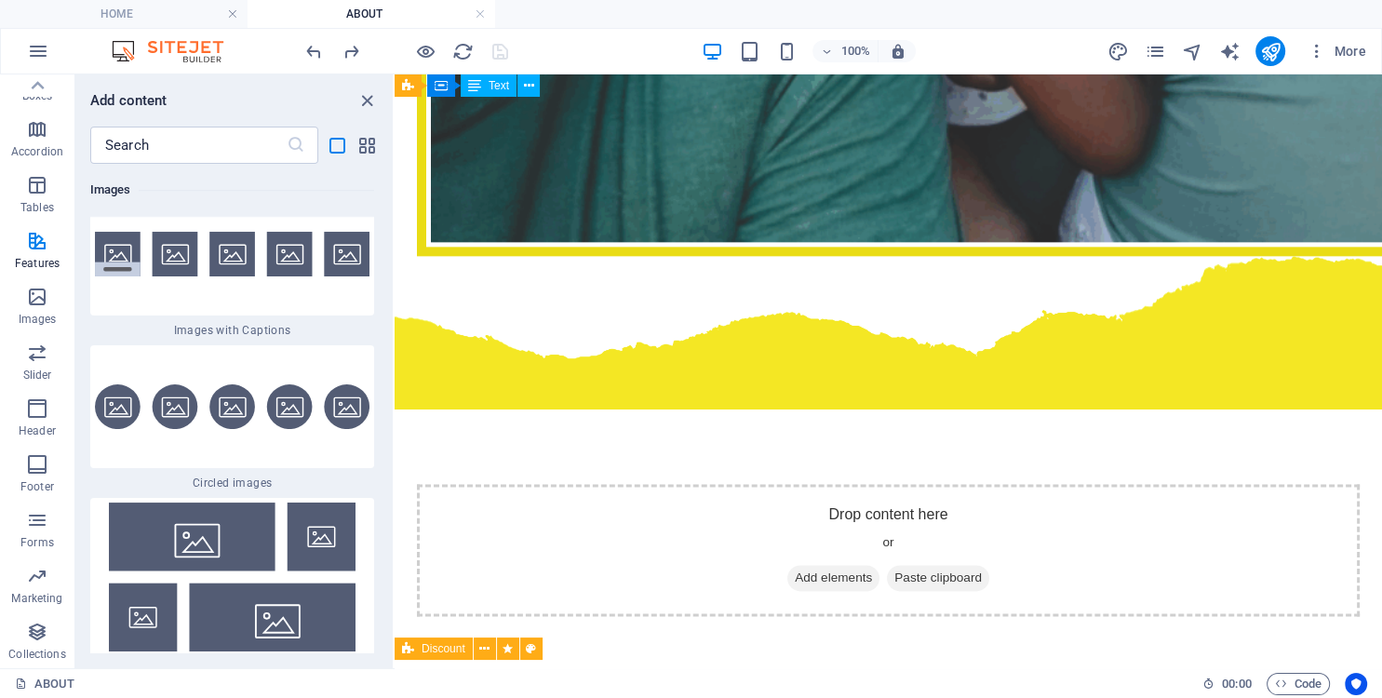
scroll to position [22442, 0]
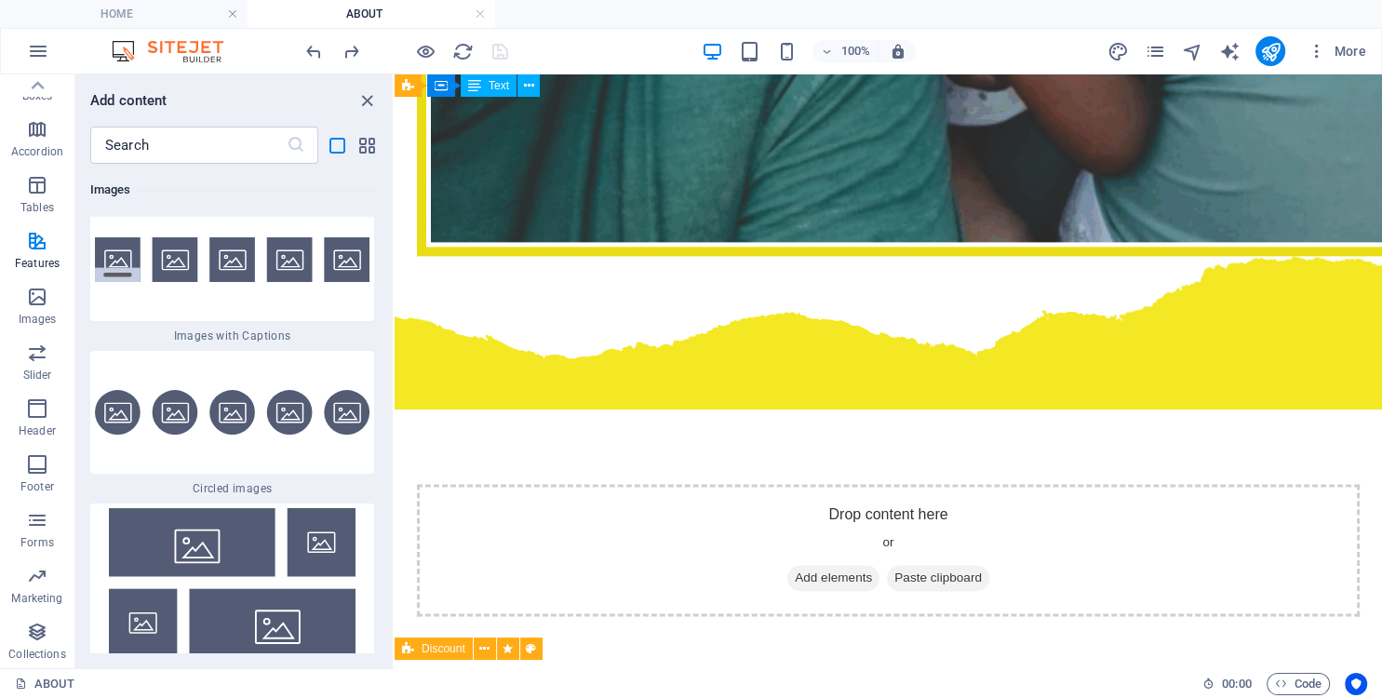
click at [232, 74] on icon at bounding box center [231, 61] width 19 height 24
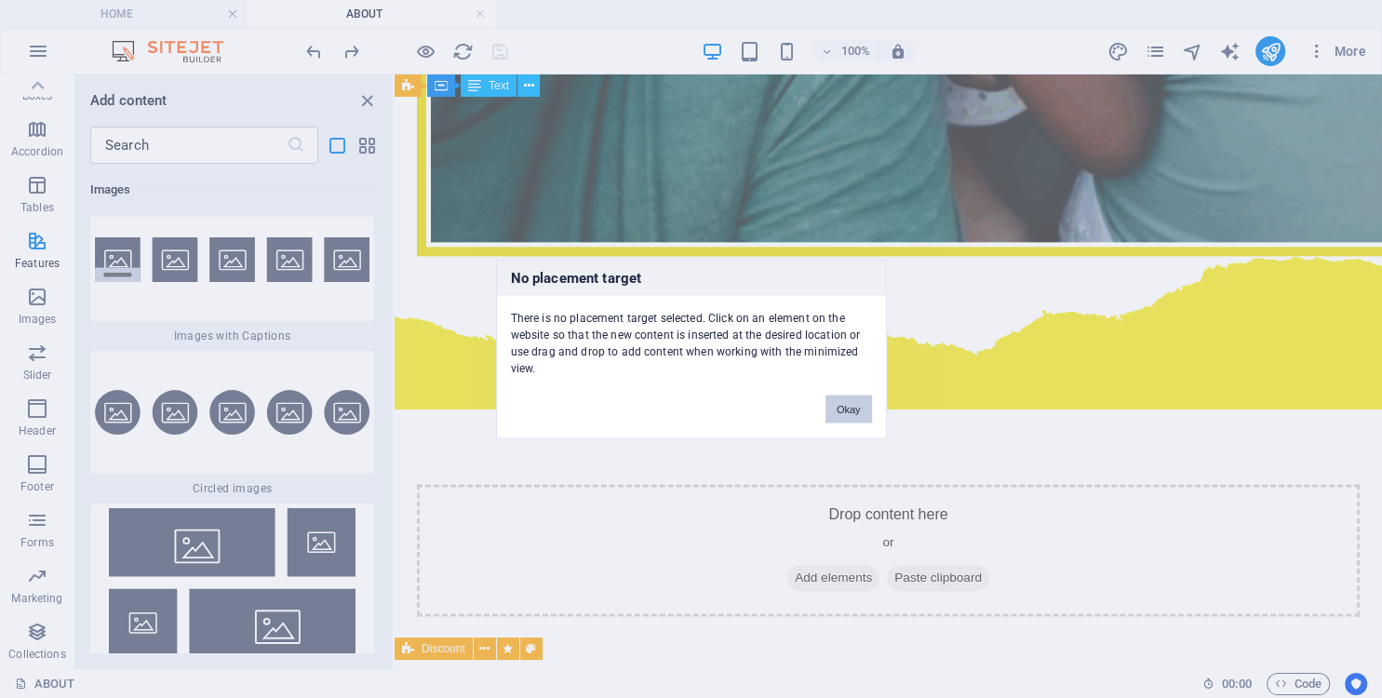
click at [847, 407] on button "Okay" at bounding box center [849, 410] width 47 height 28
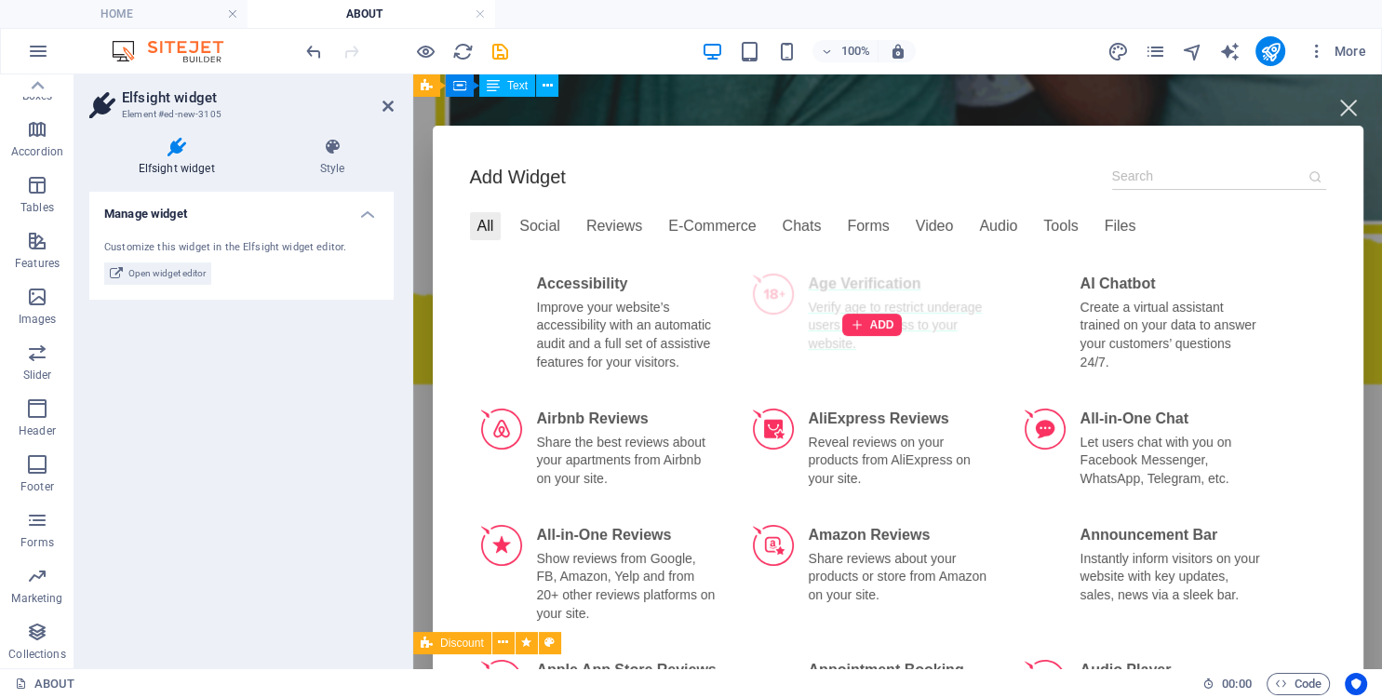
scroll to position [0, 0]
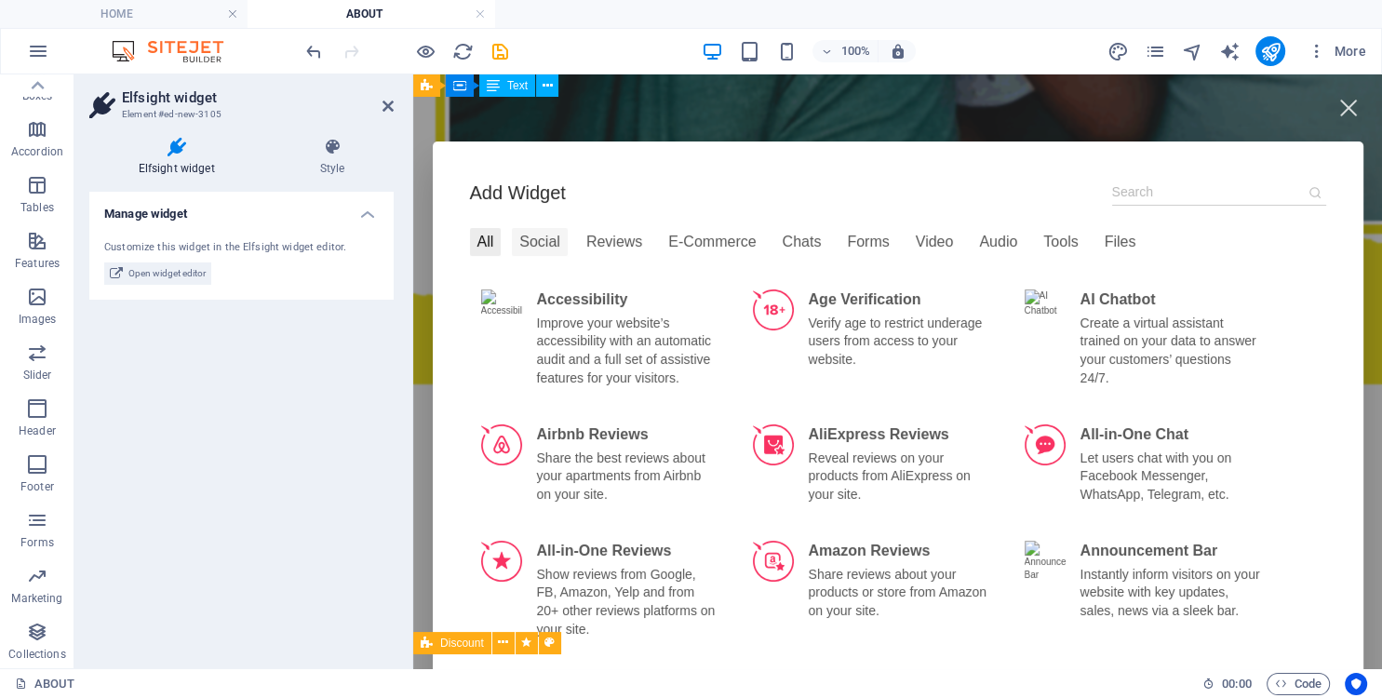
click at [542, 244] on div "Social" at bounding box center [540, 242] width 56 height 28
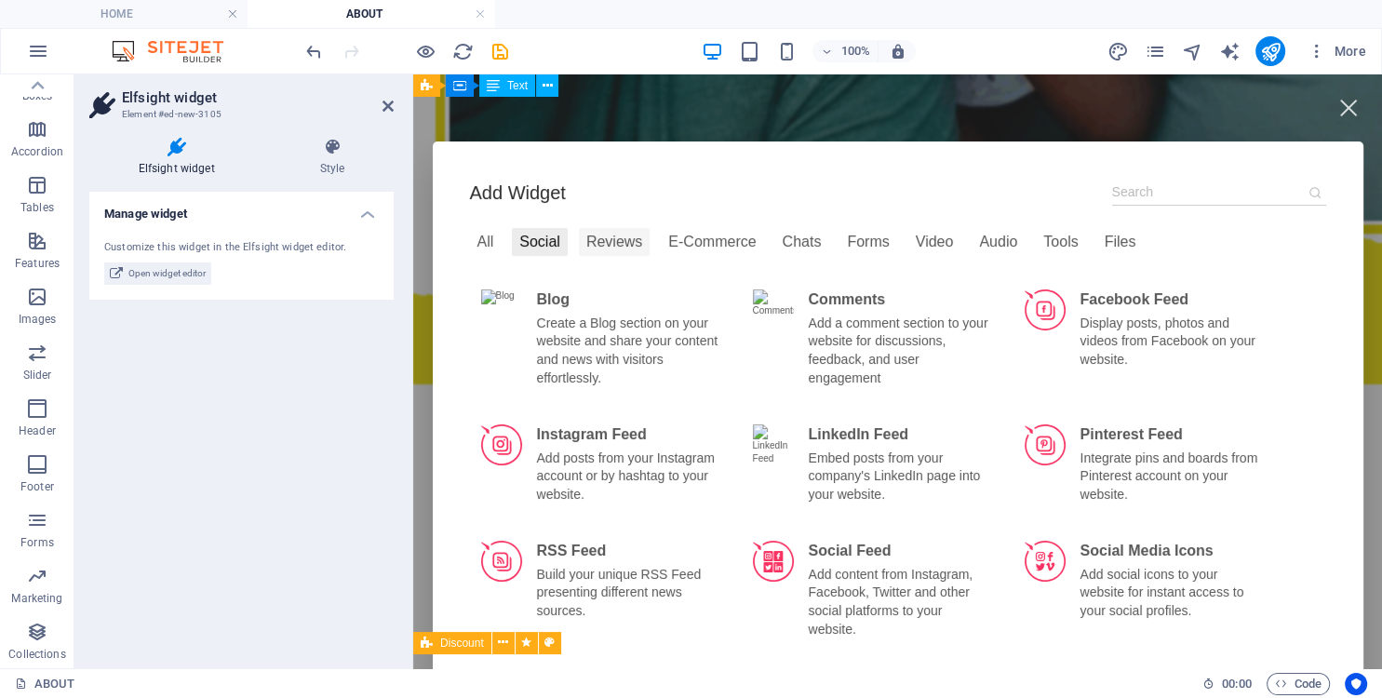
click at [609, 243] on div "Reviews" at bounding box center [614, 242] width 71 height 28
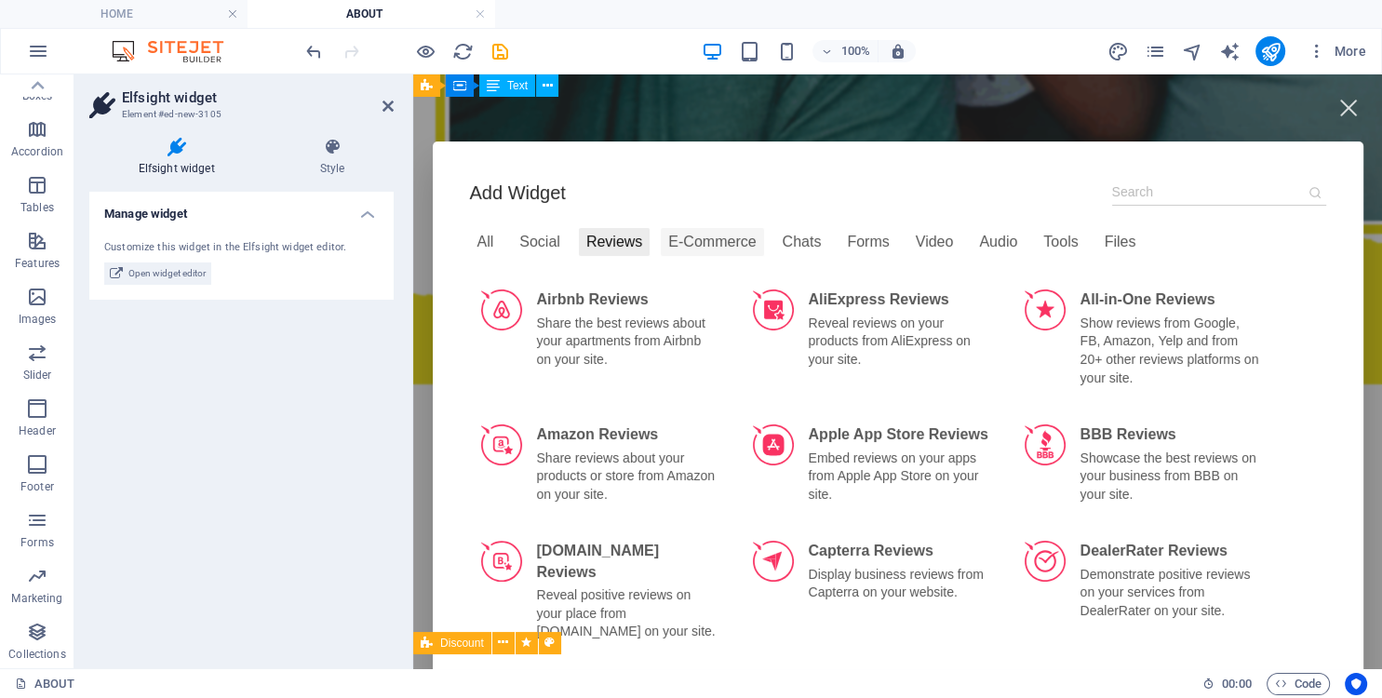
click at [698, 244] on div "E-Commerce" at bounding box center [712, 242] width 102 height 28
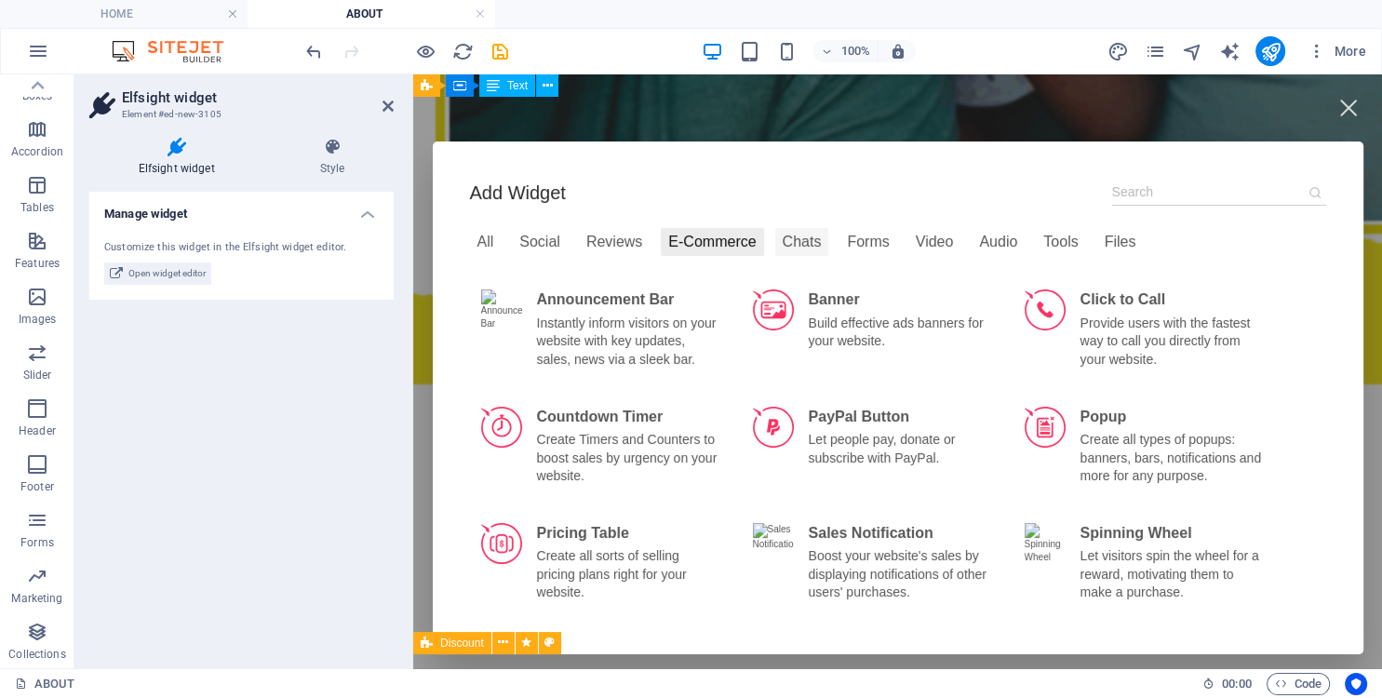
click at [786, 244] on div "Chats" at bounding box center [802, 242] width 54 height 28
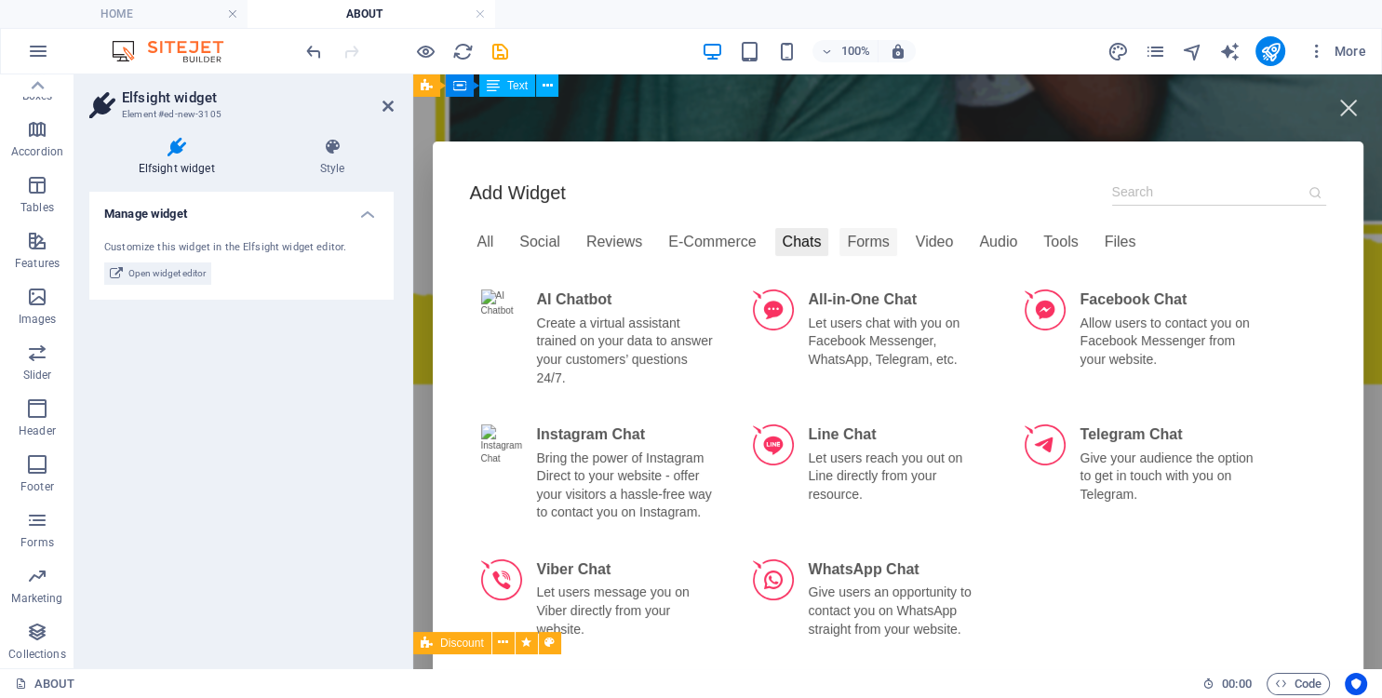
click at [840, 244] on div "Forms" at bounding box center [868, 242] width 57 height 28
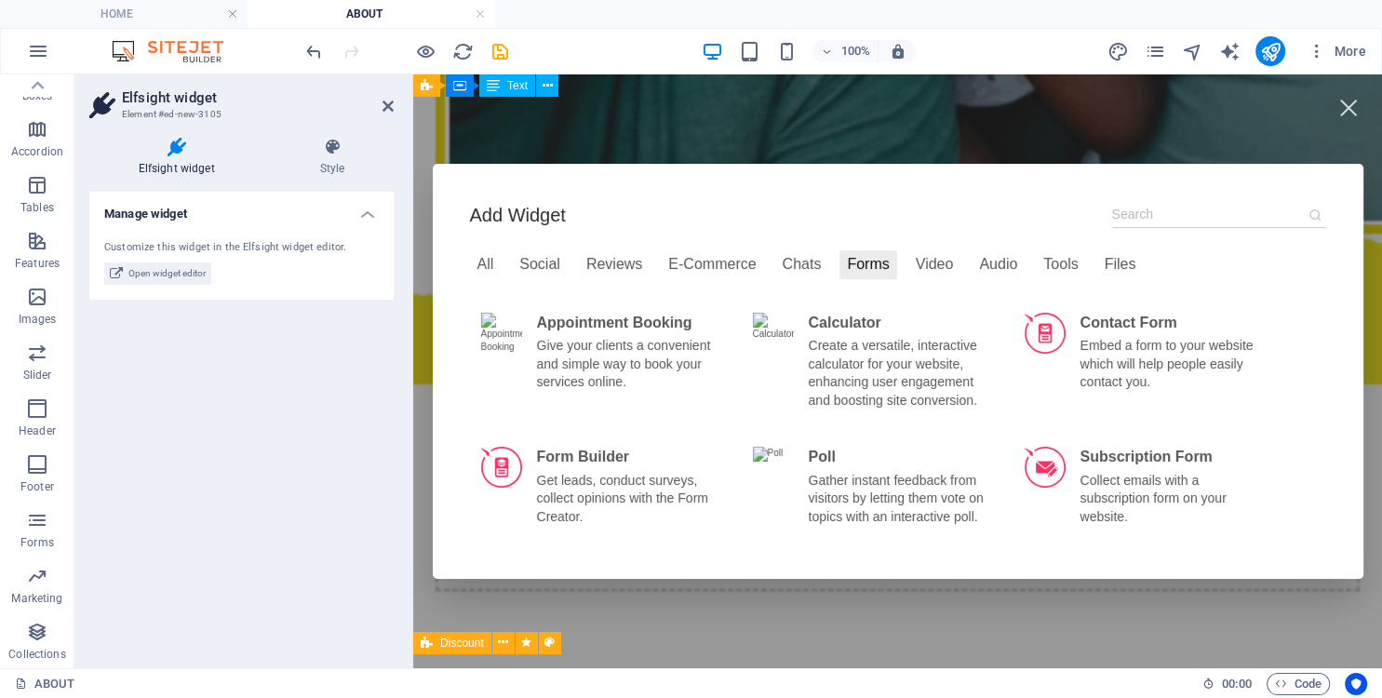
click at [908, 259] on div "Video" at bounding box center [934, 264] width 53 height 28
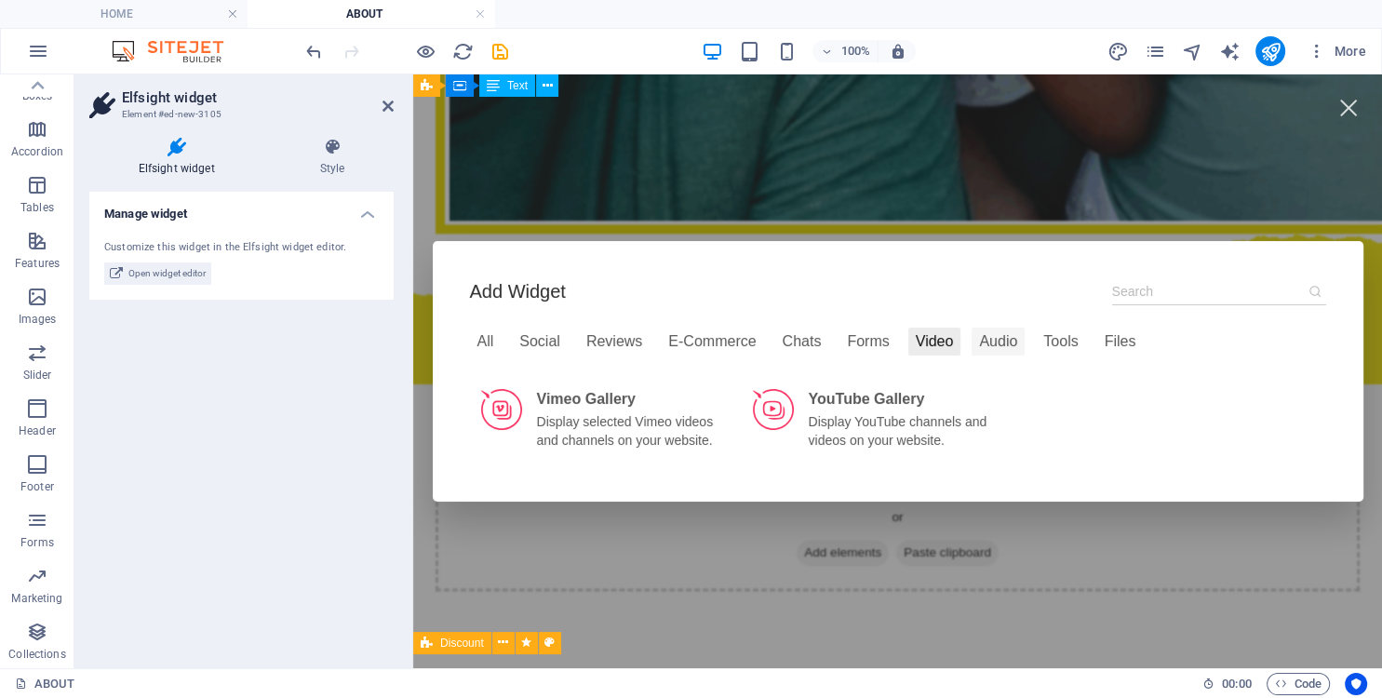
click at [972, 350] on div "Audio" at bounding box center [998, 342] width 53 height 28
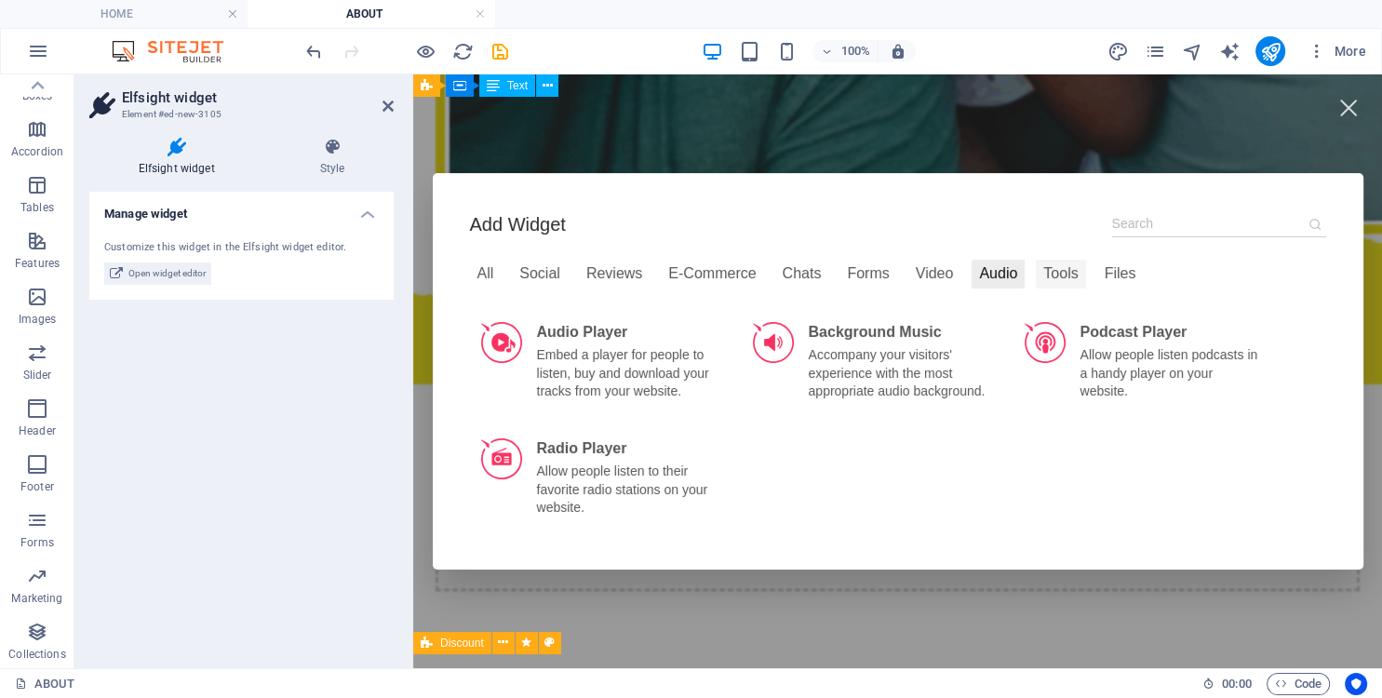
click at [1036, 274] on div "Tools" at bounding box center [1060, 274] width 49 height 28
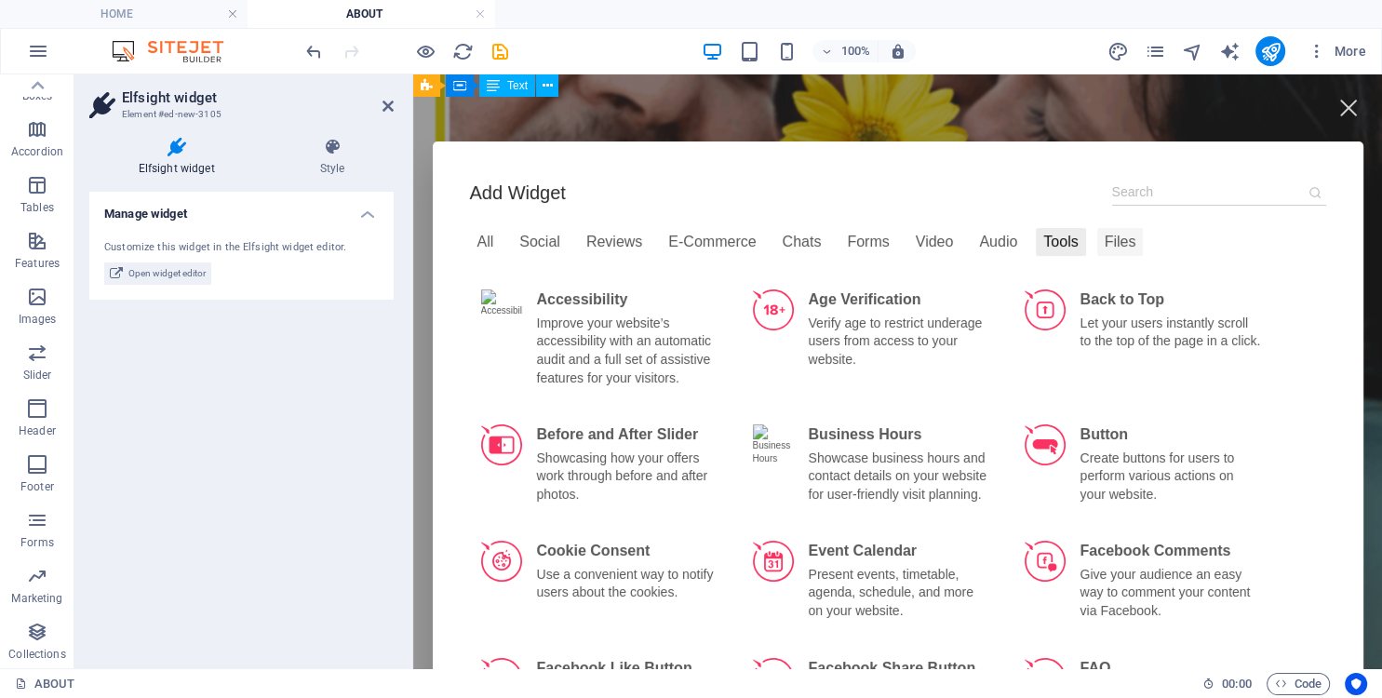
click at [1097, 241] on div "Files" at bounding box center [1120, 242] width 47 height 28
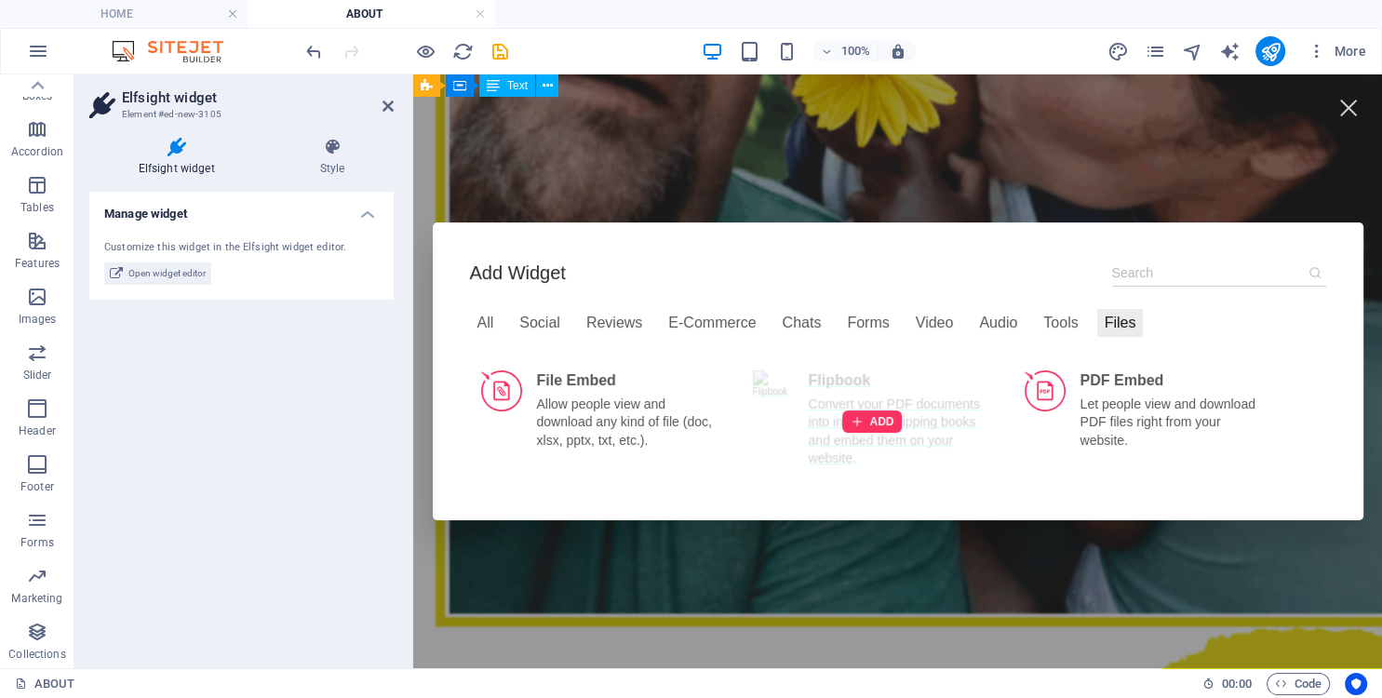
scroll to position [1966, 0]
click at [867, 418] on div at bounding box center [872, 421] width 60 height 22
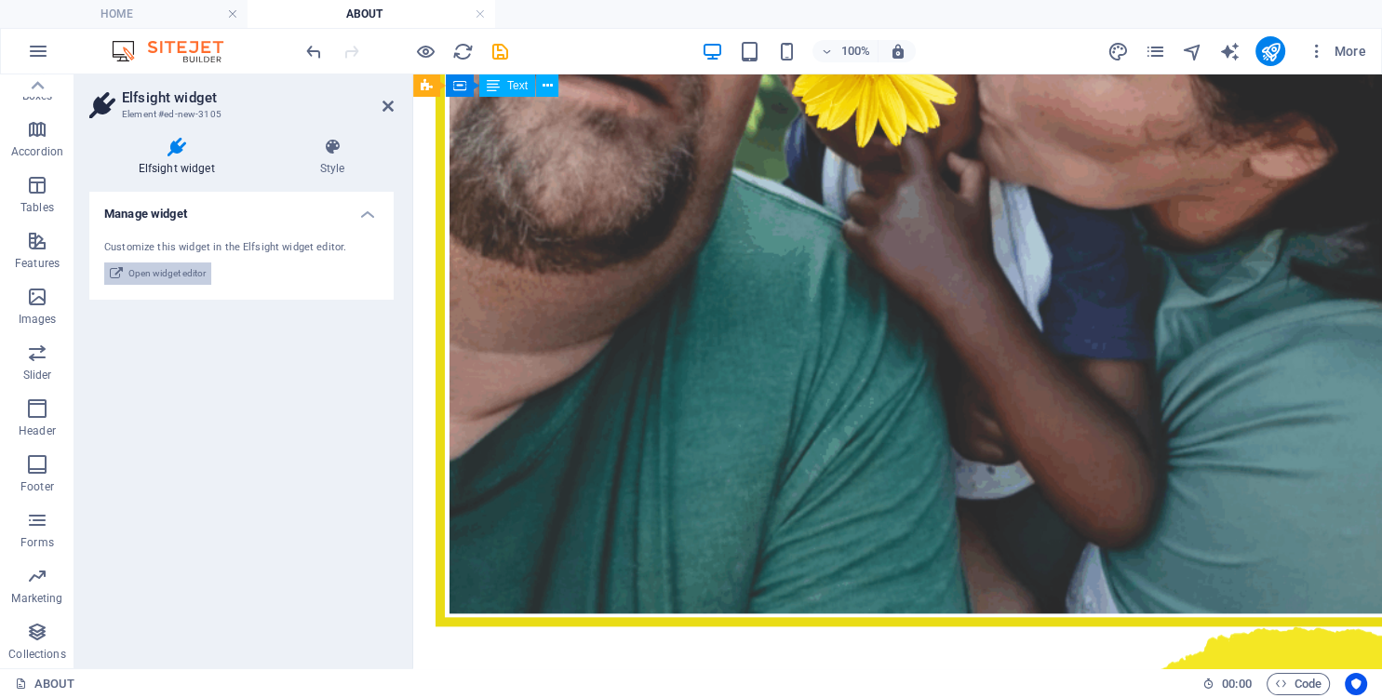
click at [166, 274] on span "Open widget editor" at bounding box center [166, 273] width 77 height 22
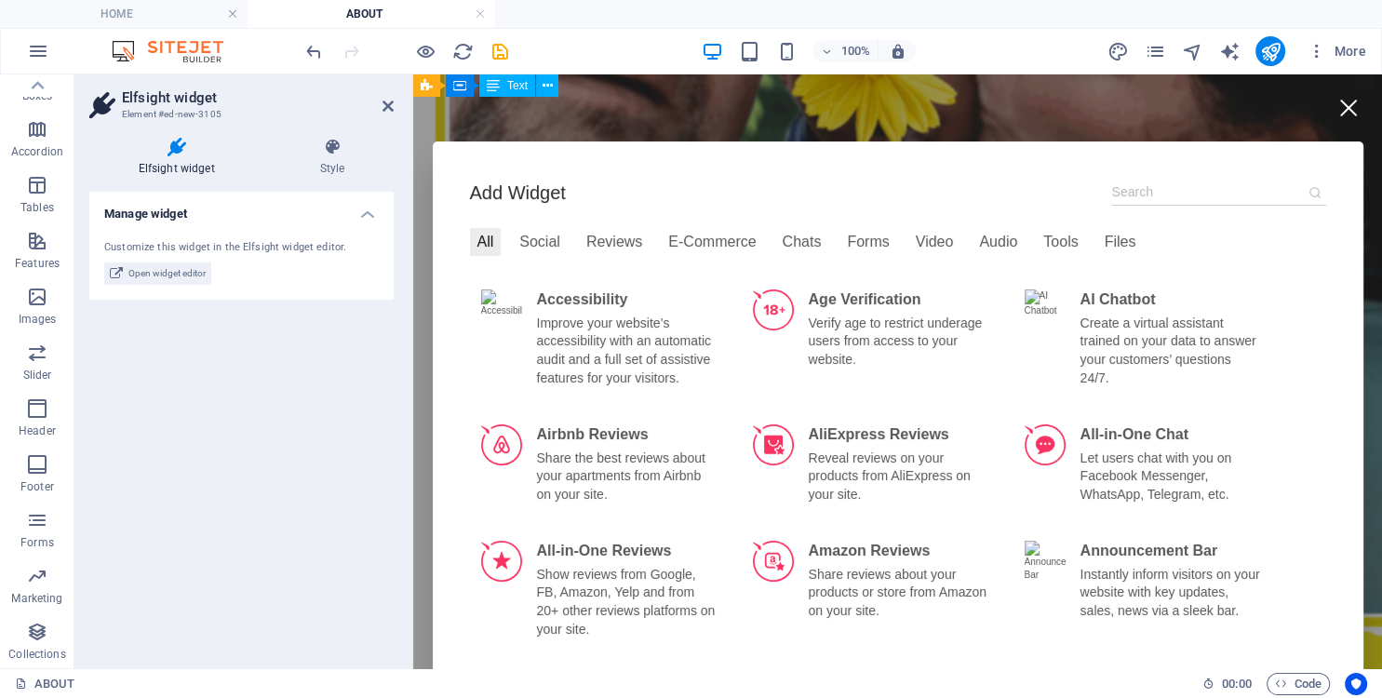
click at [1345, 99] on div at bounding box center [1348, 108] width 42 height 42
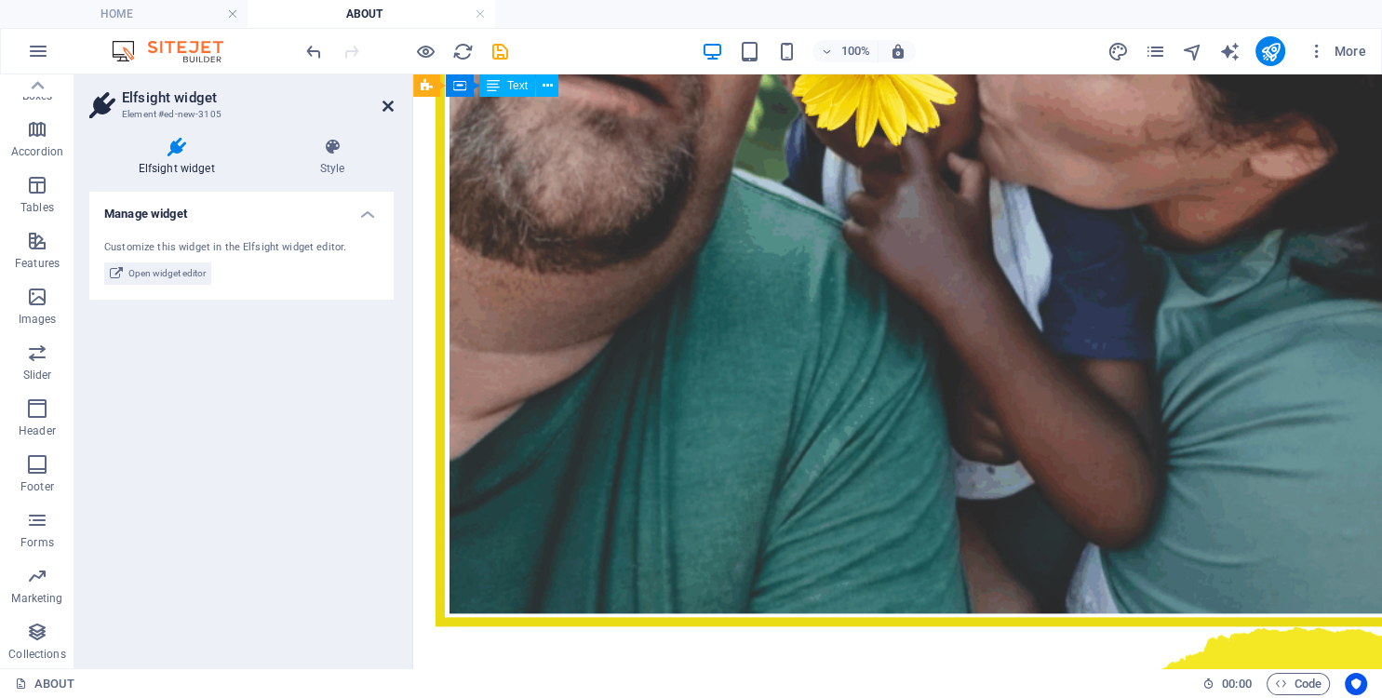
click at [383, 102] on icon at bounding box center [388, 106] width 11 height 15
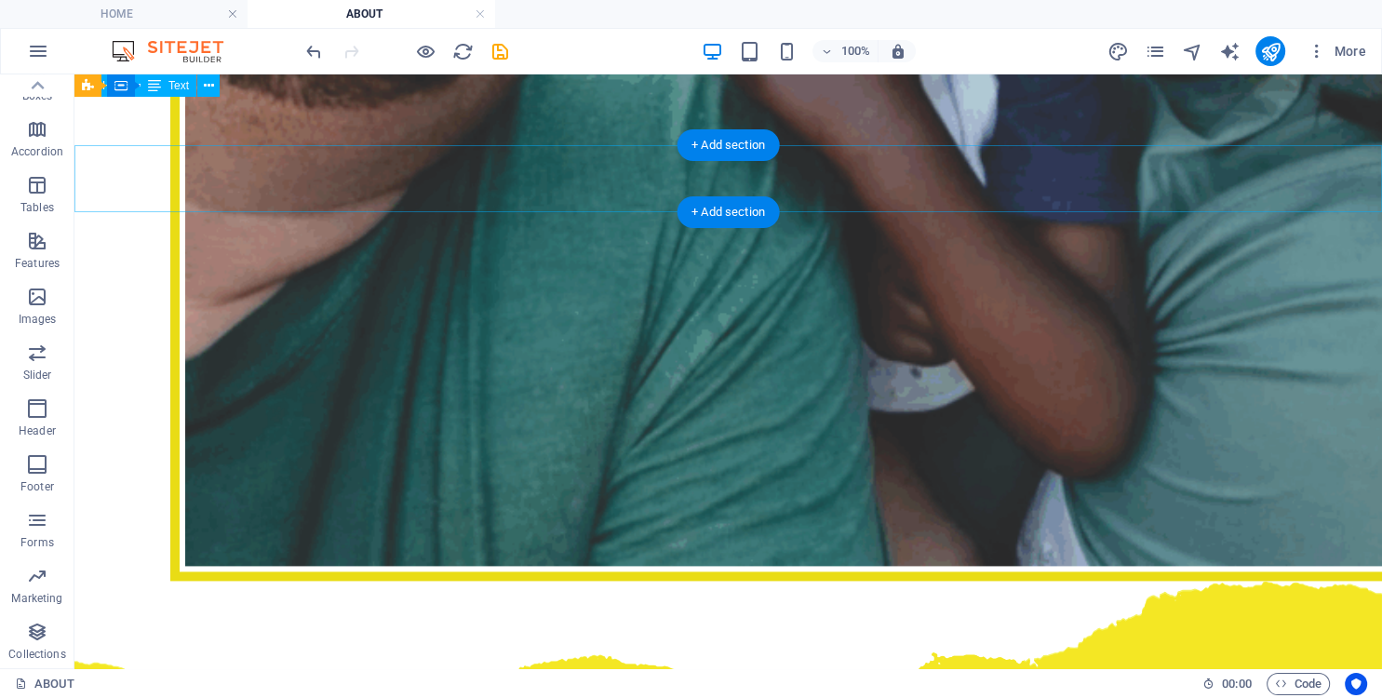
scroll to position [2410, 0]
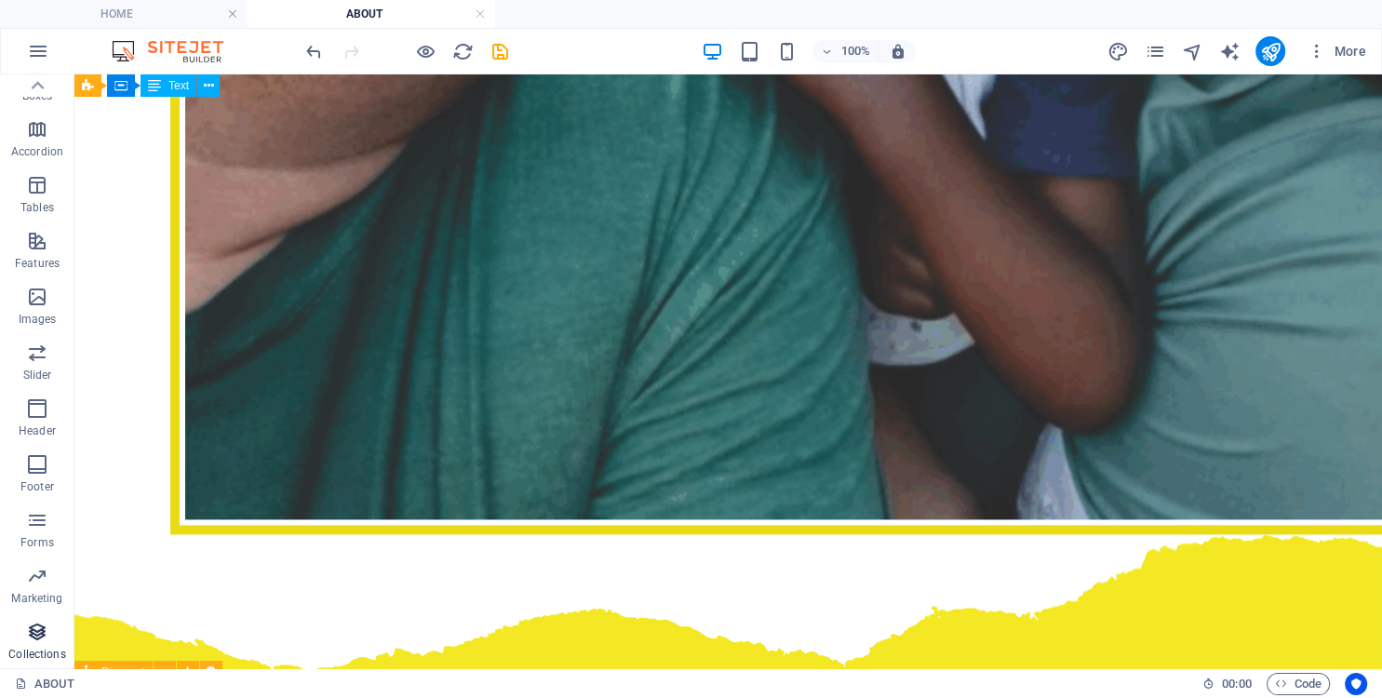
click at [28, 635] on icon "button" at bounding box center [37, 632] width 22 height 22
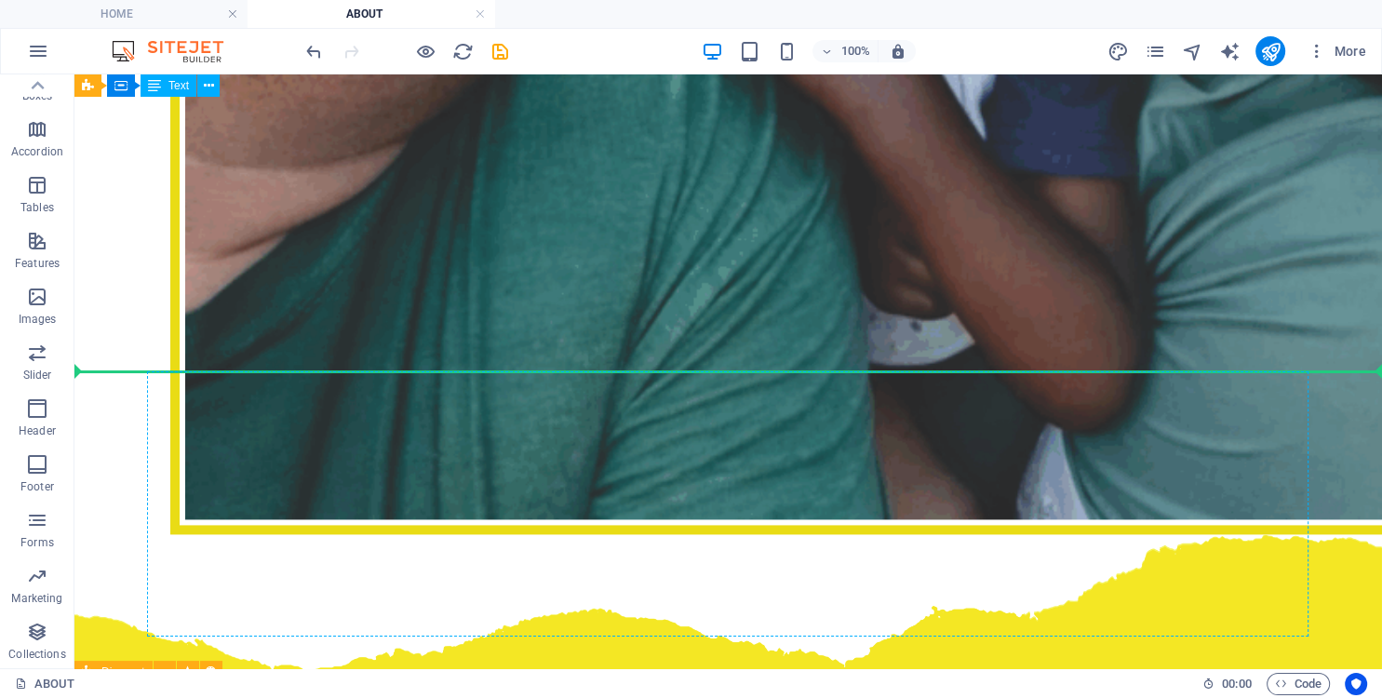
scroll to position [243, 0]
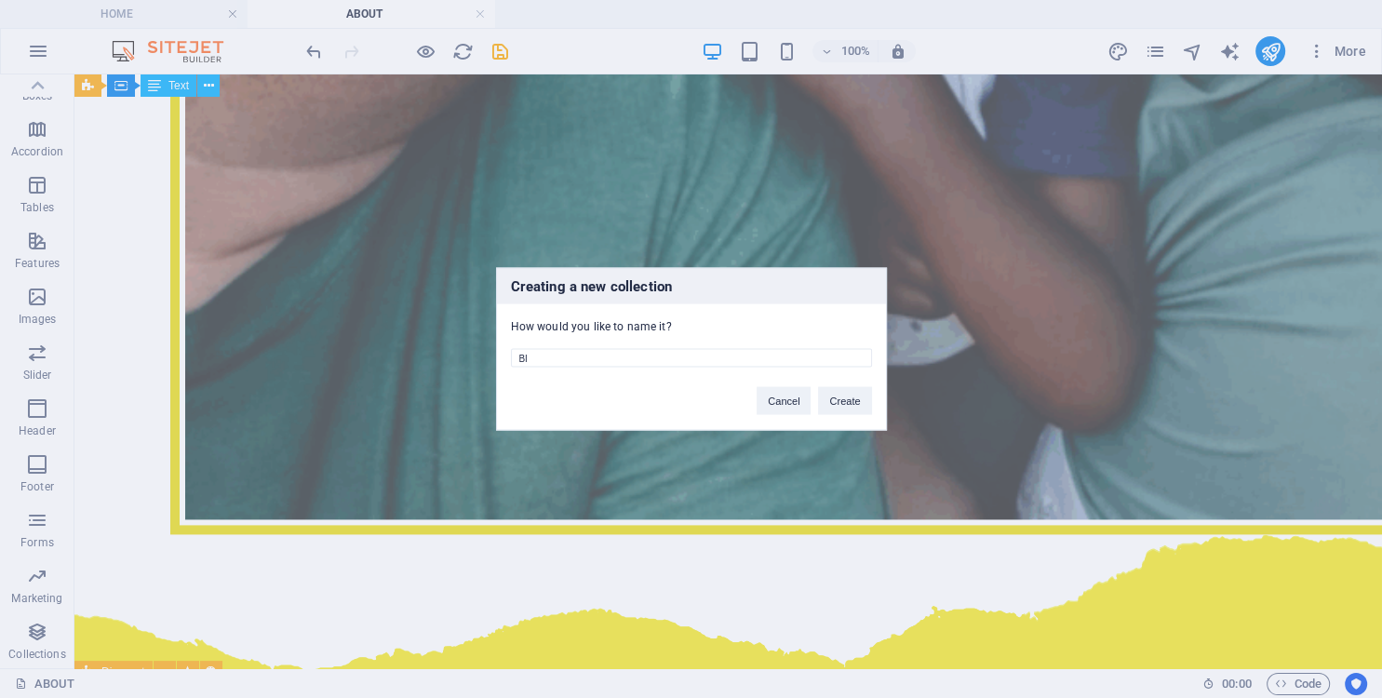
type input "B"
type input "Baby G Safehaven"
click at [844, 402] on button "Create" at bounding box center [844, 401] width 53 height 28
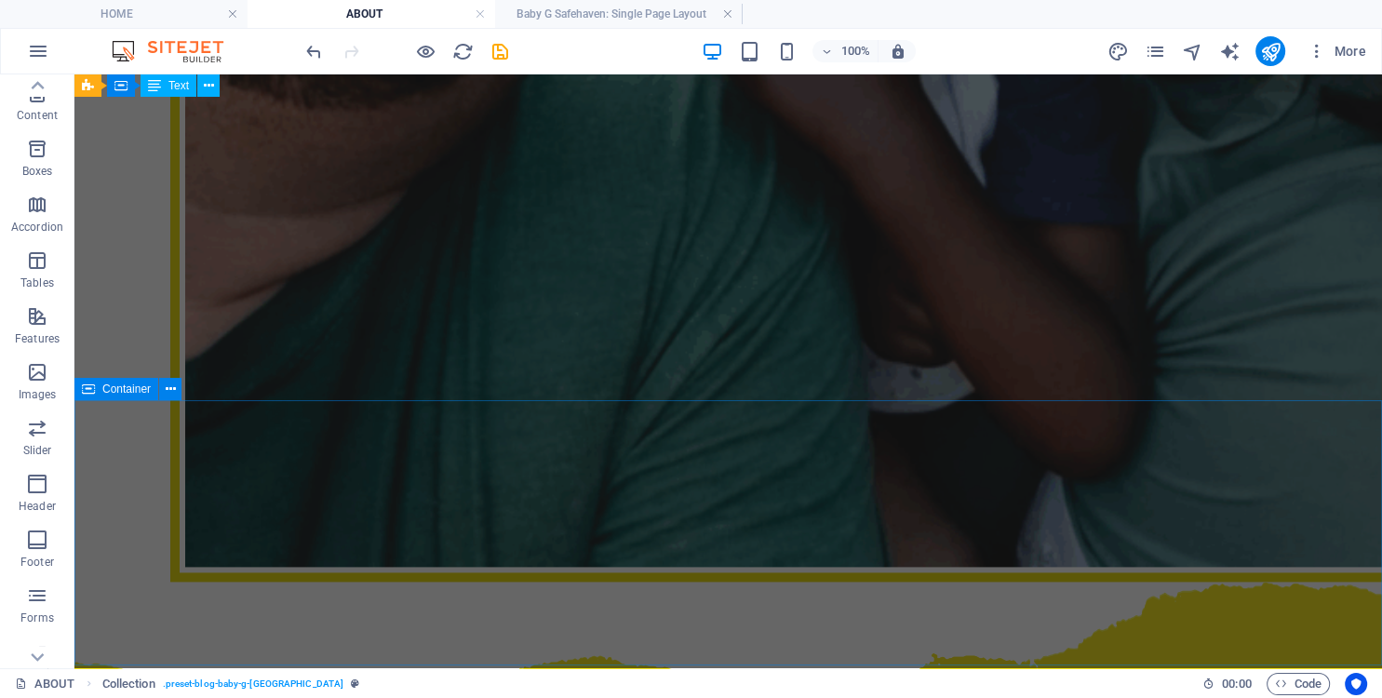
scroll to position [2508, 0]
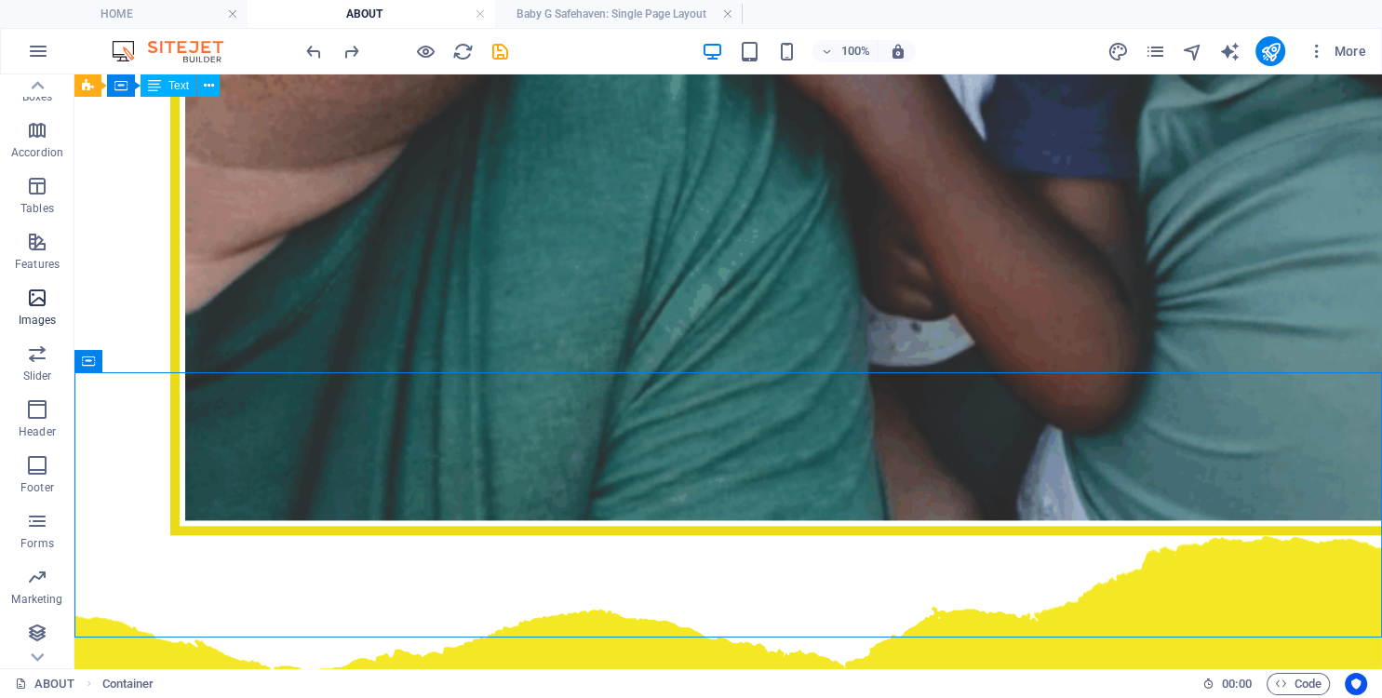
scroll to position [243, 0]
click at [34, 414] on icon "button" at bounding box center [37, 408] width 22 height 22
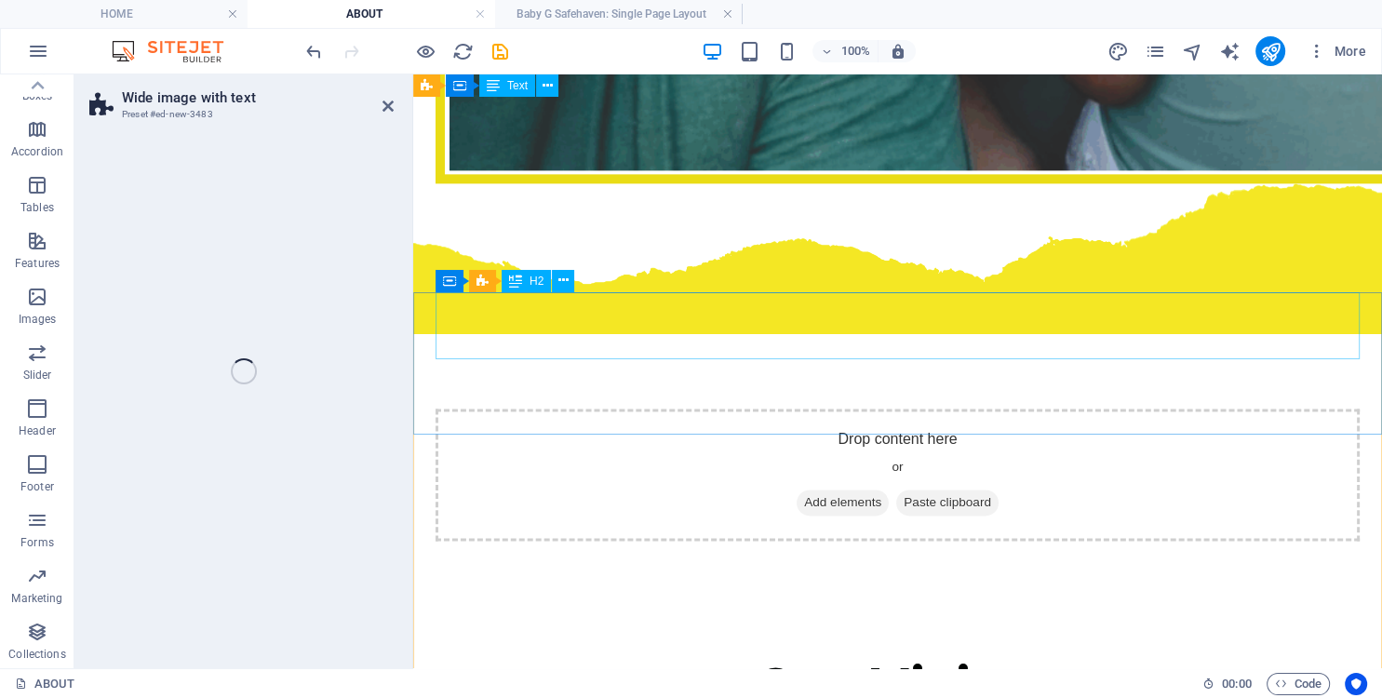
select select "%"
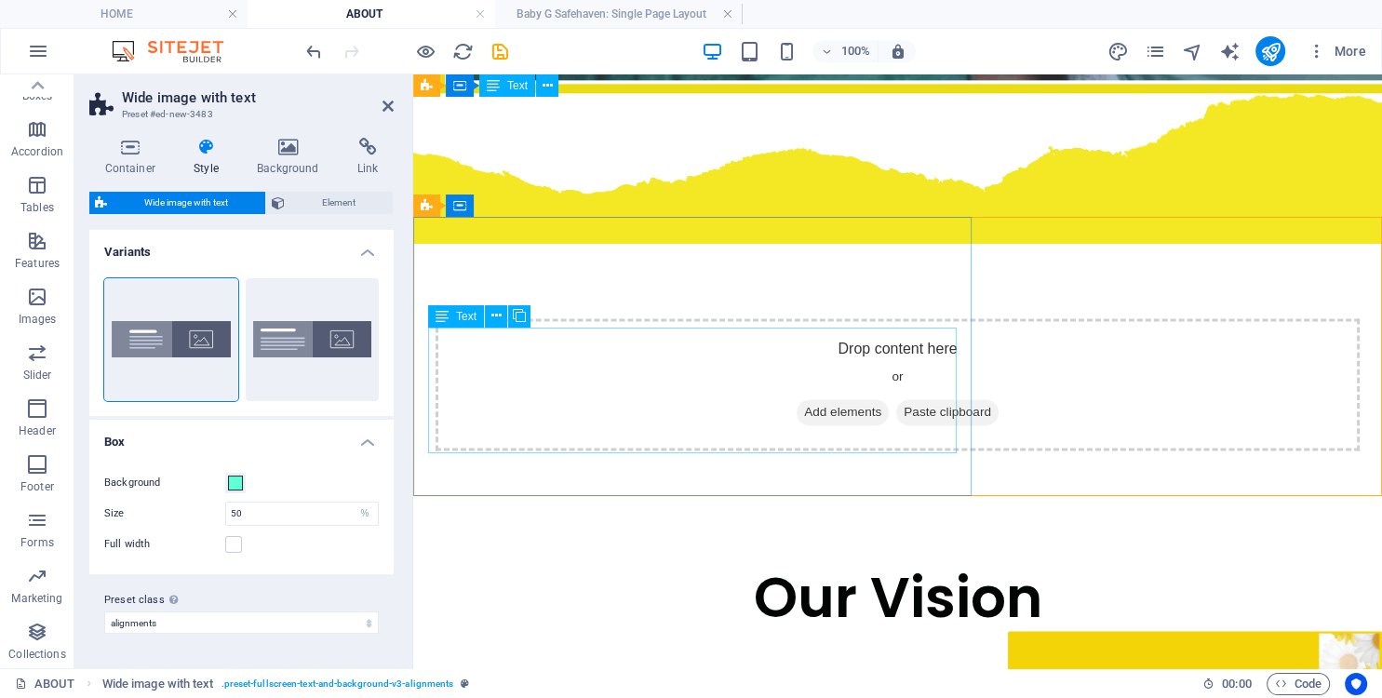
scroll to position [2508, 0]
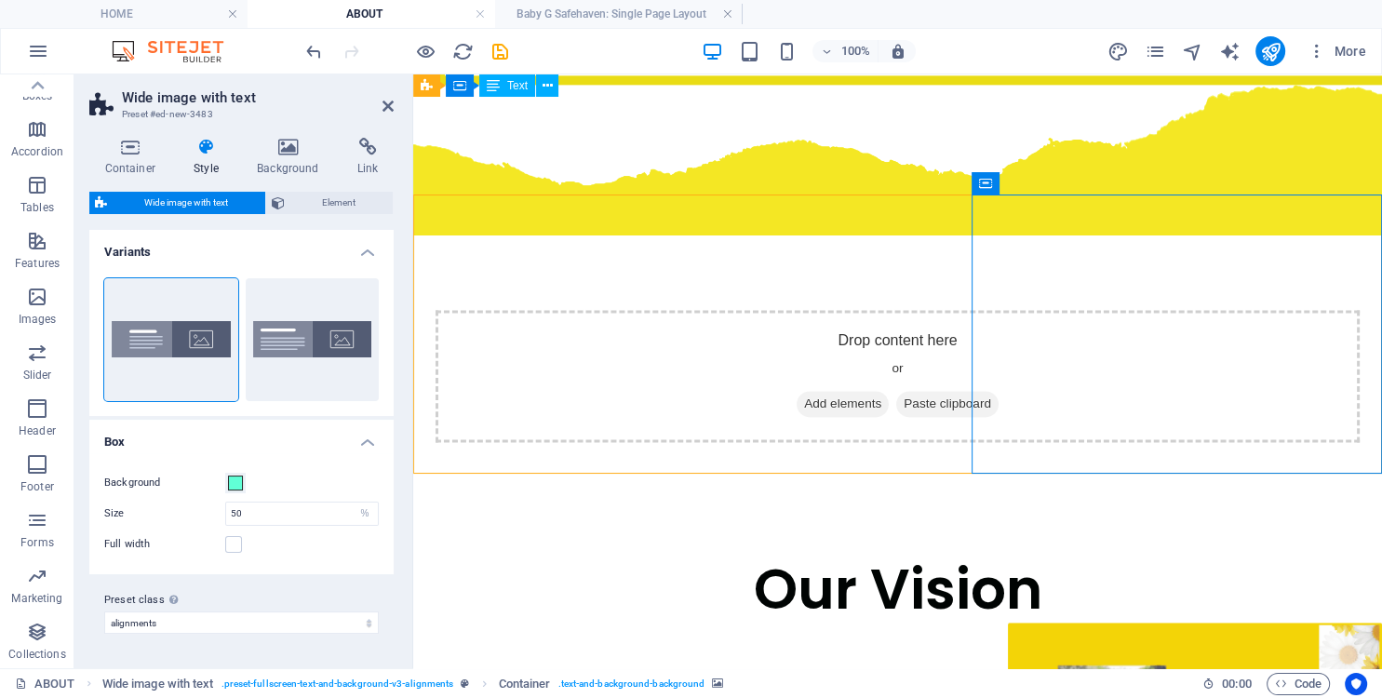
select select "px"
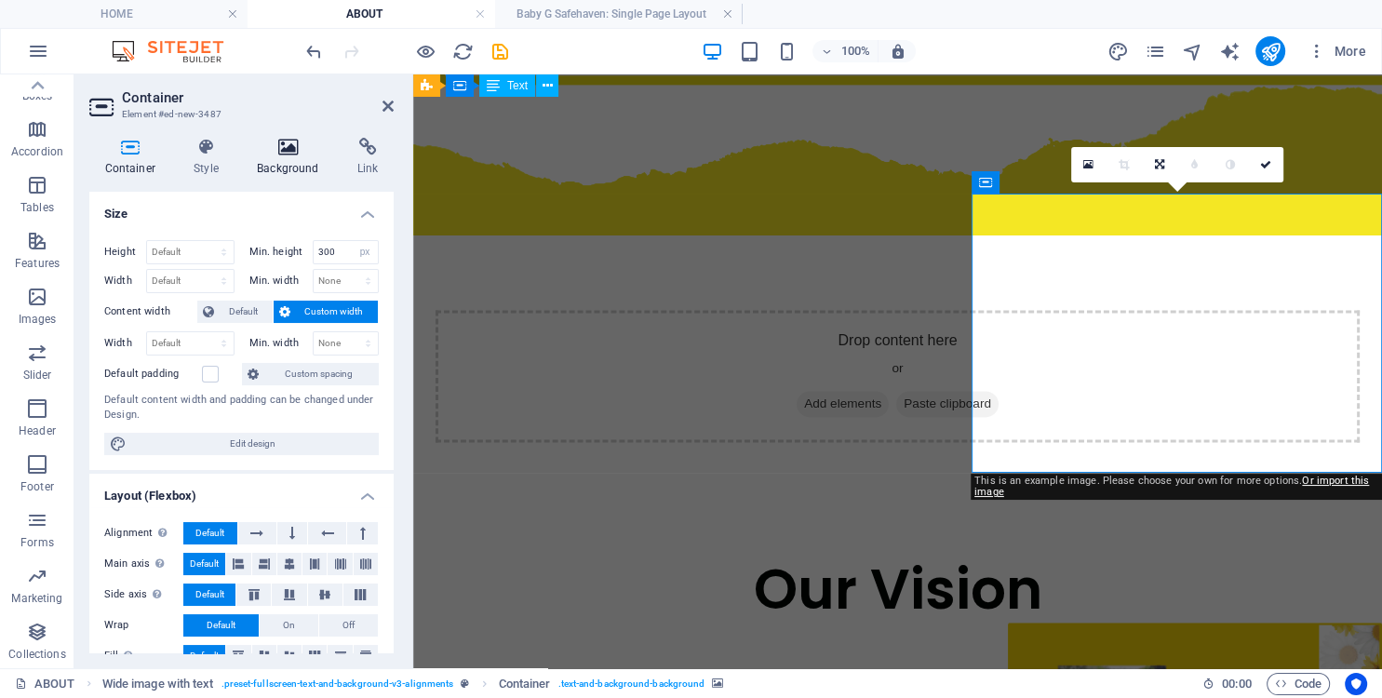
click at [276, 149] on icon at bounding box center [288, 147] width 93 height 19
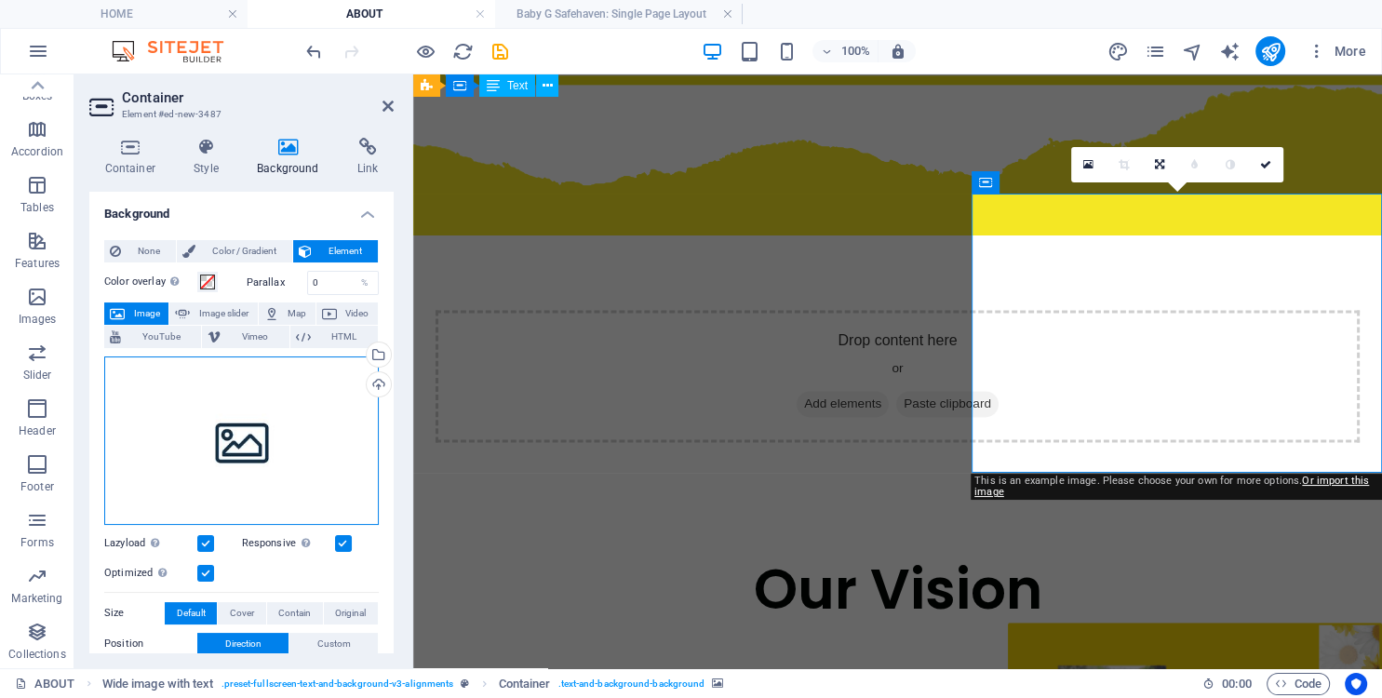
click at [232, 431] on div "Drag files here, click to choose files or select files from Files or our free s…" at bounding box center [241, 440] width 275 height 168
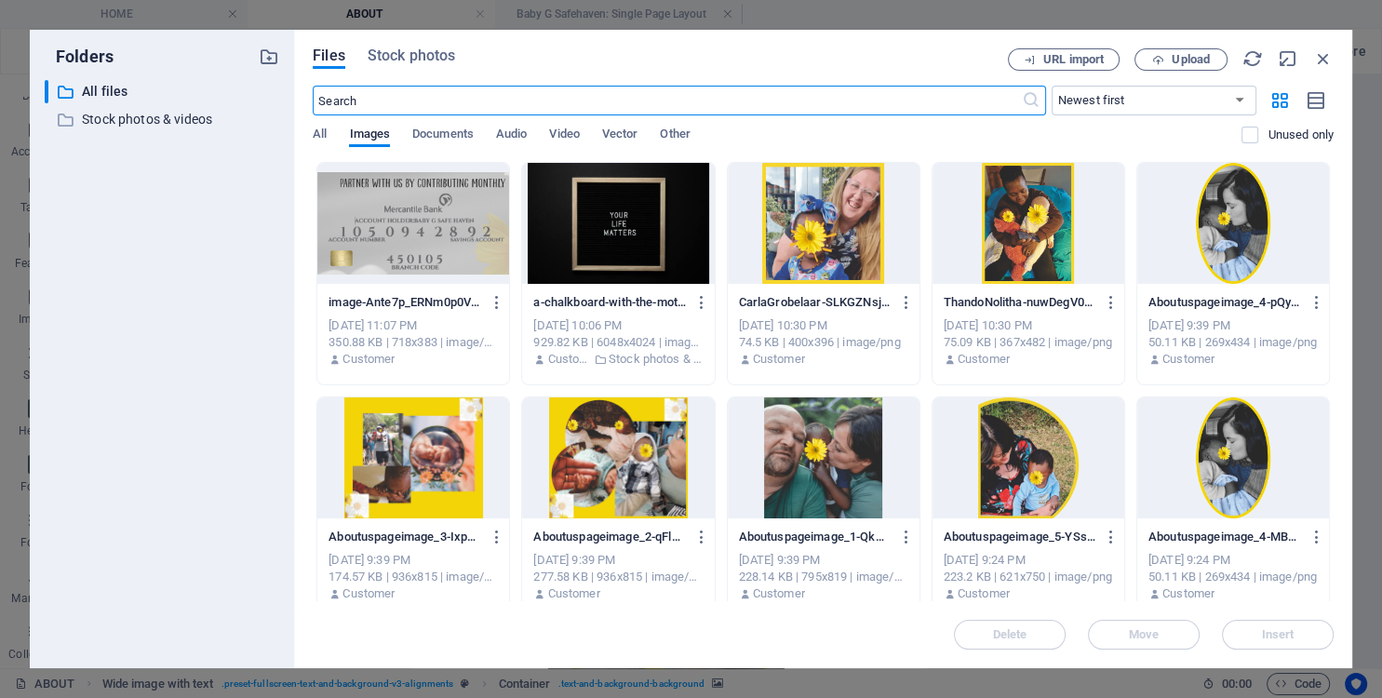
scroll to position [3454, 0]
click at [620, 493] on div at bounding box center [618, 457] width 192 height 121
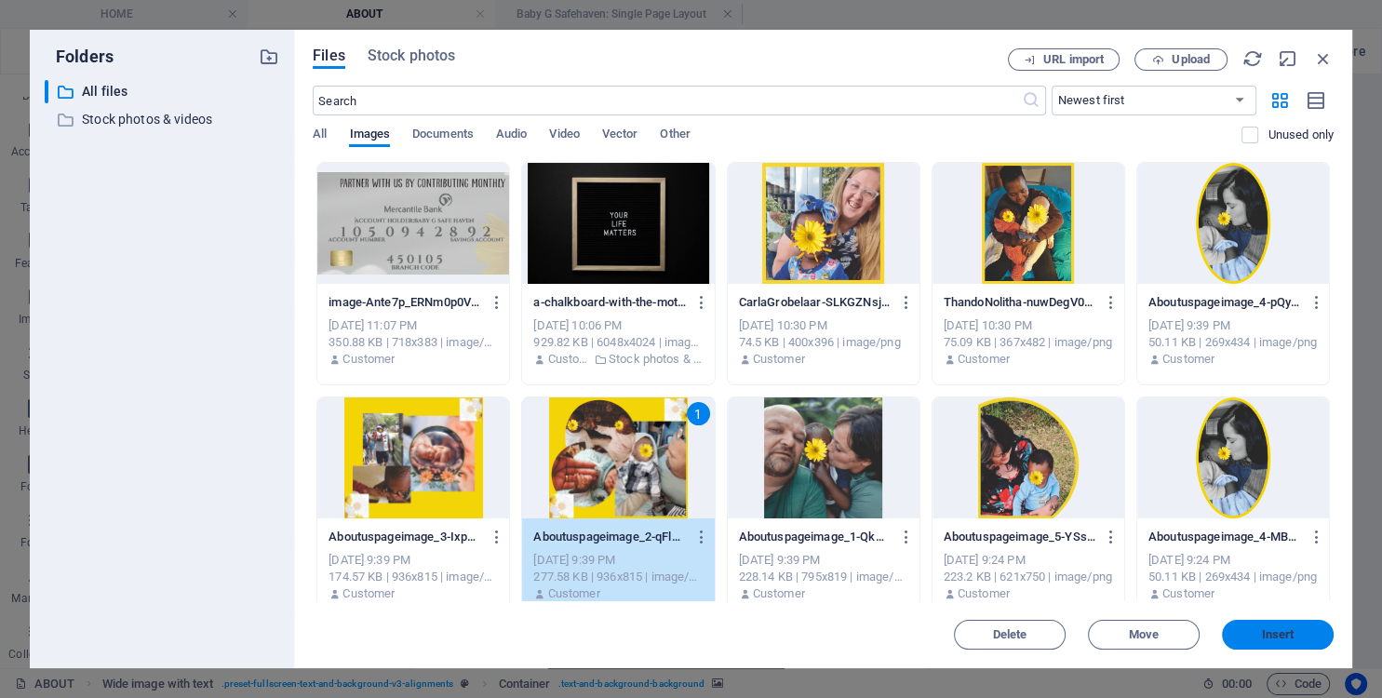
click at [1289, 638] on span "Insert" at bounding box center [1278, 634] width 33 height 11
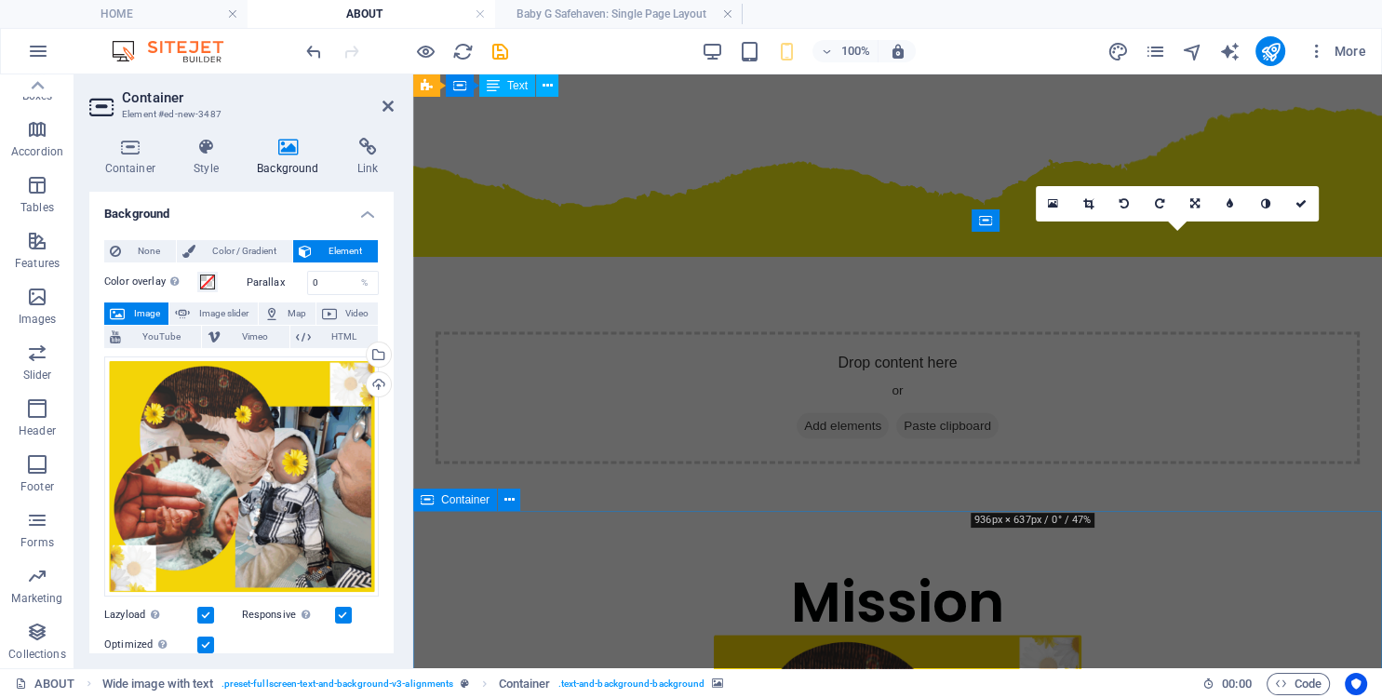
scroll to position [2463, 0]
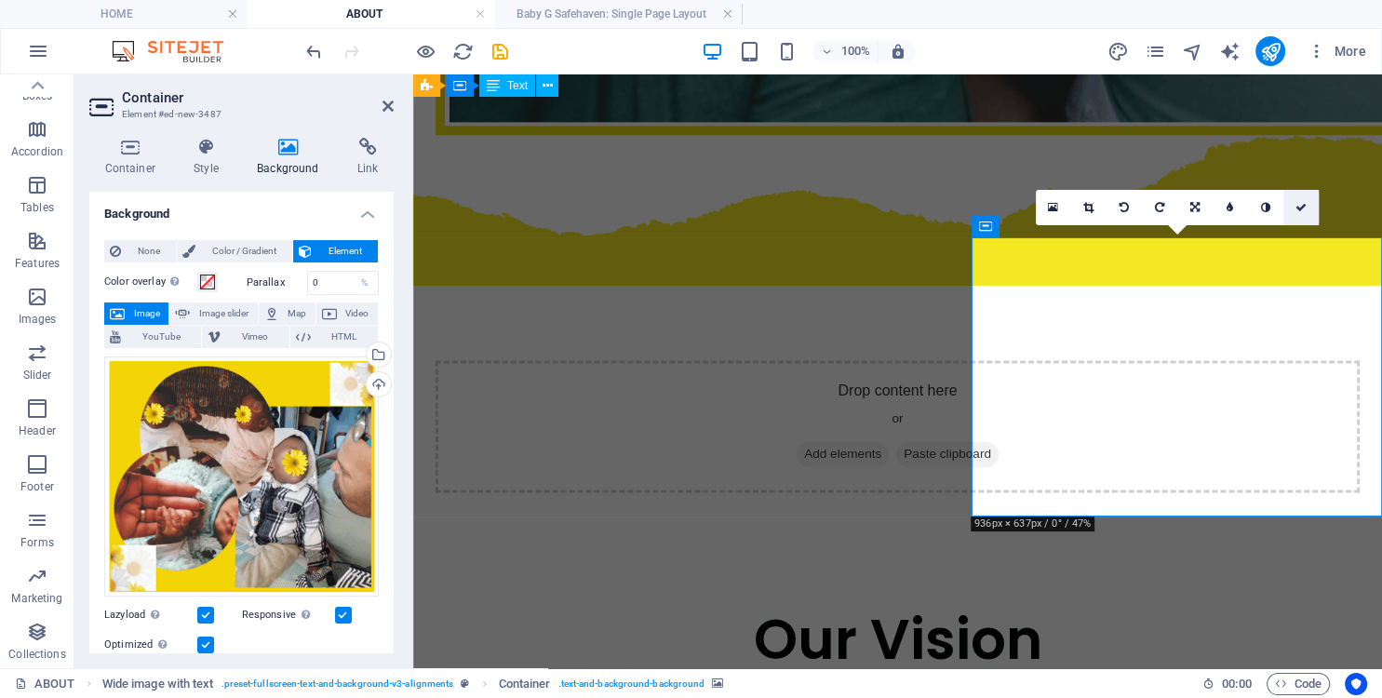
click at [1303, 210] on icon at bounding box center [1300, 207] width 11 height 11
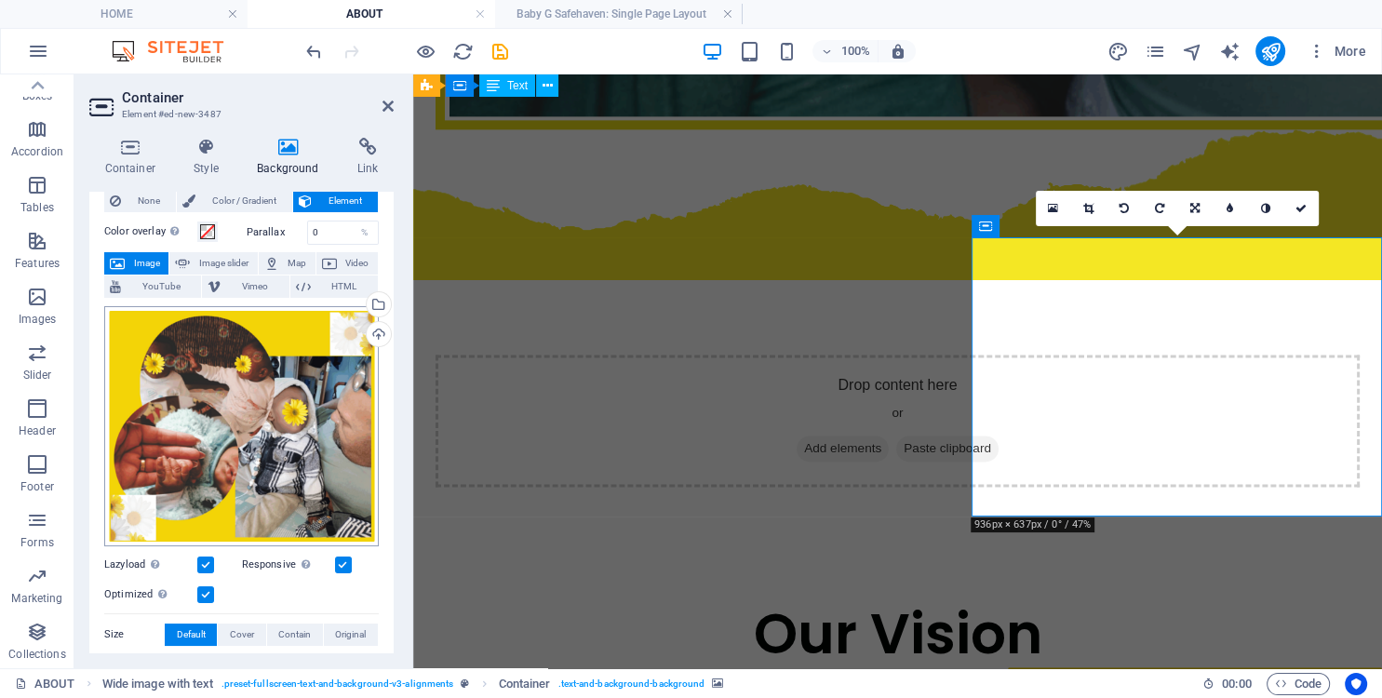
scroll to position [0, 0]
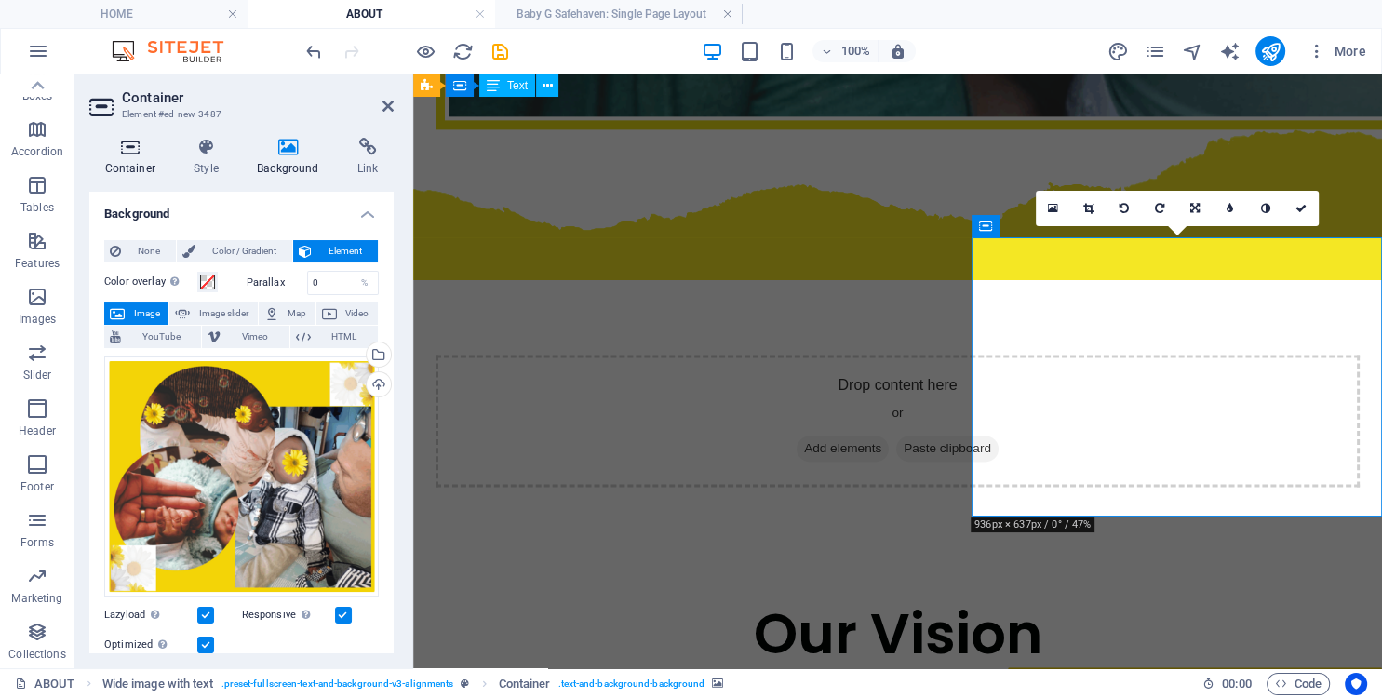
click at [123, 154] on icon at bounding box center [130, 147] width 82 height 19
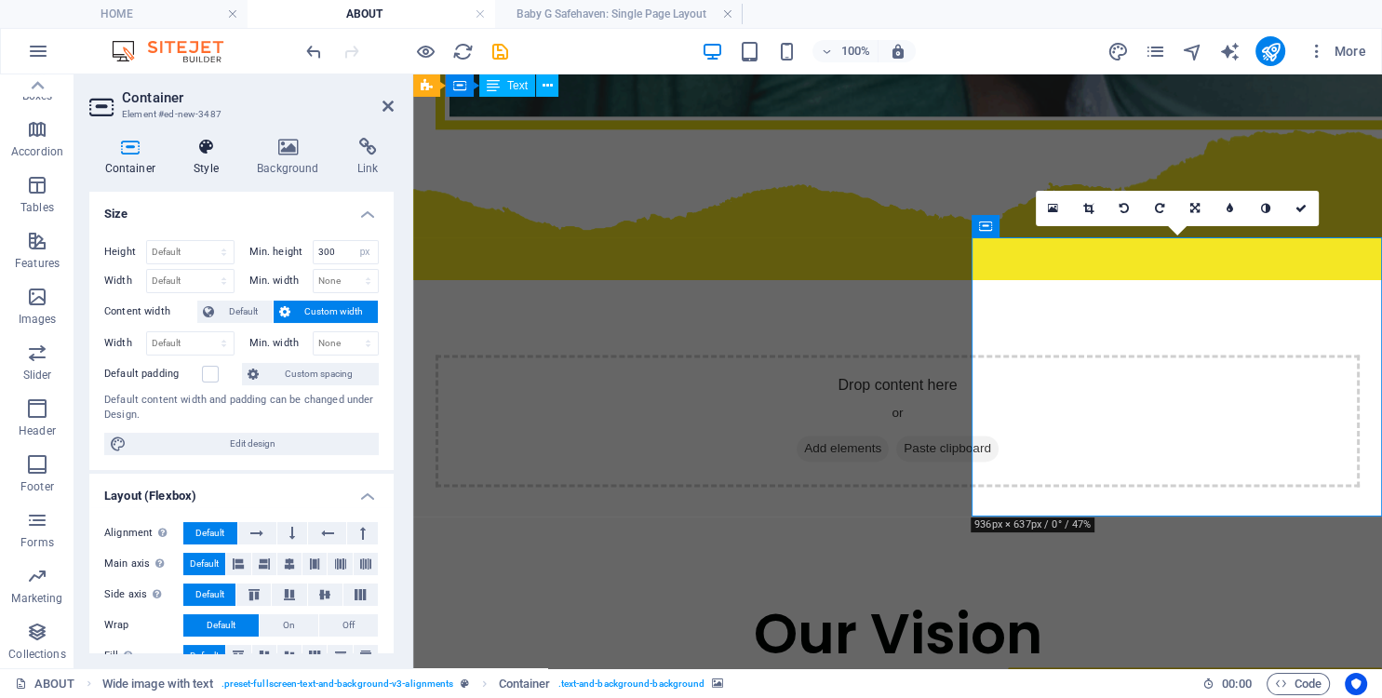
click at [199, 151] on icon at bounding box center [207, 147] width 56 height 19
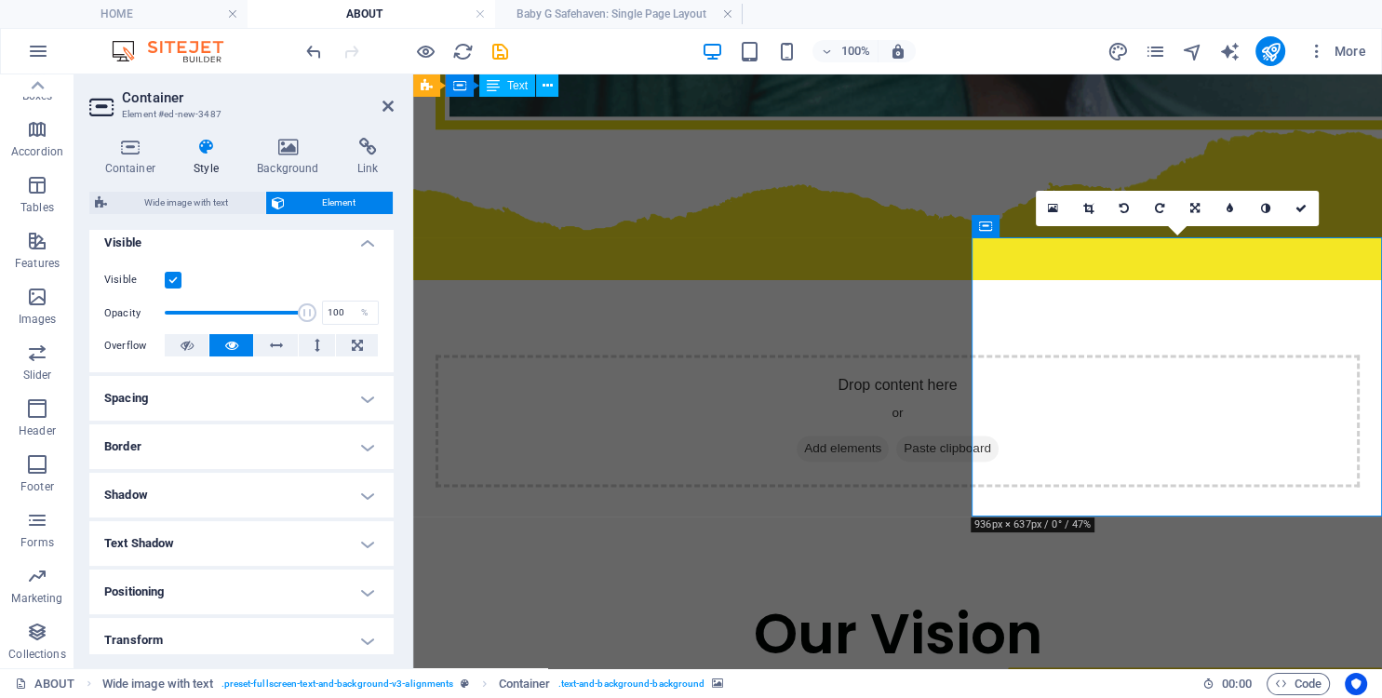
scroll to position [193, 0]
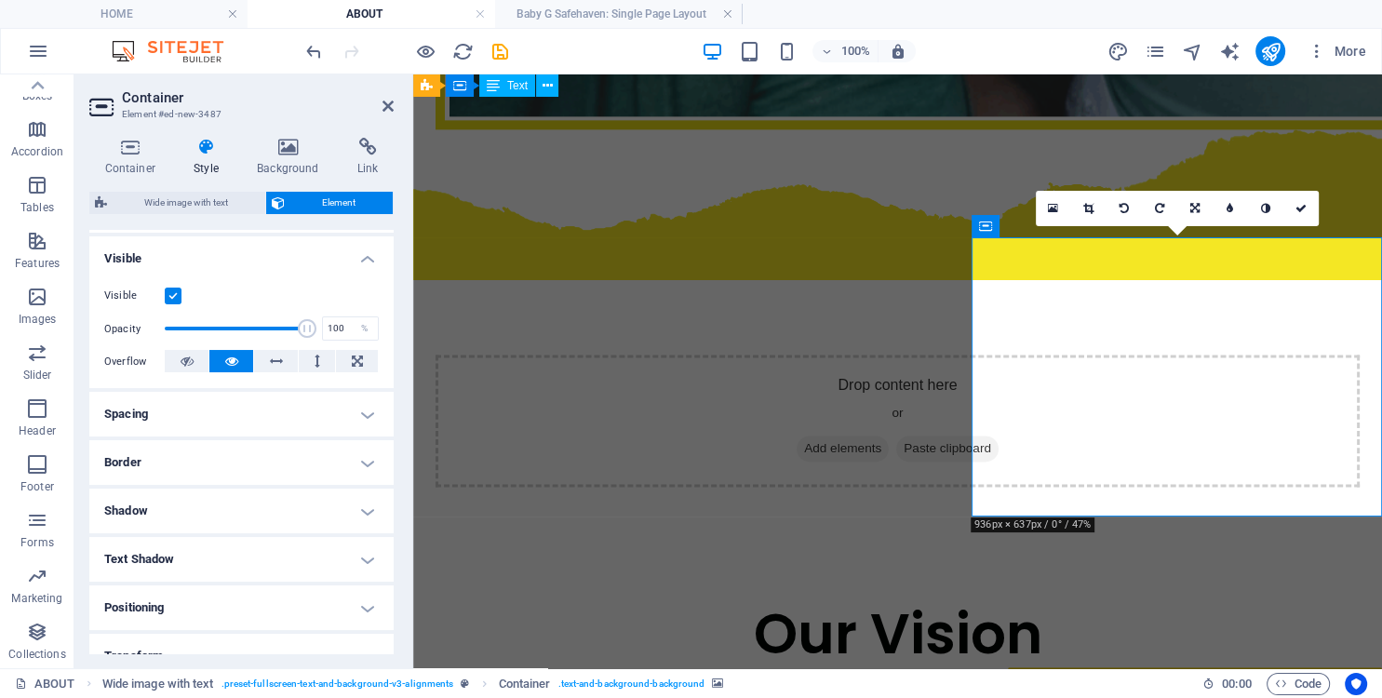
click at [242, 414] on h4 "Spacing" at bounding box center [241, 414] width 304 height 45
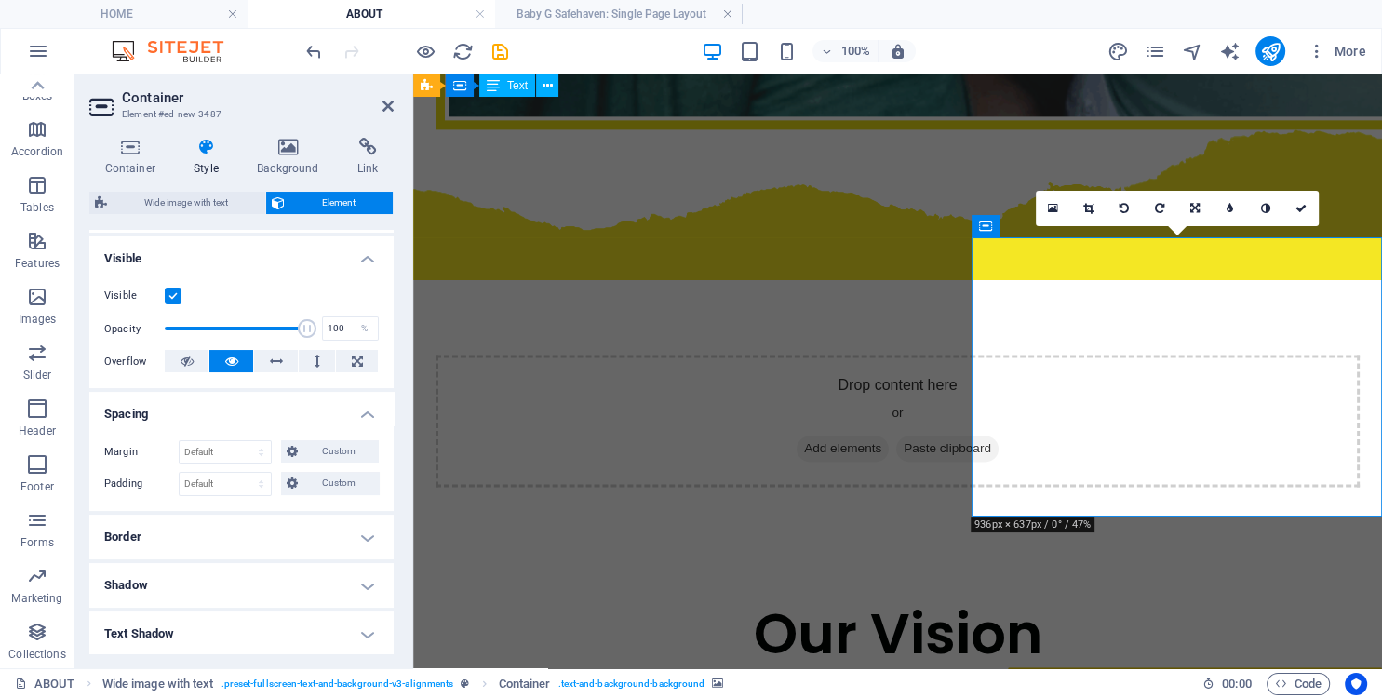
click at [254, 409] on h4 "Spacing" at bounding box center [241, 409] width 304 height 34
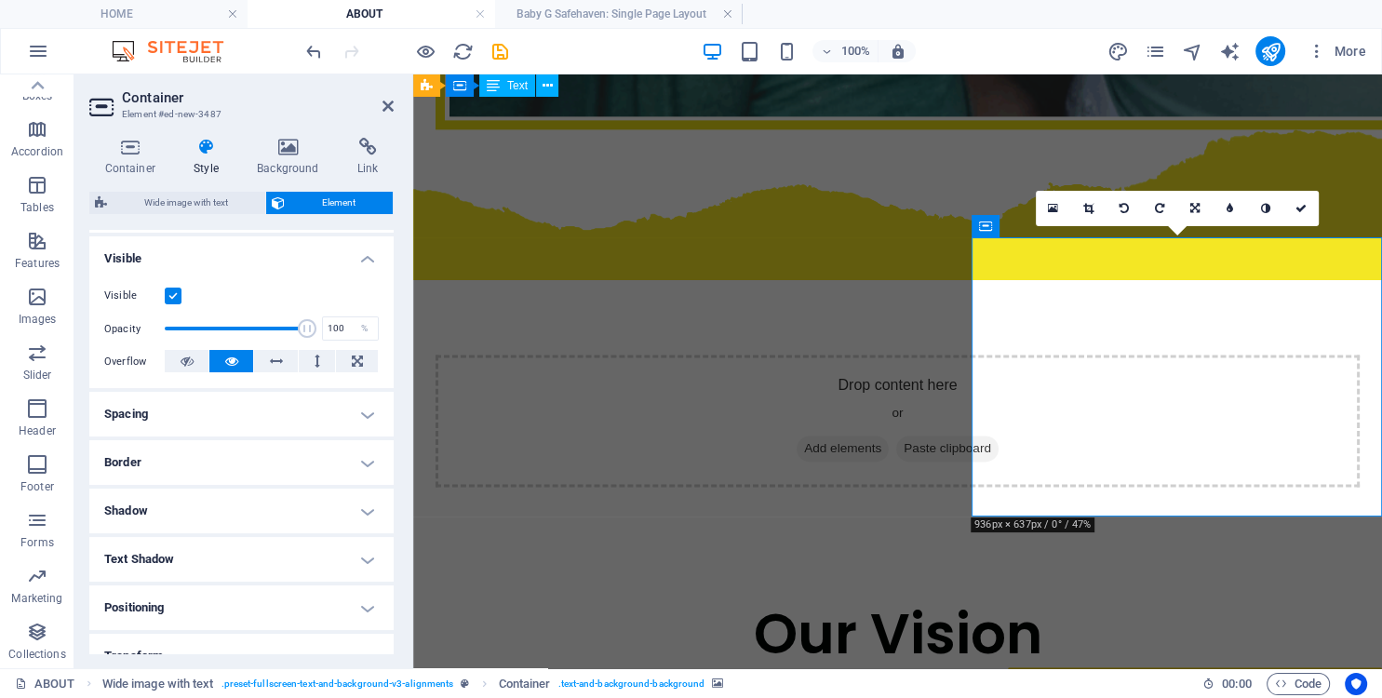
click at [230, 461] on h4 "Border" at bounding box center [241, 462] width 304 height 45
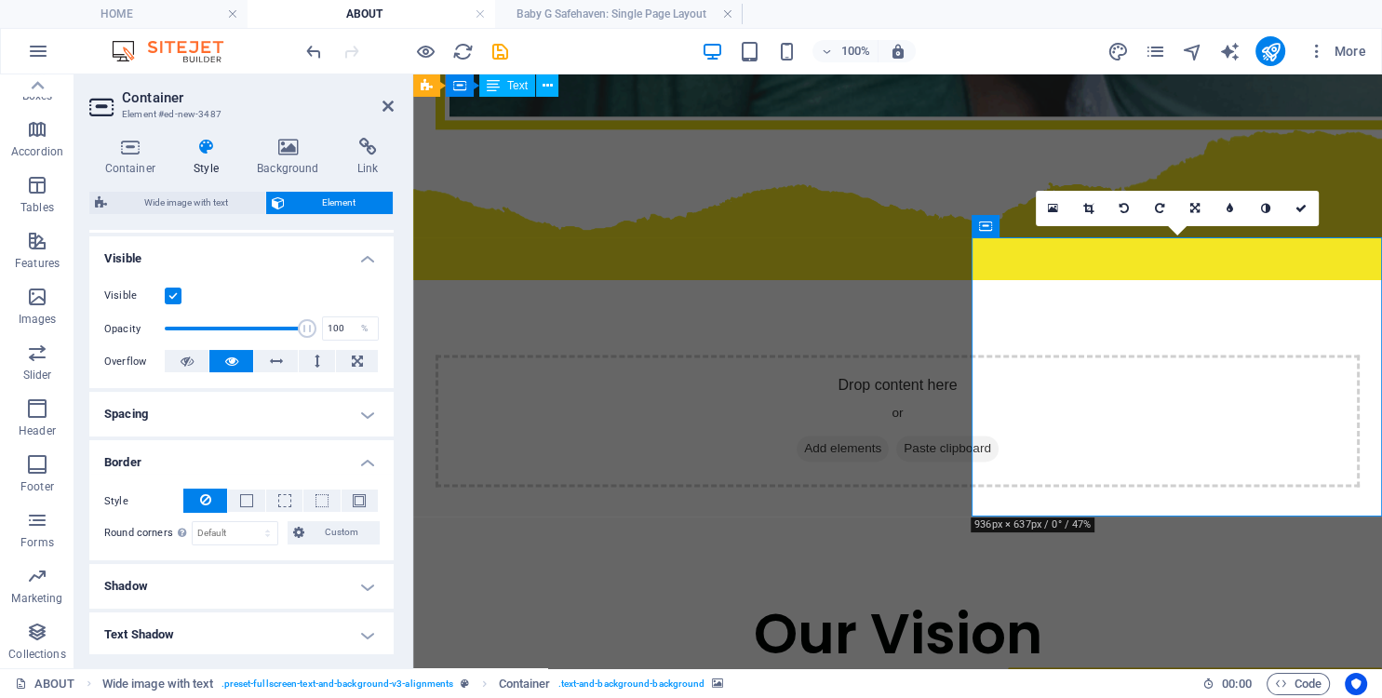
click at [230, 461] on h4 "Border" at bounding box center [241, 457] width 304 height 34
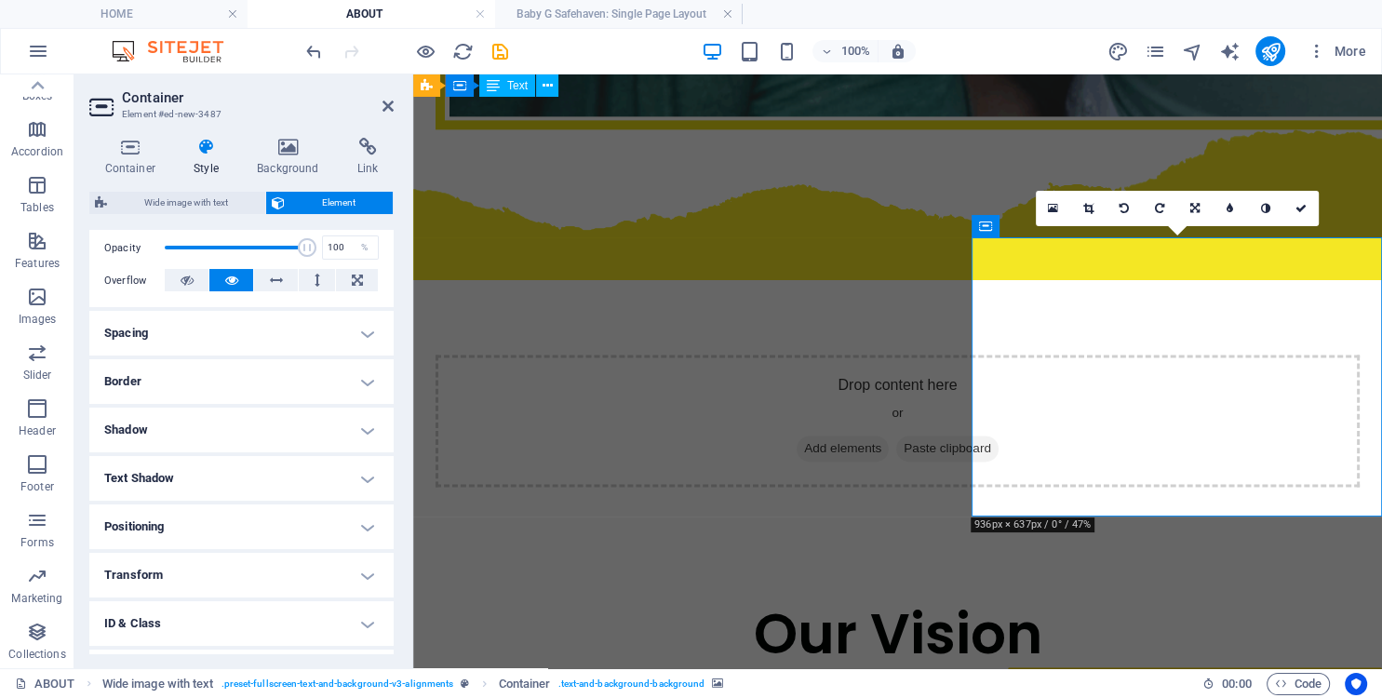
scroll to position [277, 0]
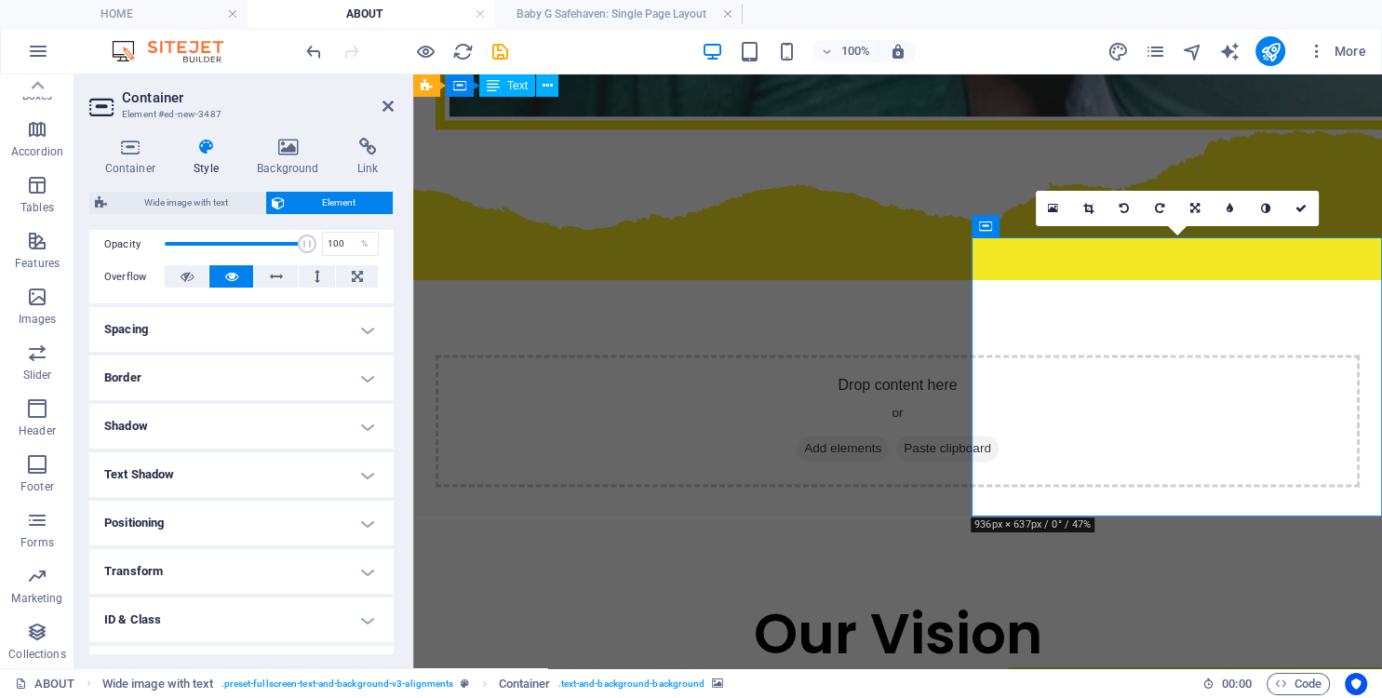
click at [235, 430] on h4 "Shadow" at bounding box center [241, 426] width 304 height 45
click at [237, 424] on h4 "Shadow" at bounding box center [241, 421] width 304 height 34
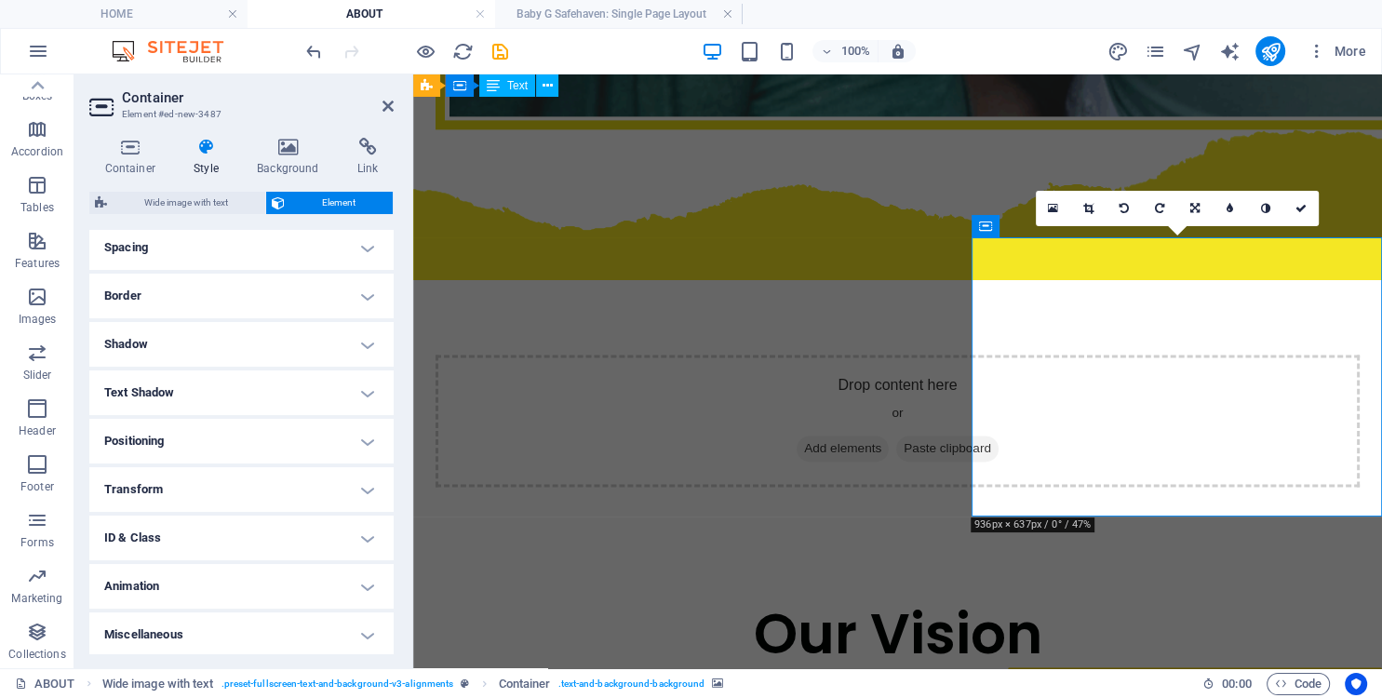
scroll to position [362, 0]
click at [237, 424] on h4 "Positioning" at bounding box center [241, 438] width 304 height 45
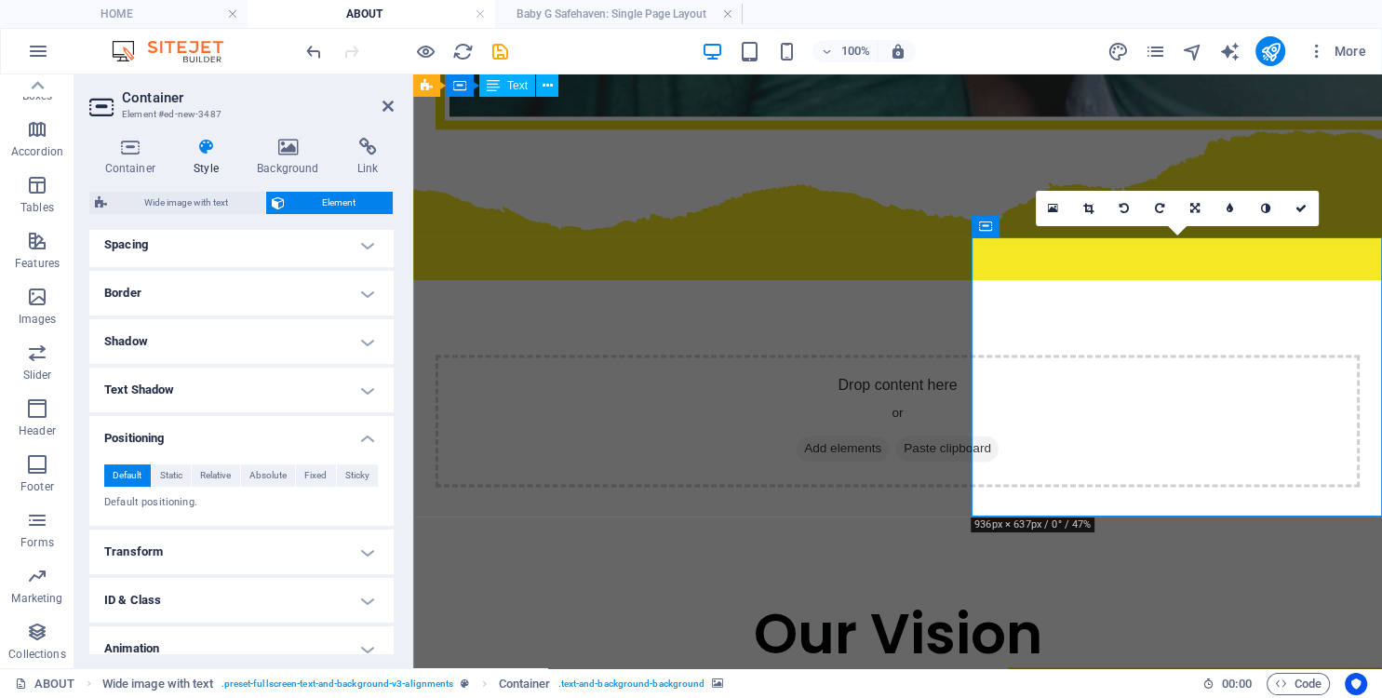
click at [237, 424] on h4 "Positioning" at bounding box center [241, 433] width 304 height 34
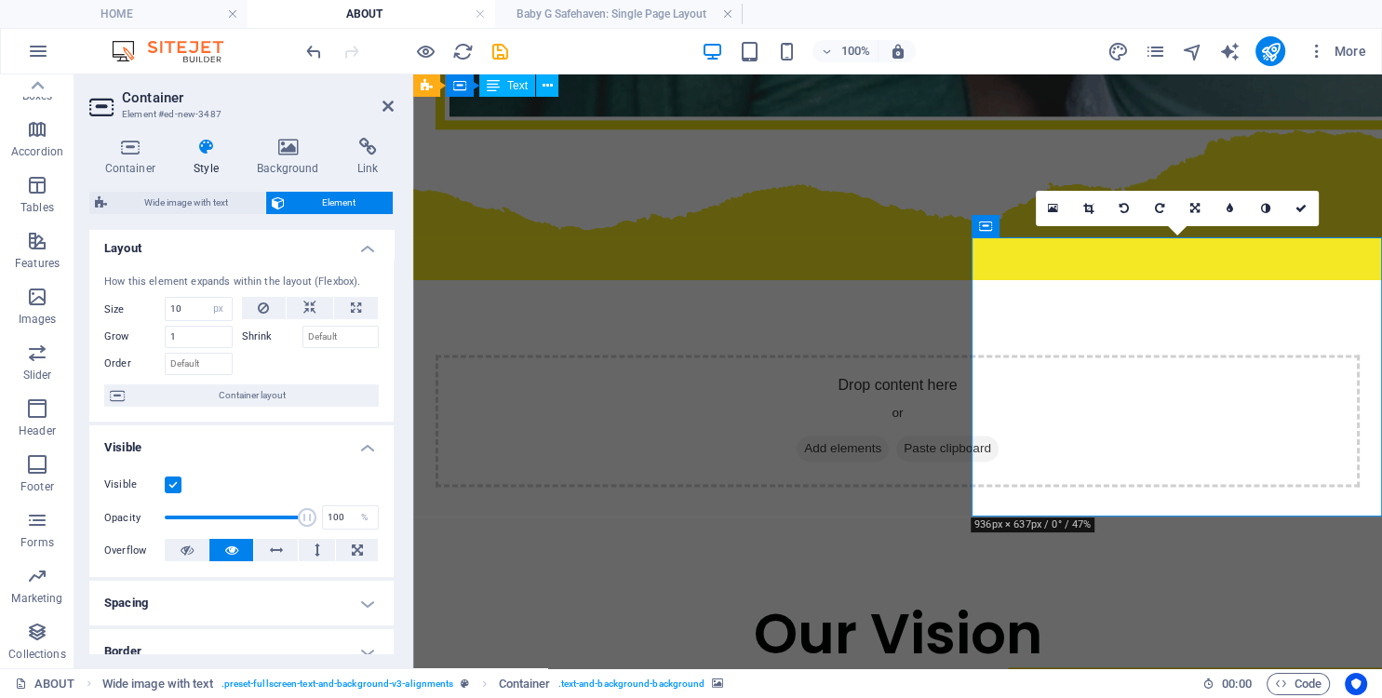
scroll to position [0, 0]
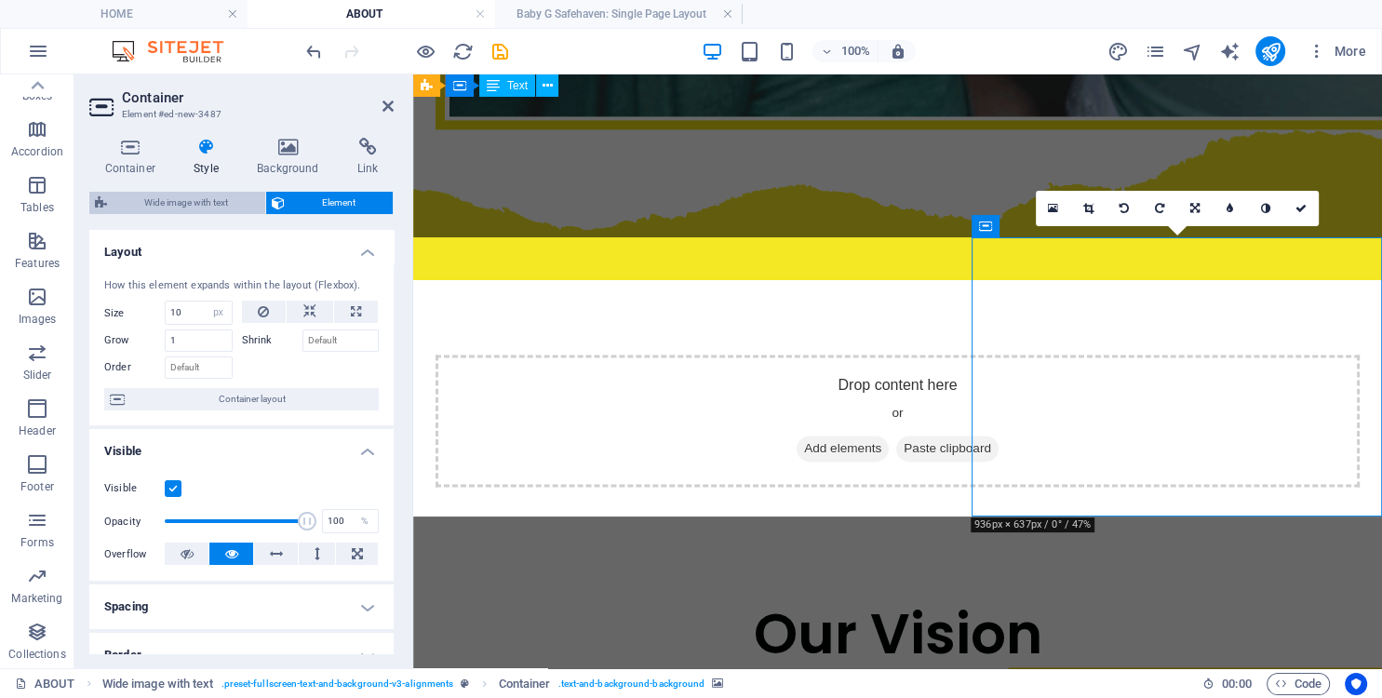
click at [177, 201] on span "Wide image with text" at bounding box center [186, 203] width 147 height 22
select select "%"
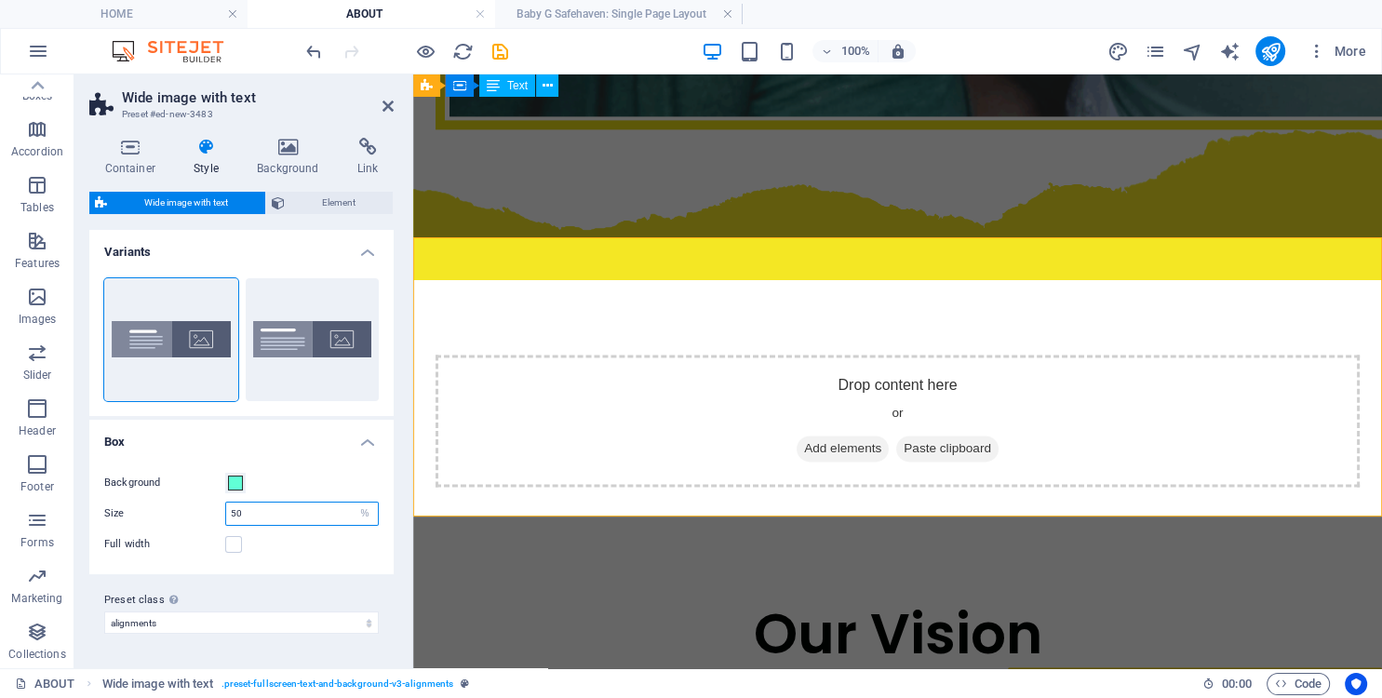
drag, startPoint x: 281, startPoint y: 511, endPoint x: 179, endPoint y: 508, distance: 102.4
click at [226, 508] on input "50" at bounding box center [302, 514] width 152 height 22
type input "6"
type input "4"
type input "40"
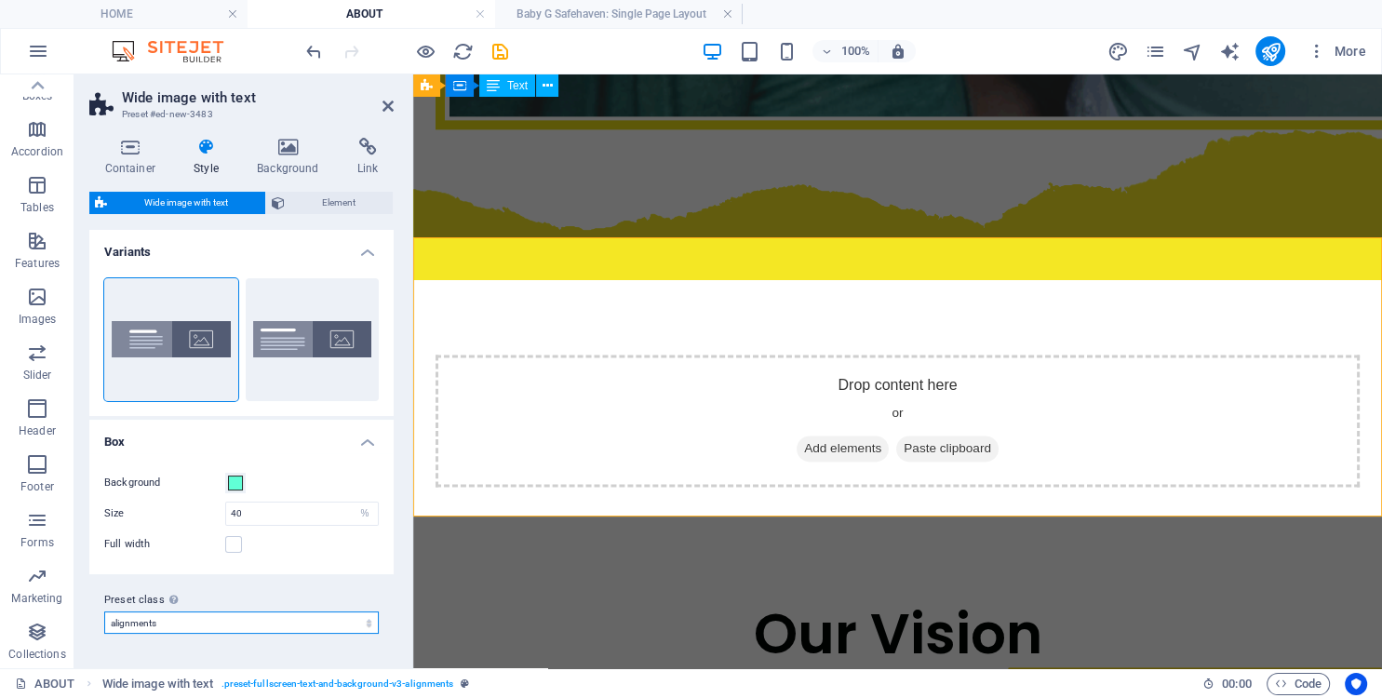
click at [104, 612] on select "alignments Add preset class" at bounding box center [241, 623] width 275 height 22
click at [235, 481] on span at bounding box center [235, 483] width 15 height 15
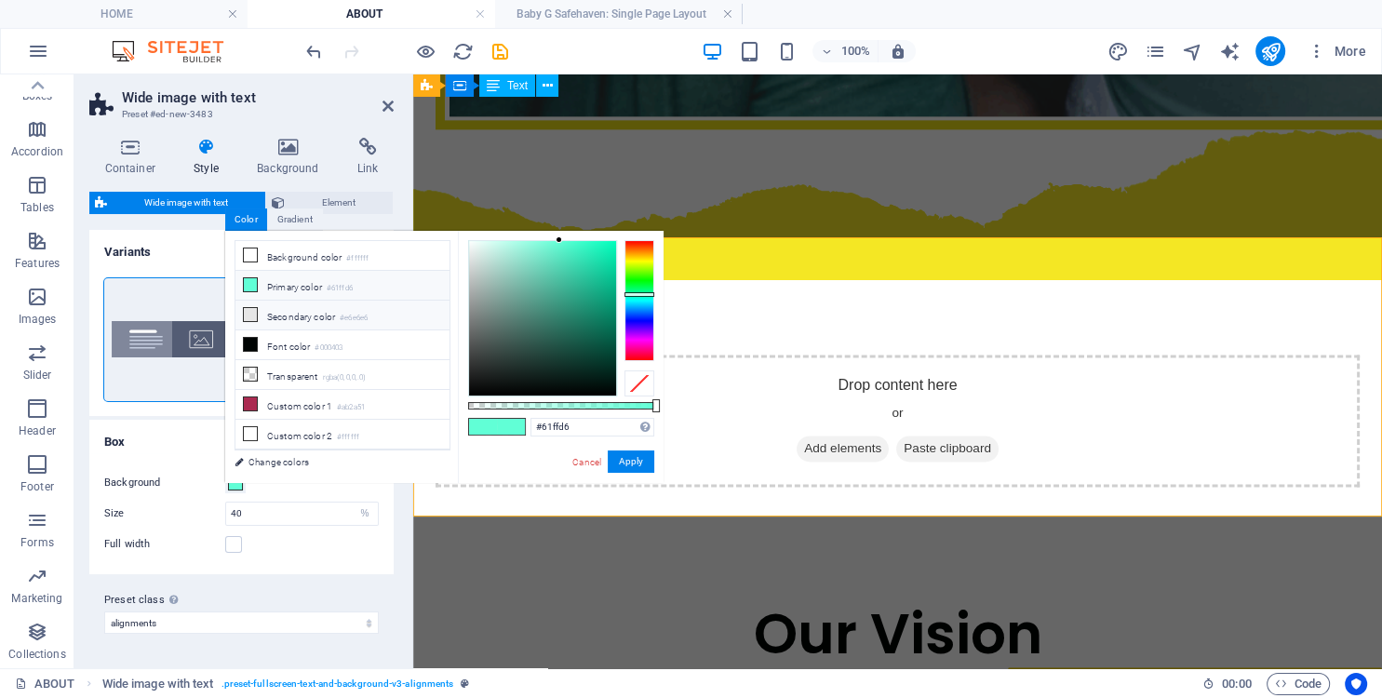
click at [251, 312] on icon at bounding box center [250, 314] width 13 height 13
type input "#e6e6e6"
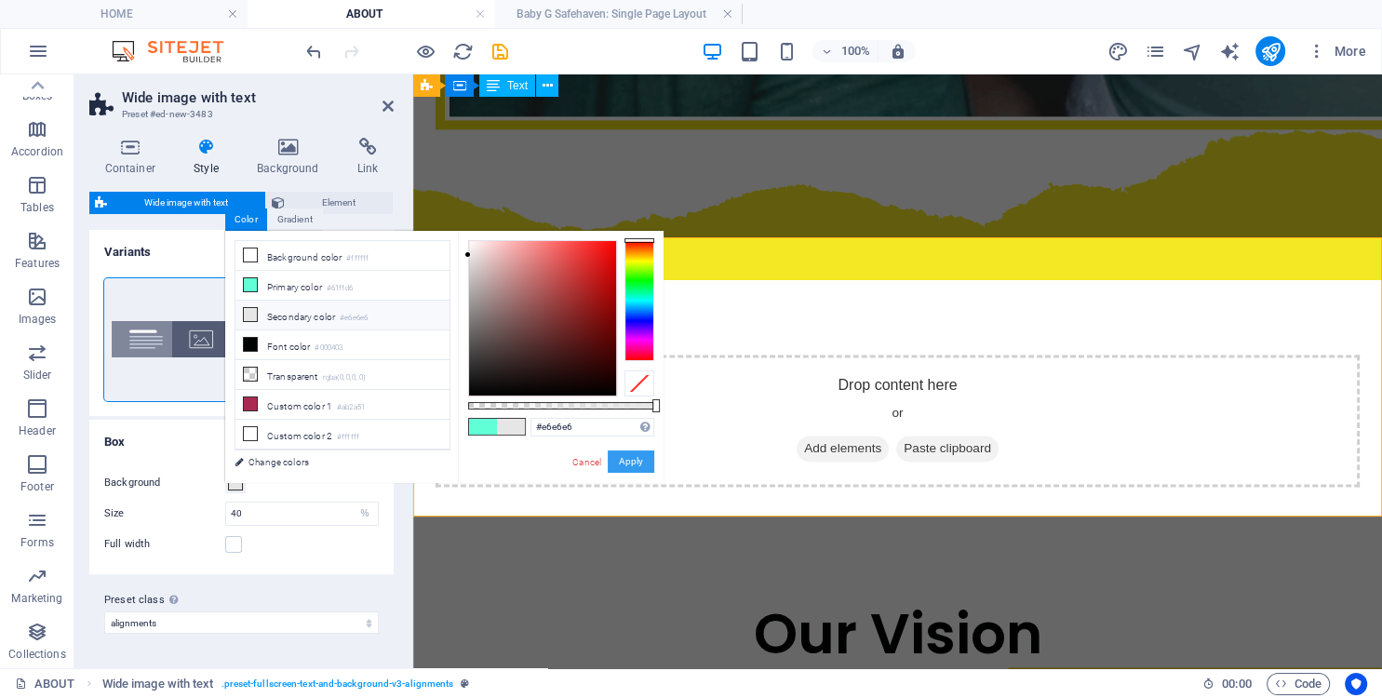
click at [630, 466] on button "Apply" at bounding box center [631, 461] width 47 height 22
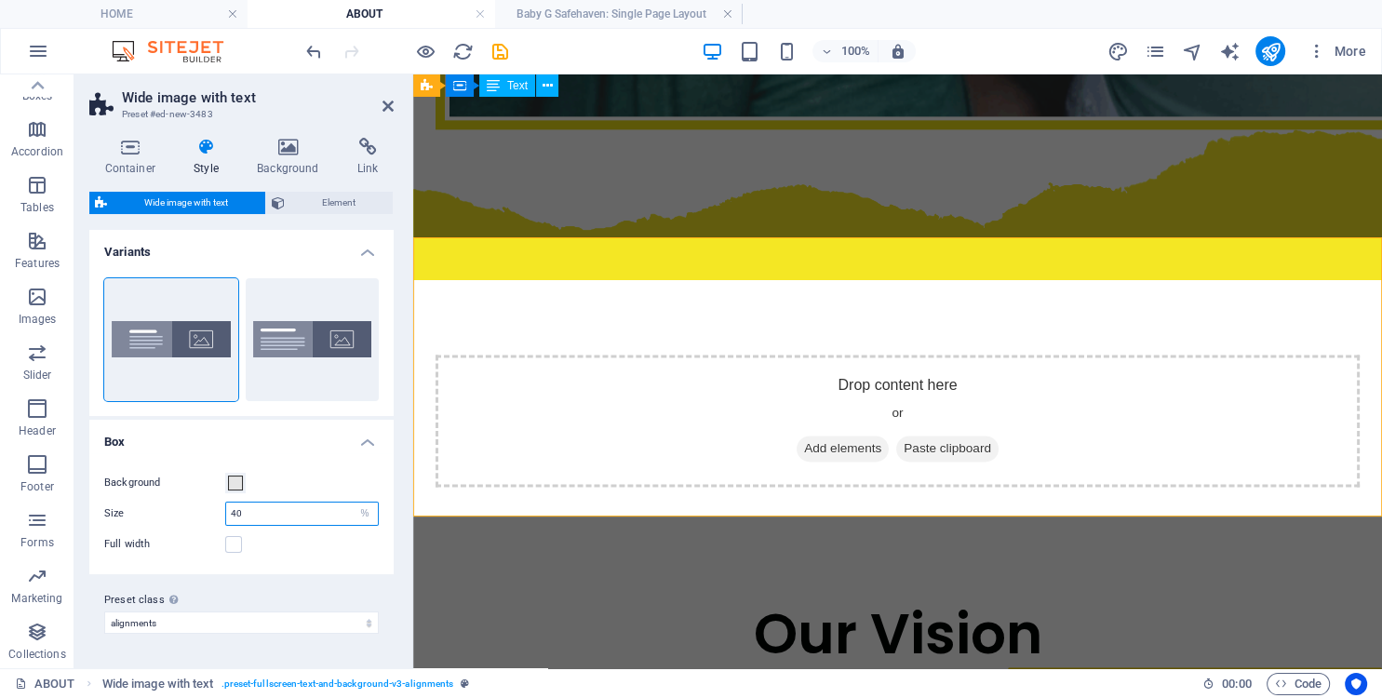
drag, startPoint x: 198, startPoint y: 513, endPoint x: 186, endPoint y: 513, distance: 12.1
click at [226, 513] on input "40" at bounding box center [302, 514] width 152 height 22
drag, startPoint x: 243, startPoint y: 512, endPoint x: 207, endPoint y: 514, distance: 36.3
click at [226, 514] on input "35" at bounding box center [302, 514] width 152 height 22
click at [271, 342] on button "Default" at bounding box center [313, 339] width 134 height 123
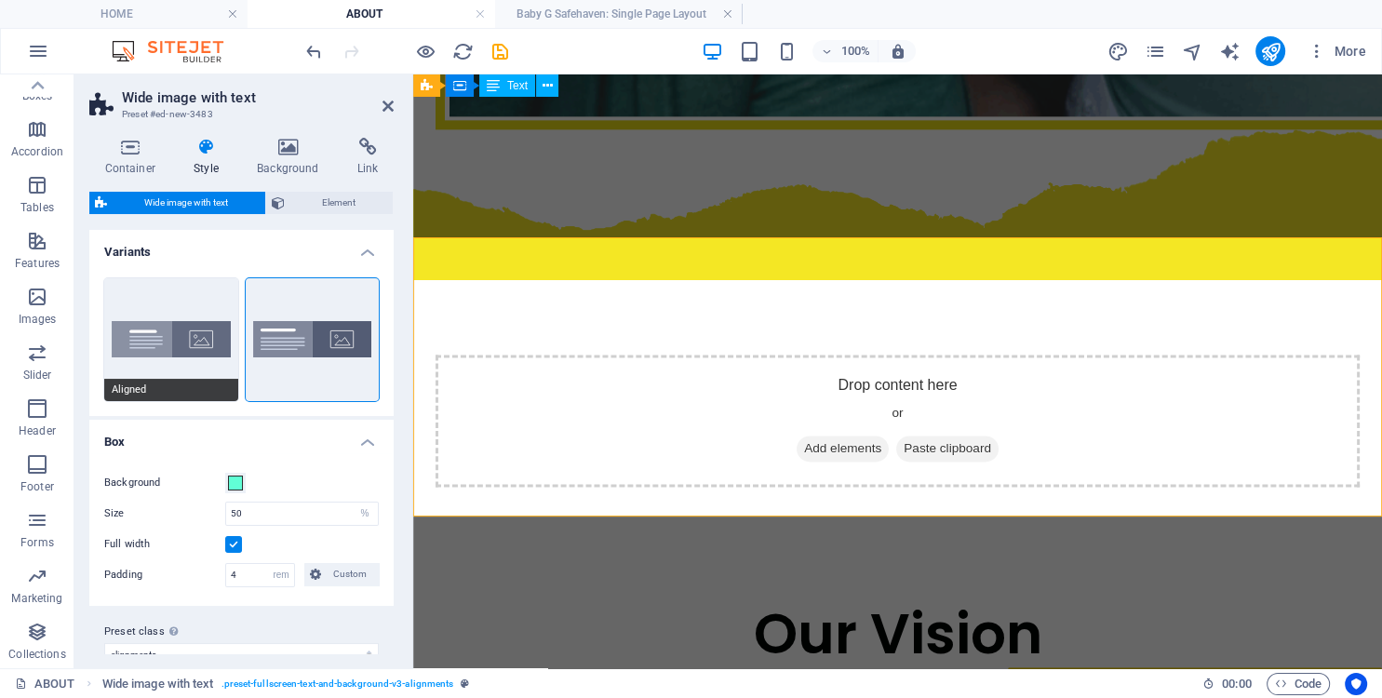
click at [158, 340] on button "Aligned" at bounding box center [171, 339] width 134 height 123
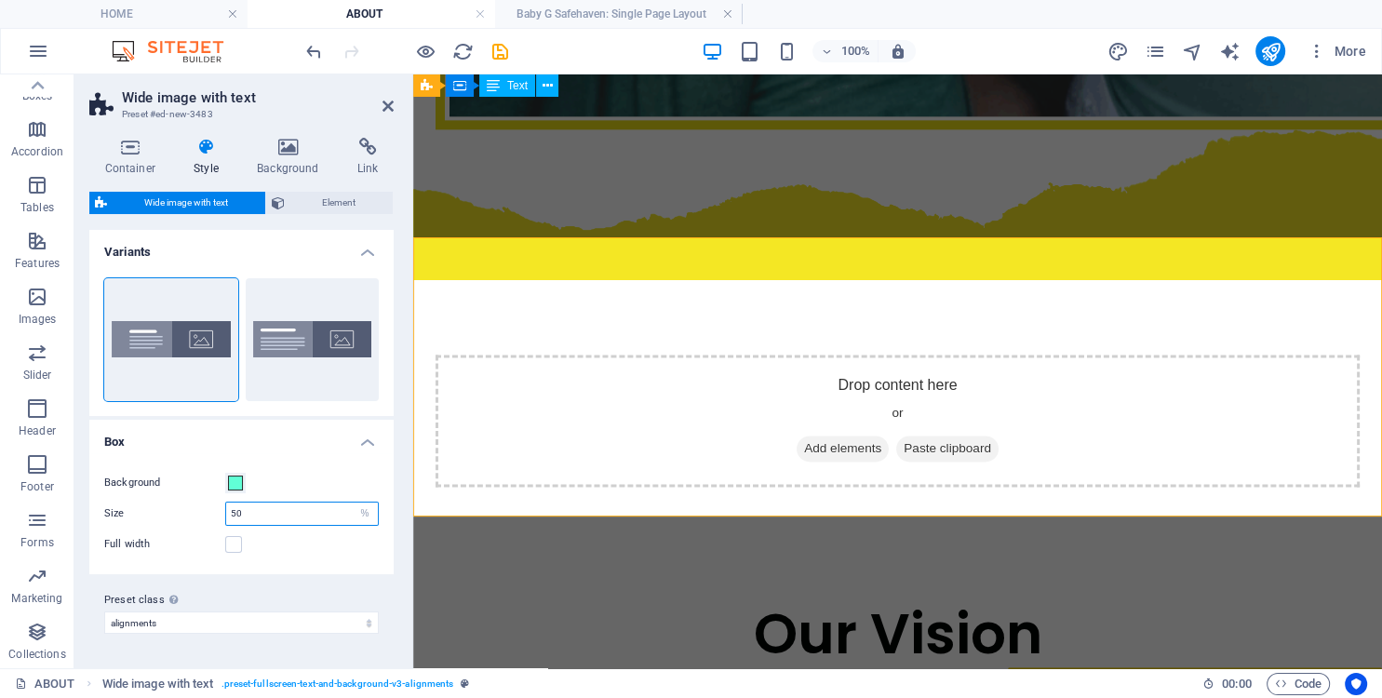
drag, startPoint x: 249, startPoint y: 512, endPoint x: 218, endPoint y: 512, distance: 30.7
click at [226, 512] on input "50" at bounding box center [302, 514] width 152 height 22
drag, startPoint x: 234, startPoint y: 517, endPoint x: 201, endPoint y: 512, distance: 32.9
click at [226, 512] on input "50" at bounding box center [302, 514] width 152 height 22
type input "45"
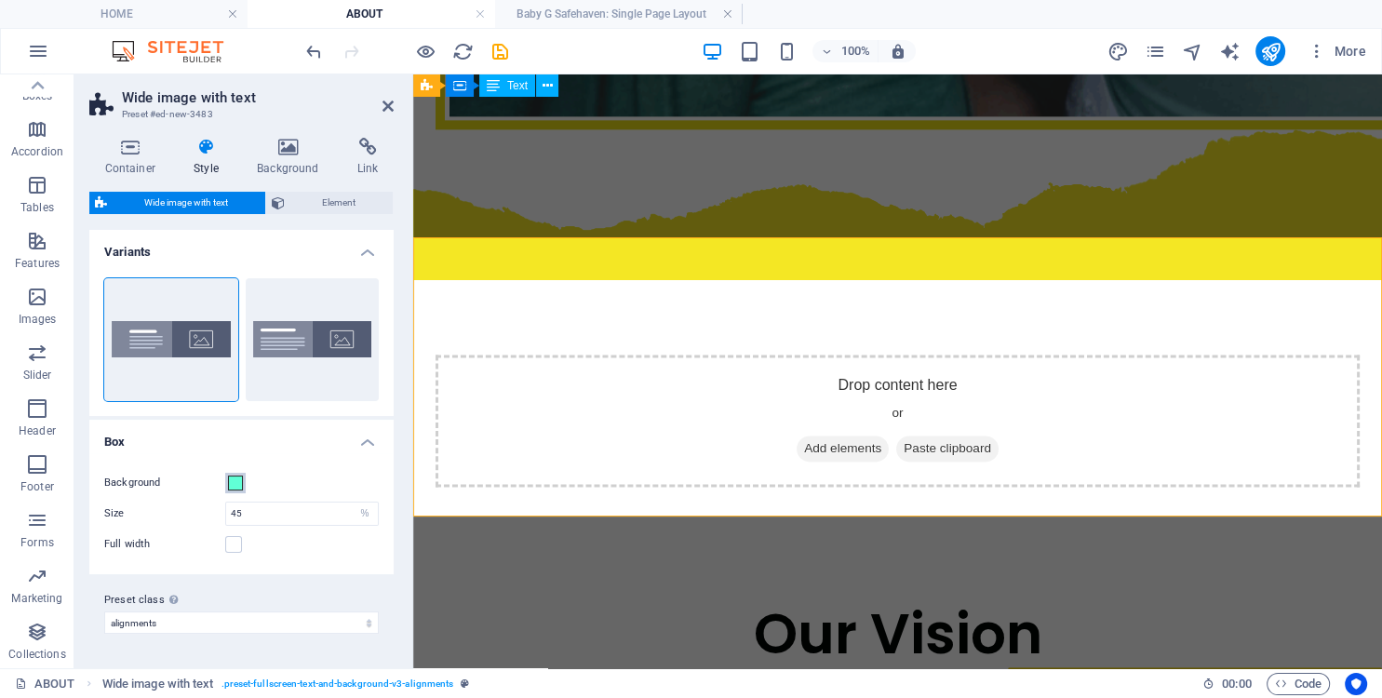
click at [235, 484] on span at bounding box center [235, 483] width 15 height 15
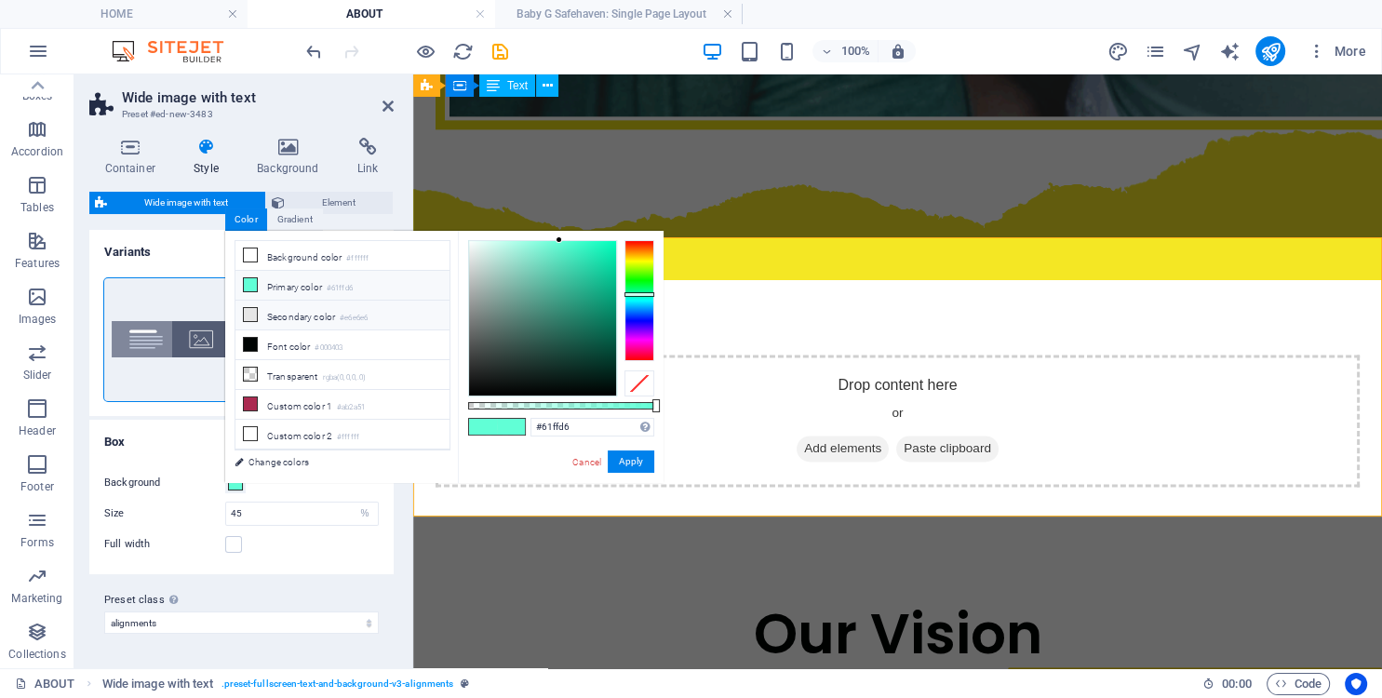
click at [250, 308] on icon at bounding box center [250, 314] width 13 height 13
click at [628, 464] on button "Apply" at bounding box center [631, 461] width 47 height 22
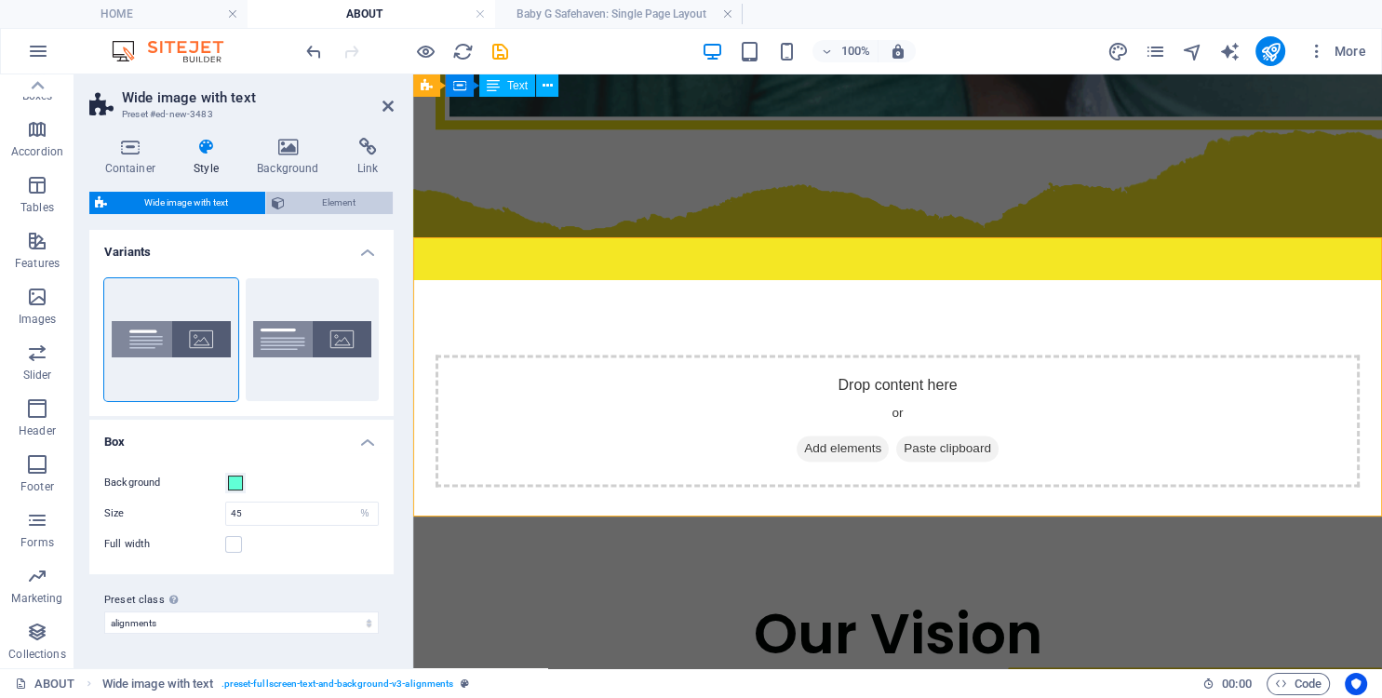
click at [334, 209] on span "Element" at bounding box center [338, 203] width 97 height 22
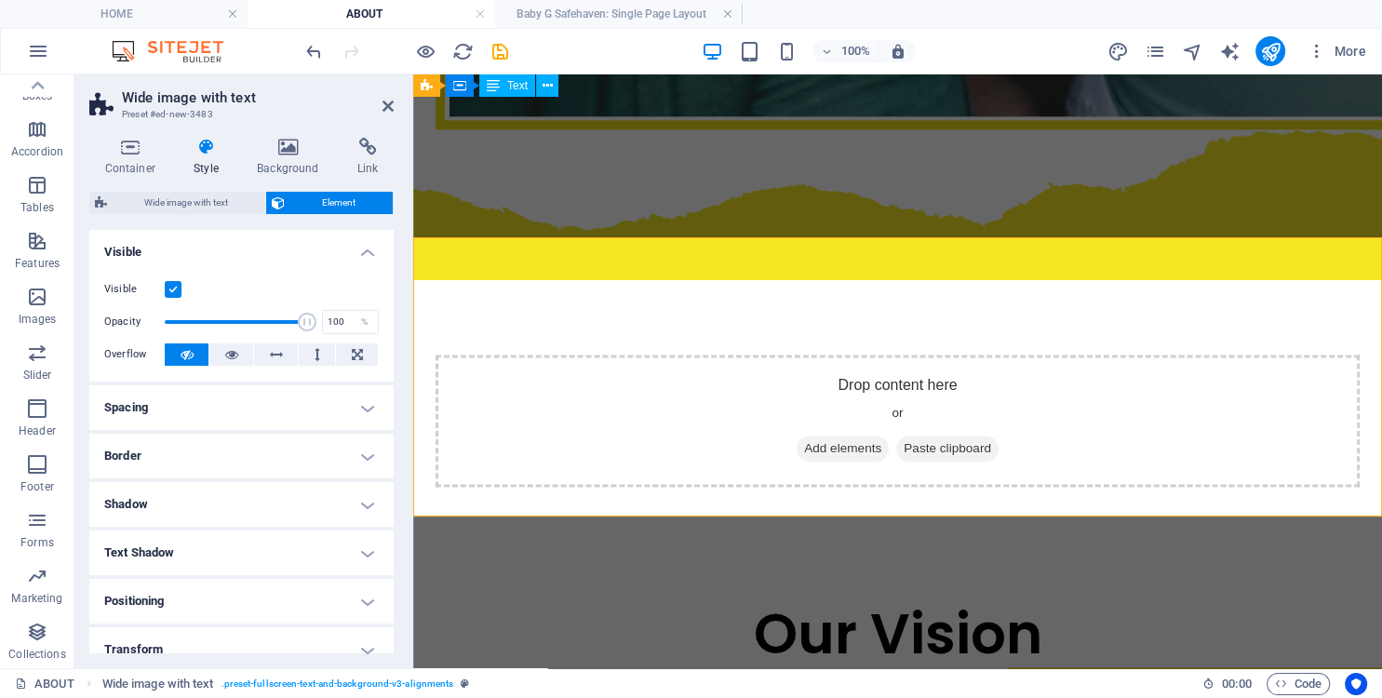
click at [256, 398] on h4 "Spacing" at bounding box center [241, 407] width 304 height 45
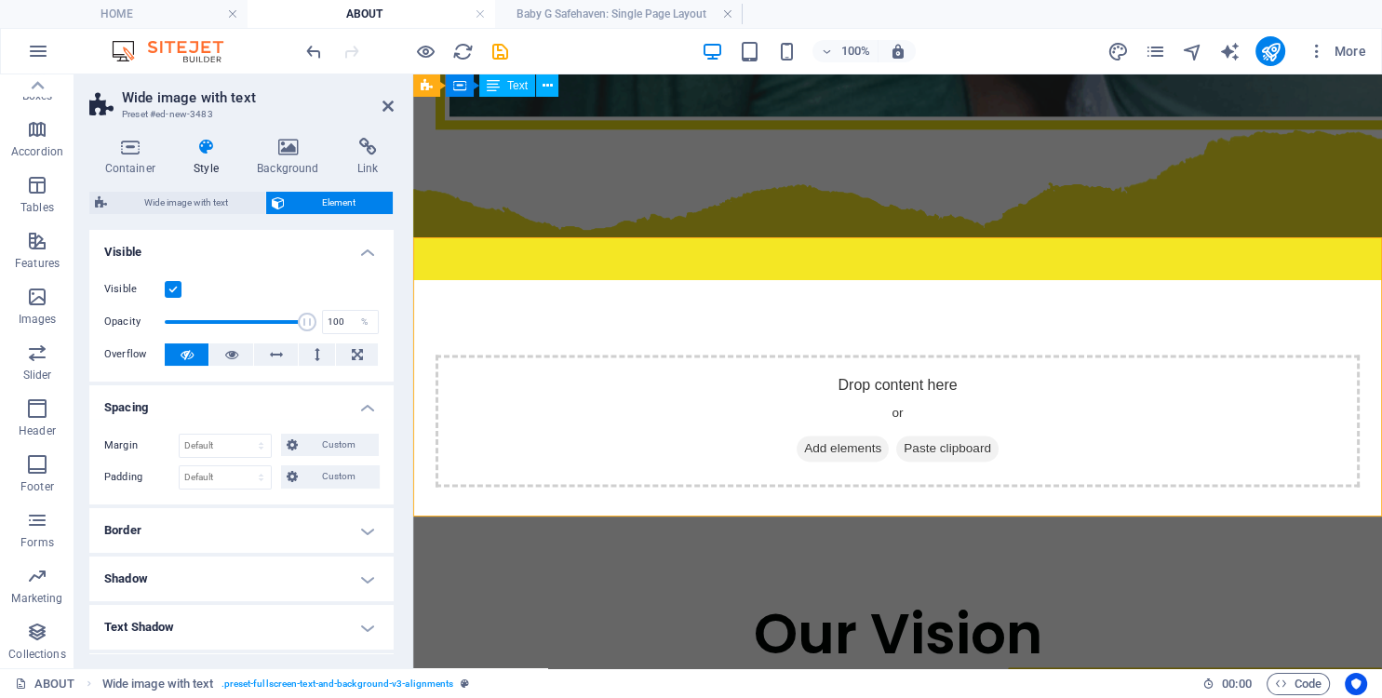
click at [256, 398] on h4 "Spacing" at bounding box center [241, 402] width 304 height 34
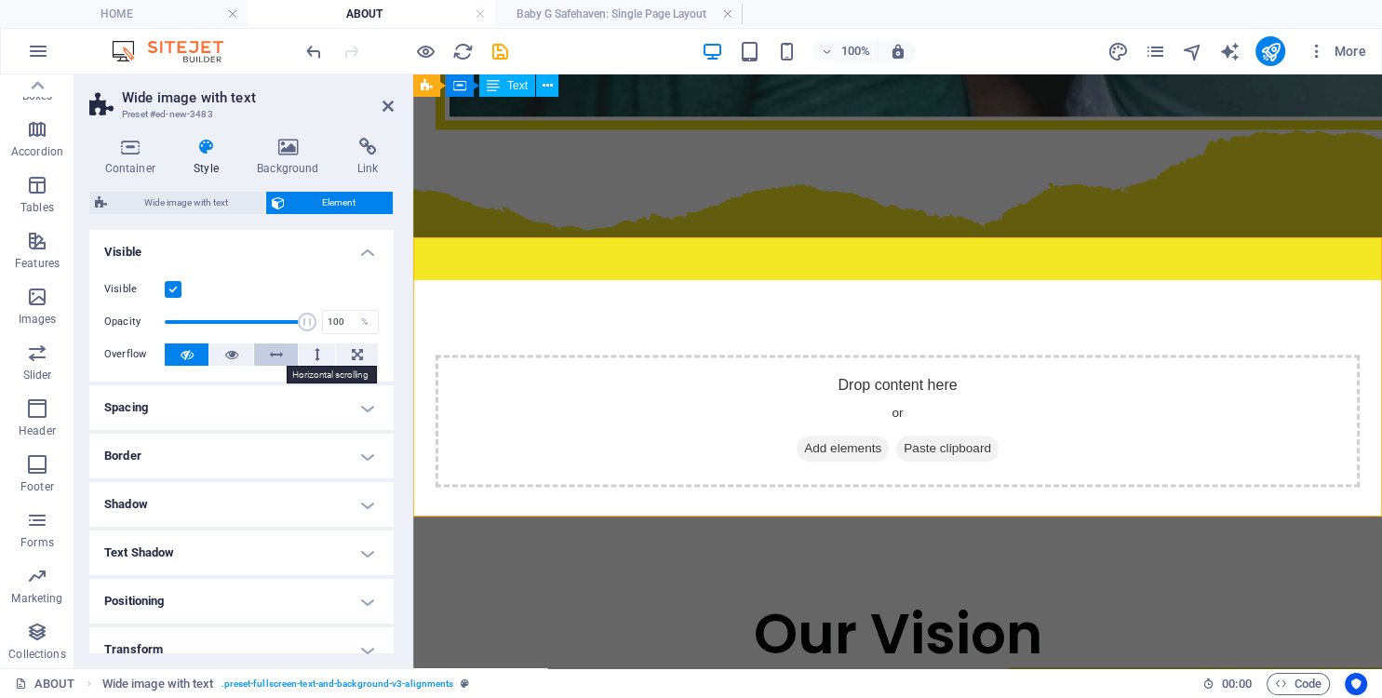
click at [281, 348] on icon at bounding box center [276, 354] width 13 height 22
click at [191, 352] on icon at bounding box center [187, 354] width 13 height 22
click at [298, 152] on icon at bounding box center [288, 147] width 93 height 19
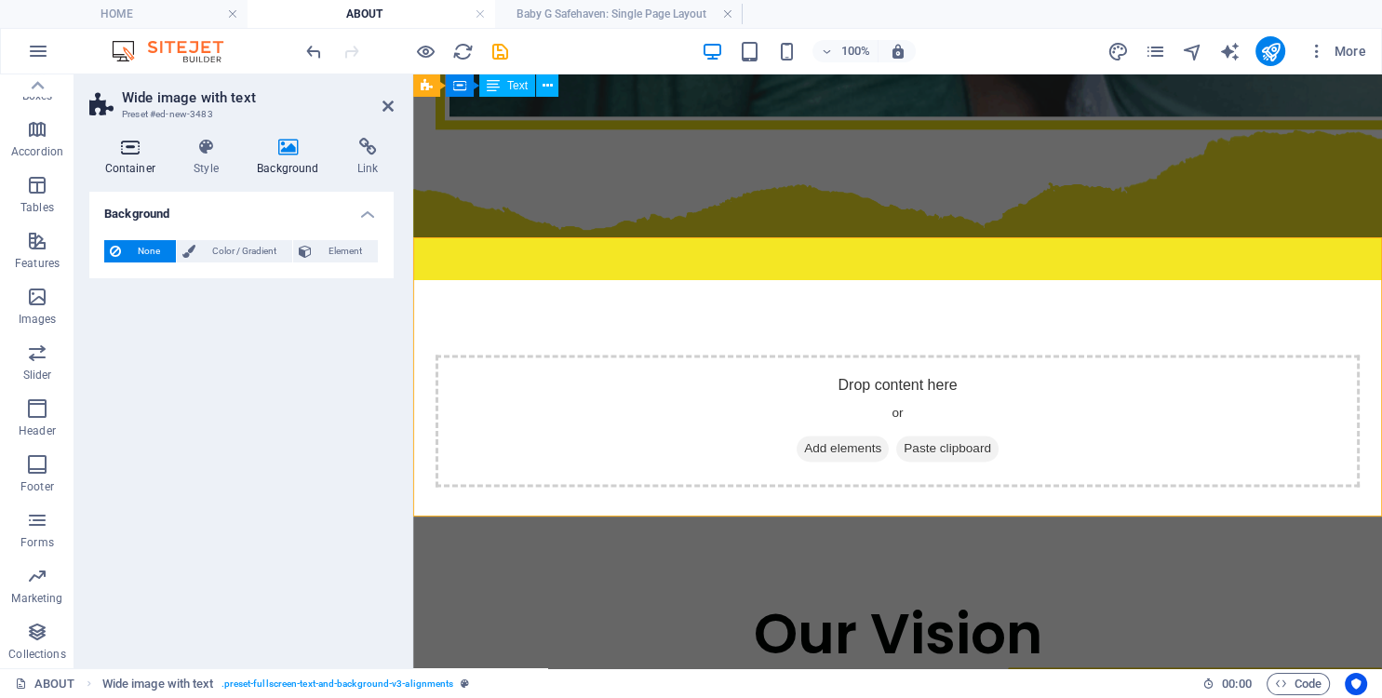
click at [128, 155] on icon at bounding box center [130, 147] width 82 height 19
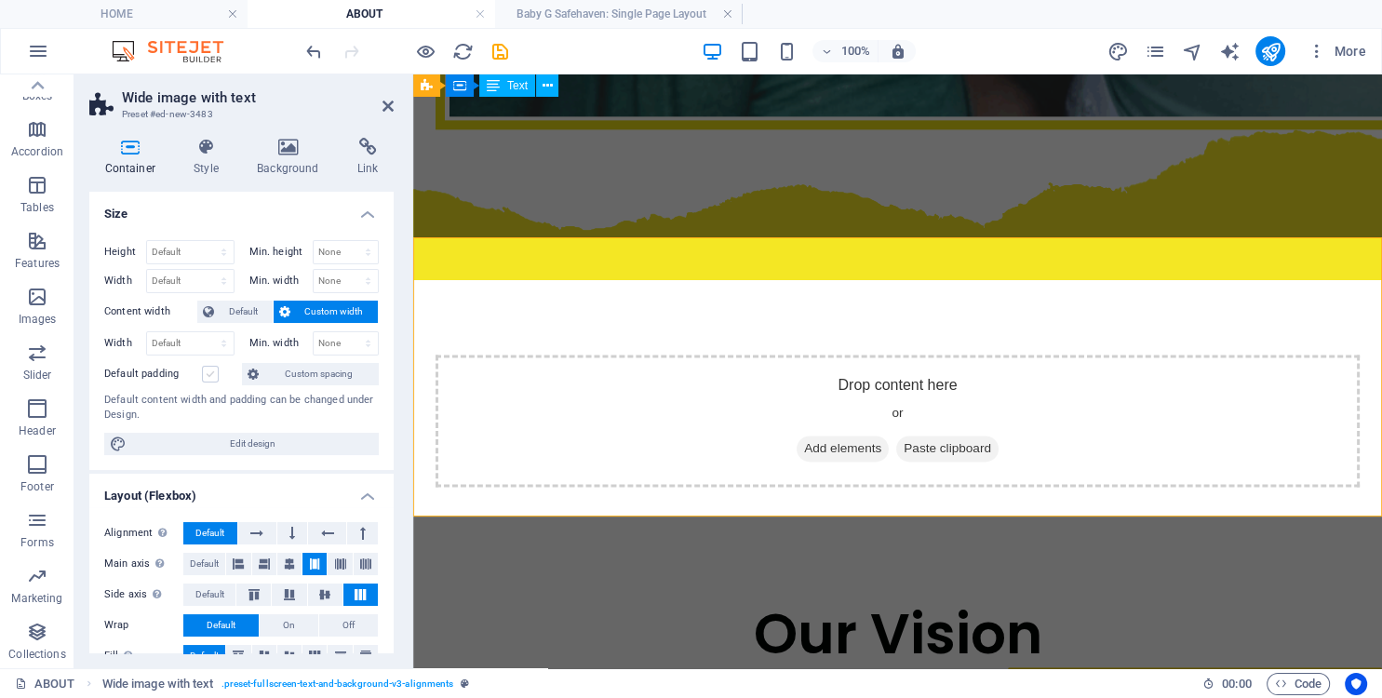
click at [210, 378] on label at bounding box center [210, 374] width 17 height 17
click at [0, 0] on input "Default padding" at bounding box center [0, 0] width 0 height 0
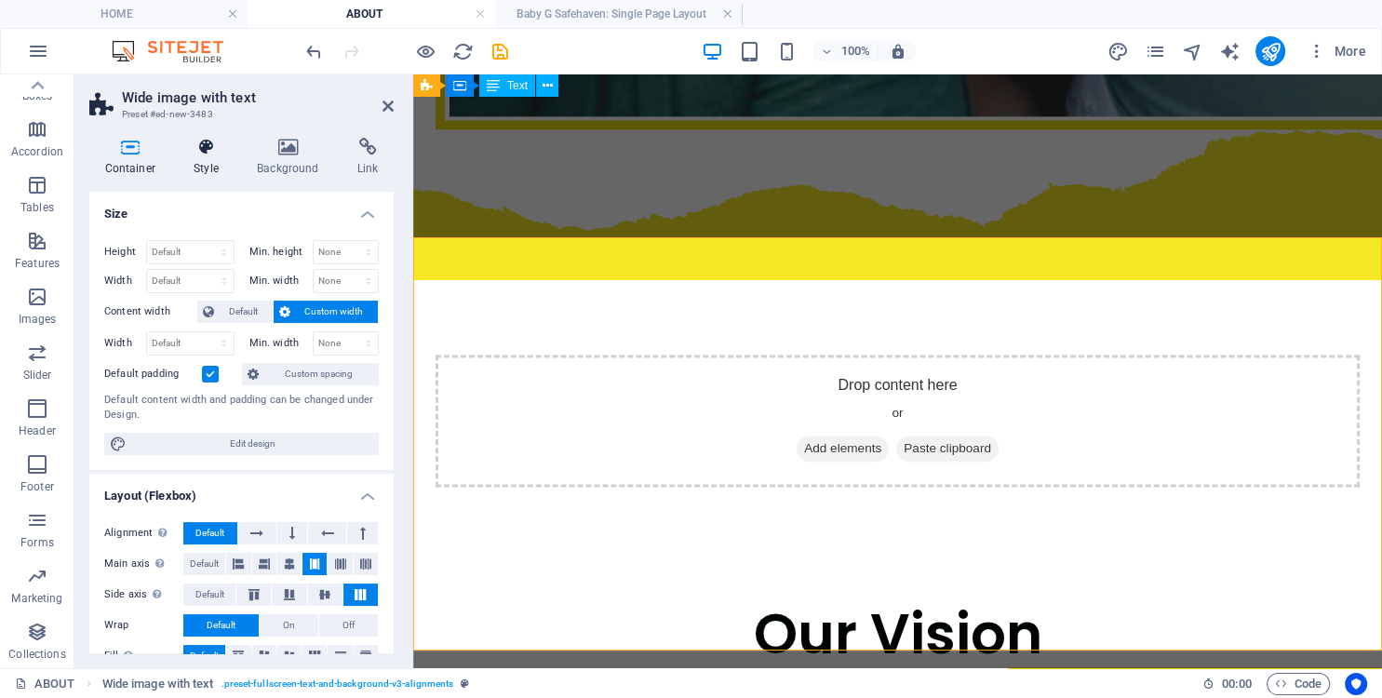
click at [198, 159] on h4 "Style" at bounding box center [210, 157] width 63 height 39
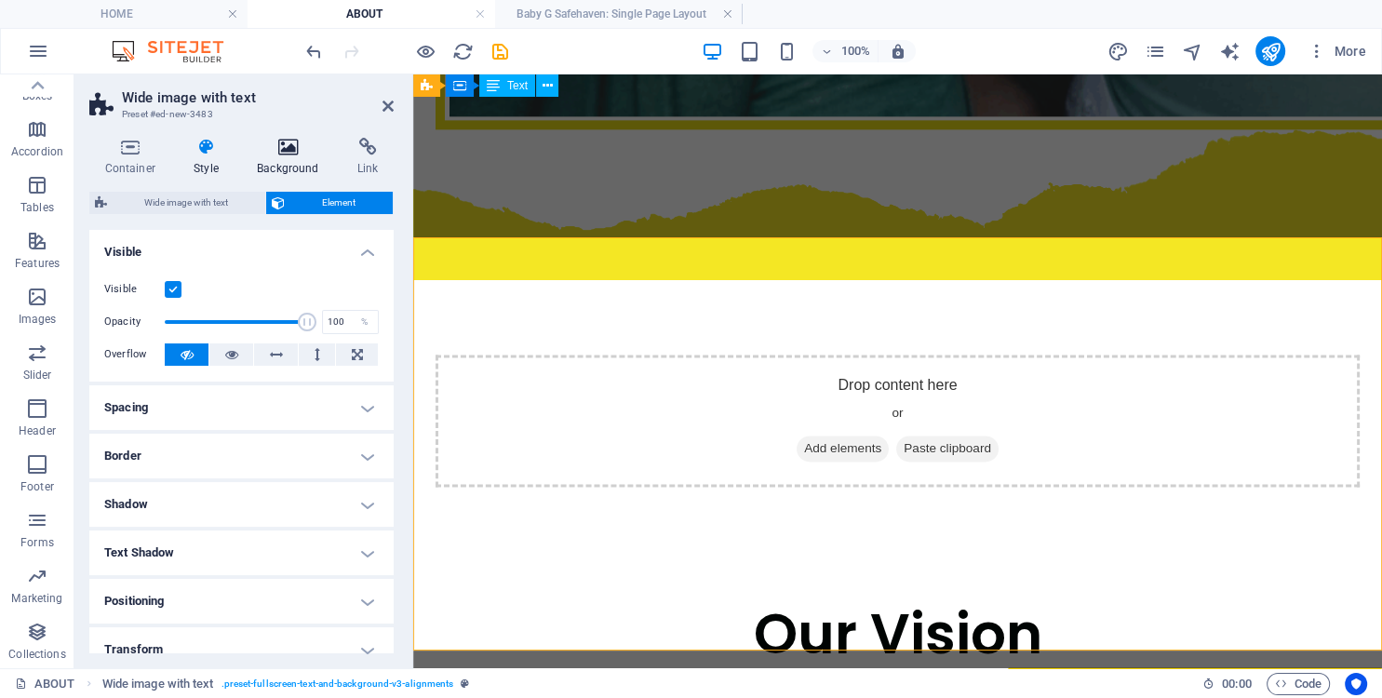
click at [285, 145] on icon at bounding box center [288, 147] width 93 height 19
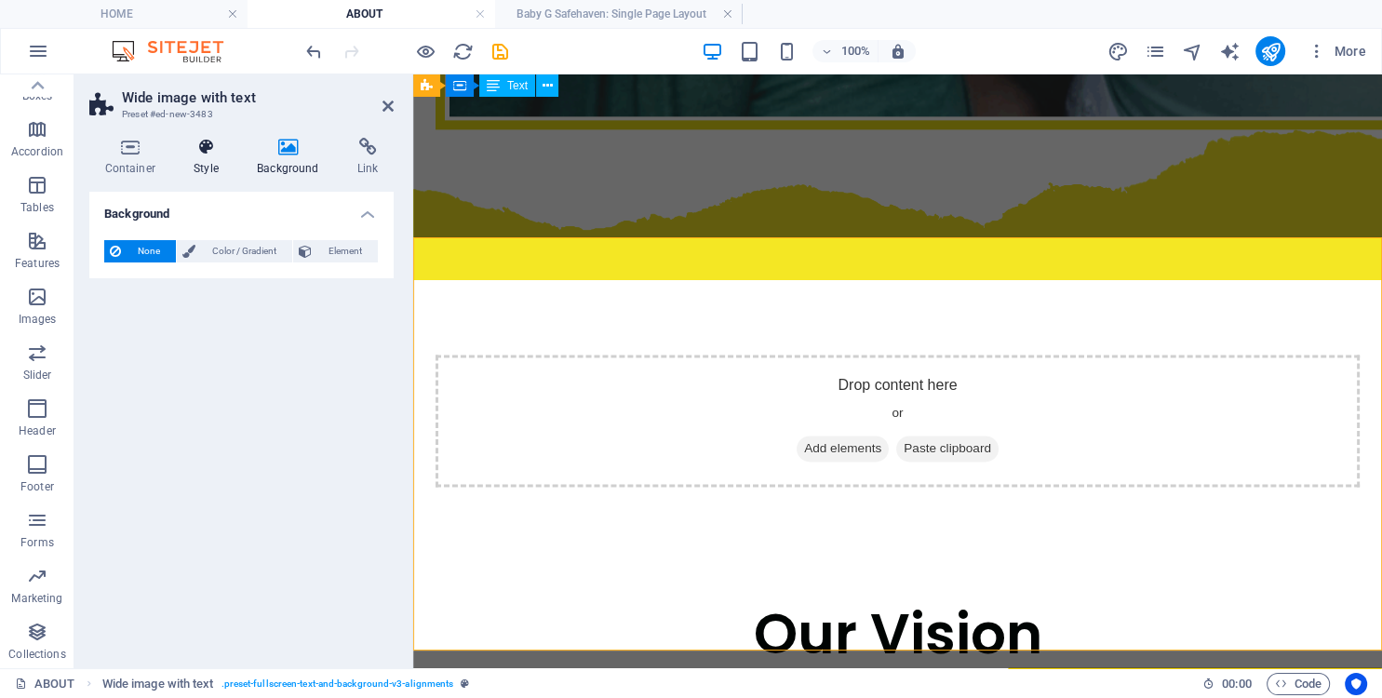
click at [209, 148] on icon at bounding box center [207, 147] width 56 height 19
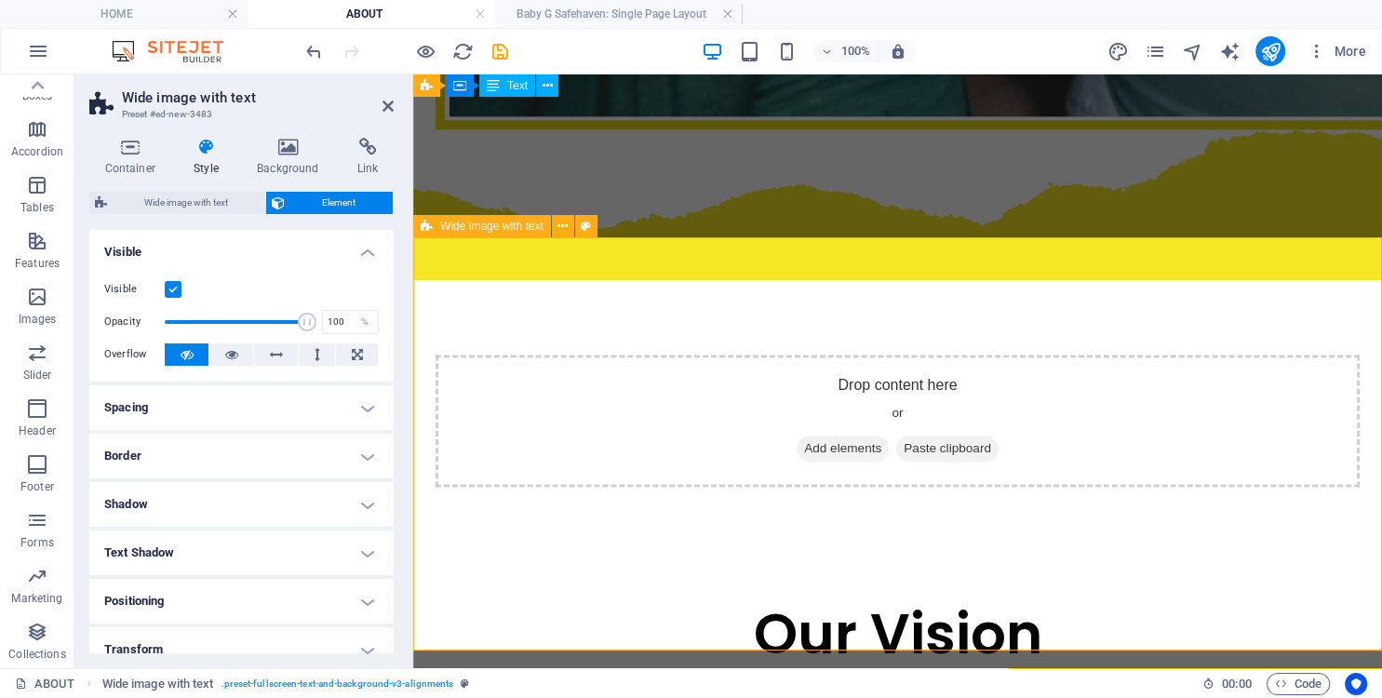
click at [173, 202] on span "Wide image with text" at bounding box center [186, 203] width 147 height 22
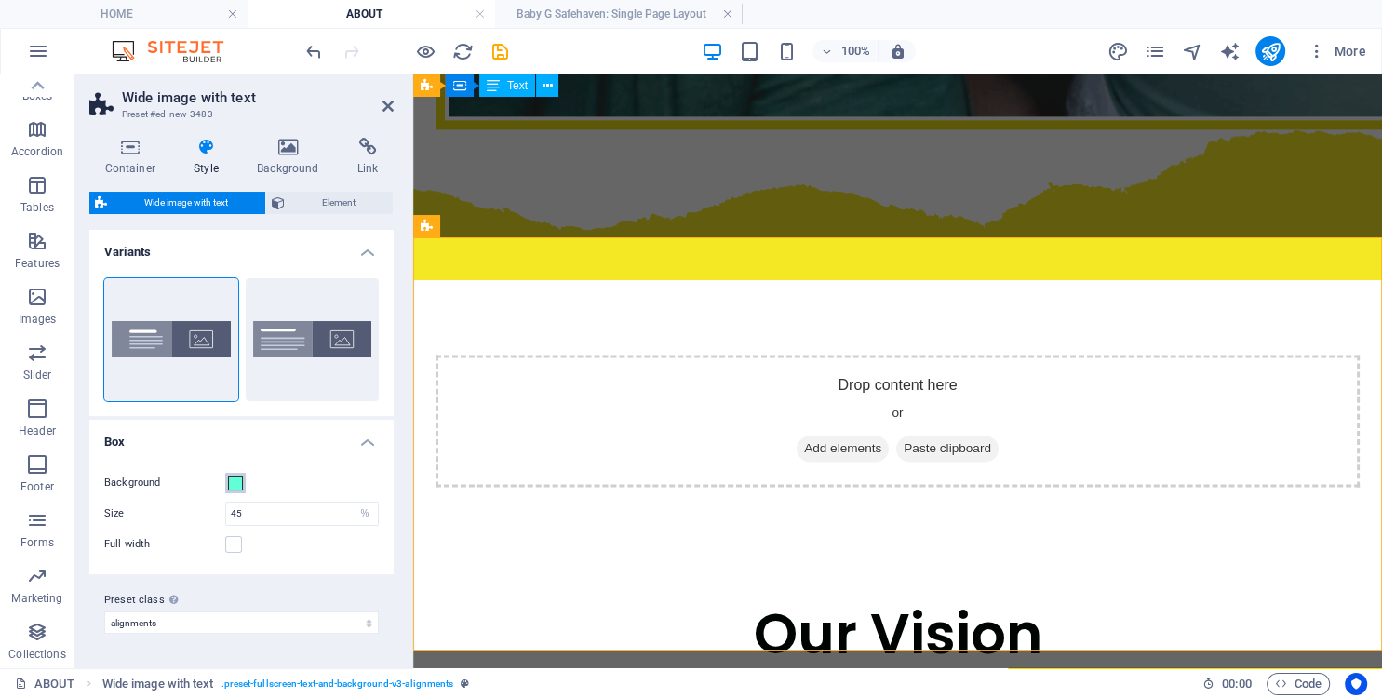
click at [240, 478] on span at bounding box center [235, 483] width 15 height 15
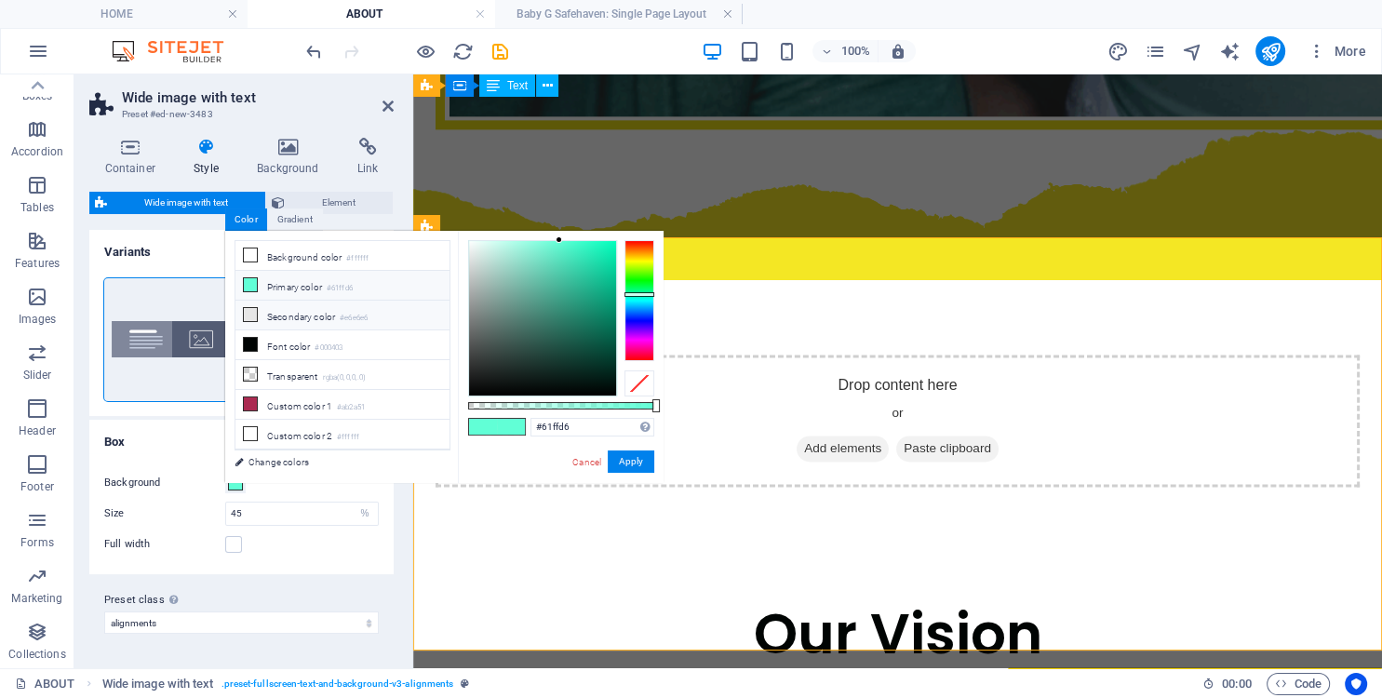
click at [249, 311] on icon at bounding box center [250, 314] width 13 height 13
type input "#e6e6e6"
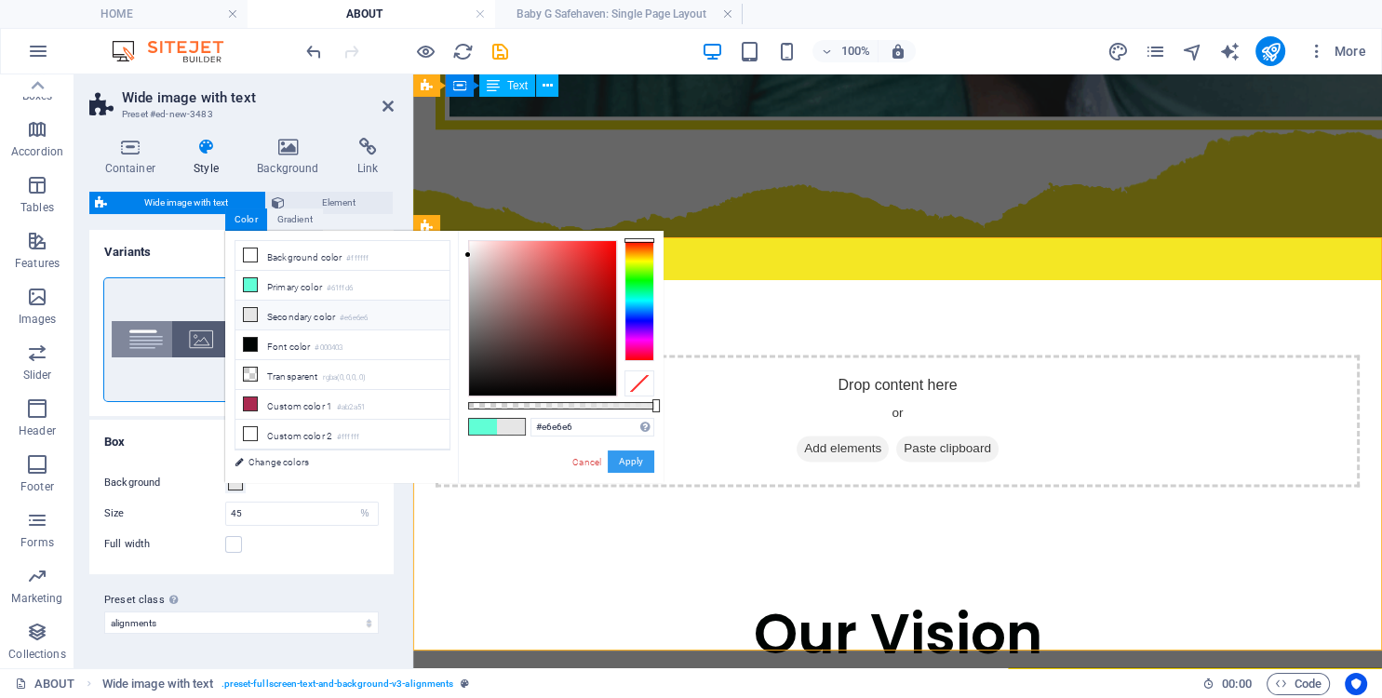
click at [627, 461] on button "Apply" at bounding box center [631, 461] width 47 height 22
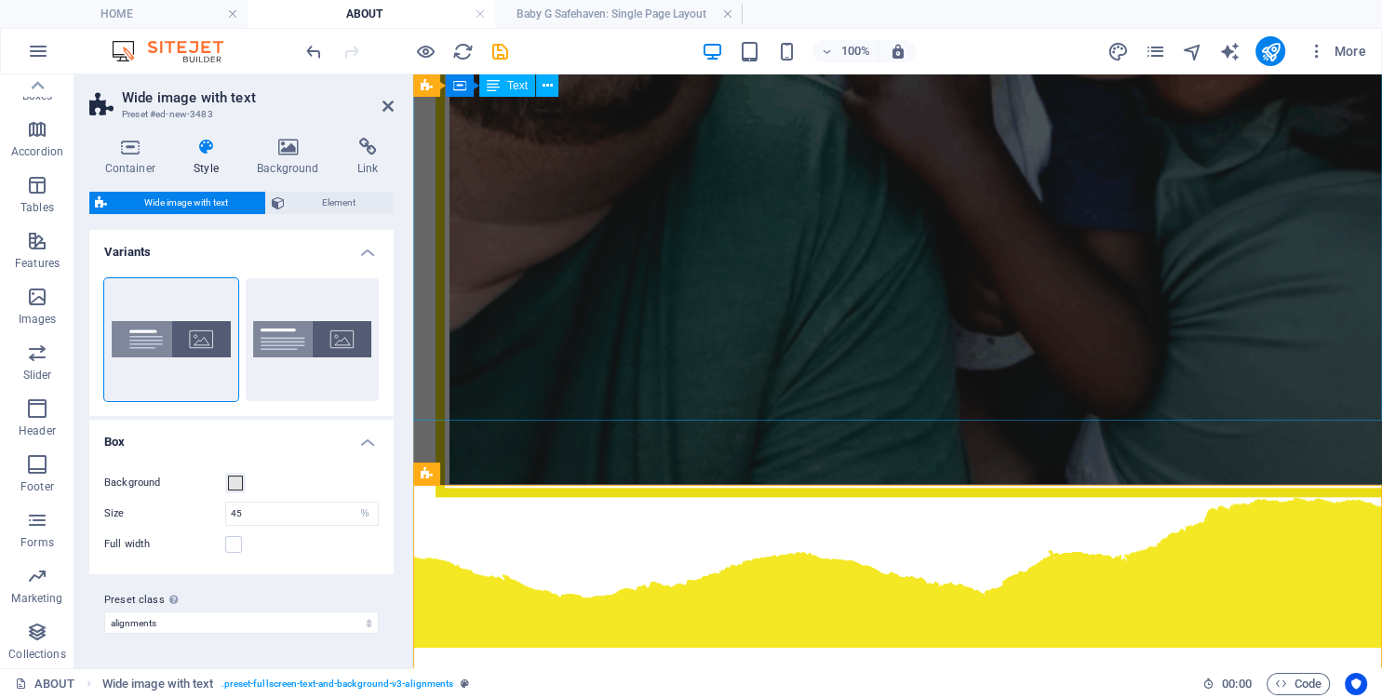
scroll to position [2365, 0]
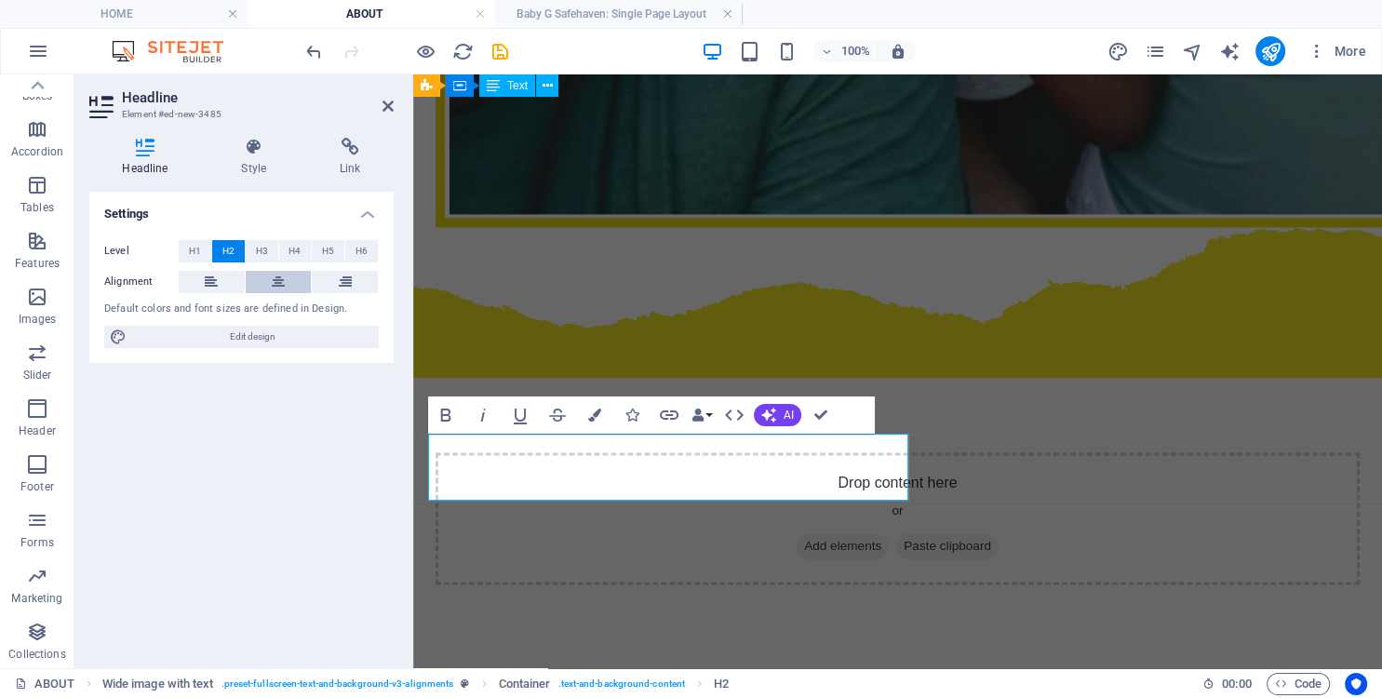
click at [266, 279] on button at bounding box center [279, 282] width 66 height 22
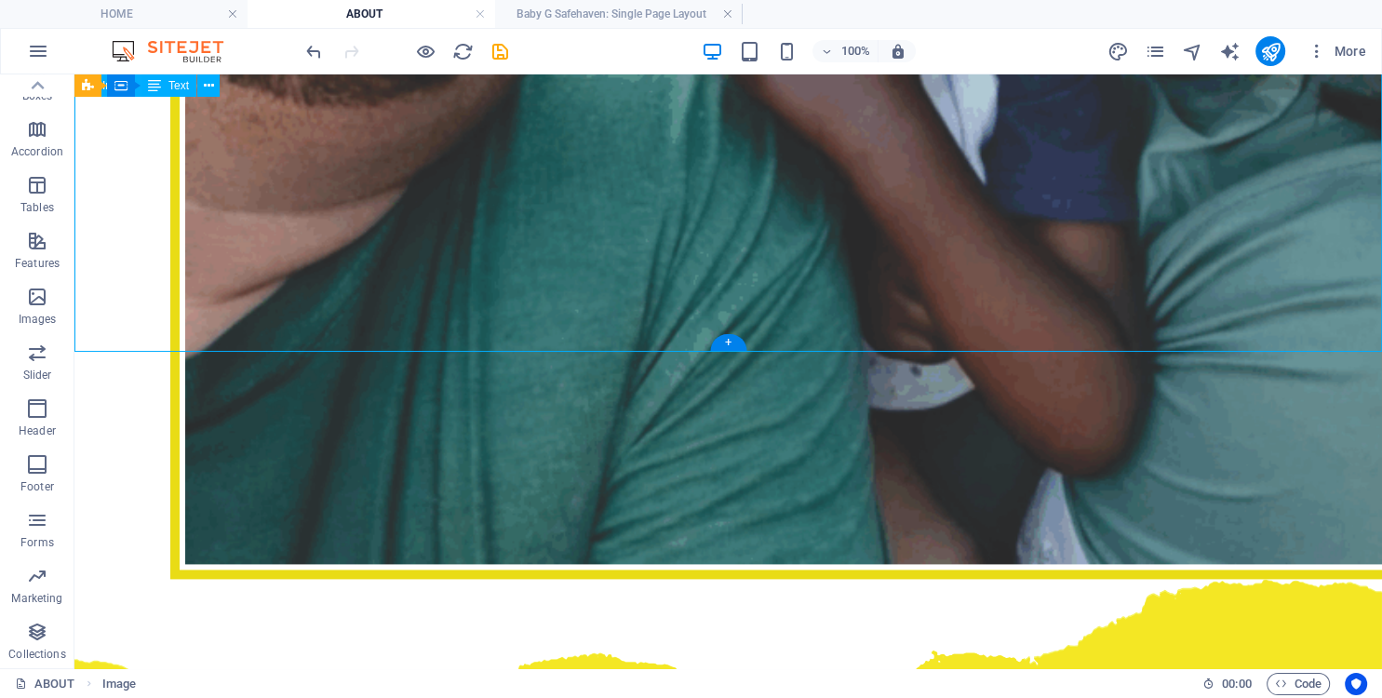
select select "vw"
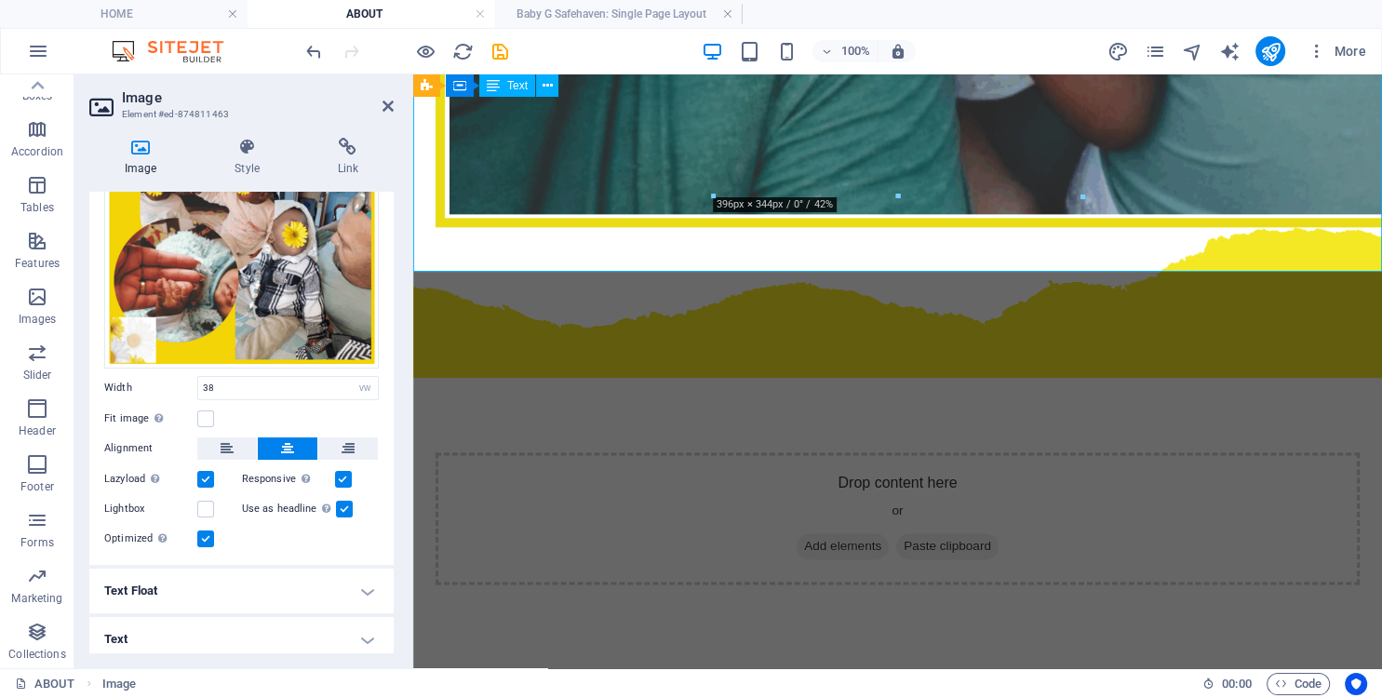
scroll to position [119, 0]
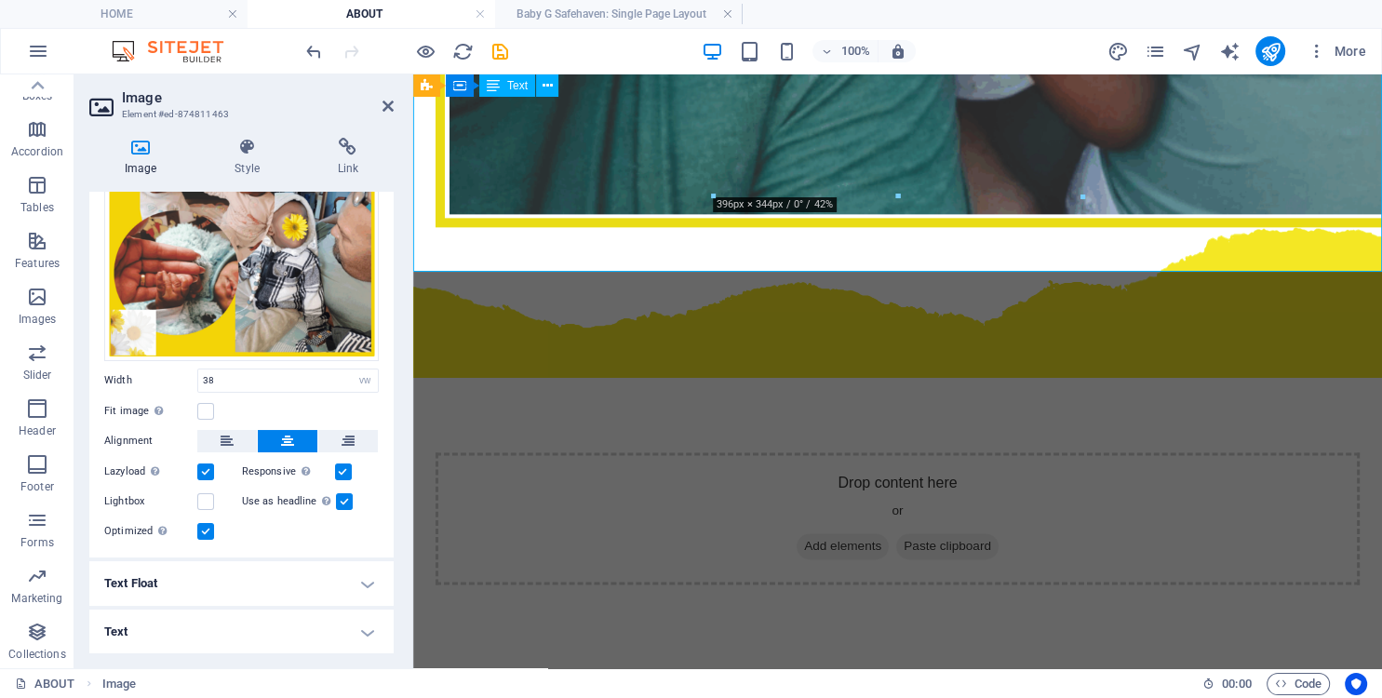
click at [197, 627] on h4 "Text" at bounding box center [241, 632] width 304 height 45
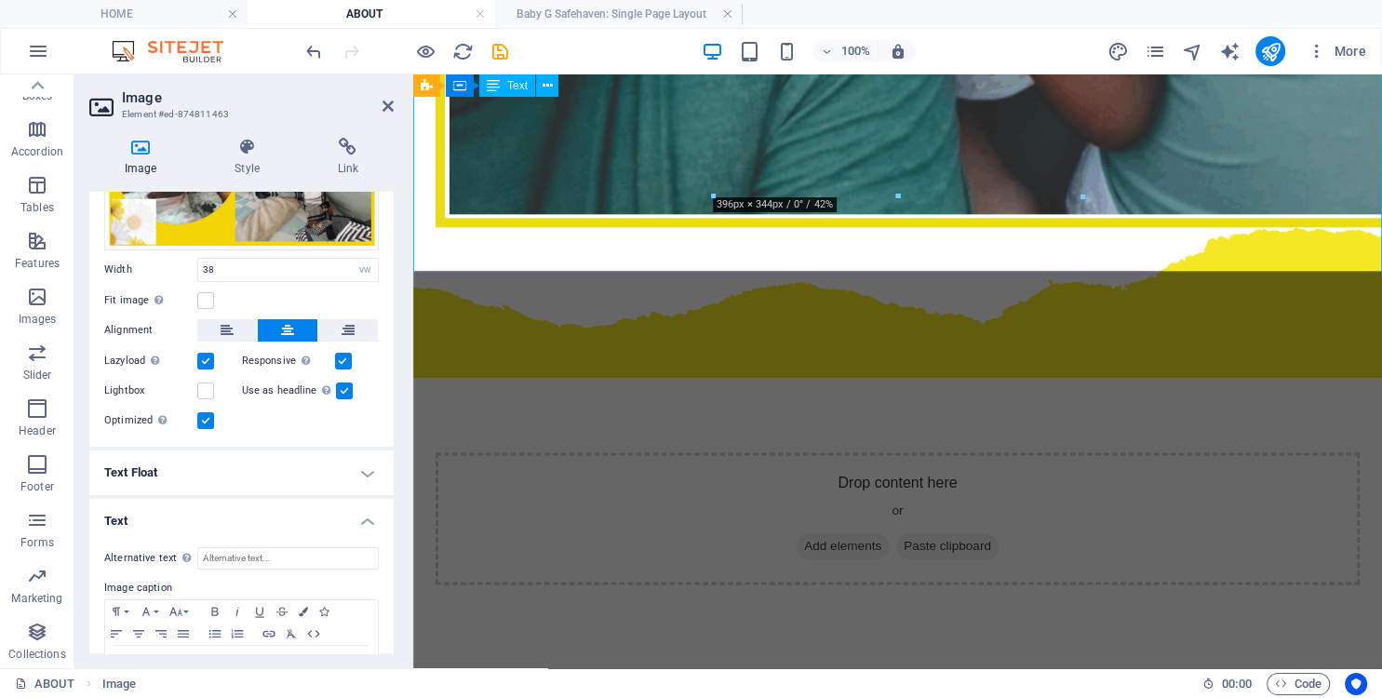
scroll to position [293, 0]
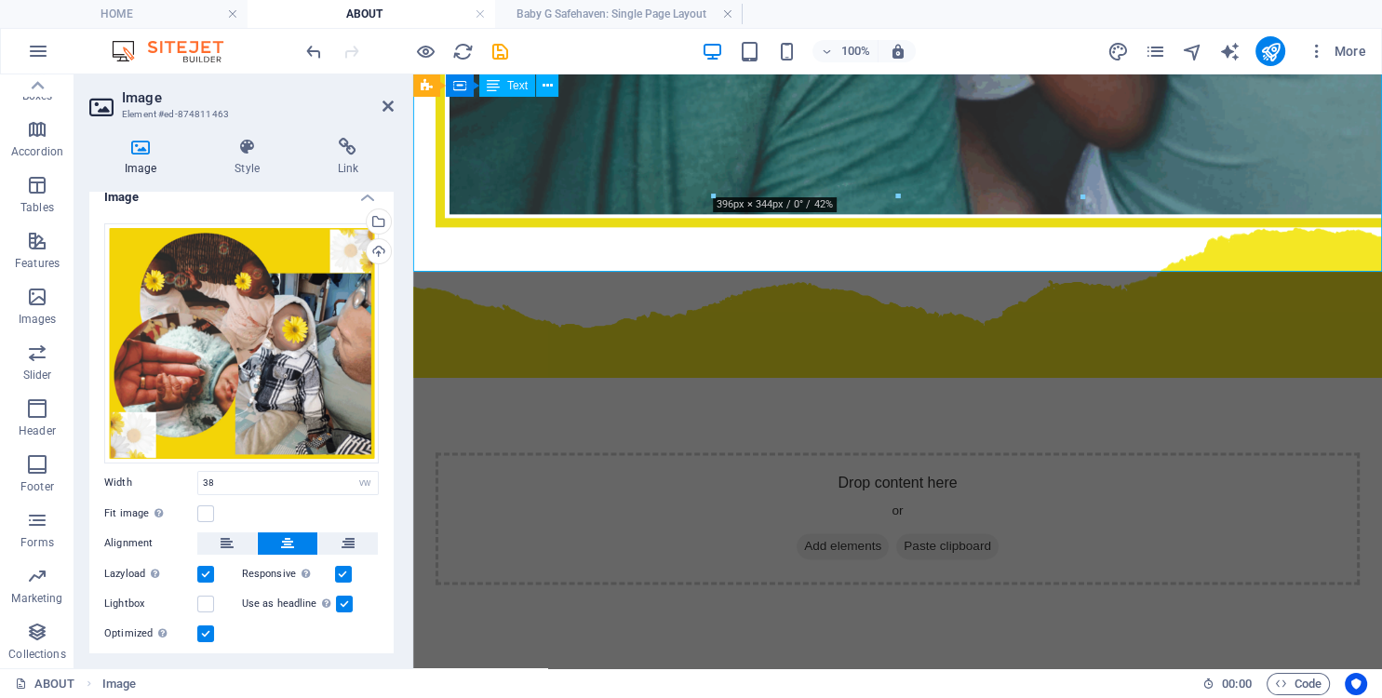
scroll to position [0, 0]
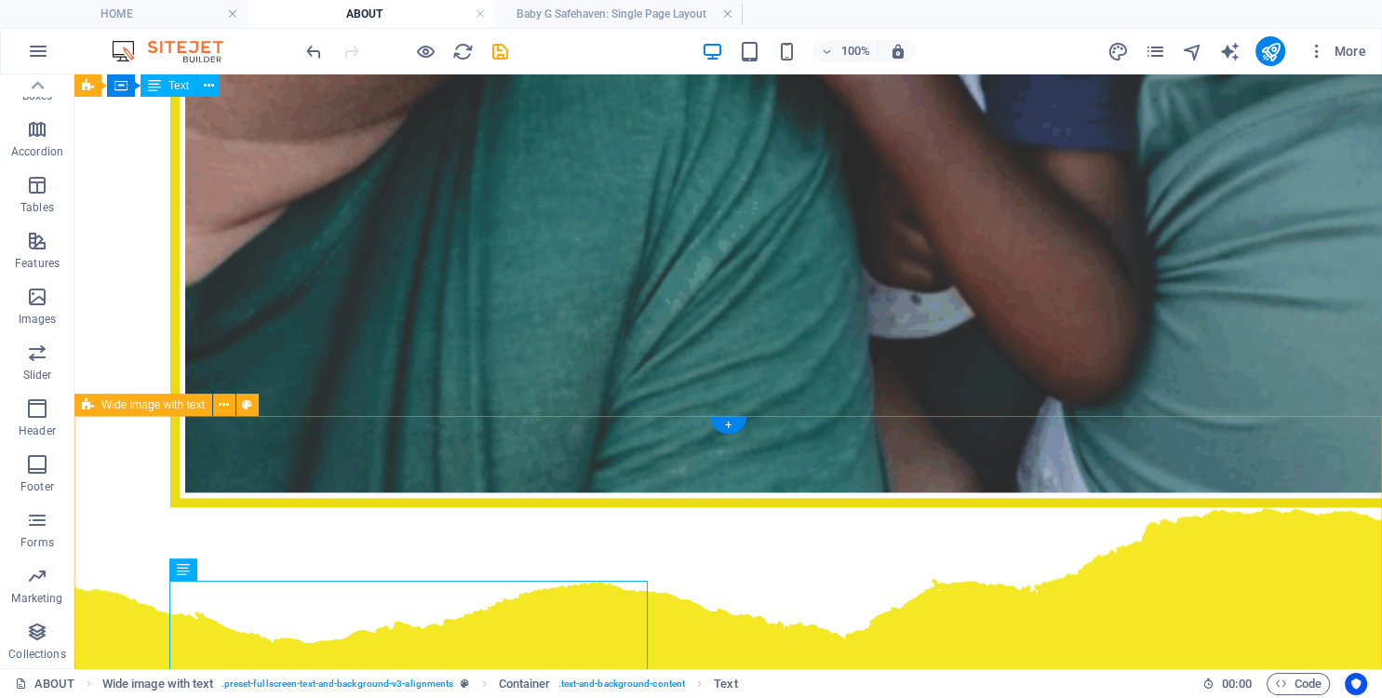
scroll to position [2561, 0]
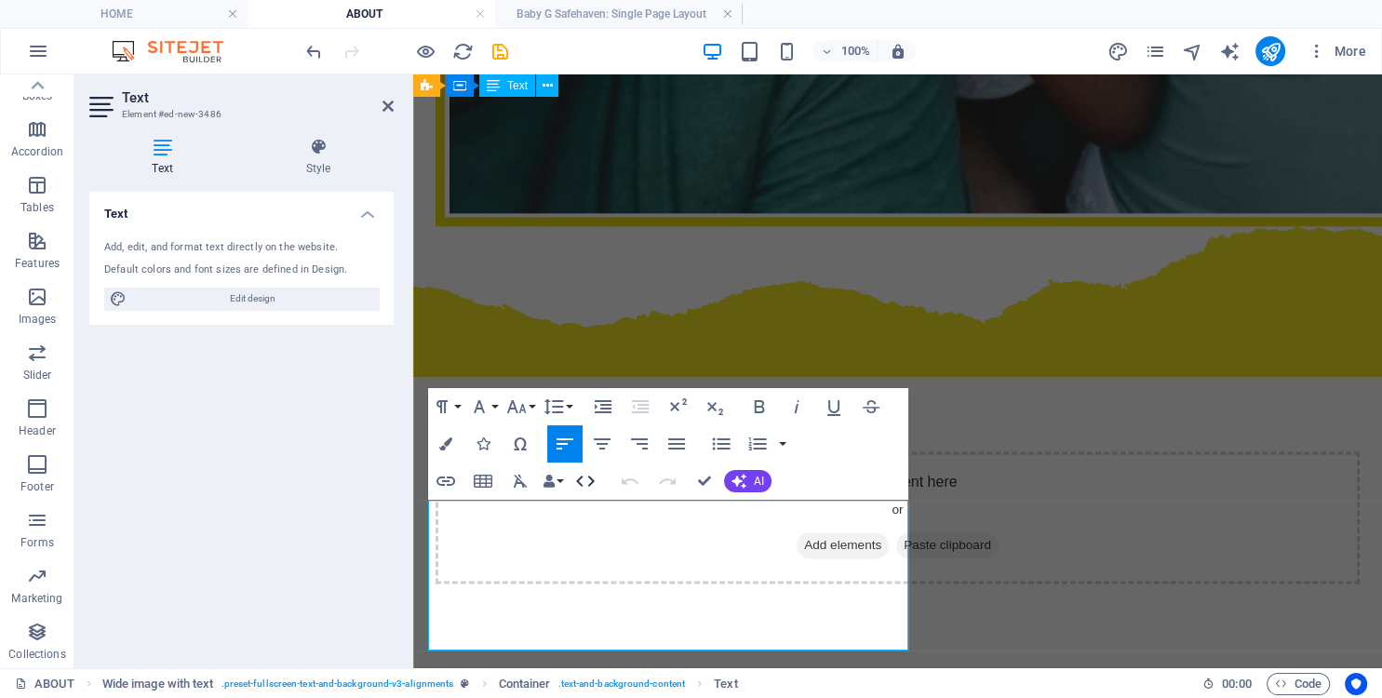
scroll to position [2365, 0]
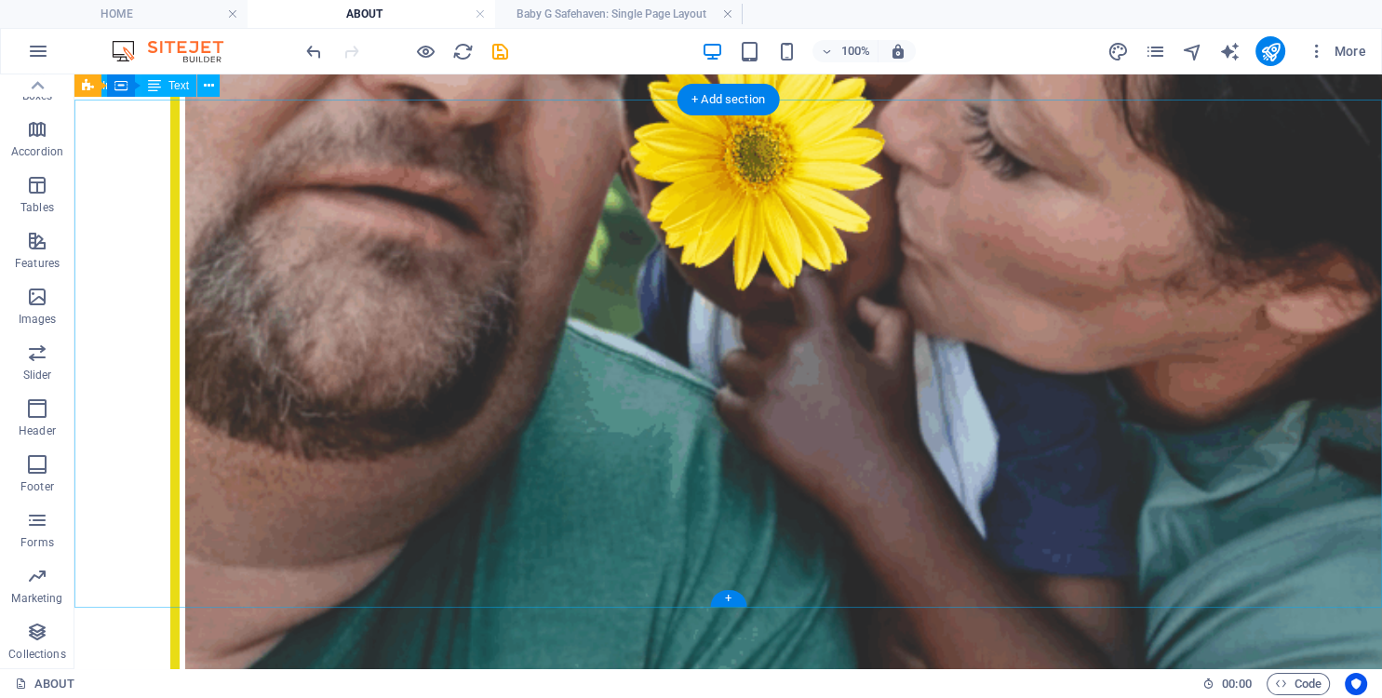
scroll to position [1971, 0]
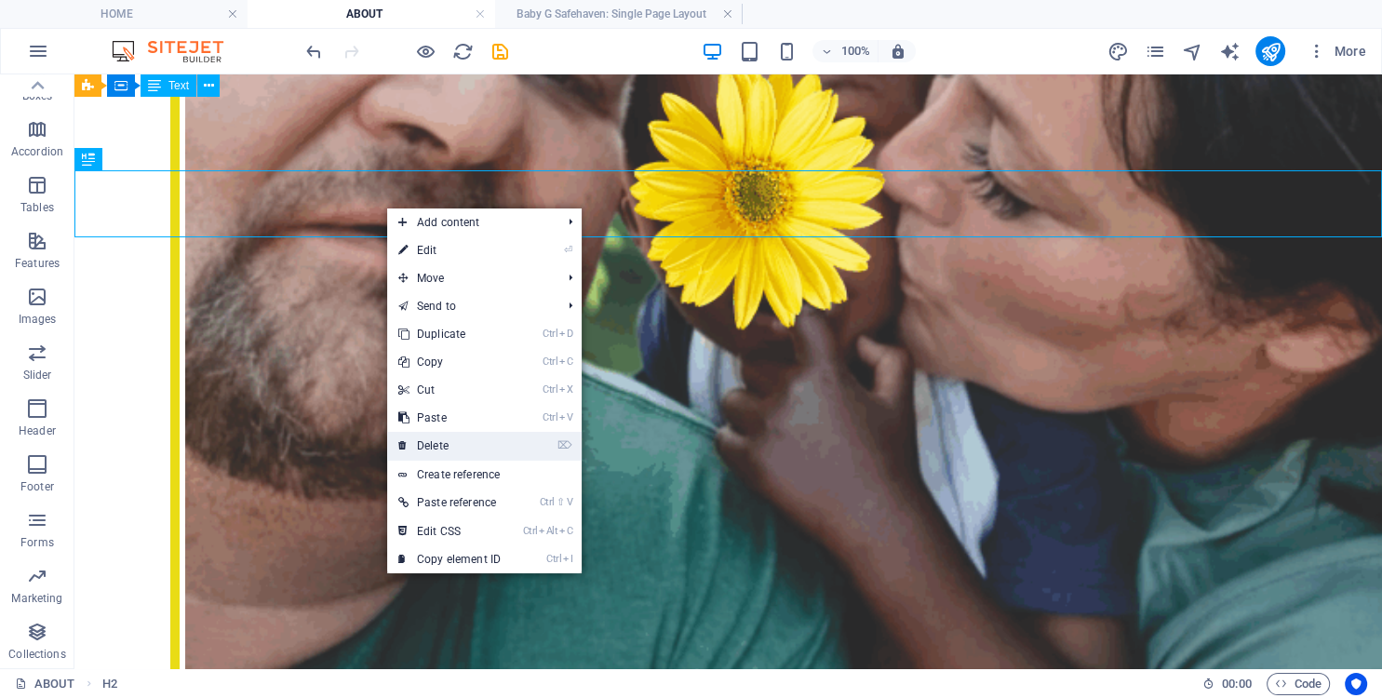
click at [437, 444] on link "⌦ Delete" at bounding box center [449, 446] width 125 height 28
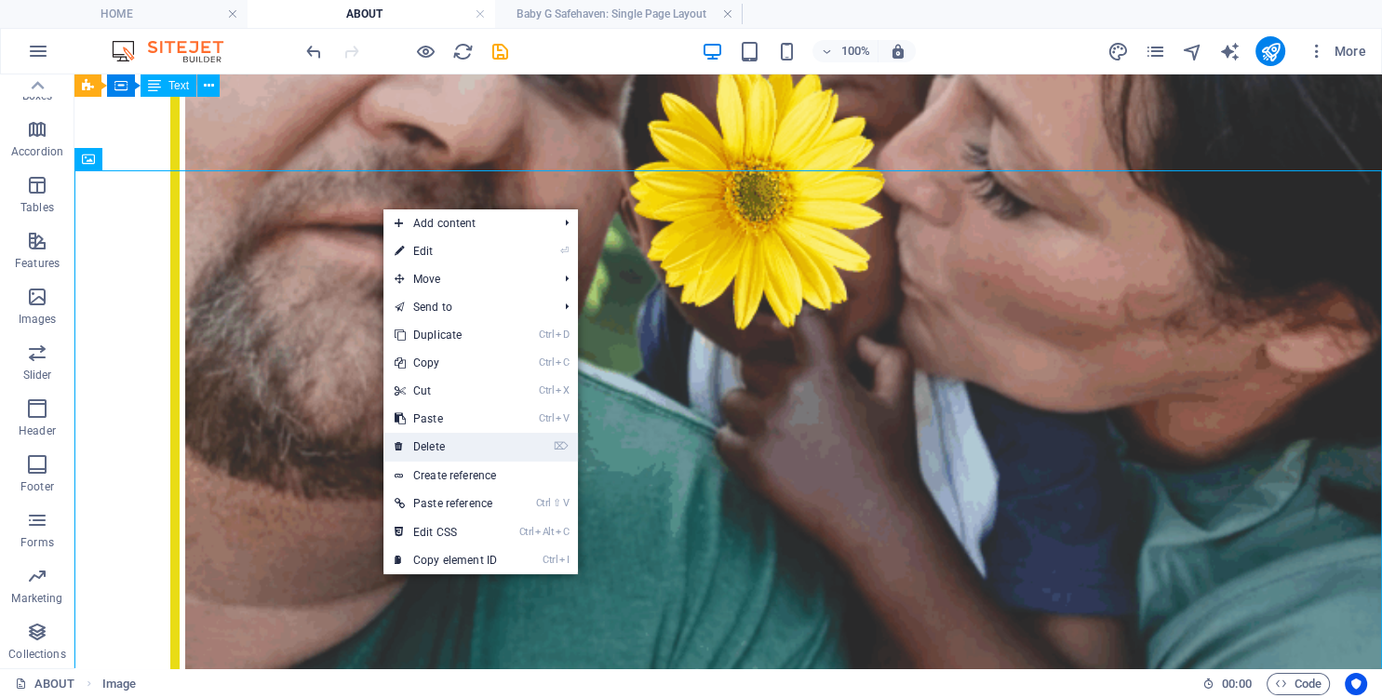
click at [455, 445] on link "⌦ Delete" at bounding box center [445, 447] width 125 height 28
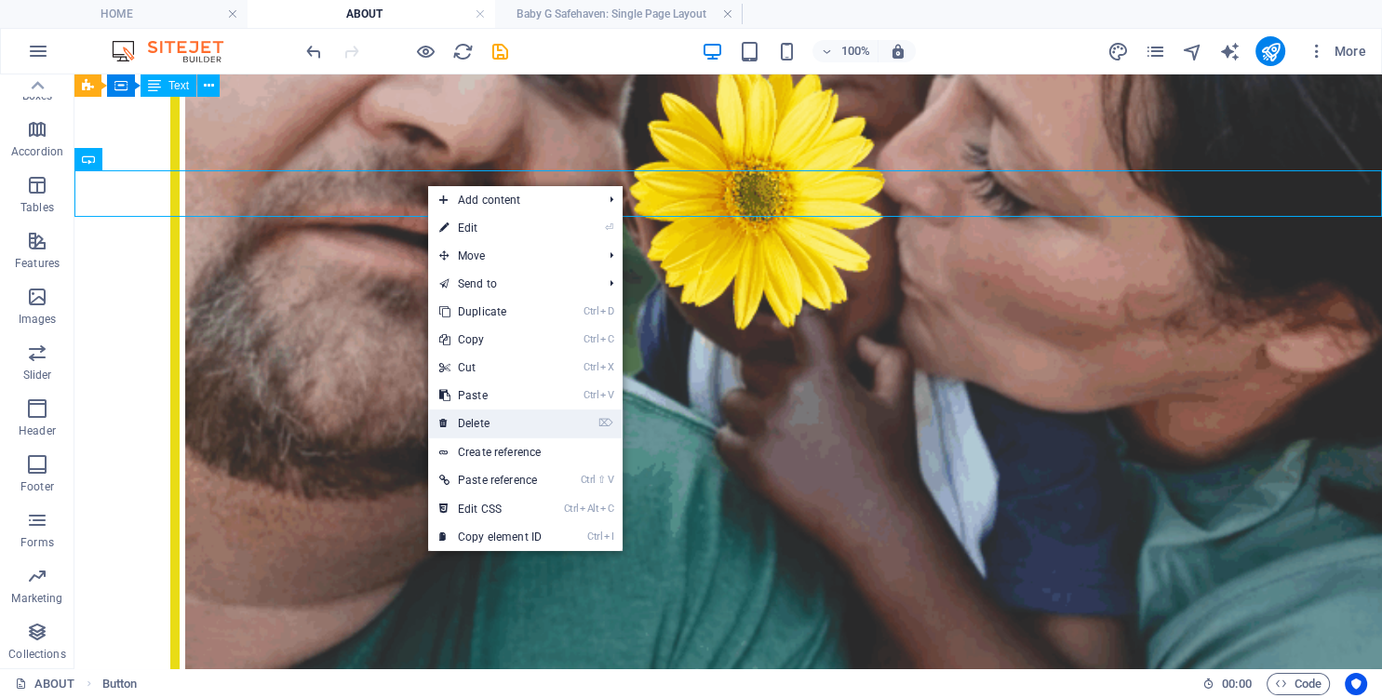
click at [470, 423] on link "⌦ Delete" at bounding box center [490, 424] width 125 height 28
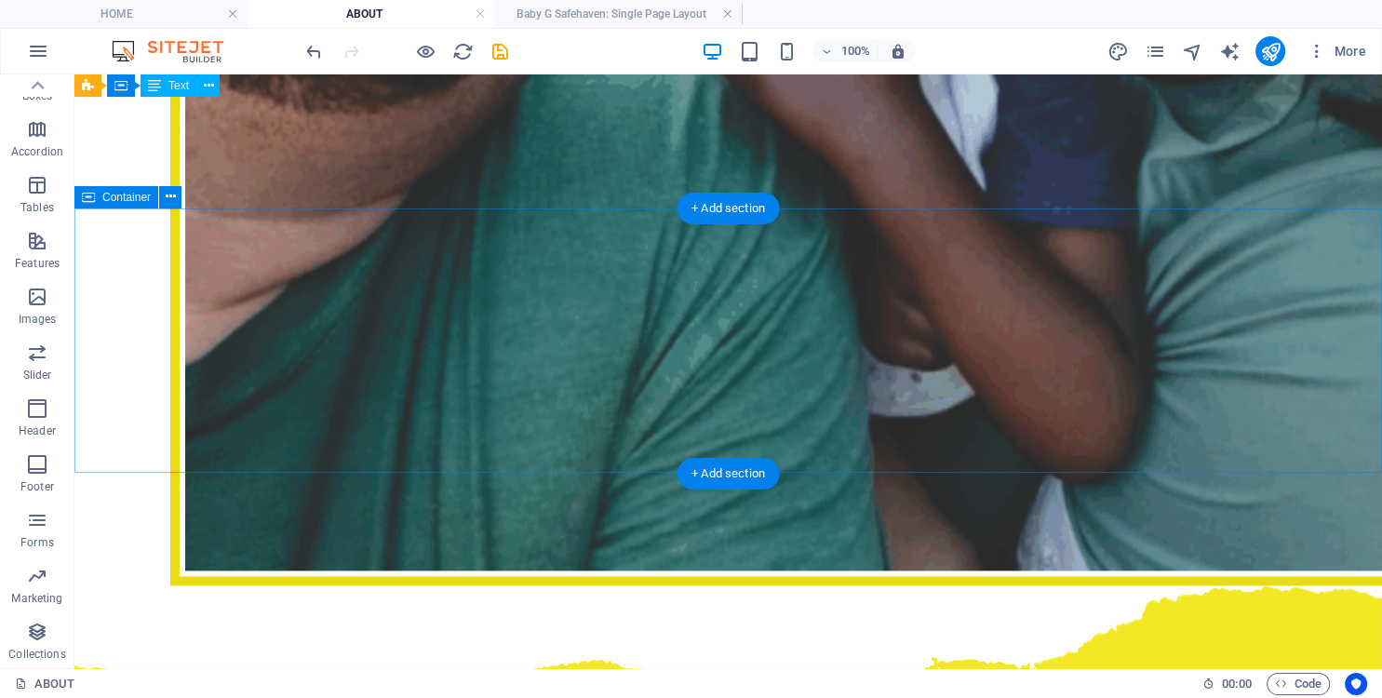
scroll to position [2365, 0]
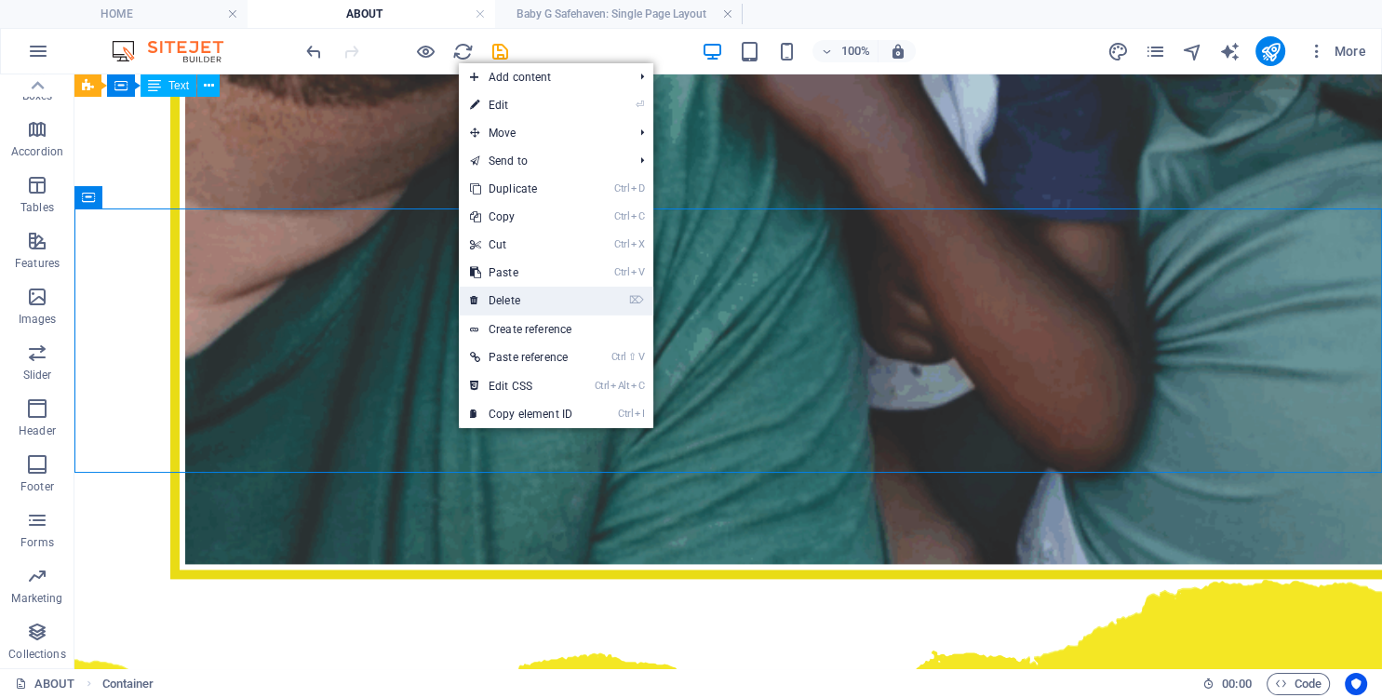
click at [538, 303] on link "⌦ Delete" at bounding box center [521, 301] width 125 height 28
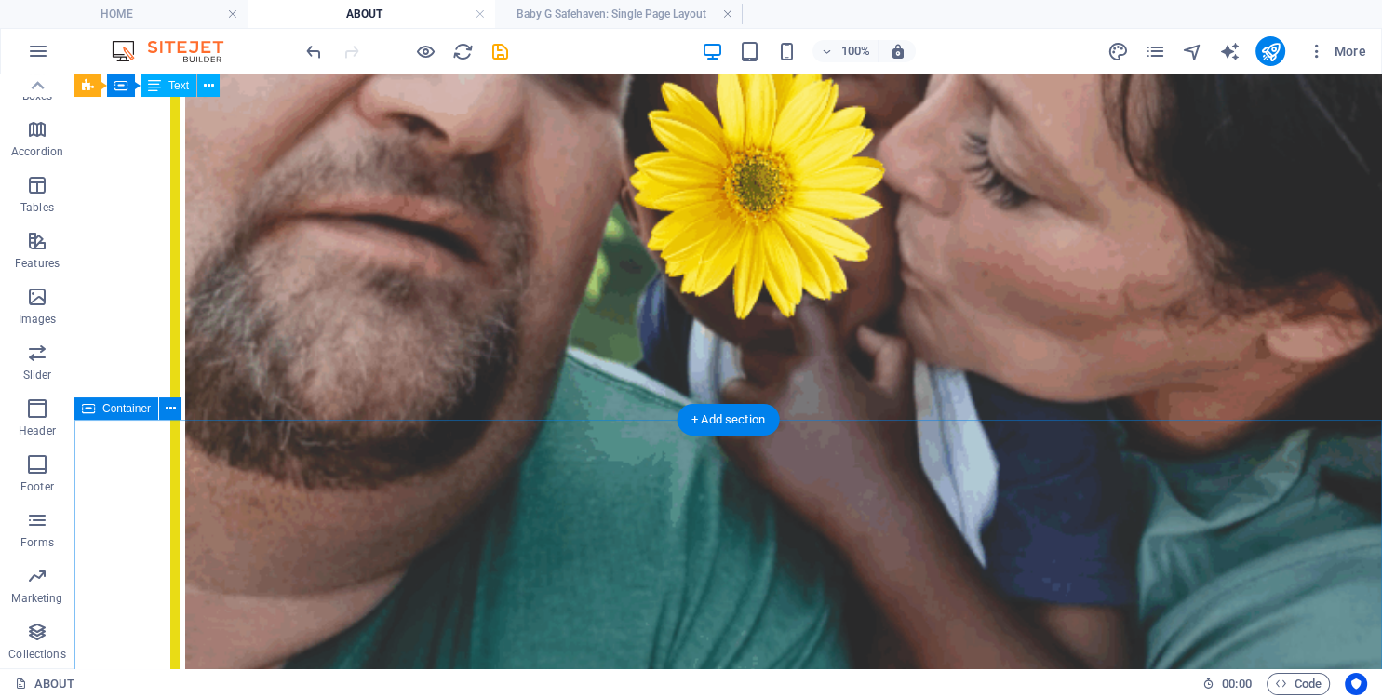
scroll to position [1284, 0]
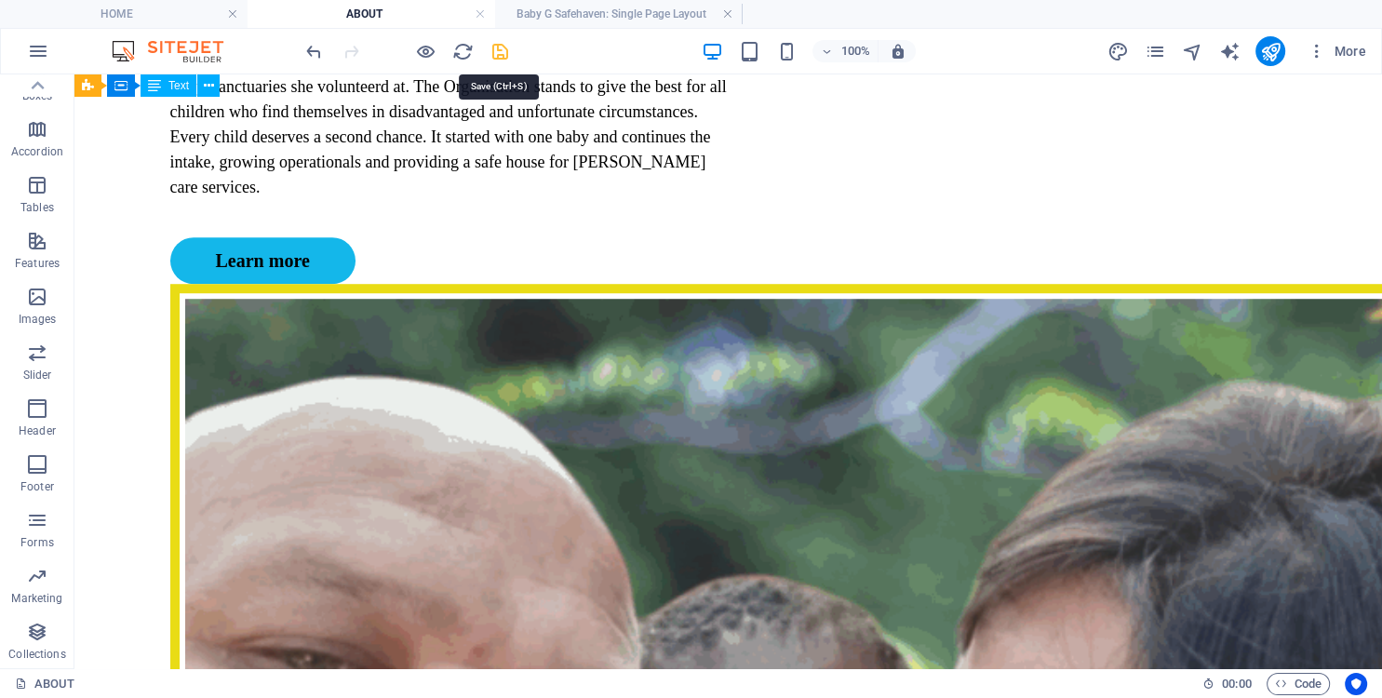
click at [496, 48] on icon "save" at bounding box center [500, 51] width 21 height 21
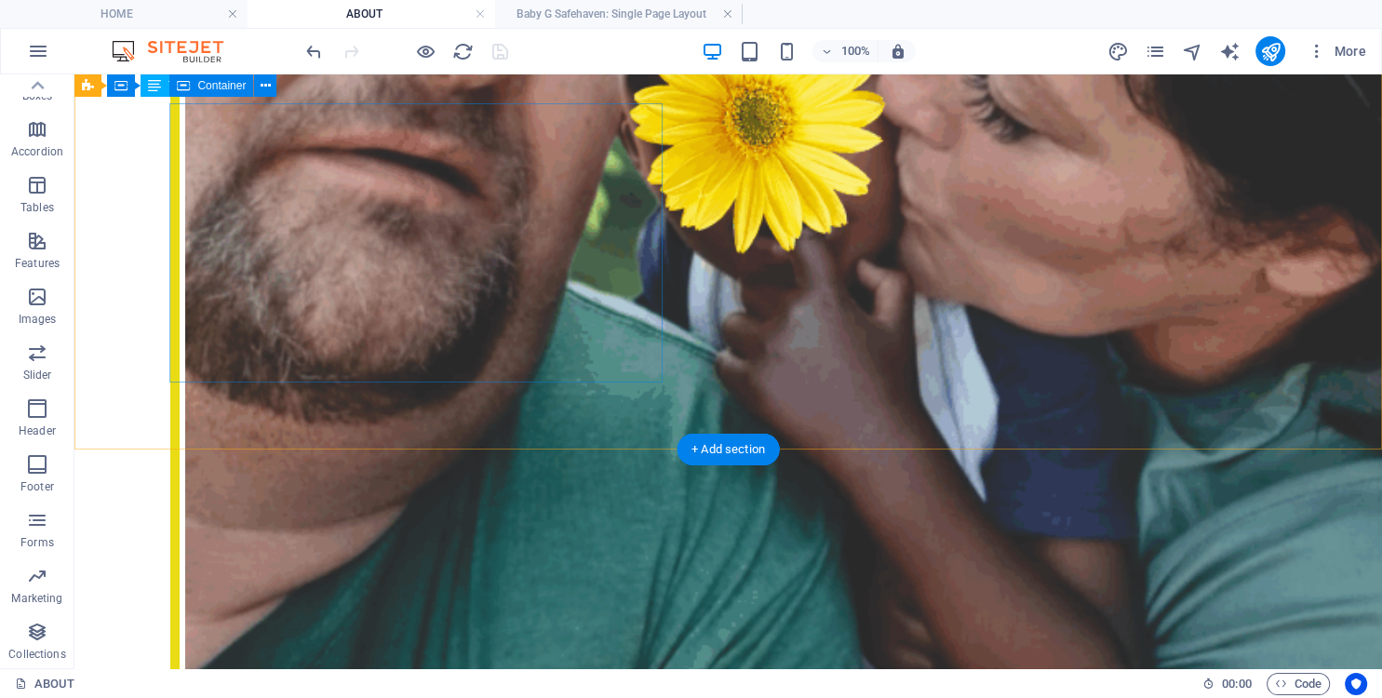
scroll to position [1966, 0]
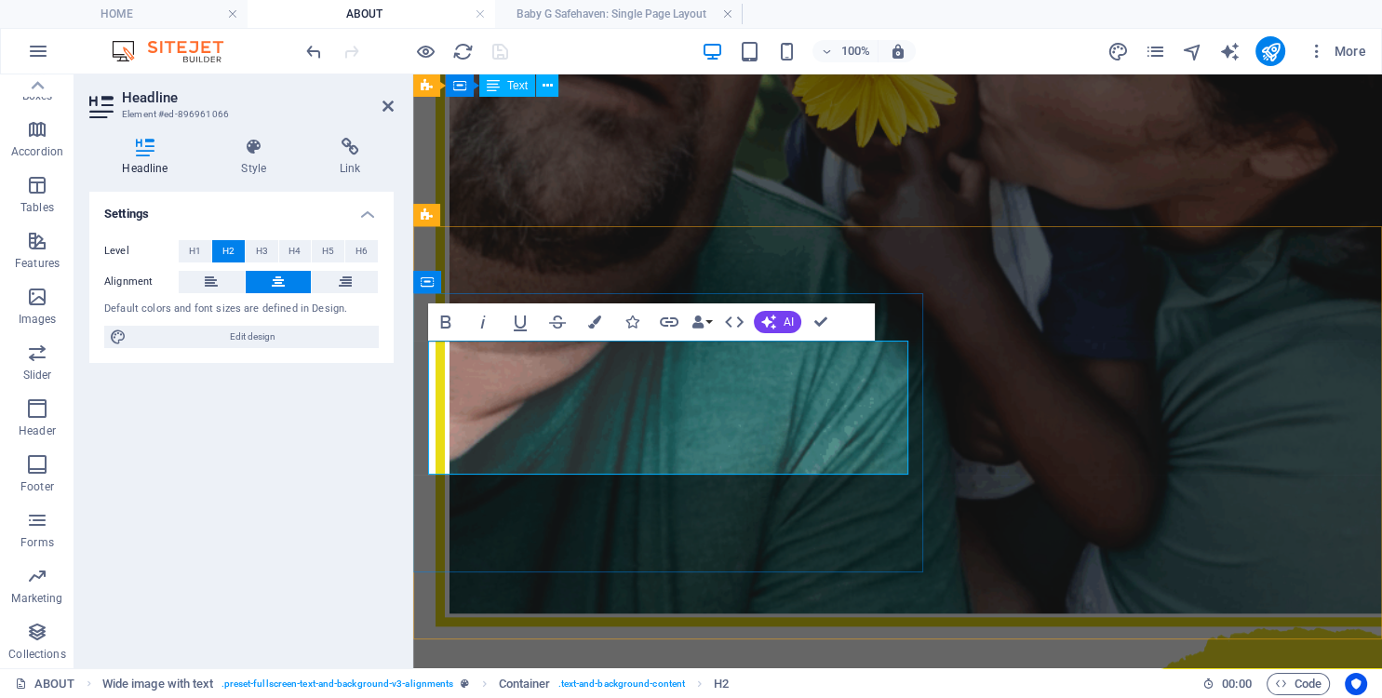
drag, startPoint x: 815, startPoint y: 434, endPoint x: 571, endPoint y: 381, distance: 250.5
click at [264, 255] on span "H3" at bounding box center [262, 251] width 12 height 22
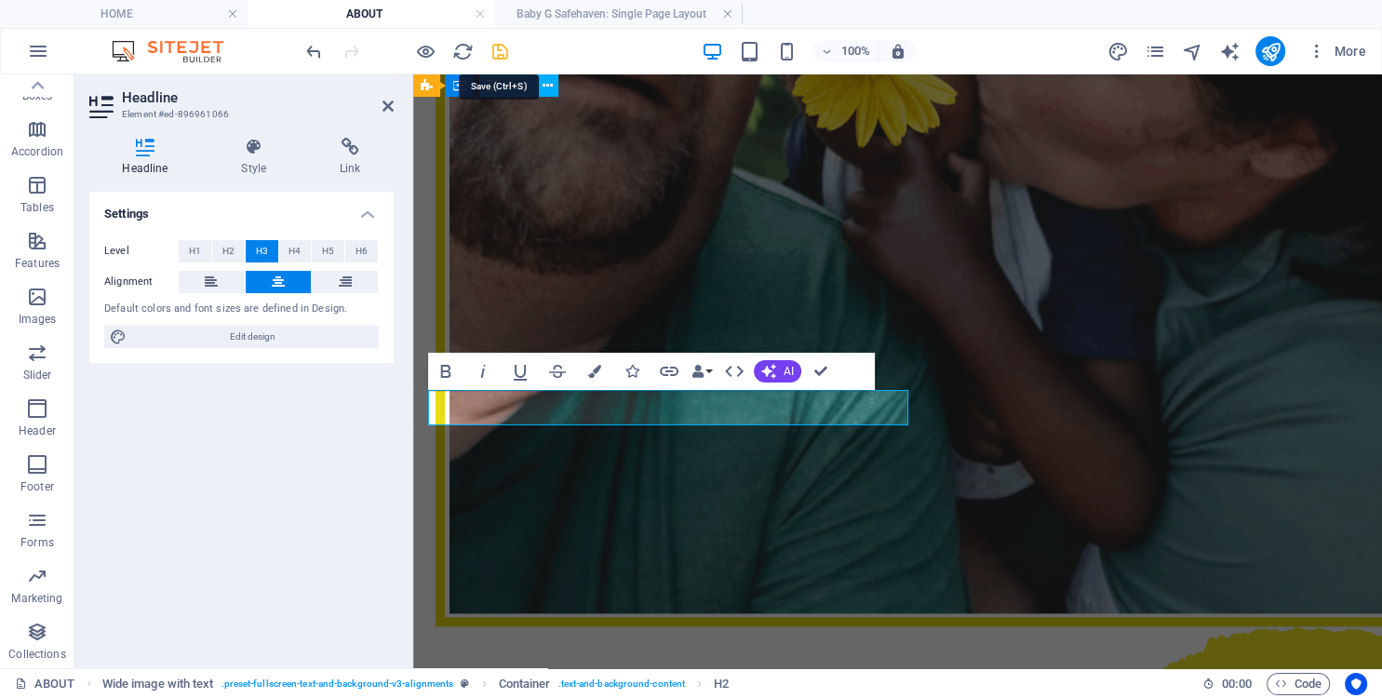
click at [492, 47] on icon "save" at bounding box center [500, 51] width 21 height 21
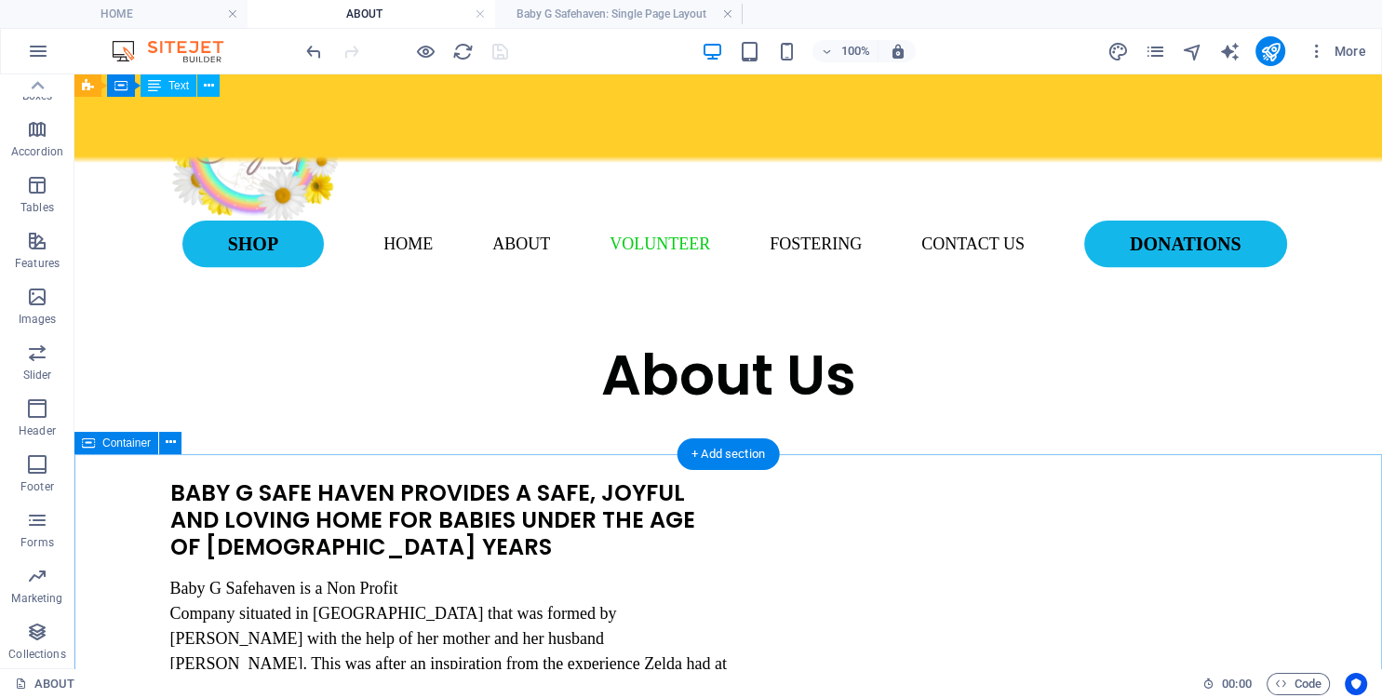
scroll to position [688, 0]
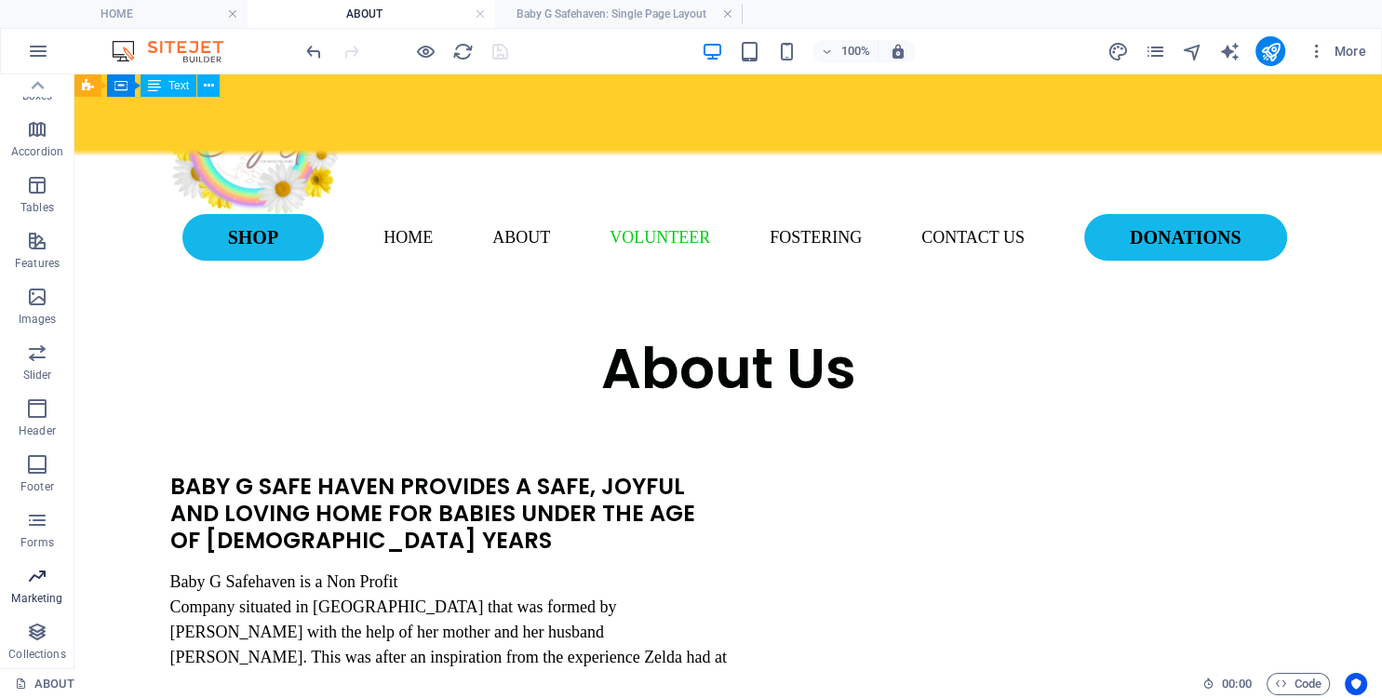
click at [34, 571] on icon "button" at bounding box center [37, 576] width 22 height 22
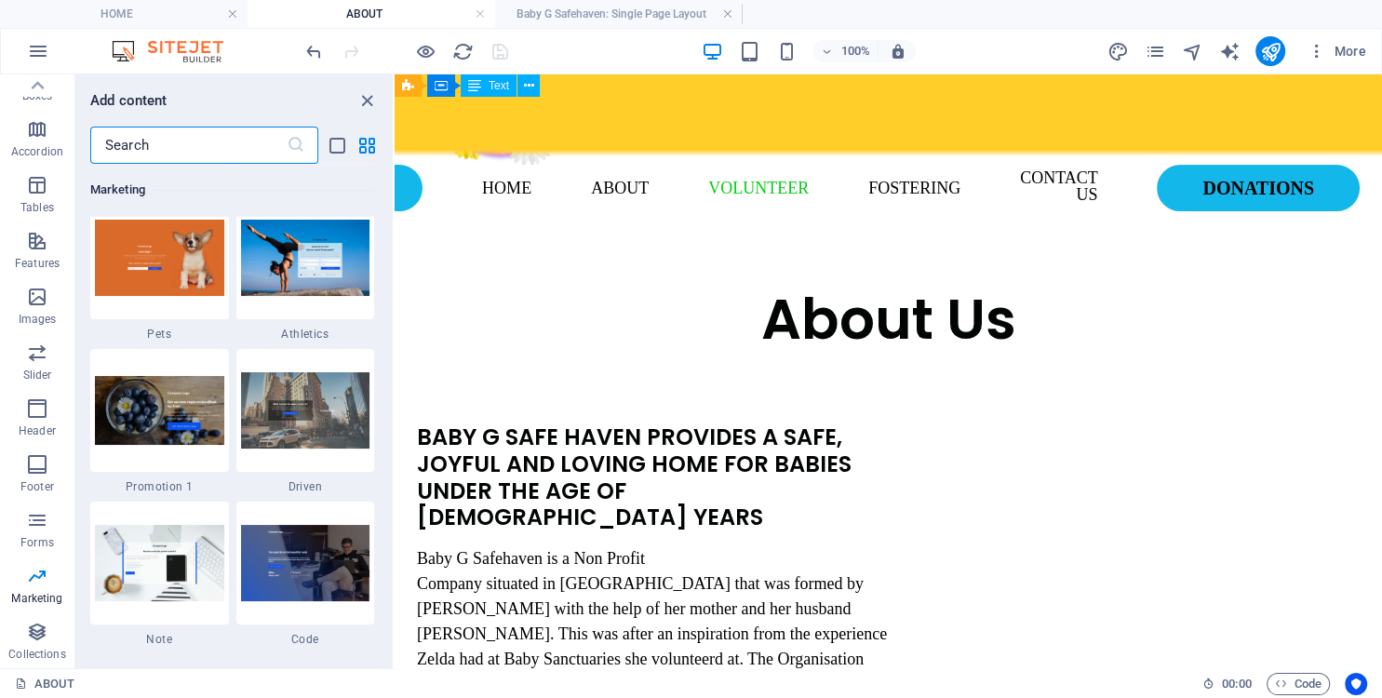
scroll to position [15947, 0]
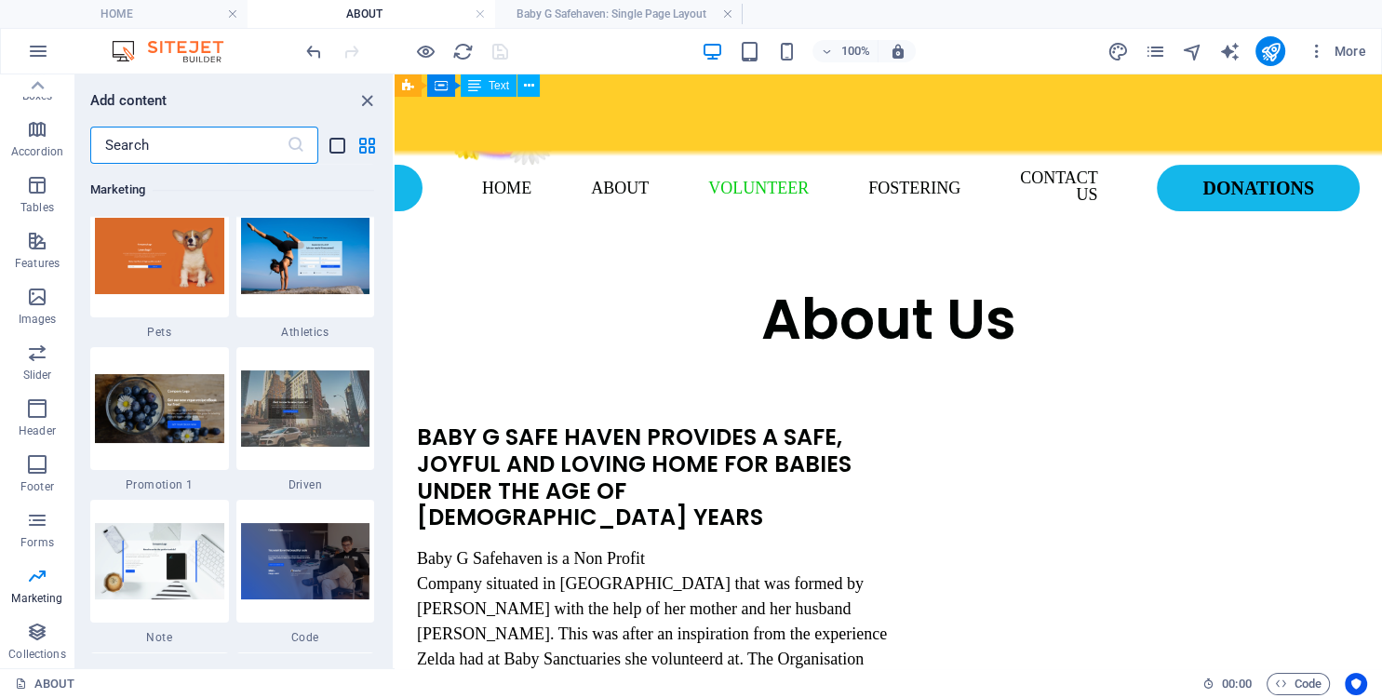
click at [329, 136] on icon "list-view" at bounding box center [337, 145] width 21 height 21
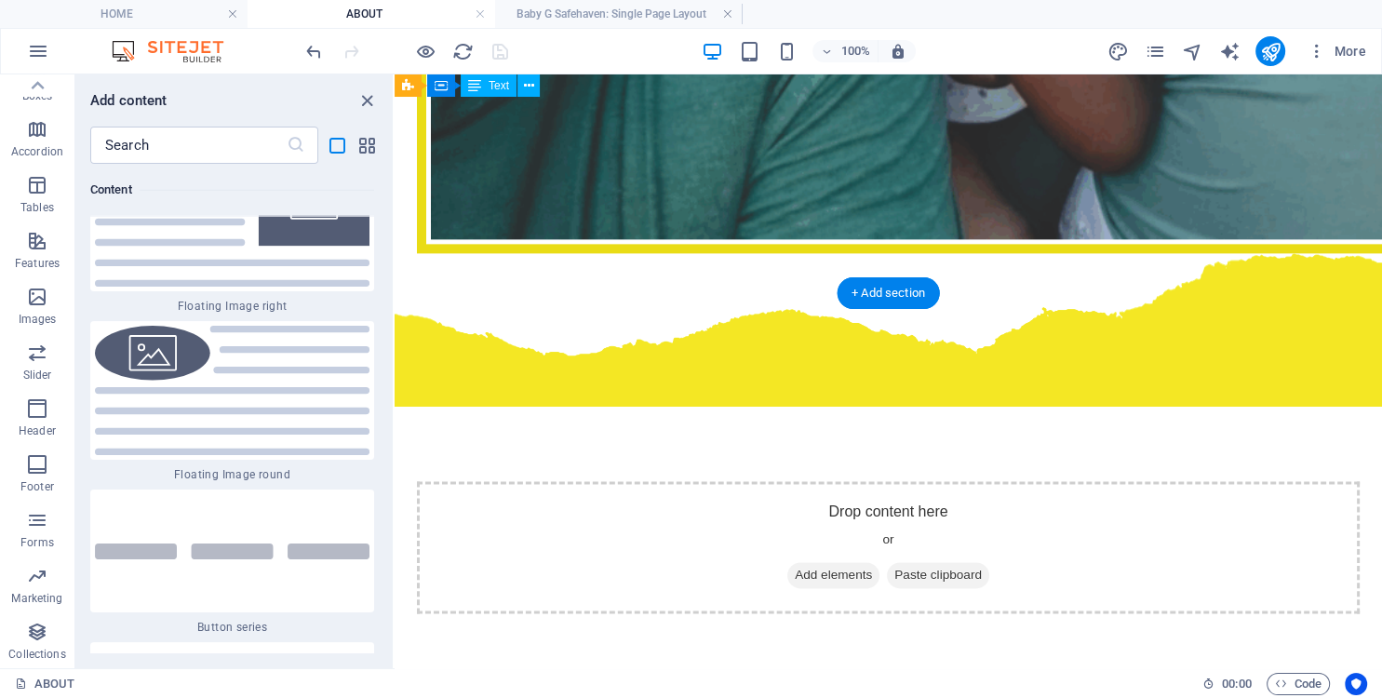
scroll to position [2359, 0]
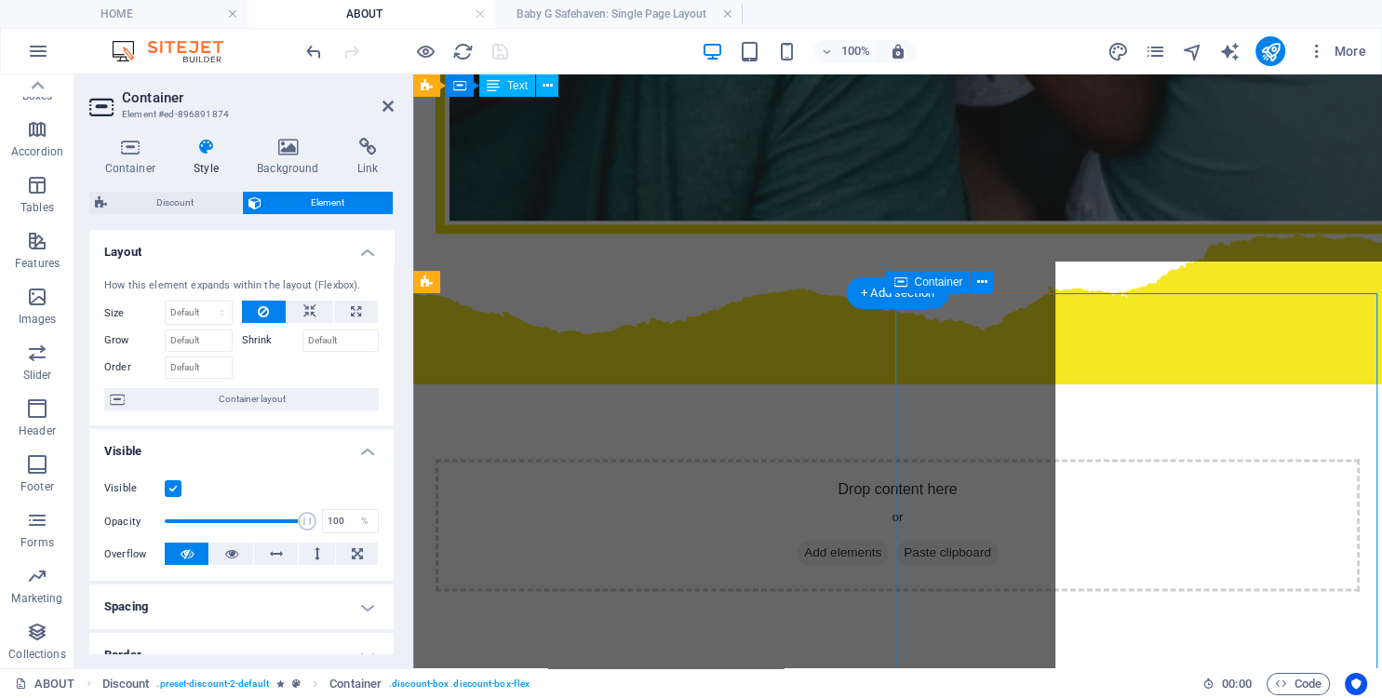
scroll to position [243, 0]
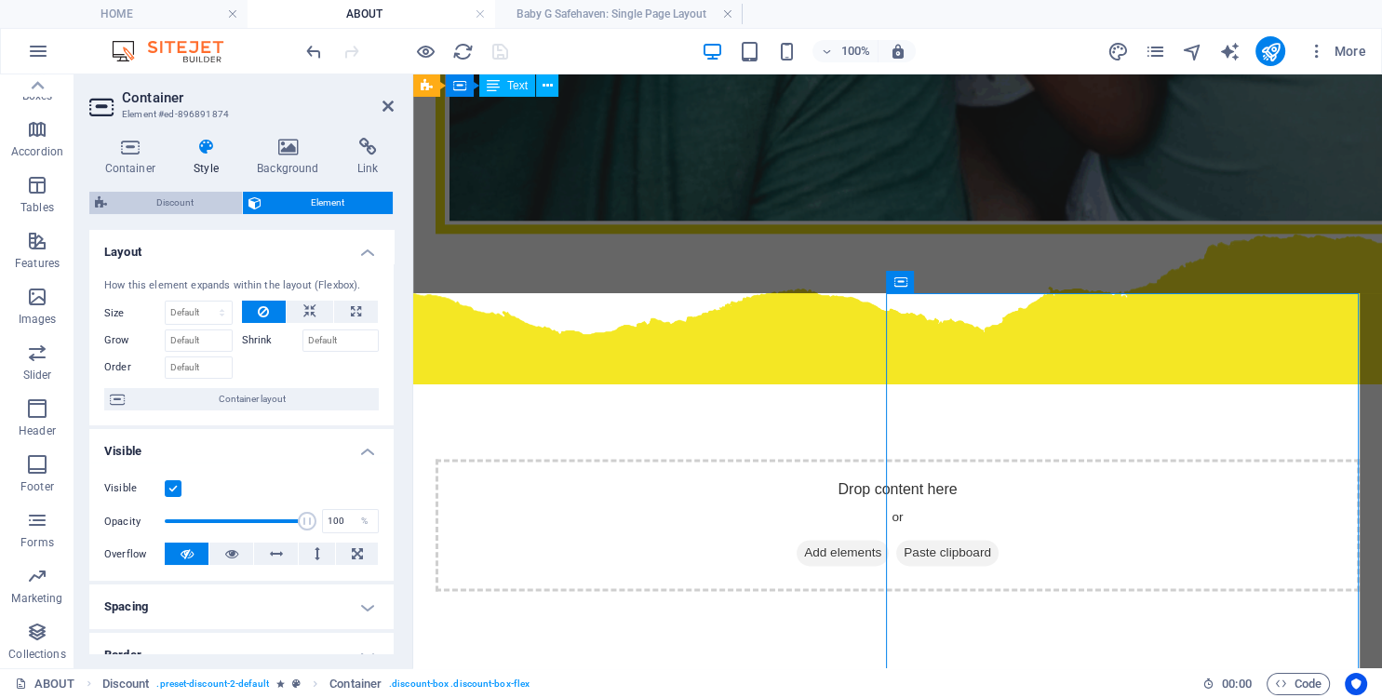
click at [205, 201] on span "Discount" at bounding box center [175, 203] width 124 height 22
select select "rem"
select select "%"
select select "rem"
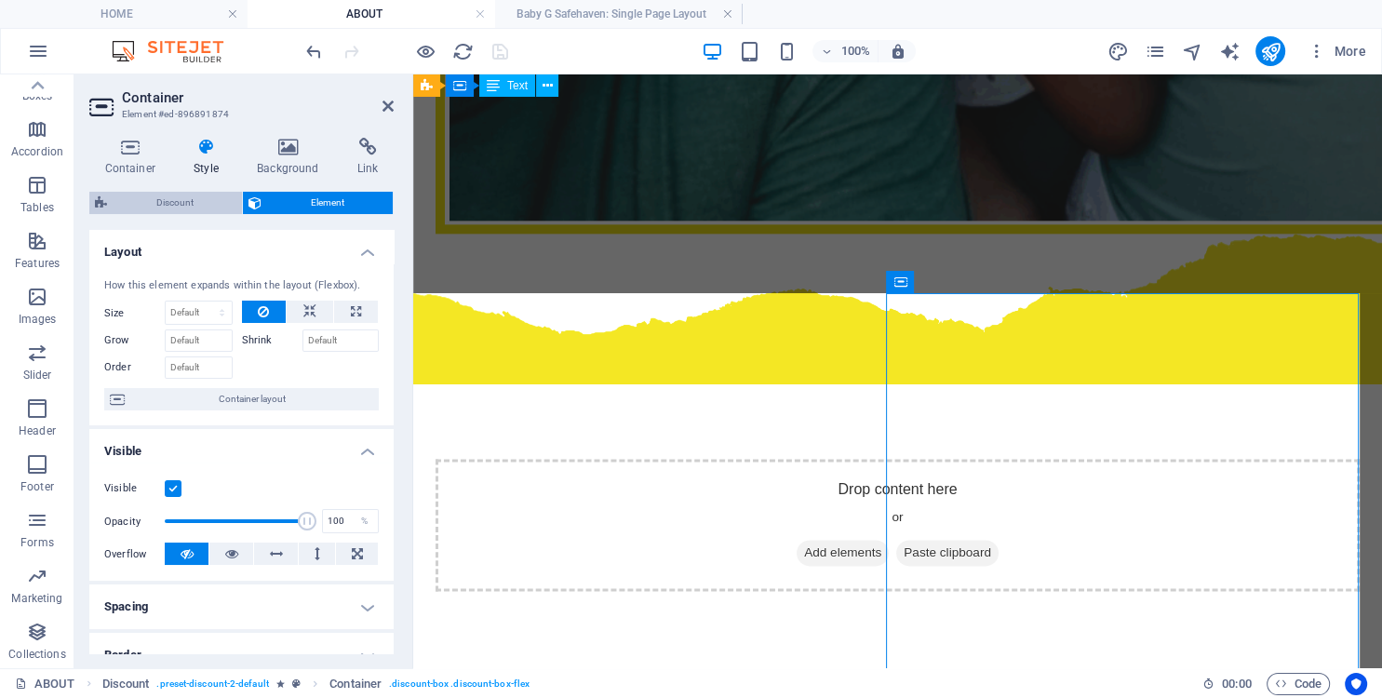
select select "rem"
select select "%"
select select "rem"
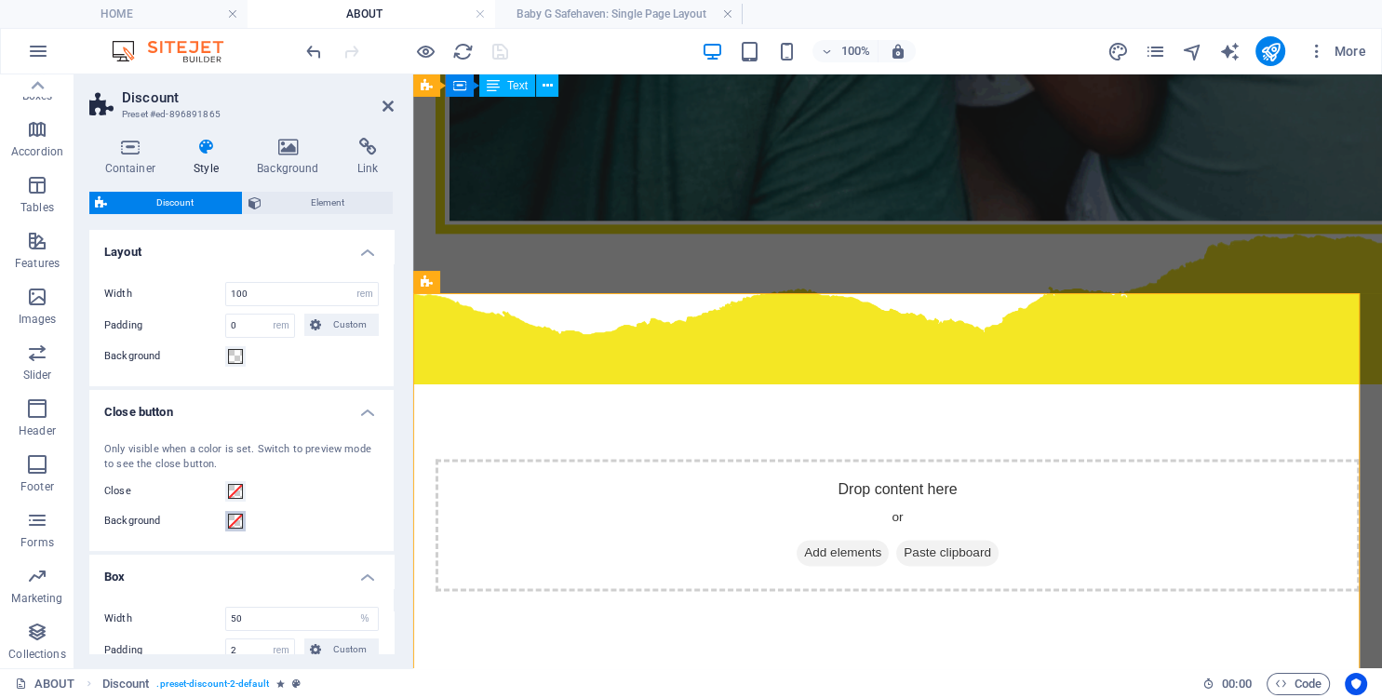
click at [229, 517] on span at bounding box center [235, 521] width 15 height 15
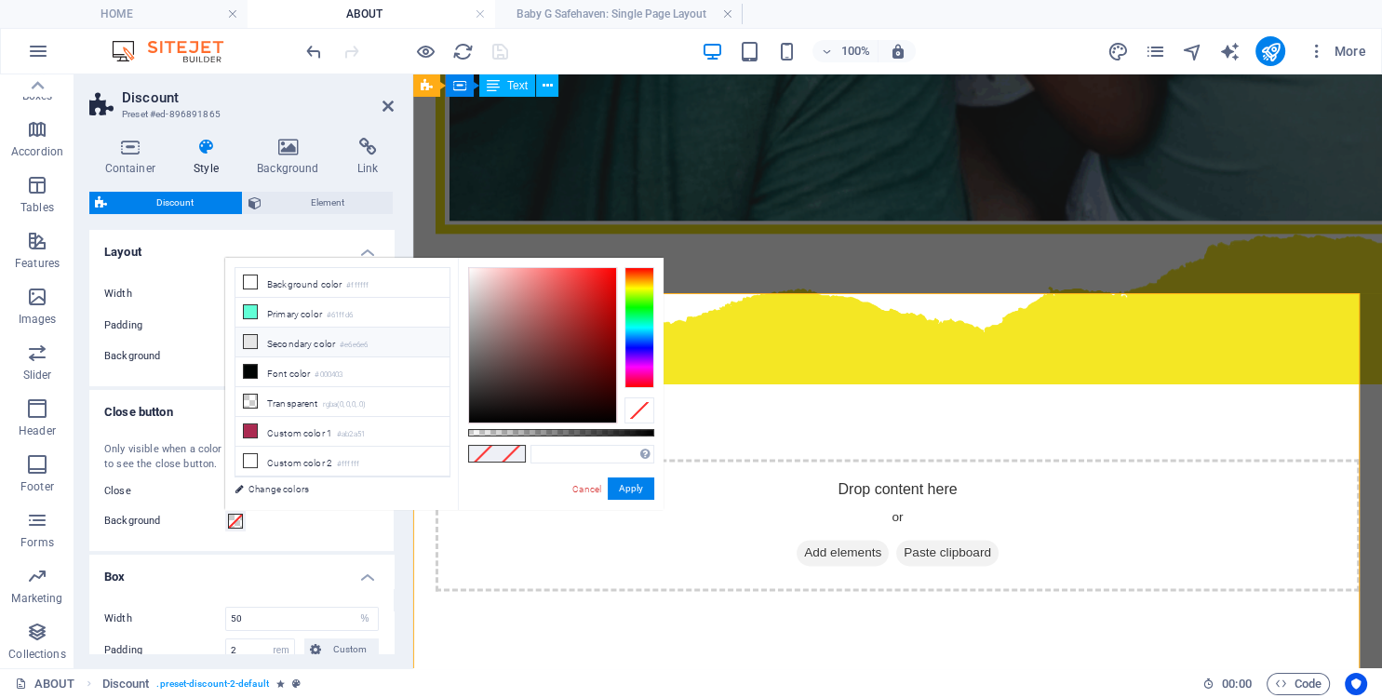
click at [252, 341] on icon at bounding box center [250, 341] width 13 height 13
type input "#e6e6e6"
drag, startPoint x: 625, startPoint y: 491, endPoint x: 210, endPoint y: 416, distance: 421.9
click at [625, 491] on button "Apply" at bounding box center [631, 488] width 47 height 22
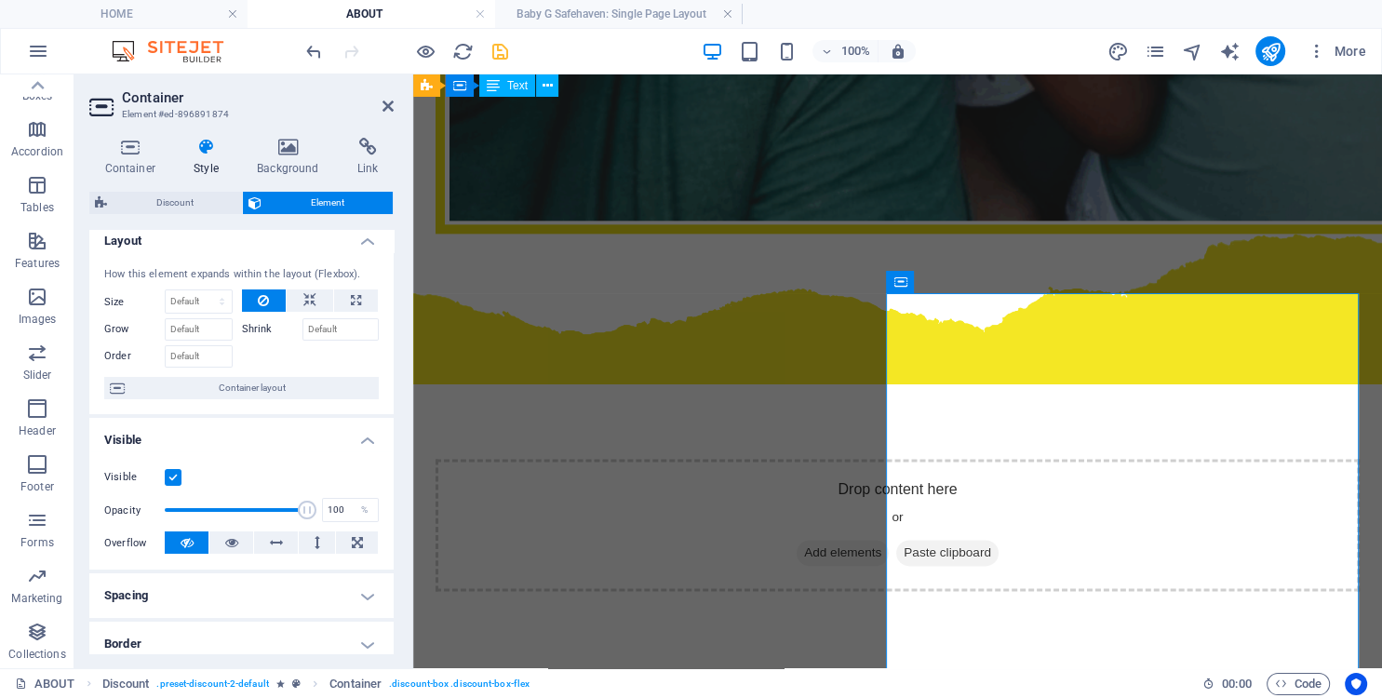
scroll to position [0, 0]
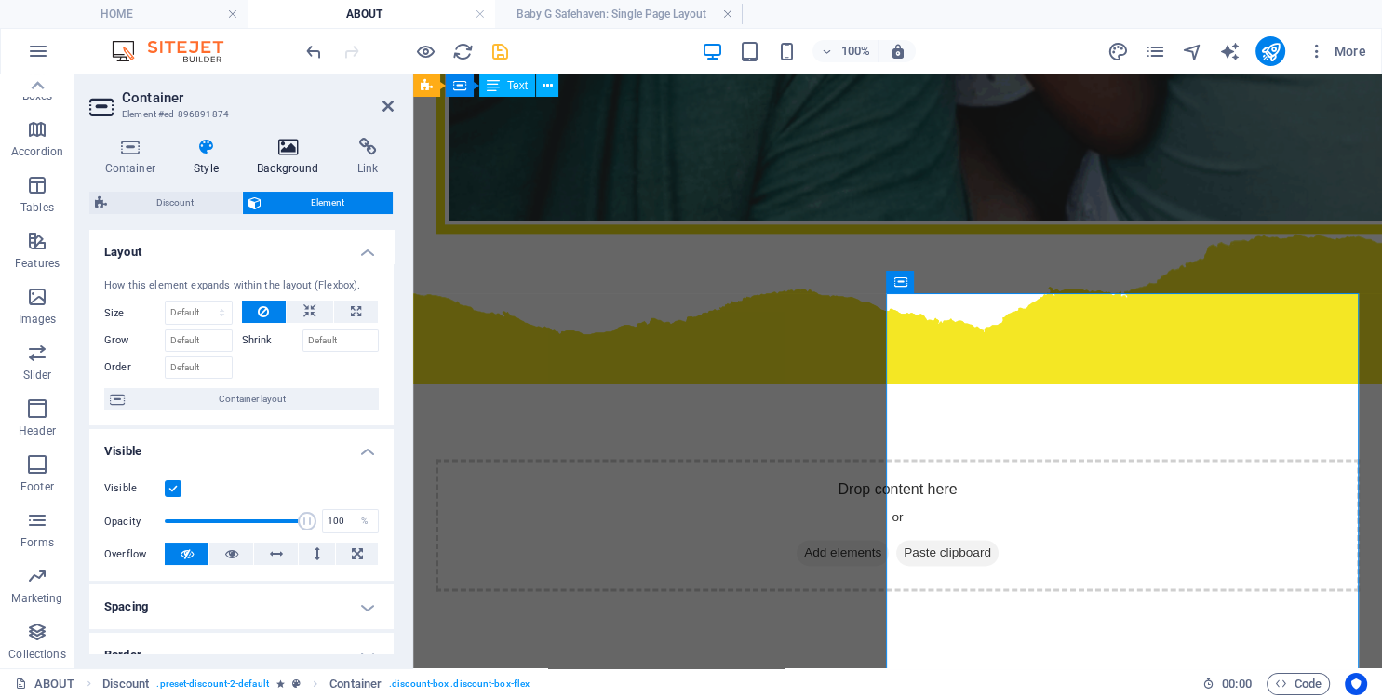
click at [289, 156] on h4 "Background" at bounding box center [292, 157] width 101 height 39
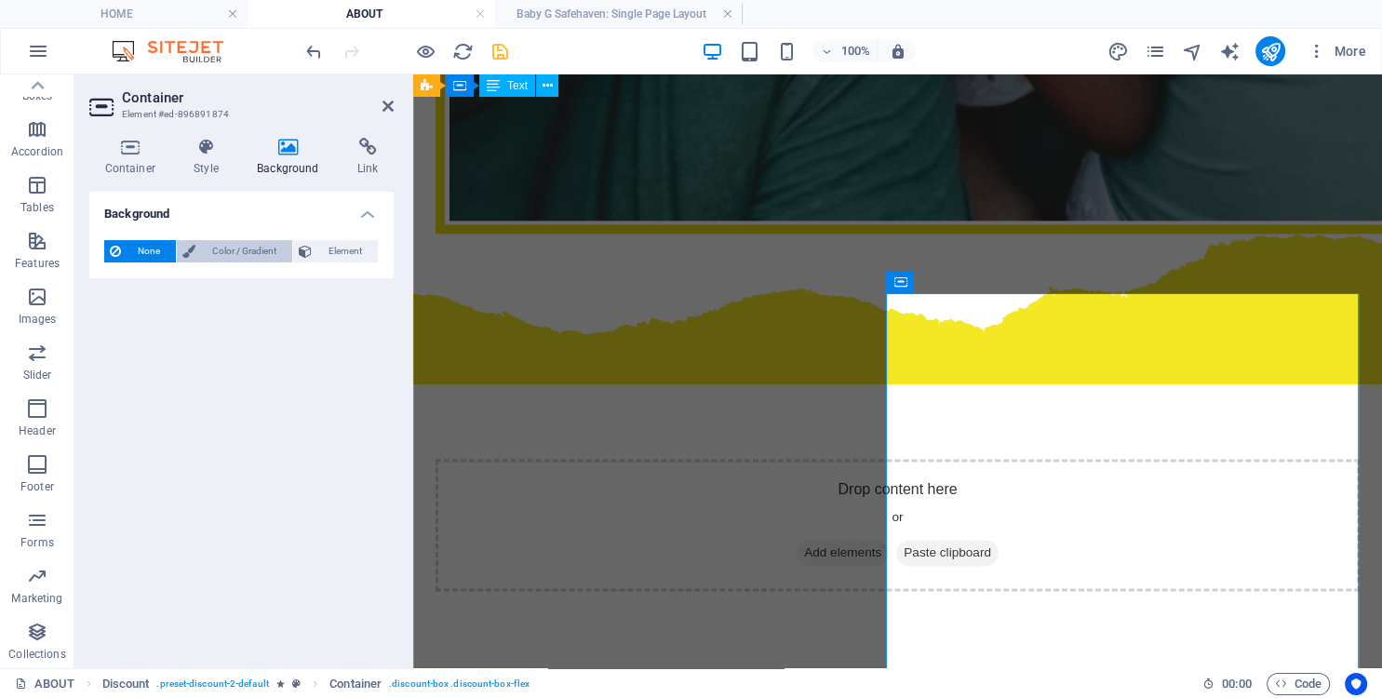
click at [233, 249] on span "Color / Gradient" at bounding box center [244, 251] width 86 height 22
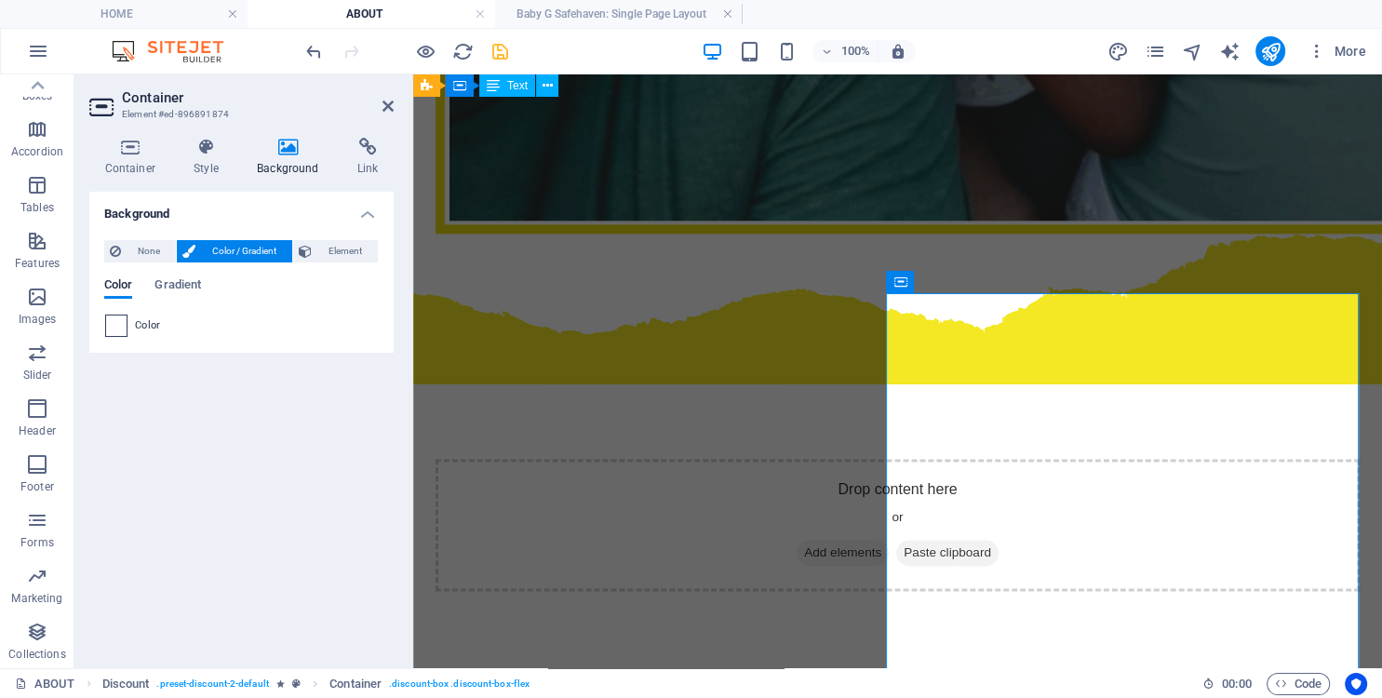
click at [121, 331] on span at bounding box center [116, 326] width 20 height 20
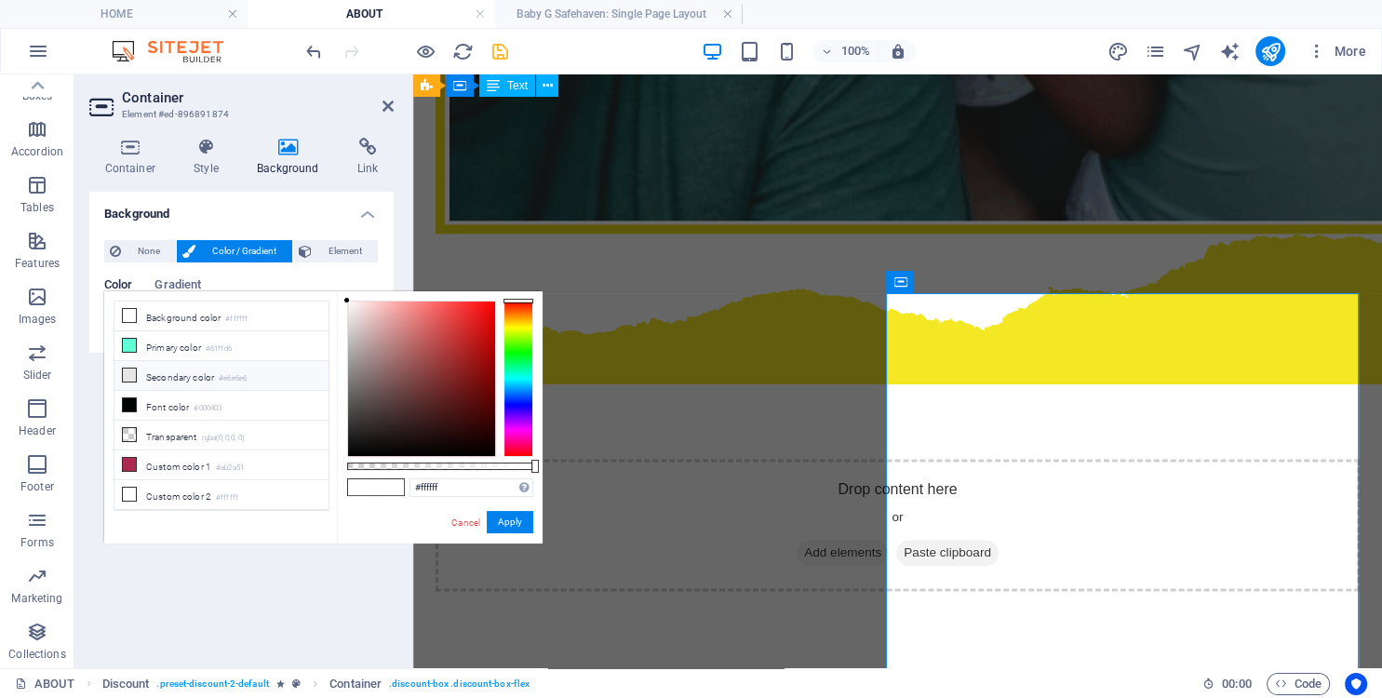
click at [132, 374] on icon at bounding box center [129, 375] width 13 height 13
type input "#e6e6e6"
click at [505, 521] on button "Apply" at bounding box center [510, 522] width 47 height 22
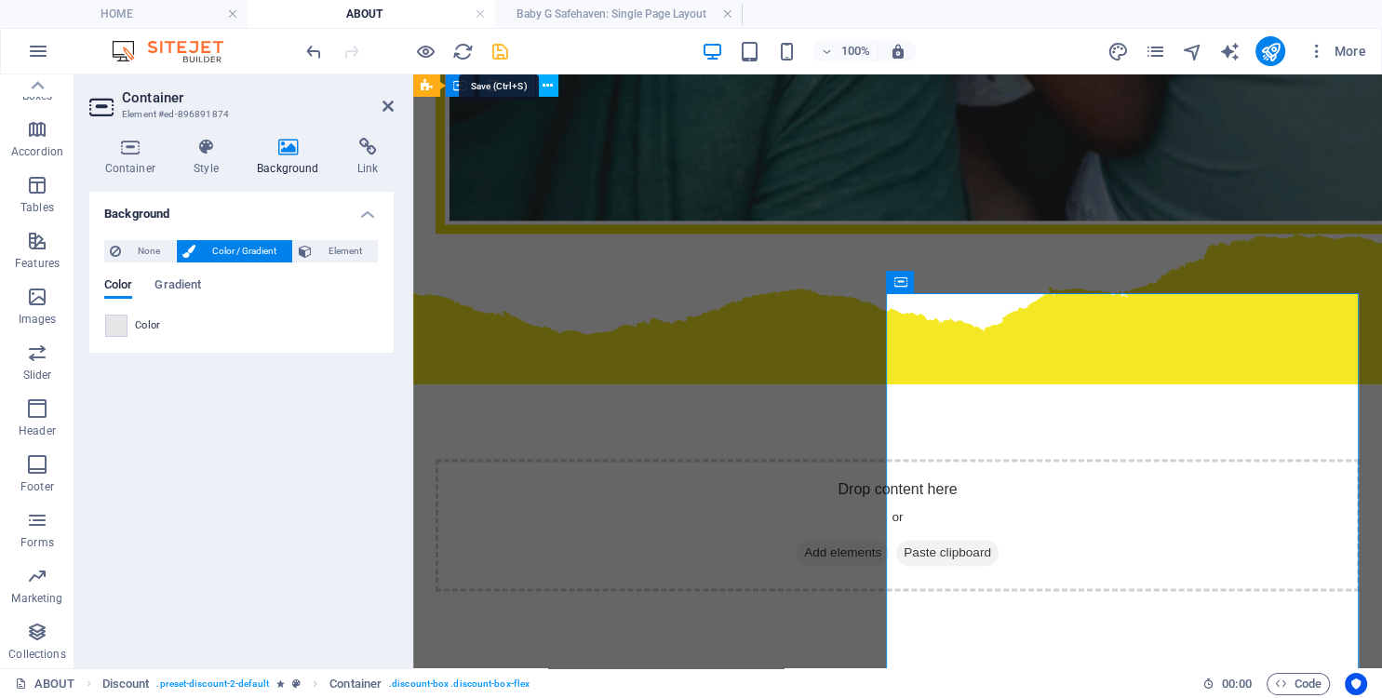
click at [503, 49] on icon "save" at bounding box center [500, 51] width 21 height 21
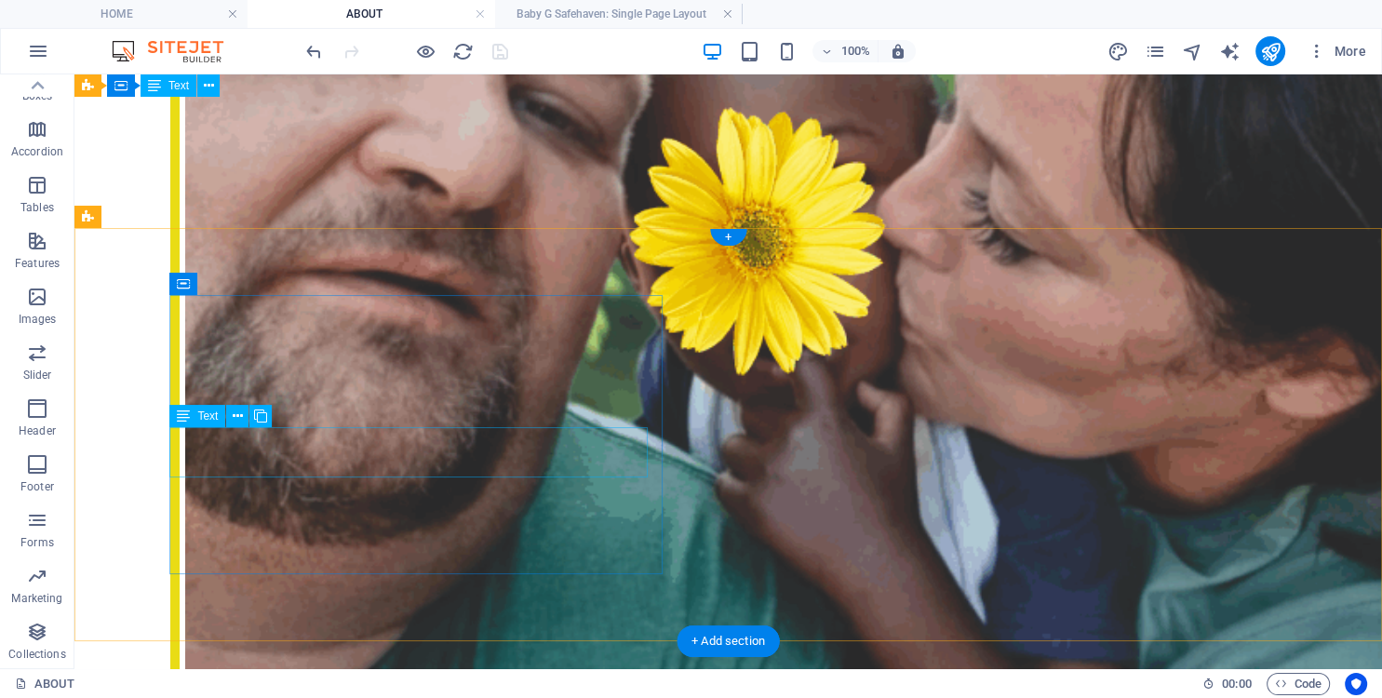
scroll to position [1970, 0]
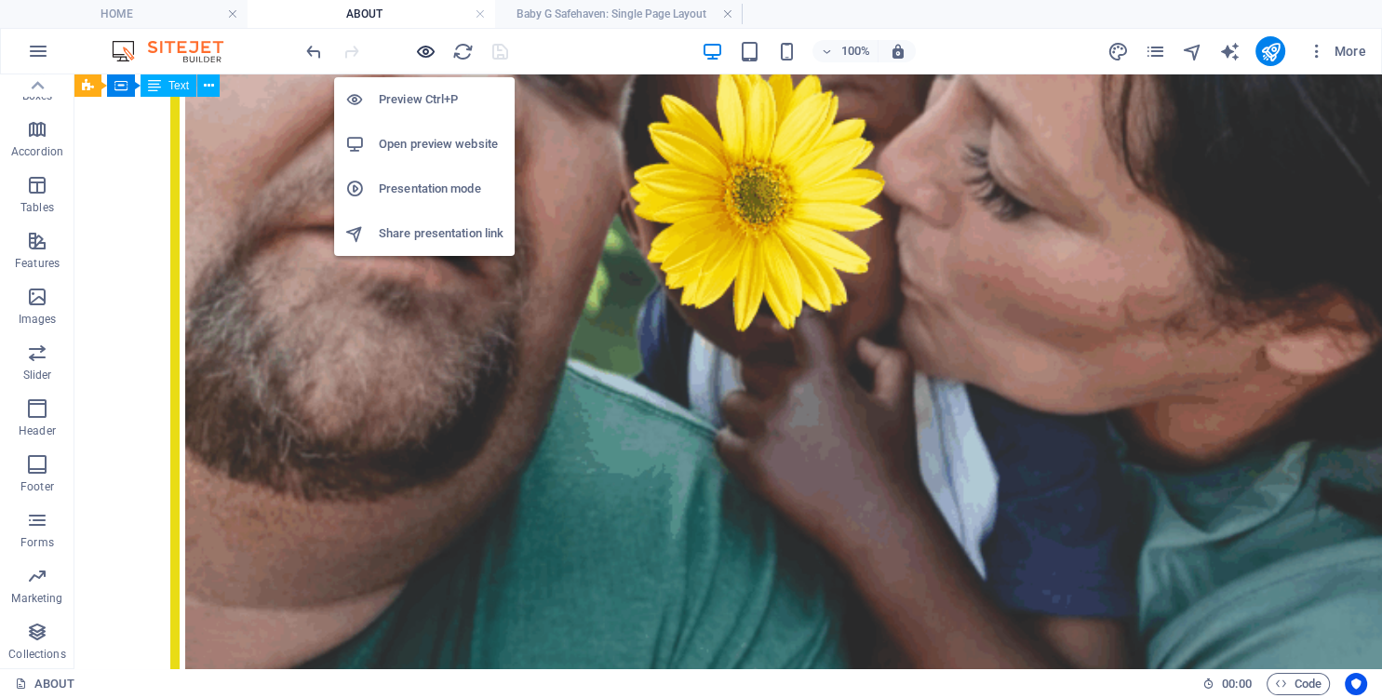
click at [426, 49] on icon "button" at bounding box center [425, 51] width 21 height 21
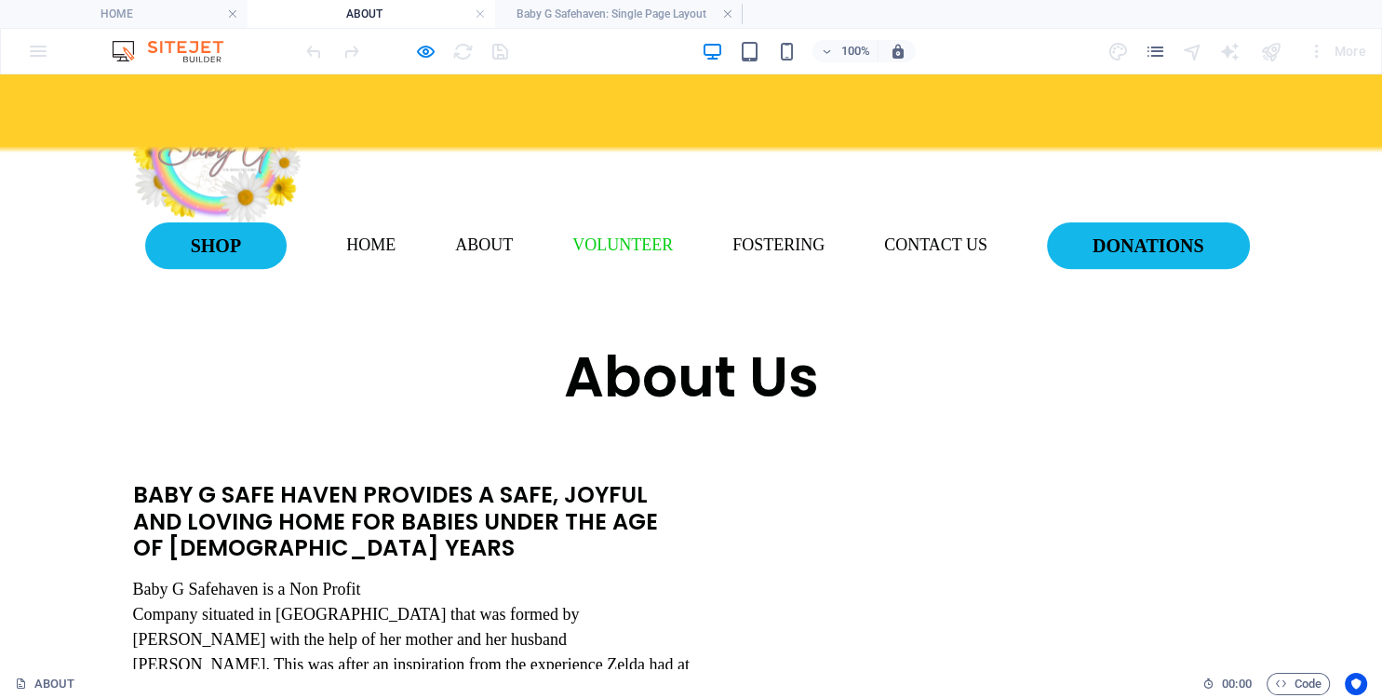
scroll to position [397, 0]
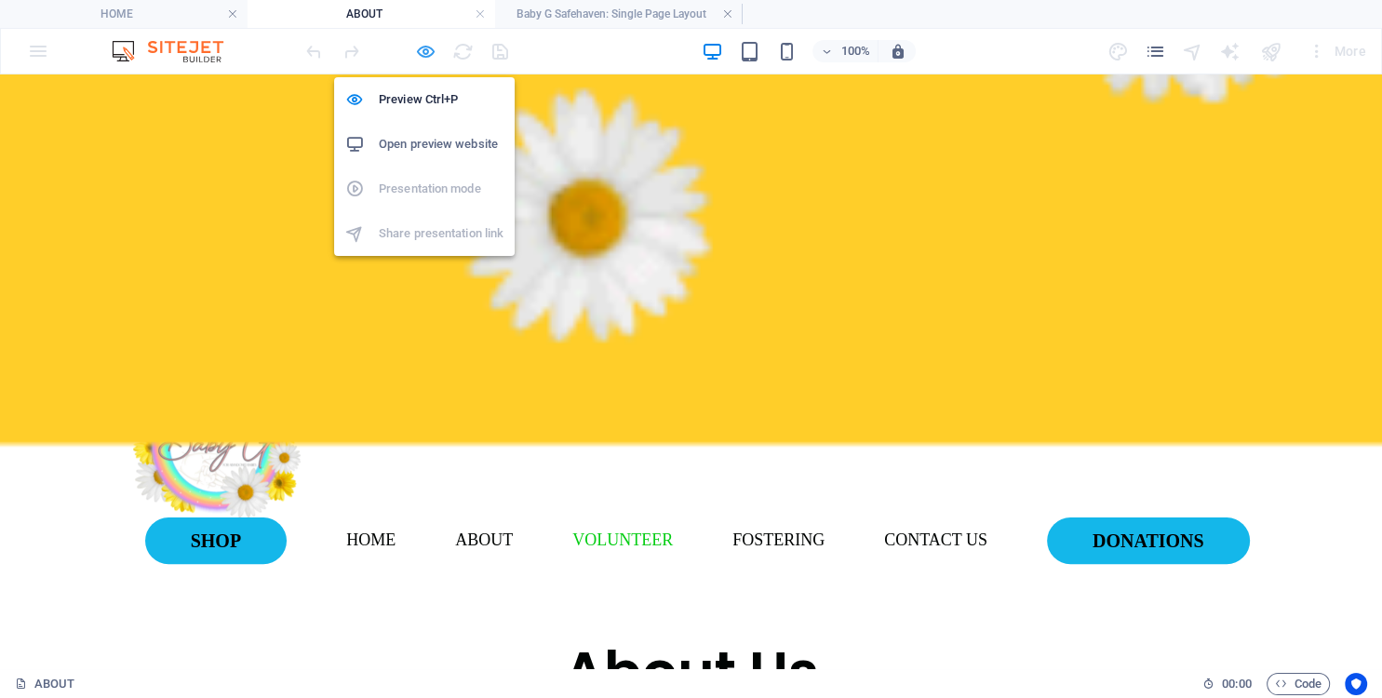
click at [420, 50] on icon "button" at bounding box center [425, 51] width 21 height 21
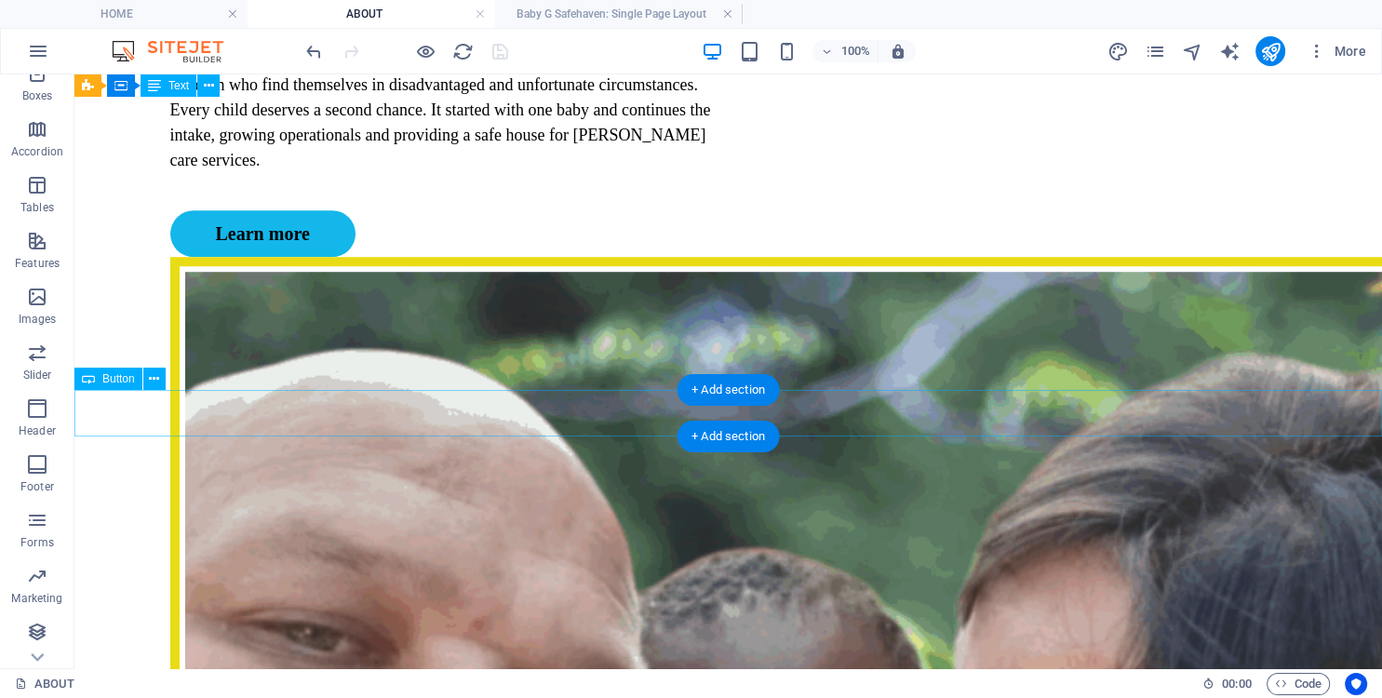
scroll to position [1277, 0]
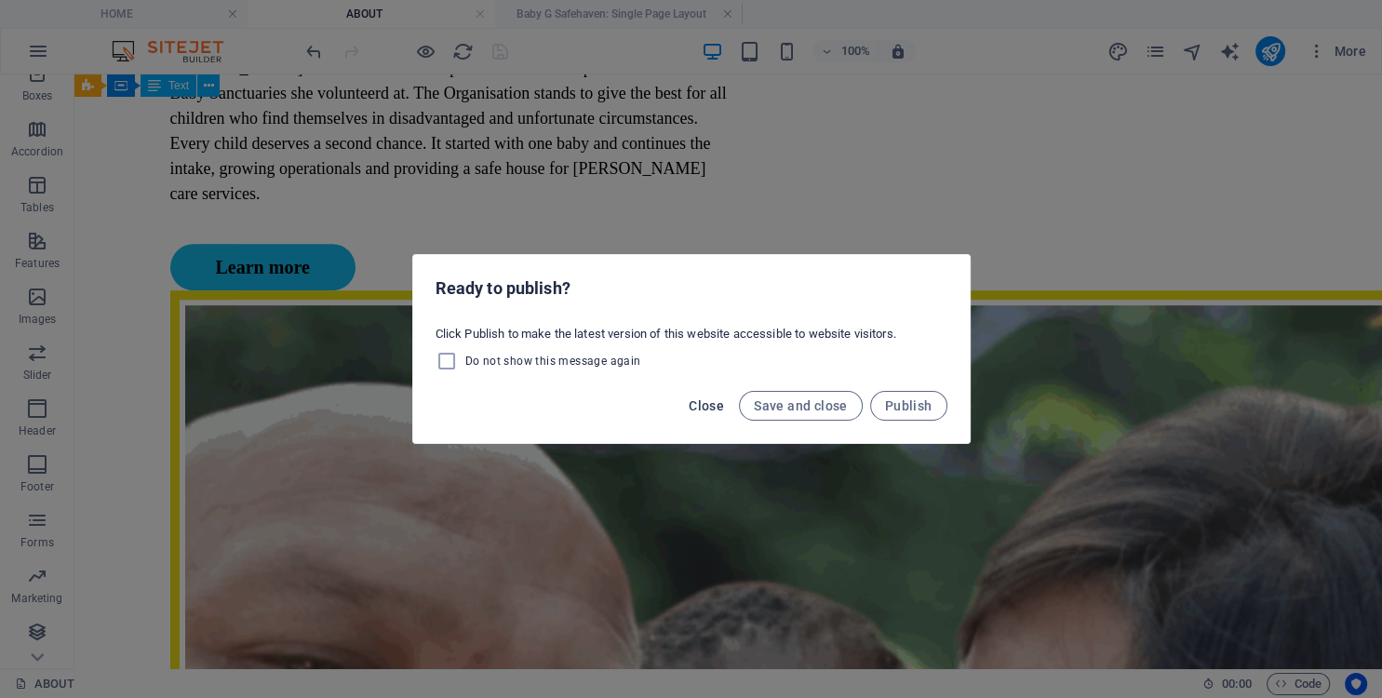
click at [702, 404] on span "Close" at bounding box center [706, 405] width 35 height 15
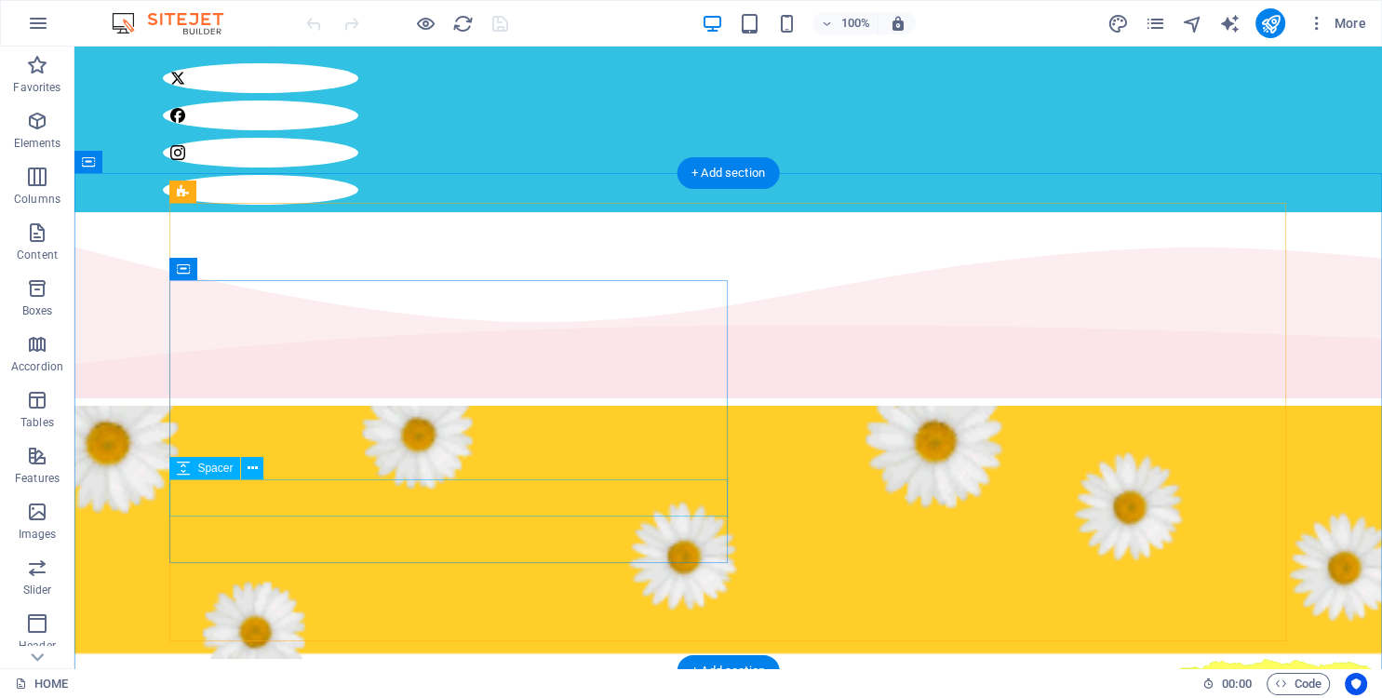
scroll to position [196, 0]
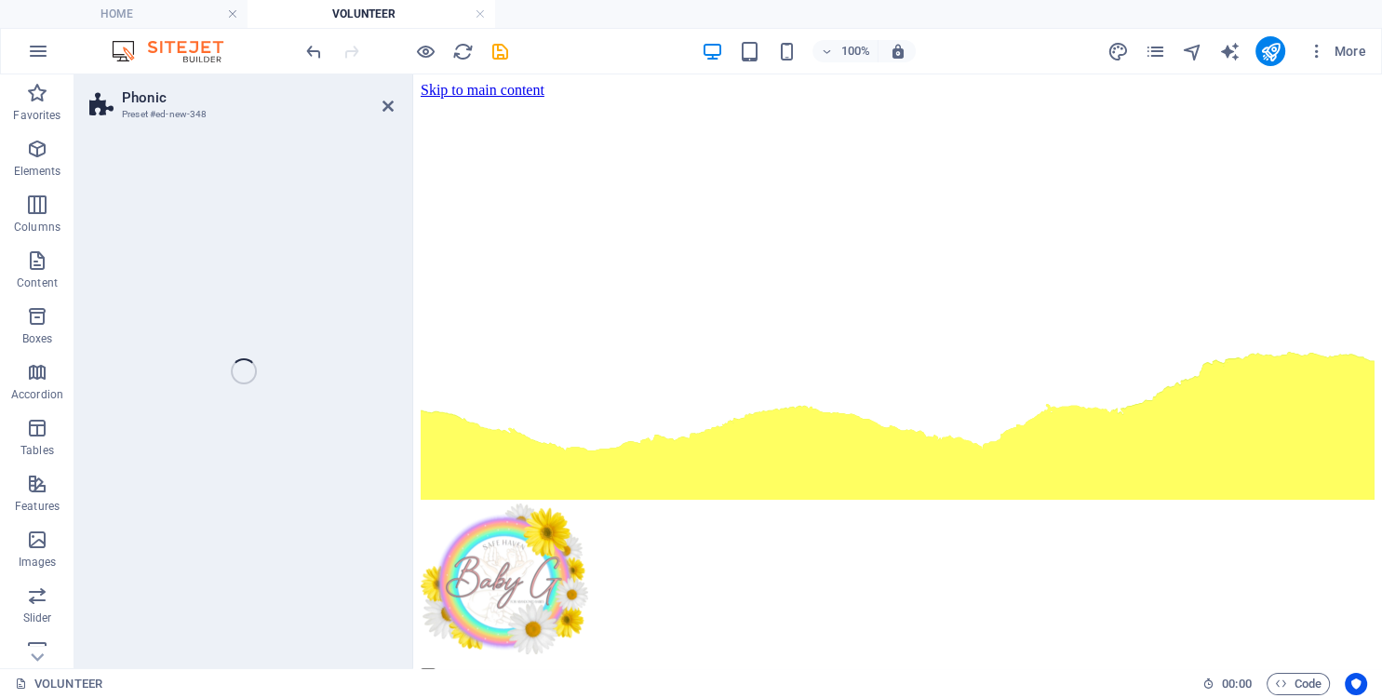
select select "%"
select select "rem"
select select "px"
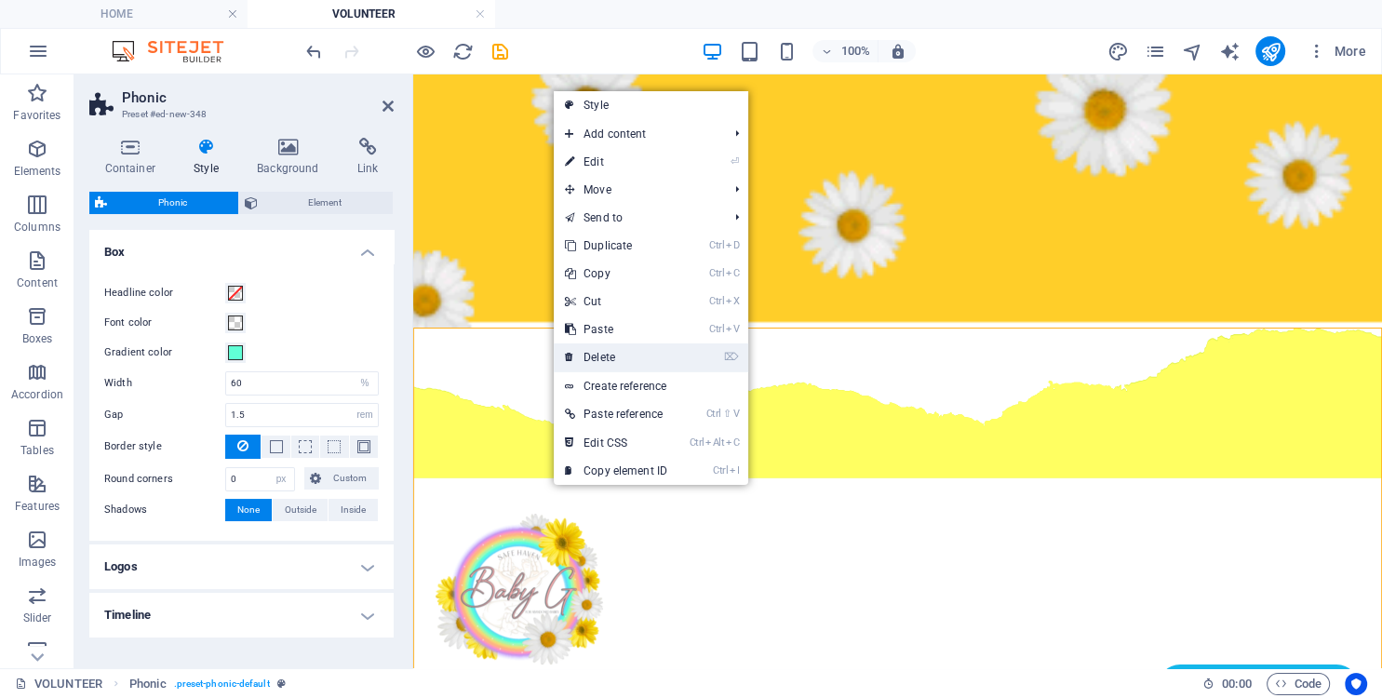
click at [617, 359] on link "⌦ Delete" at bounding box center [616, 357] width 125 height 28
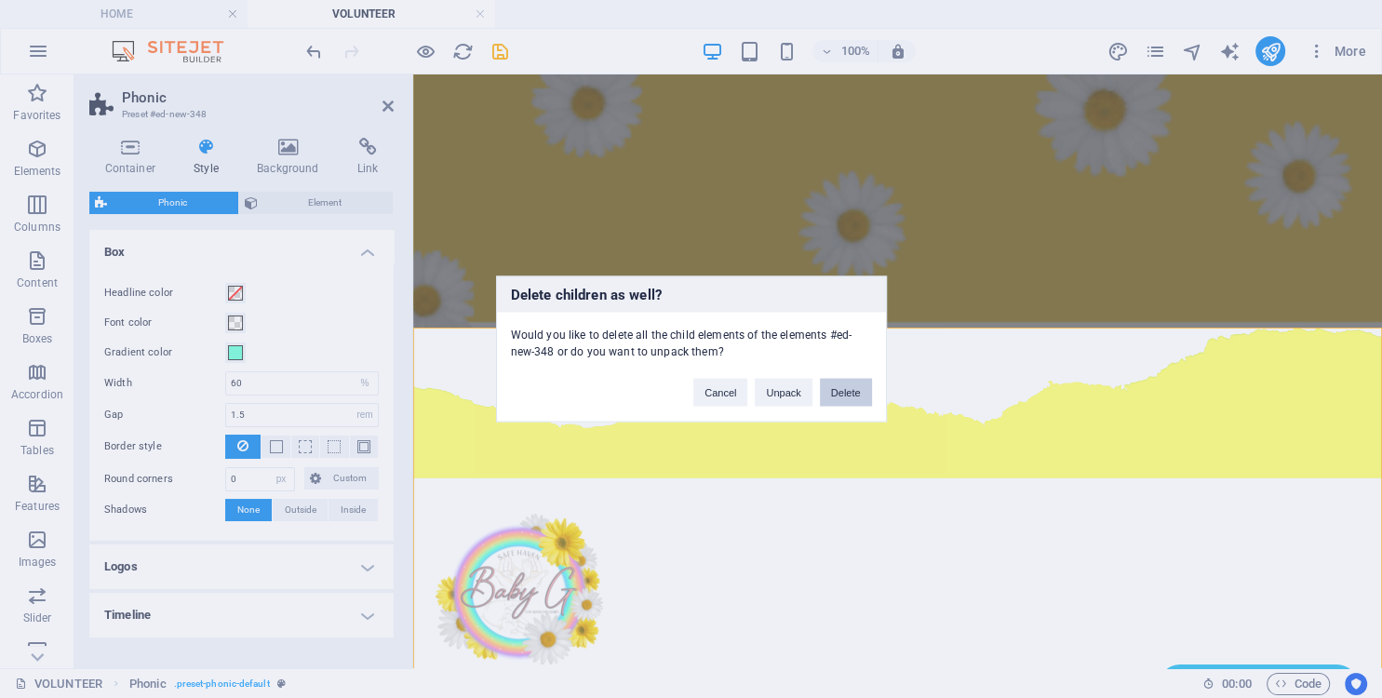
click at [845, 395] on button "Delete" at bounding box center [846, 393] width 52 height 28
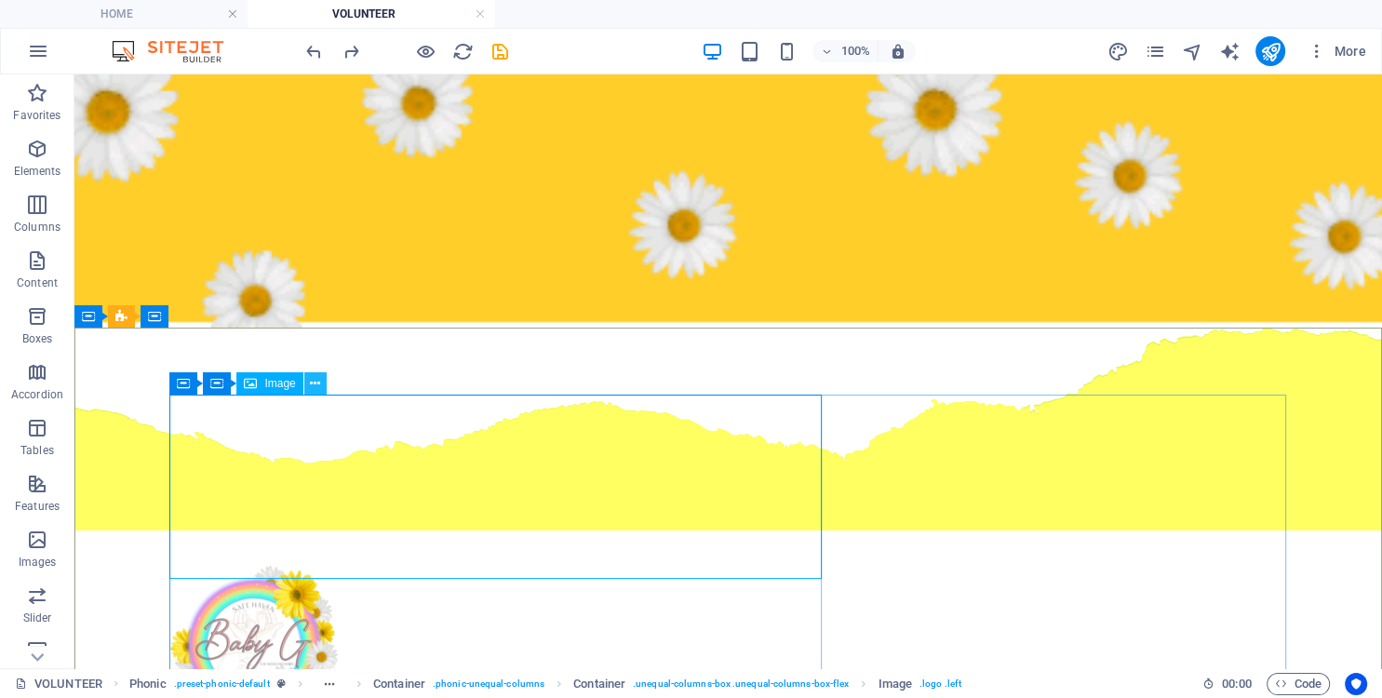
click at [321, 381] on button at bounding box center [315, 383] width 22 height 22
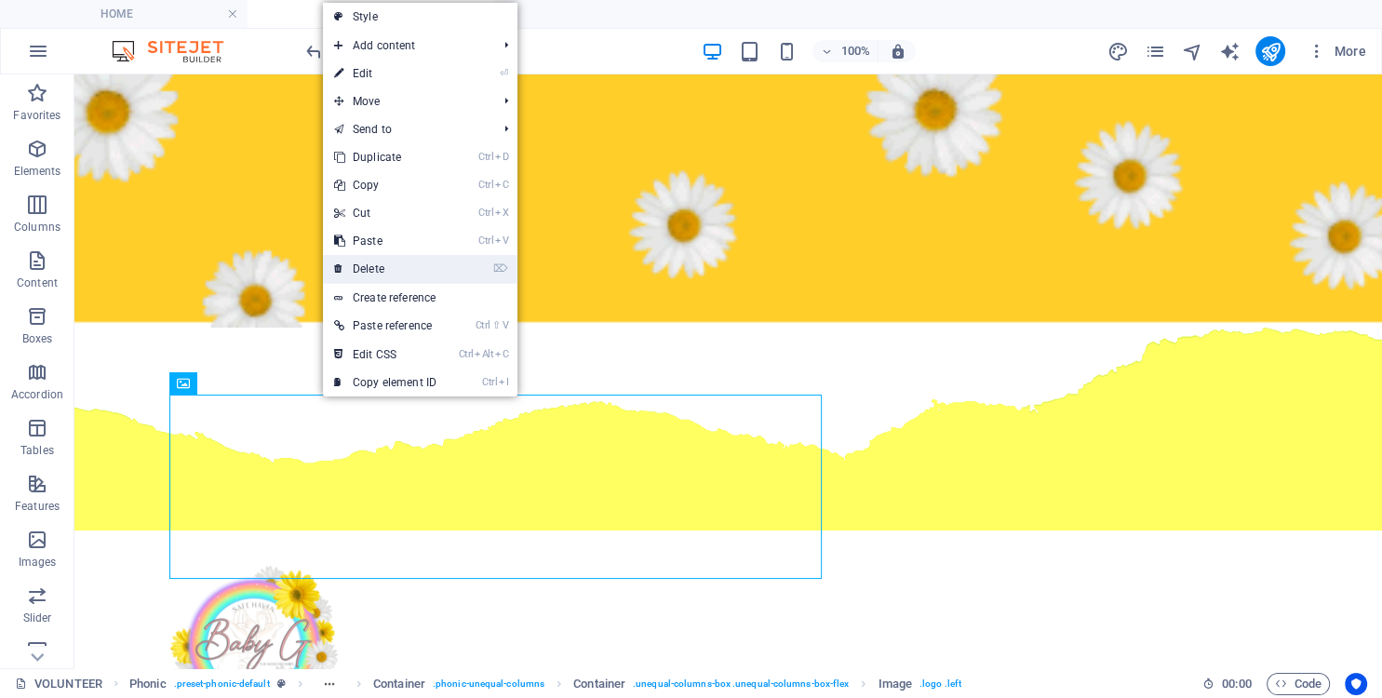
click at [380, 270] on link "⌦ Delete" at bounding box center [385, 269] width 125 height 28
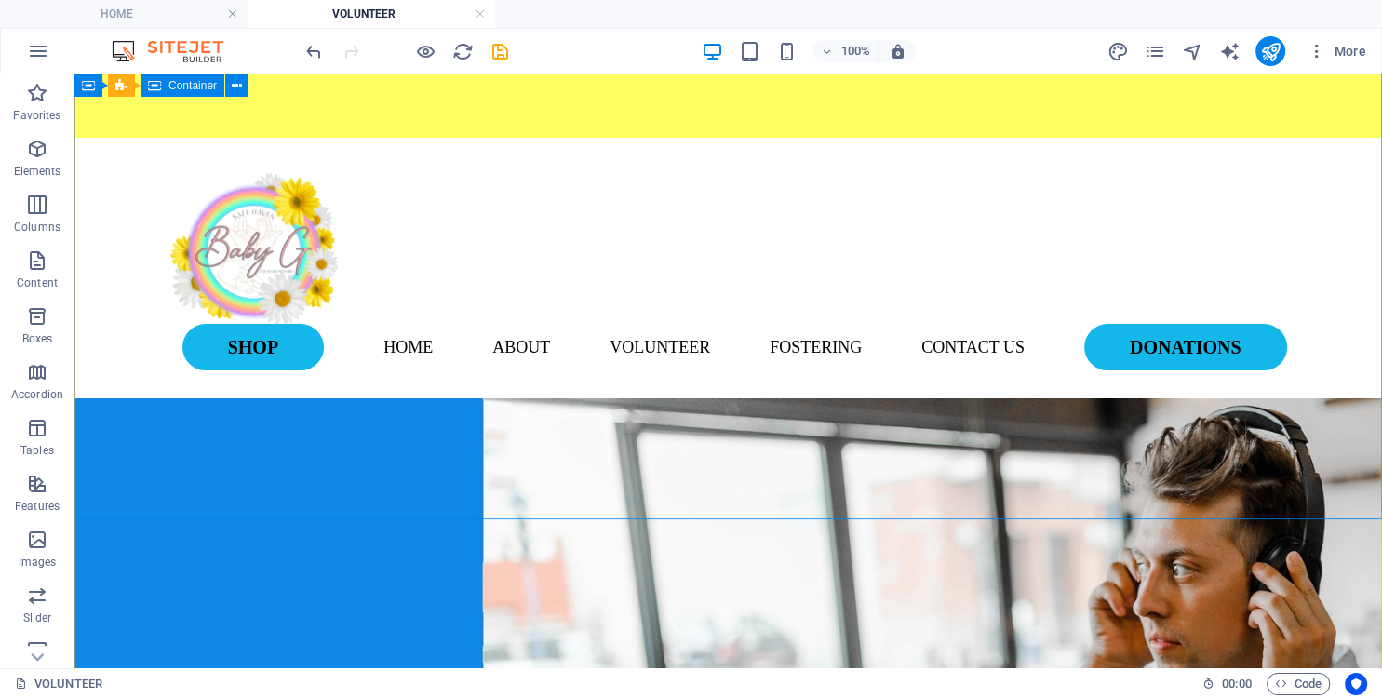
scroll to position [491, 0]
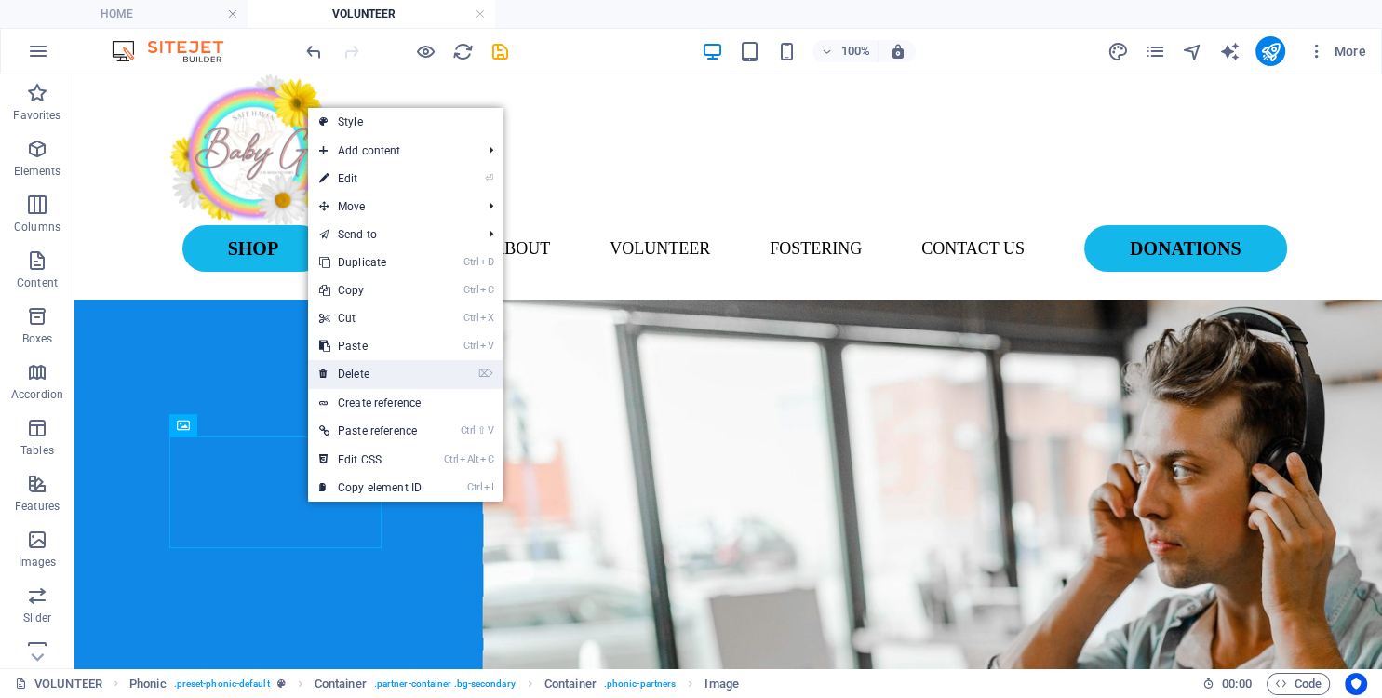
click at [376, 378] on link "⌦ Delete" at bounding box center [370, 374] width 125 height 28
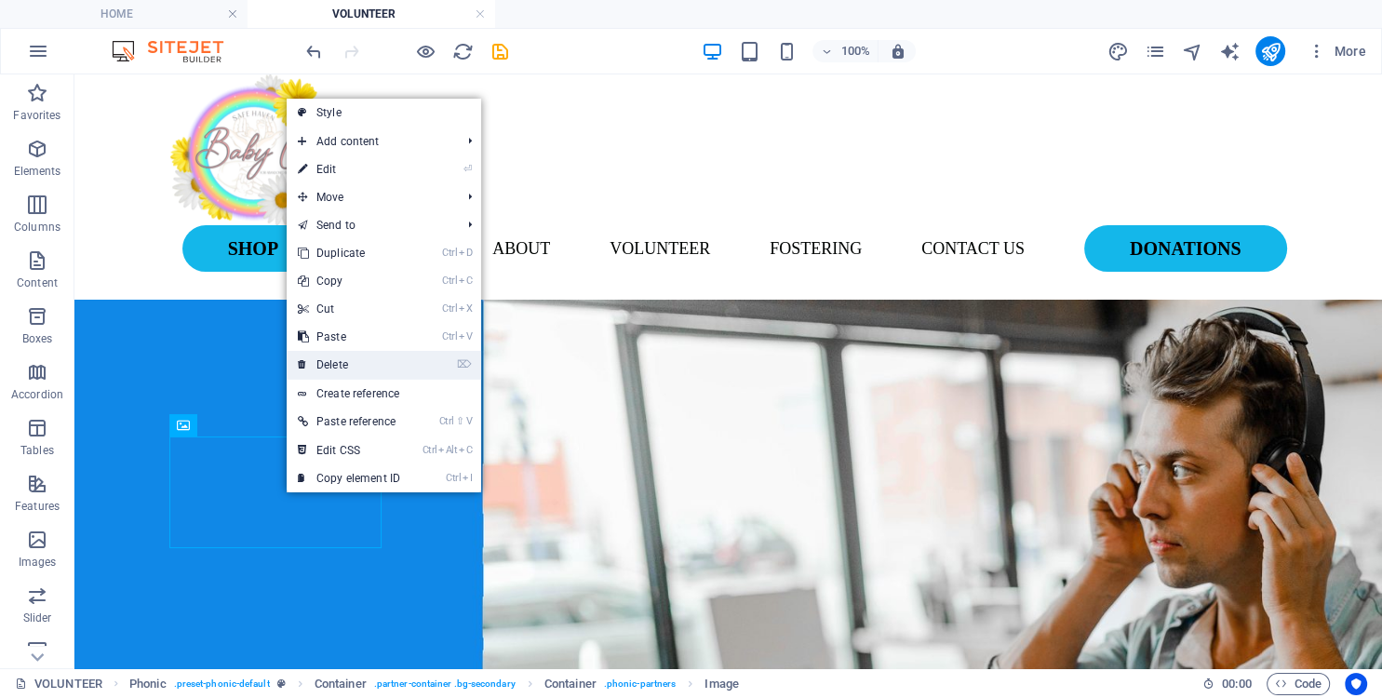
click at [357, 367] on link "⌦ Delete" at bounding box center [349, 365] width 125 height 28
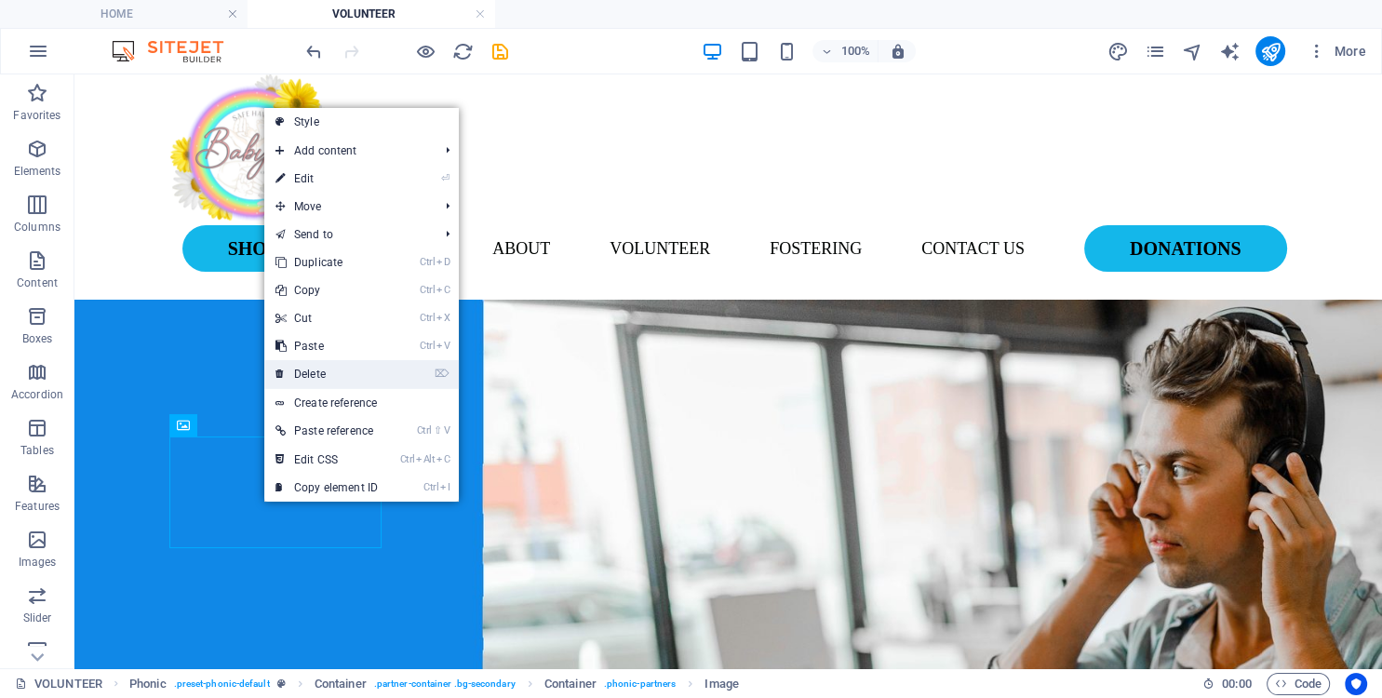
click at [324, 371] on link "⌦ Delete" at bounding box center [326, 374] width 125 height 28
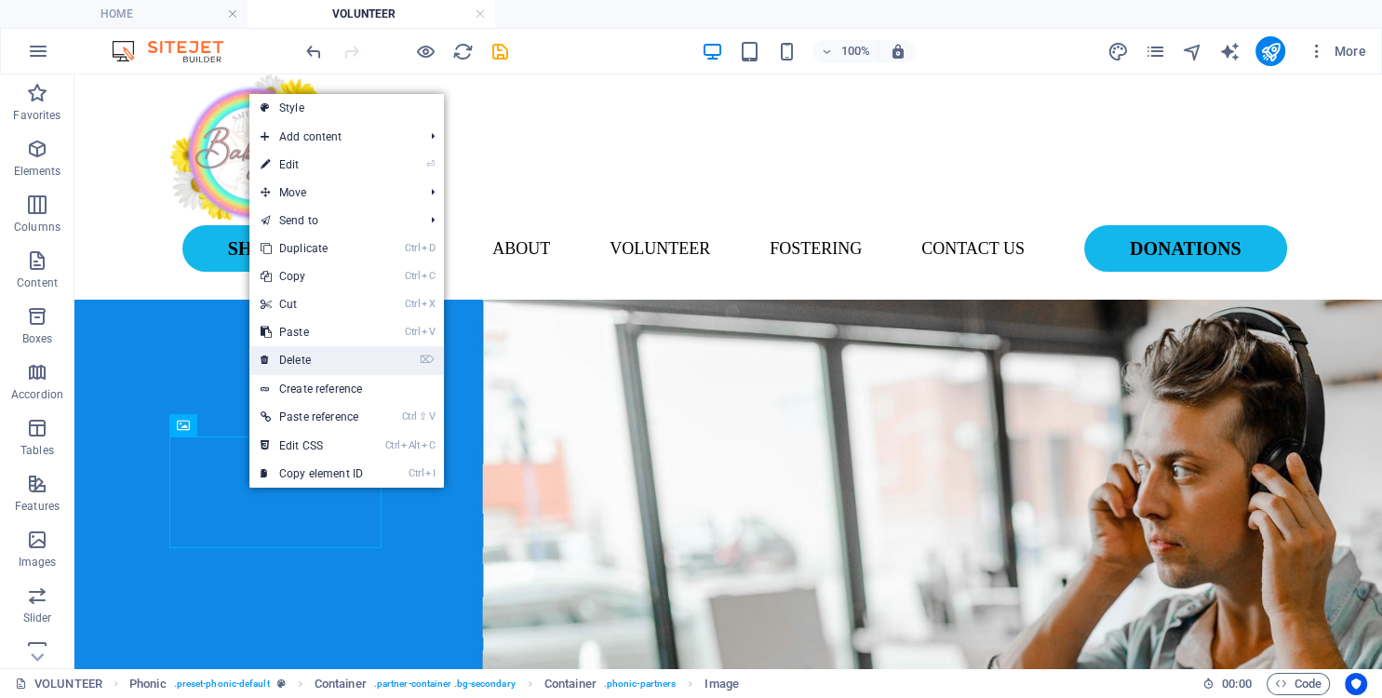
click at [299, 363] on link "⌦ Delete" at bounding box center [311, 360] width 125 height 28
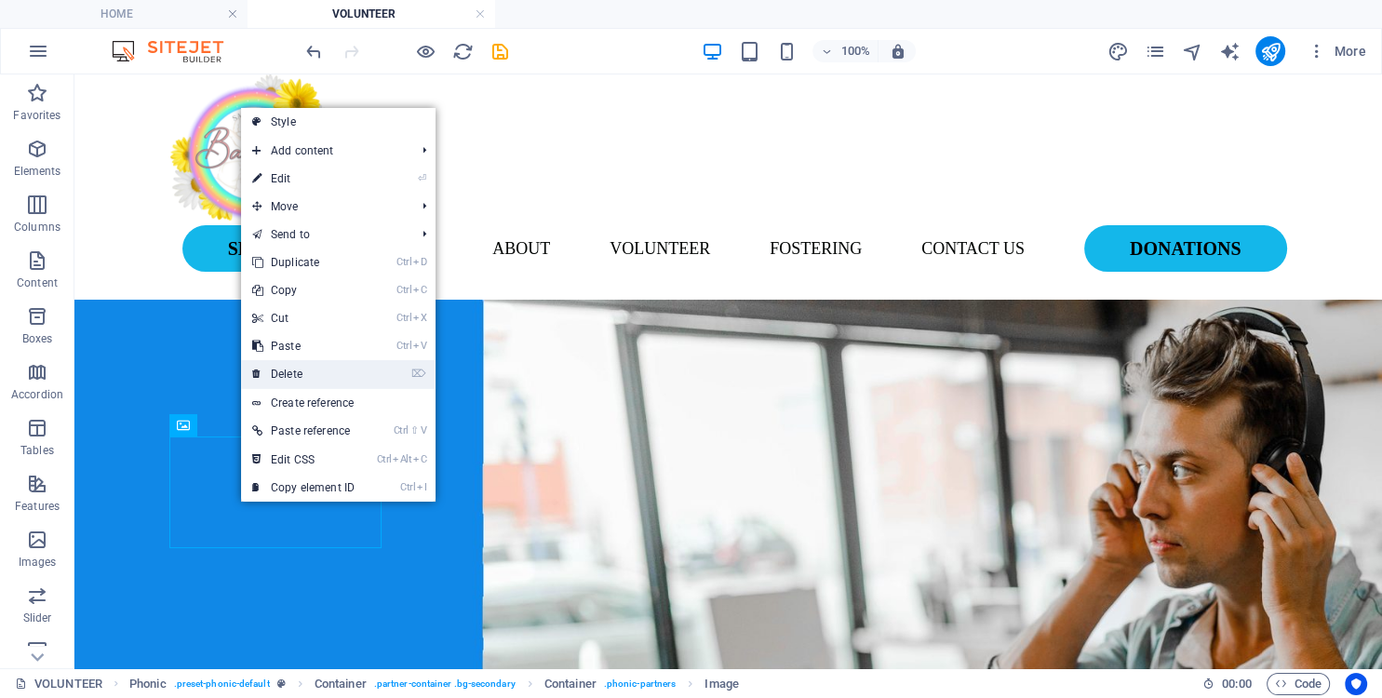
click at [287, 371] on link "⌦ Delete" at bounding box center [303, 374] width 125 height 28
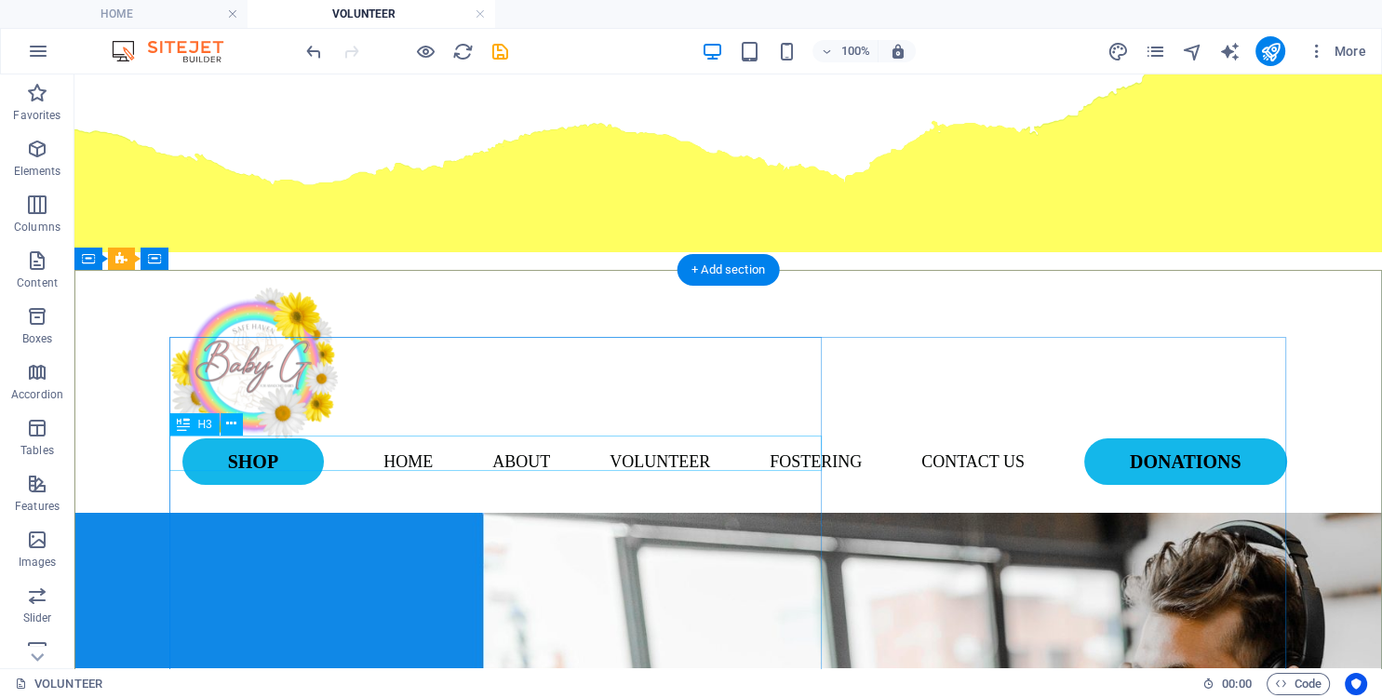
scroll to position [0, 0]
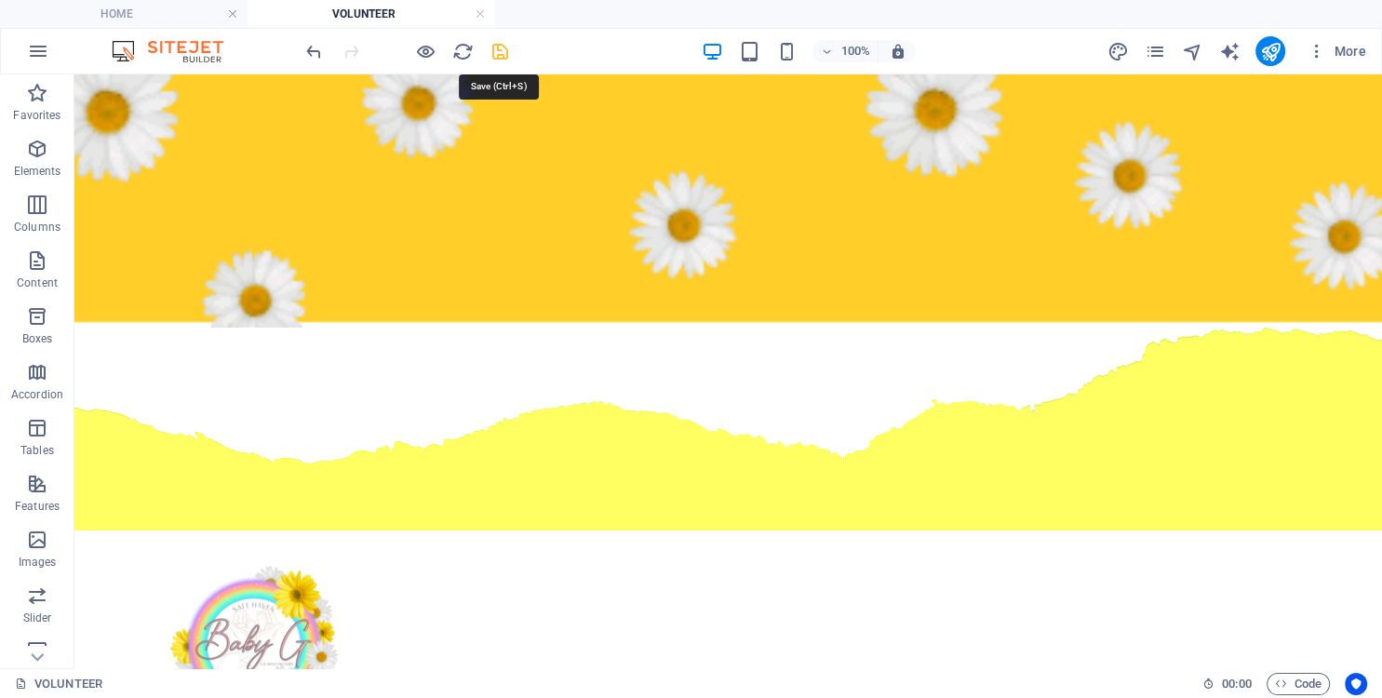
click at [504, 57] on icon "save" at bounding box center [500, 51] width 21 height 21
